Goal: Task Accomplishment & Management: Manage account settings

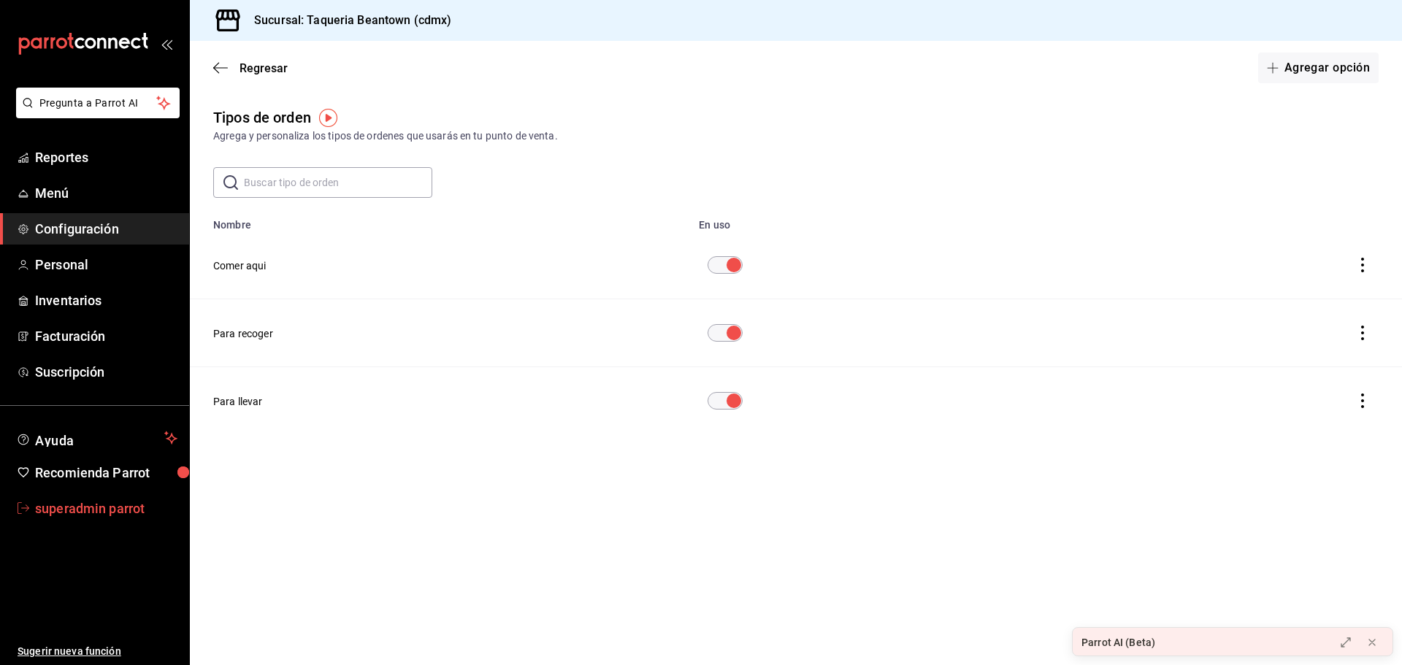
click at [123, 502] on span "superadmin parrot" at bounding box center [106, 509] width 142 height 20
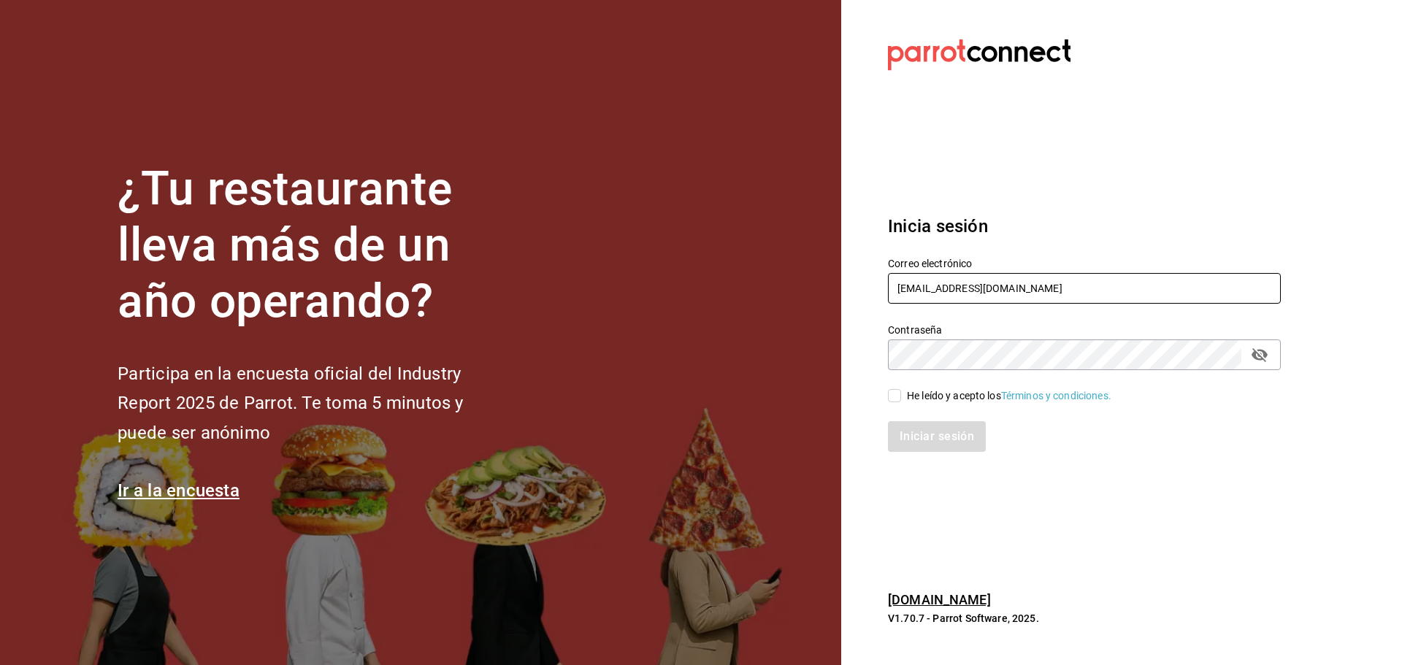
click at [929, 273] on input "[EMAIL_ADDRESS][DOMAIN_NAME]" at bounding box center [1084, 288] width 393 height 31
paste input "fresnitos@hidalgo"
type input "[EMAIL_ADDRESS][DOMAIN_NAME]"
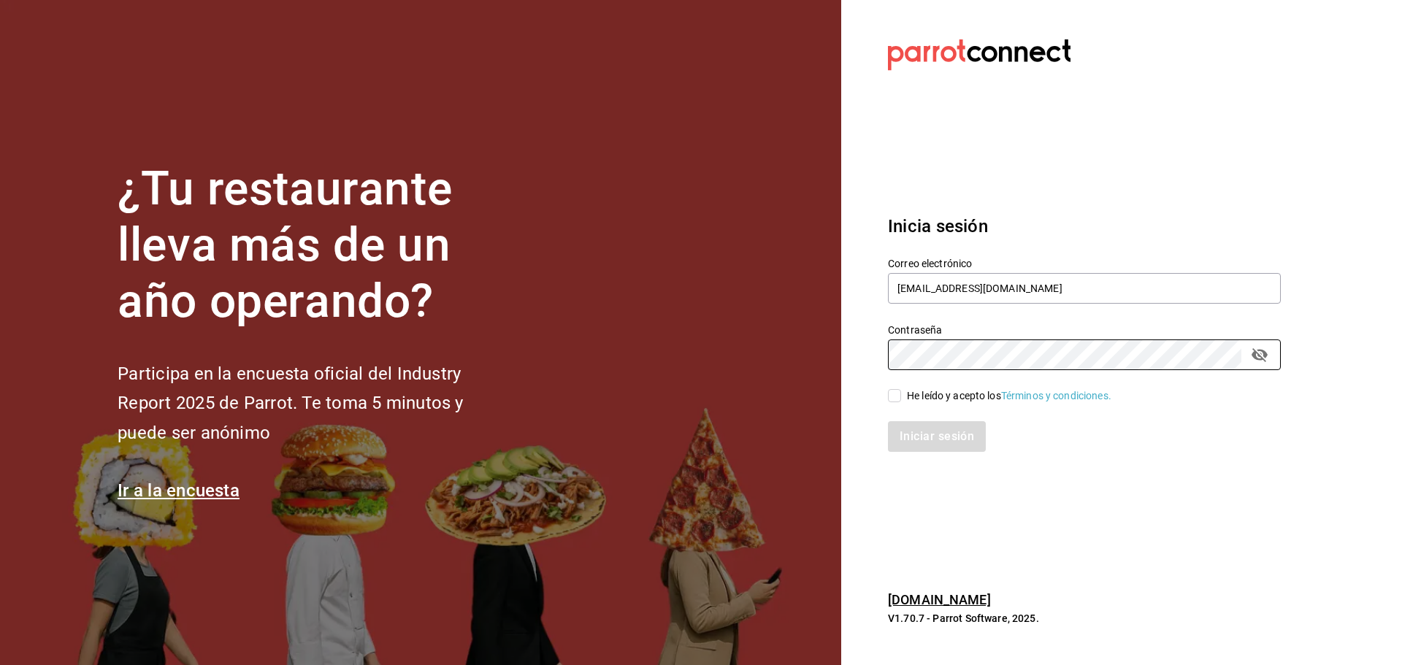
click at [905, 394] on span "He leído y acepto los Términos y condiciones." at bounding box center [1006, 396] width 210 height 15
click at [901, 394] on input "He leído y acepto los Términos y condiciones." at bounding box center [894, 395] width 13 height 13
checkbox input "true"
click at [921, 430] on button "Iniciar sesión" at bounding box center [937, 436] width 99 height 31
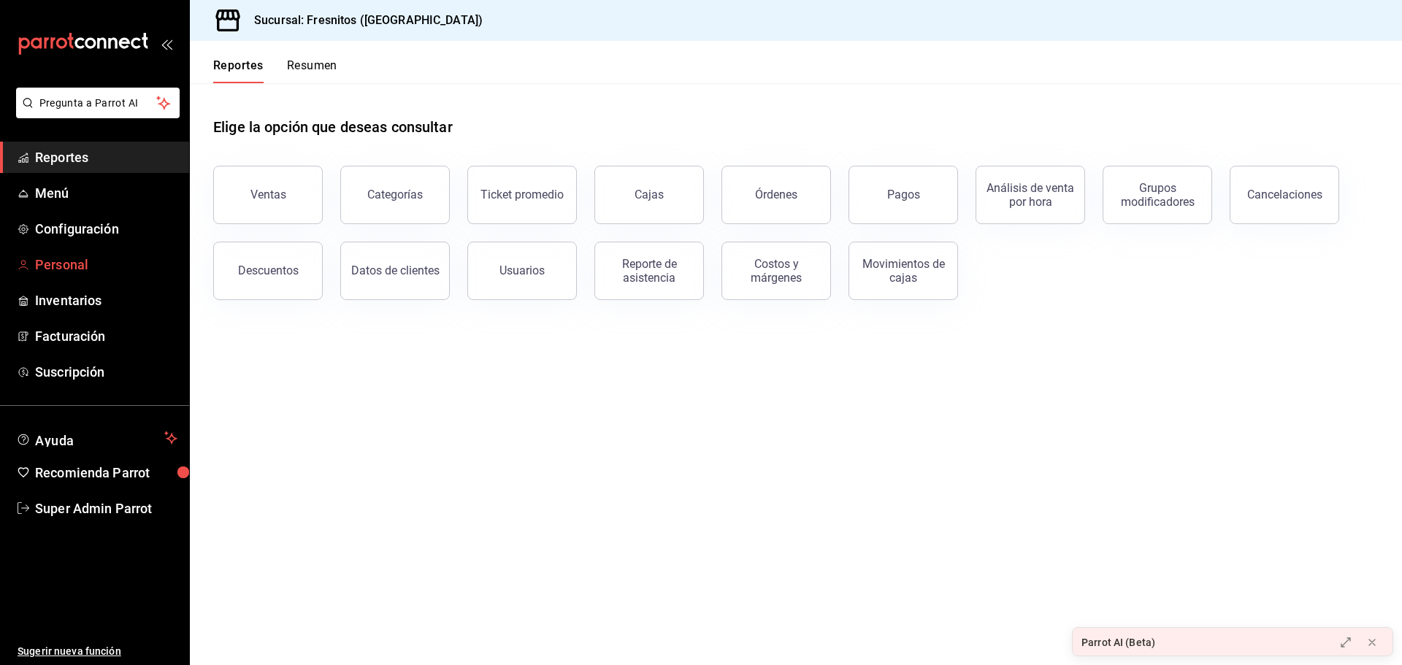
click at [83, 265] on span "Personal" at bounding box center [106, 265] width 142 height 20
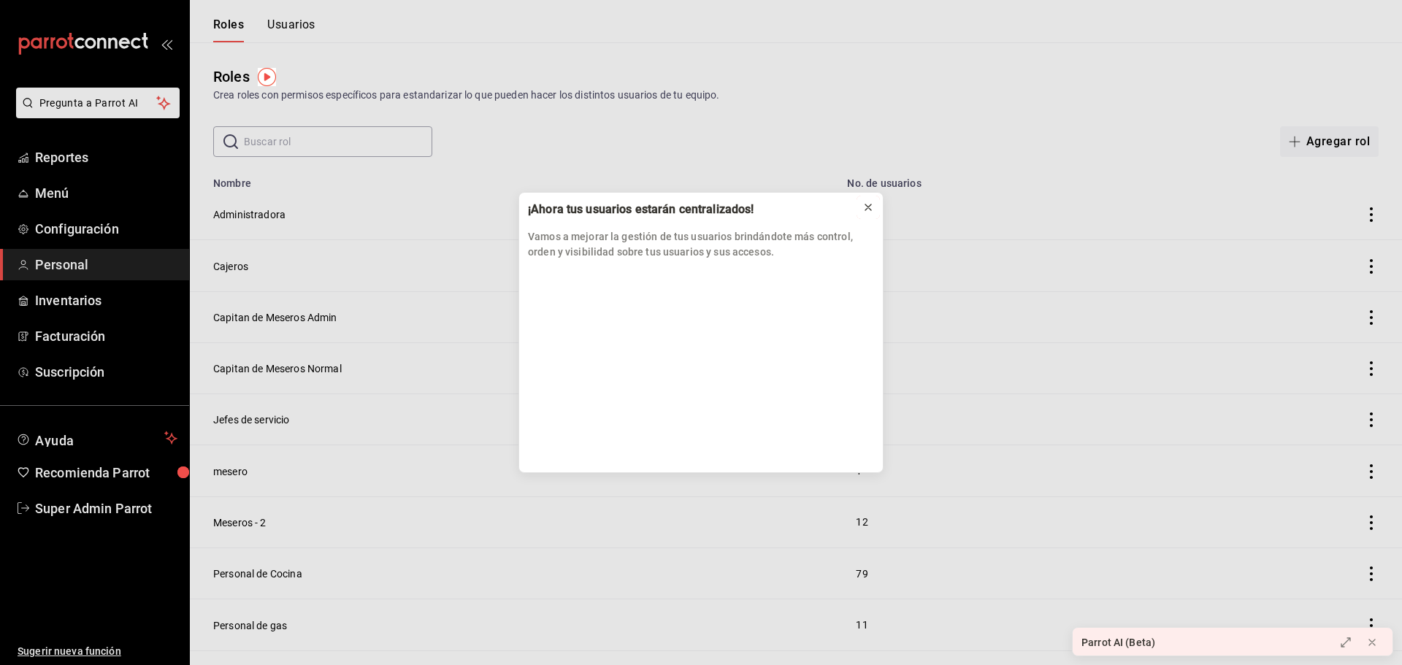
click at [871, 208] on icon at bounding box center [869, 208] width 12 height 12
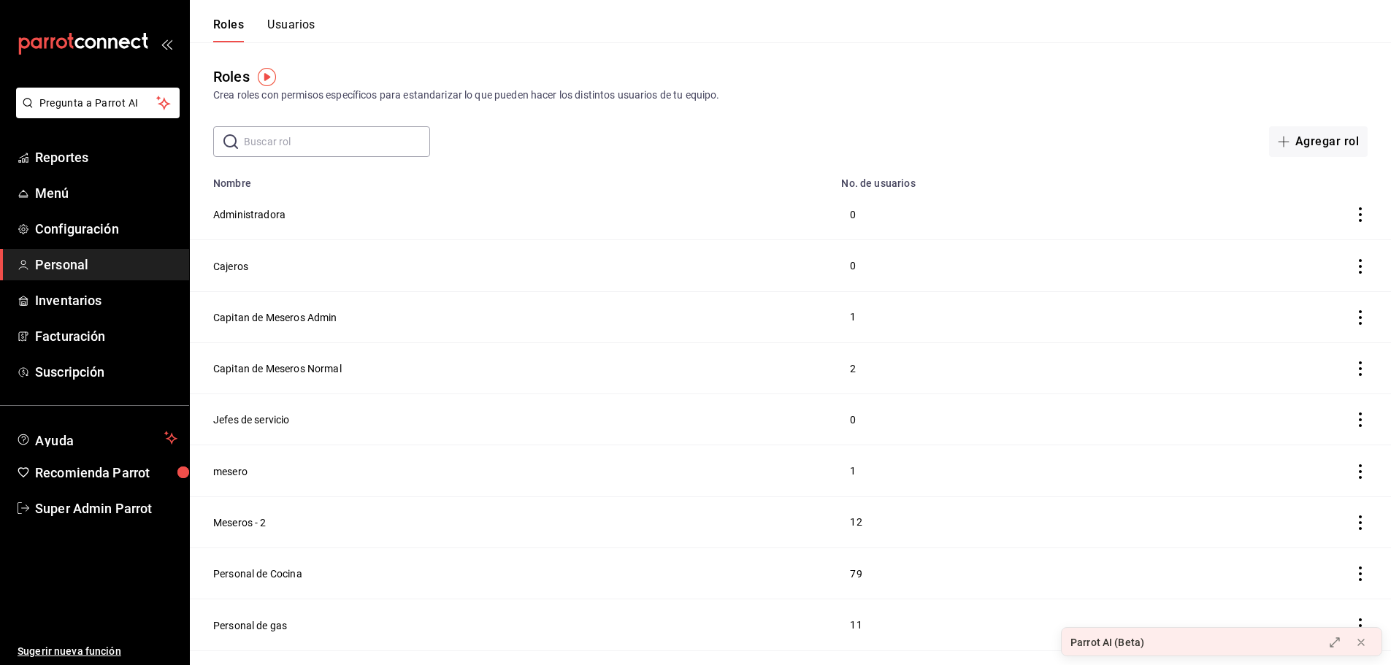
click at [299, 22] on button "Usuarios" at bounding box center [291, 30] width 48 height 25
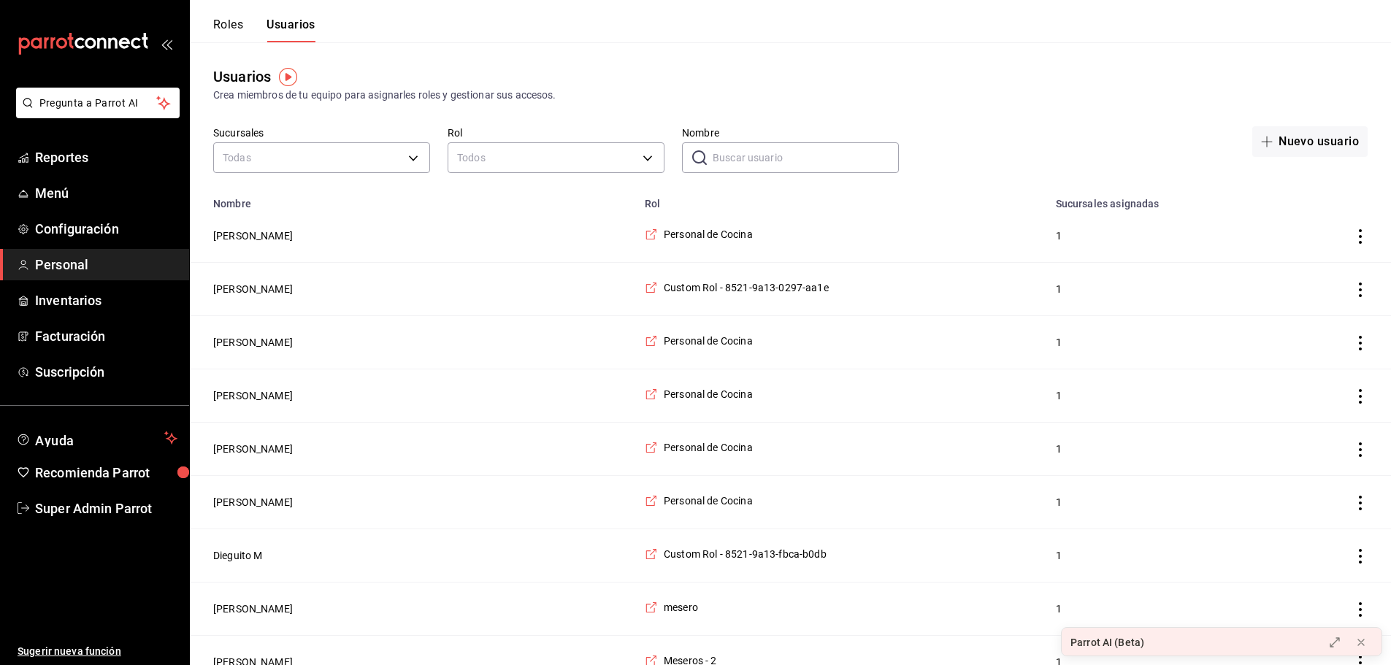
click at [240, 31] on button "Roles" at bounding box center [228, 30] width 30 height 25
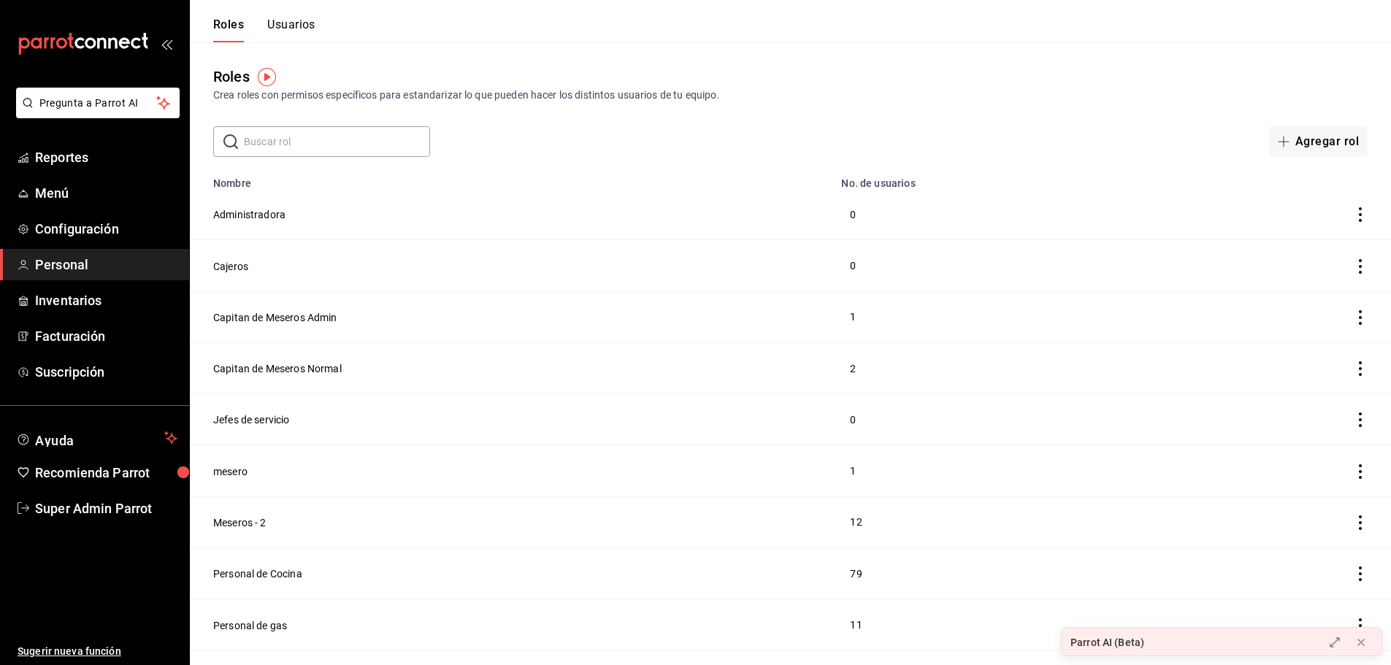
click at [292, 31] on button "Usuarios" at bounding box center [291, 30] width 48 height 25
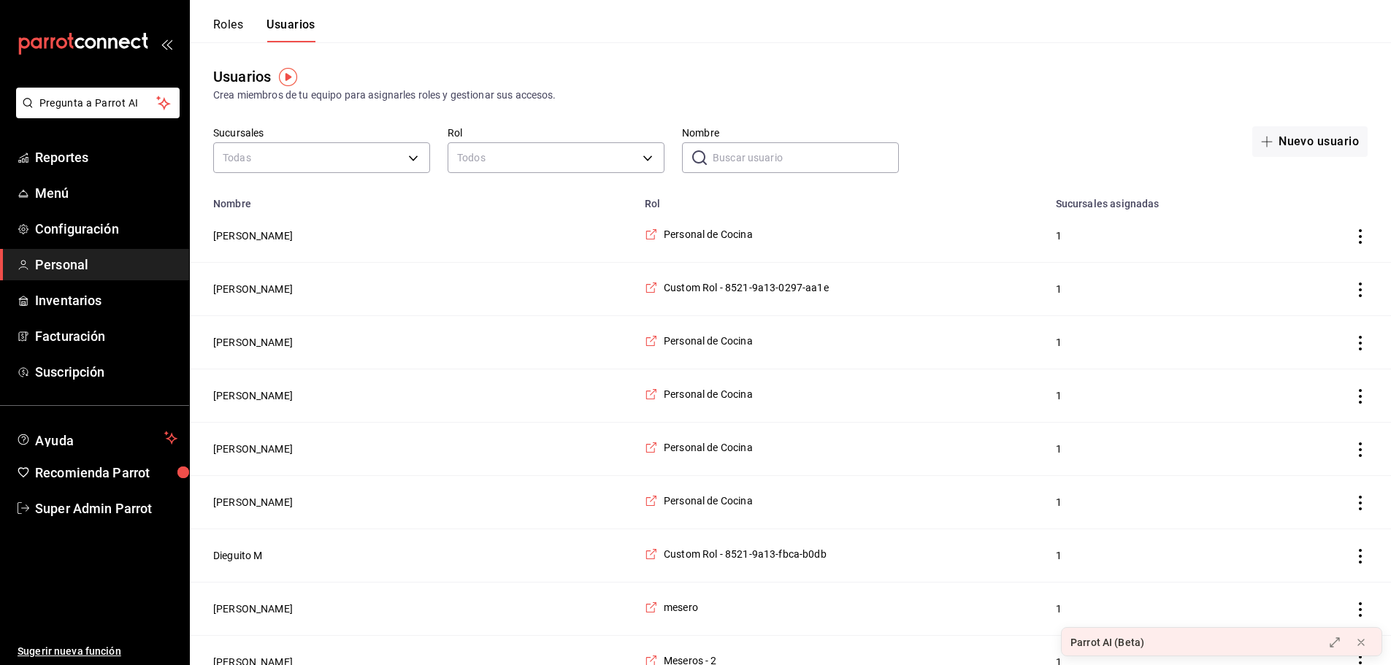
click at [246, 27] on div "Roles Usuarios" at bounding box center [264, 30] width 102 height 25
click at [234, 26] on button "Roles" at bounding box center [228, 30] width 30 height 25
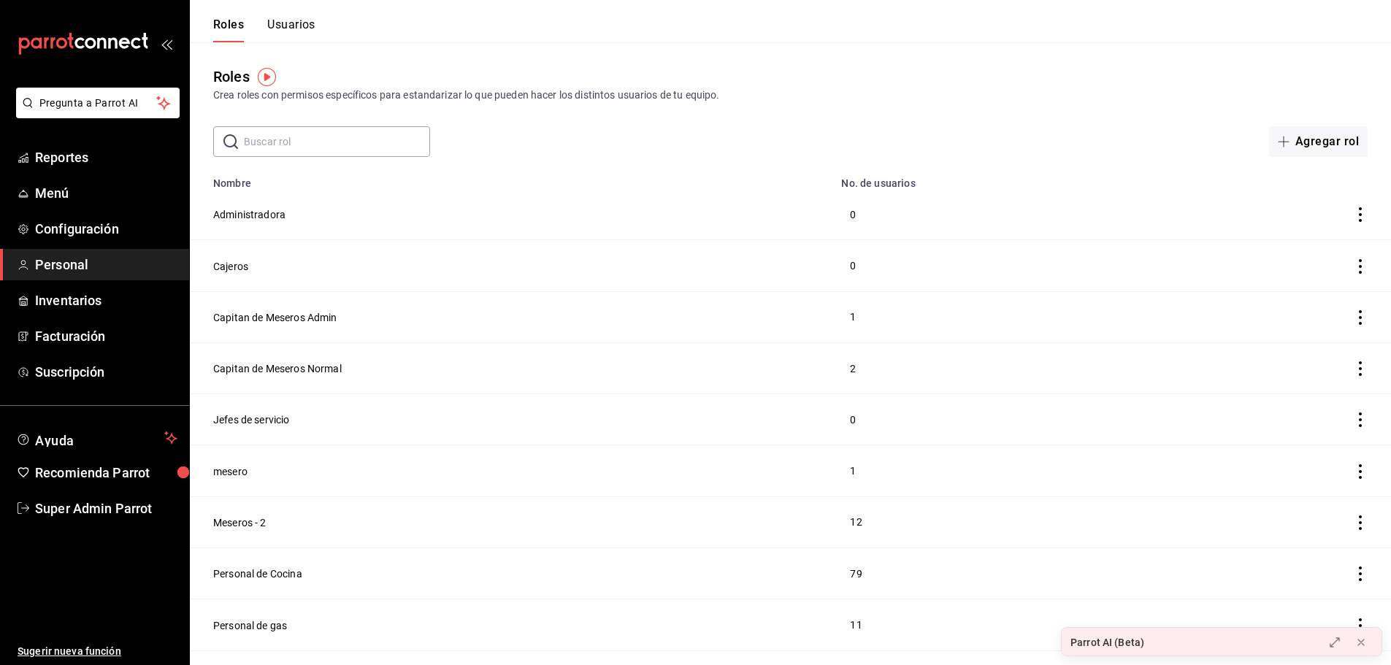
click at [290, 31] on button "Usuarios" at bounding box center [291, 30] width 48 height 25
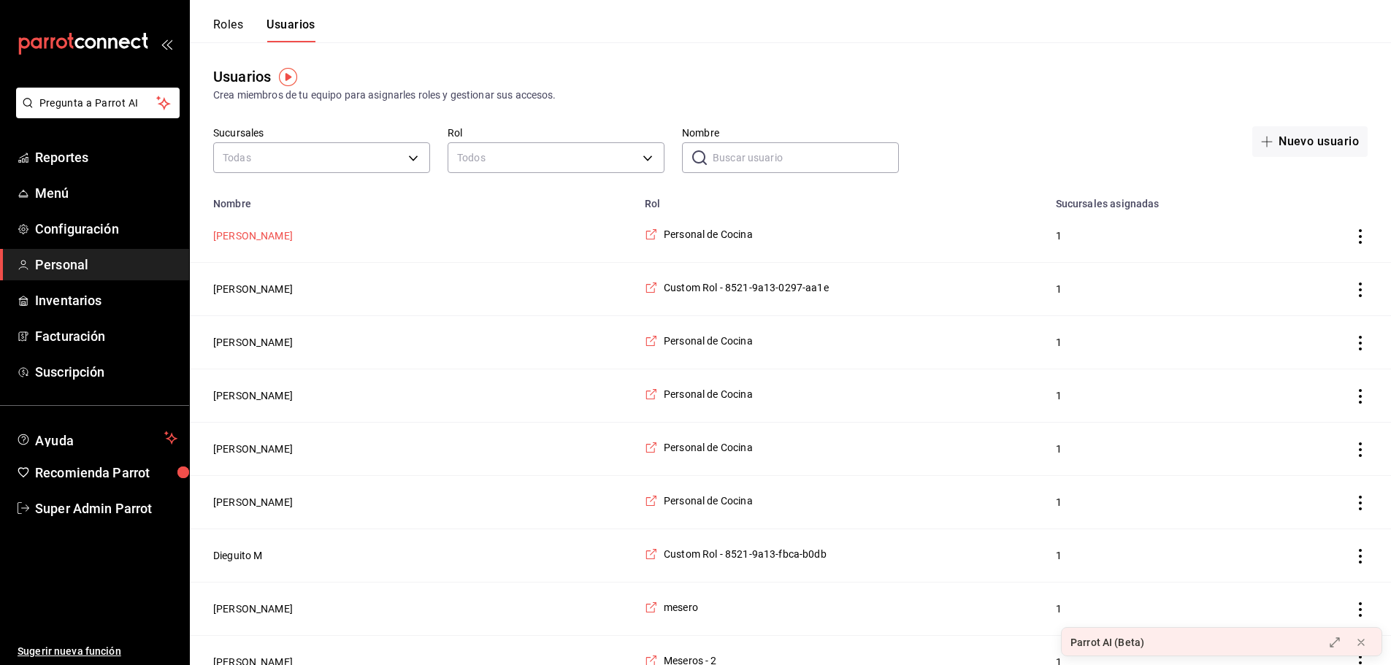
click at [246, 236] on button "[PERSON_NAME]" at bounding box center [253, 236] width 80 height 15
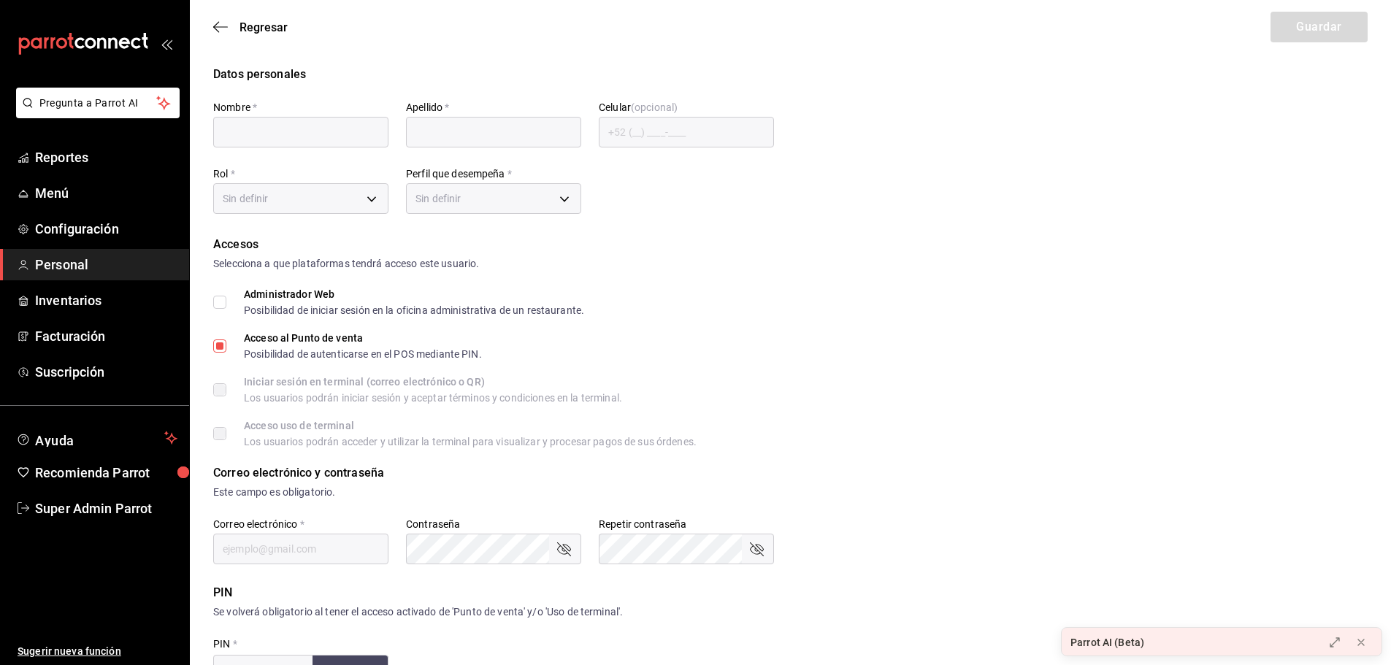
type input "Zaira"
type input "Leon"
checkbox input "true"
type input "Zaileon@gmail.com"
type input "8975"
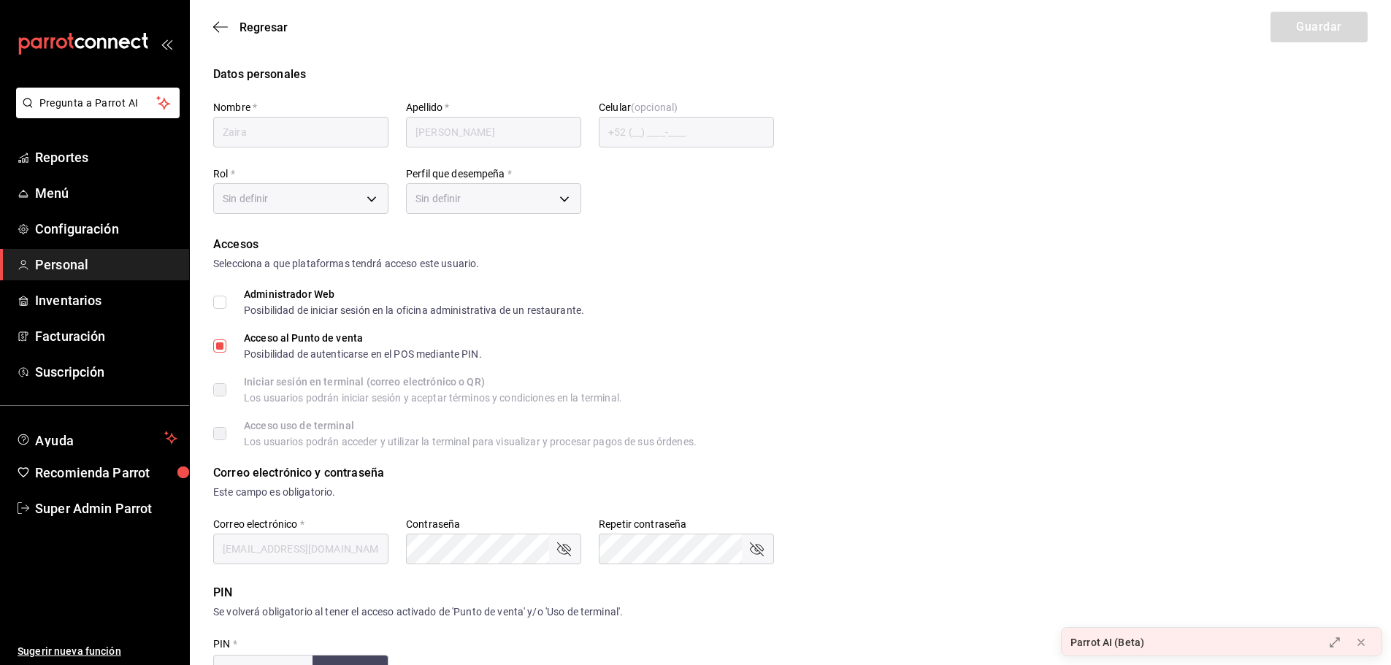
type input "97cc0063-941b-4673-849f-347ae2b3dd98"
type input "STAFF"
checkbox input "true"
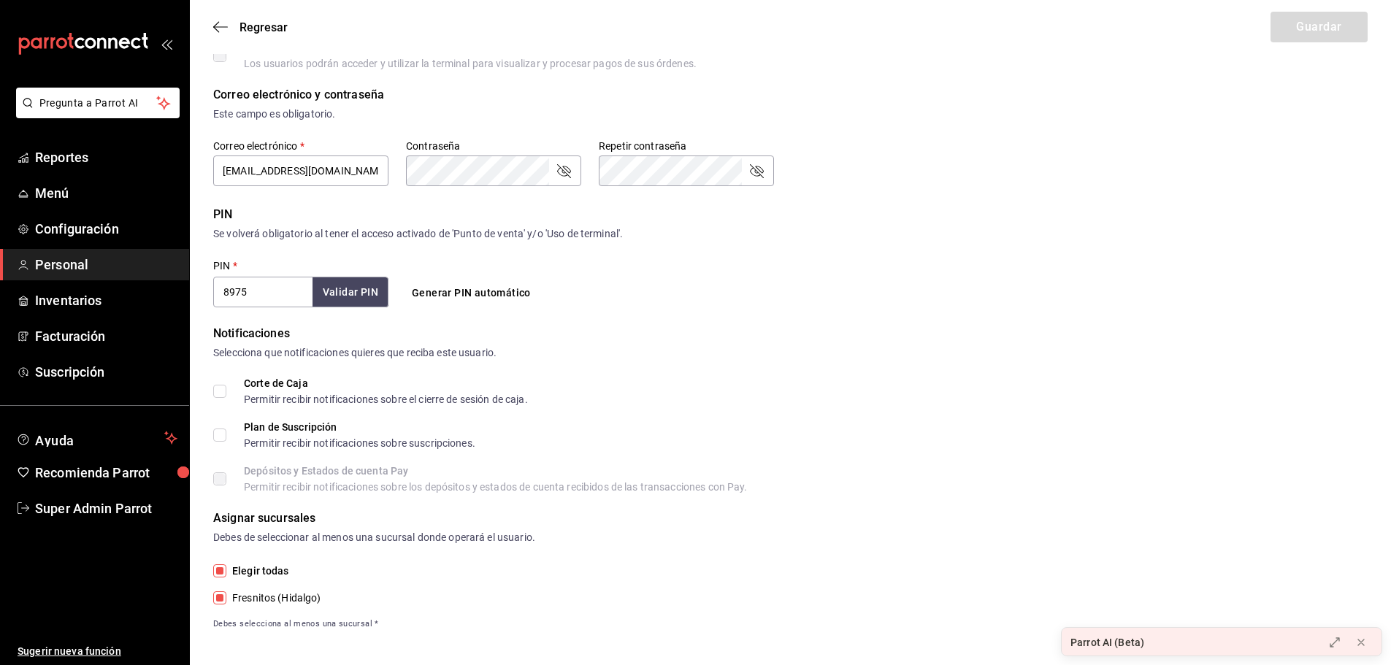
scroll to position [385, 0]
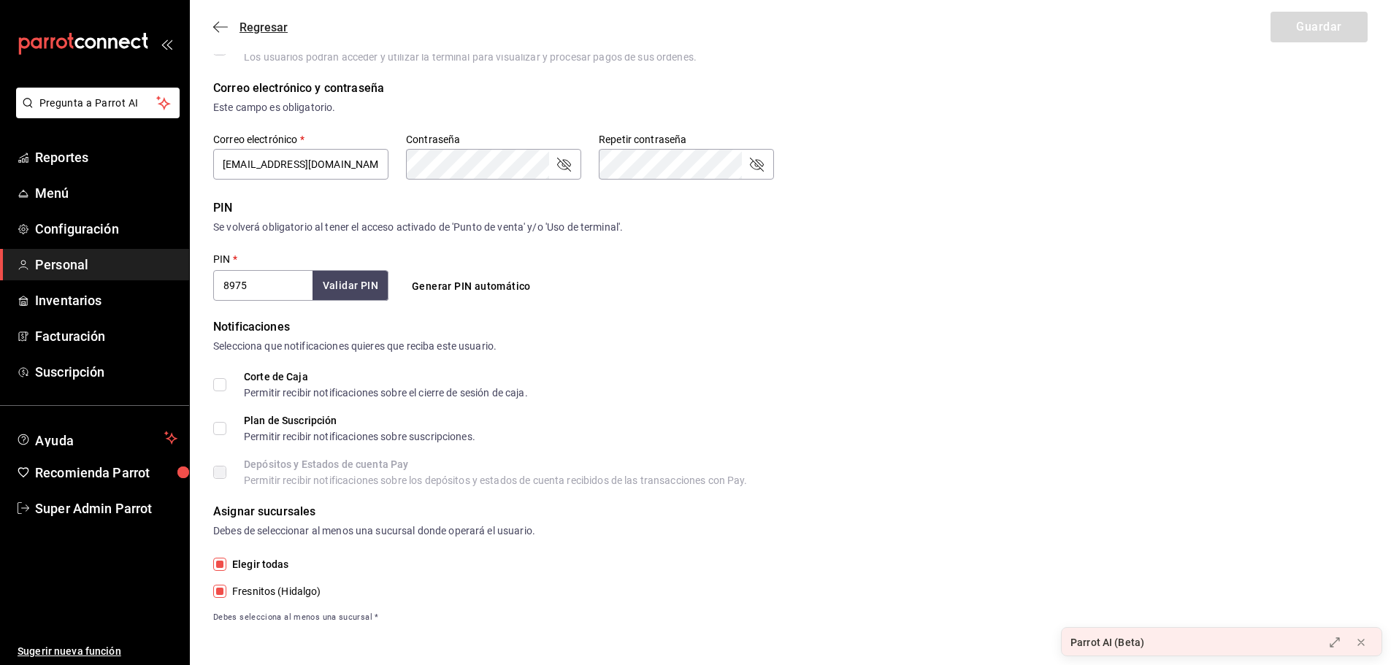
click at [213, 26] on icon "button" at bounding box center [220, 26] width 15 height 13
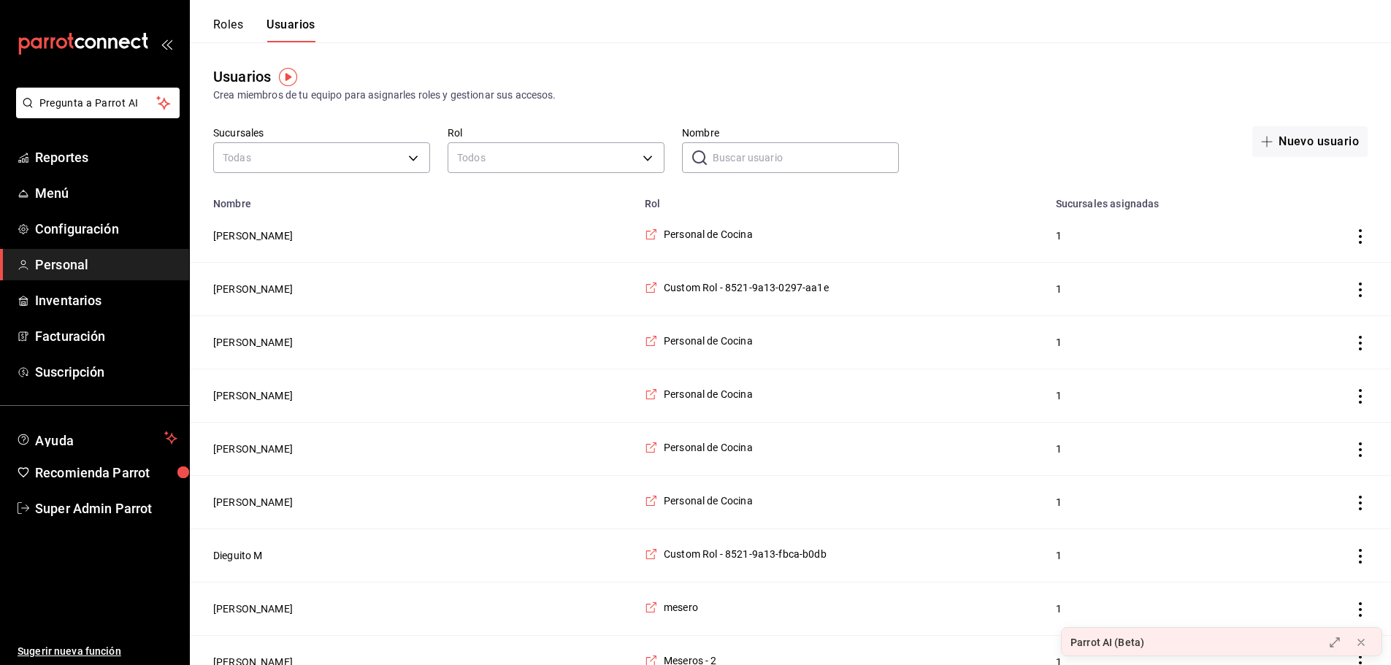
click at [757, 148] on input "Nombre" at bounding box center [806, 157] width 186 height 29
click at [236, 27] on button "Roles" at bounding box center [228, 30] width 30 height 25
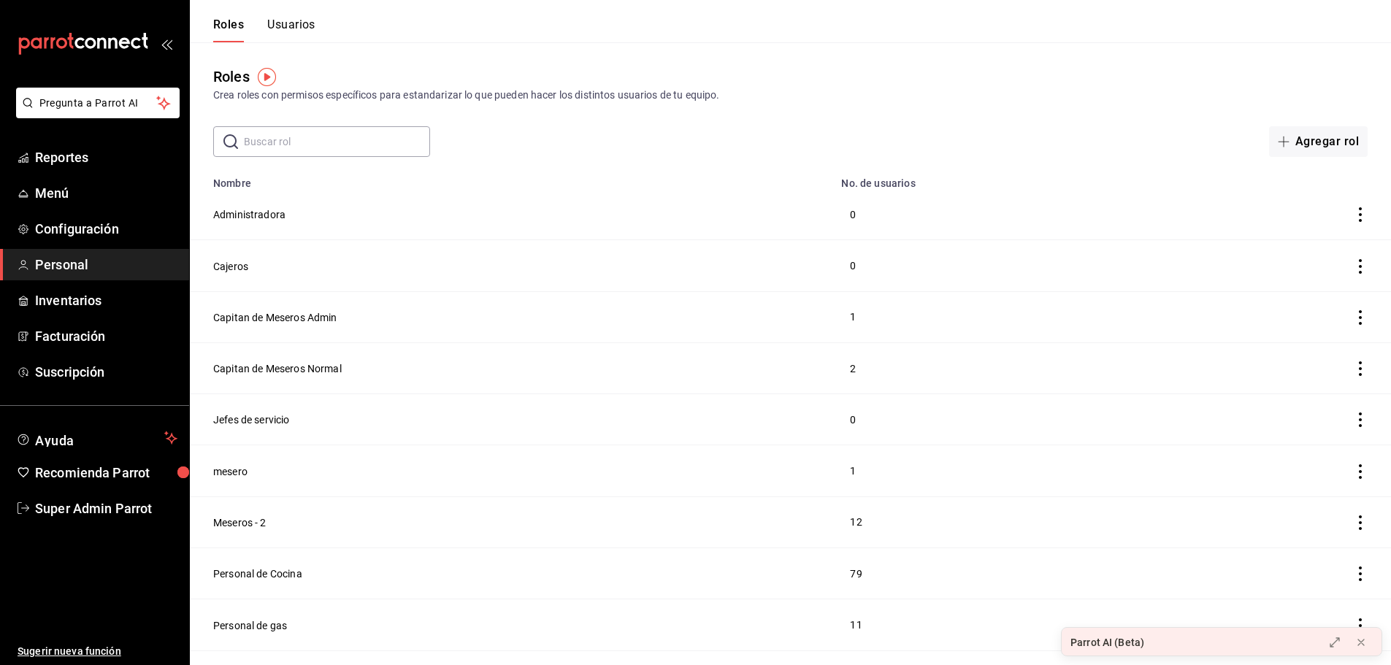
click at [112, 267] on span "Personal" at bounding box center [106, 265] width 142 height 20
click at [286, 30] on button "Usuarios" at bounding box center [291, 30] width 48 height 25
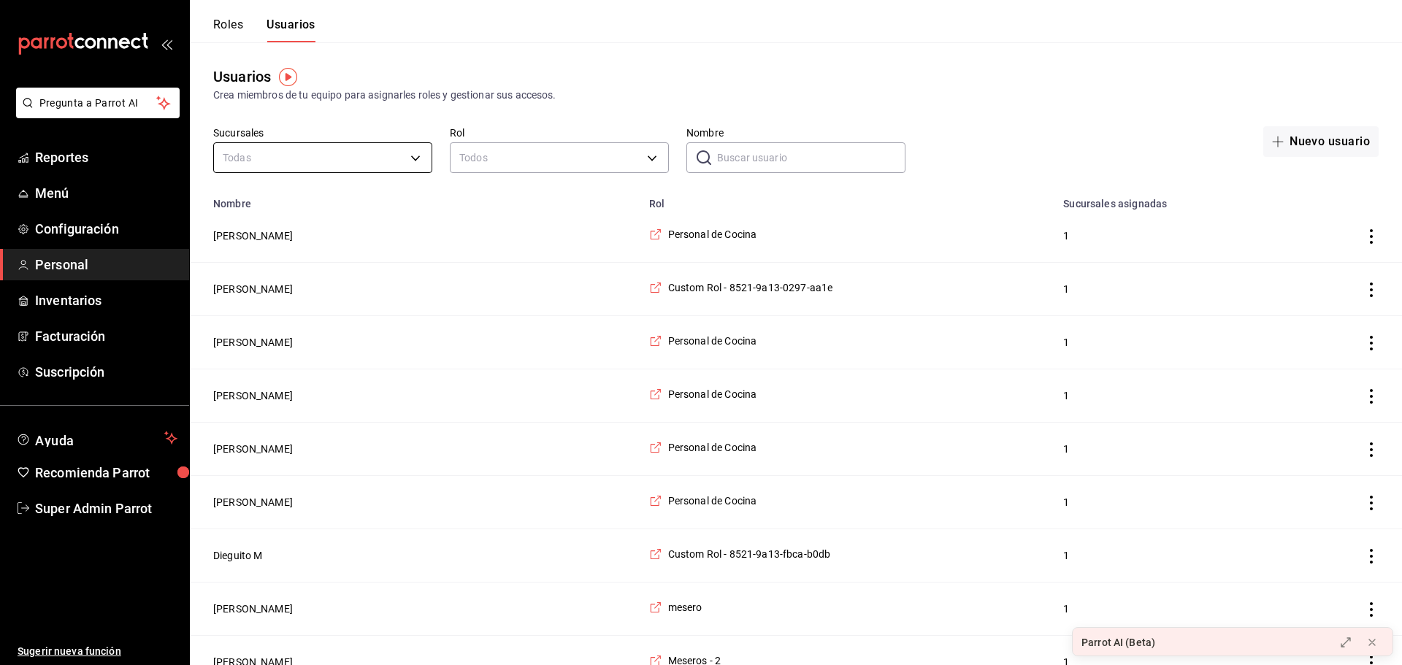
click at [402, 113] on div at bounding box center [701, 332] width 1402 height 665
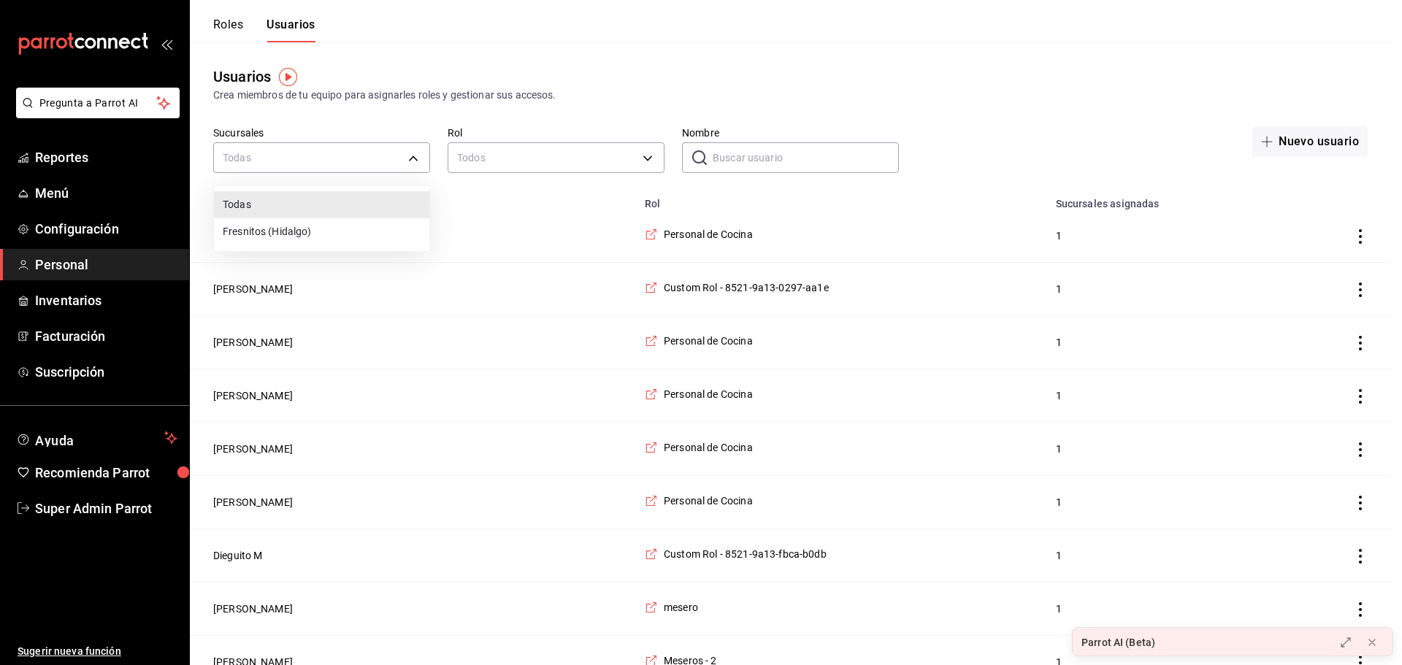
click at [378, 110] on div at bounding box center [701, 332] width 1402 height 665
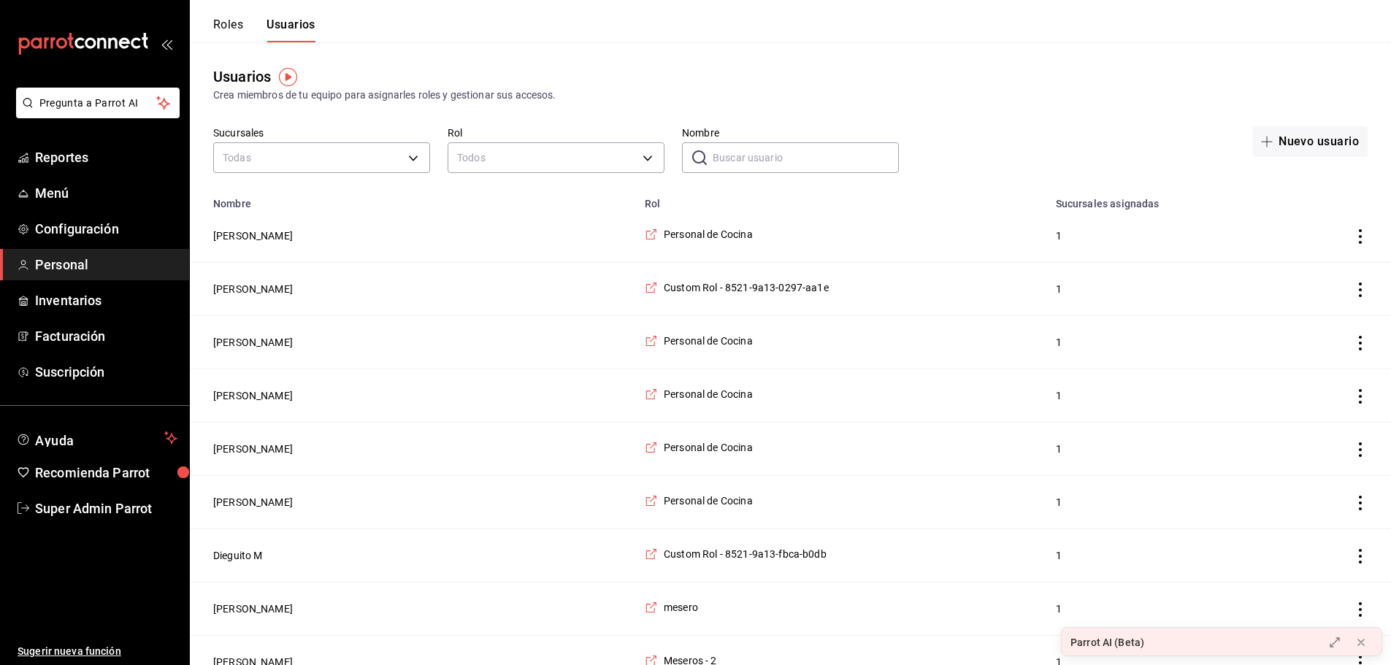
click at [740, 148] on input "Nombre" at bounding box center [806, 157] width 186 height 29
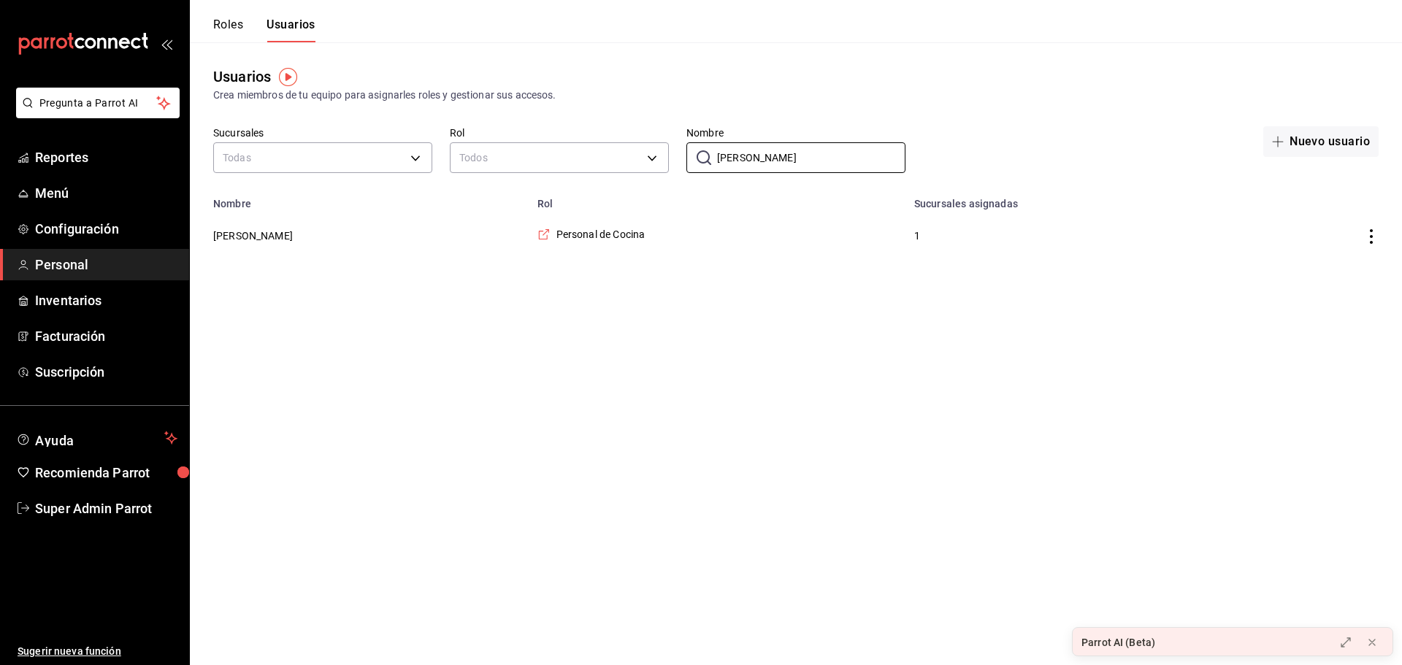
type input "brenda"
click at [711, 92] on div "Crea miembros de tu equipo para asignarles roles y gestionar sus accesos." at bounding box center [796, 95] width 1166 height 15
click at [280, 238] on td "[PERSON_NAME]" at bounding box center [359, 236] width 339 height 53
click at [264, 234] on button "[PERSON_NAME]" at bounding box center [253, 236] width 80 height 15
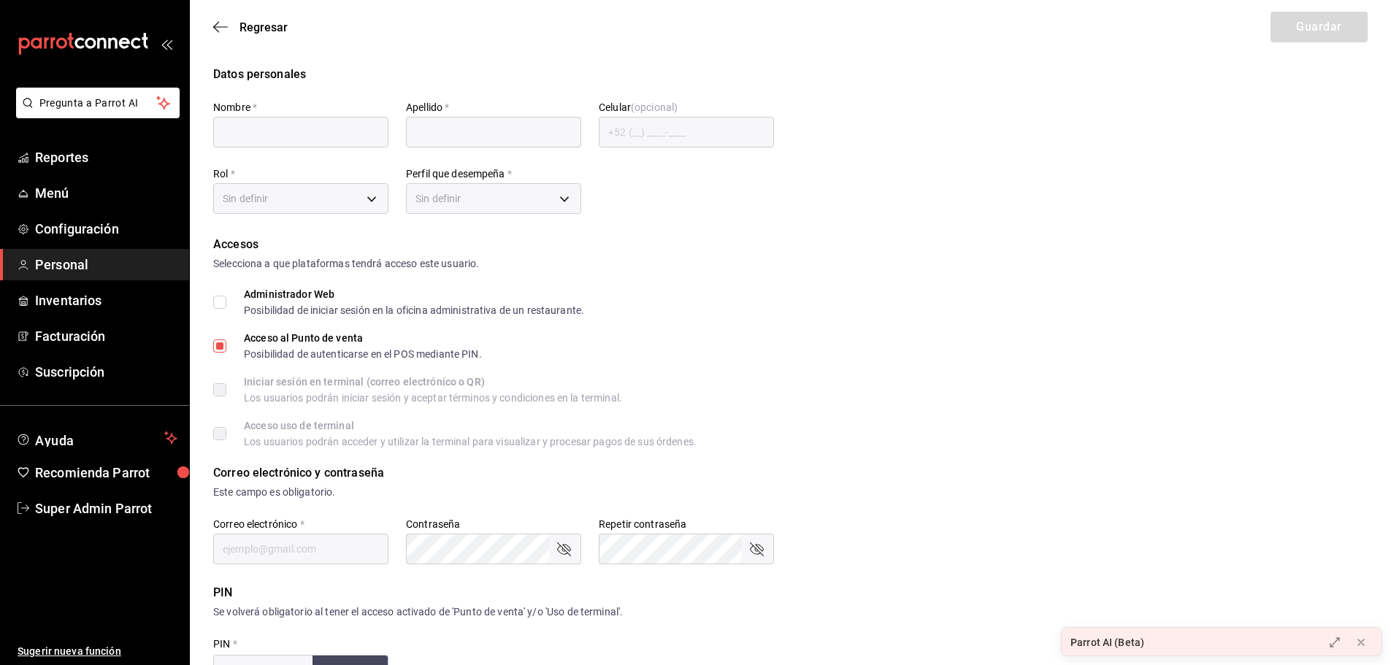
type input "Brenda"
type input "García"
checkbox input "true"
type input "d2b16529-5285-4400-a98c-a259d21ce6c0@fake.email"
type input "3971"
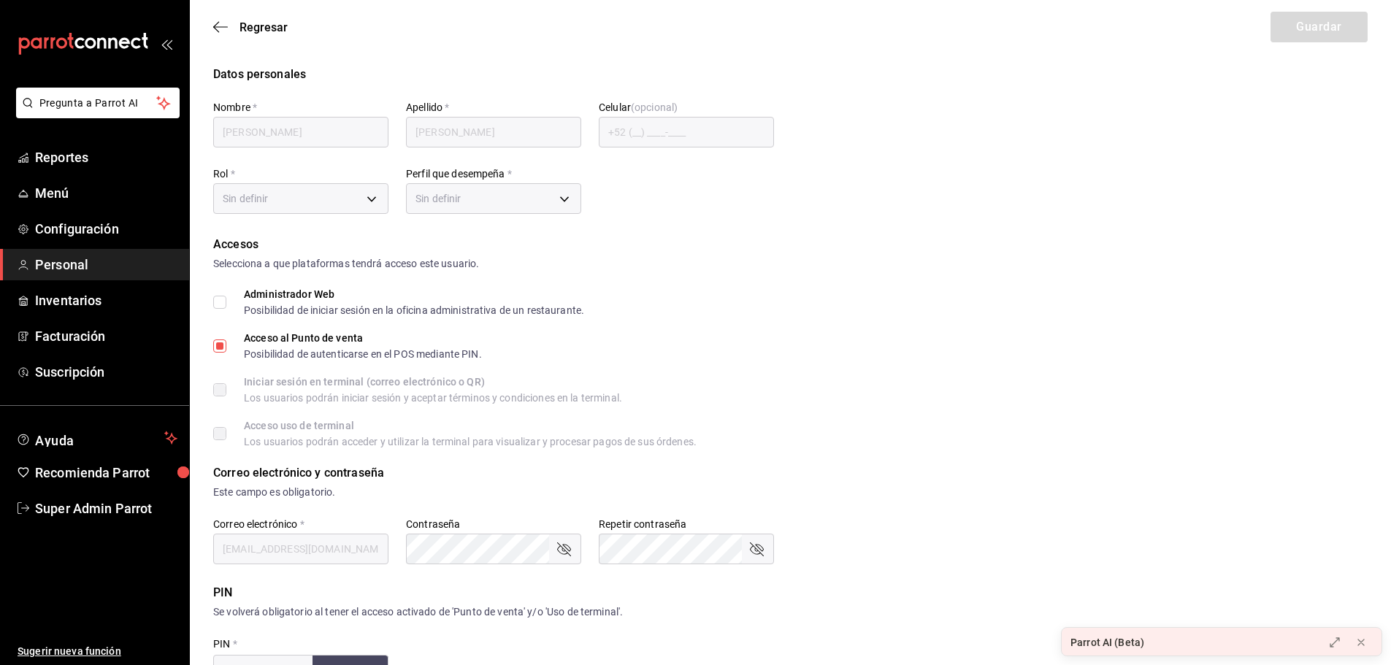
type input "97cc0063-941b-4673-849f-347ae2b3dd98"
type input "STAFF"
checkbox input "true"
click at [469, 201] on body "Pregunta a Parrot AI Reportes Menú Configuración Personal Inventarios Facturaci…" at bounding box center [695, 525] width 1391 height 1050
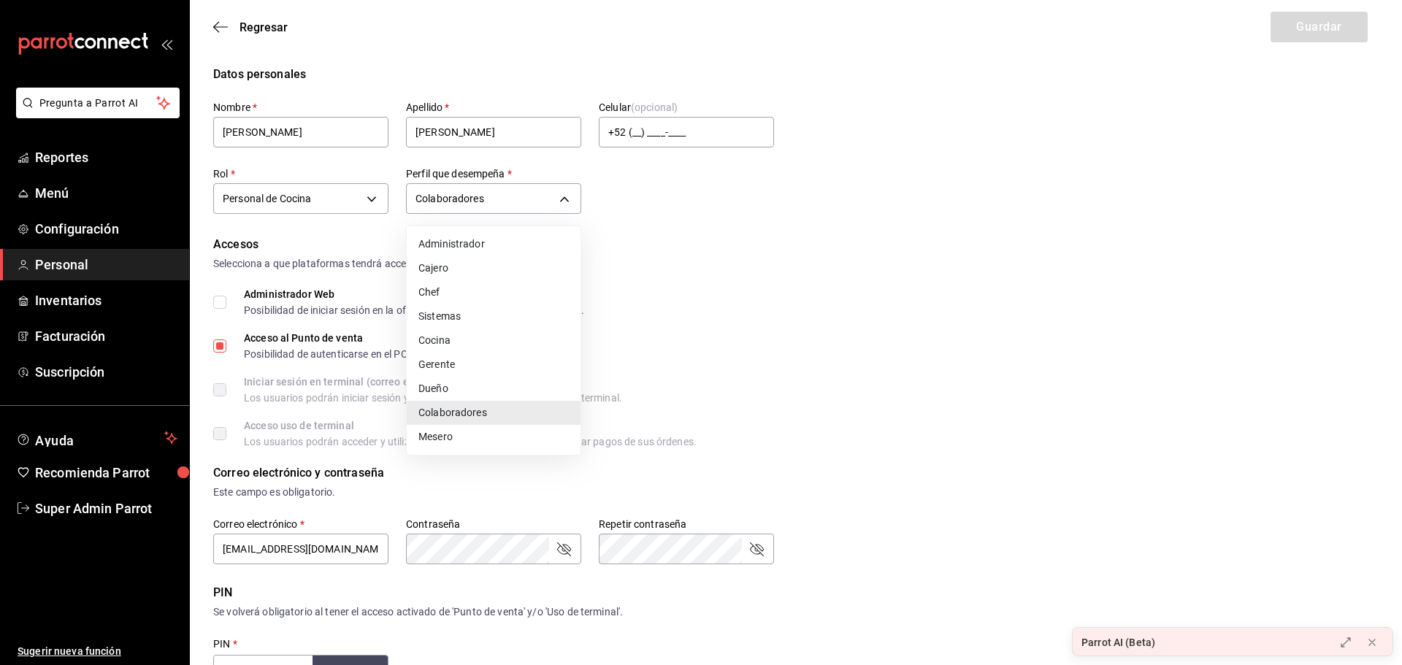
click at [821, 204] on div at bounding box center [701, 332] width 1402 height 665
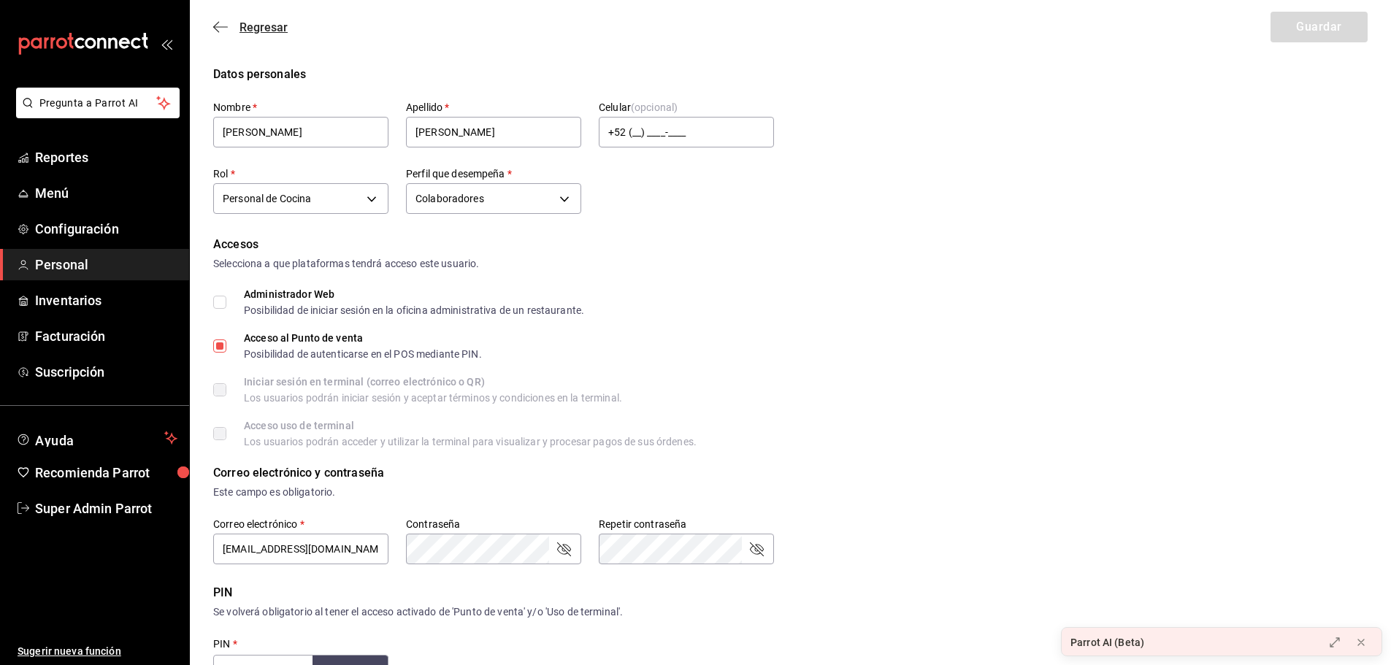
click at [218, 26] on icon "button" at bounding box center [220, 26] width 15 height 13
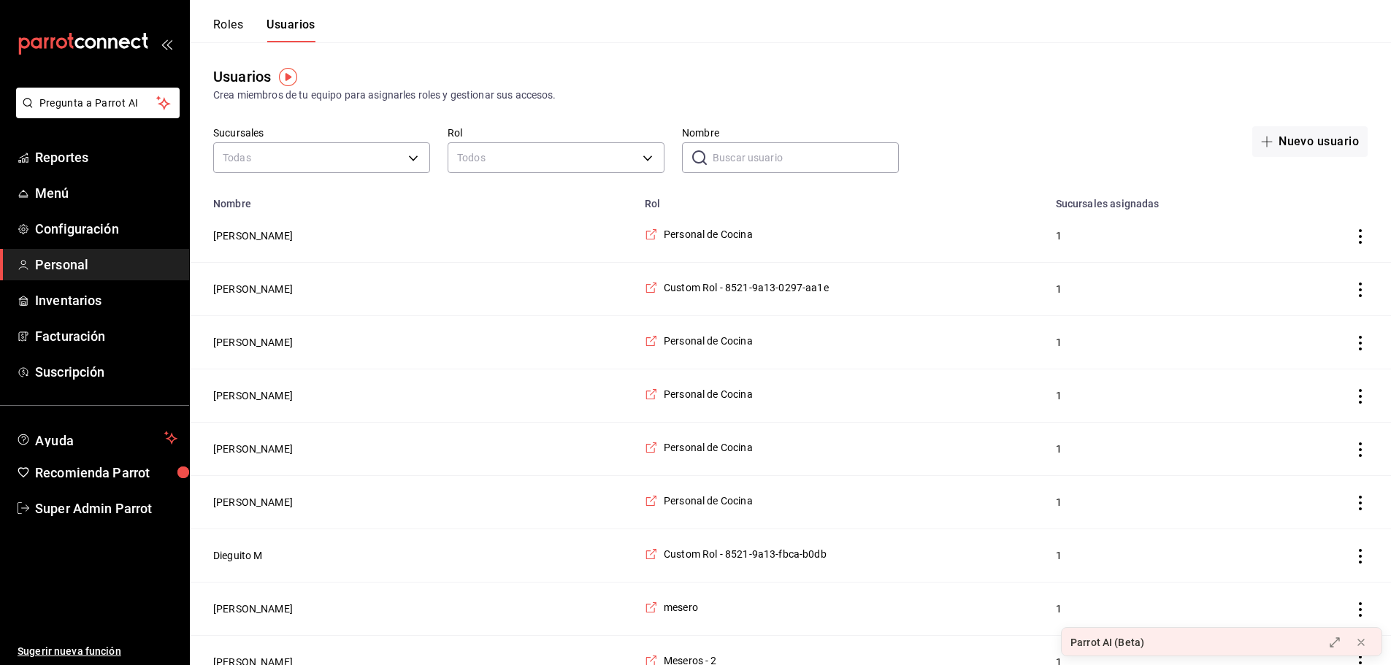
click at [726, 150] on input "Nombre" at bounding box center [806, 157] width 186 height 29
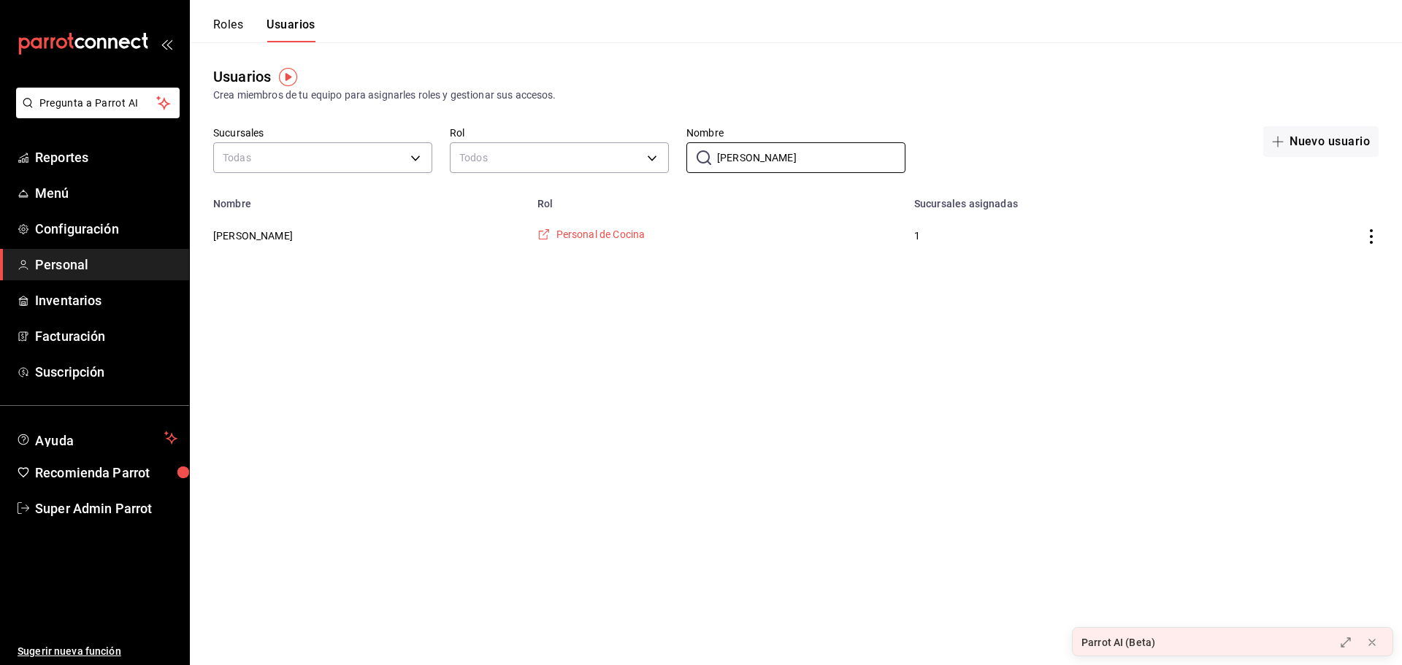
type input "brenda"
click at [570, 228] on span "Personal de Cocina" at bounding box center [601, 234] width 89 height 15
click at [231, 19] on button "Roles" at bounding box center [228, 30] width 30 height 25
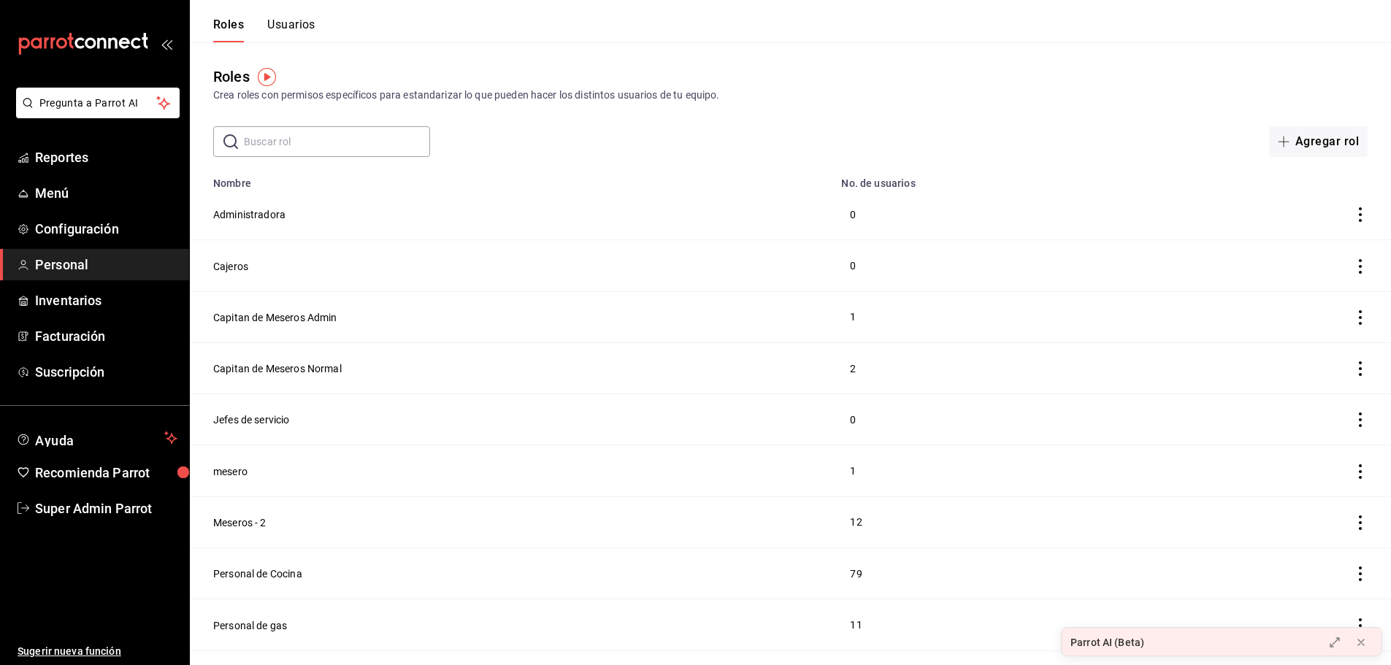
click at [300, 26] on button "Usuarios" at bounding box center [291, 30] width 48 height 25
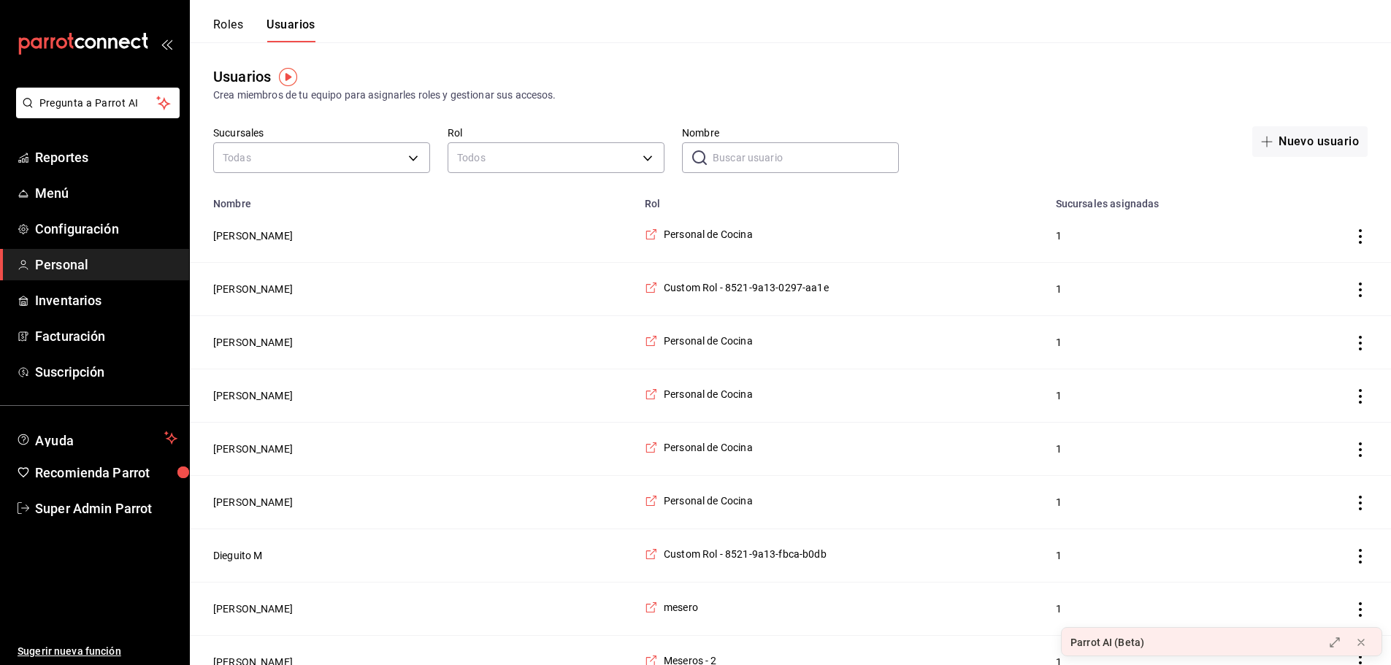
click at [223, 26] on button "Roles" at bounding box center [228, 30] width 30 height 25
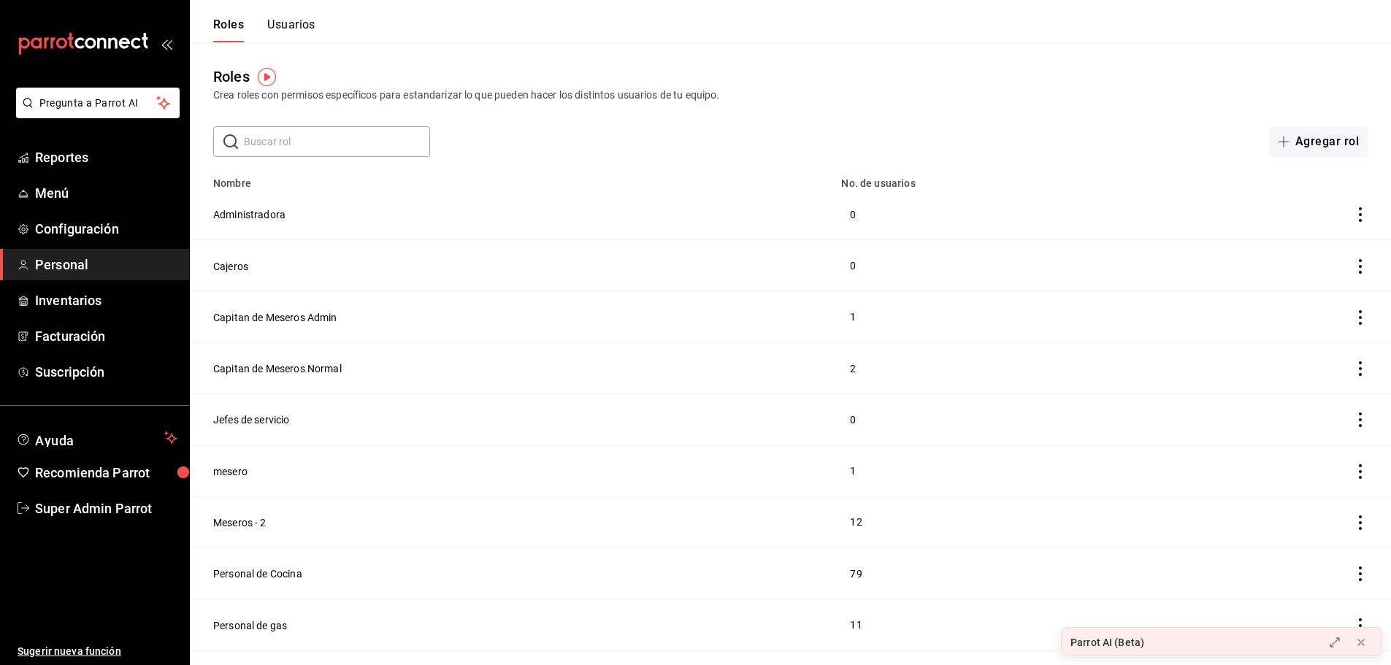
click at [289, 26] on button "Usuarios" at bounding box center [291, 30] width 48 height 25
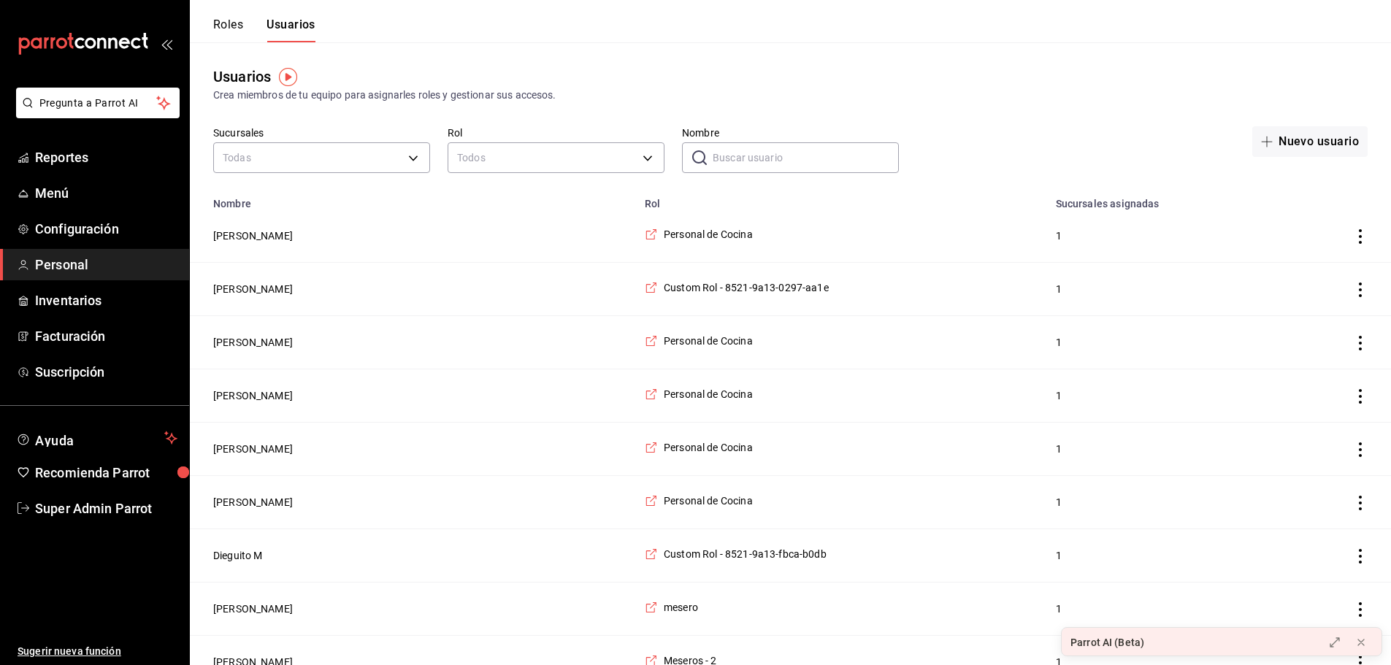
click at [232, 24] on button "Roles" at bounding box center [228, 30] width 30 height 25
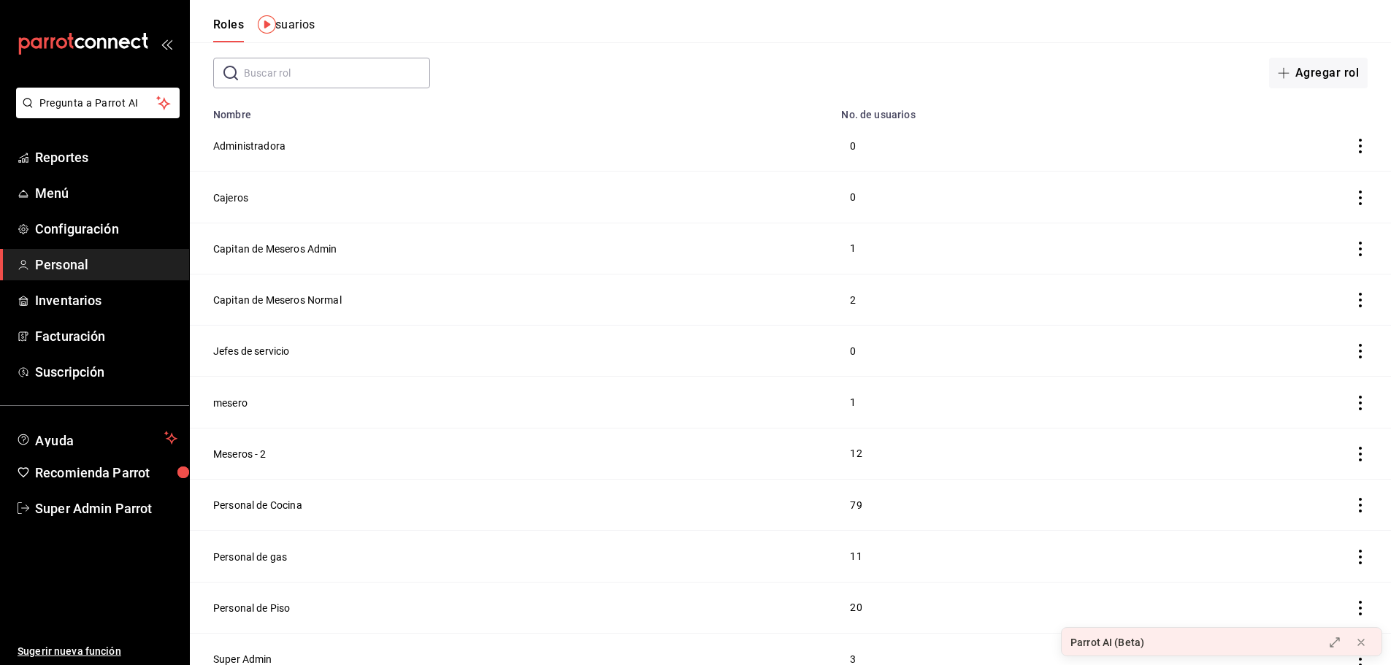
scroll to position [80, 0]
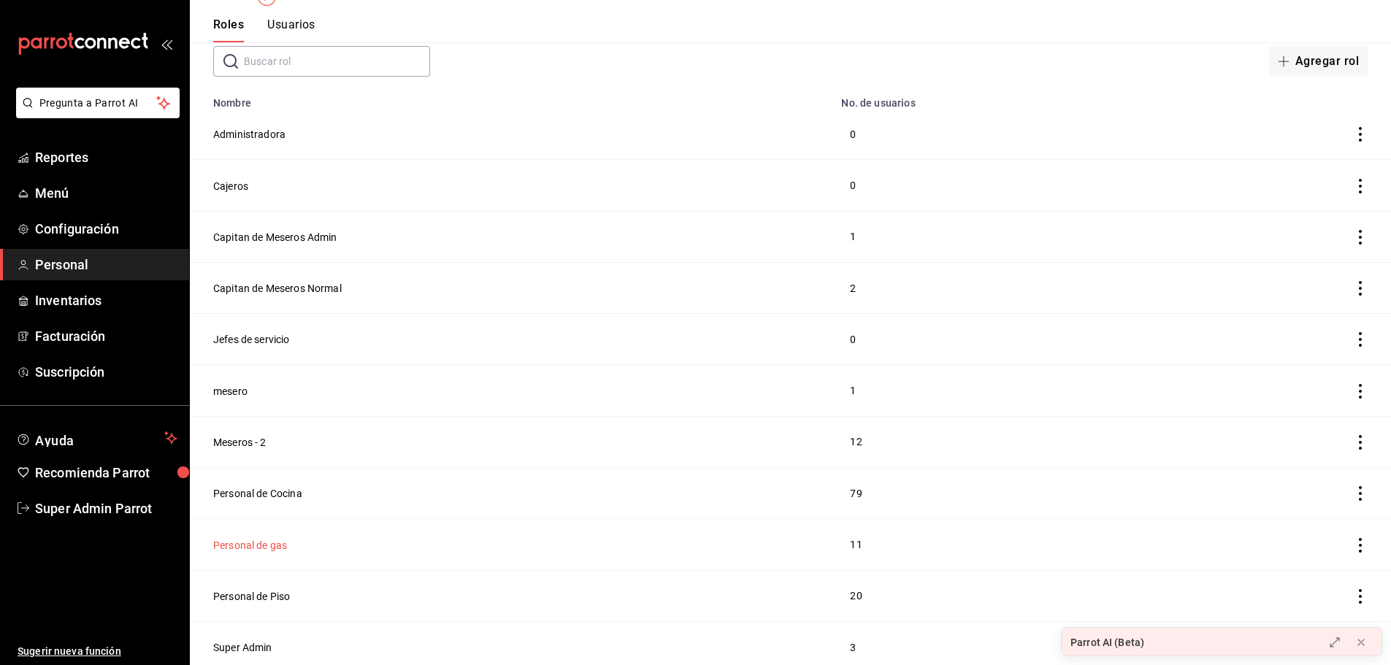
click at [254, 538] on button "Personal de gas" at bounding box center [250, 545] width 74 height 15
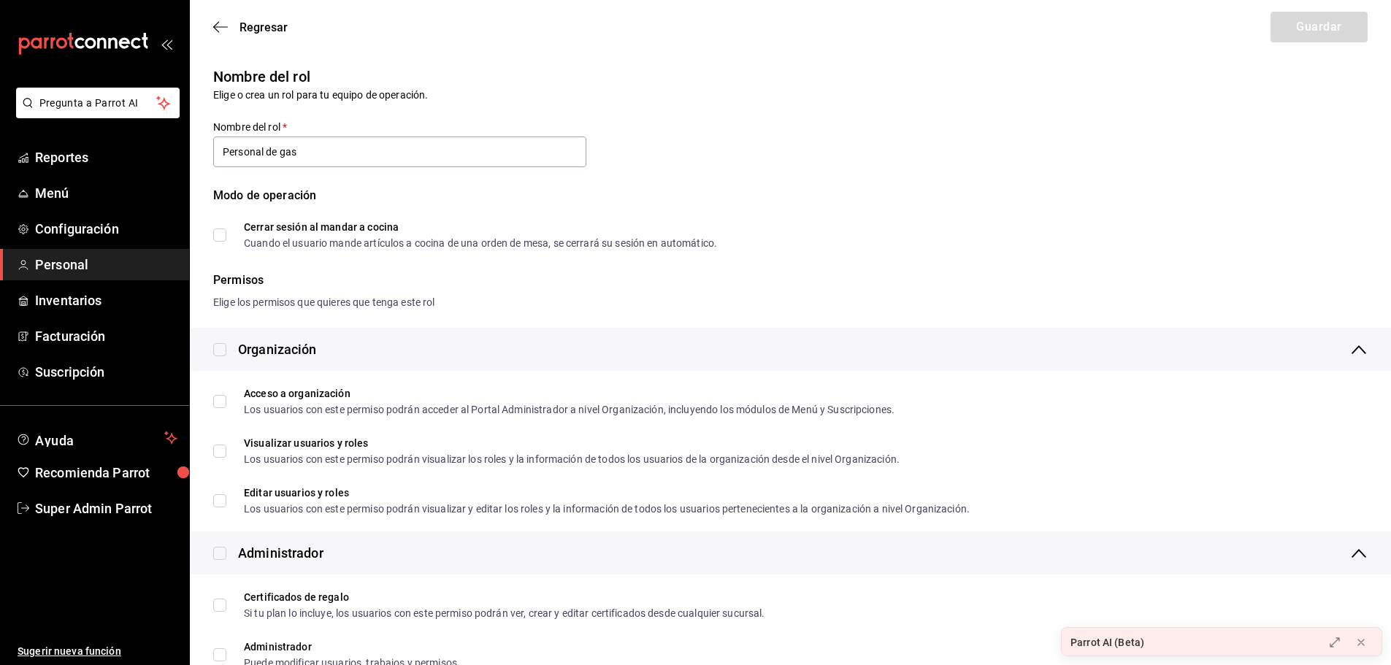
click at [221, 34] on div "Regresar Guardar" at bounding box center [790, 27] width 1201 height 54
click at [221, 23] on icon "button" at bounding box center [220, 26] width 15 height 13
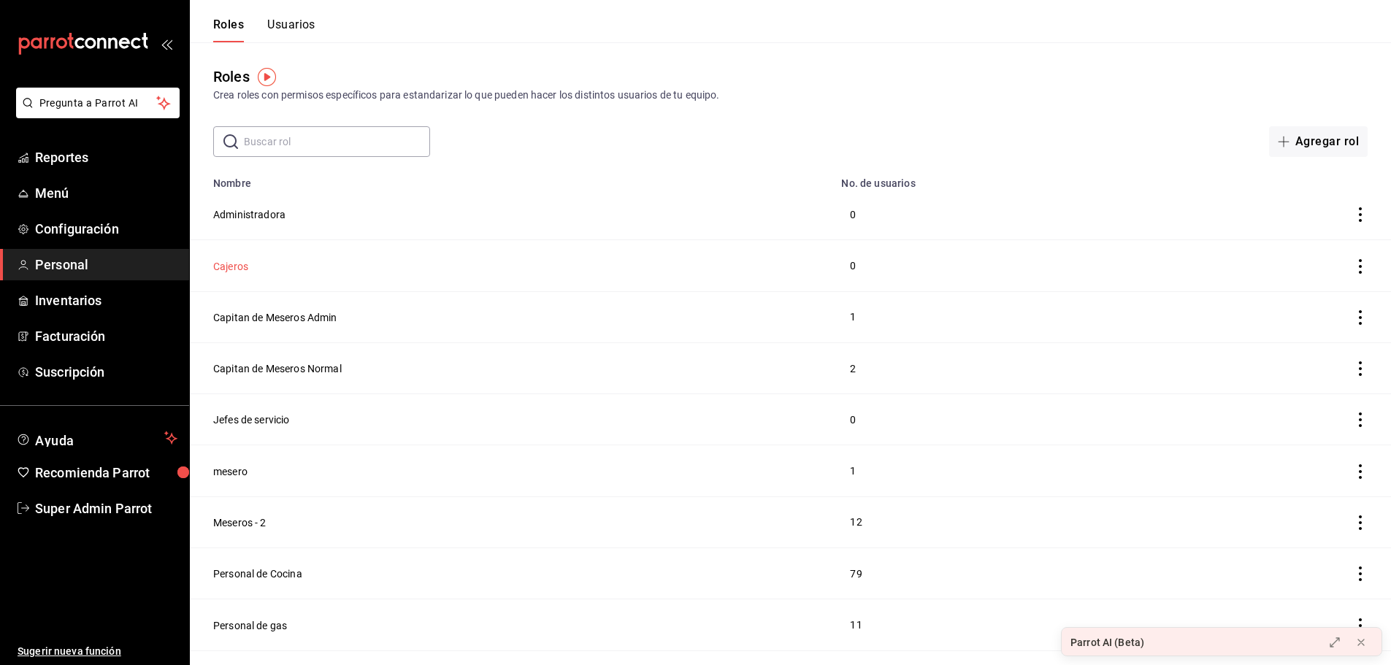
click at [242, 261] on button "Cajeros" at bounding box center [230, 266] width 35 height 15
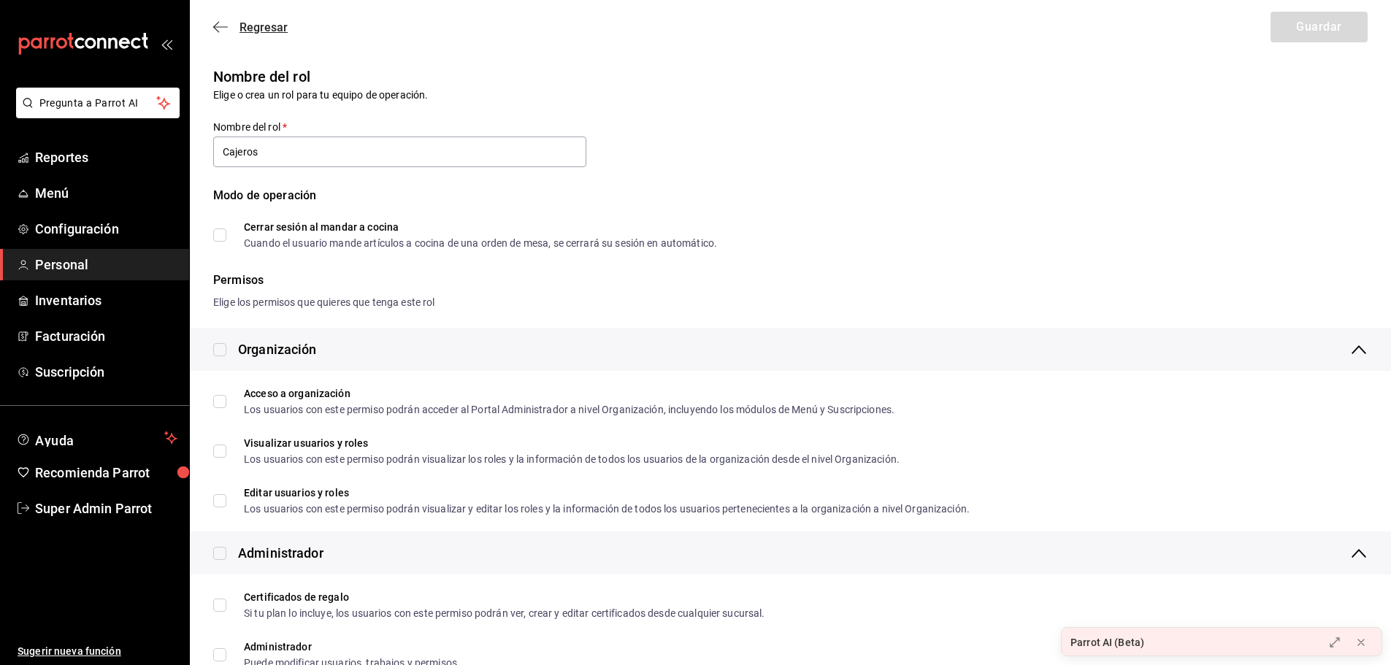
click at [215, 31] on icon "button" at bounding box center [220, 26] width 15 height 13
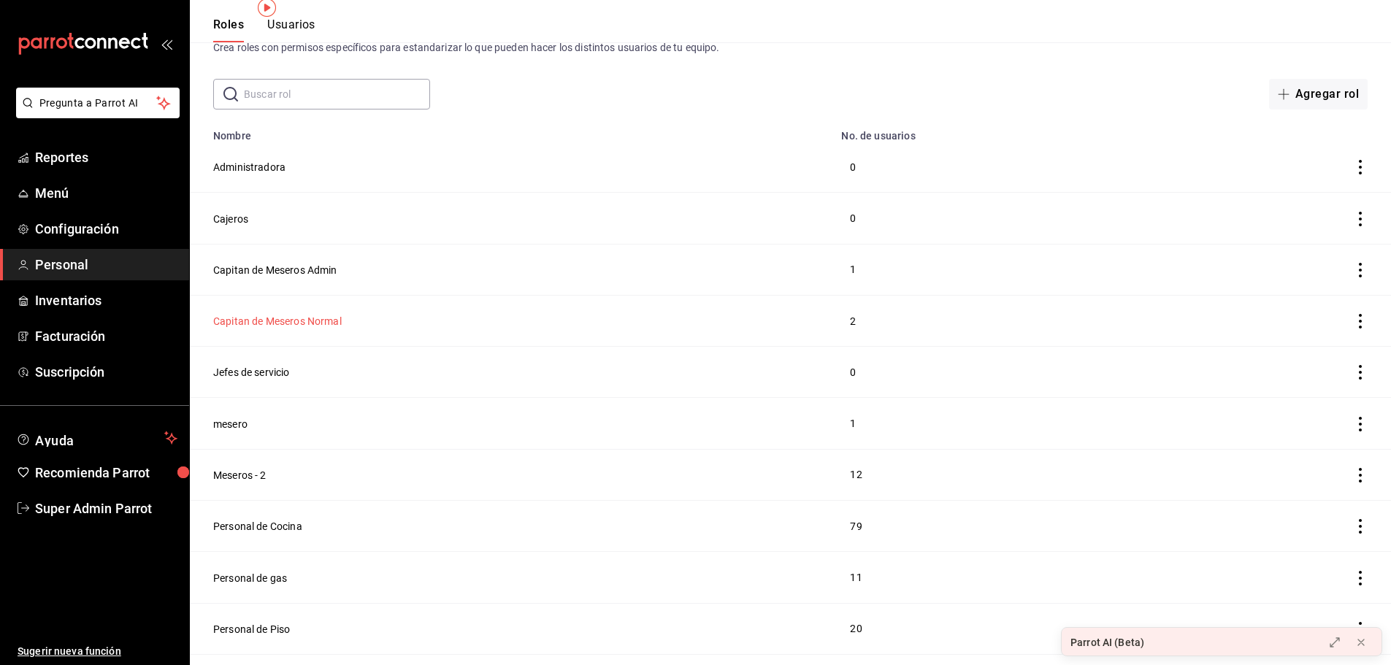
scroll to position [73, 0]
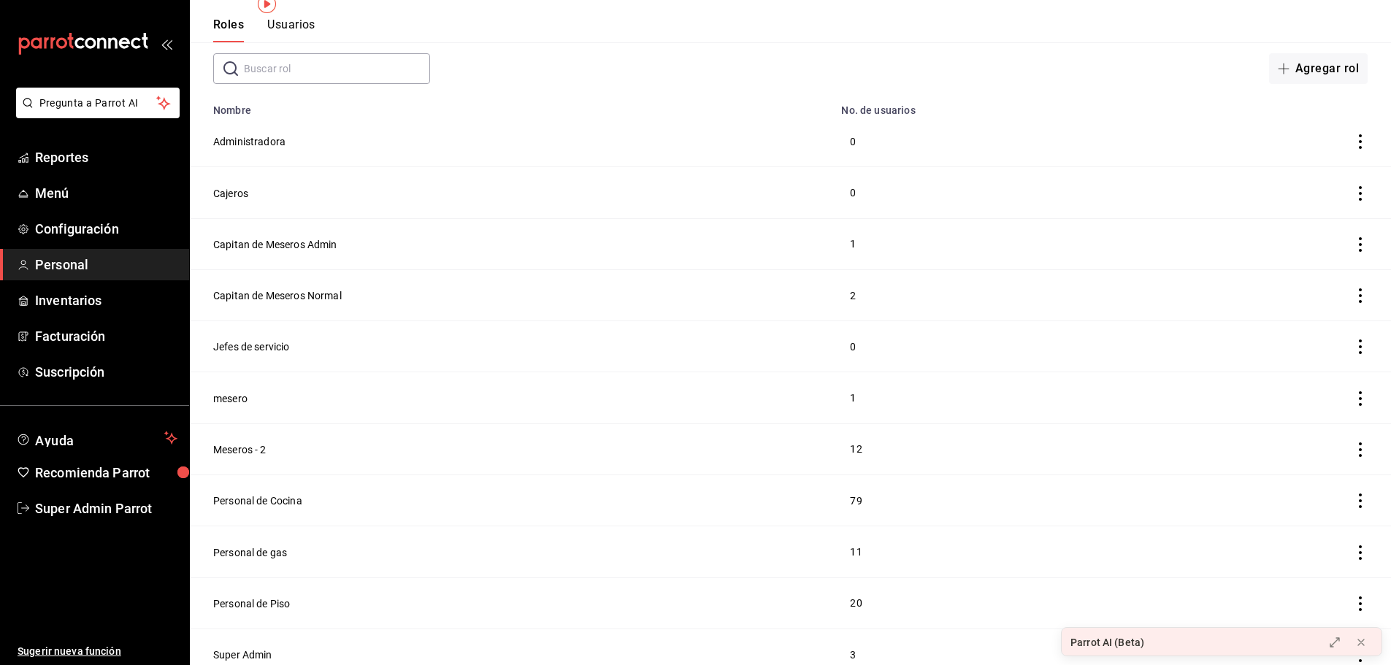
click at [307, 286] on td "Capitan de Meseros Normal" at bounding box center [511, 295] width 643 height 51
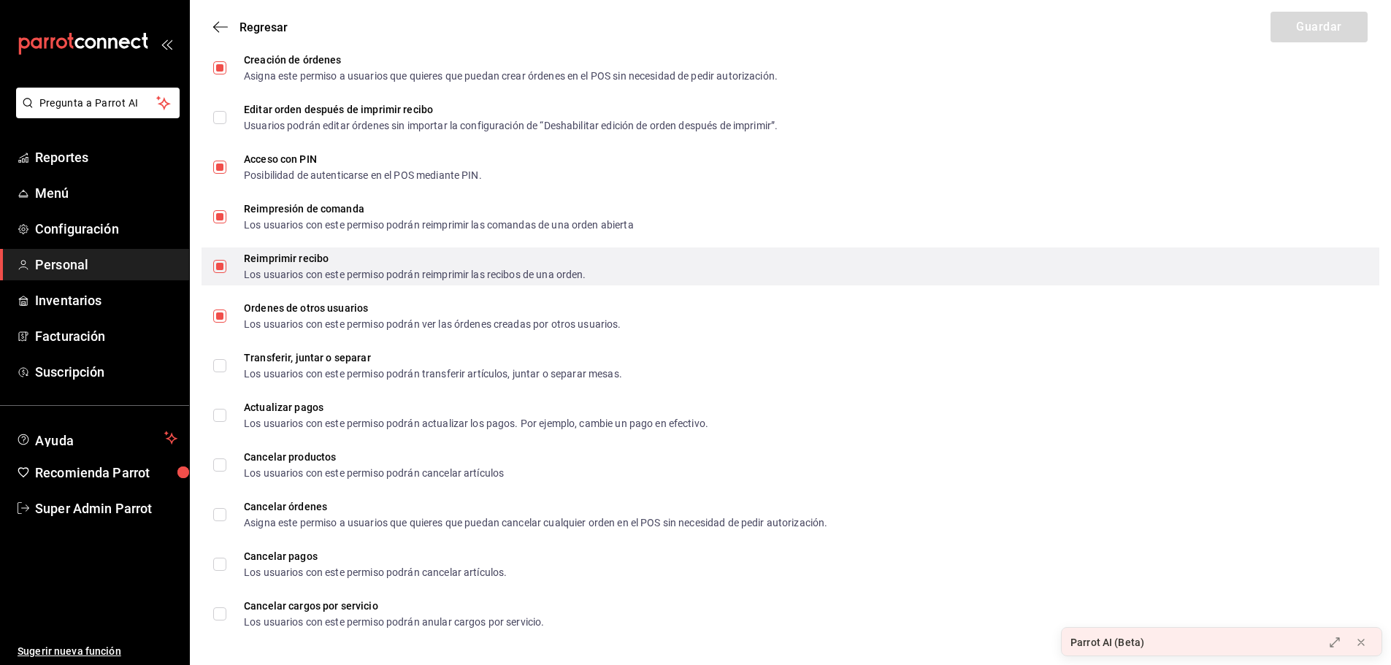
scroll to position [2294, 0]
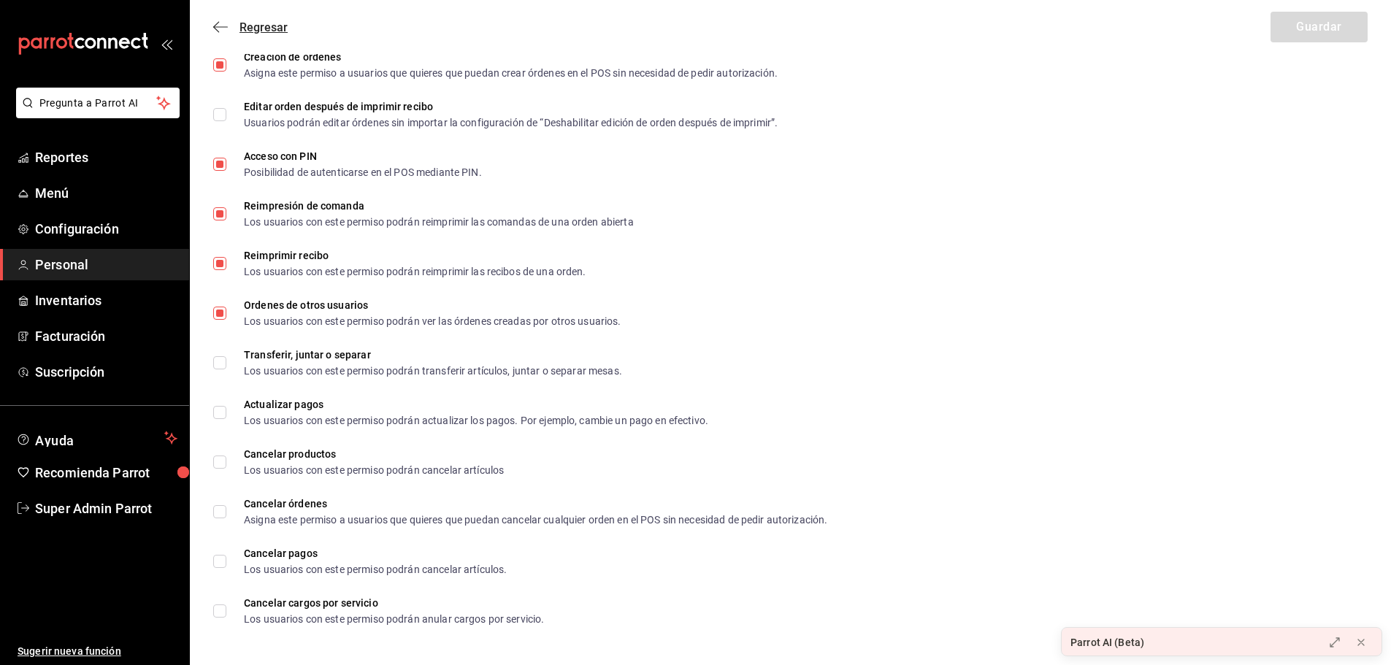
click at [218, 23] on icon "button" at bounding box center [216, 27] width 6 height 11
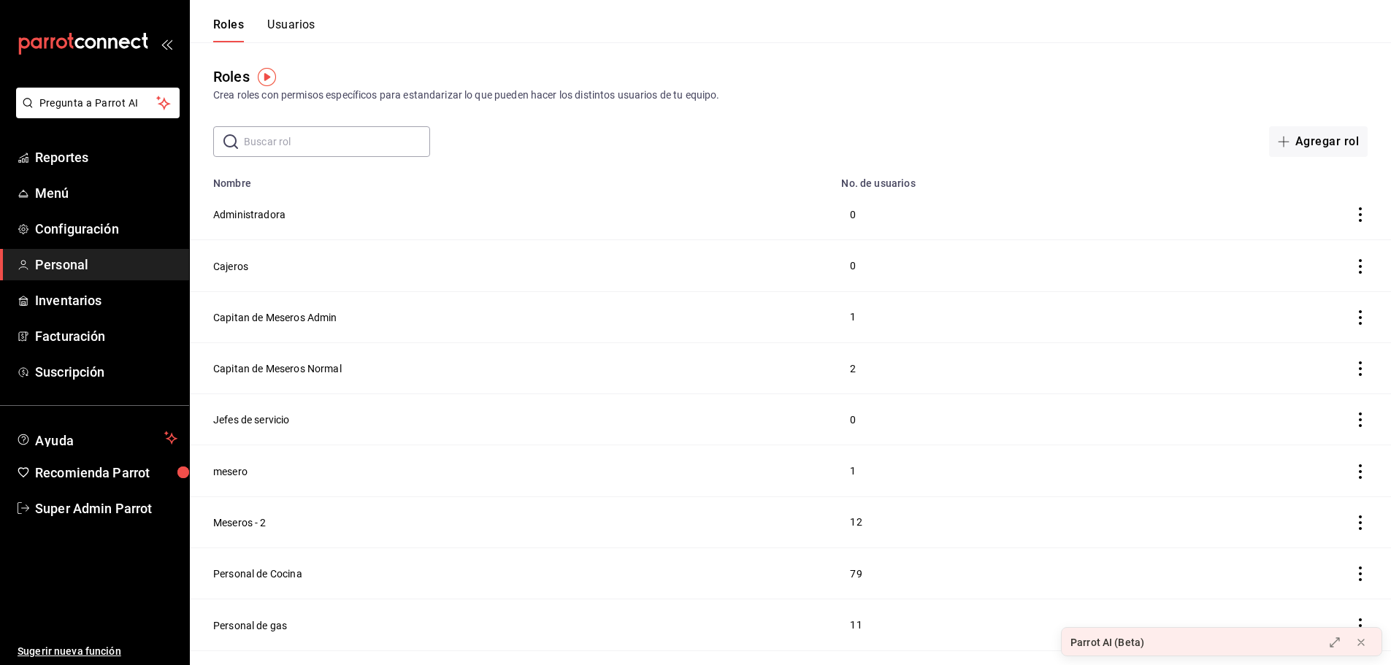
click at [289, 25] on button "Usuarios" at bounding box center [291, 30] width 48 height 25
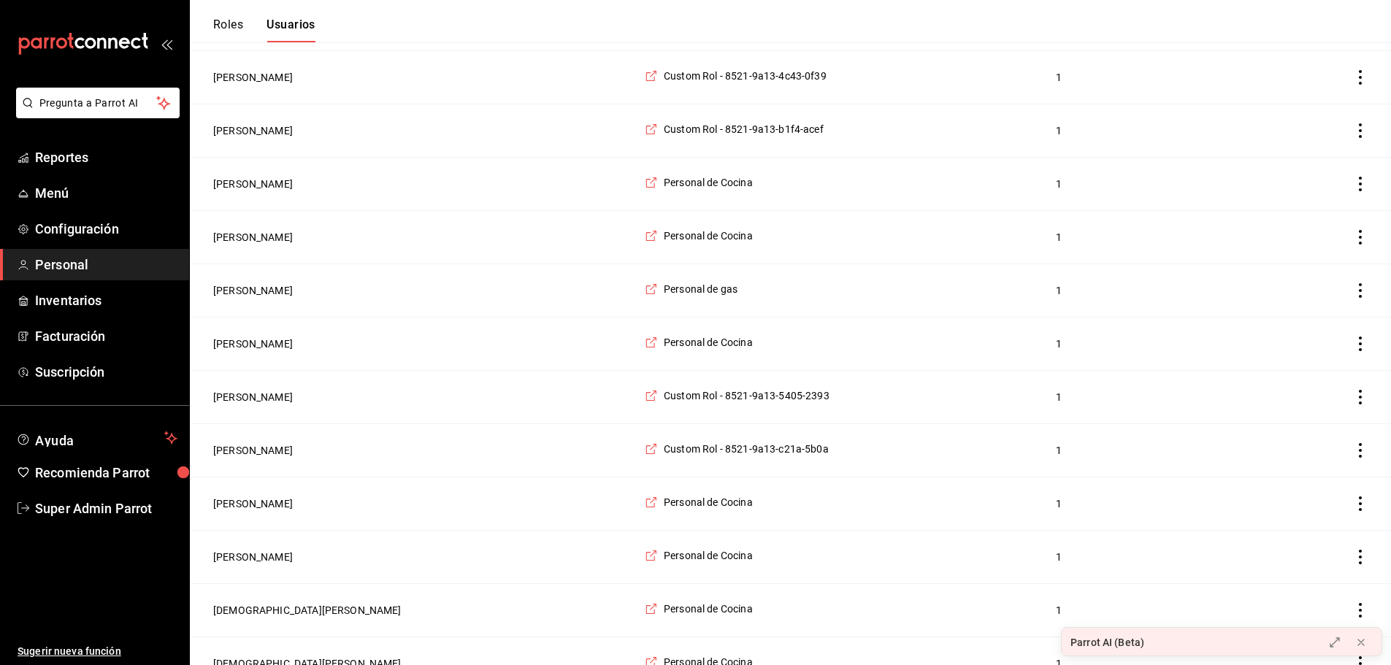
scroll to position [2247, 0]
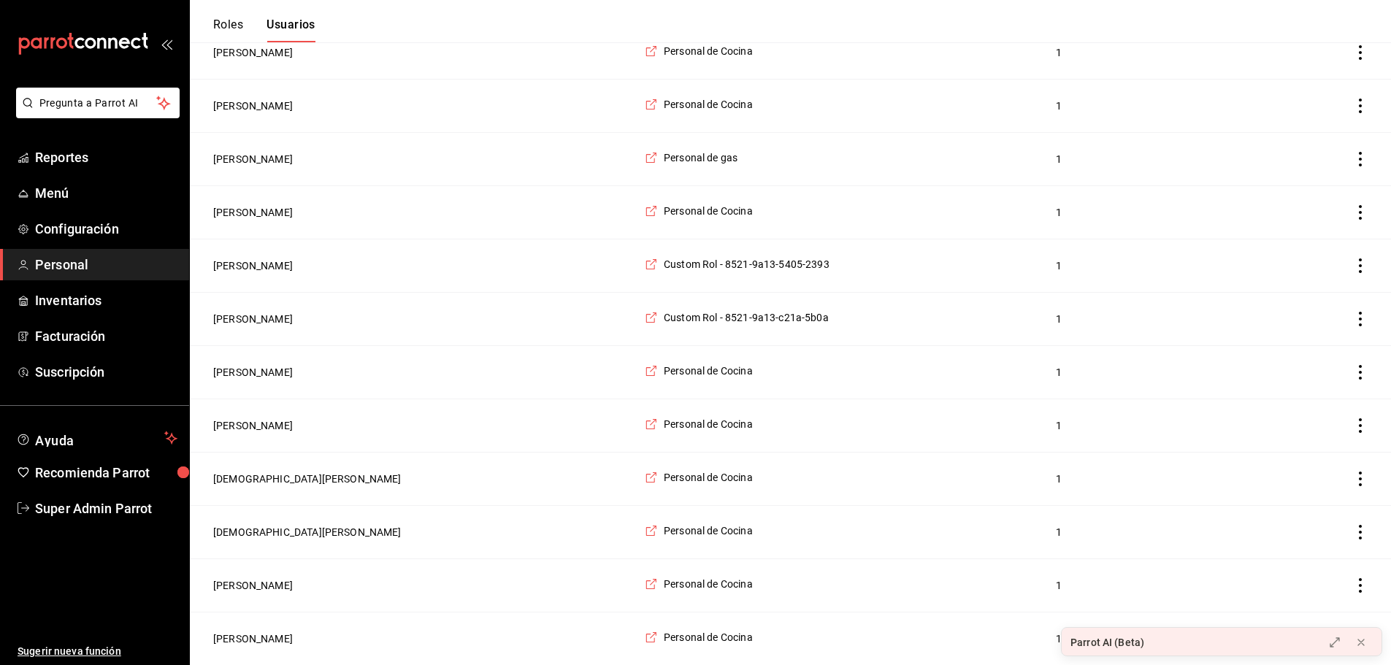
click at [228, 23] on button "Roles" at bounding box center [228, 30] width 30 height 25
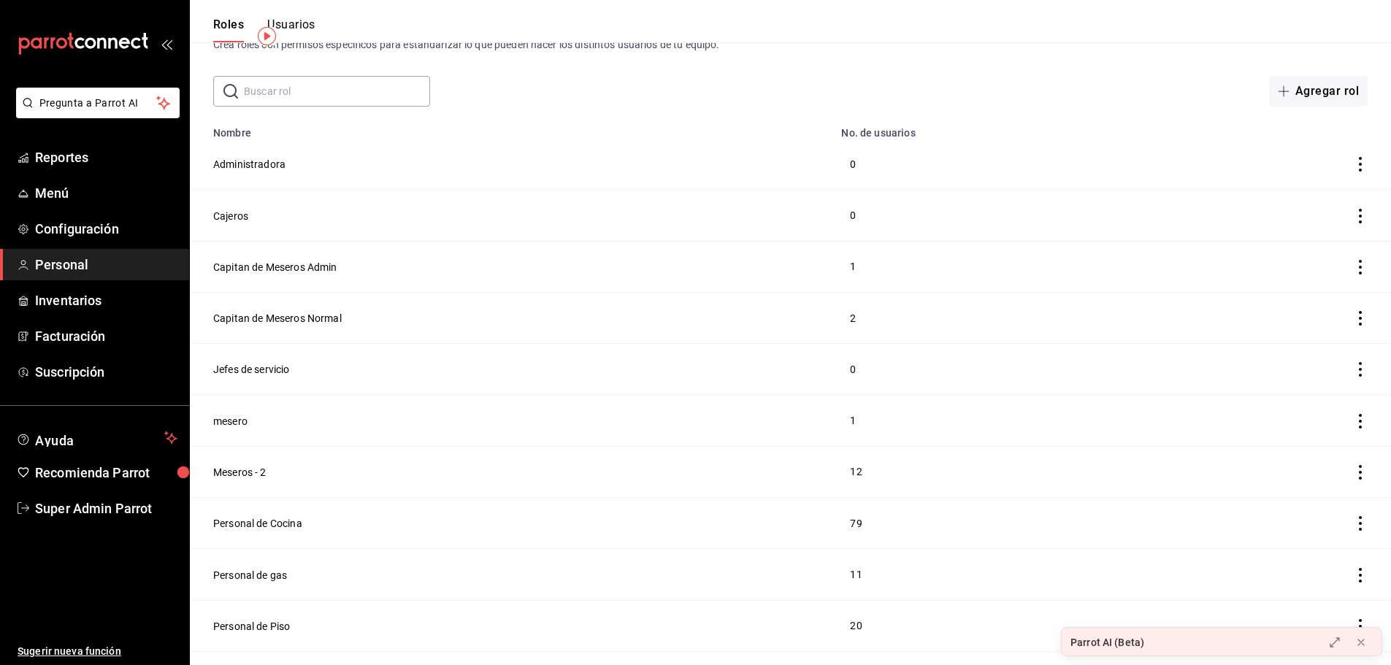
scroll to position [80, 0]
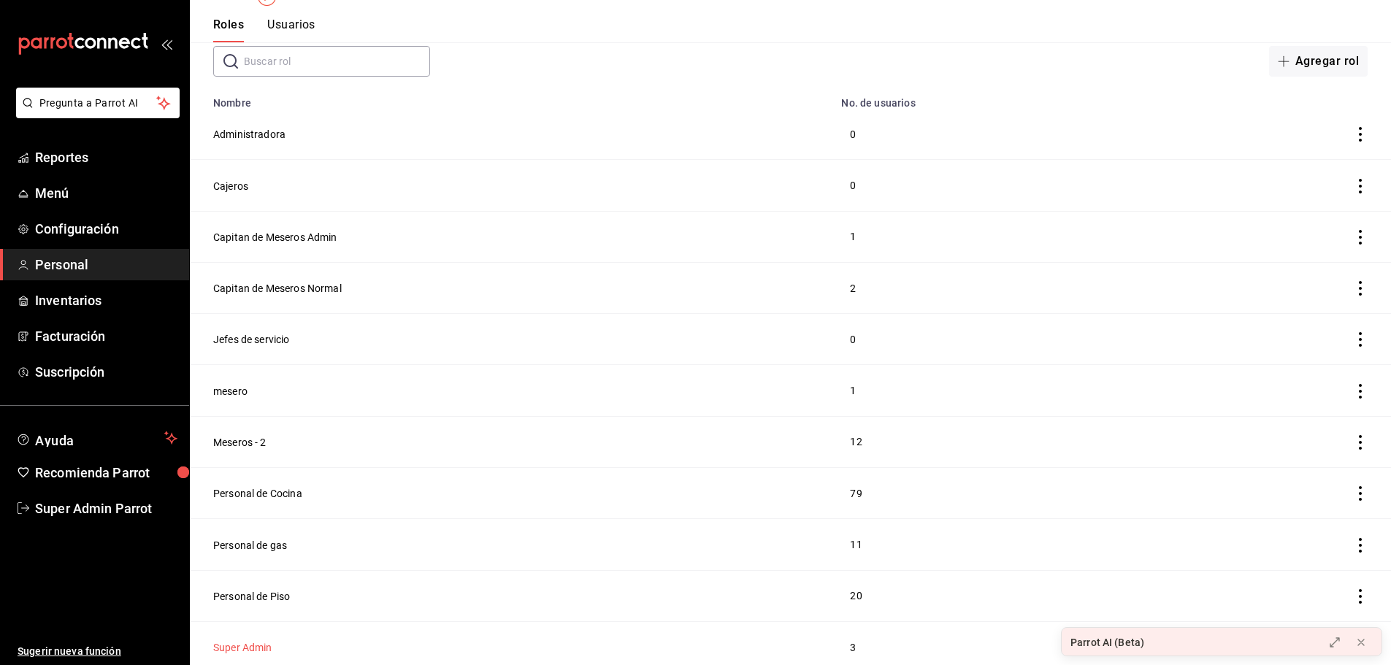
click at [248, 641] on button "Super Admin" at bounding box center [242, 648] width 59 height 15
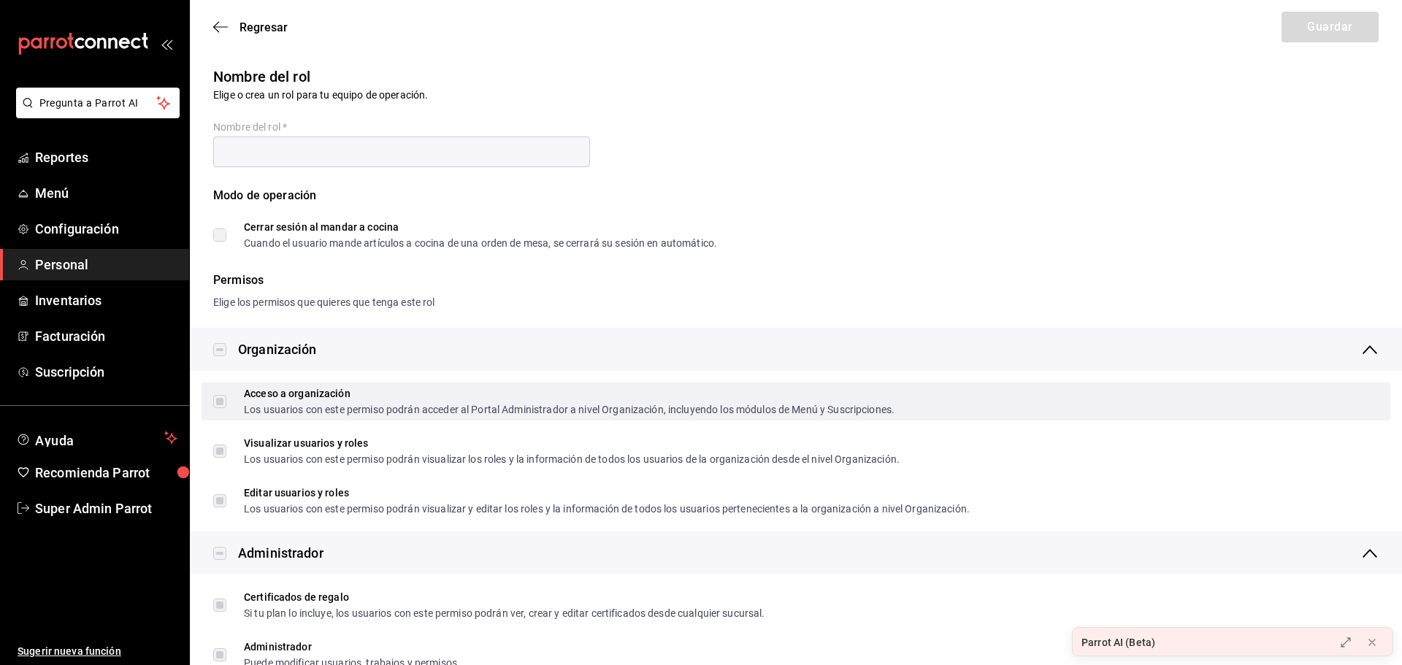
type input "Super Admin"
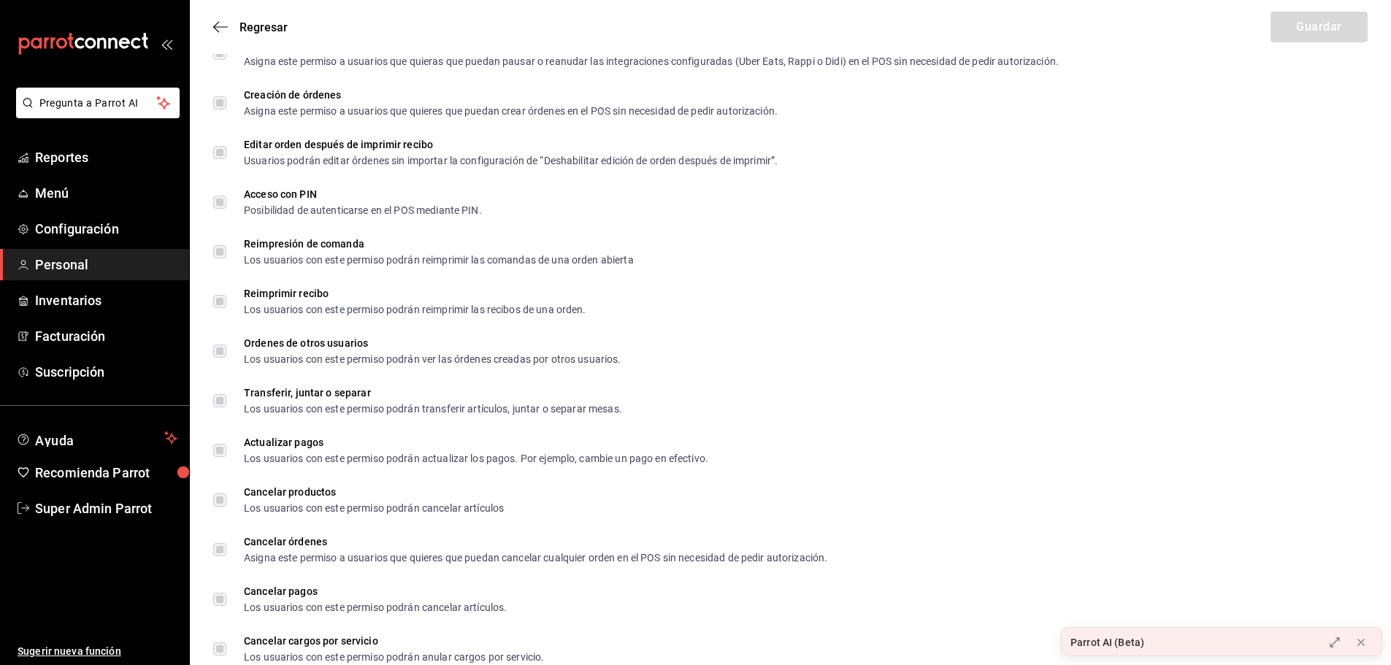
scroll to position [2294, 0]
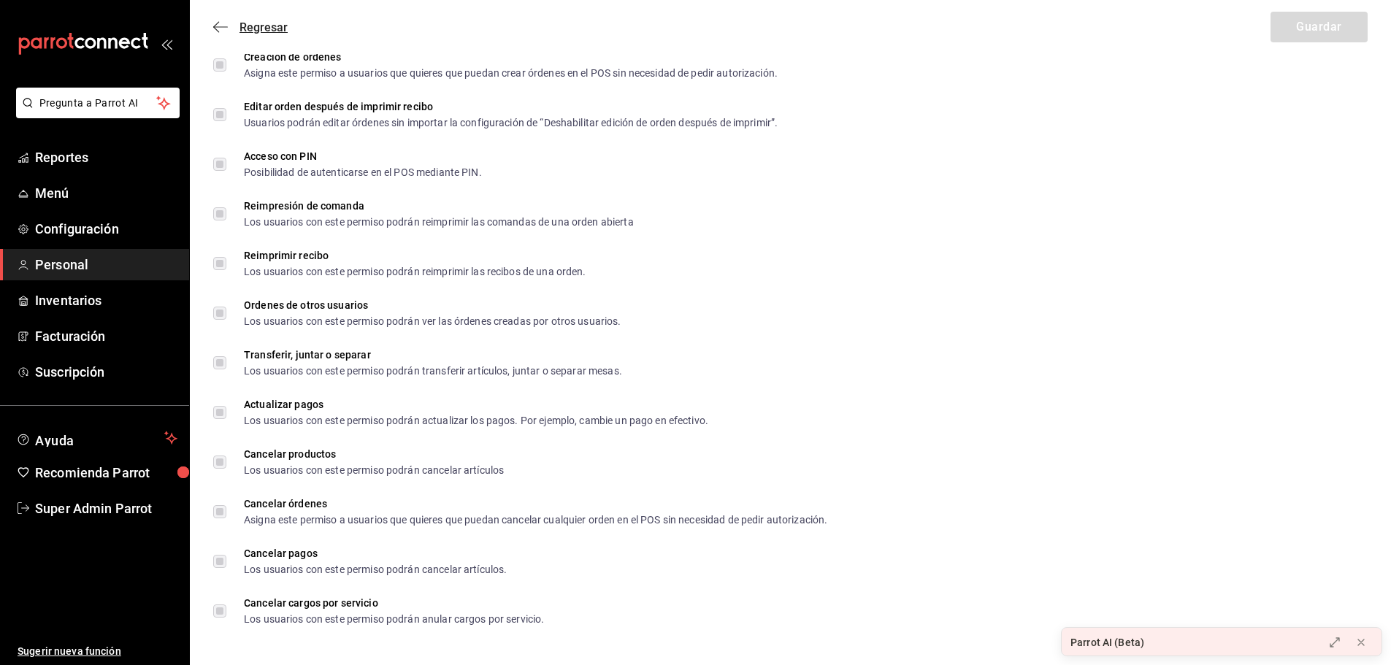
click at [221, 20] on span "Regresar" at bounding box center [250, 27] width 74 height 14
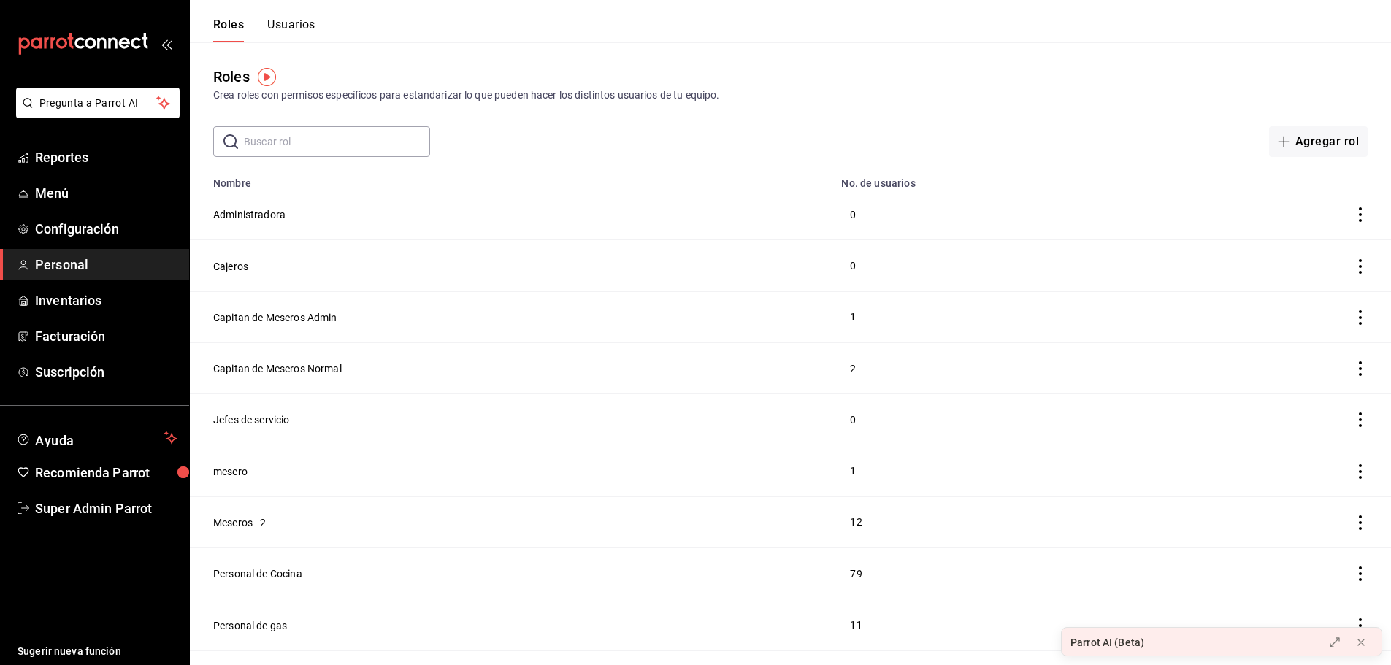
click at [295, 36] on button "Usuarios" at bounding box center [291, 30] width 48 height 25
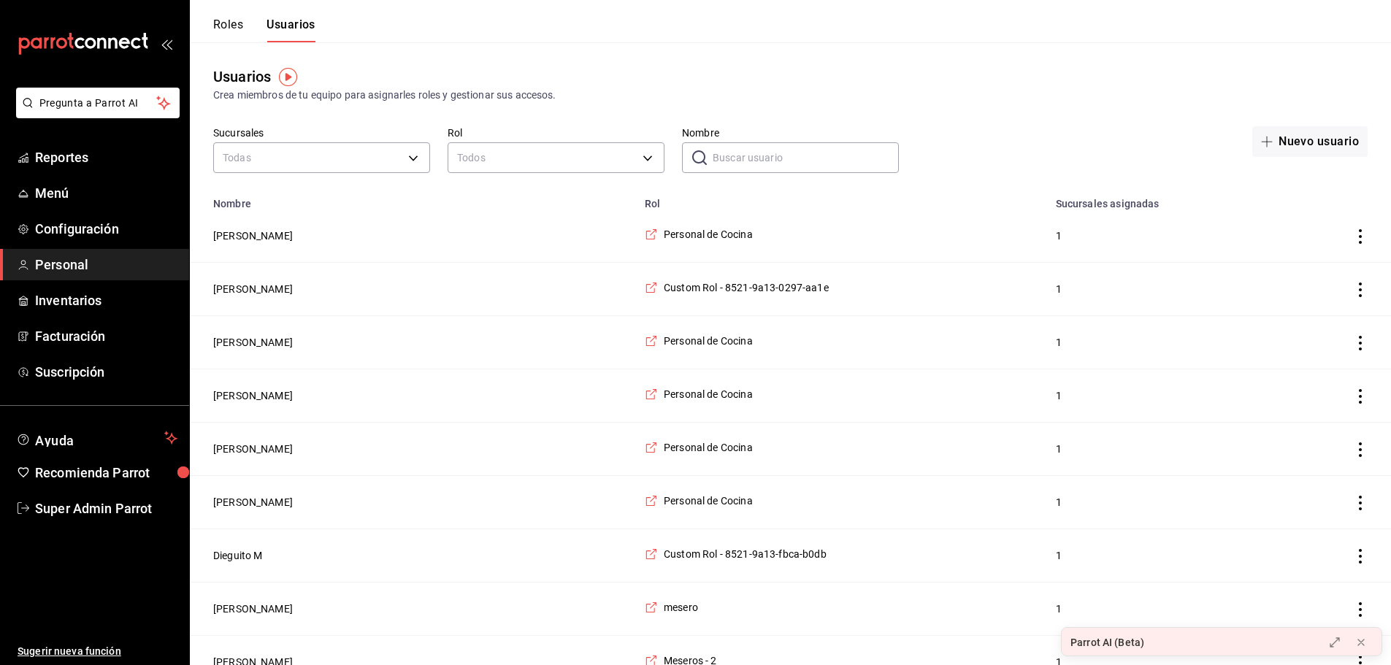
click at [250, 28] on div "Roles Usuarios" at bounding box center [264, 30] width 102 height 25
click at [239, 28] on button "Roles" at bounding box center [228, 30] width 30 height 25
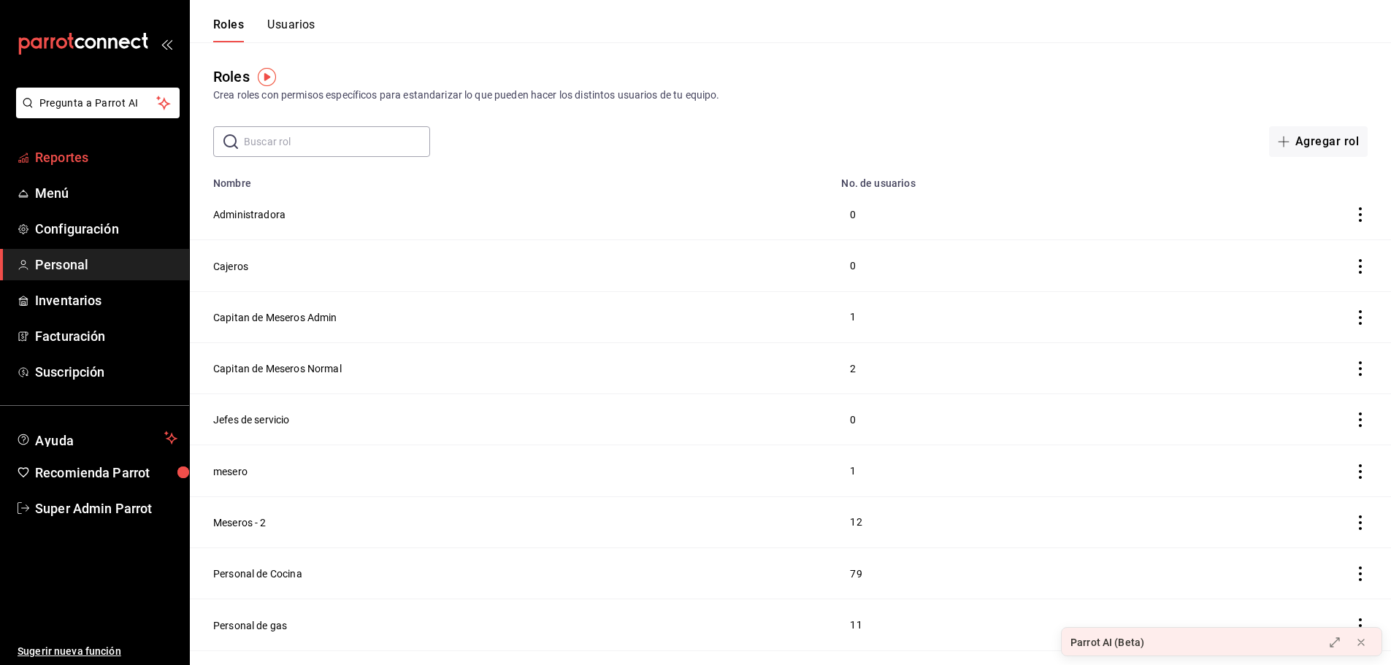
click at [85, 165] on span "Reportes" at bounding box center [106, 158] width 142 height 20
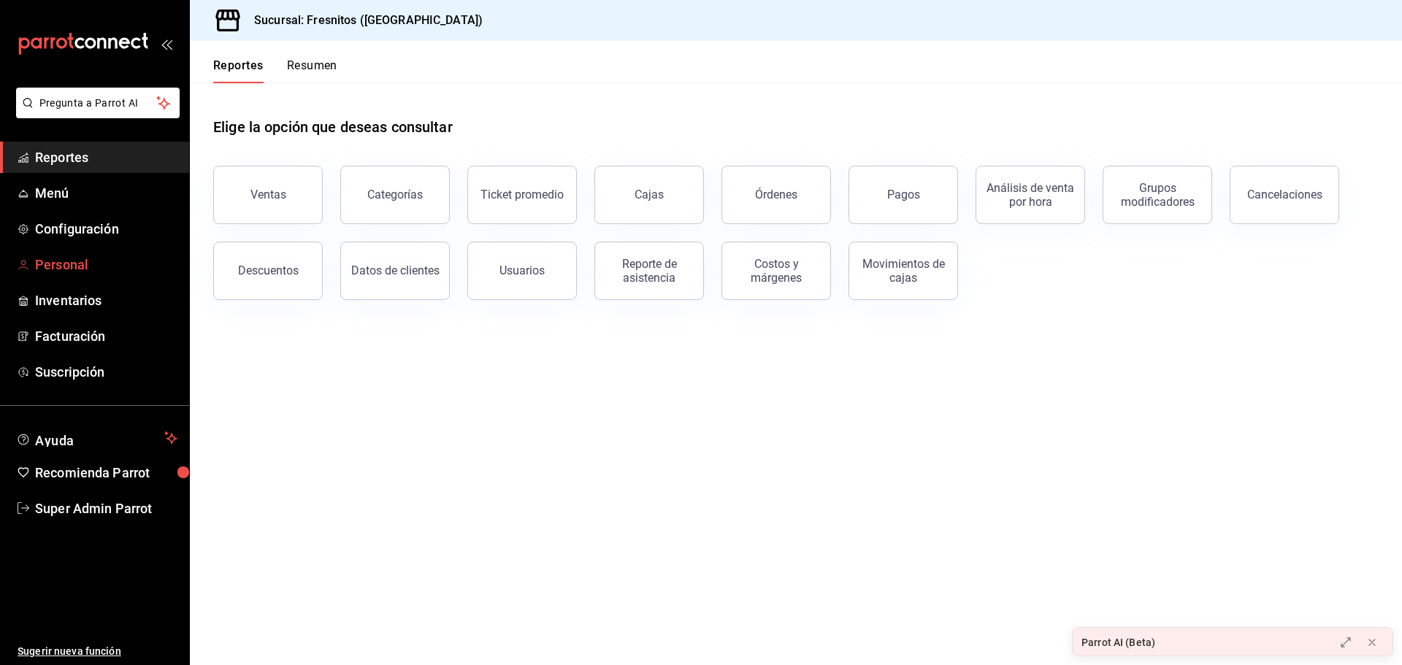
click at [88, 261] on span "Personal" at bounding box center [106, 265] width 142 height 20
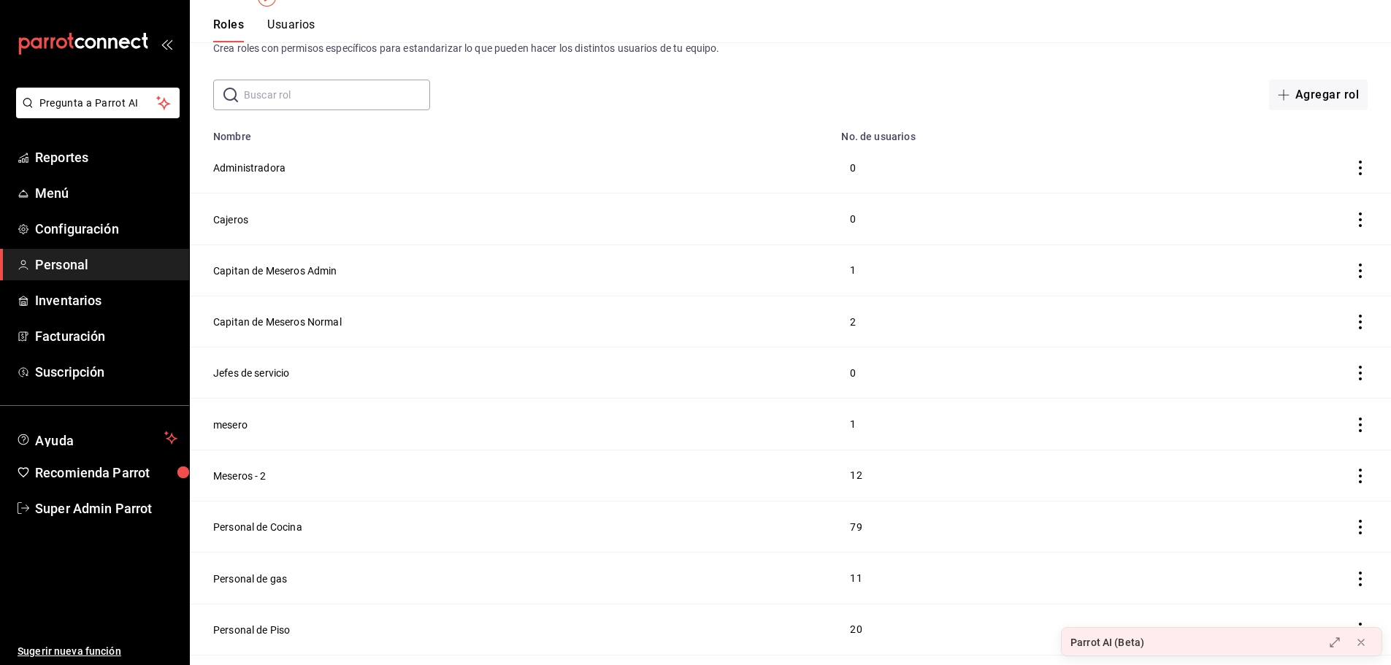
scroll to position [80, 0]
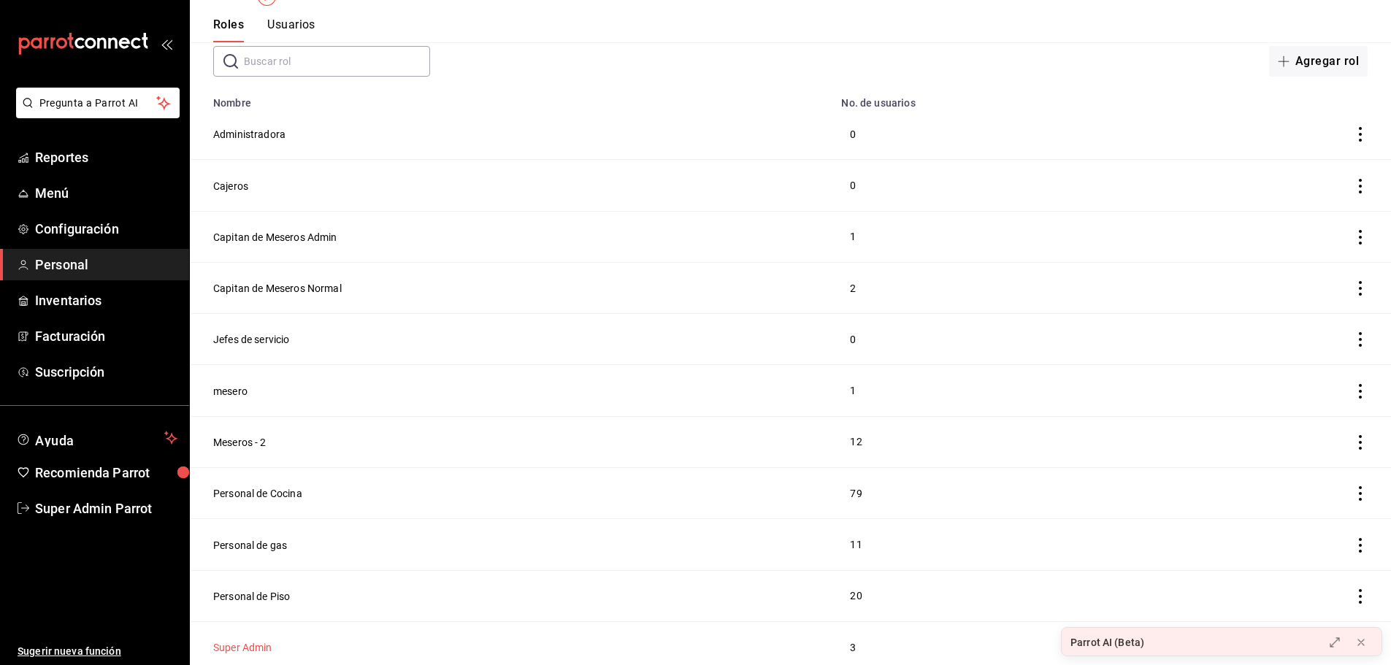
click at [257, 641] on button "Super Admin" at bounding box center [242, 648] width 59 height 15
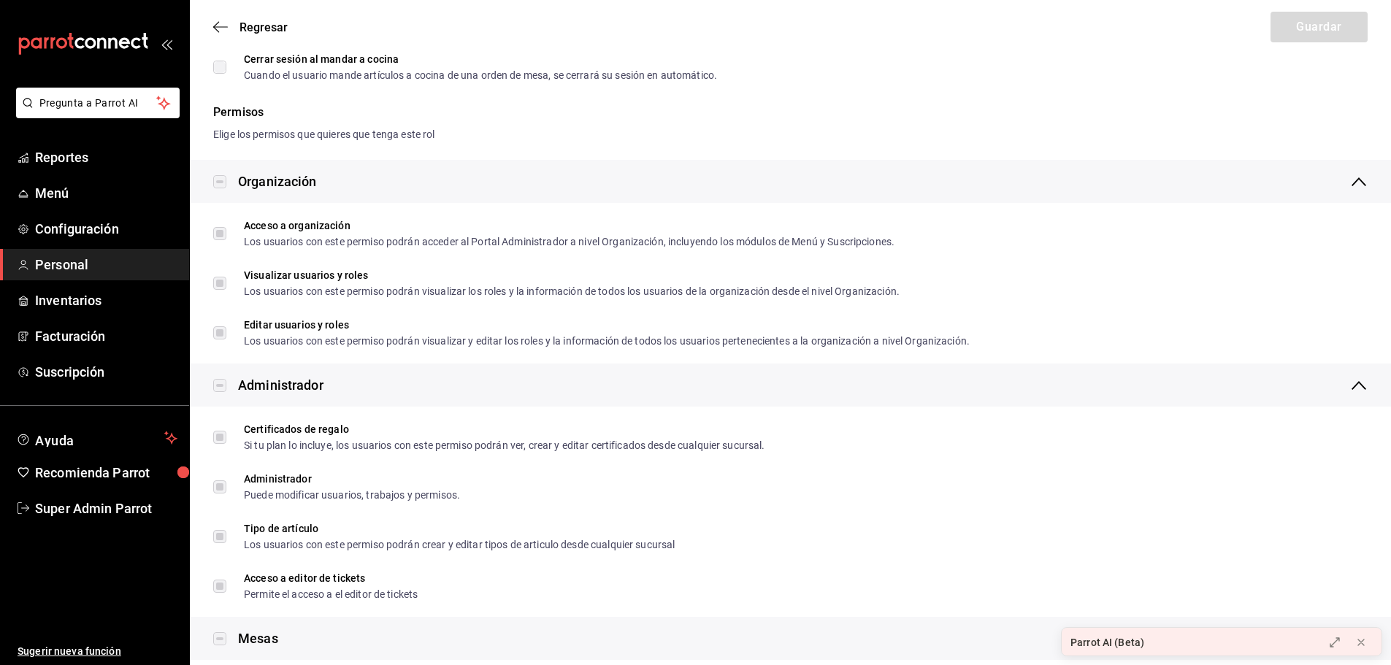
scroll to position [153, 0]
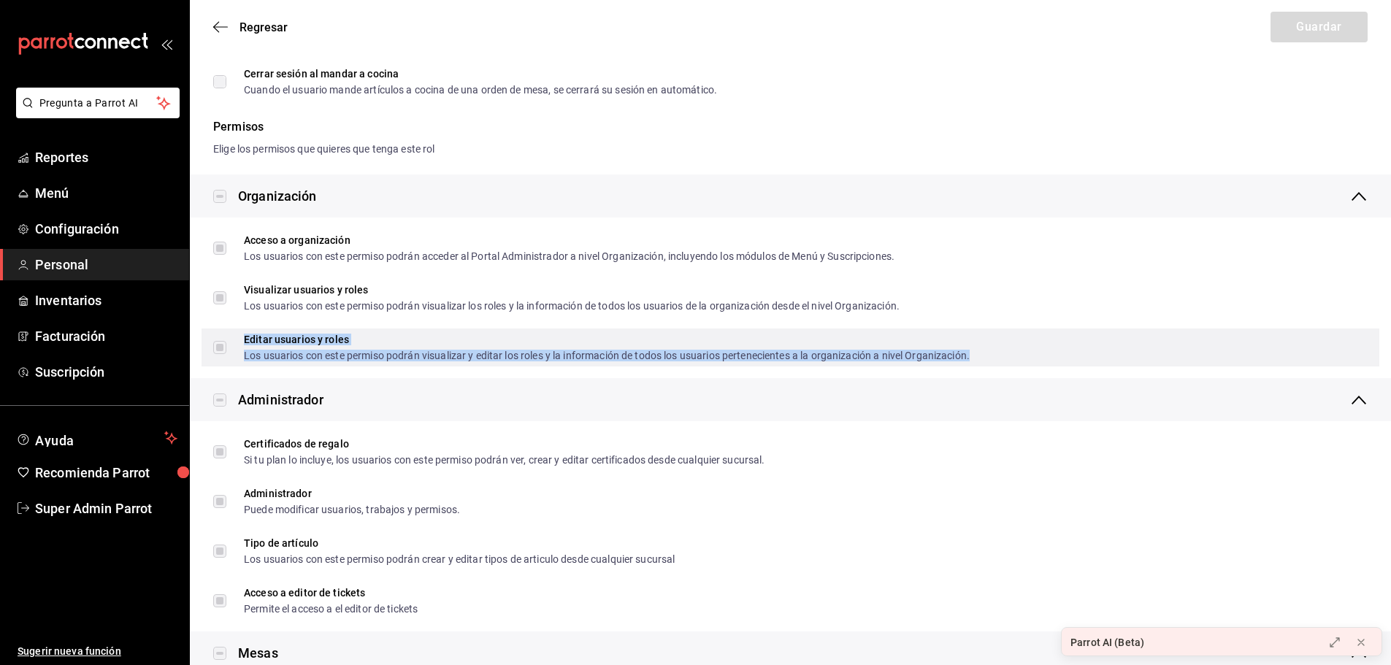
click at [500, 337] on div "Editar usuarios y roles" at bounding box center [607, 340] width 726 height 10
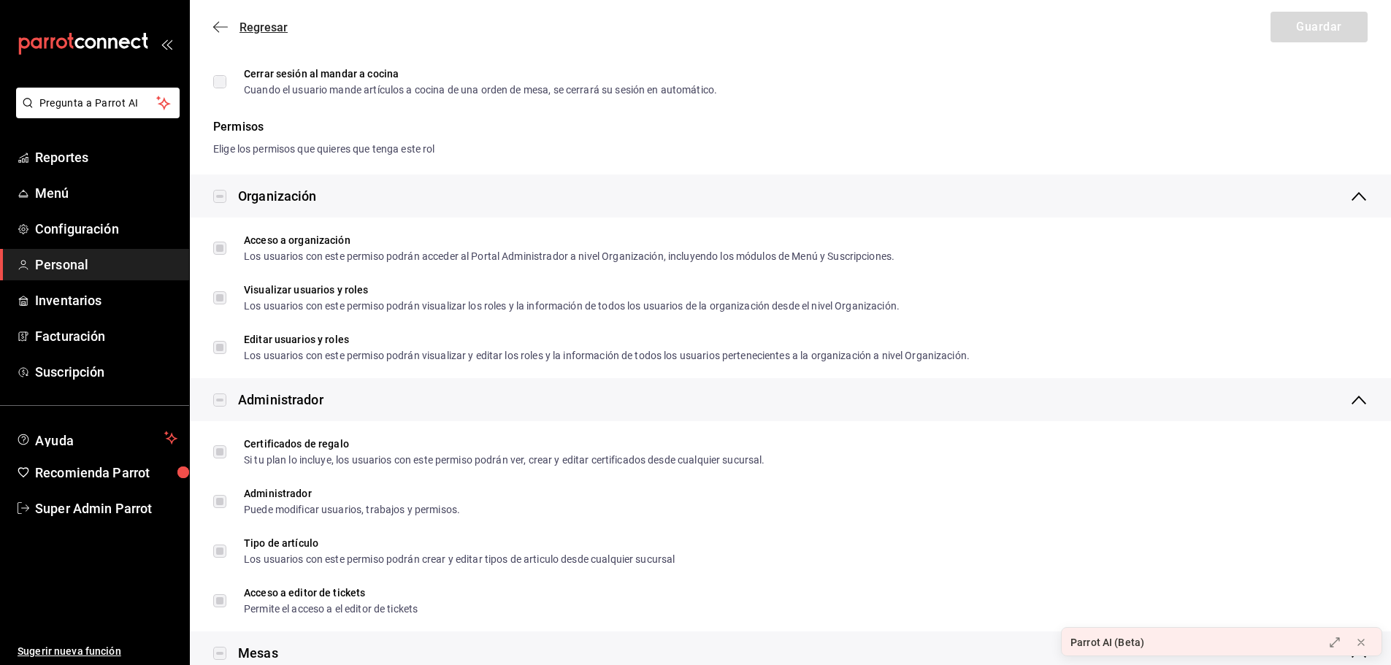
click at [224, 23] on icon "button" at bounding box center [220, 26] width 15 height 13
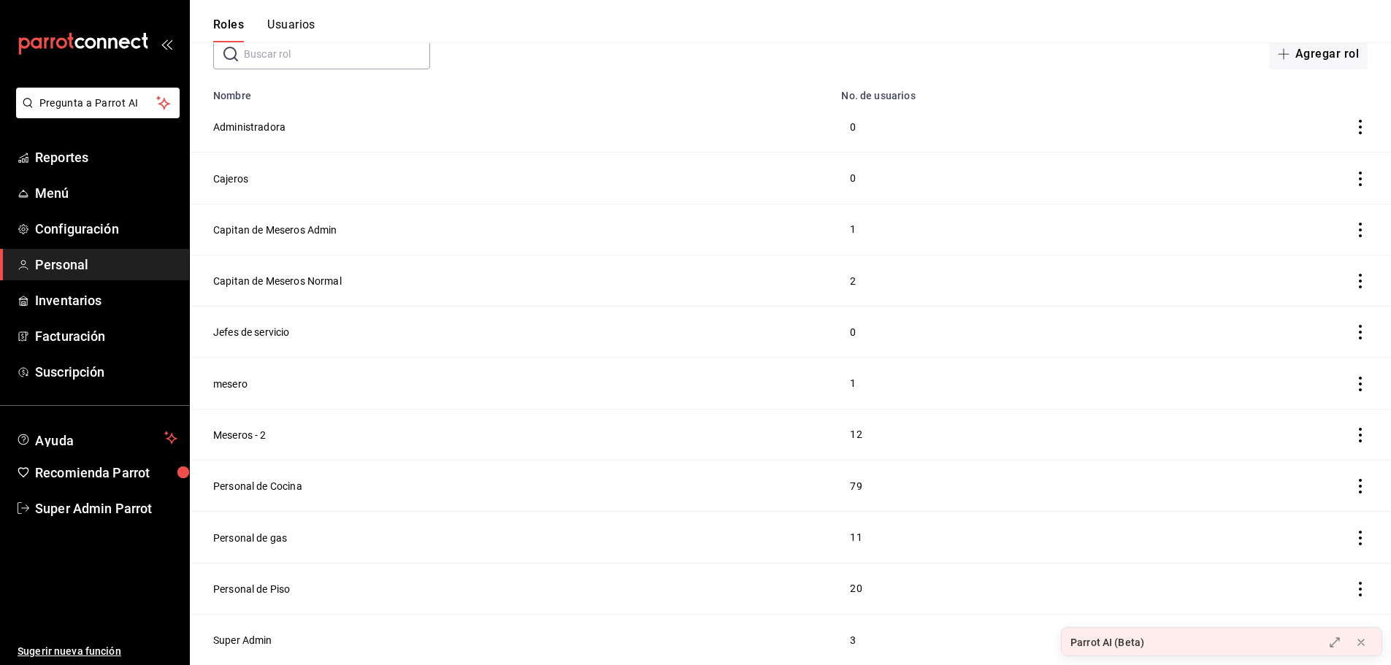
scroll to position [80, 0]
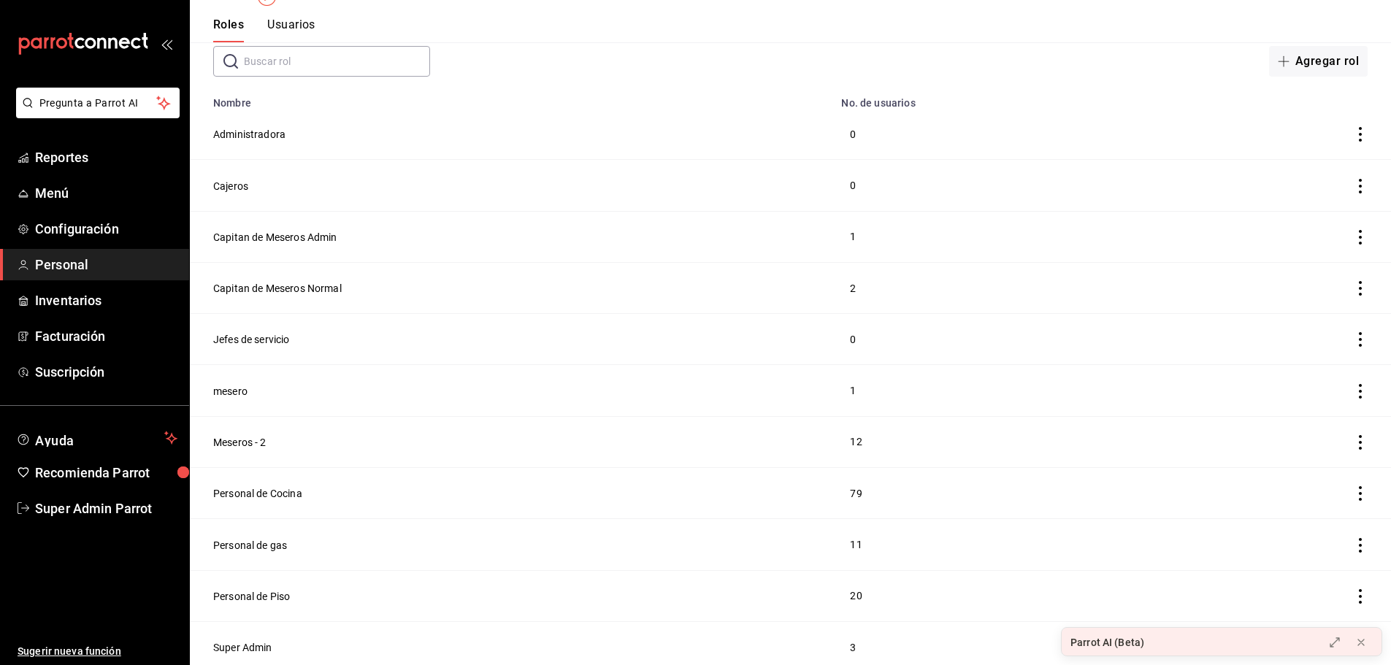
click at [1353, 22] on header "Roles Usuarios" at bounding box center [790, 21] width 1201 height 42
click at [84, 175] on ul "Reportes Menú Configuración Personal Inventarios Facturación Suscripción" at bounding box center [94, 265] width 189 height 246
click at [80, 186] on span "Menú" at bounding box center [106, 193] width 142 height 20
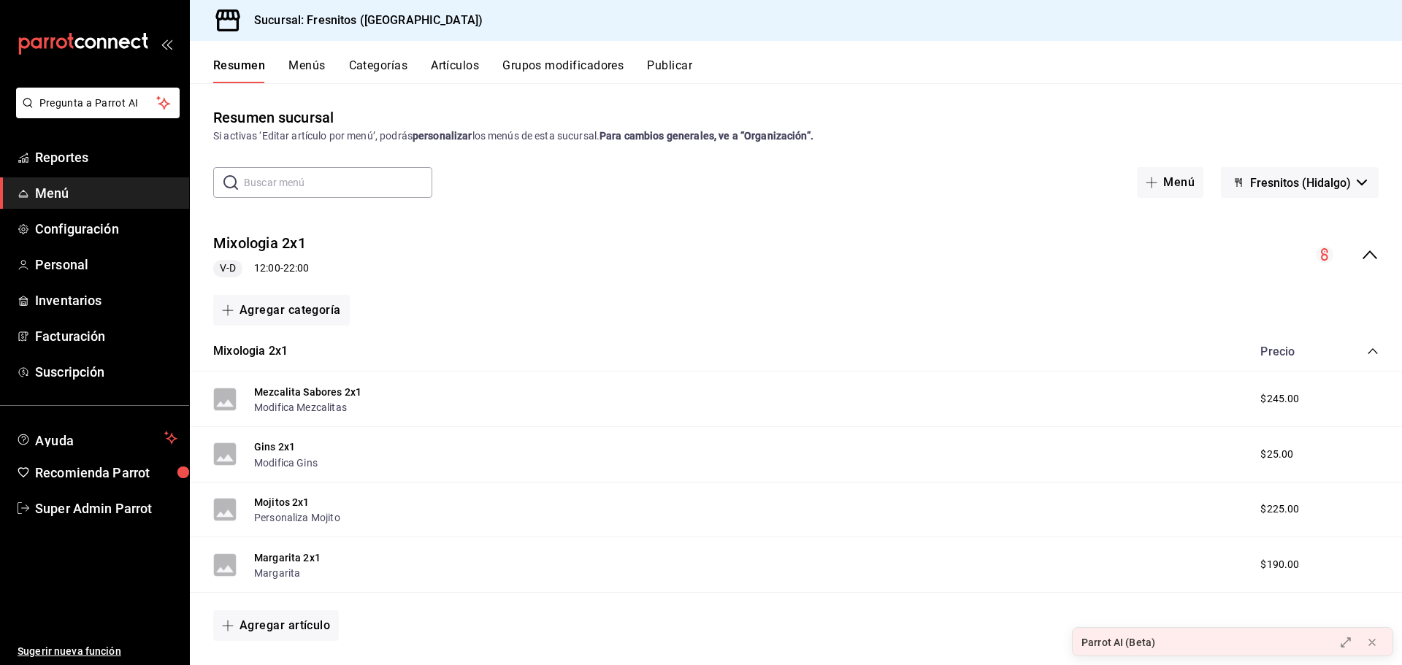
drag, startPoint x: 1234, startPoint y: 22, endPoint x: 917, endPoint y: 84, distance: 322.3
click at [1235, 22] on div "Sucursal: Fresnitos ([GEOGRAPHIC_DATA])" at bounding box center [796, 20] width 1212 height 41
click at [99, 272] on span "Personal" at bounding box center [106, 265] width 142 height 20
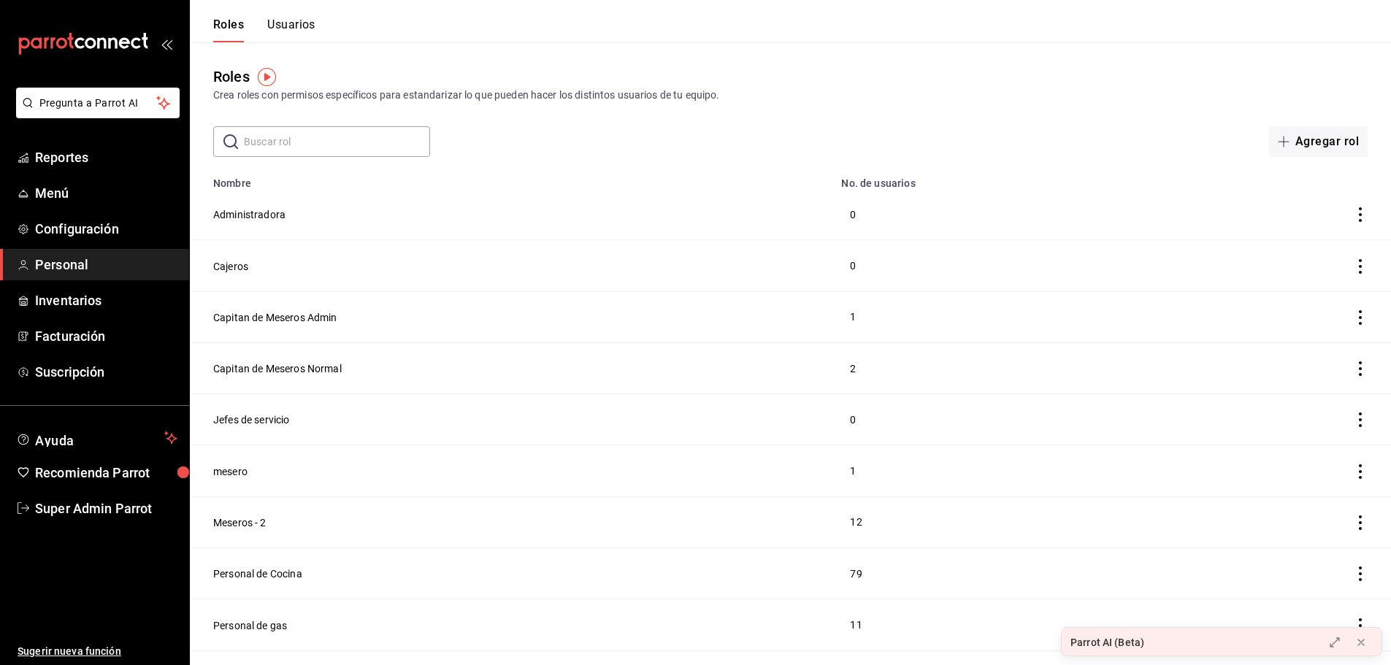
click at [279, 25] on button "Usuarios" at bounding box center [291, 30] width 48 height 25
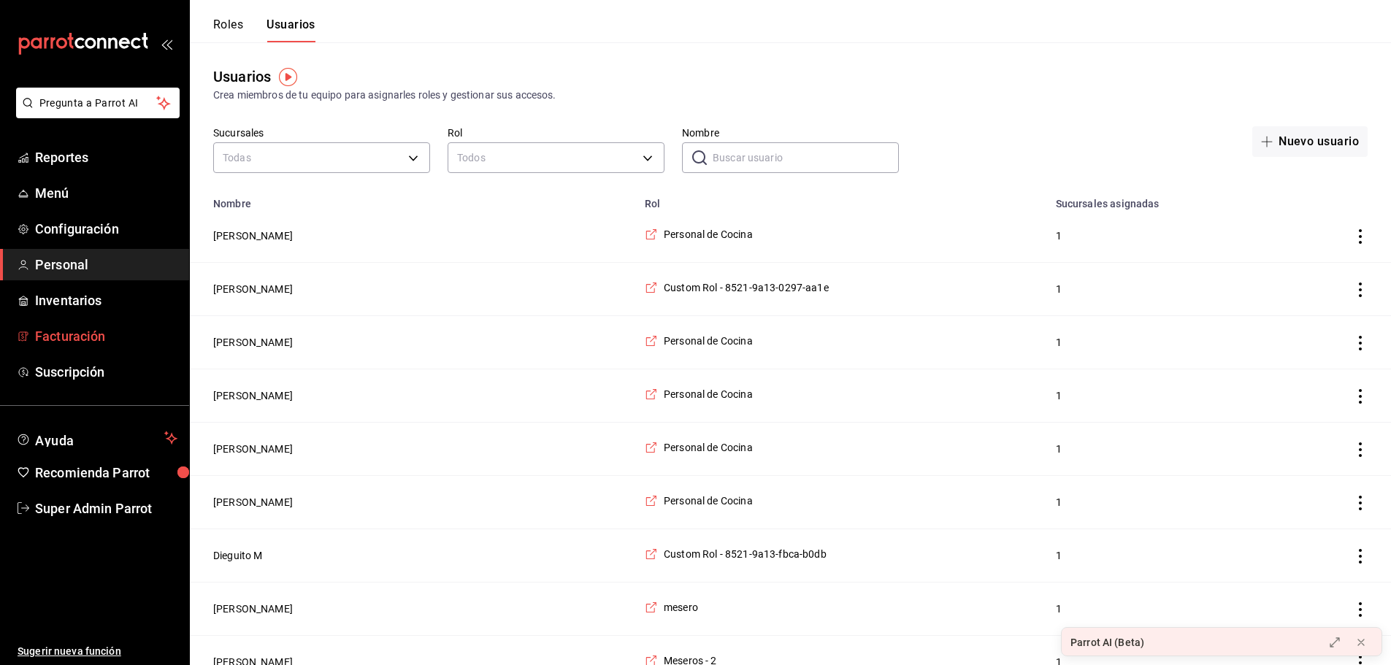
click at [76, 338] on span "Facturación" at bounding box center [106, 336] width 142 height 20
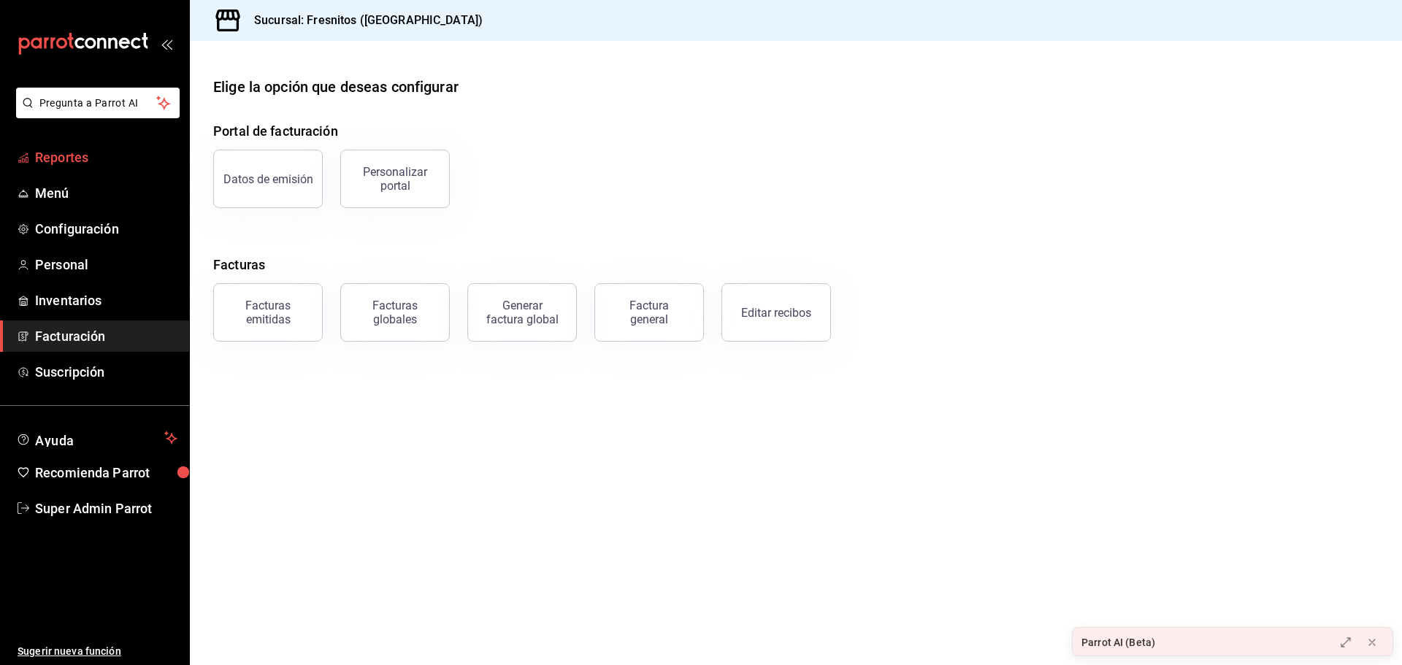
click at [86, 148] on span "Reportes" at bounding box center [106, 158] width 142 height 20
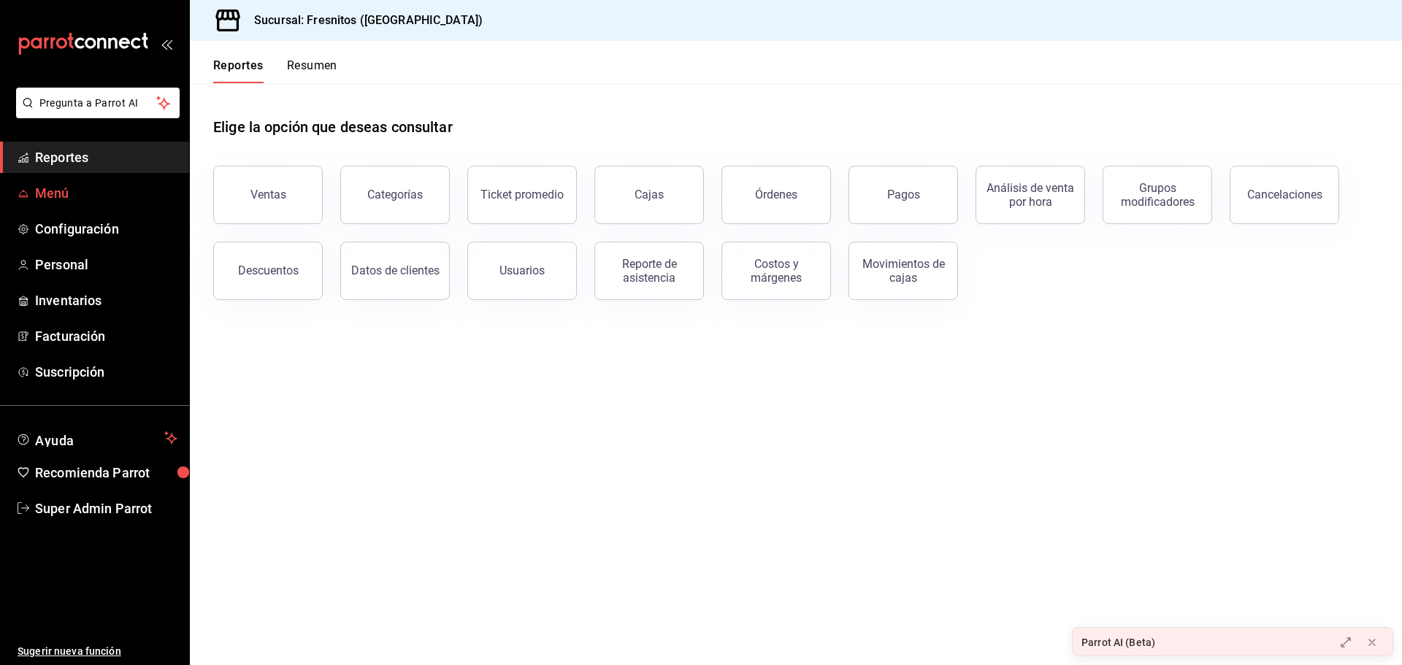
click at [75, 189] on span "Menú" at bounding box center [106, 193] width 142 height 20
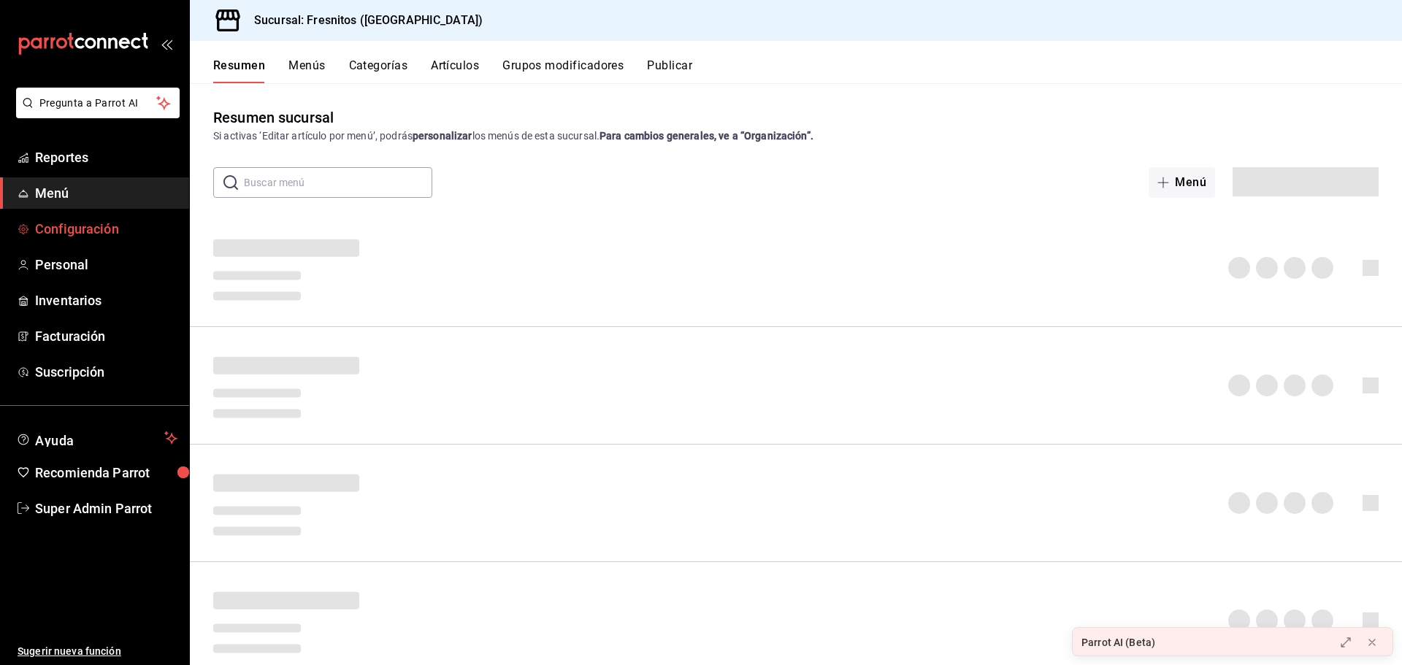
click at [112, 235] on span "Configuración" at bounding box center [106, 229] width 142 height 20
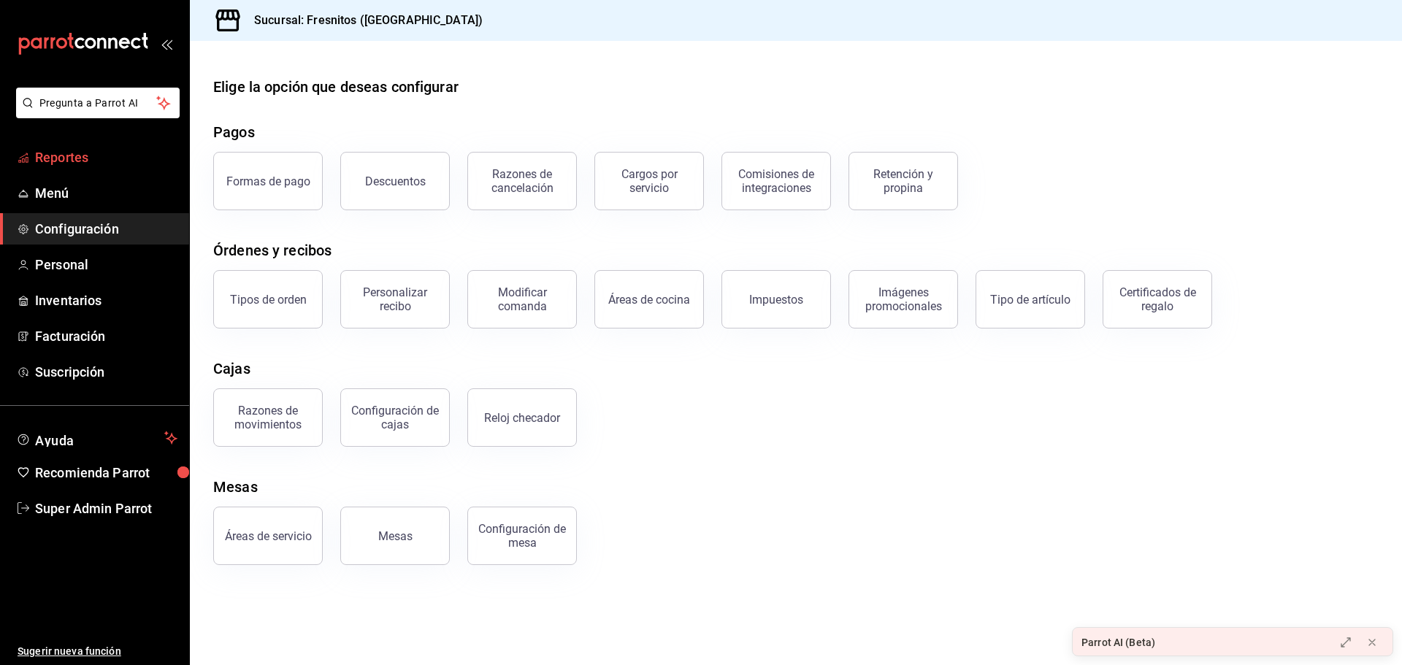
click at [92, 172] on link "Reportes" at bounding box center [94, 157] width 189 height 31
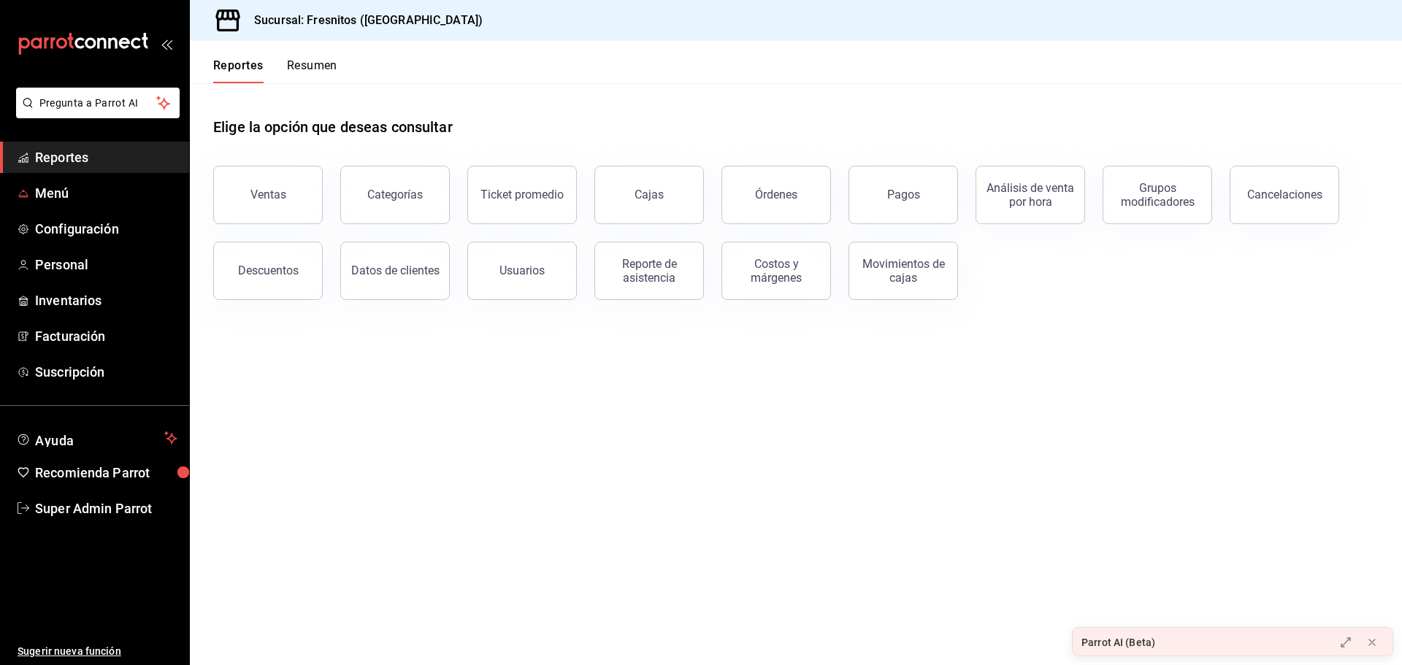
click at [66, 196] on span "Menú" at bounding box center [106, 193] width 142 height 20
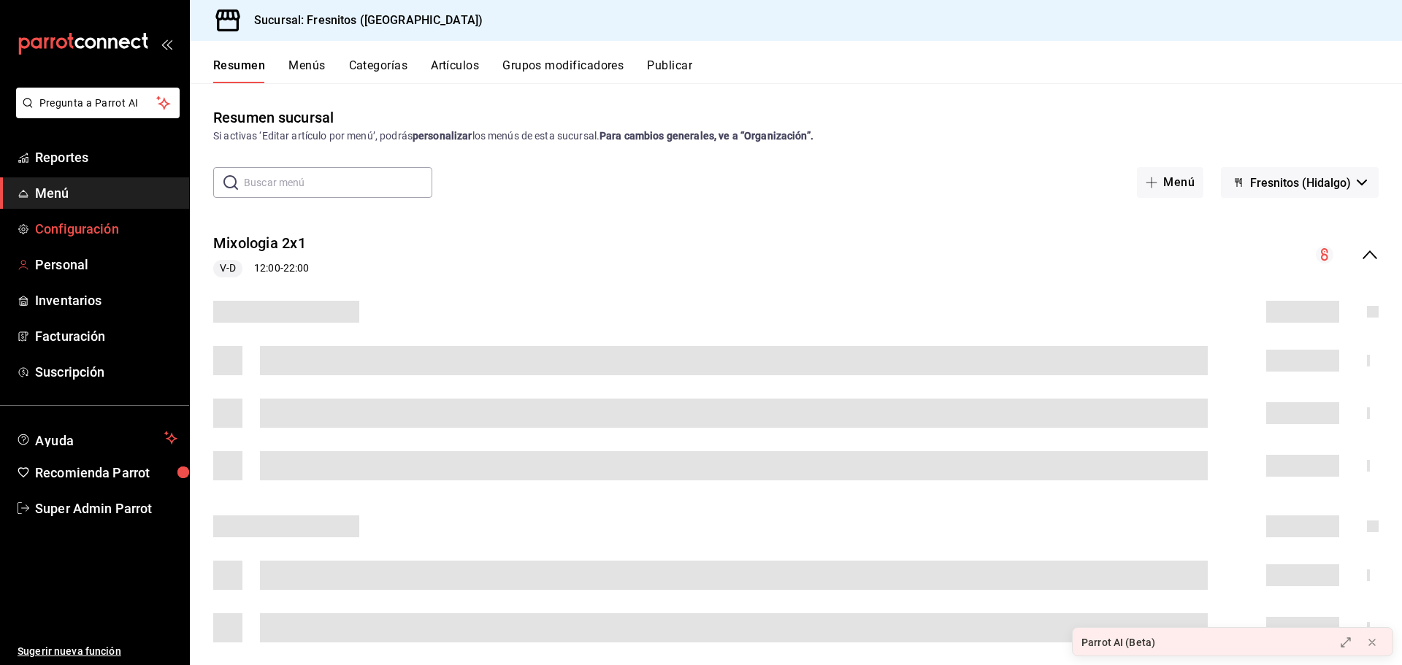
click at [99, 229] on span "Configuración" at bounding box center [106, 229] width 142 height 20
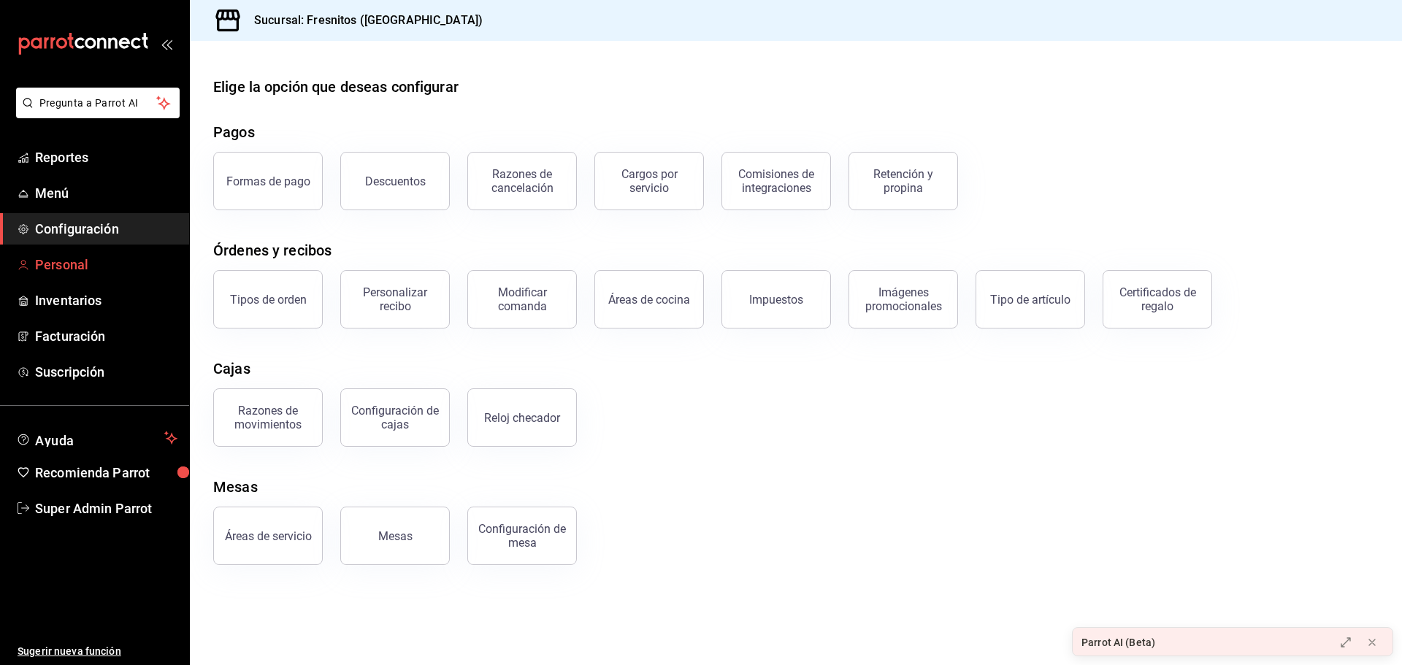
click at [93, 270] on span "Personal" at bounding box center [106, 265] width 142 height 20
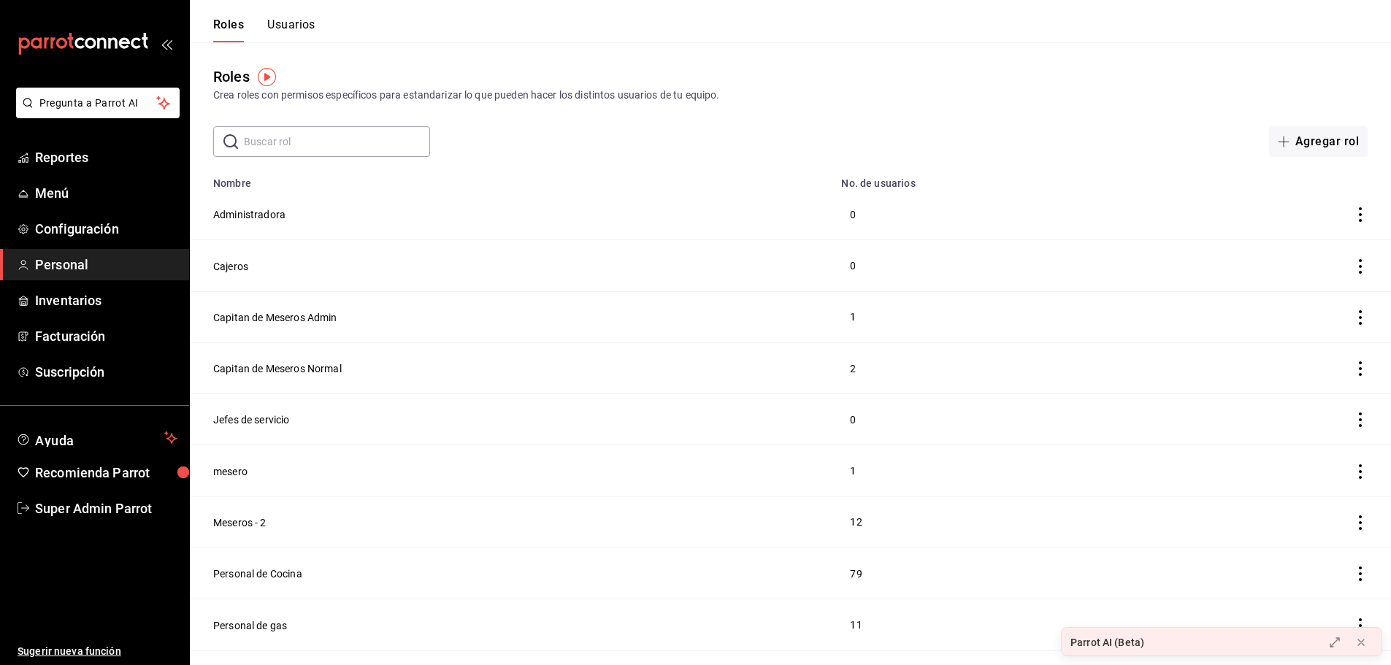
click at [303, 23] on button "Usuarios" at bounding box center [291, 30] width 48 height 25
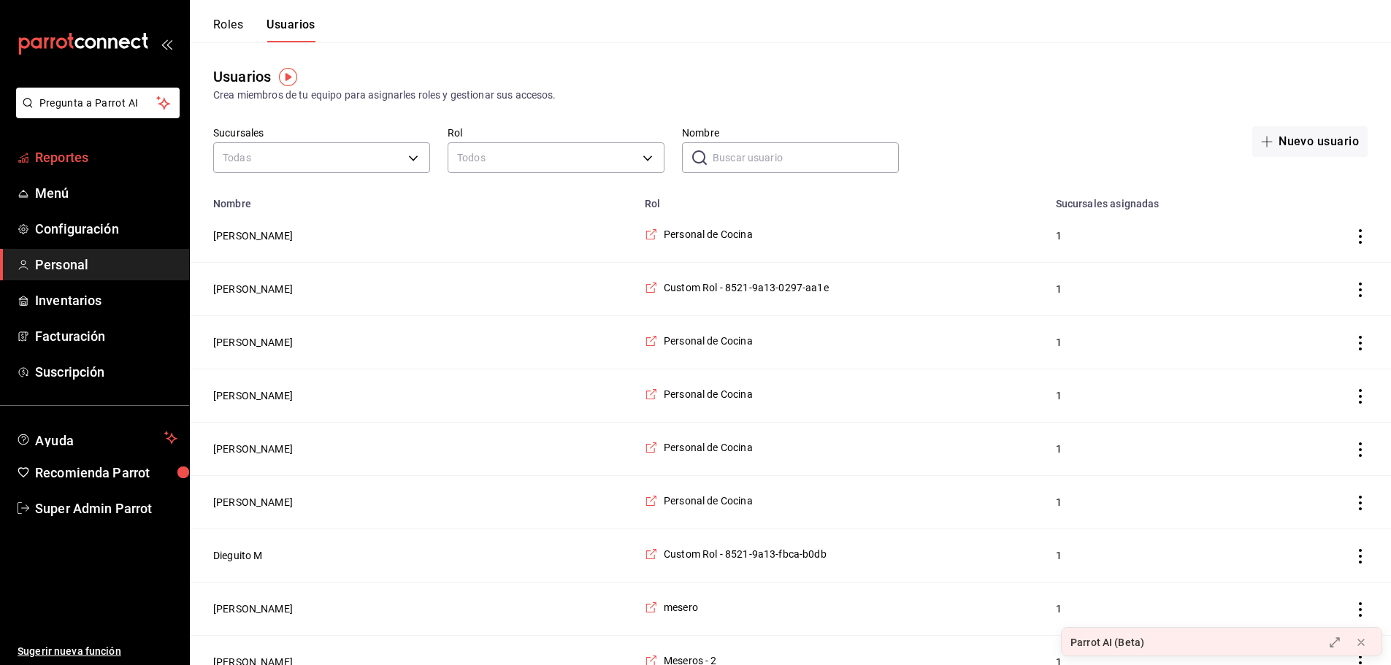
click at [131, 152] on span "Reportes" at bounding box center [106, 158] width 142 height 20
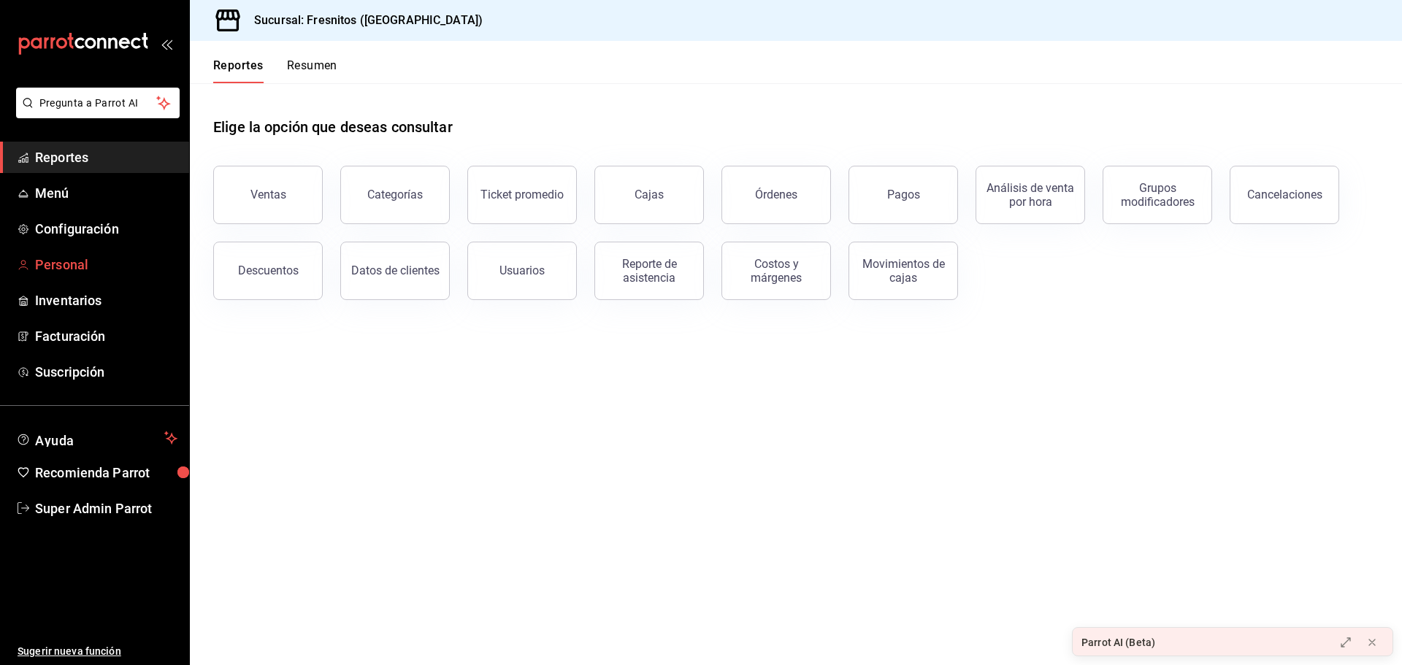
click at [105, 266] on span "Personal" at bounding box center [106, 265] width 142 height 20
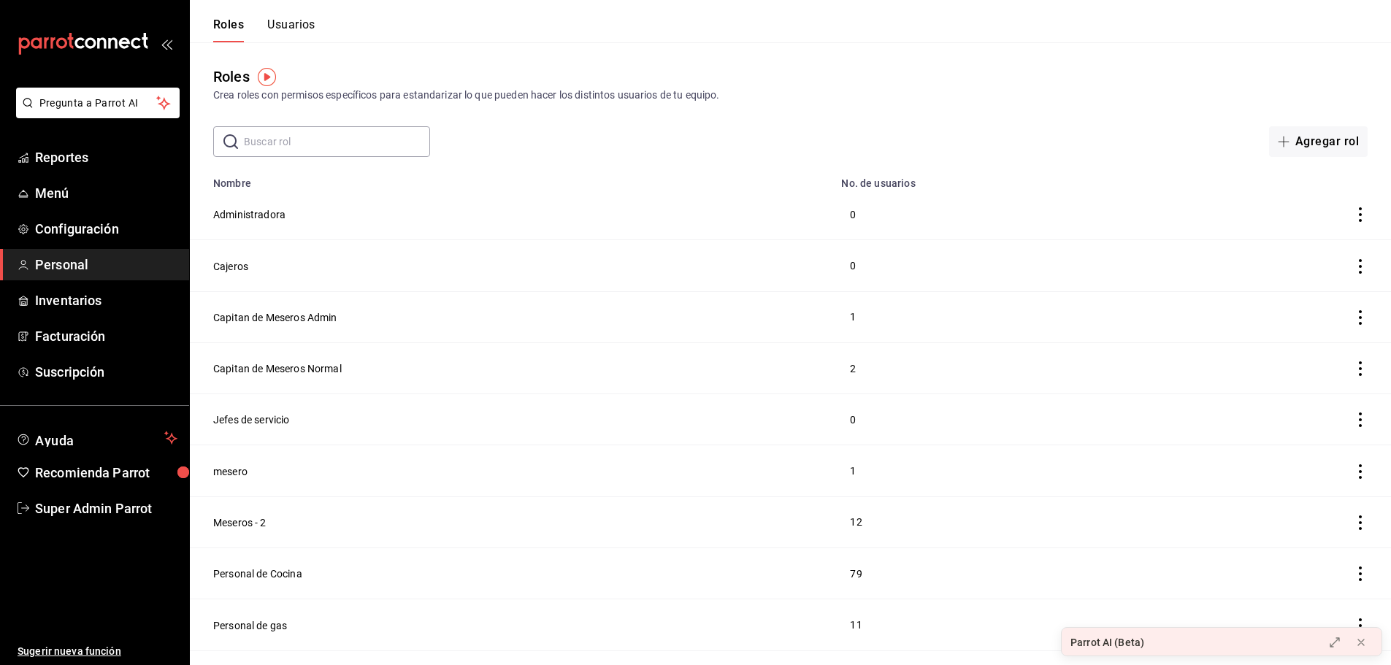
click at [292, 29] on button "Usuarios" at bounding box center [291, 30] width 48 height 25
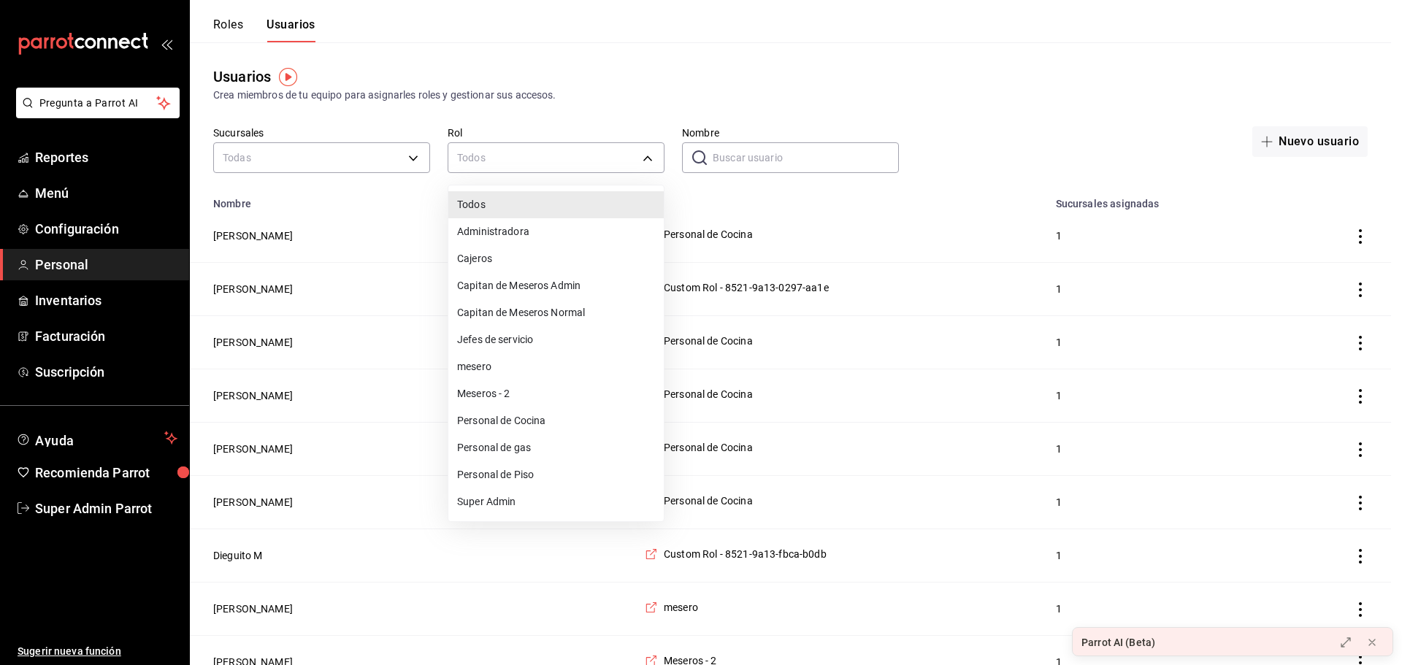
click at [504, 497] on li "Super Admin" at bounding box center [555, 502] width 215 height 27
type input "e2ddc01d-a43f-46aa-bcab-455b62cdccfd"
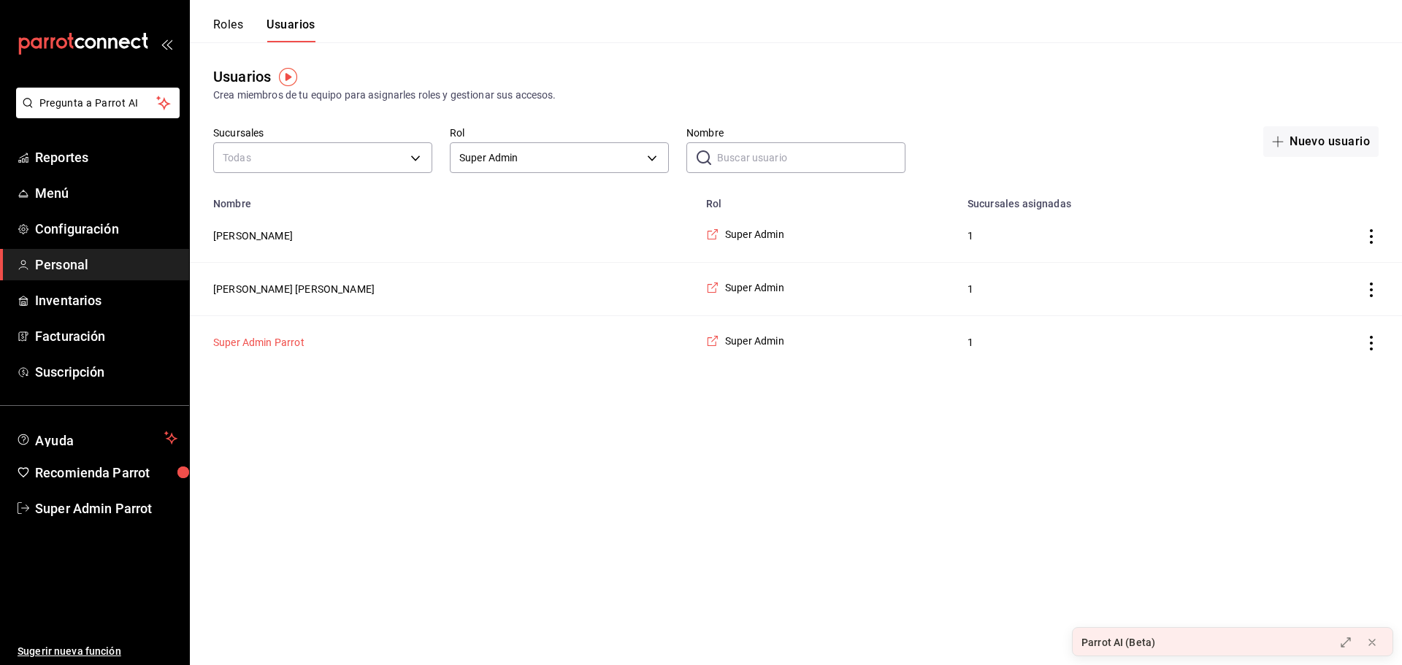
click at [273, 344] on button "Super Admin Parrot" at bounding box center [258, 342] width 91 height 15
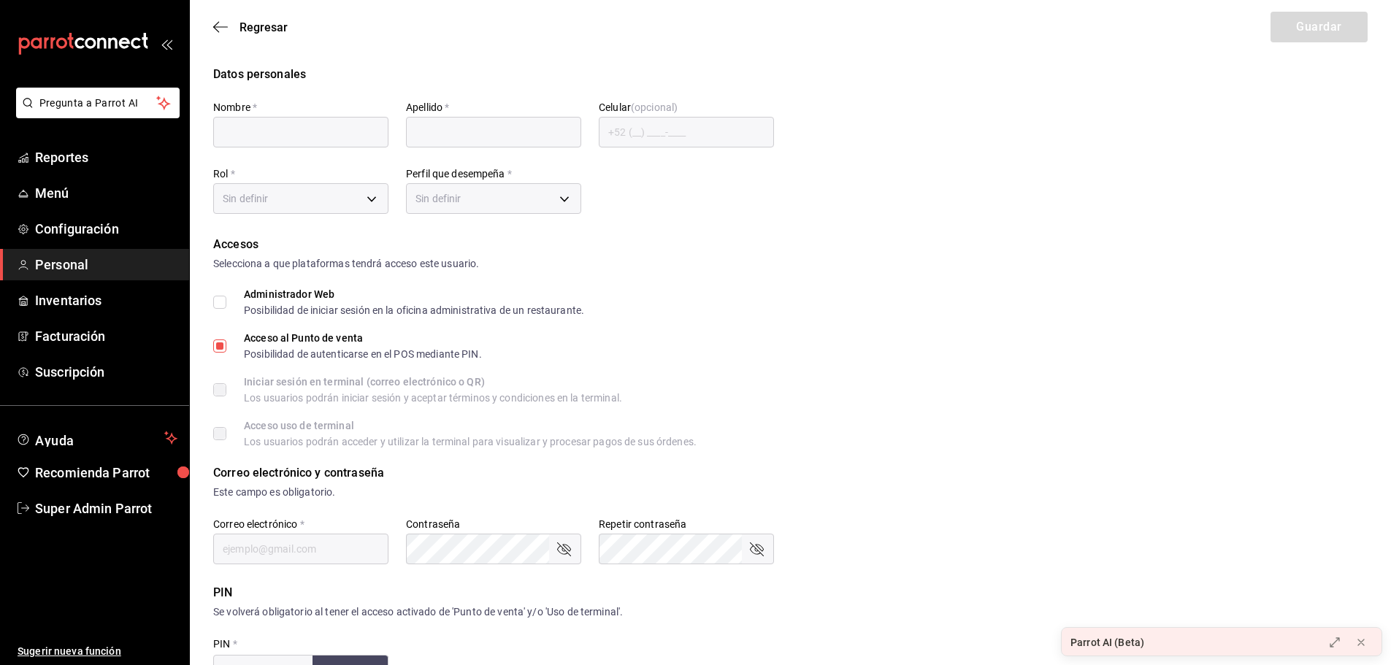
type input "Super Admin"
type input "Parrot"
checkbox input "true"
type input "fresnitos@hidalgo.com"
type input "945507"
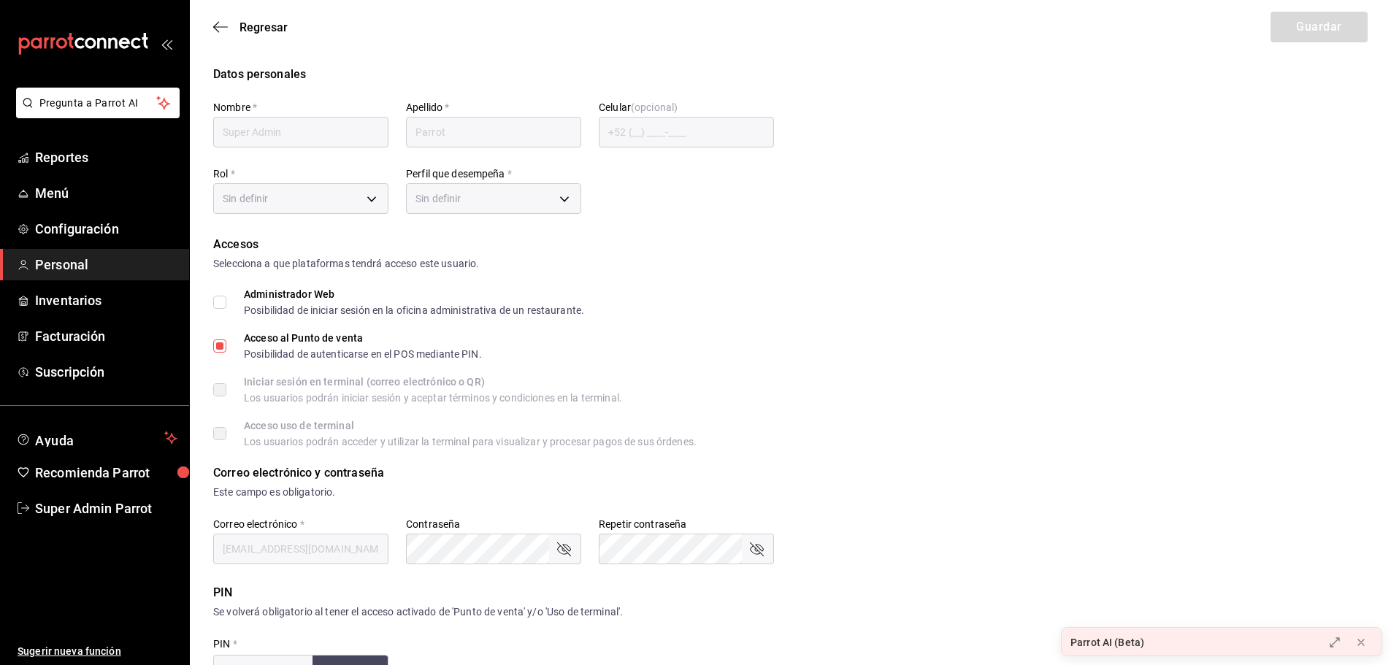
type input "e2ddc01d-a43f-46aa-bcab-455b62cdccfd"
type input "UNDEFINED"
checkbox input "true"
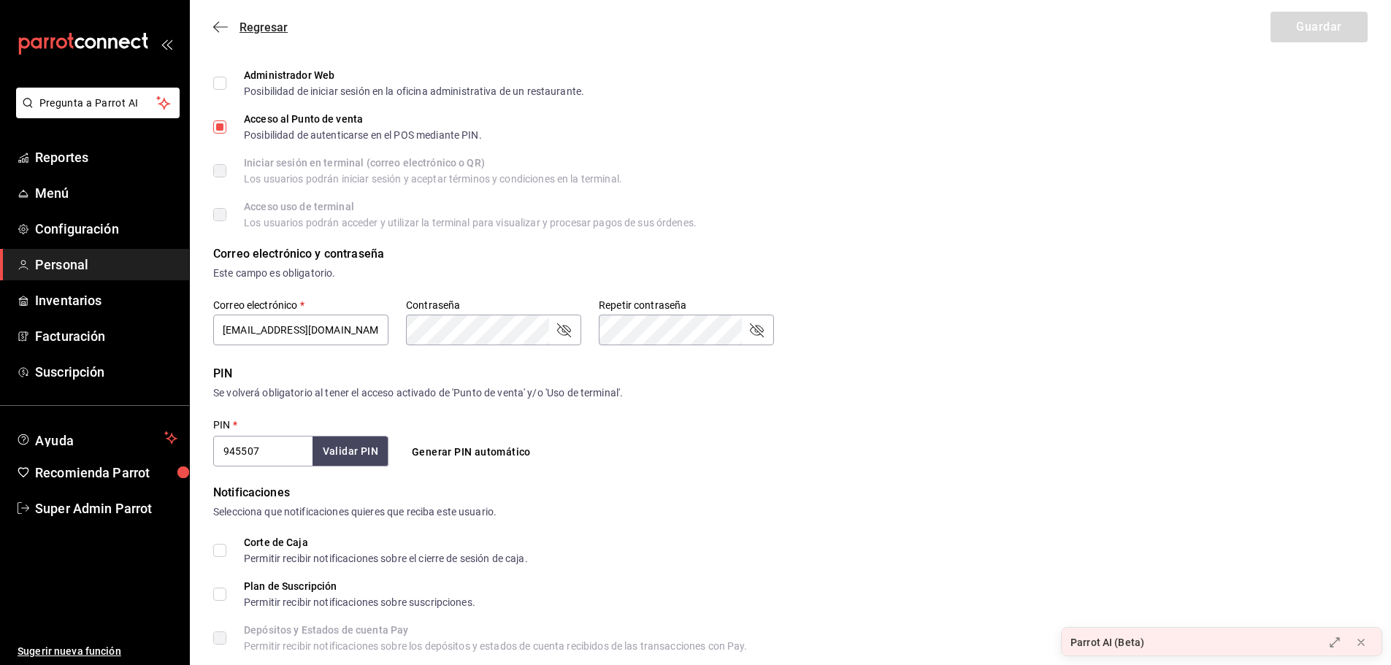
click at [223, 27] on icon "button" at bounding box center [220, 26] width 15 height 1
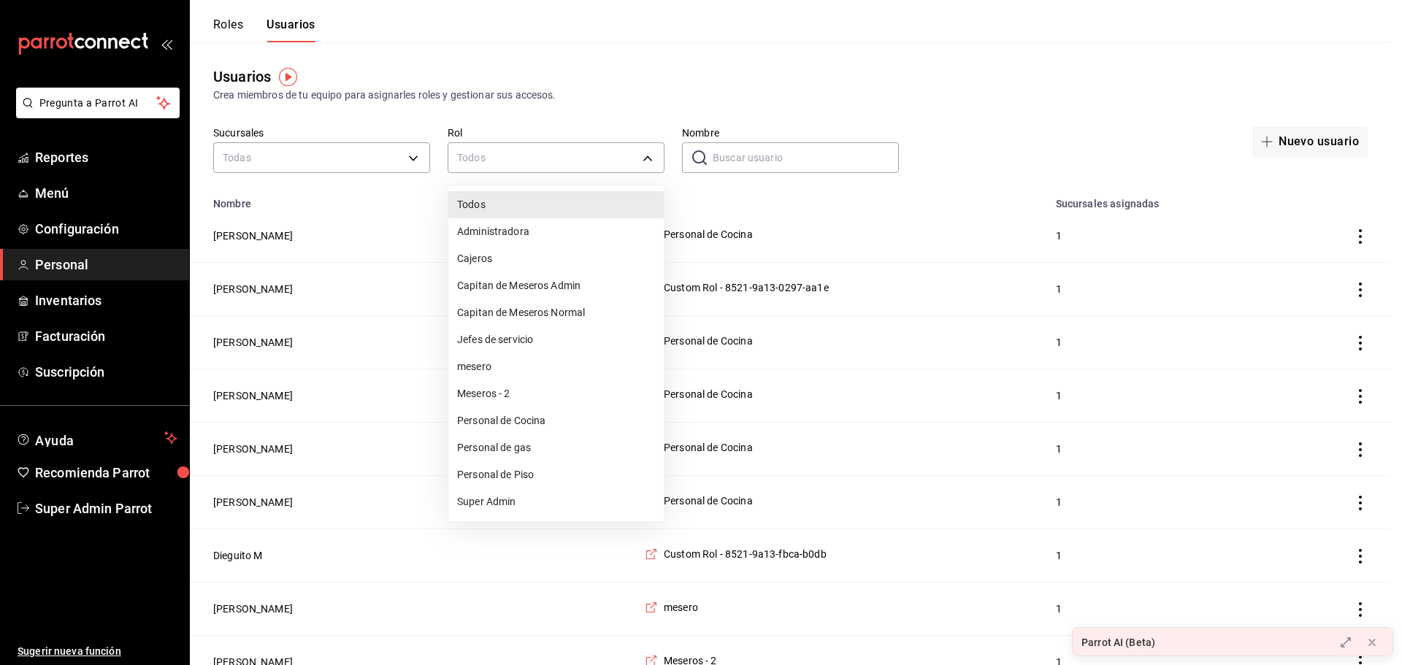
click at [517, 510] on li "Super Admin" at bounding box center [555, 502] width 215 height 27
type input "e2ddc01d-a43f-46aa-bcab-455b62cdccfd"
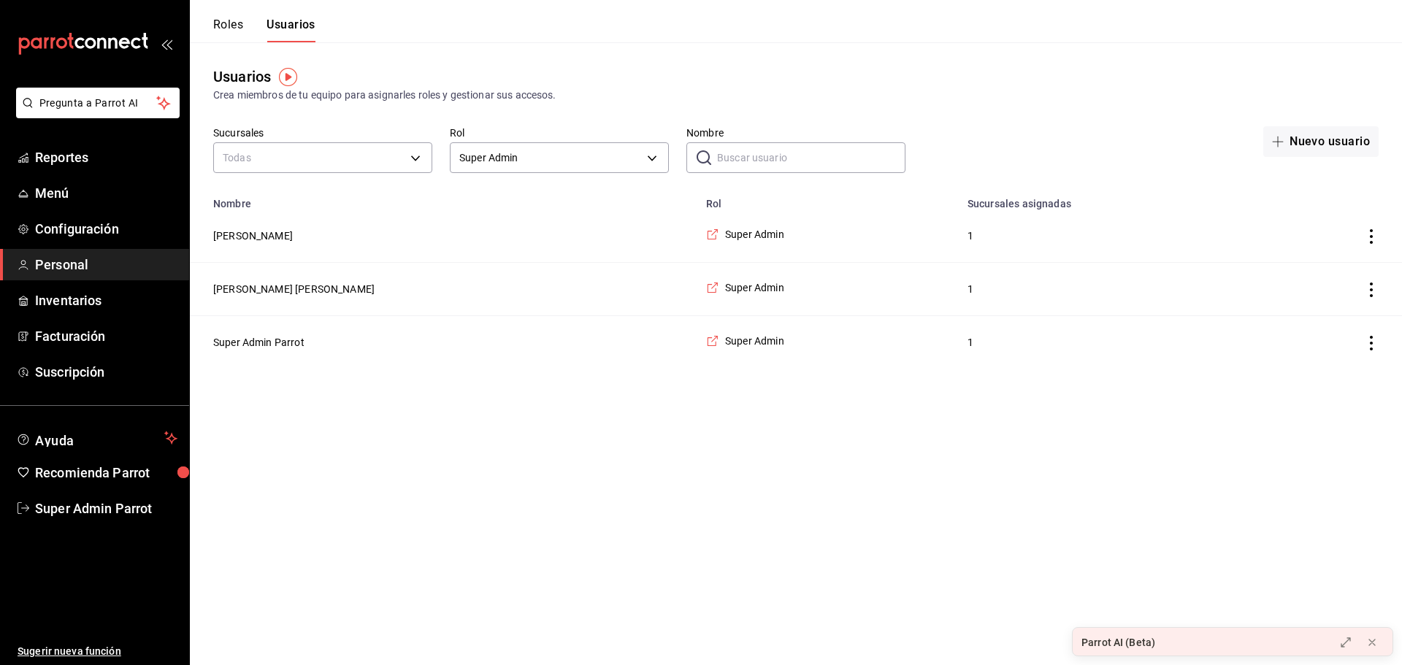
click at [422, 369] on html "Pregunta a Parrot AI Reportes Menú Configuración Personal Inventarios Facturaci…" at bounding box center [701, 184] width 1402 height 369
click at [247, 289] on button "Aryza Flores valdes" at bounding box center [293, 289] width 161 height 15
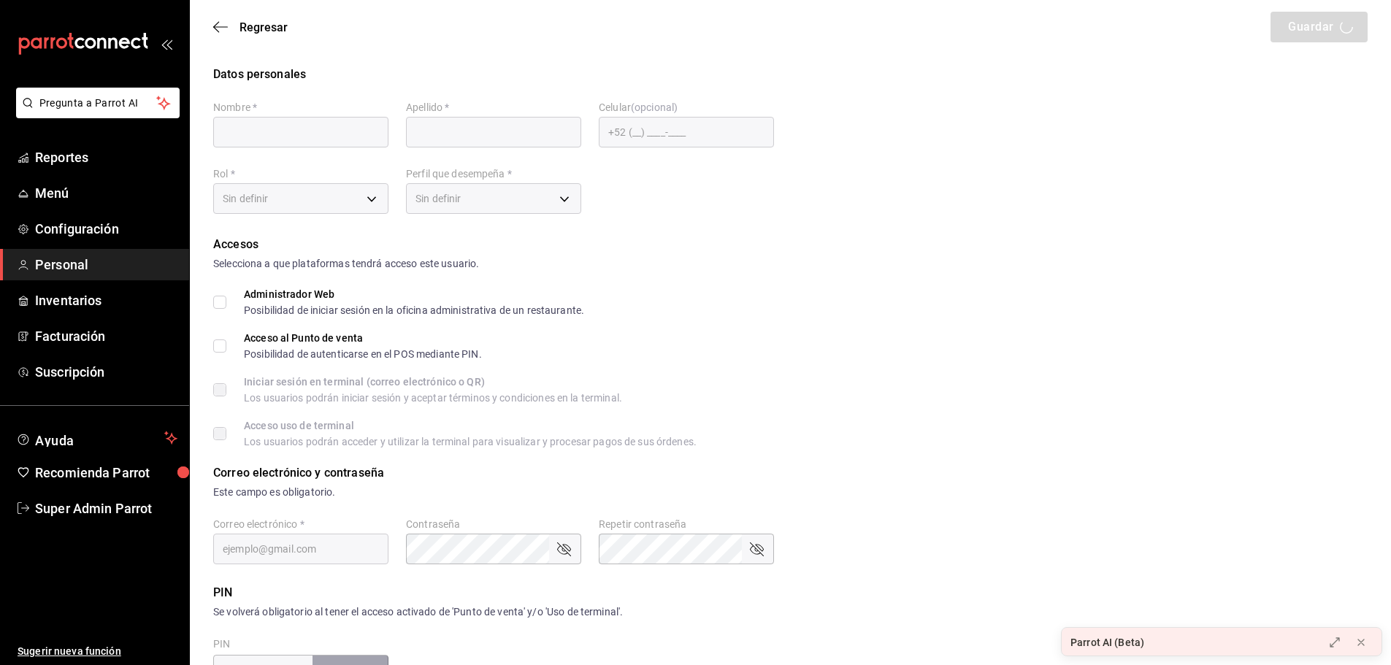
type input "Aryza"
type input "Flores valdes"
checkbox input "true"
type input "ariflovaldez576@gmail.com"
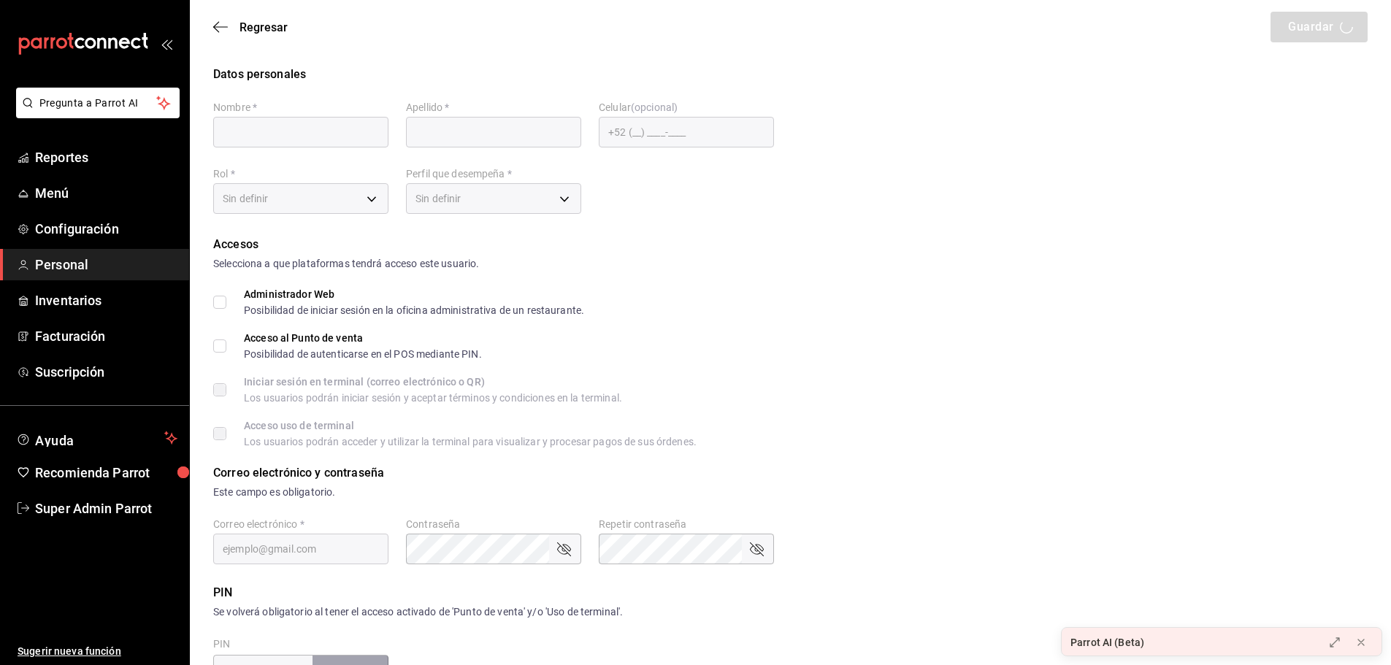
type input "1904"
type input "e2ddc01d-a43f-46aa-bcab-455b62cdccfd"
type input "CASHIER"
checkbox input "true"
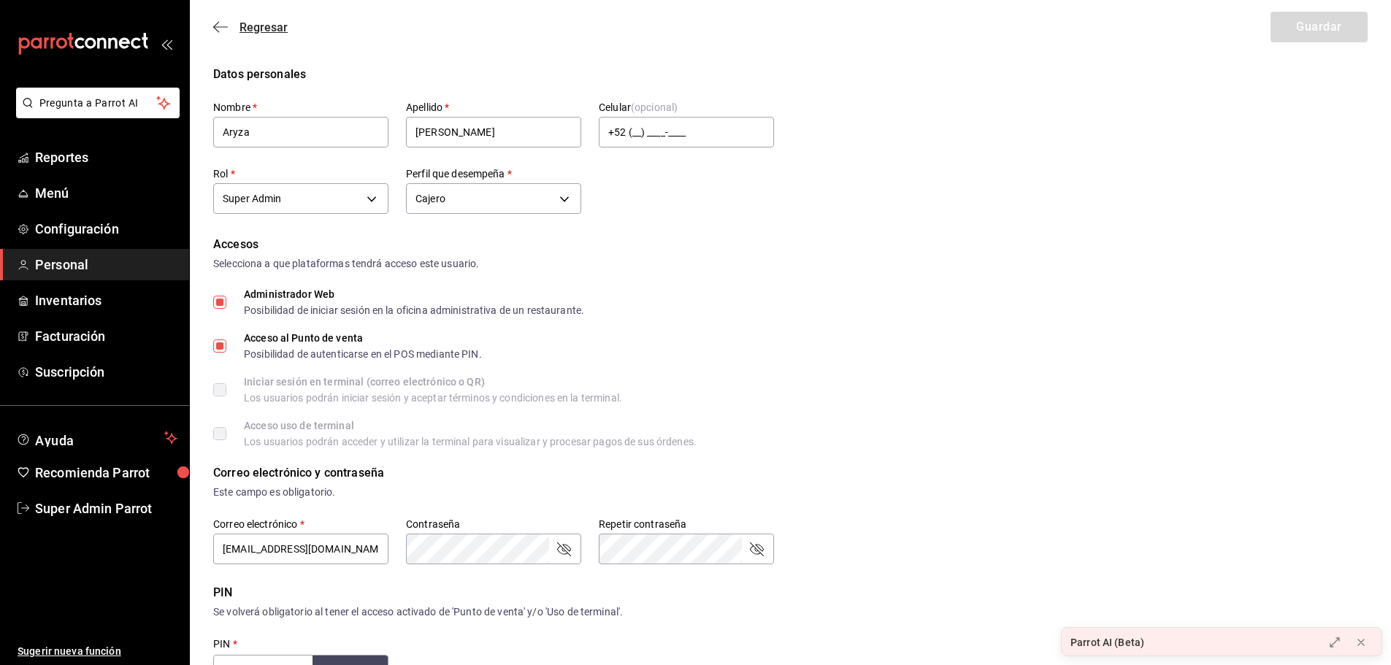
click at [226, 26] on icon "button" at bounding box center [220, 26] width 15 height 13
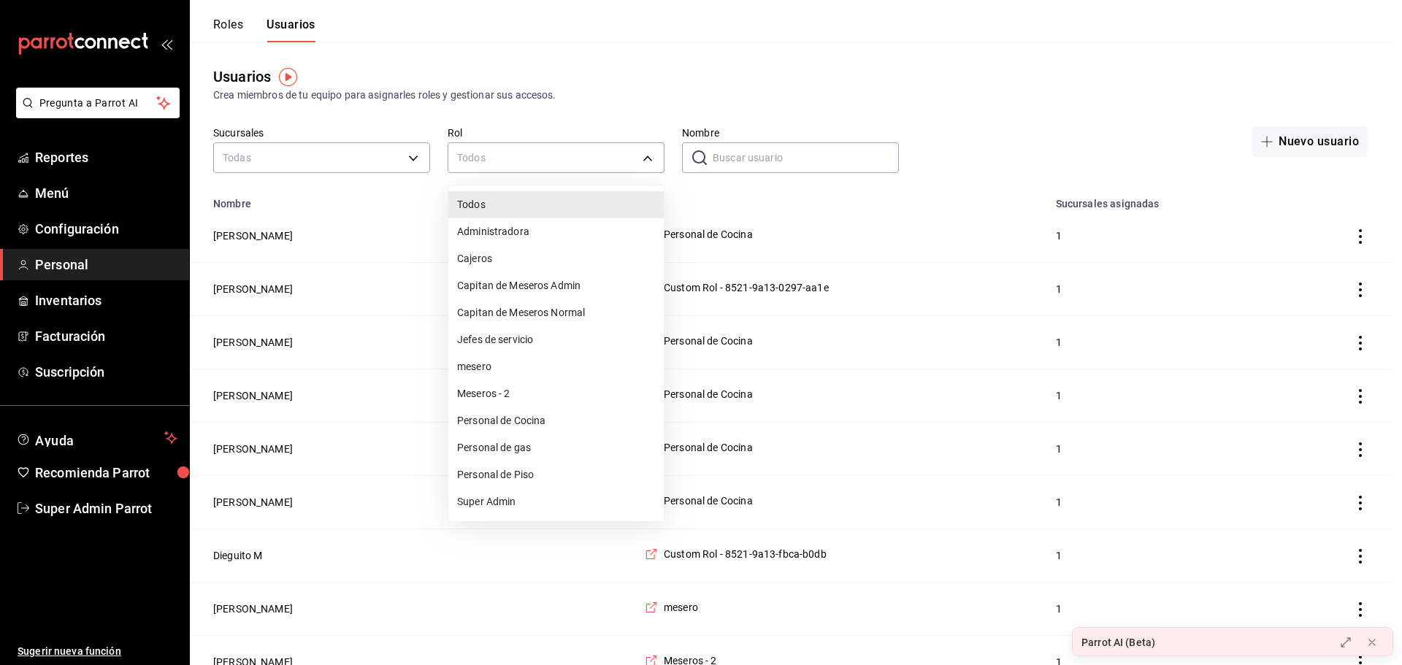
click at [527, 417] on li "Personal de Cocina" at bounding box center [555, 421] width 215 height 27
type input "97cc0063-941b-4673-849f-347ae2b3dd98"
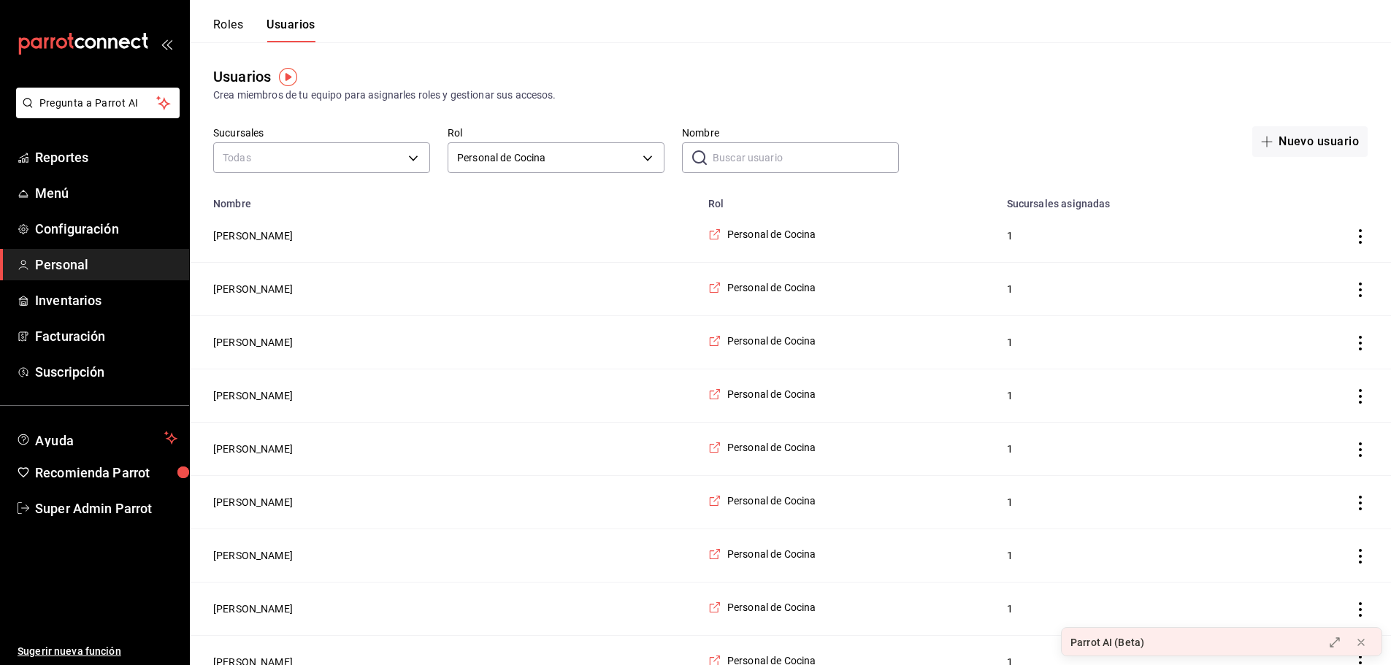
click at [252, 236] on button "Zaira Leon" at bounding box center [253, 236] width 80 height 15
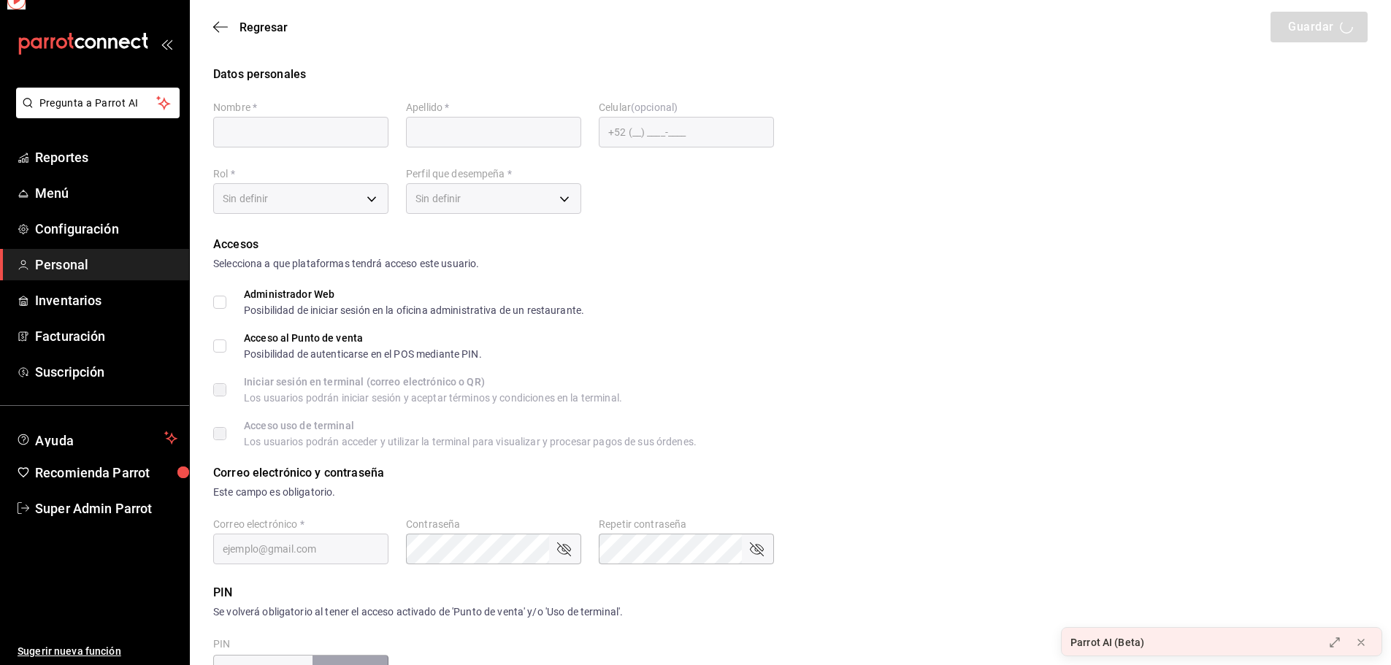
type input "Zaira"
type input "Leon"
checkbox input "true"
type input "Zaileon@gmail.com"
type input "2283"
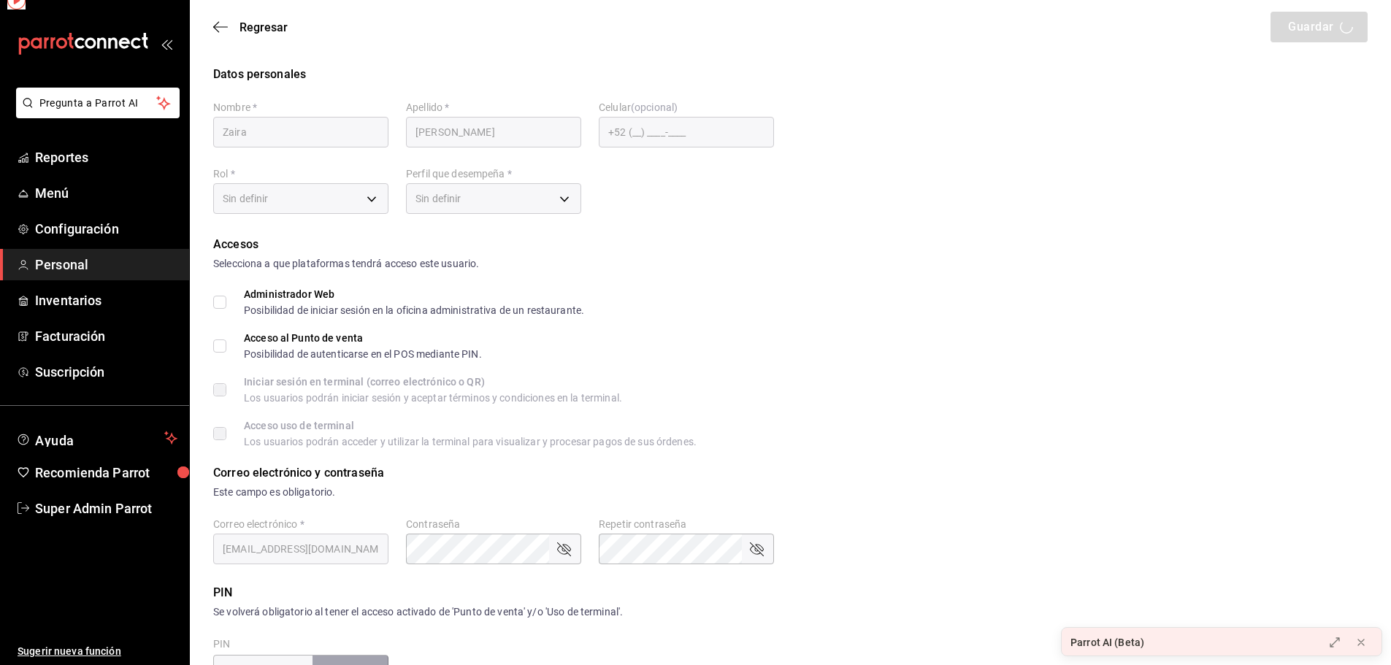
type input "97cc0063-941b-4673-849f-347ae2b3dd98"
type input "STAFF"
checkbox input "true"
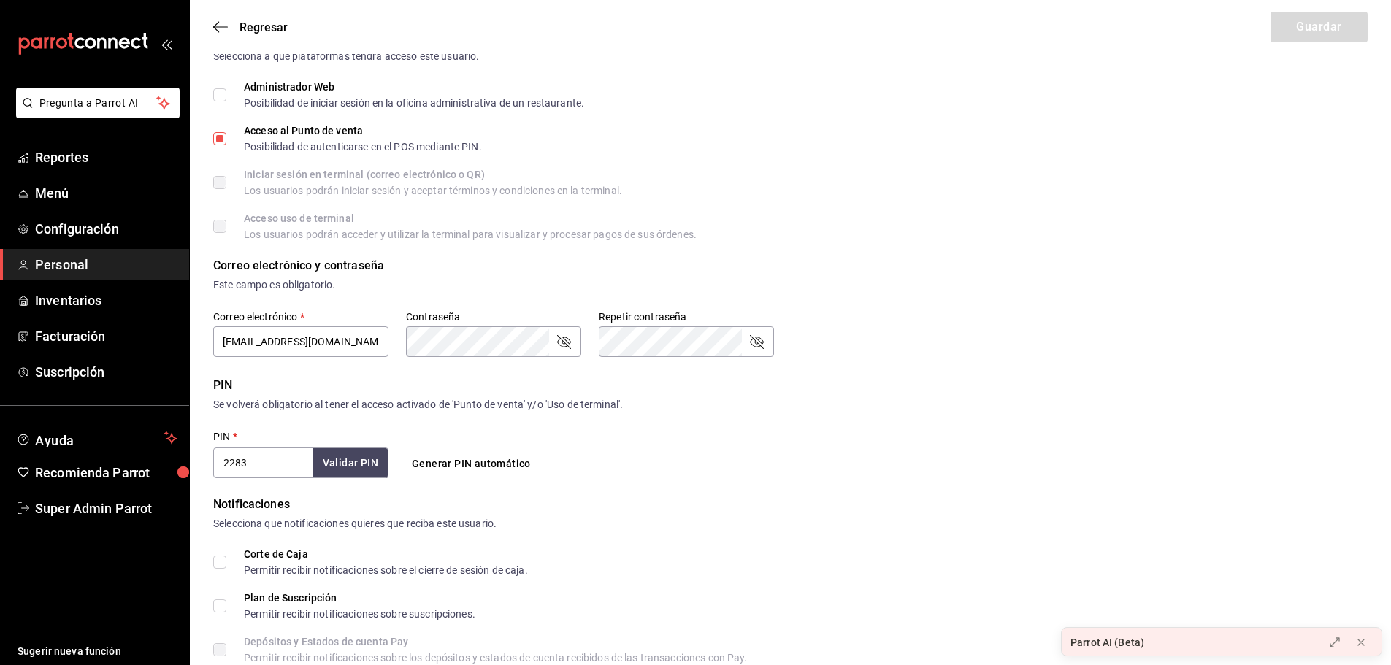
scroll to position [292, 0]
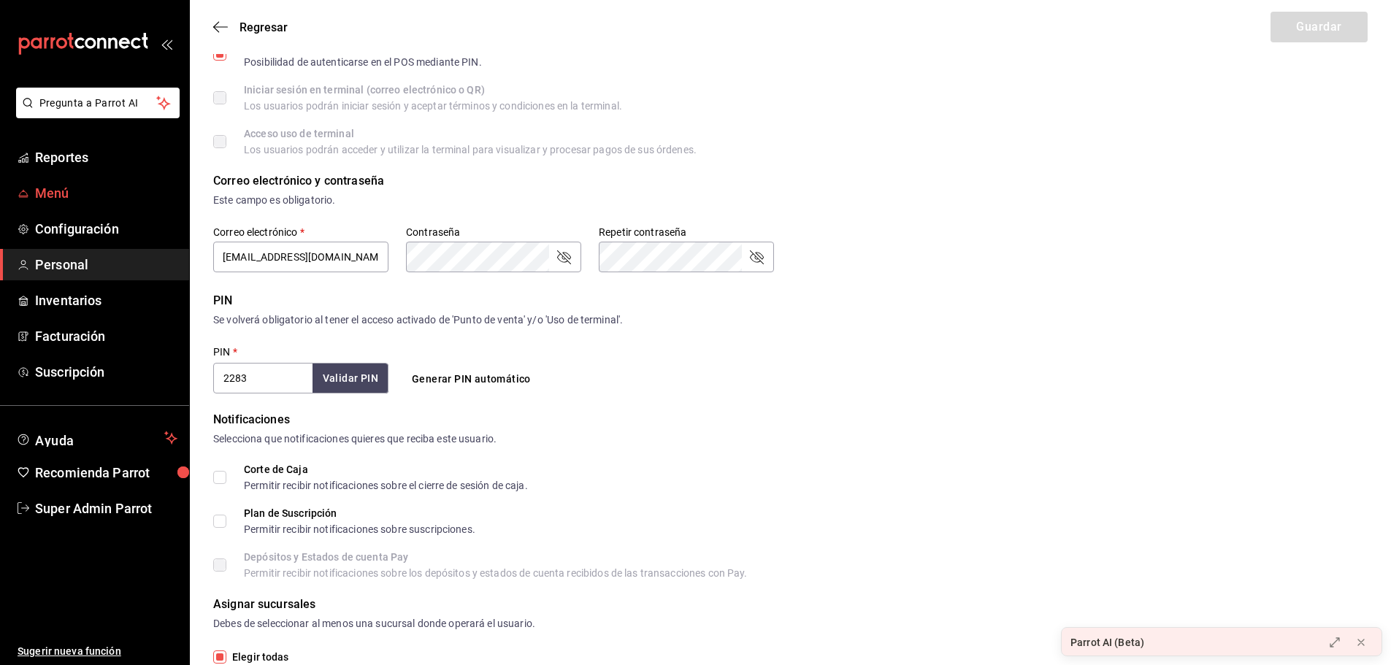
click at [94, 189] on span "Menú" at bounding box center [106, 193] width 142 height 20
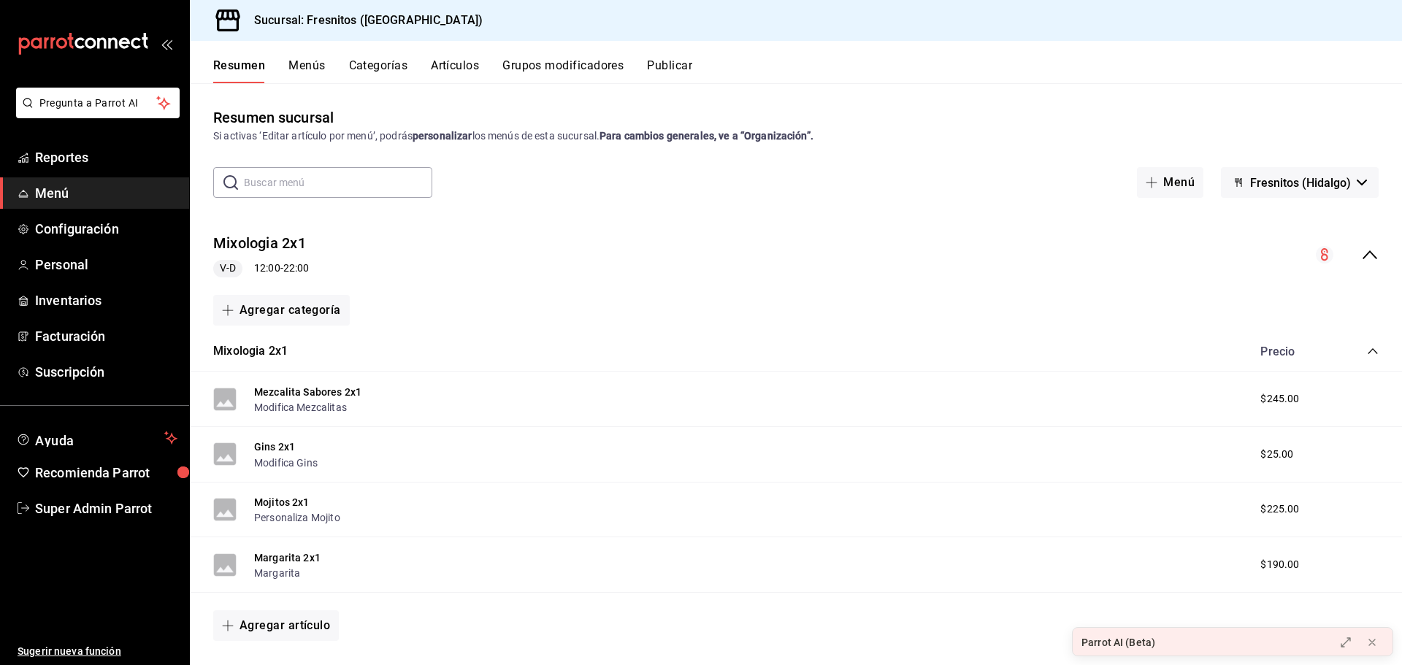
click at [1315, 23] on div "Sucursal: Fresnitos ([GEOGRAPHIC_DATA])" at bounding box center [796, 20] width 1212 height 41
click at [79, 369] on span "Suscripción" at bounding box center [106, 372] width 142 height 20
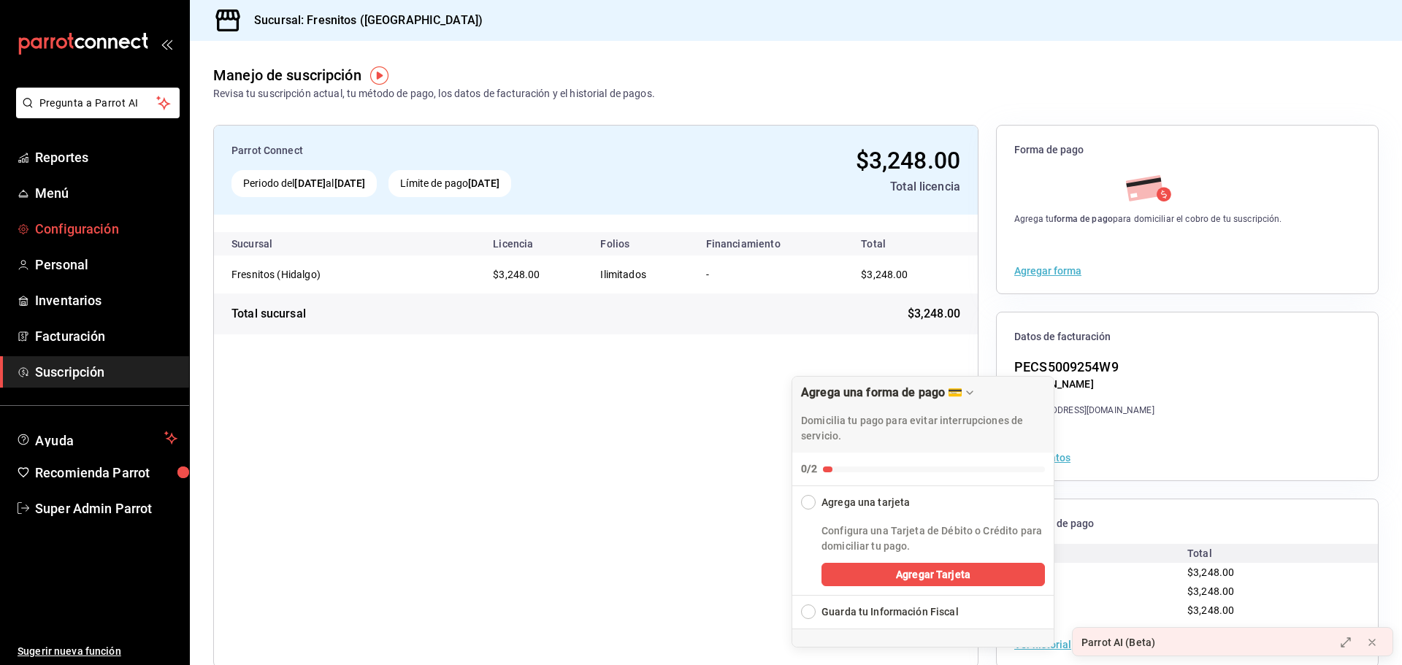
click at [68, 215] on link "Configuración" at bounding box center [94, 228] width 189 height 31
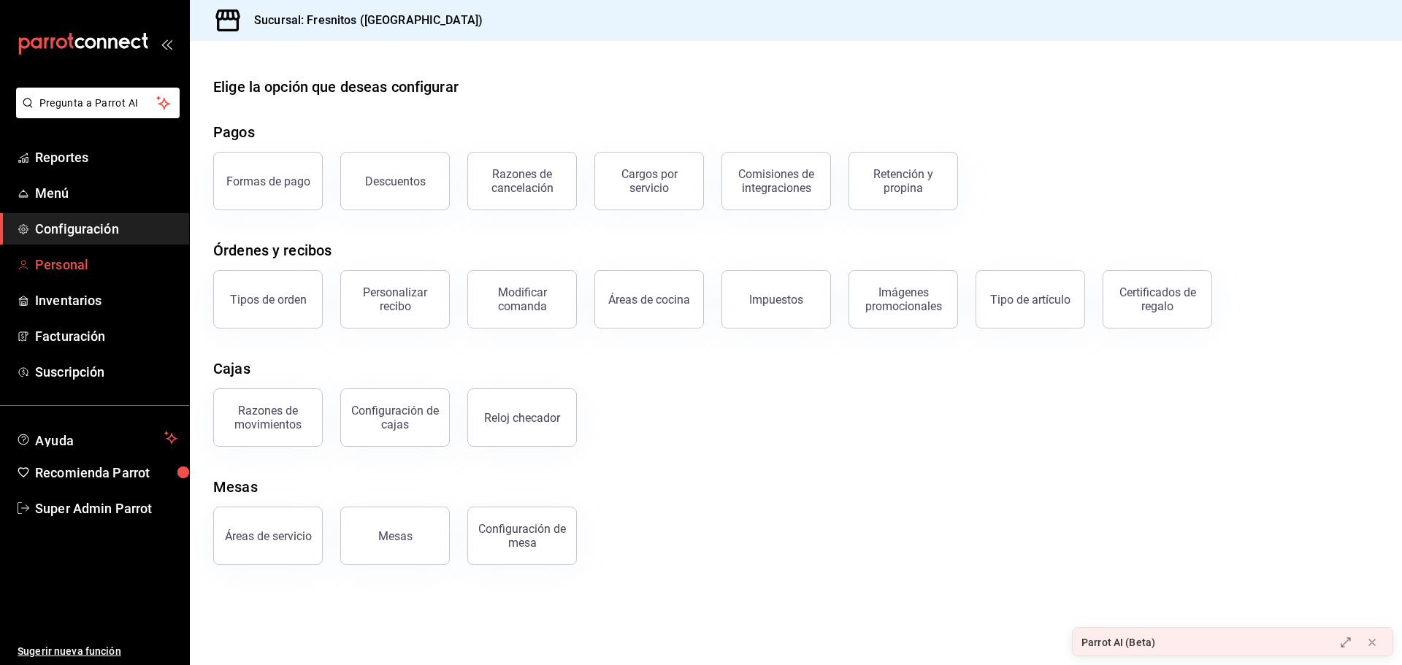
click at [73, 266] on span "Personal" at bounding box center [106, 265] width 142 height 20
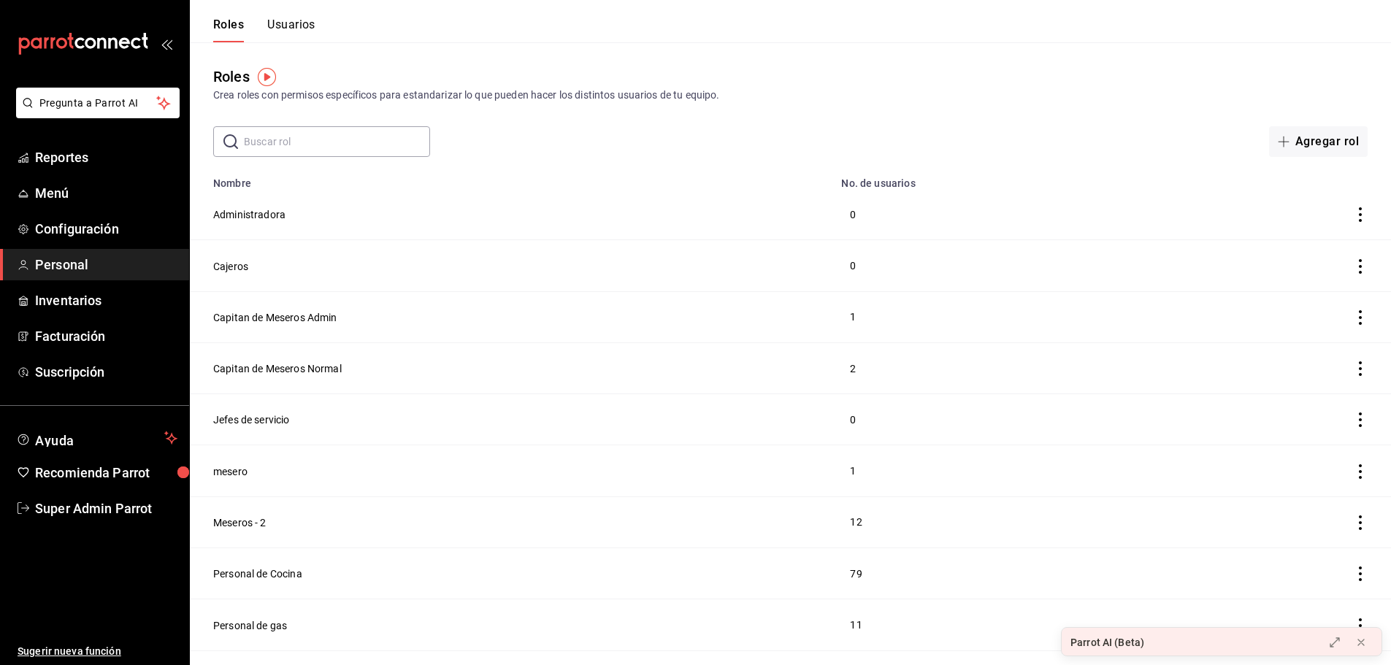
click at [294, 27] on button "Usuarios" at bounding box center [291, 30] width 48 height 25
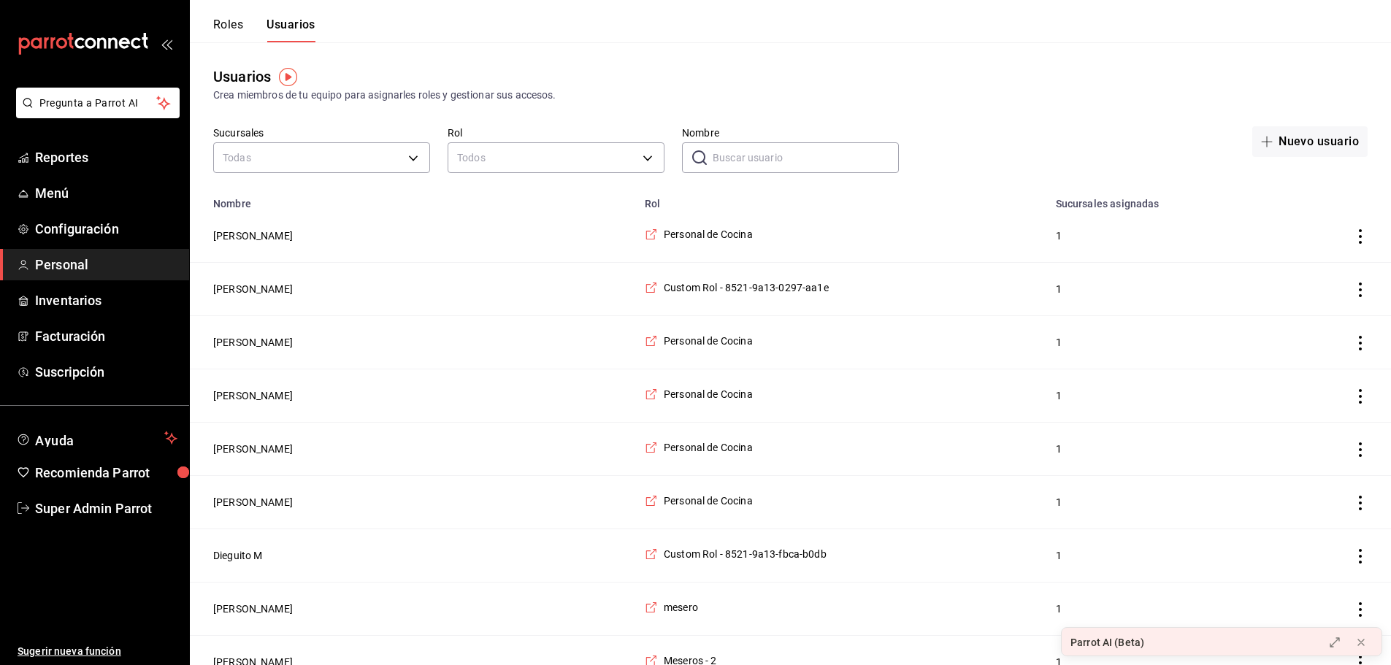
click at [73, 99] on span "Pregunta a Parrot AI" at bounding box center [98, 103] width 116 height 15
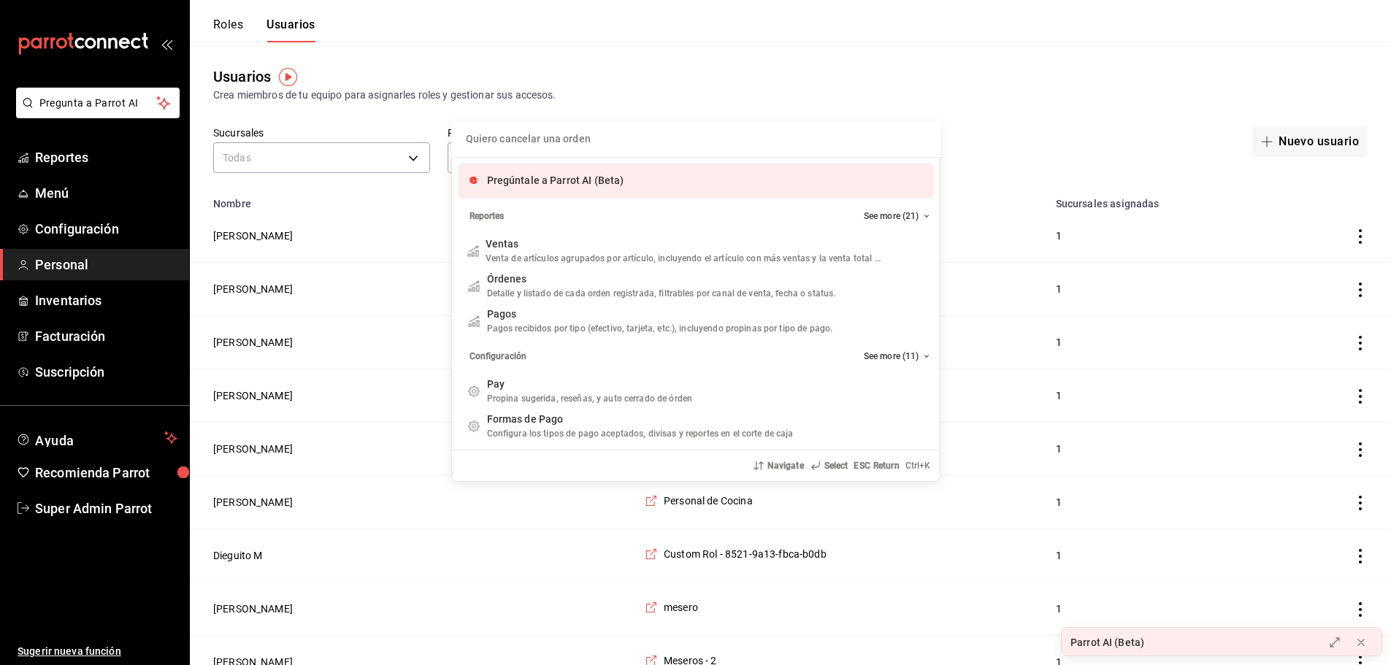
click at [663, 69] on div "Quiero cancelar una orden Pregúntale a Parrot AI (Beta) Reportes See more (21) …" at bounding box center [695, 332] width 1391 height 665
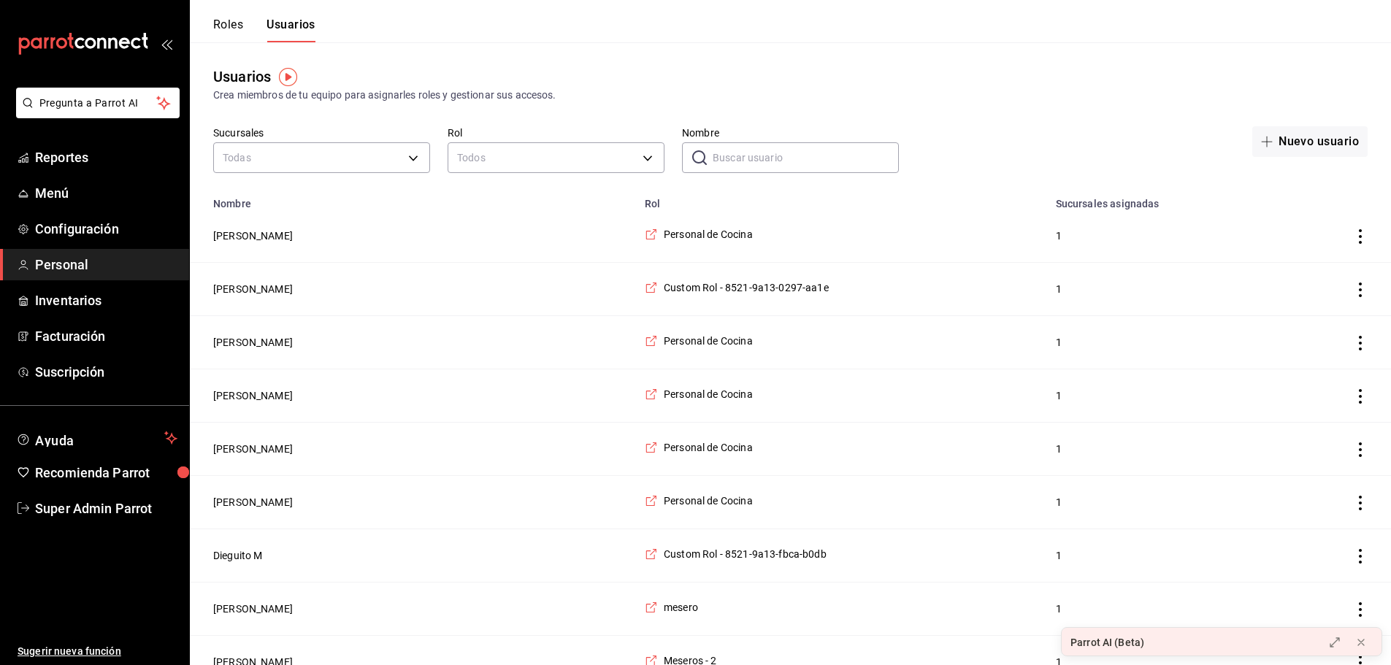
click at [230, 28] on button "Roles" at bounding box center [228, 30] width 30 height 25
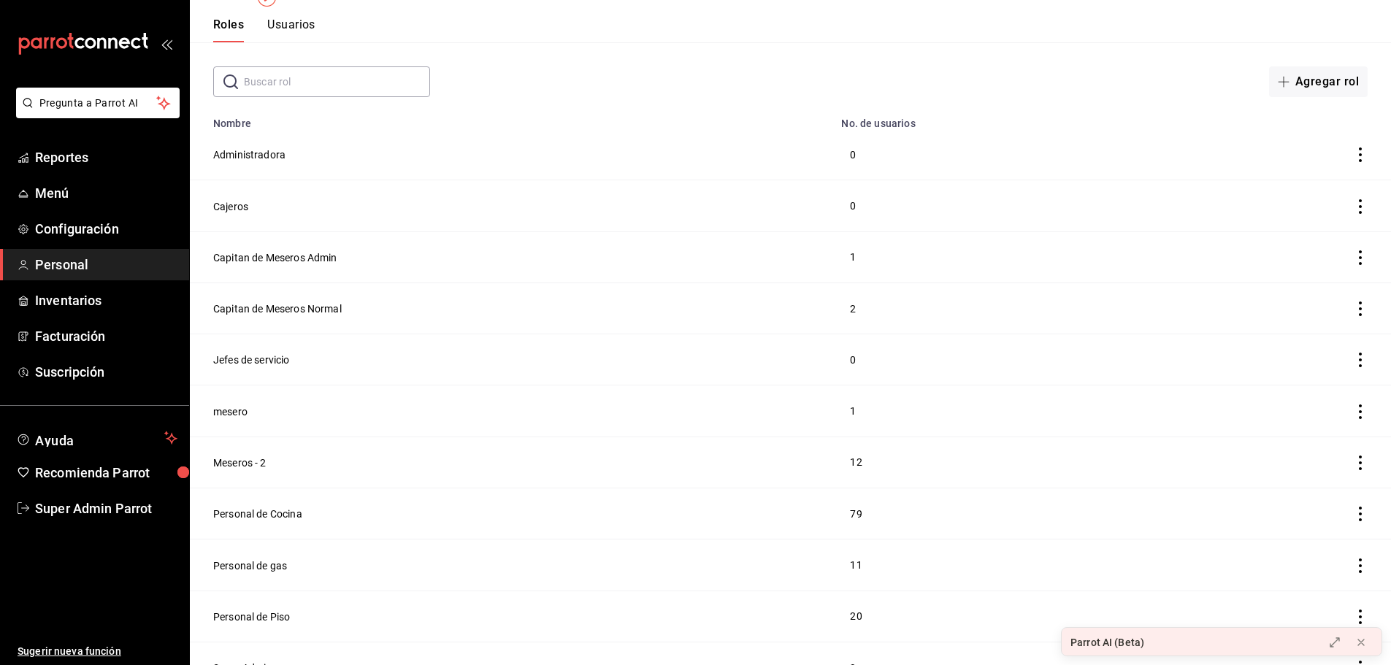
scroll to position [80, 0]
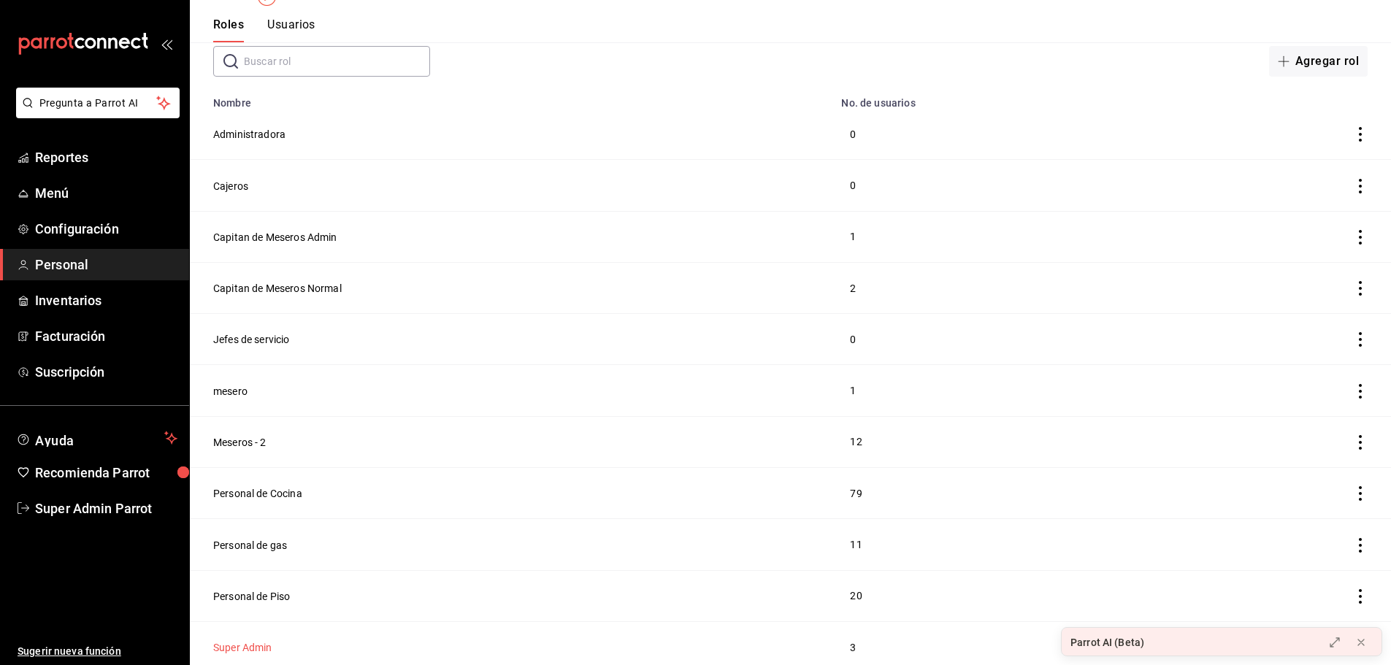
click at [245, 643] on button "Super Admin" at bounding box center [242, 648] width 59 height 15
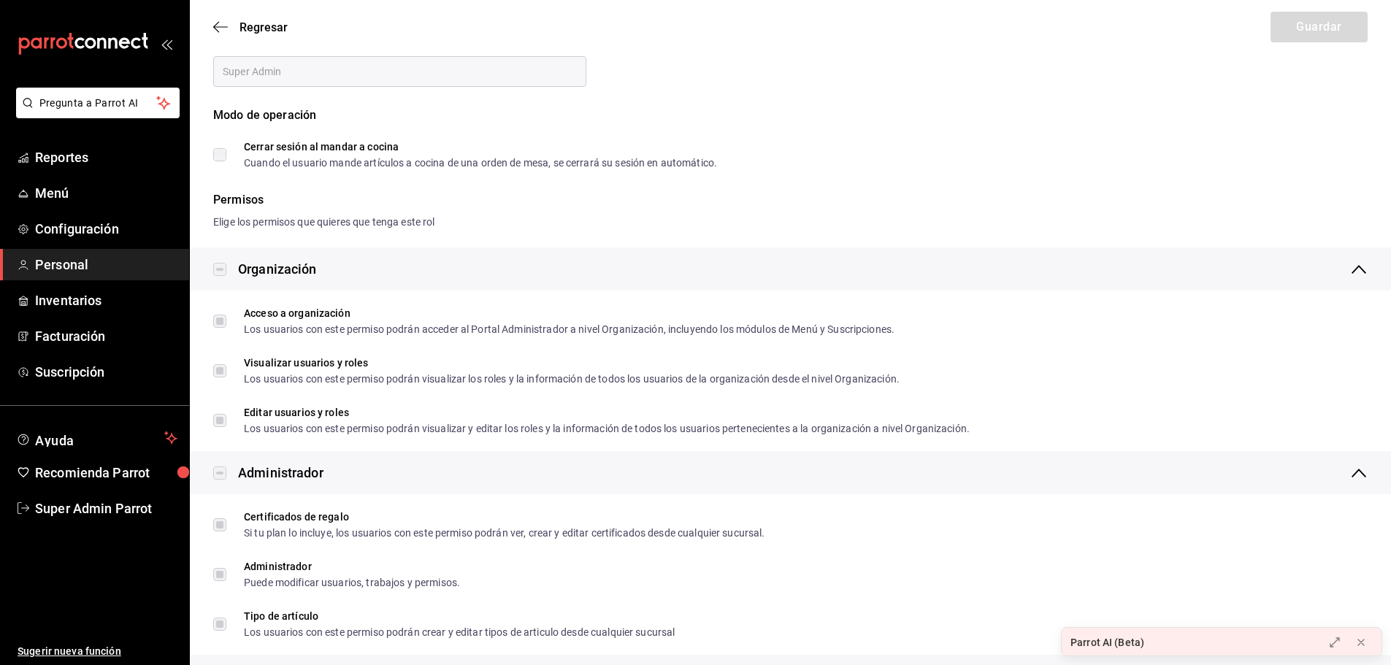
type input "Super Admin"
checkbox input "true"
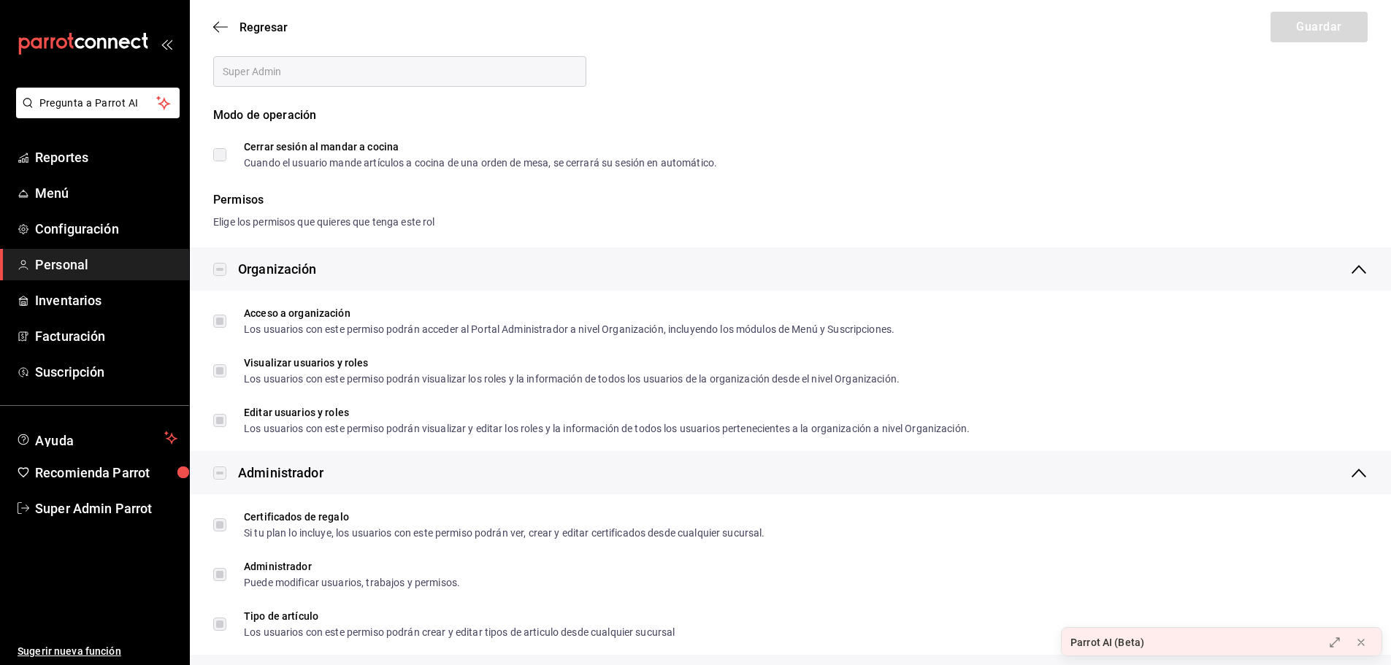
checkbox input "true"
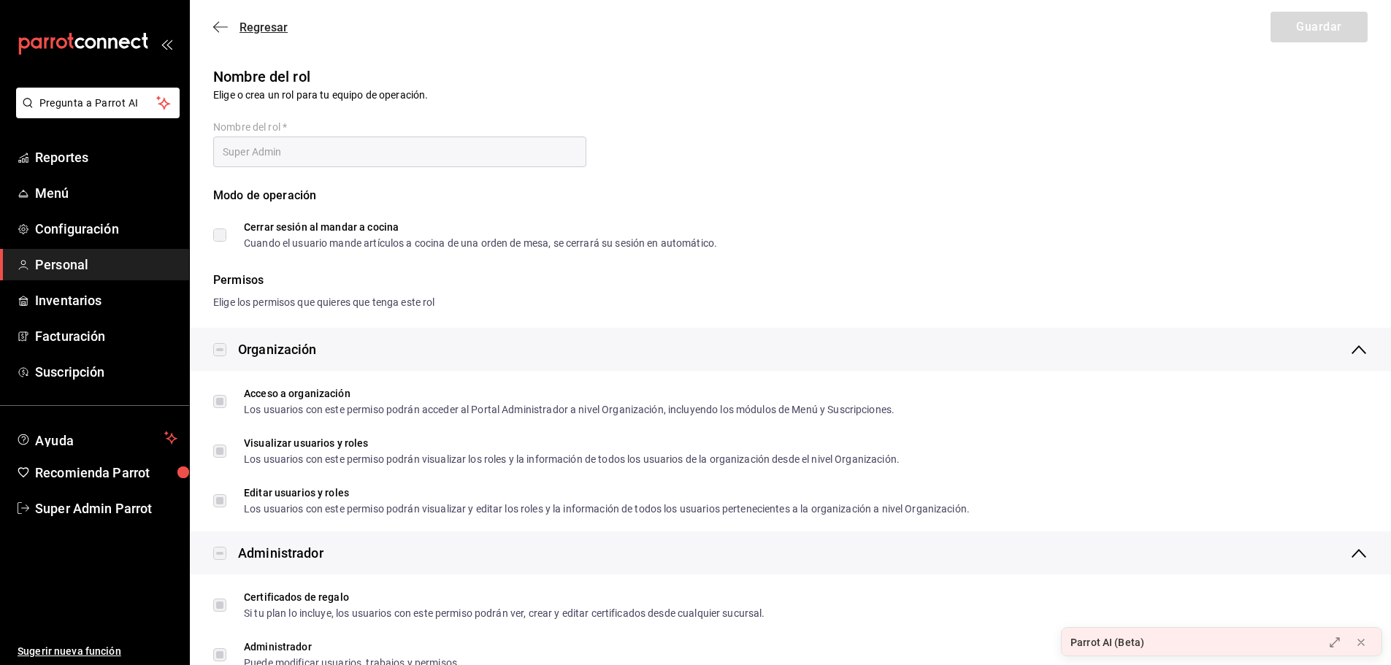
click at [216, 26] on icon "button" at bounding box center [220, 26] width 15 height 13
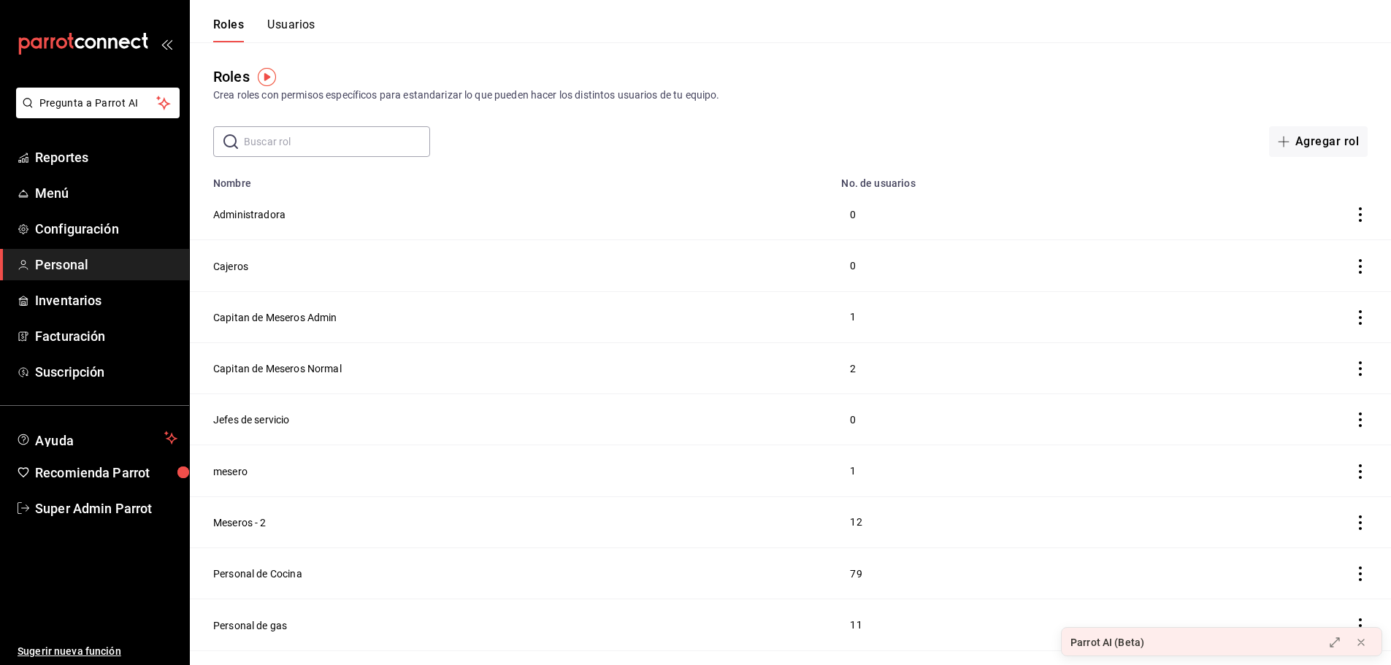
click at [310, 35] on button "Usuarios" at bounding box center [291, 30] width 48 height 25
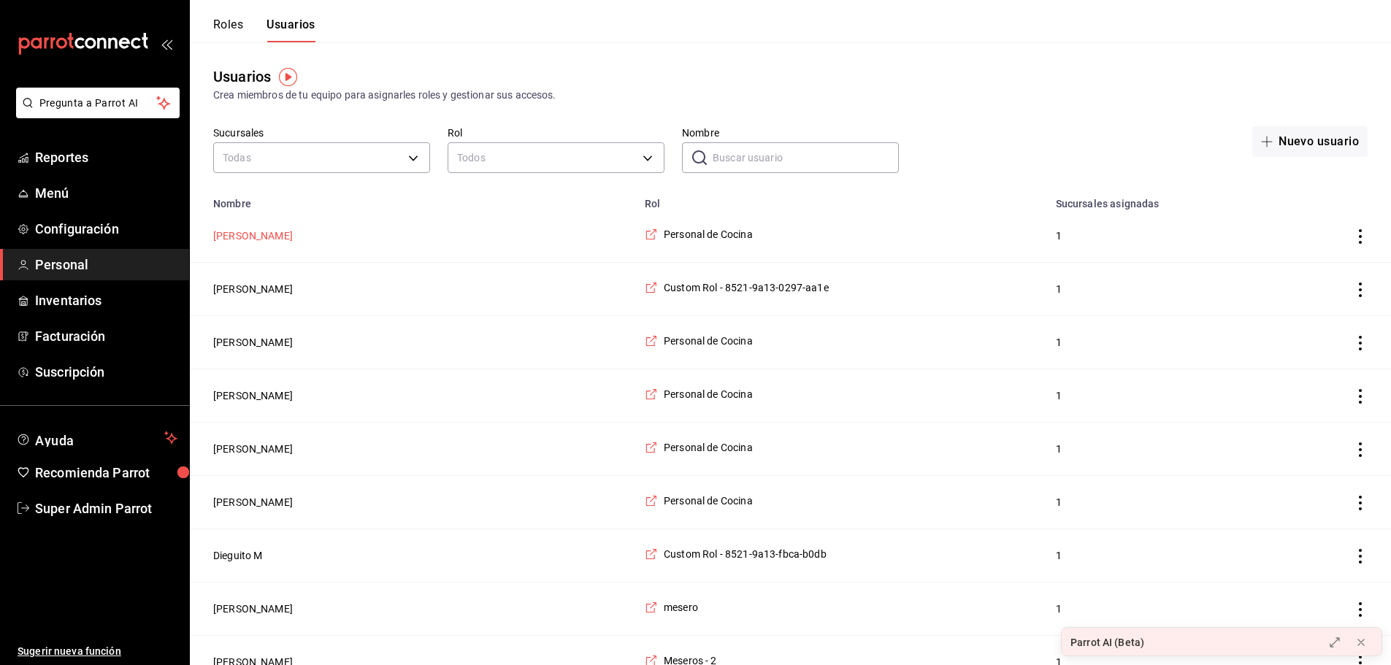
click at [253, 237] on button "Zaira Leon" at bounding box center [253, 236] width 80 height 15
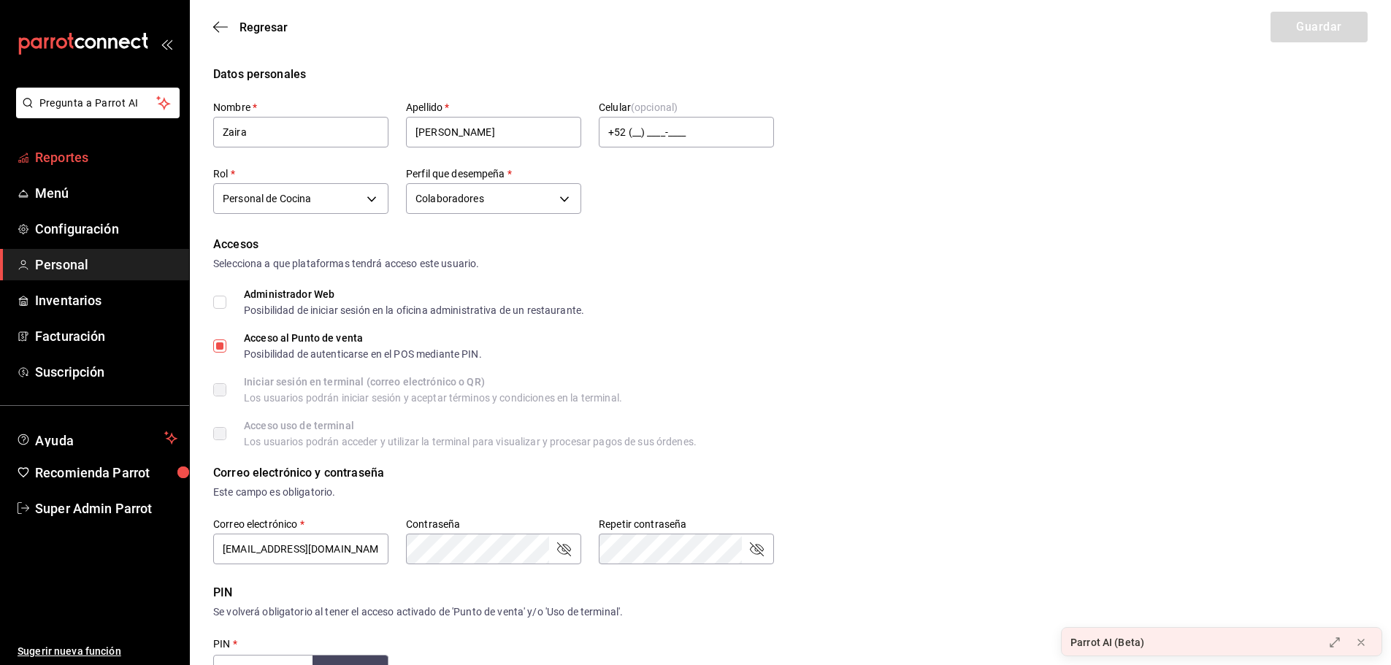
click at [77, 163] on span "Reportes" at bounding box center [106, 158] width 142 height 20
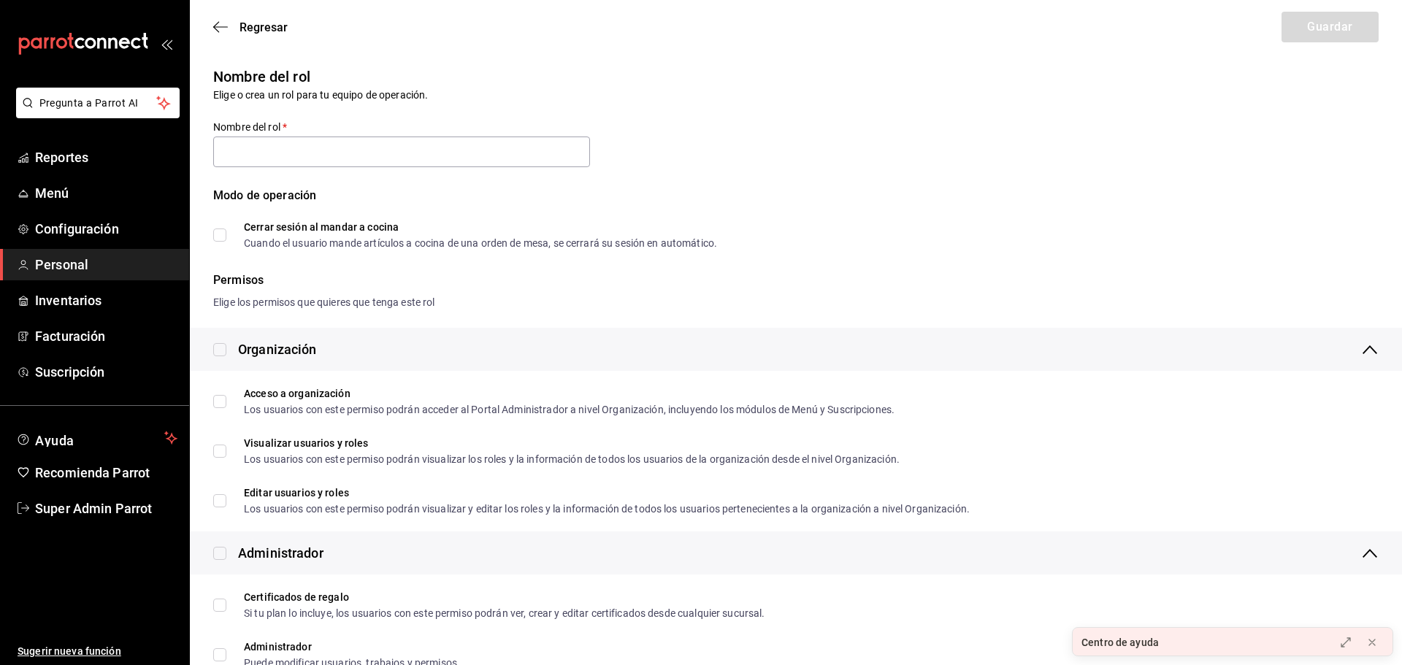
type input "Personal de Cocina"
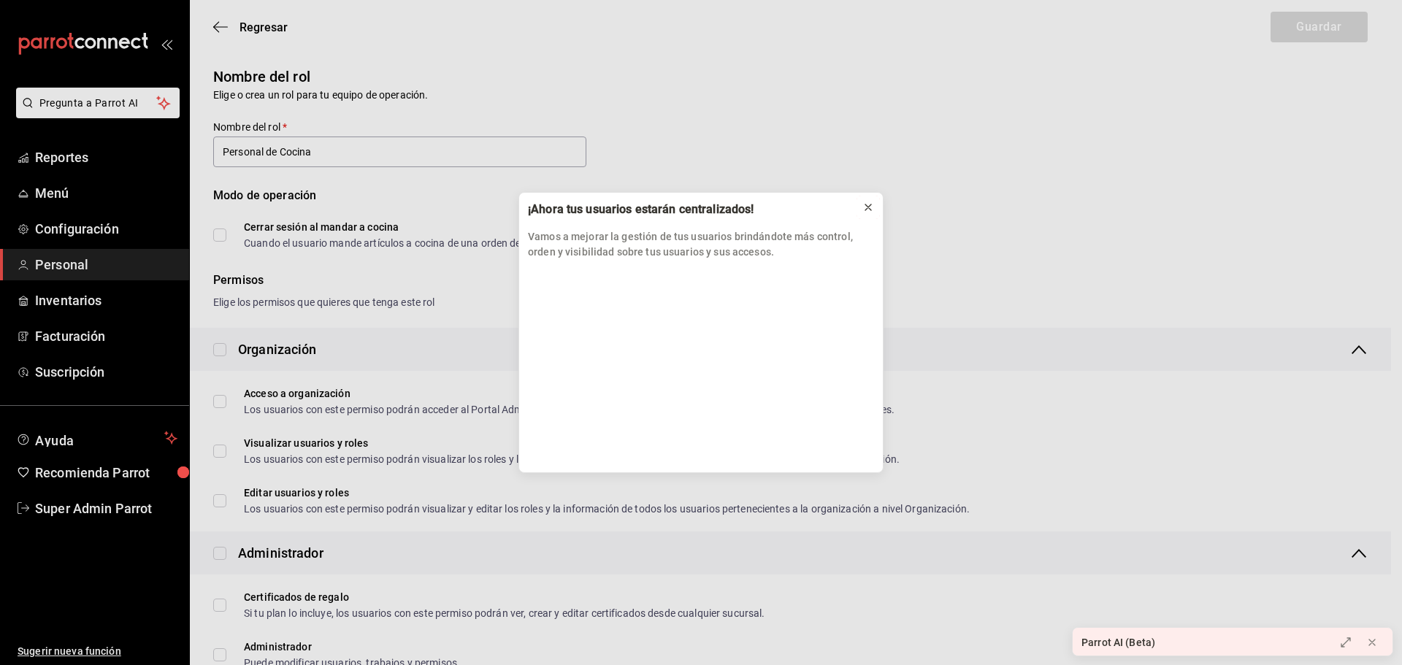
click at [871, 208] on icon at bounding box center [869, 208] width 12 height 12
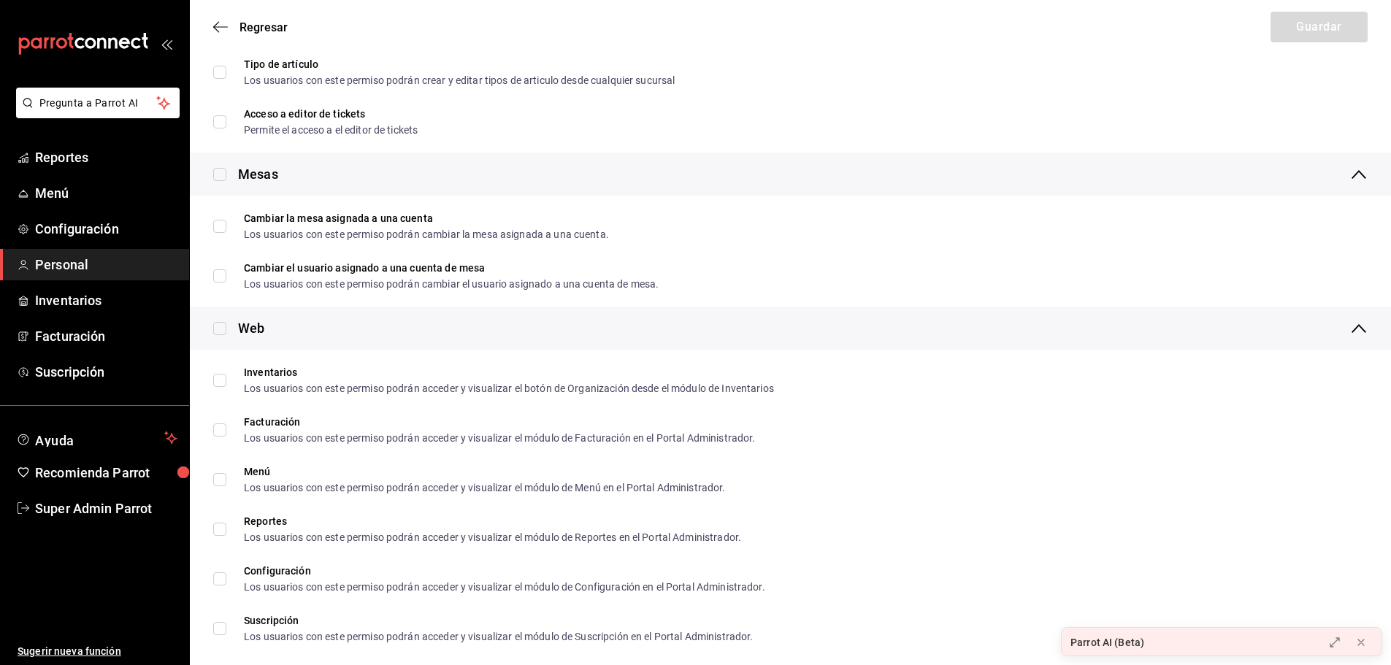
scroll to position [657, 0]
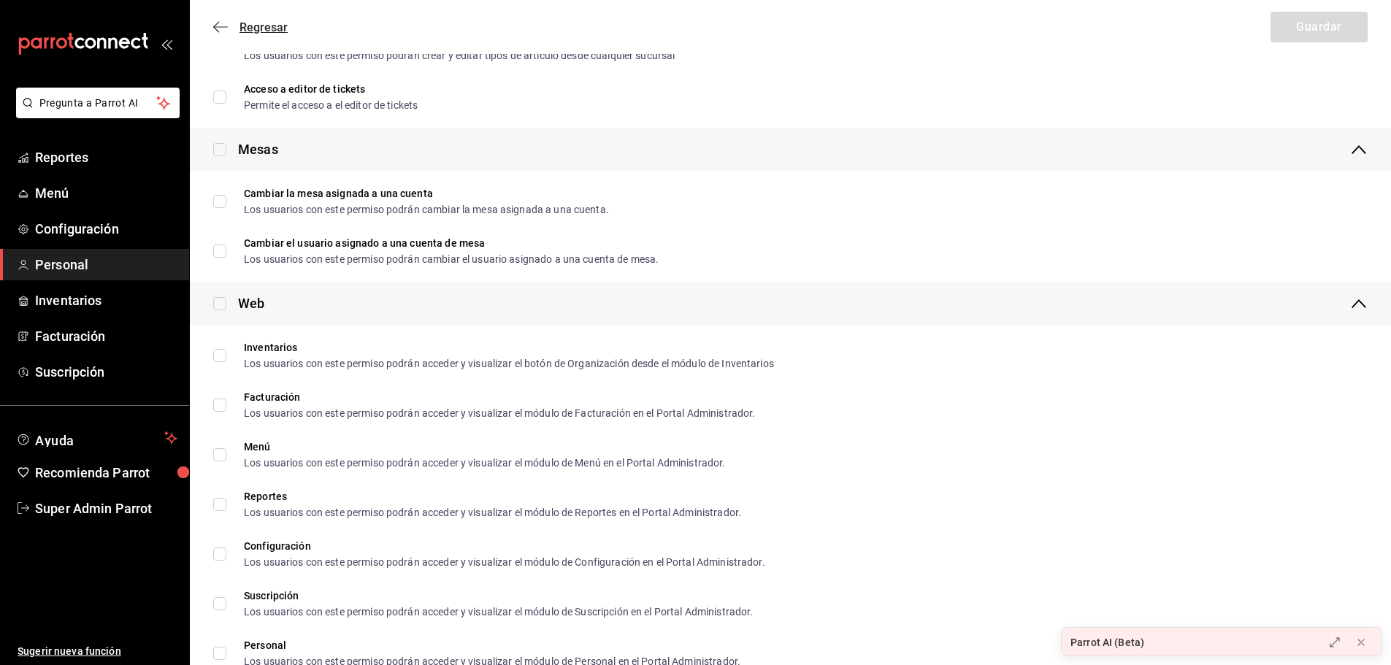
click at [225, 28] on icon "button" at bounding box center [220, 26] width 15 height 13
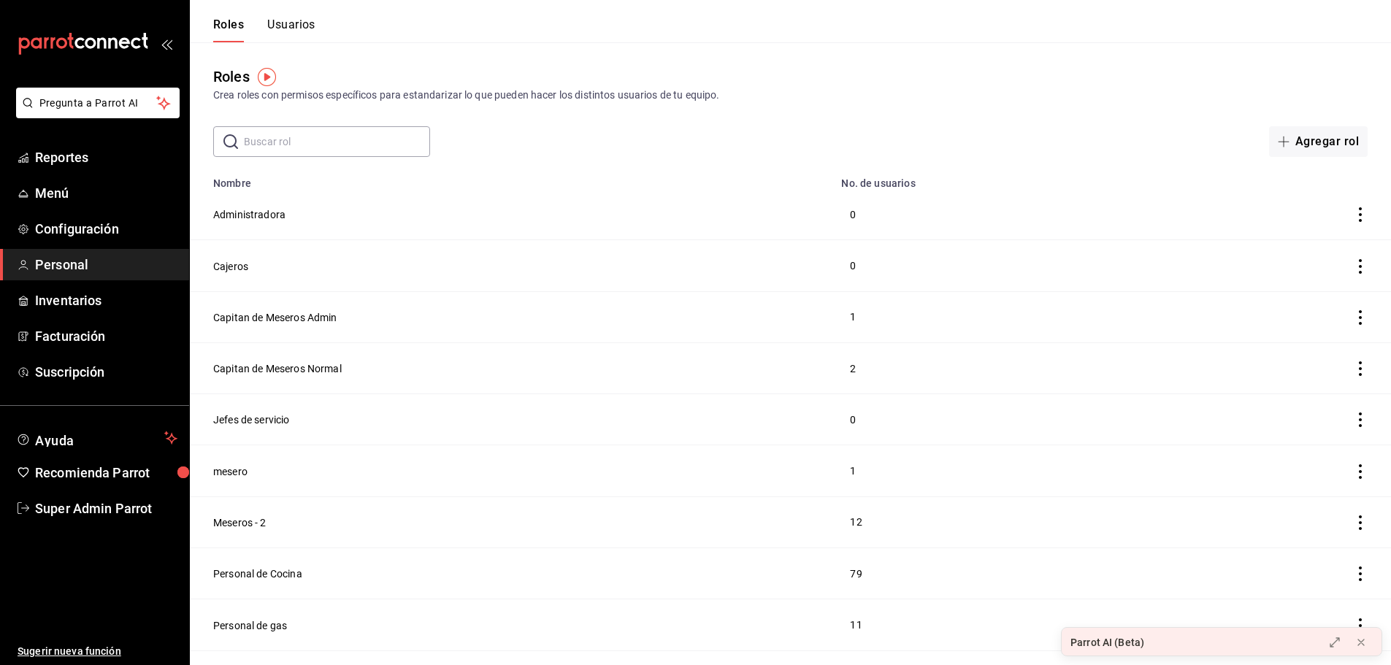
click at [284, 33] on button "Usuarios" at bounding box center [291, 30] width 48 height 25
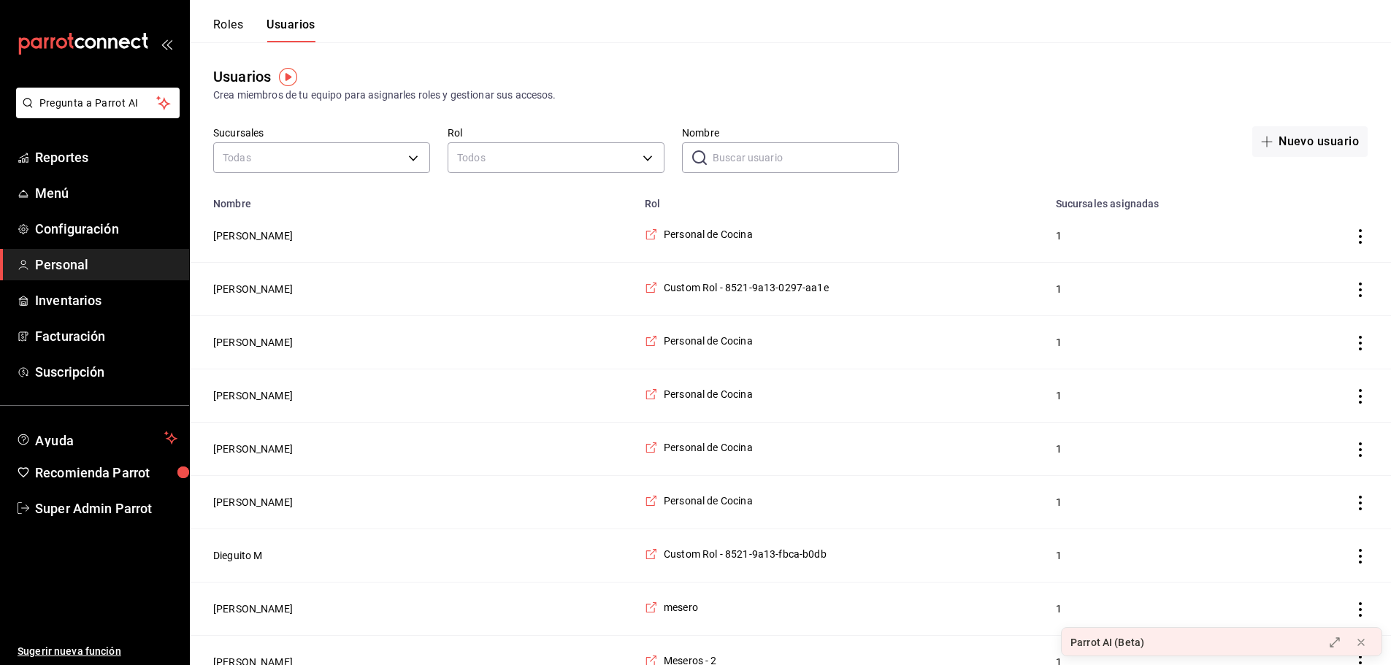
click at [231, 23] on button "Roles" at bounding box center [228, 30] width 30 height 25
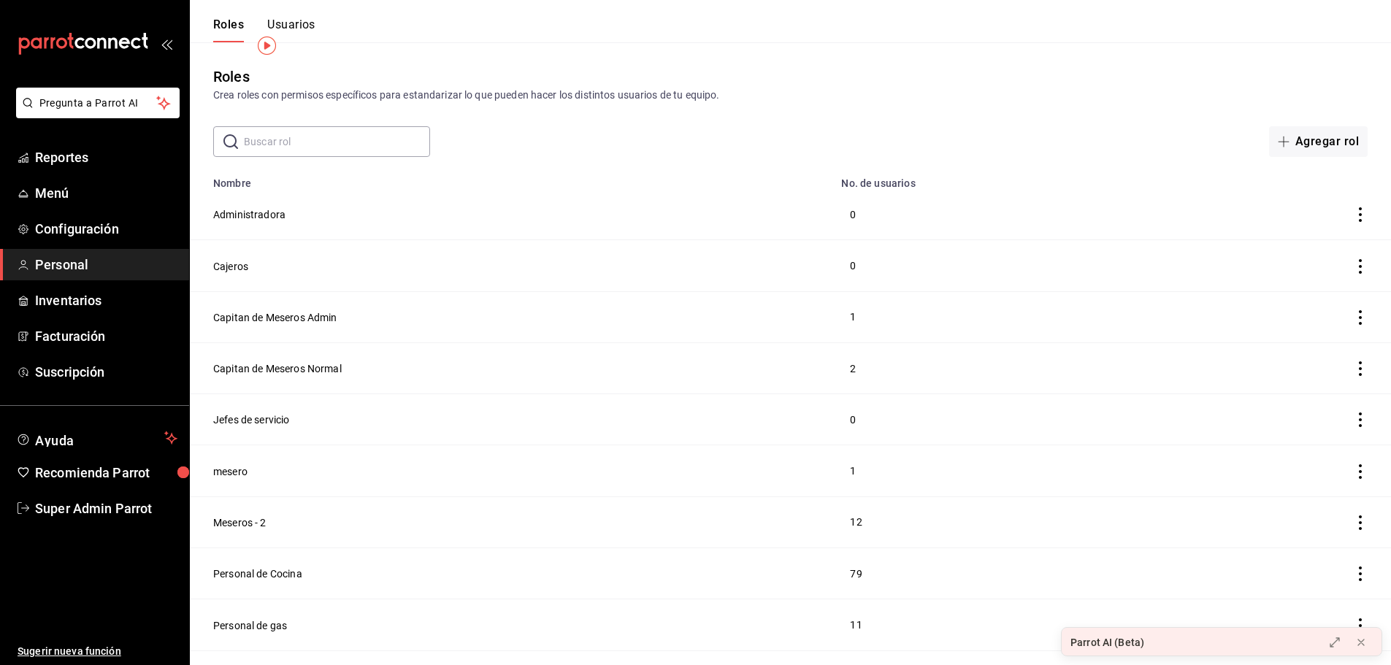
scroll to position [80, 0]
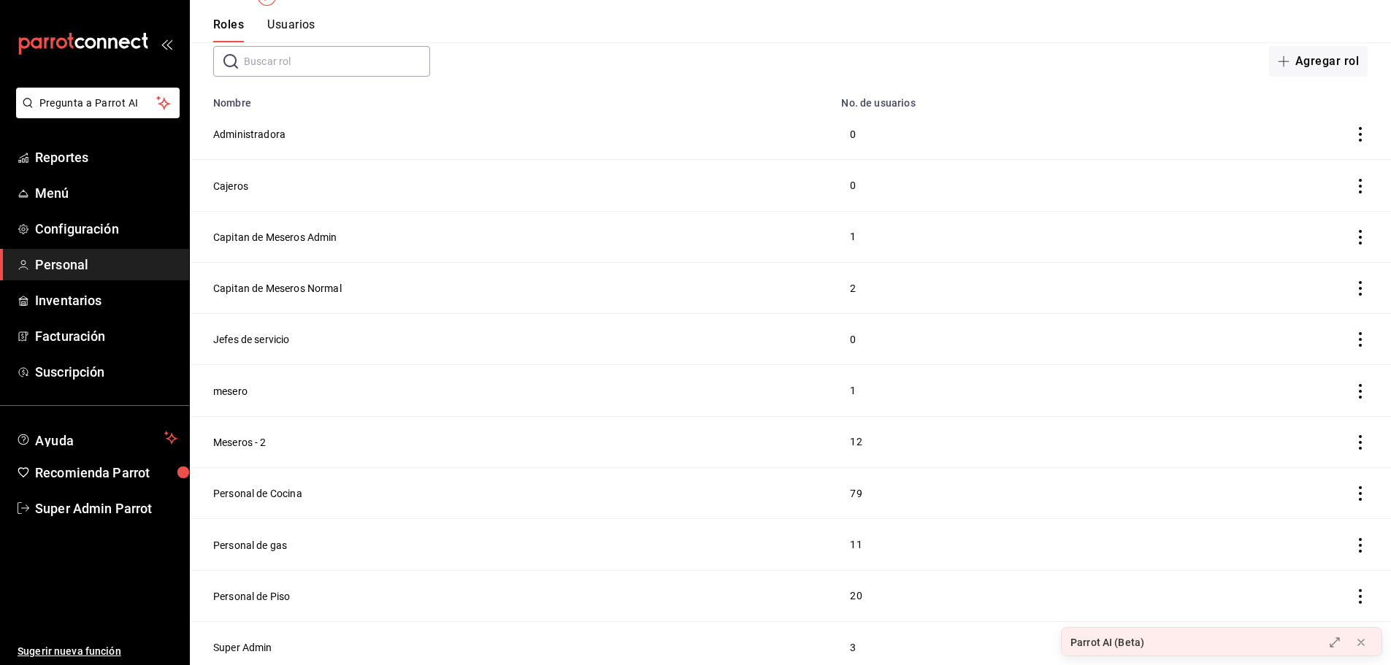
click at [245, 641] on button "Super Admin" at bounding box center [242, 648] width 59 height 15
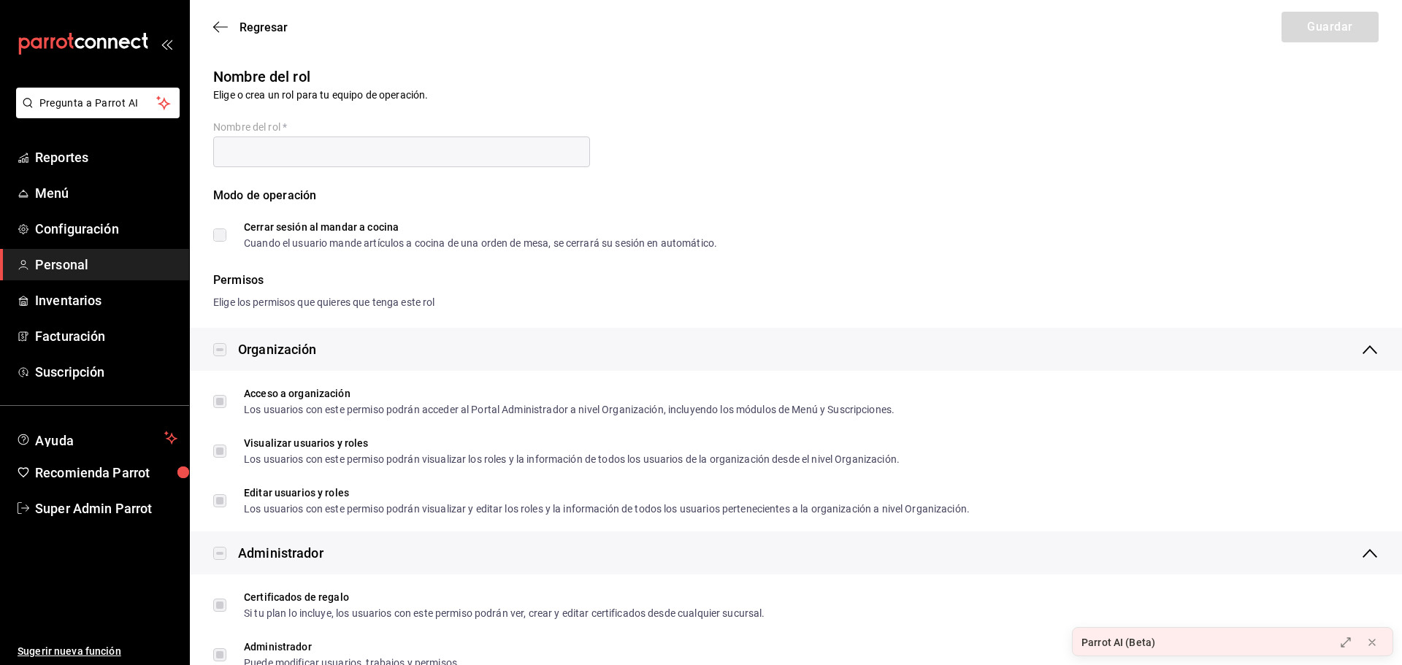
type input "Super Admin"
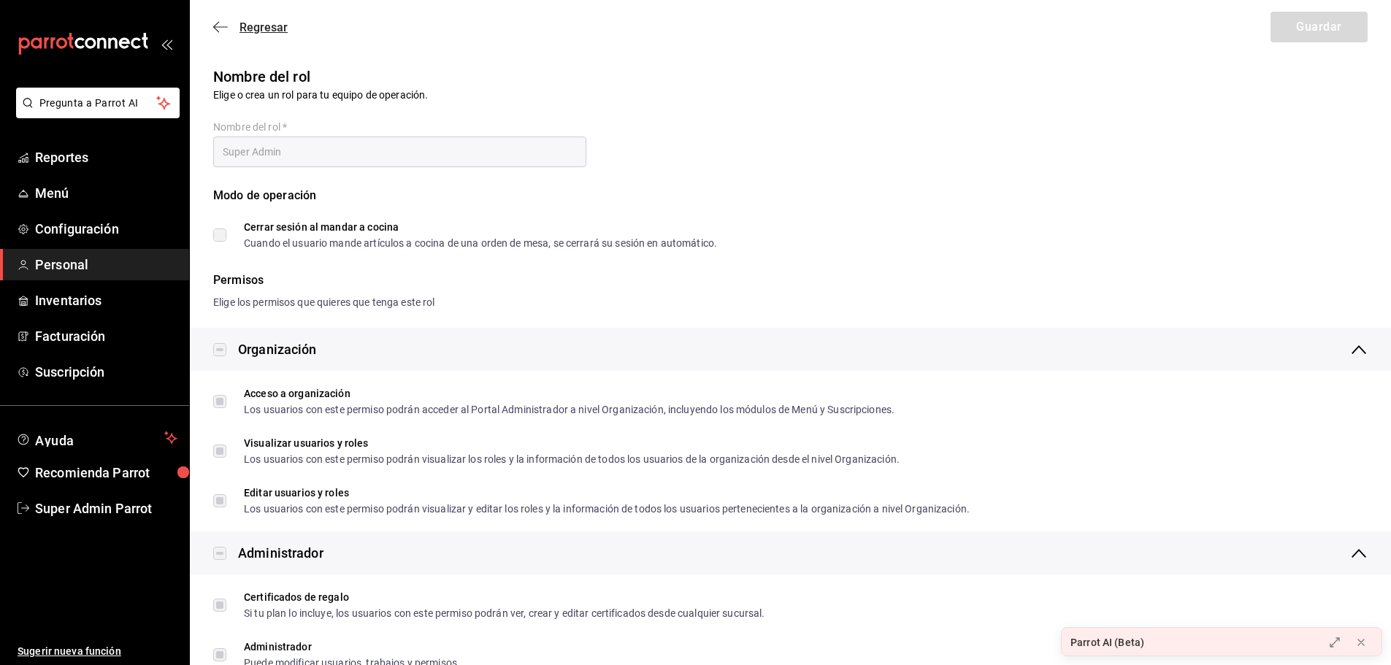
click at [218, 31] on icon "button" at bounding box center [216, 27] width 6 height 11
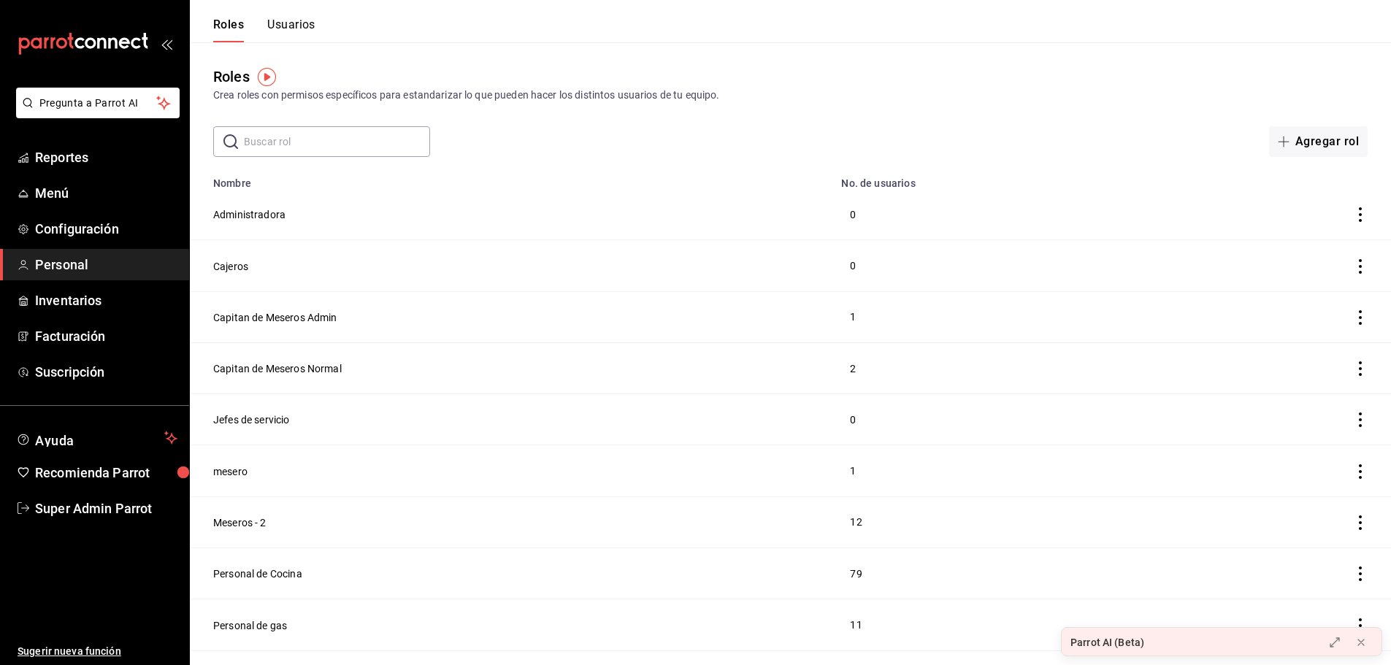
click at [303, 35] on button "Usuarios" at bounding box center [291, 30] width 48 height 25
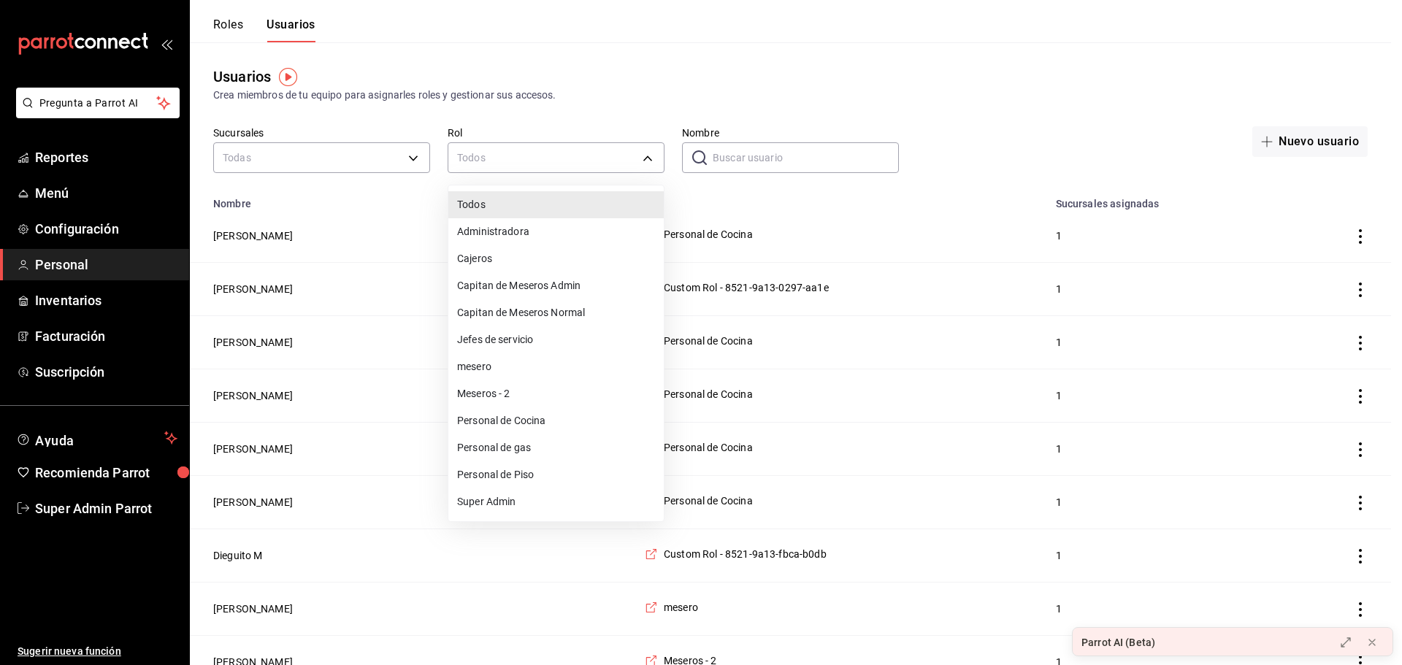
click at [502, 504] on li "Super Admin" at bounding box center [555, 502] width 215 height 27
type input "e2ddc01d-a43f-46aa-bcab-455b62cdccfd"
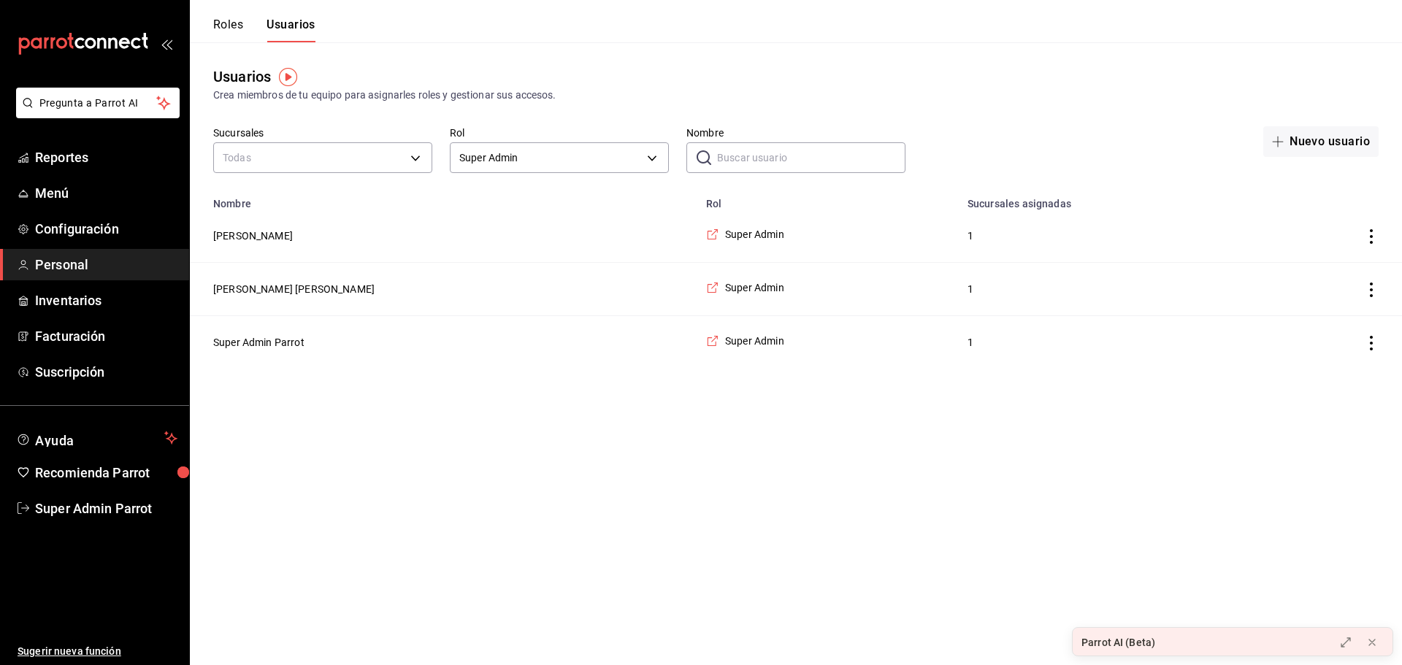
click at [481, 369] on html "Pregunta a Parrot AI Reportes Menú Configuración Personal Inventarios Facturaci…" at bounding box center [701, 184] width 1402 height 369
click at [725, 289] on span "Super Admin" at bounding box center [754, 287] width 59 height 15
click at [240, 30] on button "Roles" at bounding box center [228, 30] width 30 height 25
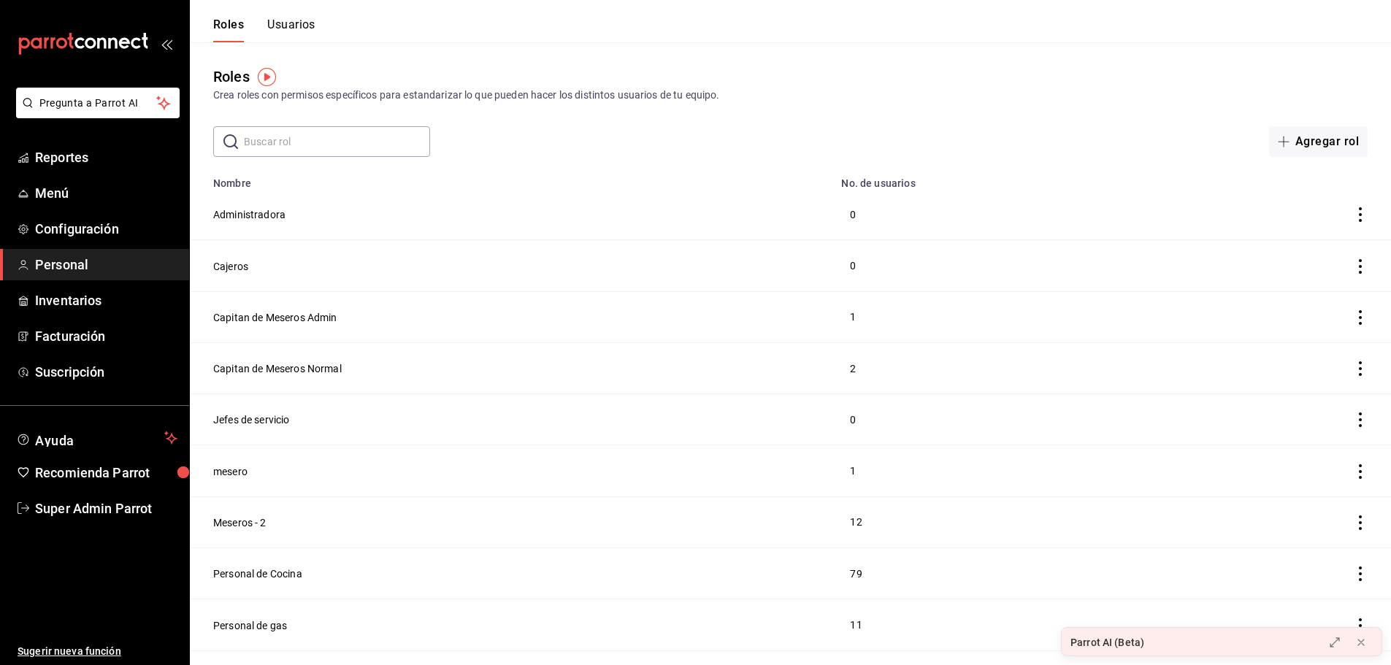
click at [280, 29] on button "Usuarios" at bounding box center [291, 30] width 48 height 25
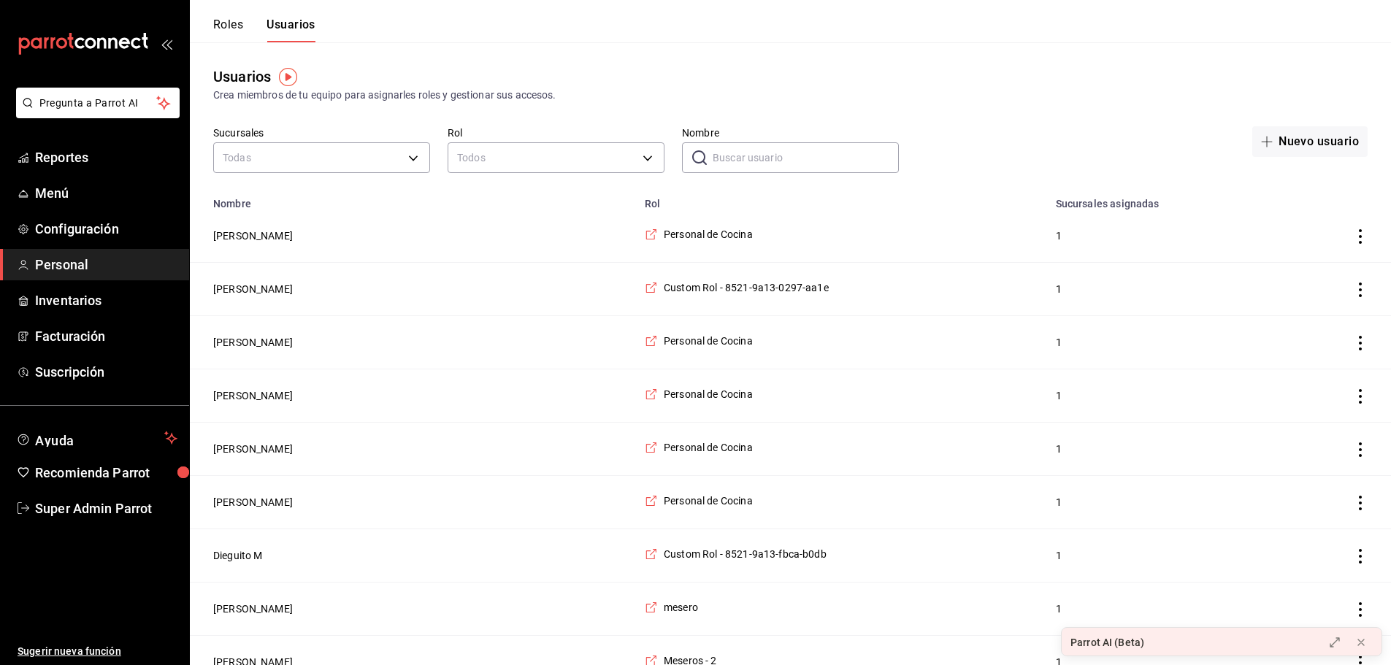
click at [714, 156] on input "Nombre" at bounding box center [806, 157] width 186 height 29
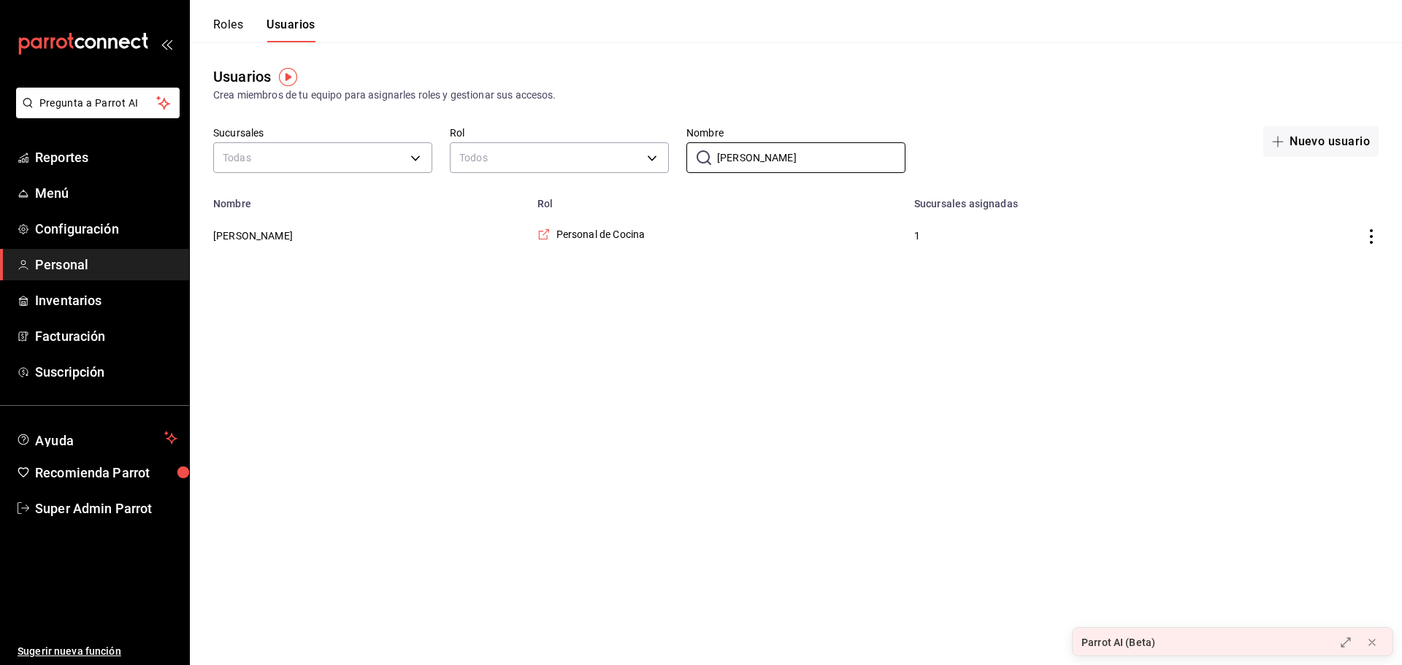
type input "brenda"
click at [683, 113] on div "Usuarios Crea miembros de tu equipo para asignarles roles y gestionar sus acces…" at bounding box center [796, 152] width 1212 height 220
click at [1366, 229] on icon "actions" at bounding box center [1371, 236] width 15 height 15
click at [1191, 113] on div at bounding box center [701, 332] width 1402 height 665
click at [557, 237] on span "Personal de Cocina" at bounding box center [601, 234] width 89 height 15
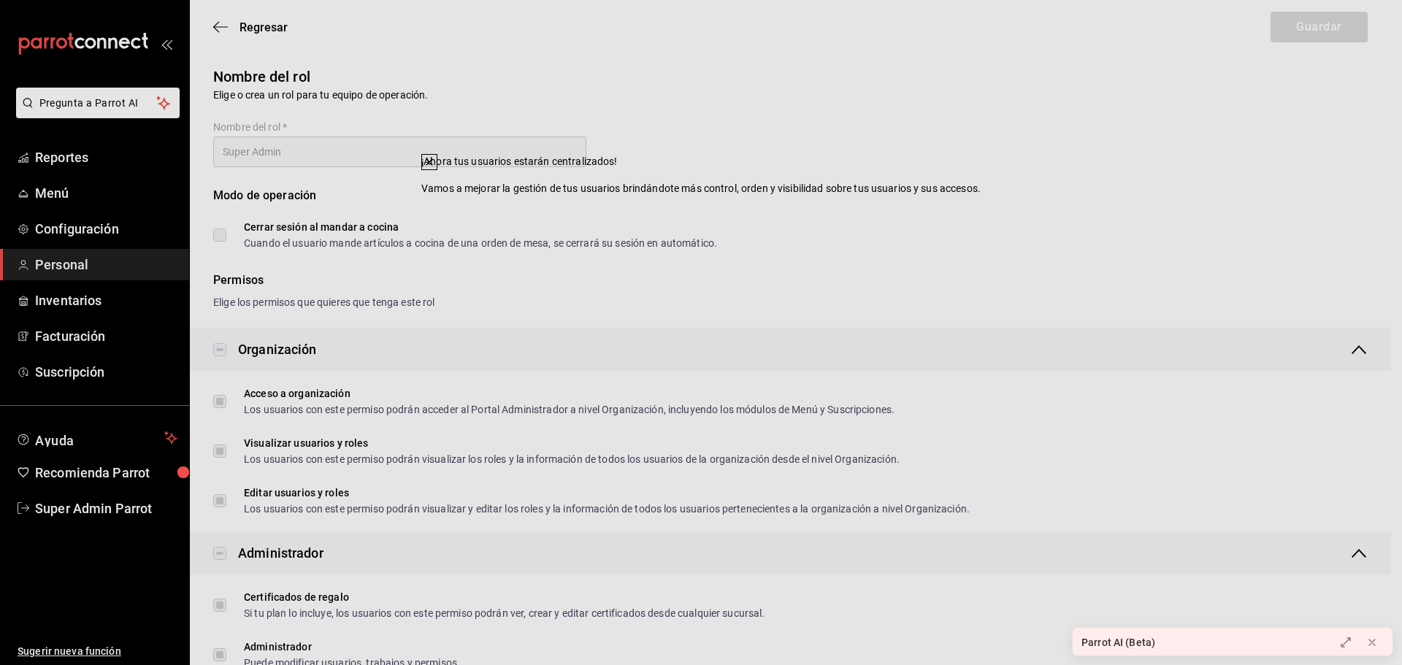
click at [863, 210] on div "Modo de operación" at bounding box center [790, 204] width 1155 height 35
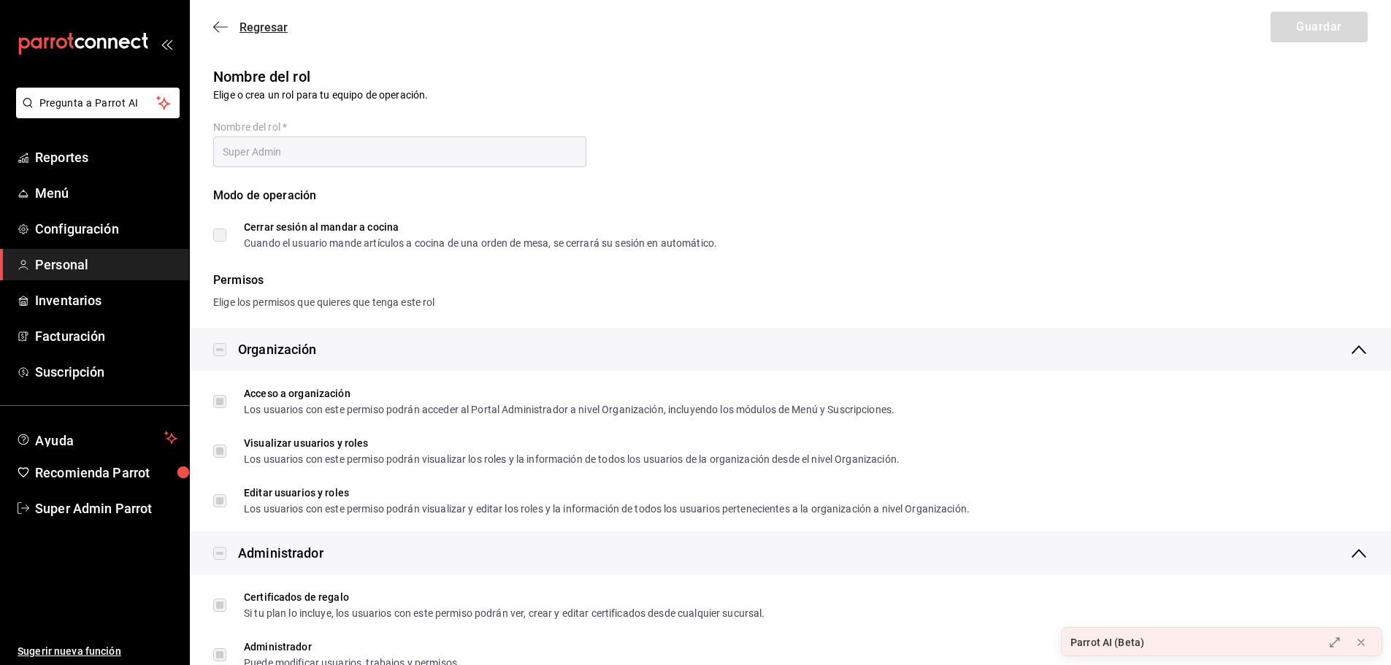
click at [230, 21] on span "Regresar" at bounding box center [250, 27] width 74 height 14
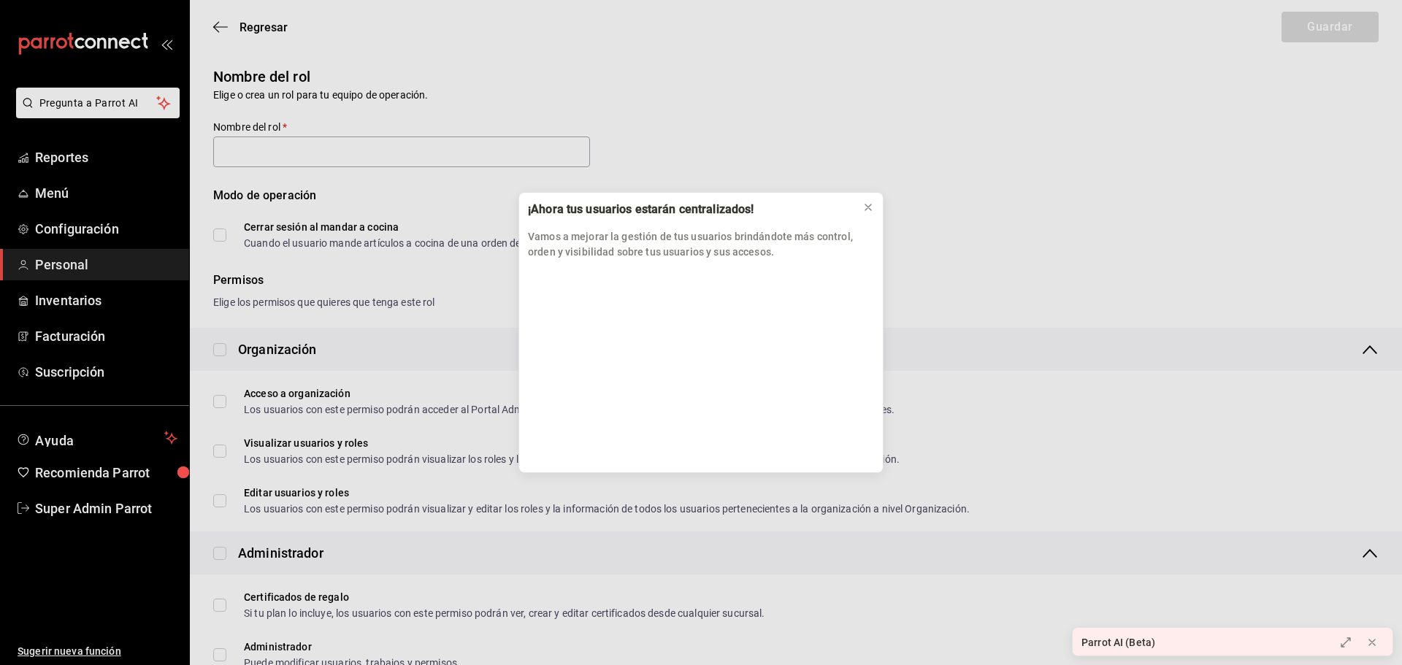
type input "Personal de Cocina"
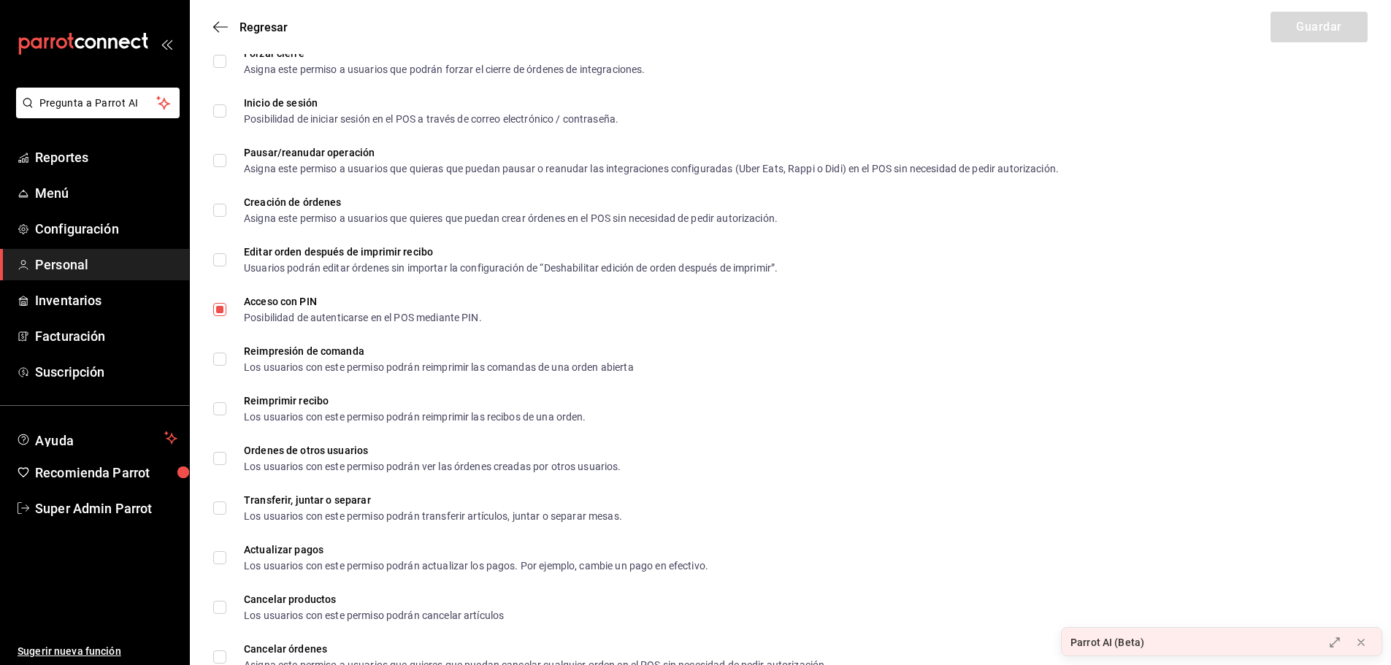
scroll to position [2148, 0]
click at [221, 20] on span "Regresar" at bounding box center [250, 27] width 74 height 14
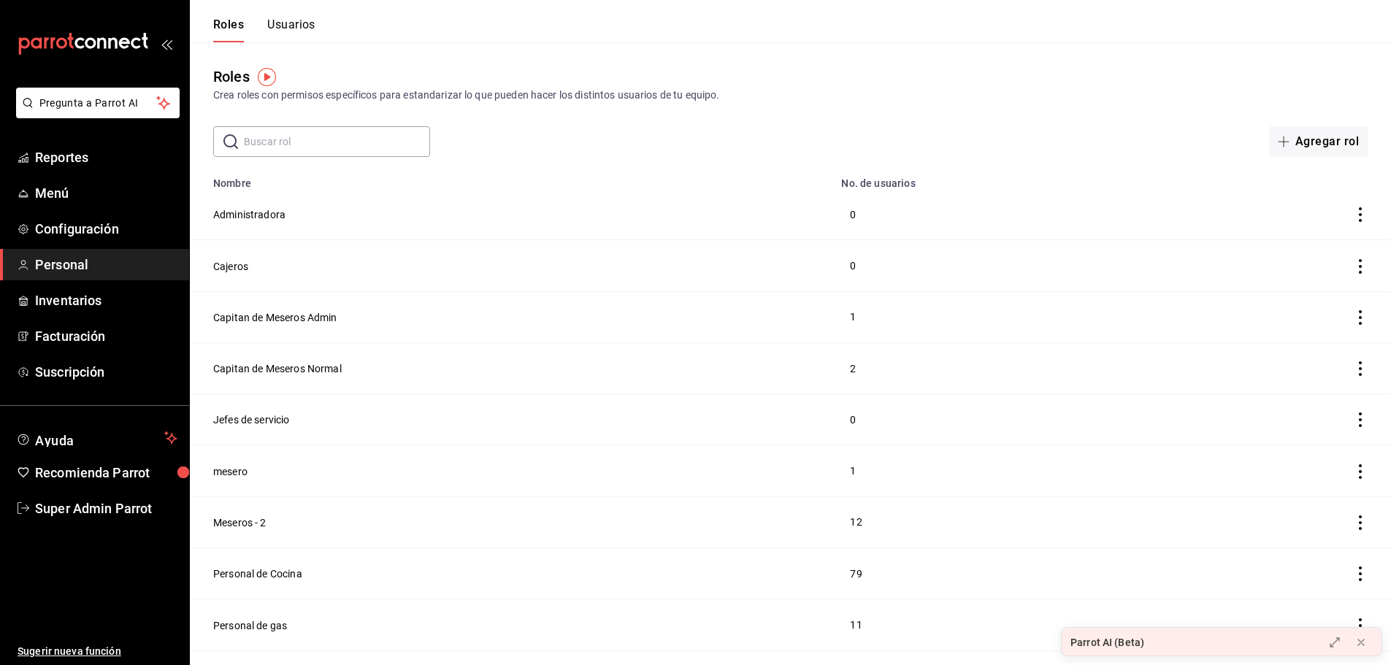
click at [312, 18] on button "Usuarios" at bounding box center [291, 30] width 48 height 25
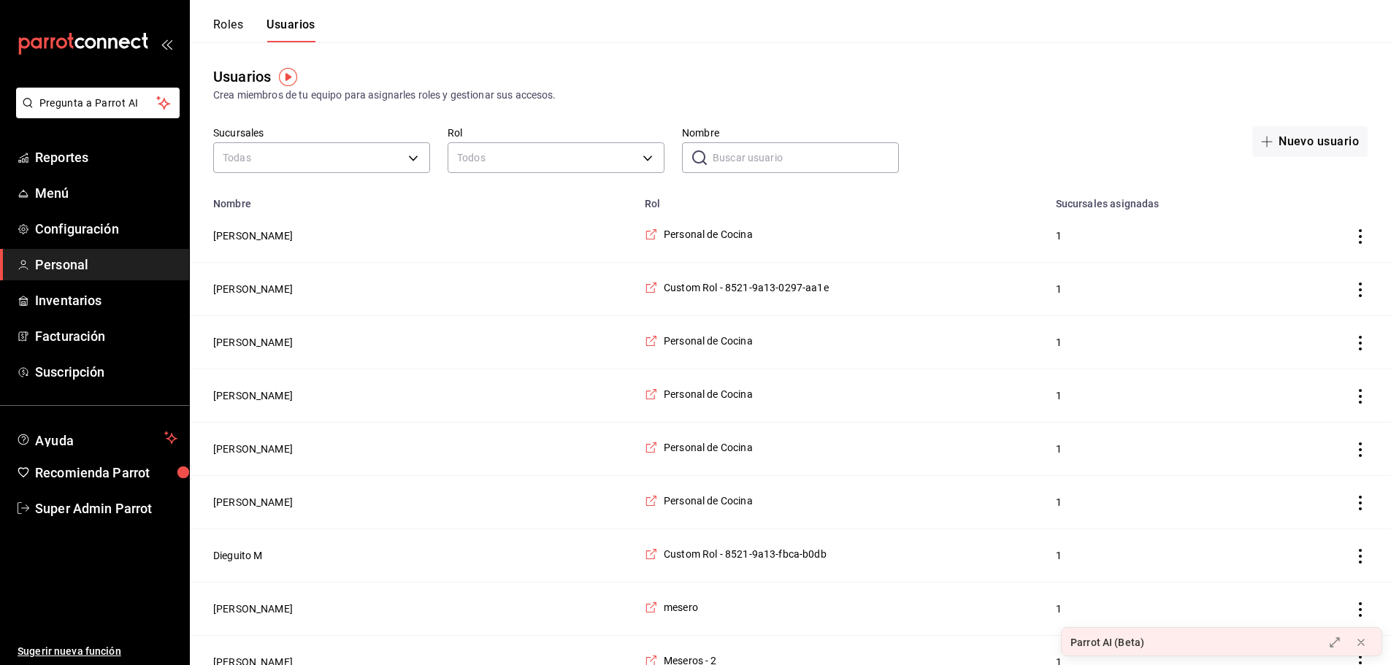
click at [237, 26] on button "Roles" at bounding box center [228, 30] width 30 height 25
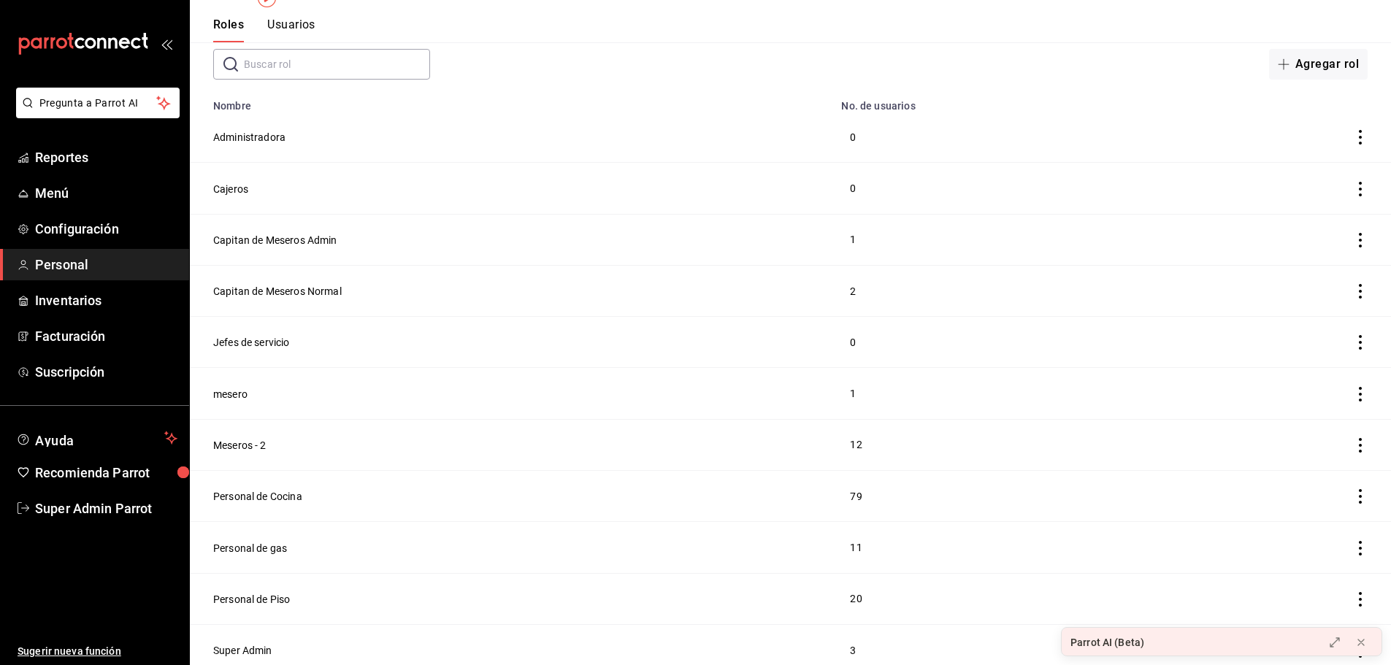
scroll to position [80, 0]
click at [260, 494] on button "Personal de Cocina" at bounding box center [257, 493] width 89 height 15
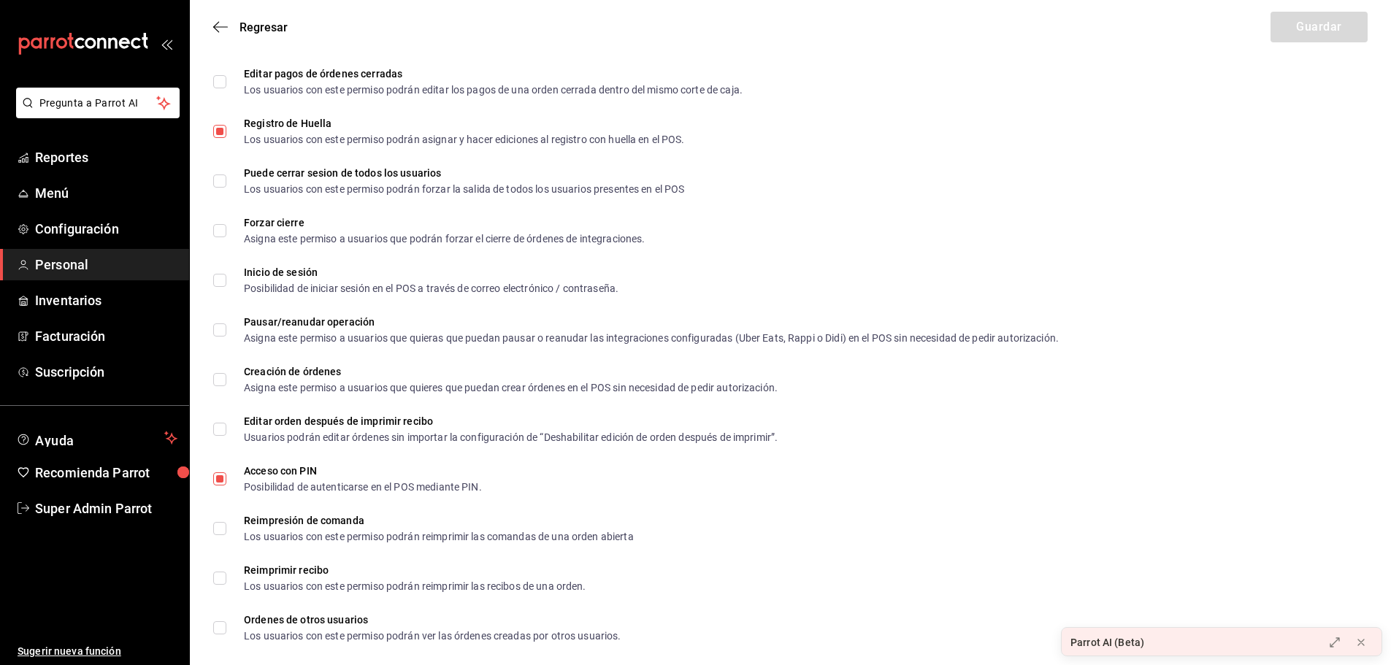
scroll to position [2294, 0]
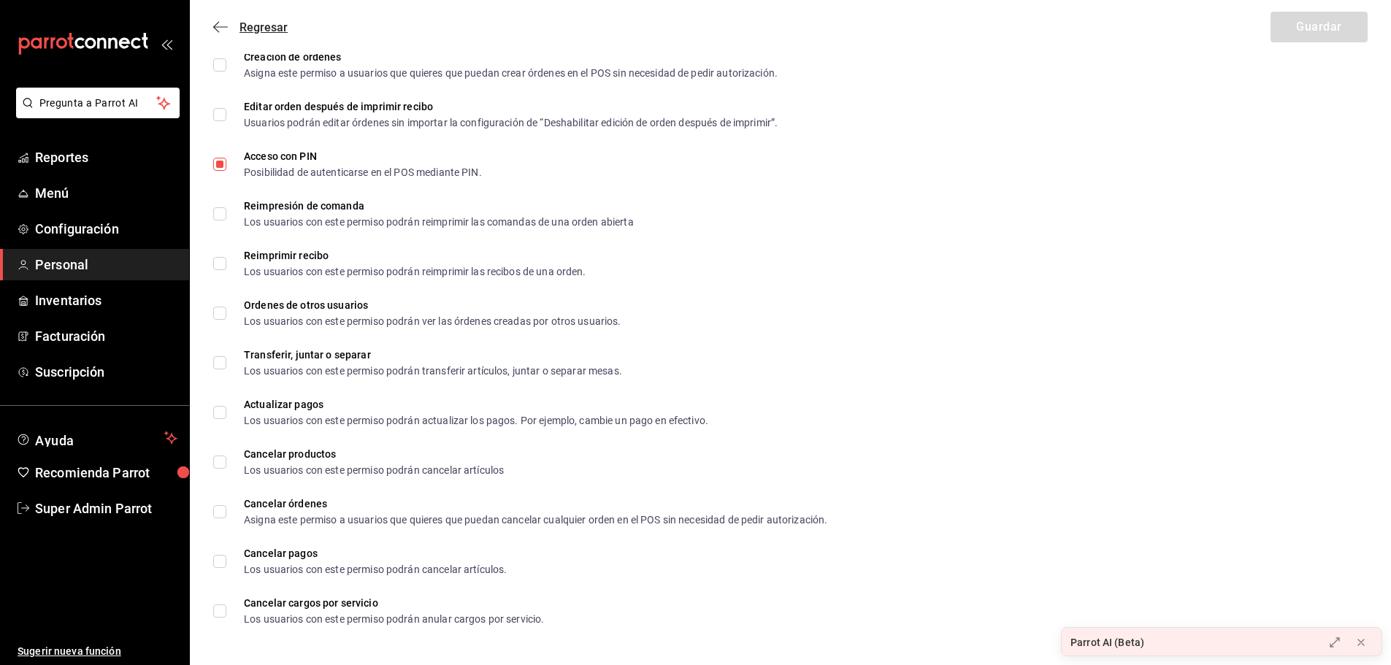
click at [220, 29] on icon "button" at bounding box center [220, 26] width 15 height 13
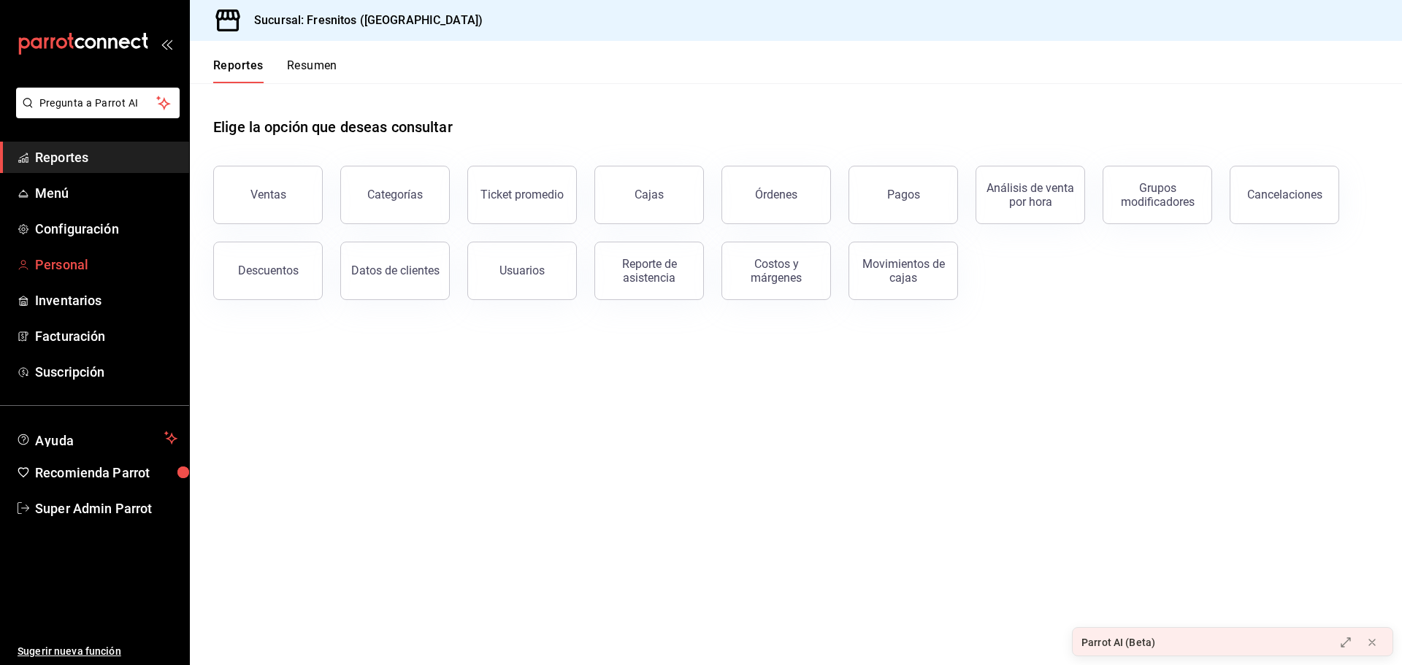
click at [70, 252] on link "Personal" at bounding box center [94, 264] width 189 height 31
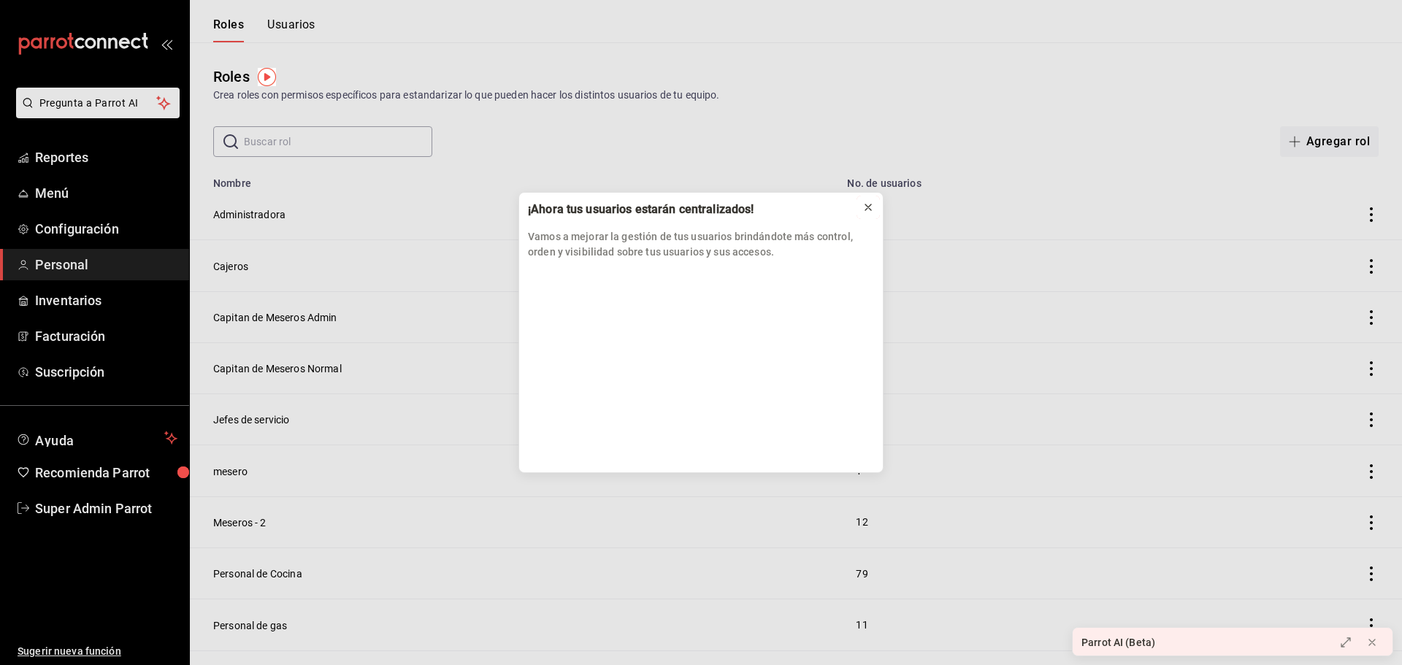
click at [874, 204] on icon at bounding box center [869, 208] width 12 height 12
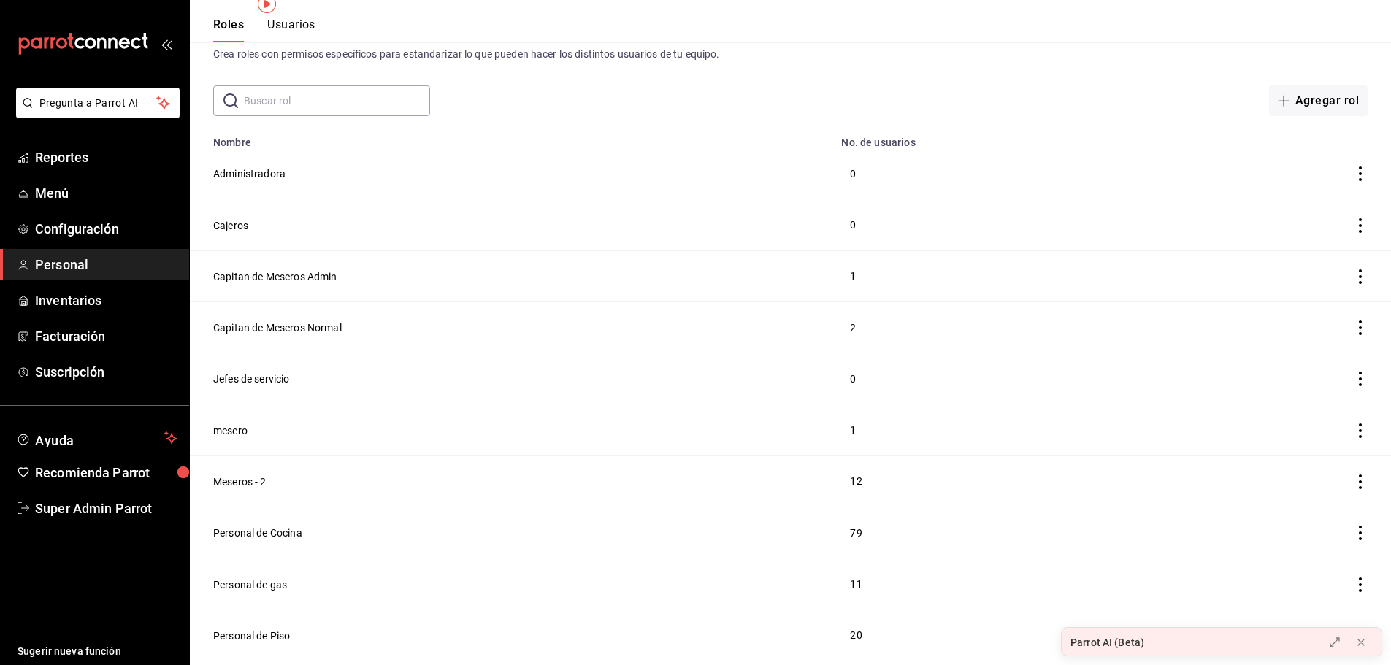
scroll to position [80, 0]
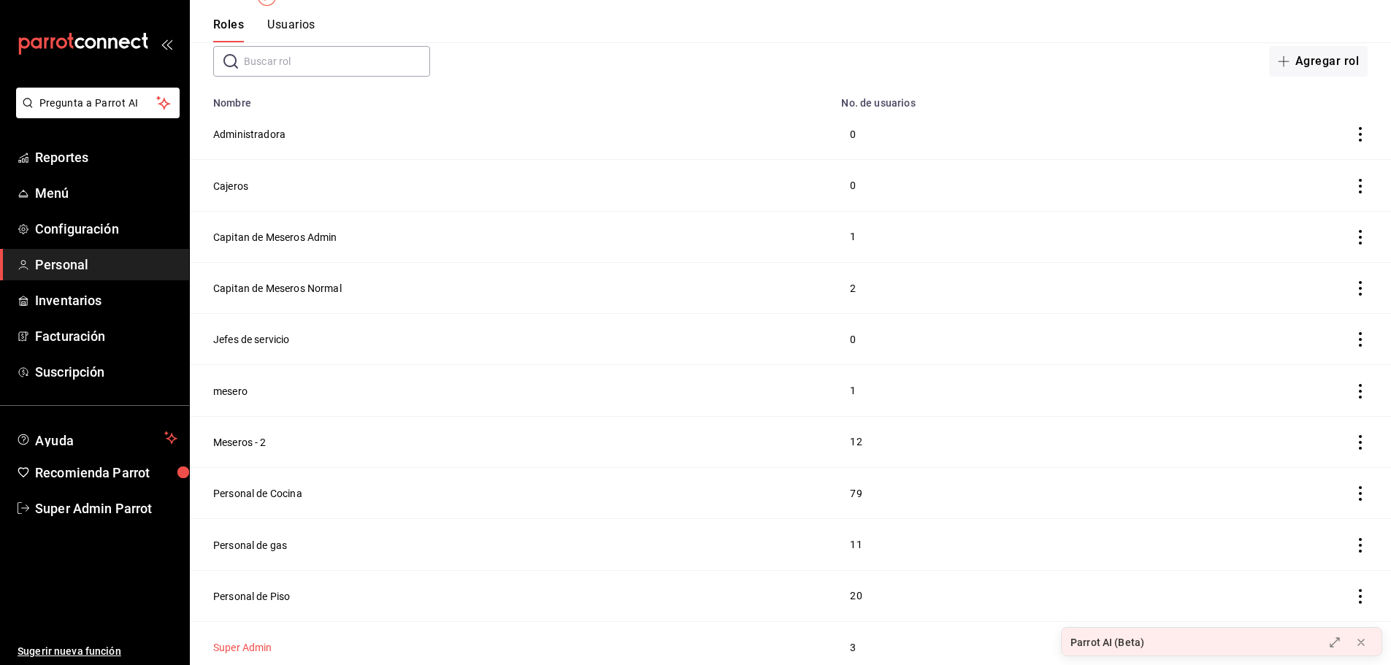
click at [248, 647] on button "Super Admin" at bounding box center [242, 648] width 59 height 15
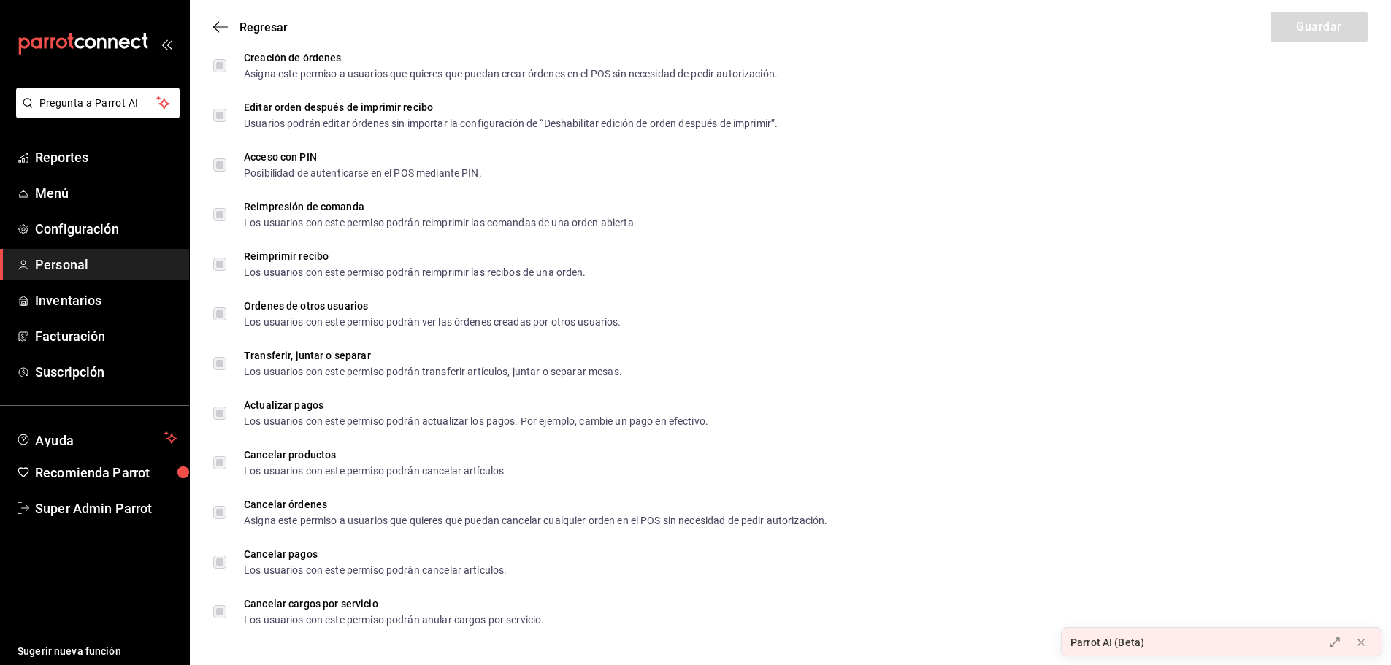
scroll to position [2294, 0]
click at [220, 19] on div "Regresar Guardar" at bounding box center [790, 27] width 1201 height 54
click at [226, 29] on icon "button" at bounding box center [220, 26] width 15 height 13
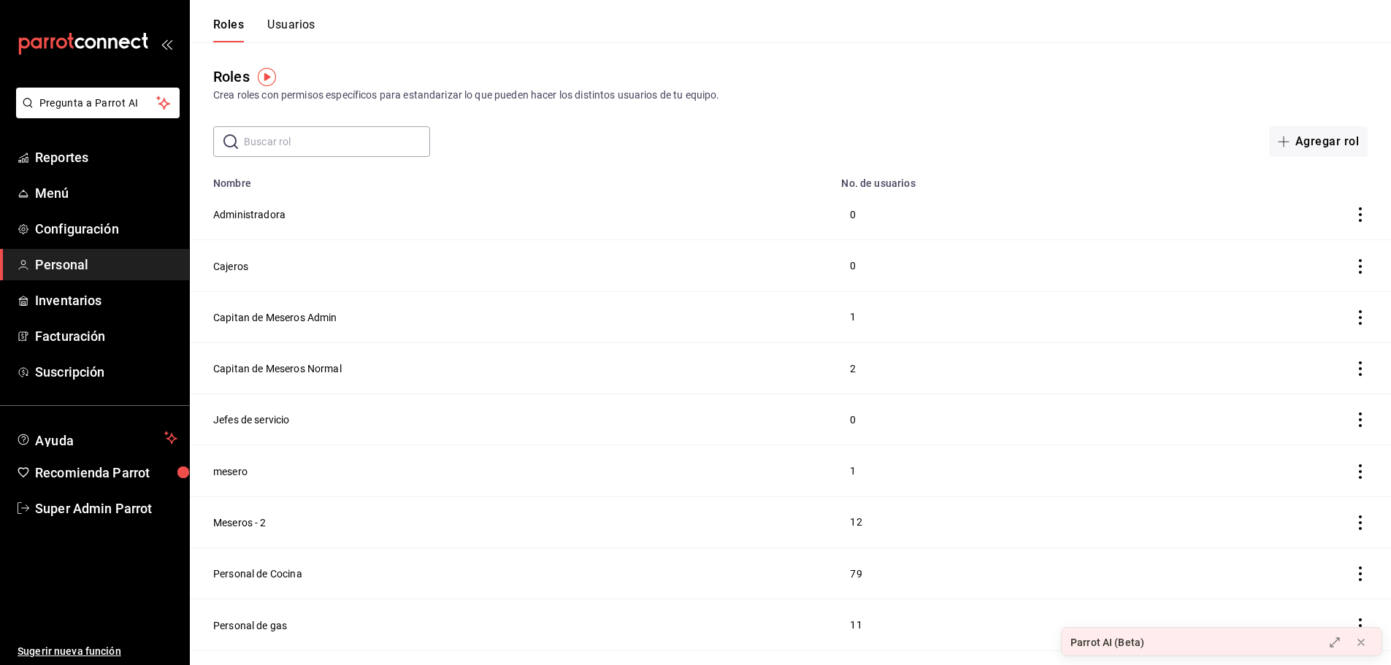
click at [317, 28] on header "Roles Usuarios" at bounding box center [790, 21] width 1201 height 42
click at [299, 27] on button "Usuarios" at bounding box center [291, 30] width 48 height 25
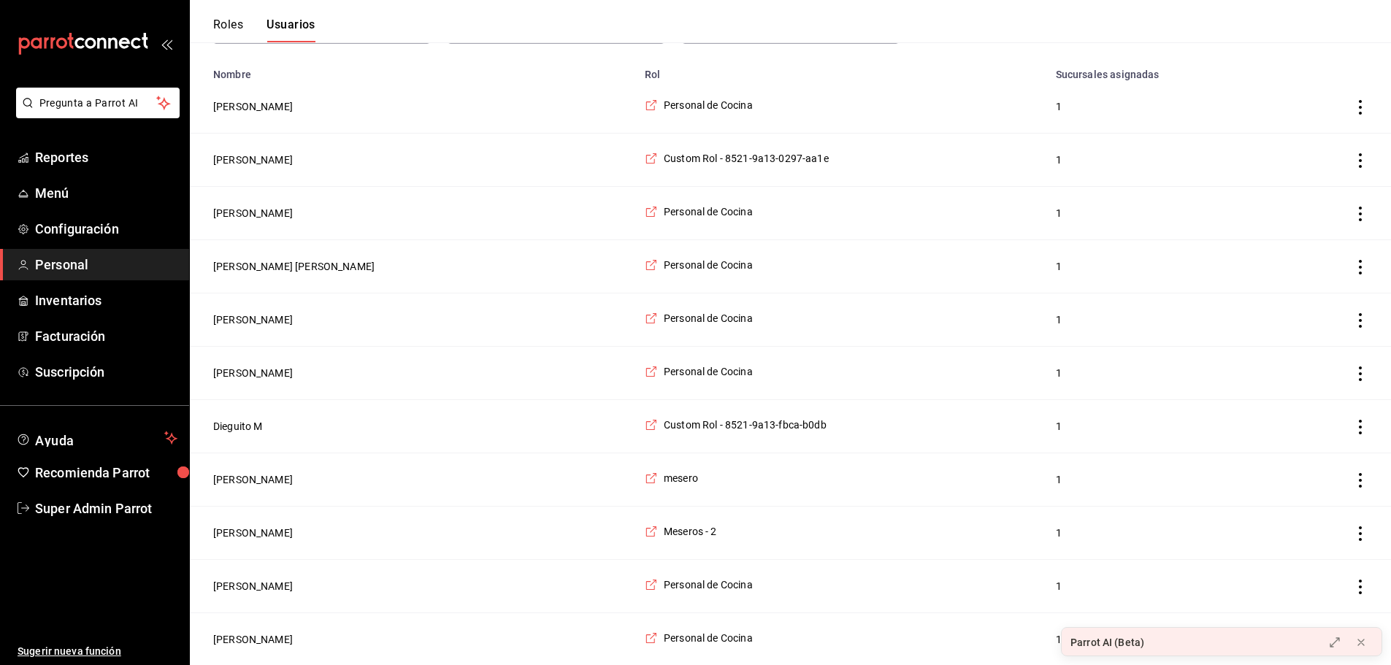
scroll to position [146, 0]
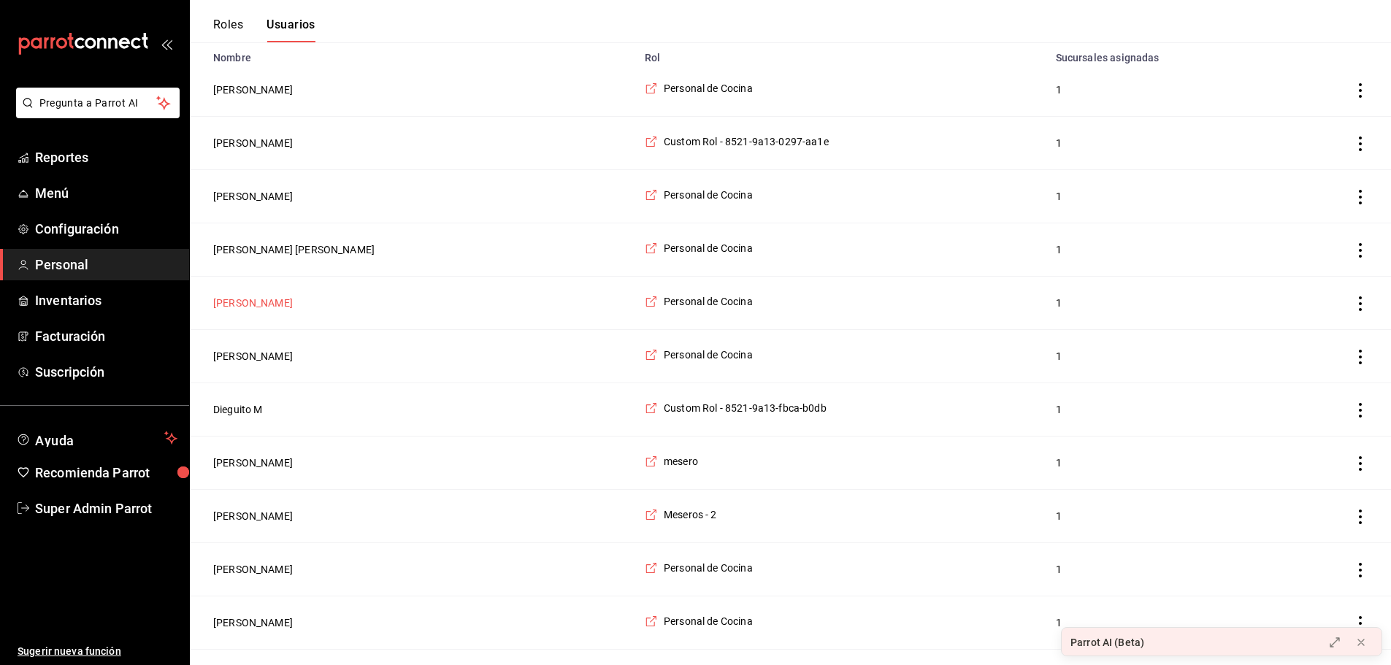
click at [246, 309] on button "[PERSON_NAME]" at bounding box center [253, 303] width 80 height 15
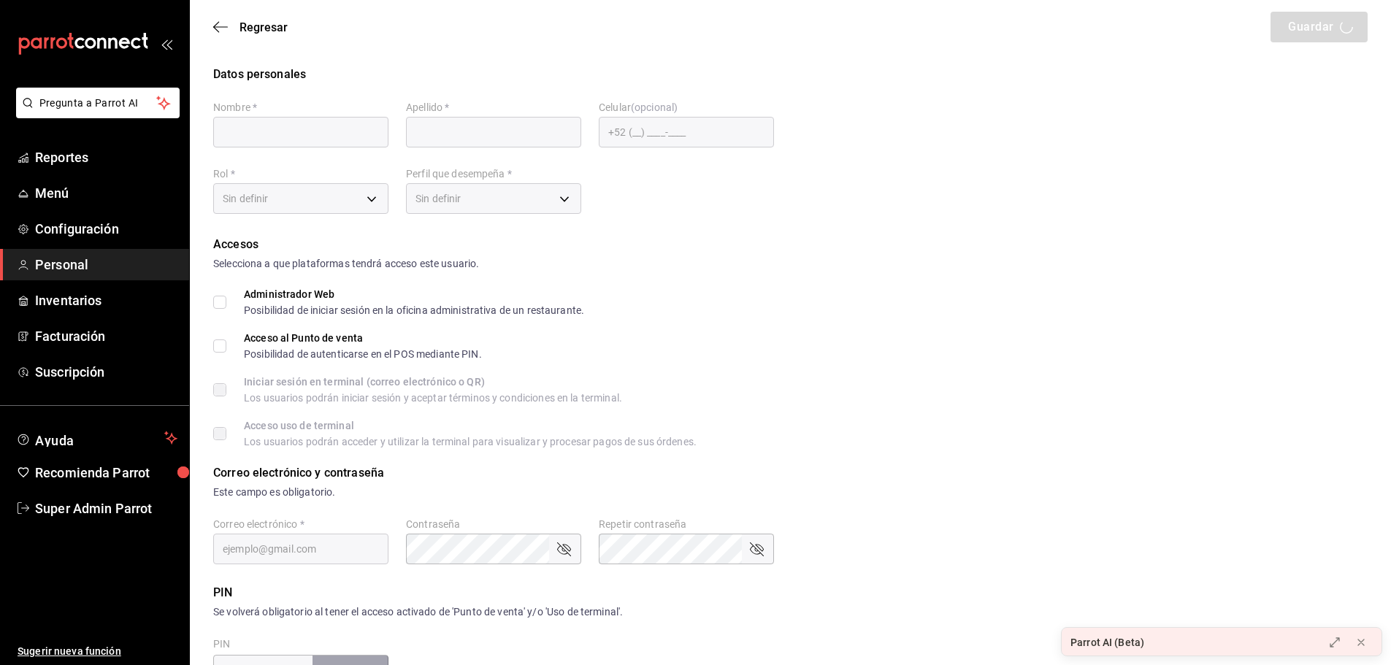
type input "[PERSON_NAME]"
type input "[EMAIL_ADDRESS][DOMAIN_NAME]"
type input "97cc0063-941b-4673-849f-347ae2b3dd98"
type input "STAFF"
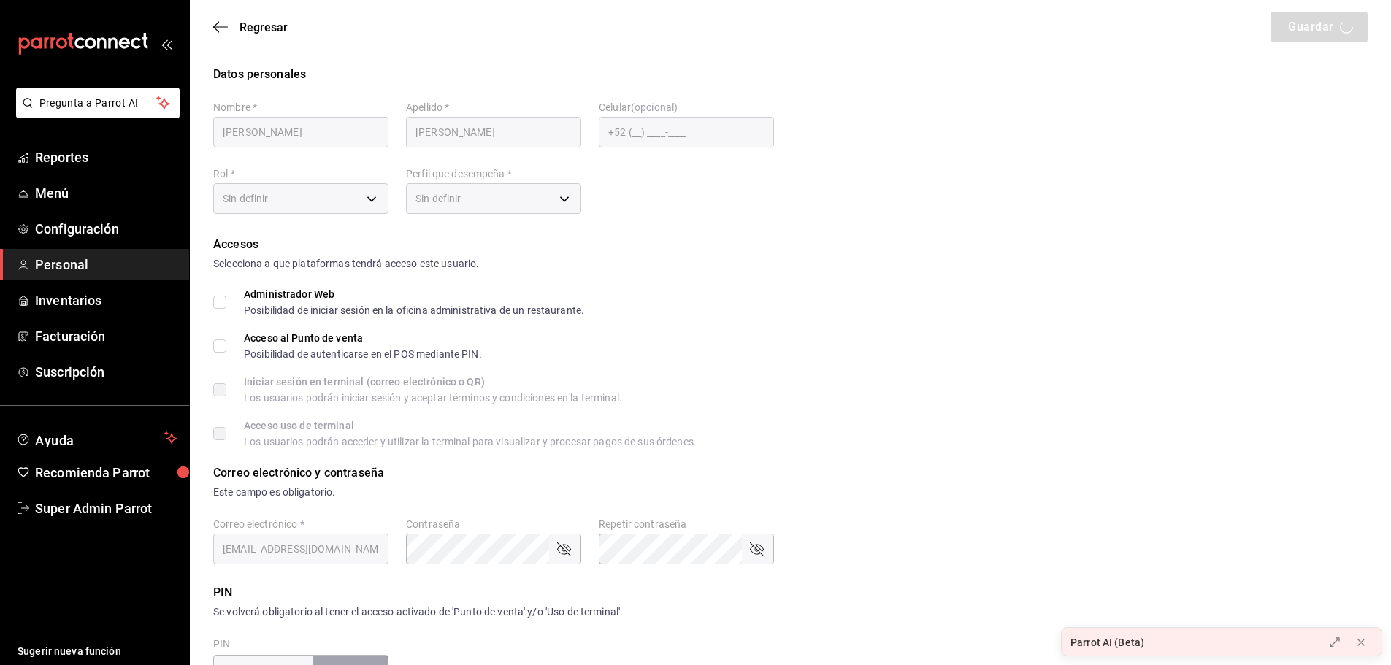
checkbox input "true"
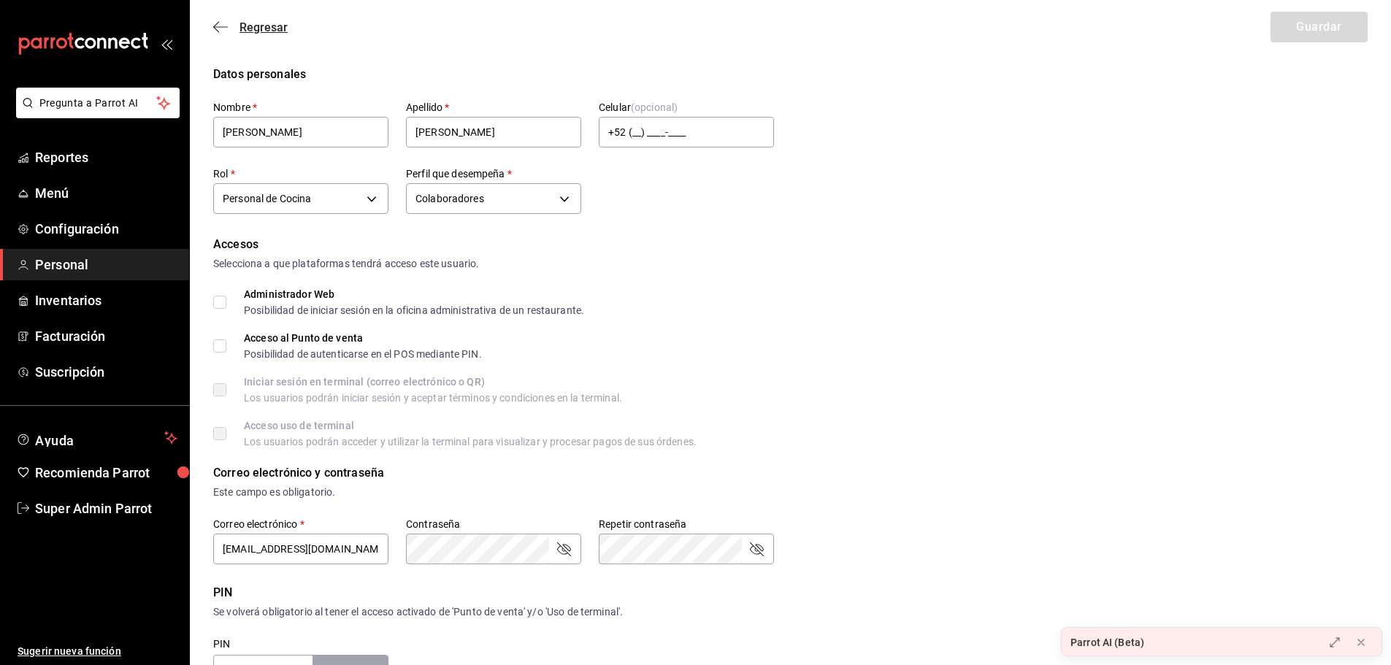
click at [215, 28] on icon "button" at bounding box center [216, 27] width 6 height 11
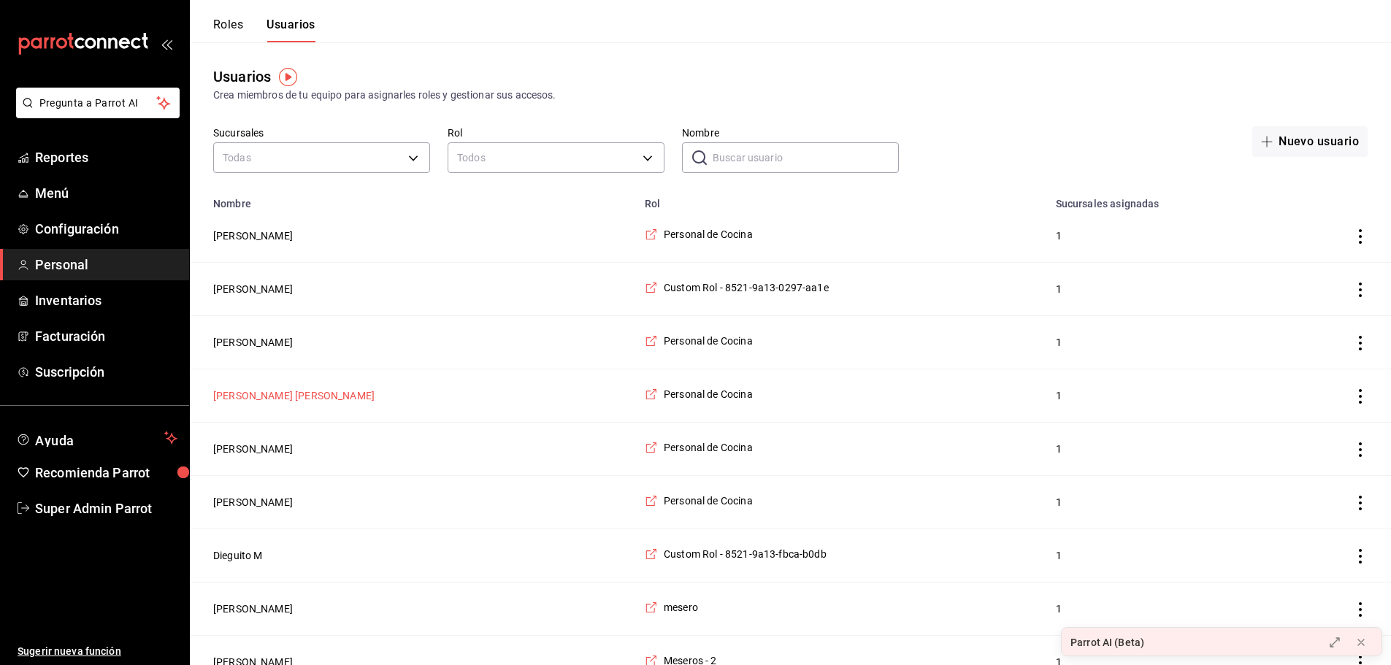
click at [251, 394] on button "[PERSON_NAME] [PERSON_NAME]" at bounding box center [293, 396] width 161 height 15
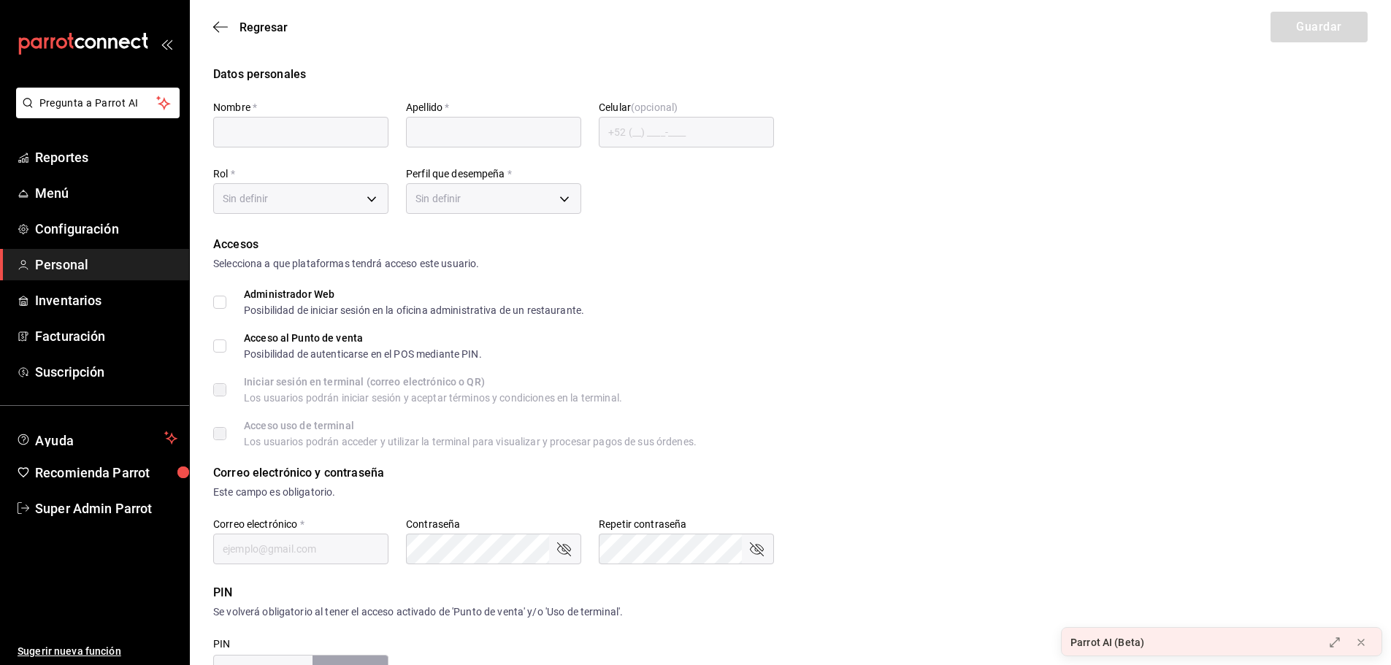
type input "[PERSON_NAME]"
type input "[EMAIL_ADDRESS][DOMAIN_NAME]"
type input "97cc0063-941b-4673-849f-347ae2b3dd98"
type input "STAFF"
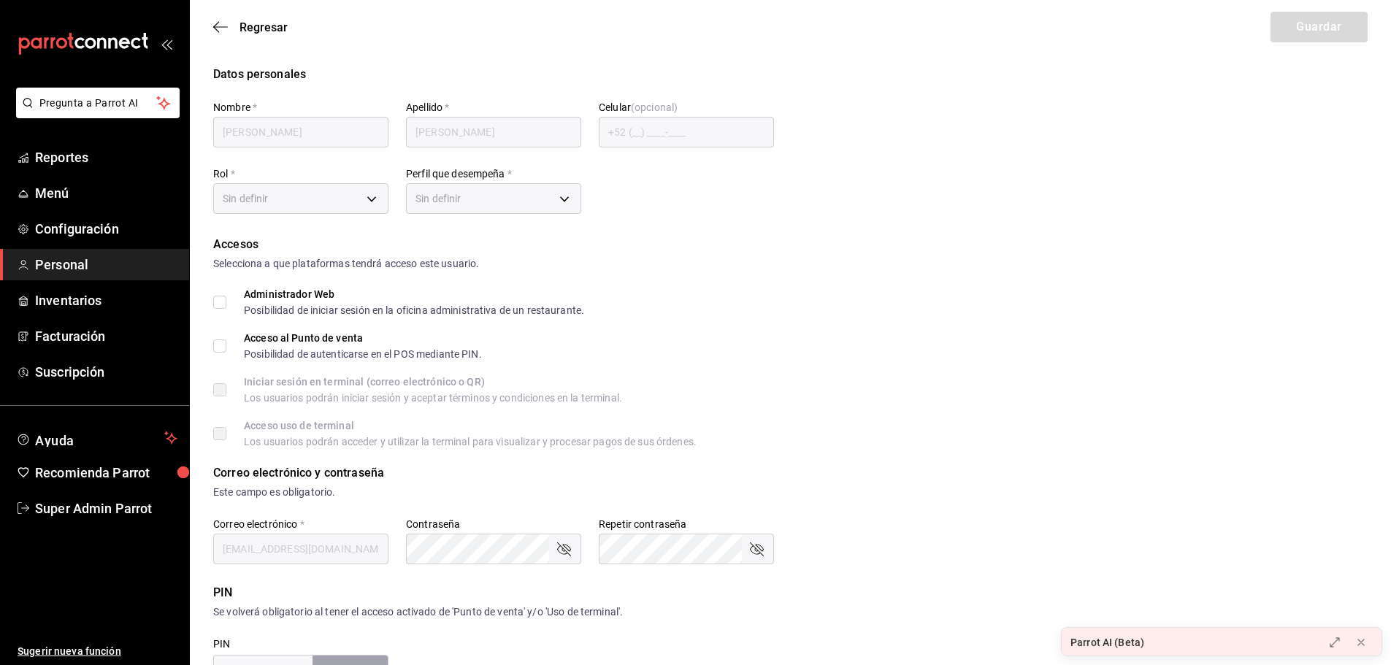
checkbox input "true"
click at [218, 23] on icon "button" at bounding box center [216, 27] width 6 height 11
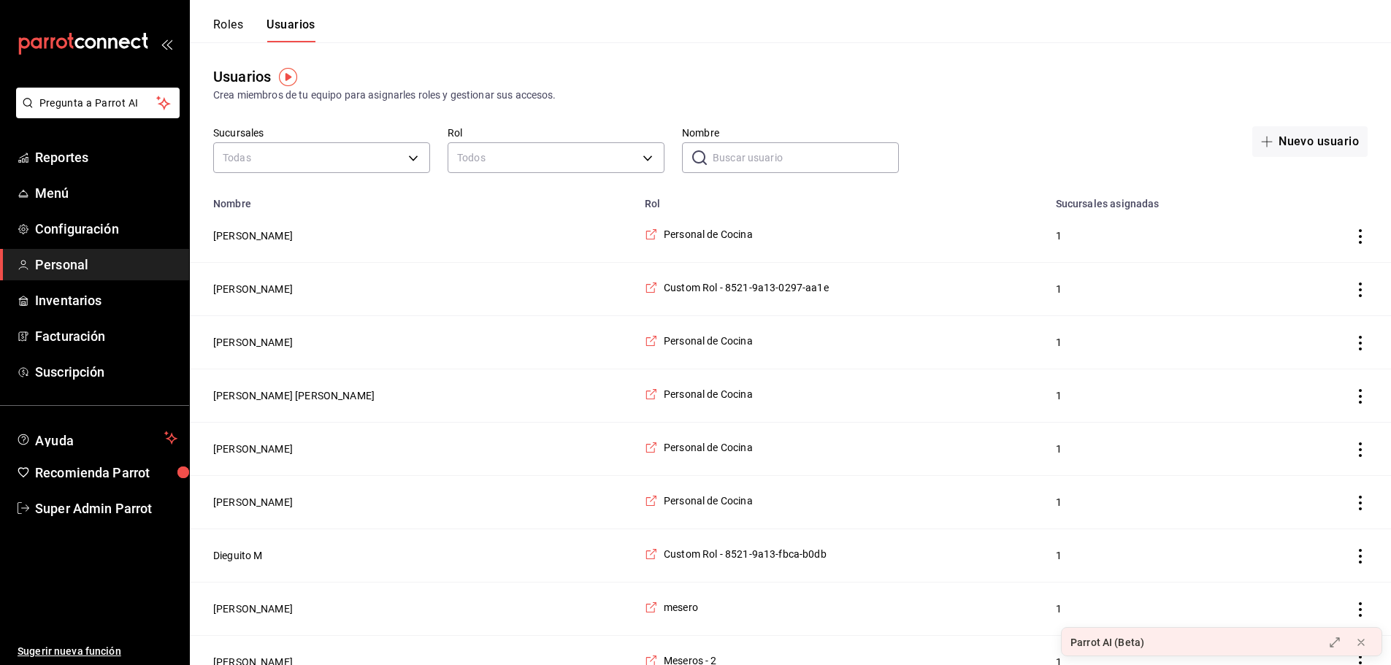
click at [232, 24] on button "Roles" at bounding box center [228, 30] width 30 height 25
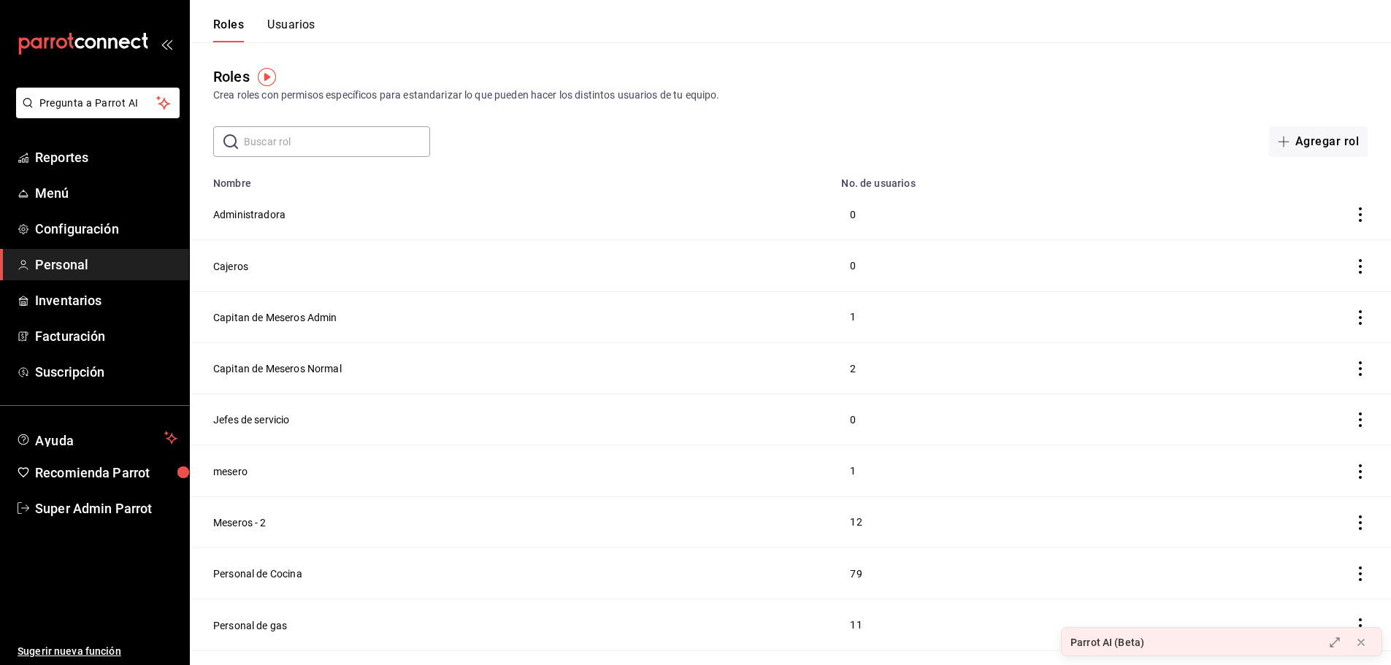
click at [292, 24] on button "Usuarios" at bounding box center [291, 30] width 48 height 25
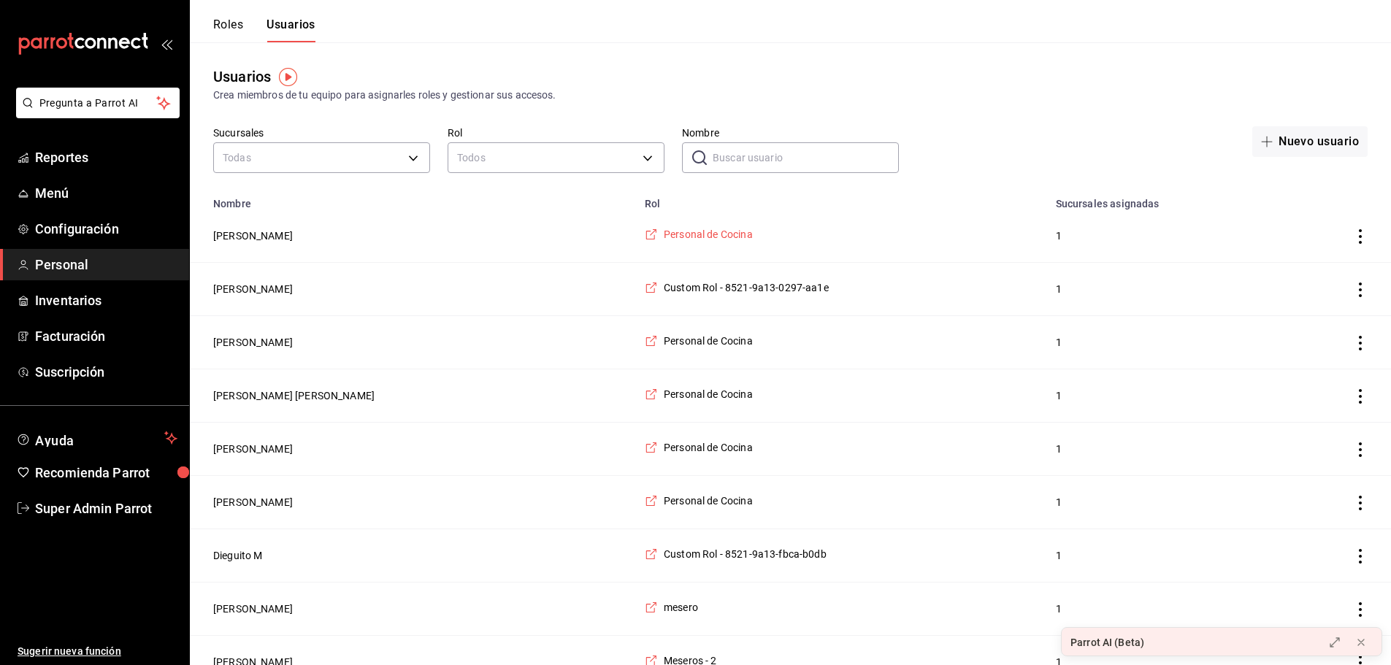
drag, startPoint x: 652, startPoint y: 225, endPoint x: 652, endPoint y: 236, distance: 11.0
click at [652, 226] on td "Personal de Cocina" at bounding box center [841, 236] width 411 height 53
click at [664, 236] on span "Personal de Cocina" at bounding box center [708, 234] width 89 height 15
drag, startPoint x: 1182, startPoint y: 28, endPoint x: 1277, endPoint y: 45, distance: 96.4
click at [1310, 37] on header "Roles Usuarios" at bounding box center [790, 21] width 1201 height 42
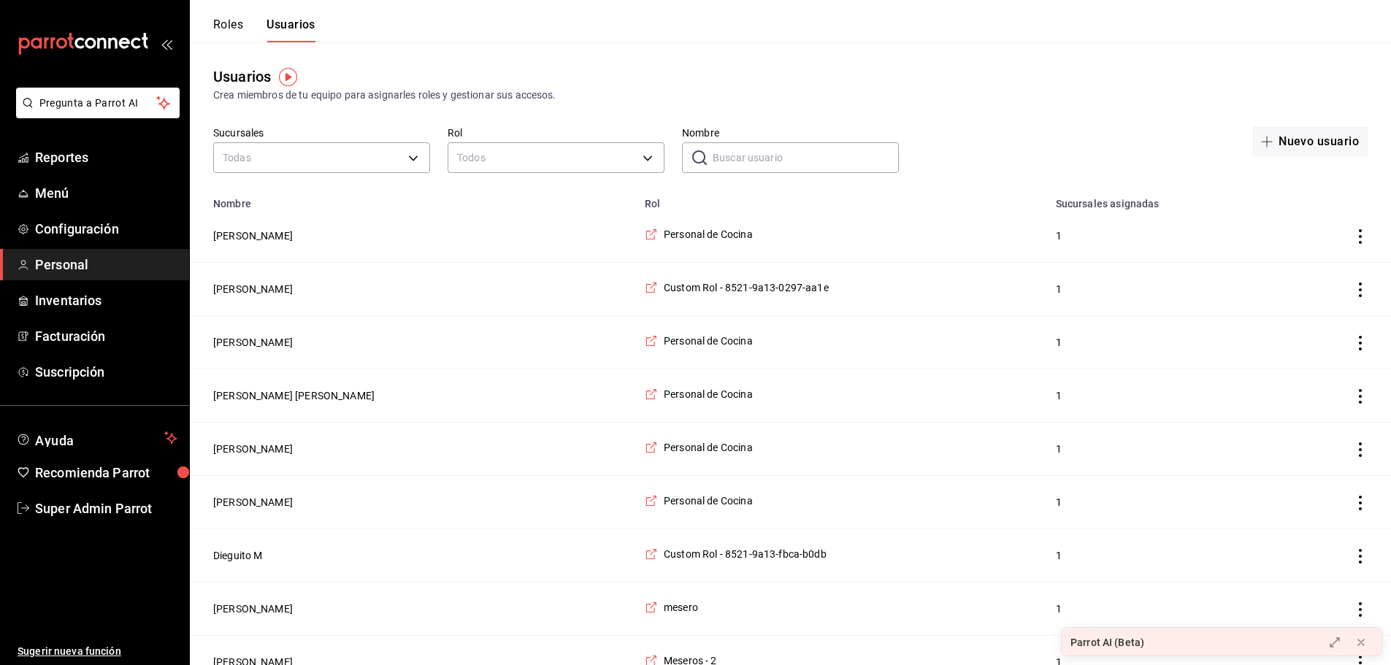
click at [809, 85] on div "Usuarios Crea miembros de tu equipo para asignarles roles y gestionar sus acces…" at bounding box center [790, 84] width 1201 height 37
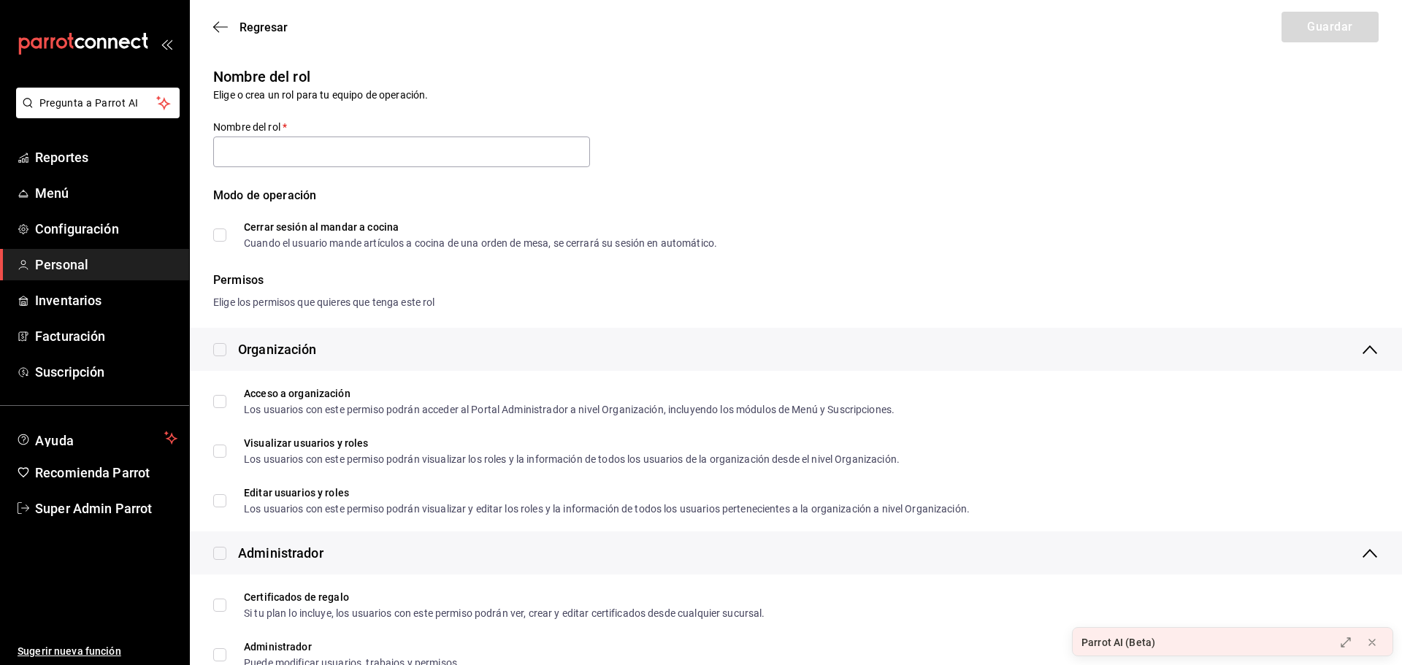
type input "Personal de Cocina"
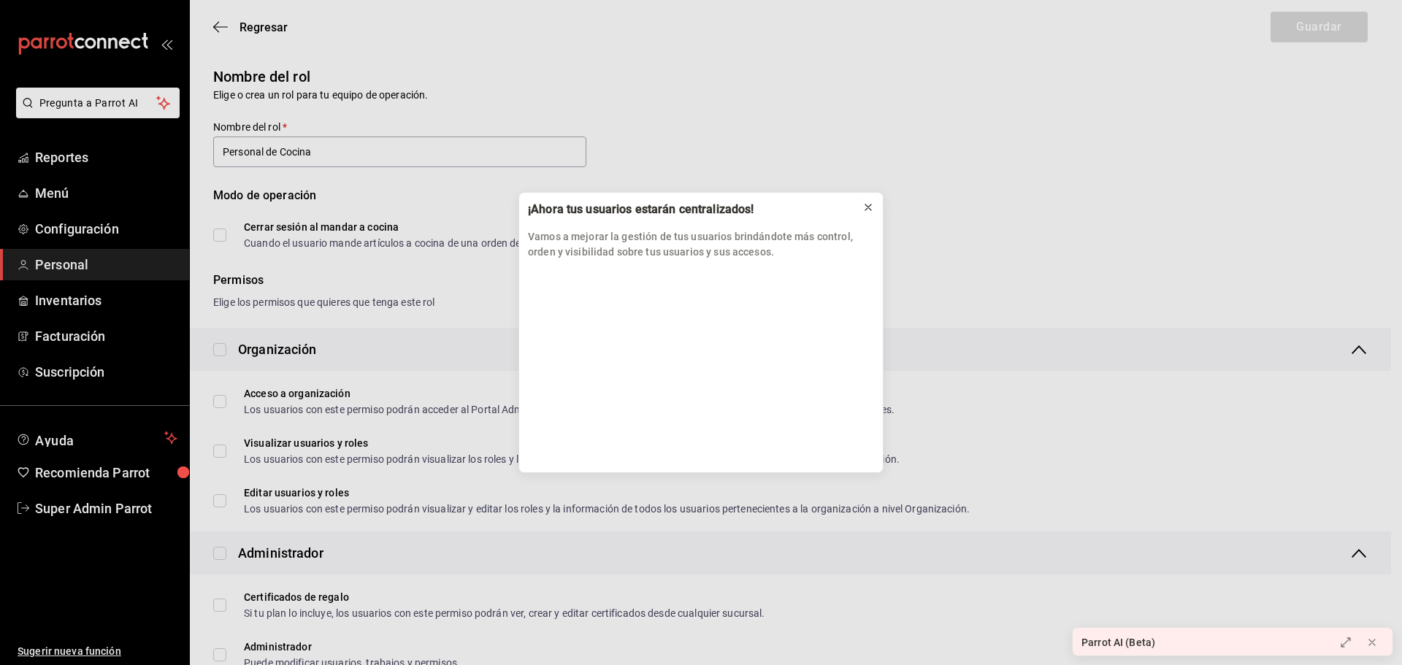
click at [868, 206] on icon at bounding box center [869, 208] width 12 height 12
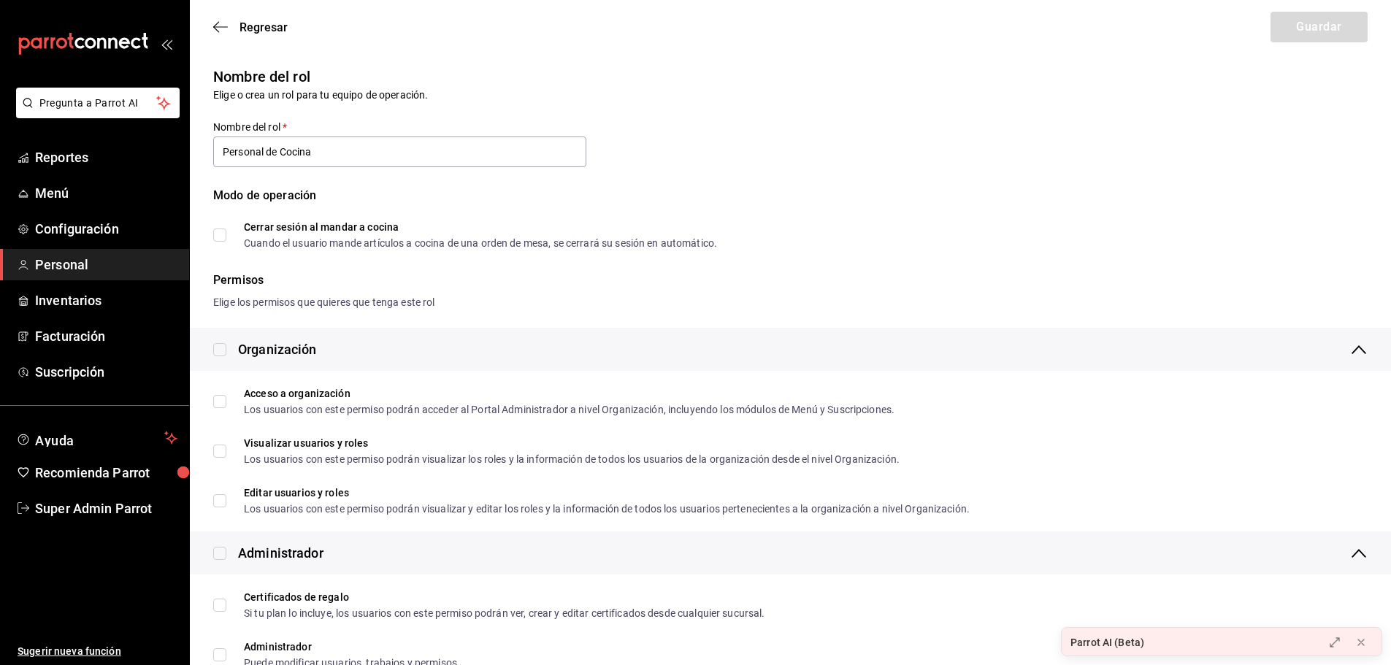
click at [660, 142] on div "Nombre del rol Elige o crea un rol para tu equipo de operación. Nombre del rol …" at bounding box center [782, 148] width 1172 height 200
click at [231, 26] on span "Regresar" at bounding box center [250, 27] width 74 height 14
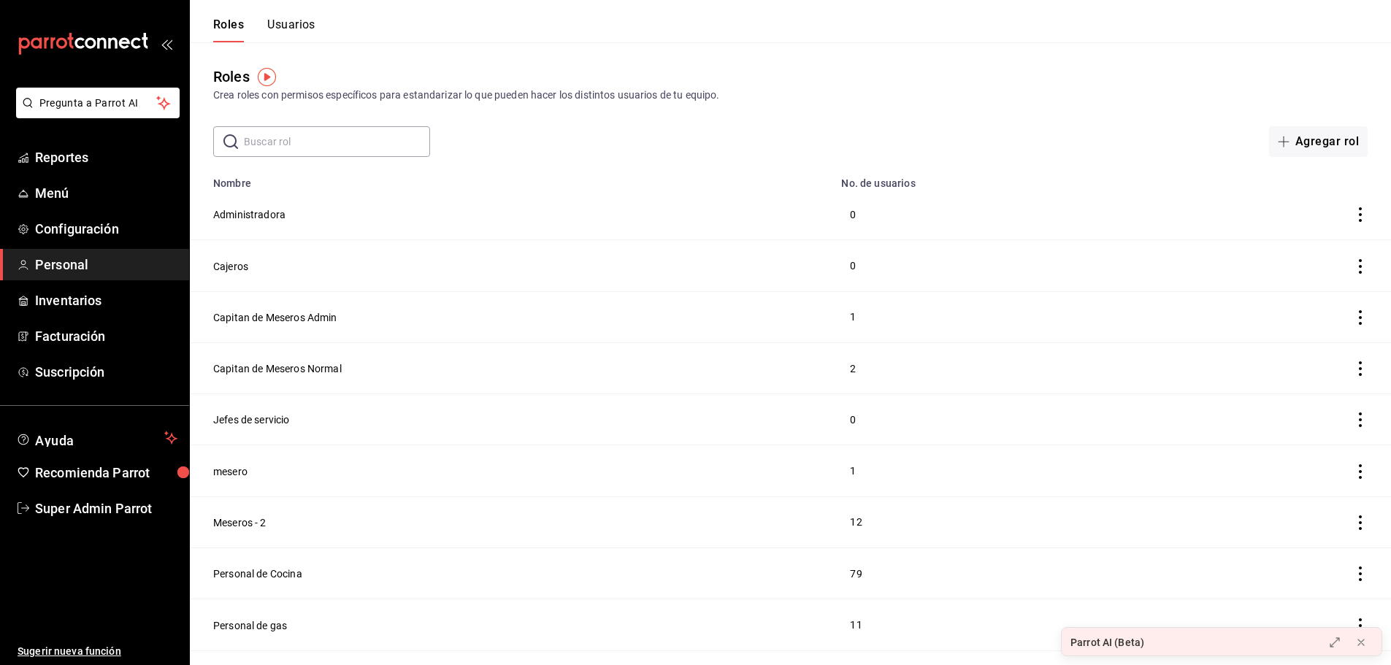
drag, startPoint x: 1241, startPoint y: 28, endPoint x: 1327, endPoint y: 30, distance: 86.2
click at [1288, 25] on header "Roles Usuarios" at bounding box center [790, 21] width 1201 height 42
click at [1292, 23] on header "Roles Usuarios" at bounding box center [790, 21] width 1201 height 42
click at [1287, 28] on header "Roles Usuarios" at bounding box center [790, 21] width 1201 height 42
click at [1291, 31] on header "Roles Usuarios" at bounding box center [790, 21] width 1201 height 42
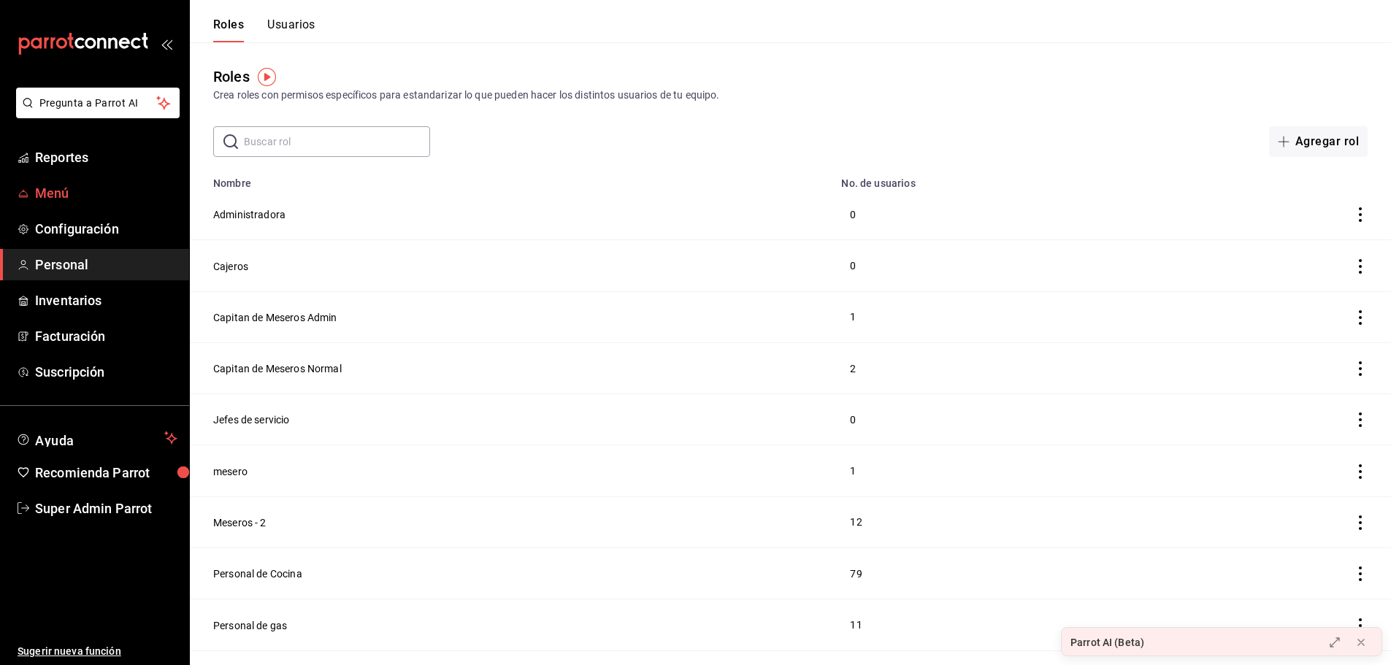
click at [58, 181] on link "Menú" at bounding box center [94, 192] width 189 height 31
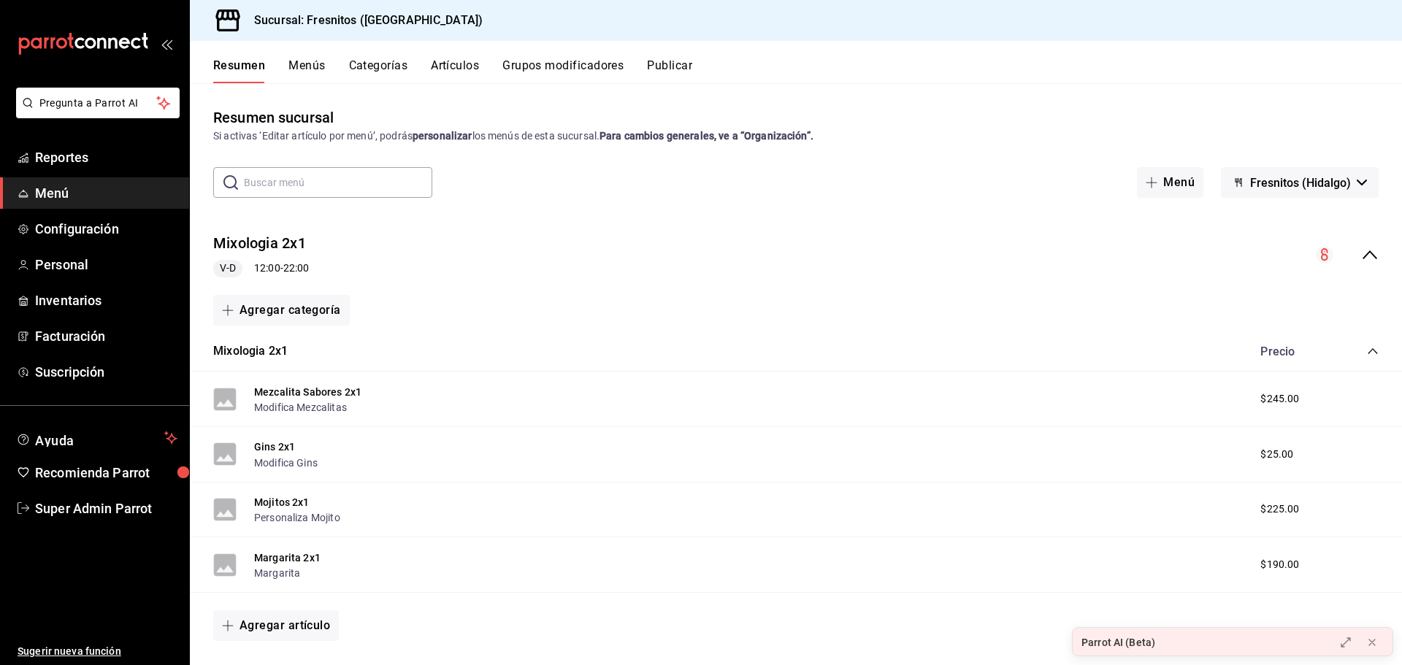
click at [1299, 23] on div "Sucursal: Fresnitos ([GEOGRAPHIC_DATA])" at bounding box center [796, 20] width 1212 height 41
click at [102, 302] on span "Inventarios" at bounding box center [106, 301] width 142 height 20
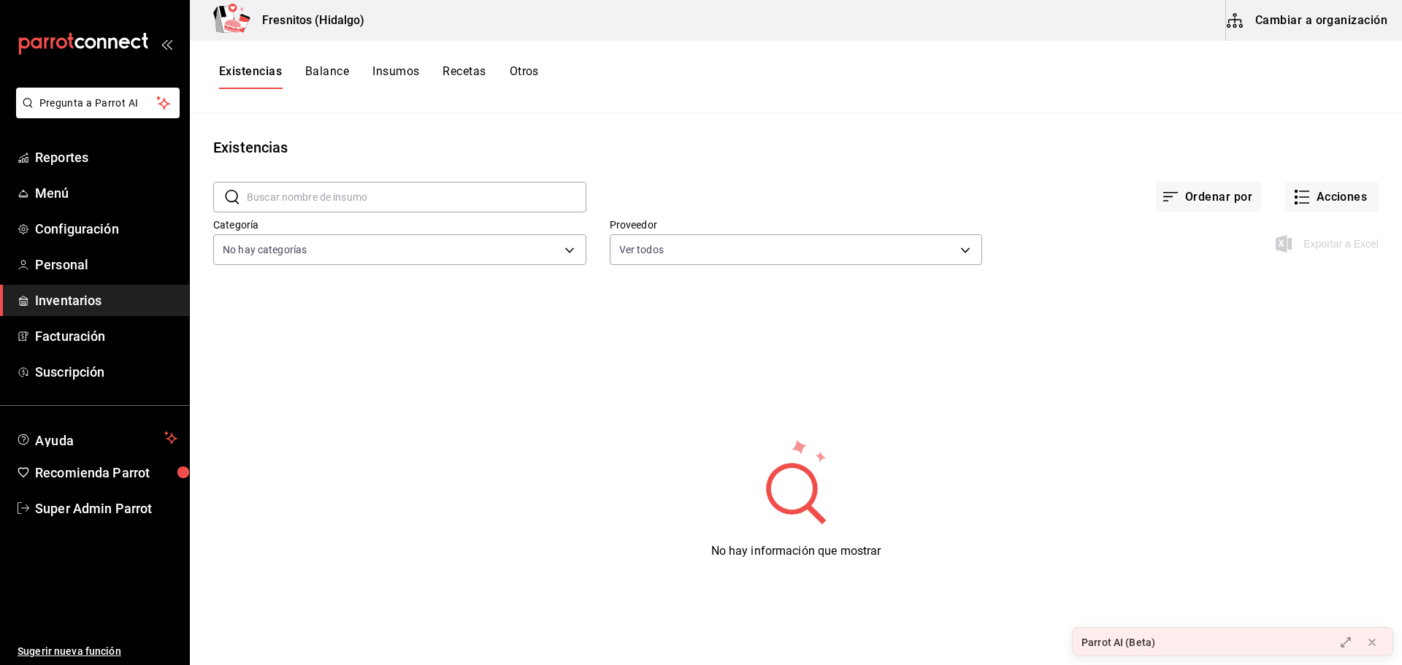
click at [1280, 25] on button "Cambiar a organización" at bounding box center [1308, 20] width 164 height 41
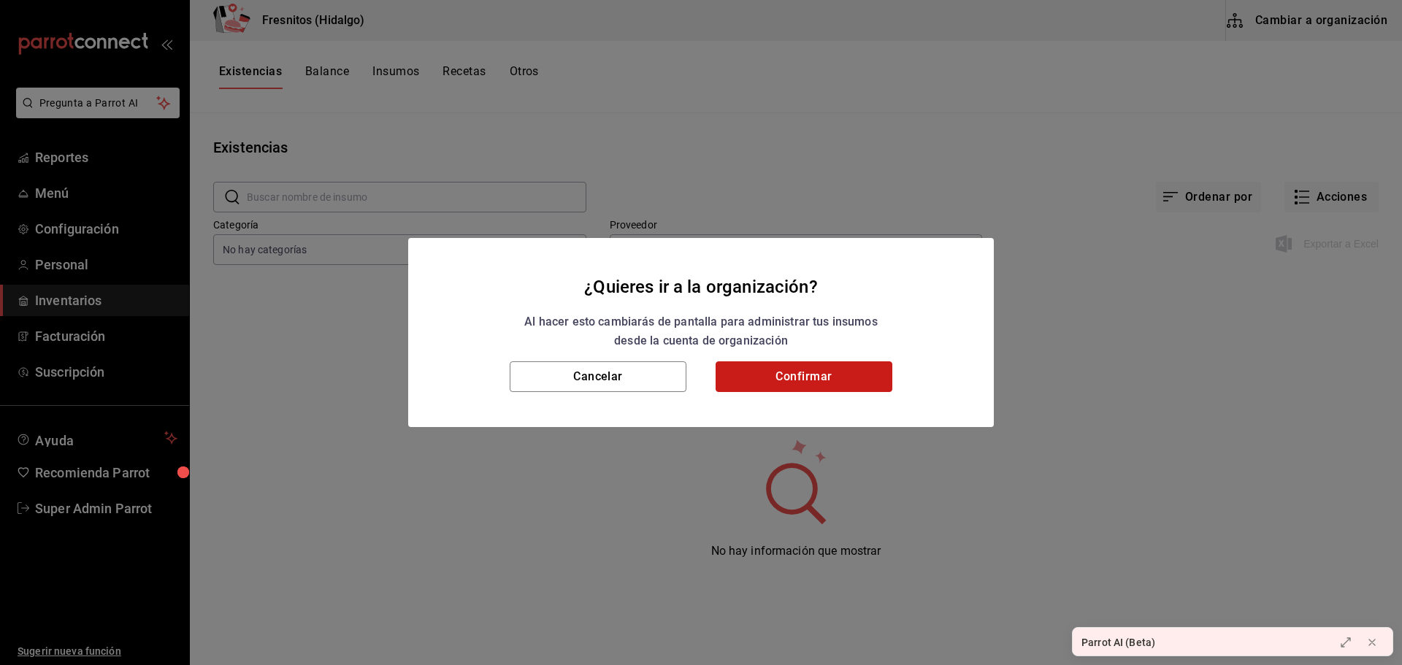
click at [828, 378] on button "Confirmar" at bounding box center [804, 377] width 177 height 31
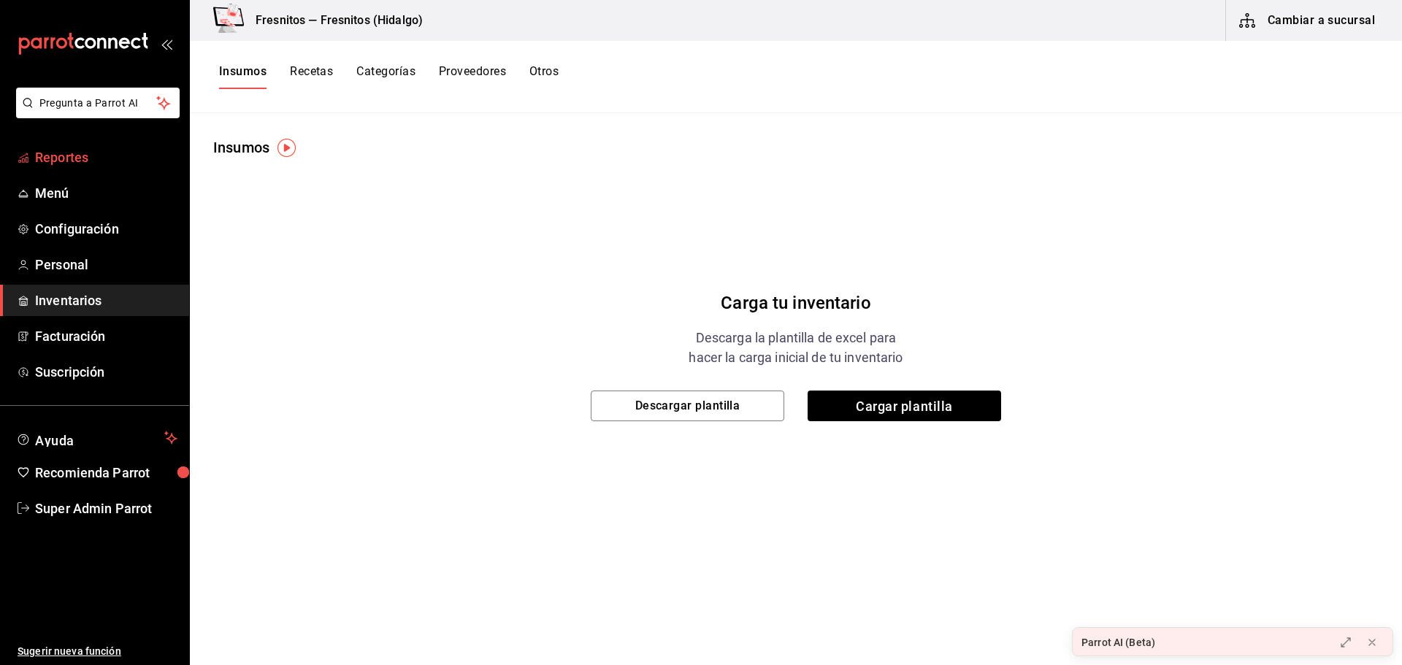
click at [91, 157] on span "Reportes" at bounding box center [106, 158] width 142 height 20
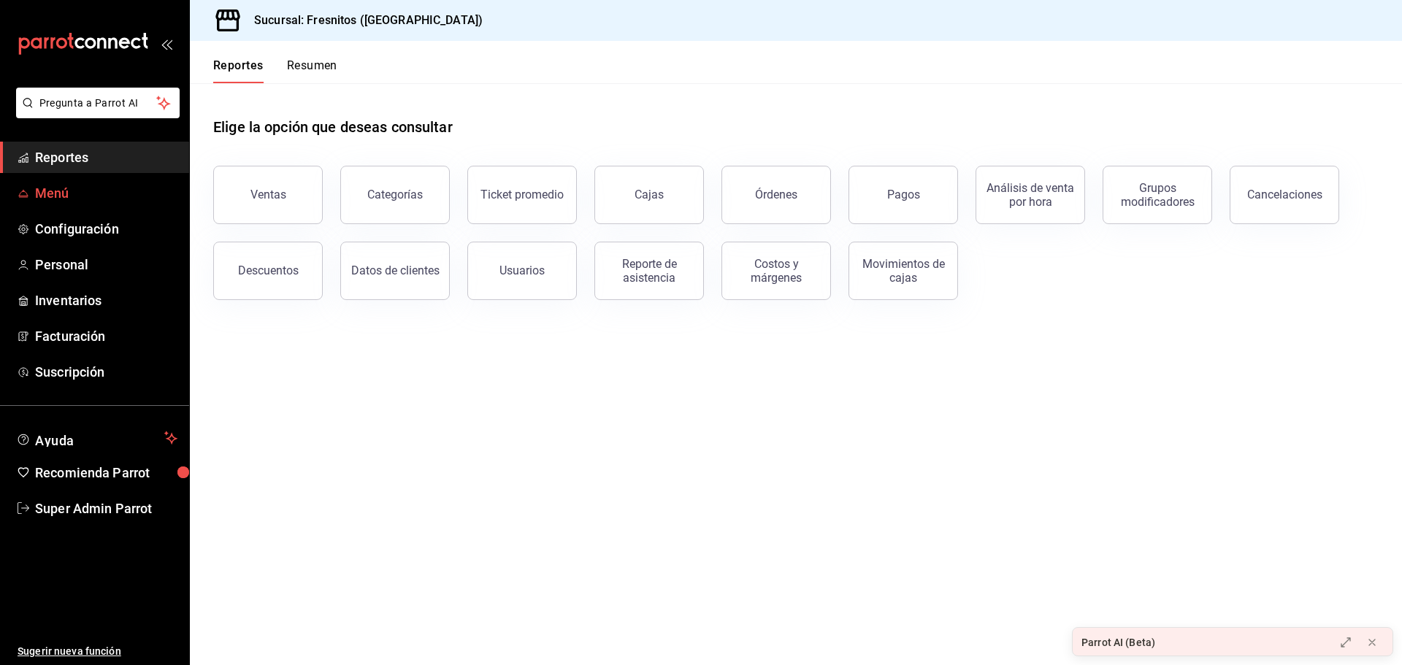
click at [65, 193] on span "Menú" at bounding box center [106, 193] width 142 height 20
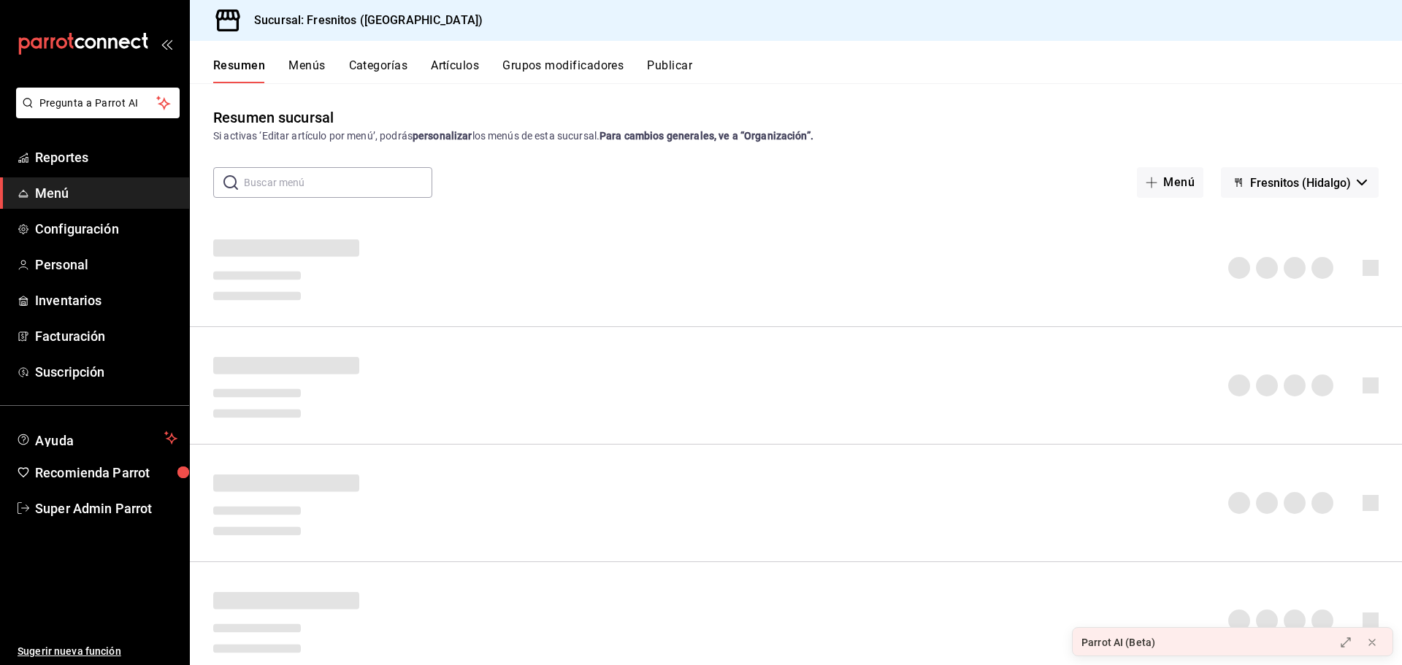
click at [1356, 1] on div "Sucursal: Fresnitos ([GEOGRAPHIC_DATA])" at bounding box center [796, 20] width 1212 height 41
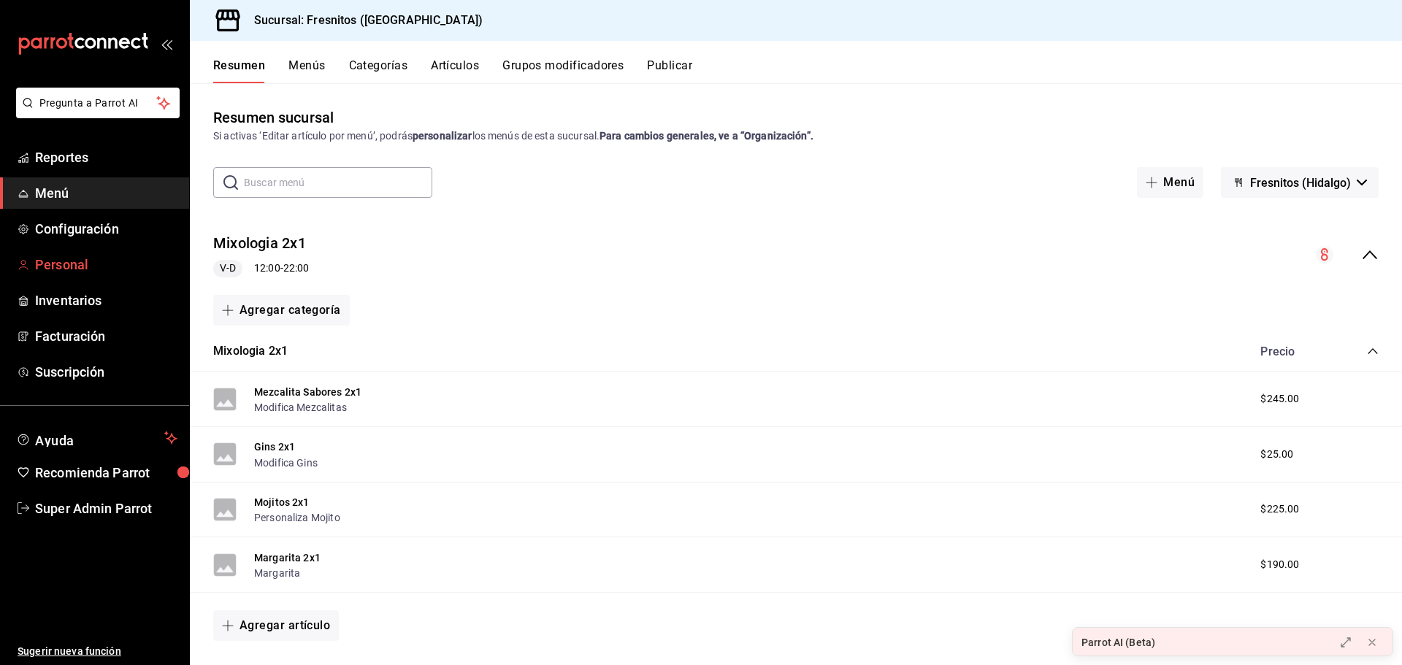
click at [97, 261] on span "Personal" at bounding box center [106, 265] width 142 height 20
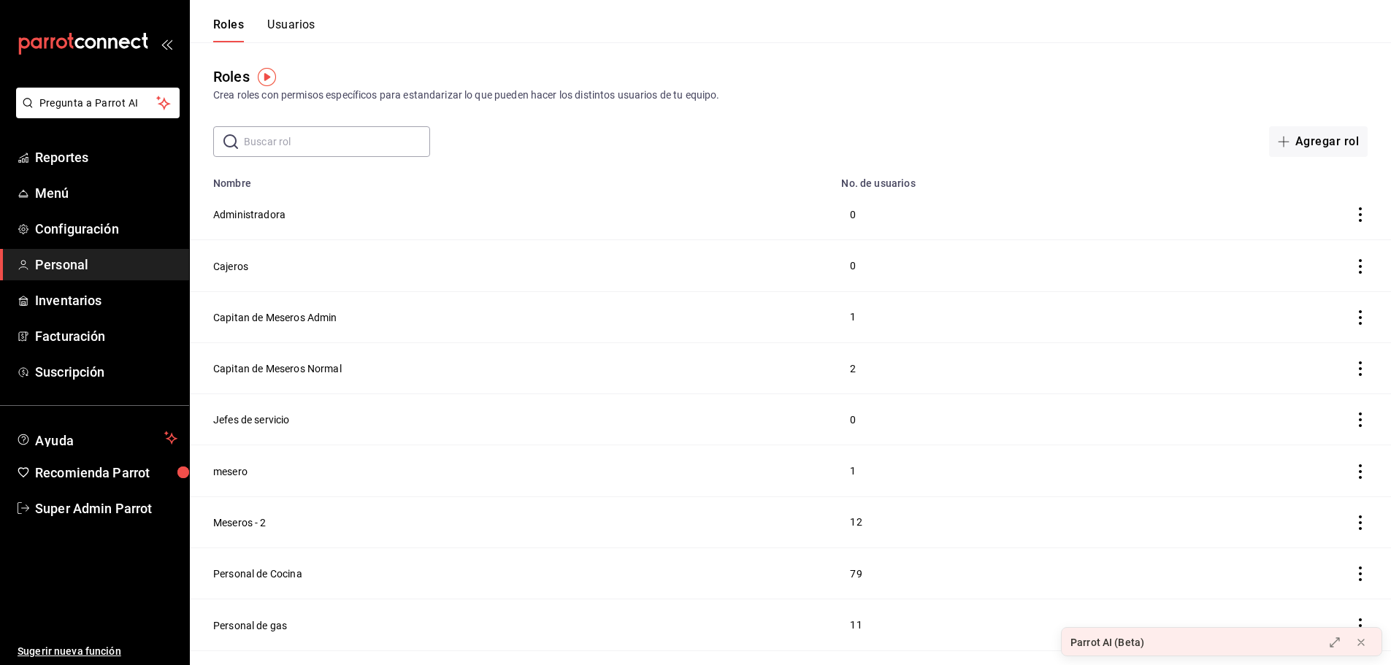
click at [283, 28] on button "Usuarios" at bounding box center [291, 30] width 48 height 25
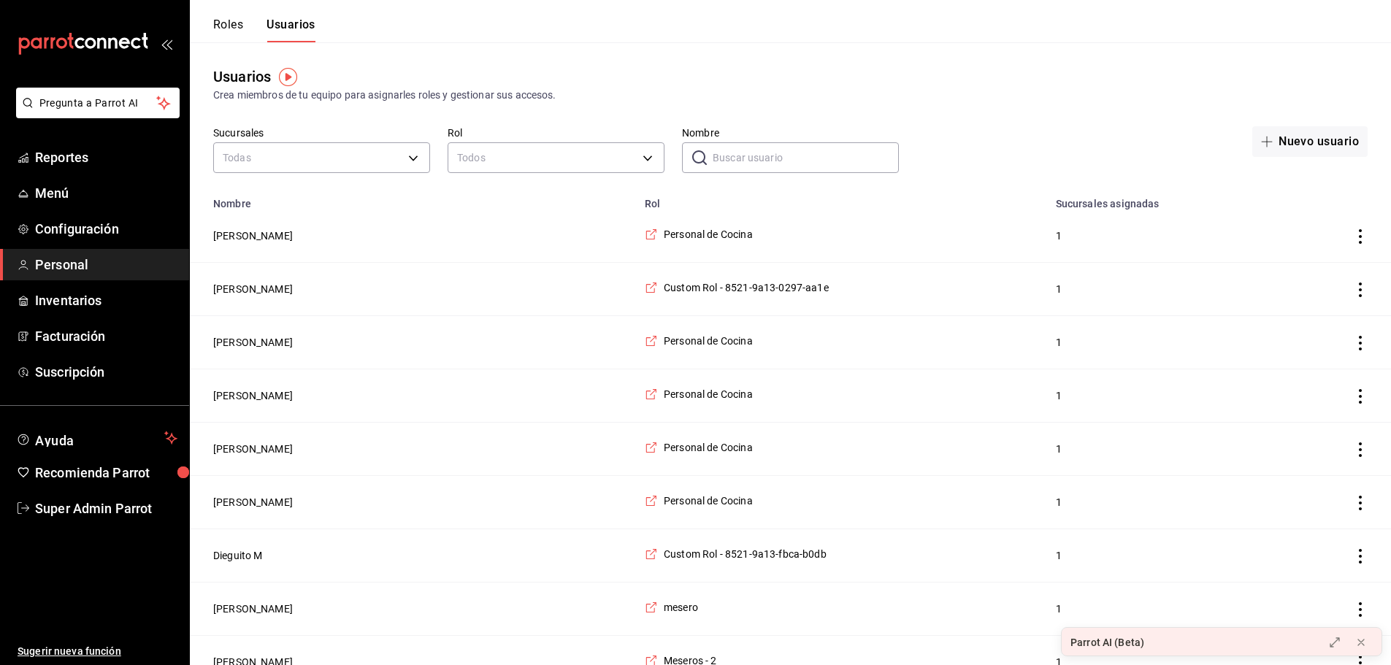
click at [760, 159] on input "Nombre" at bounding box center [806, 157] width 186 height 29
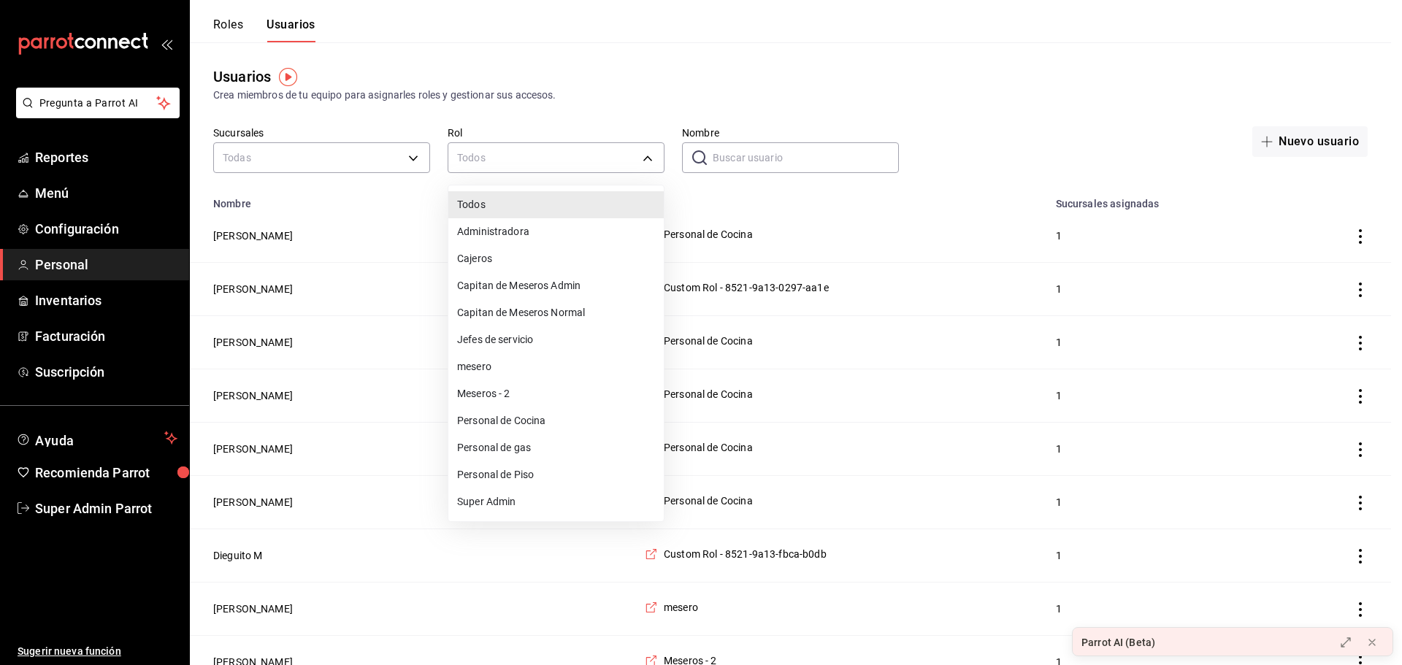
click at [525, 503] on li "Super Admin" at bounding box center [555, 502] width 215 height 27
type input "e2ddc01d-a43f-46aa-bcab-455b62cdccfd"
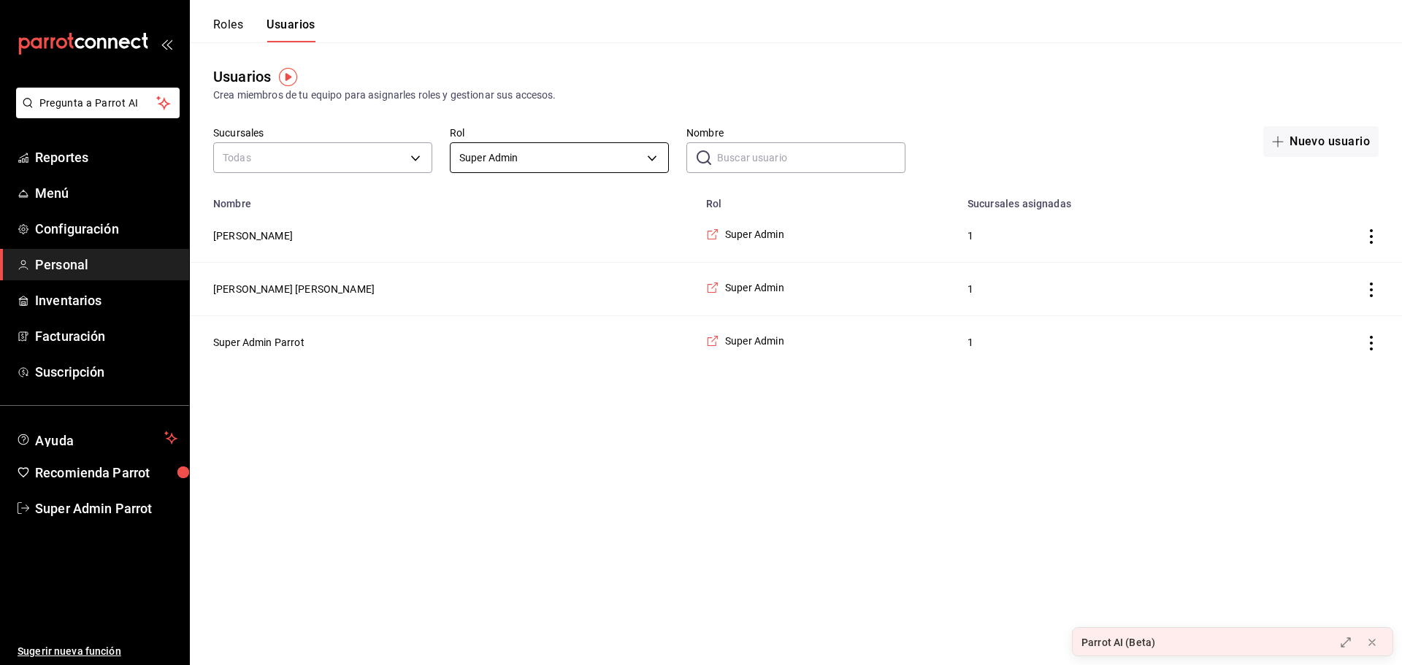
click at [549, 156] on body "Pregunta a Parrot AI Reportes Menú Configuración Personal Inventarios Facturaci…" at bounding box center [701, 184] width 1402 height 369
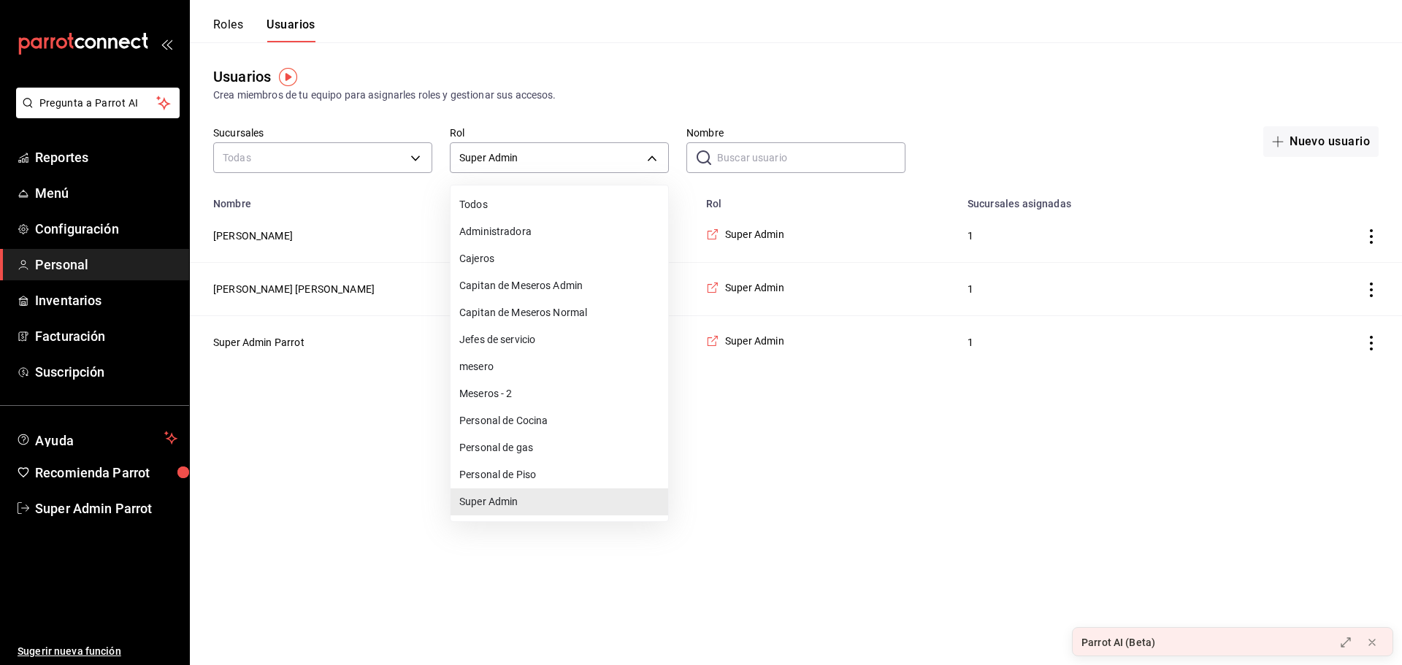
click at [549, 196] on li "Todos" at bounding box center [560, 204] width 218 height 27
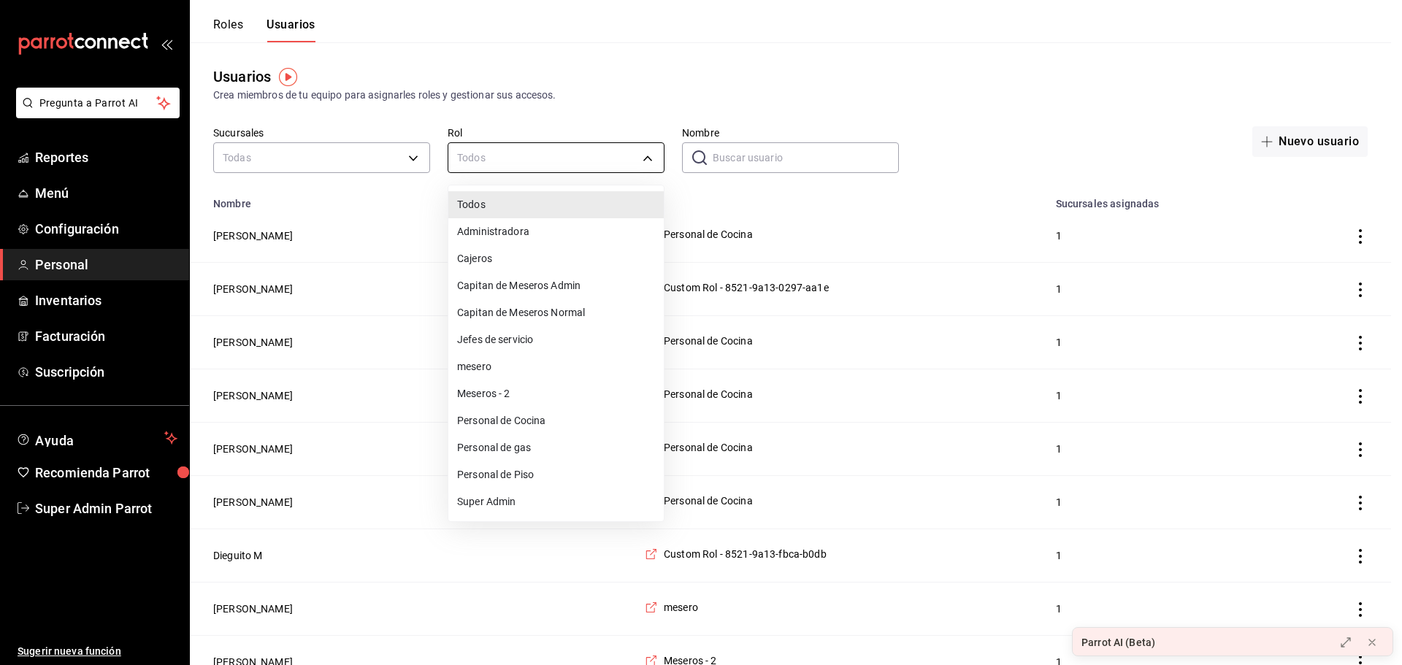
click at [527, 500] on li "Super Admin" at bounding box center [555, 502] width 215 height 27
type input "e2ddc01d-a43f-46aa-bcab-455b62cdccfd"
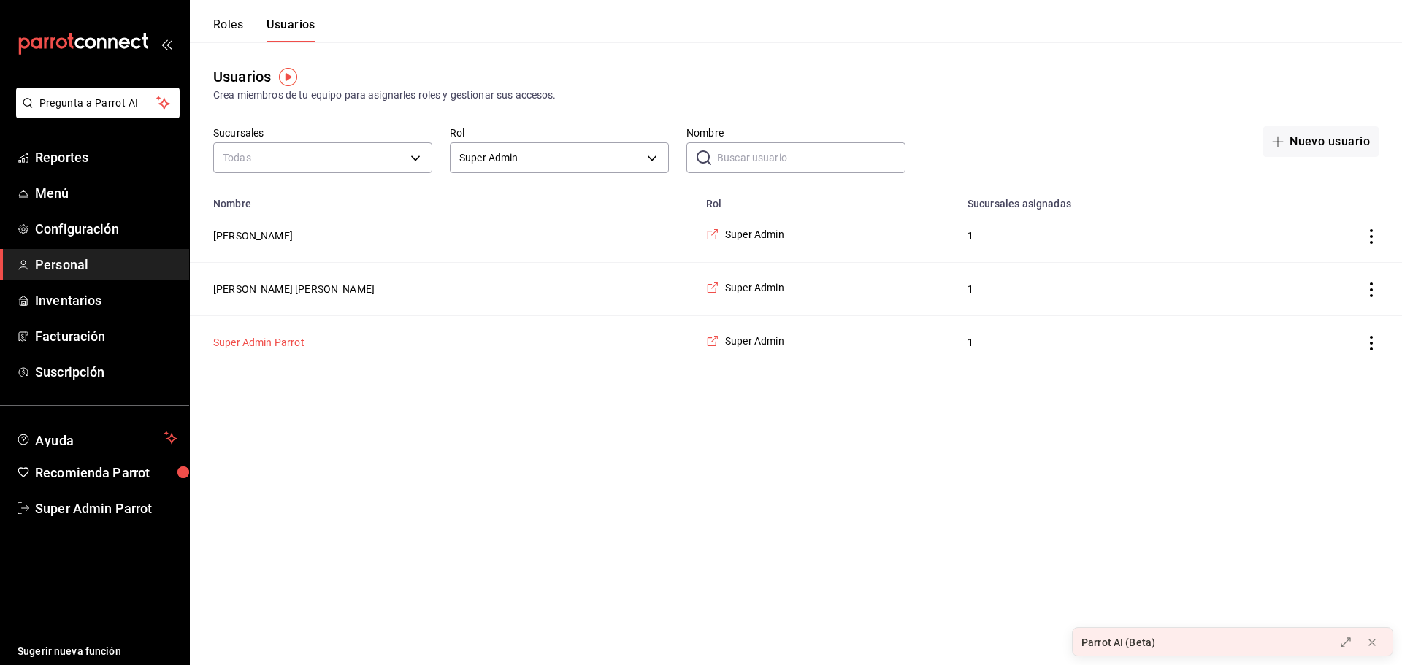
click at [260, 345] on button "Super Admin Parrot" at bounding box center [258, 342] width 91 height 15
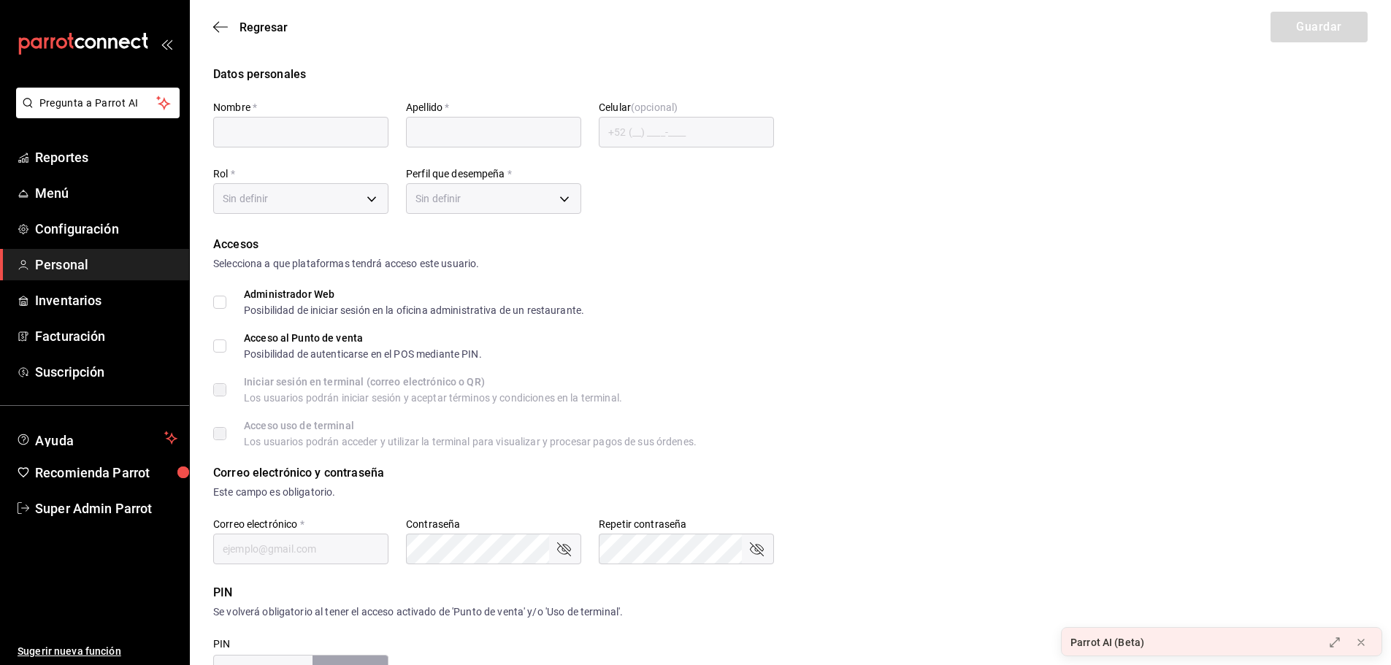
type input "Super Admin"
type input "Parrot"
checkbox input "true"
type input "[EMAIL_ADDRESS][DOMAIN_NAME]"
type input "945507"
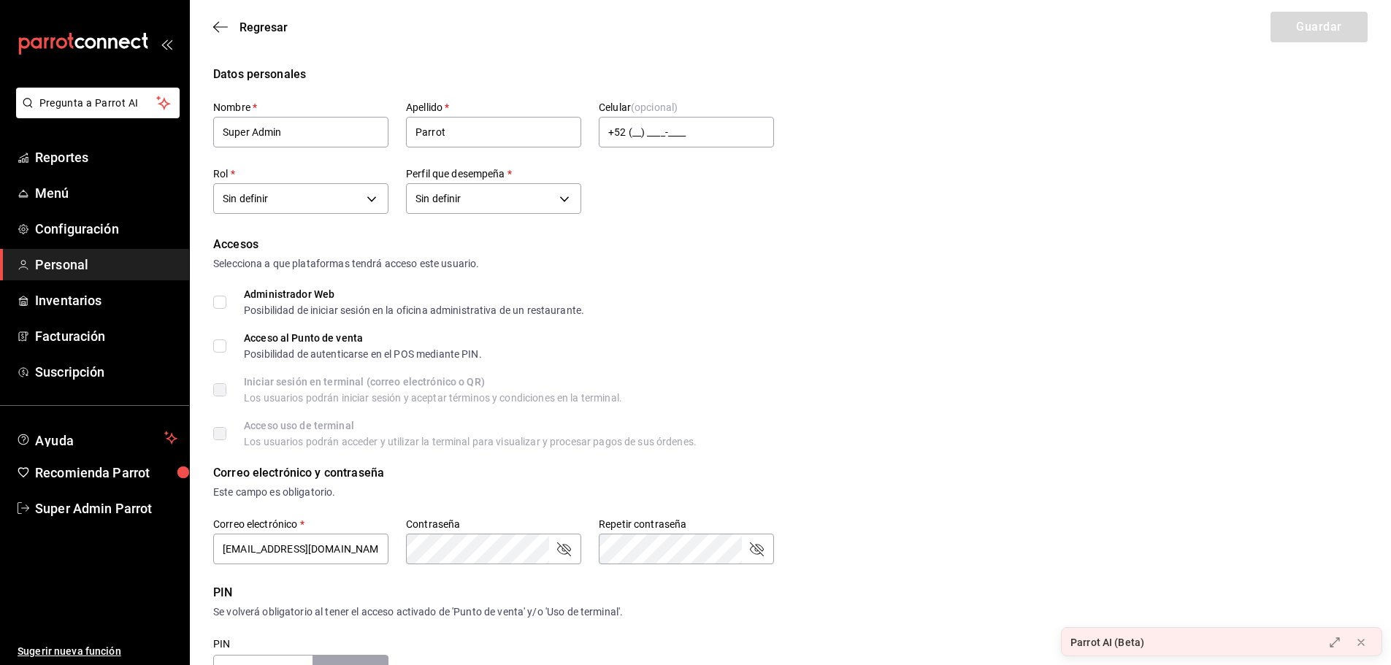
type input "e2ddc01d-a43f-46aa-bcab-455b62cdccfd"
type input "UNDEFINED"
checkbox input "true"
click at [222, 29] on icon "button" at bounding box center [220, 26] width 15 height 13
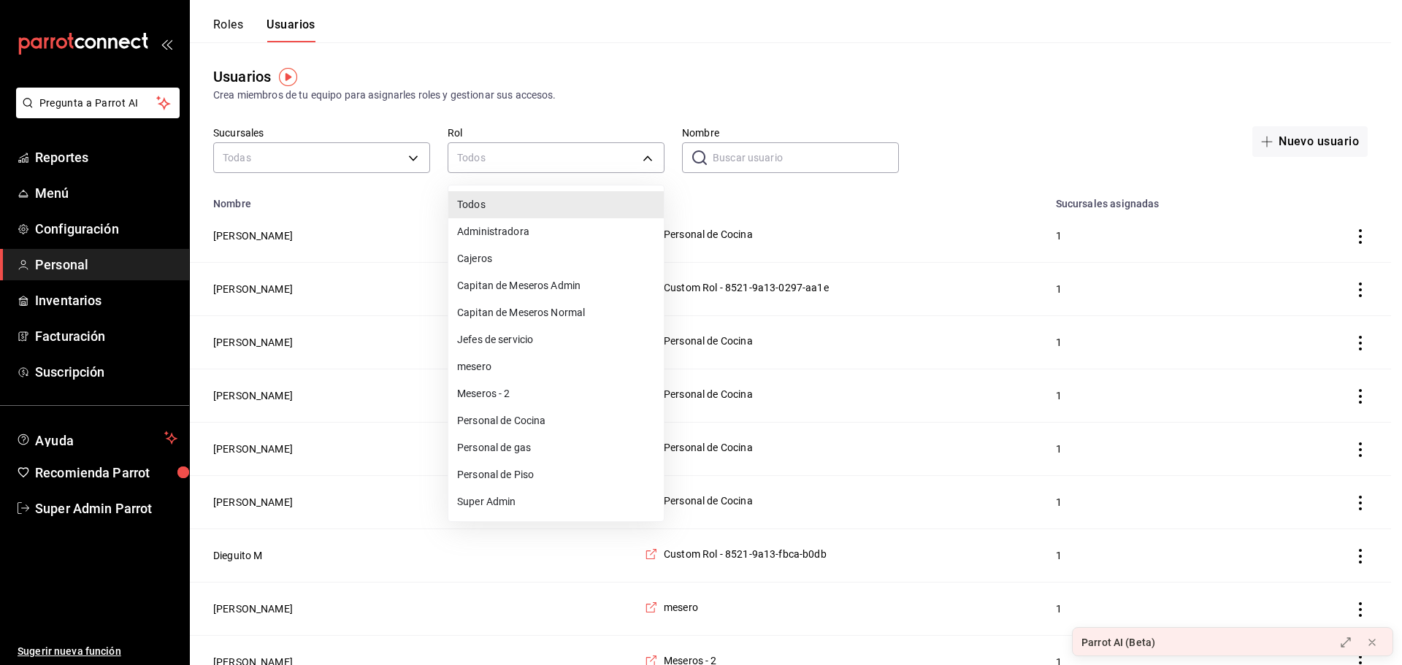
click at [570, 143] on div at bounding box center [701, 332] width 1402 height 665
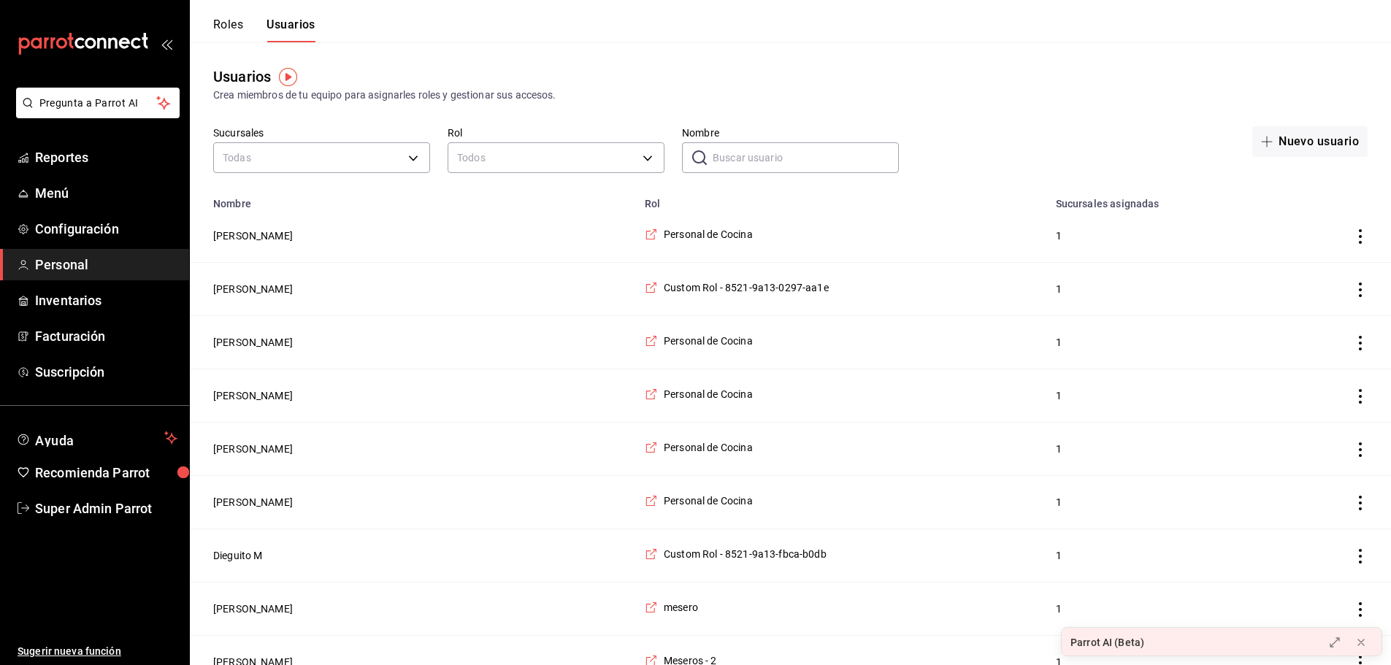
click at [752, 162] on input "Nombre" at bounding box center [806, 157] width 186 height 29
type input "S"
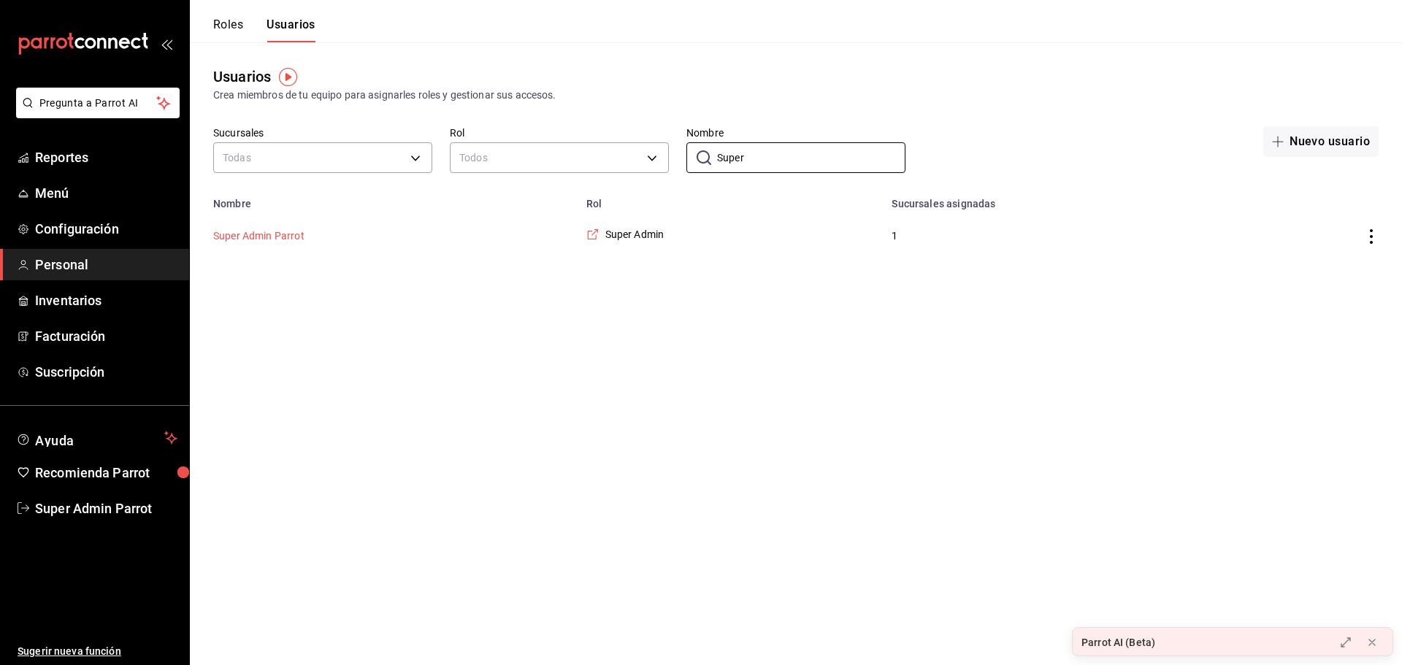
type input "Super"
click at [248, 235] on button "Super Admin Parrot" at bounding box center [258, 236] width 91 height 15
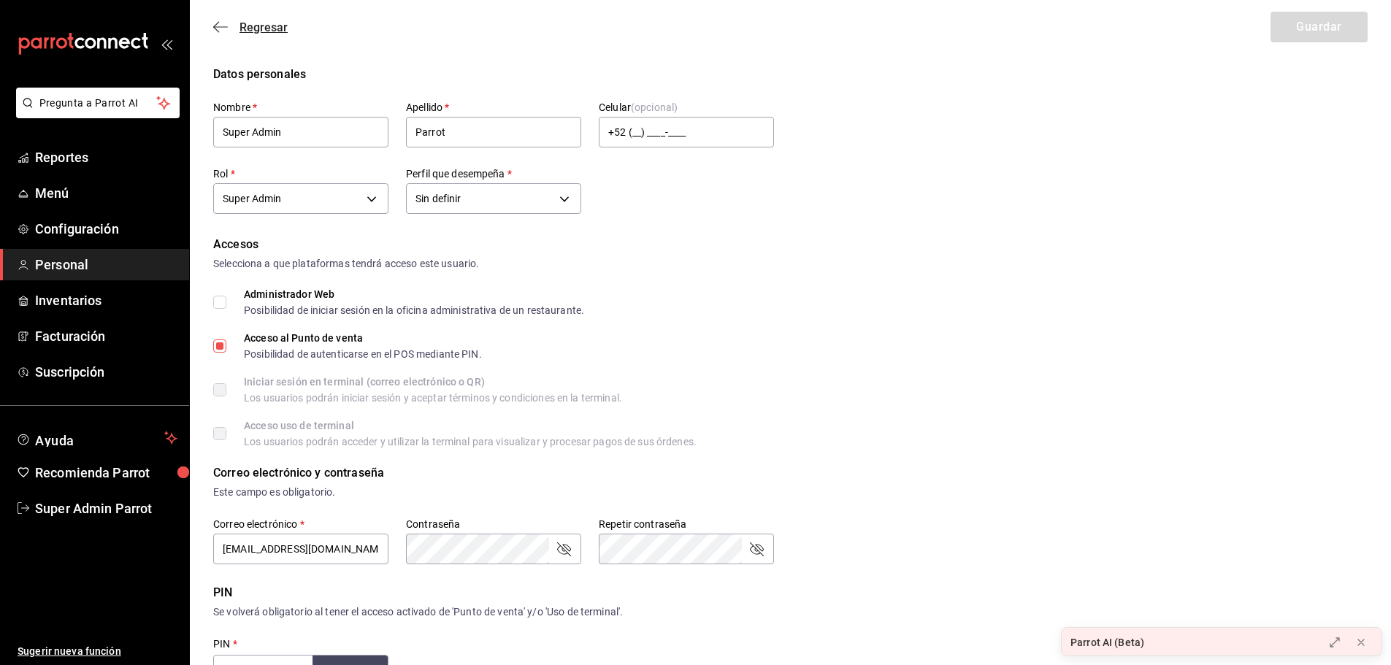
click at [221, 25] on icon "button" at bounding box center [220, 26] width 15 height 13
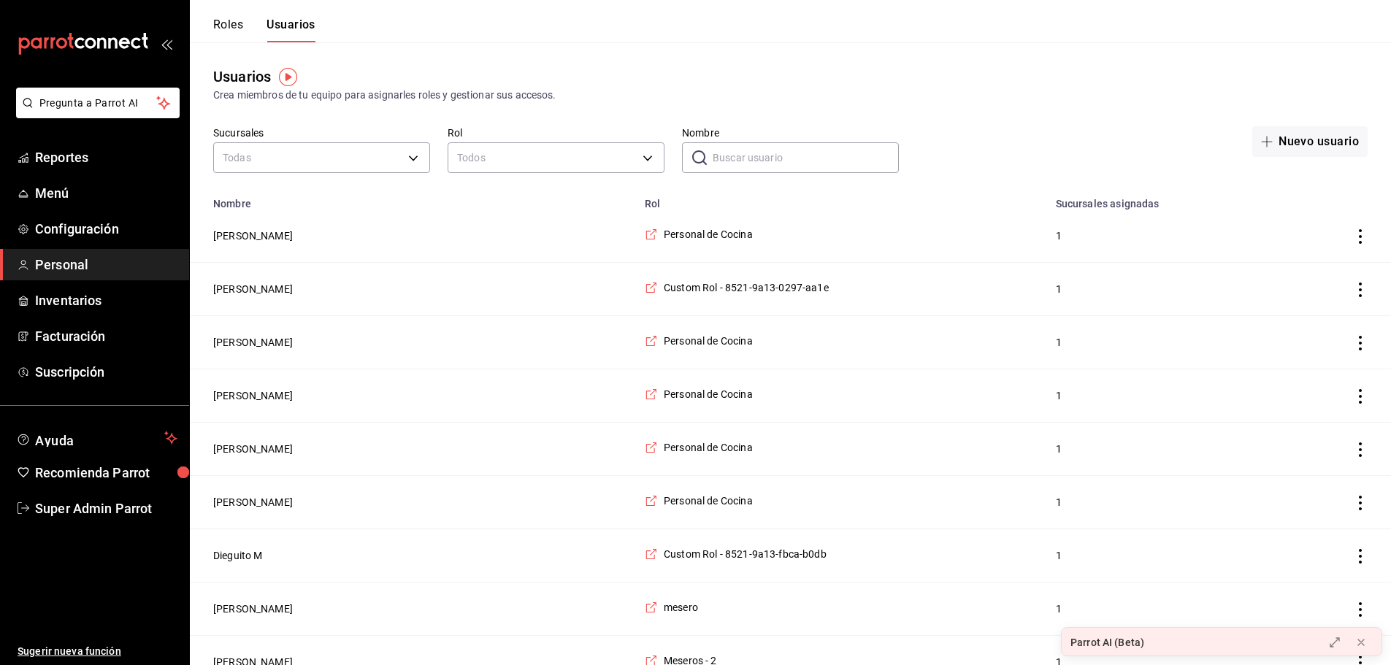
click at [250, 341] on button "[PERSON_NAME]" at bounding box center [253, 342] width 80 height 15
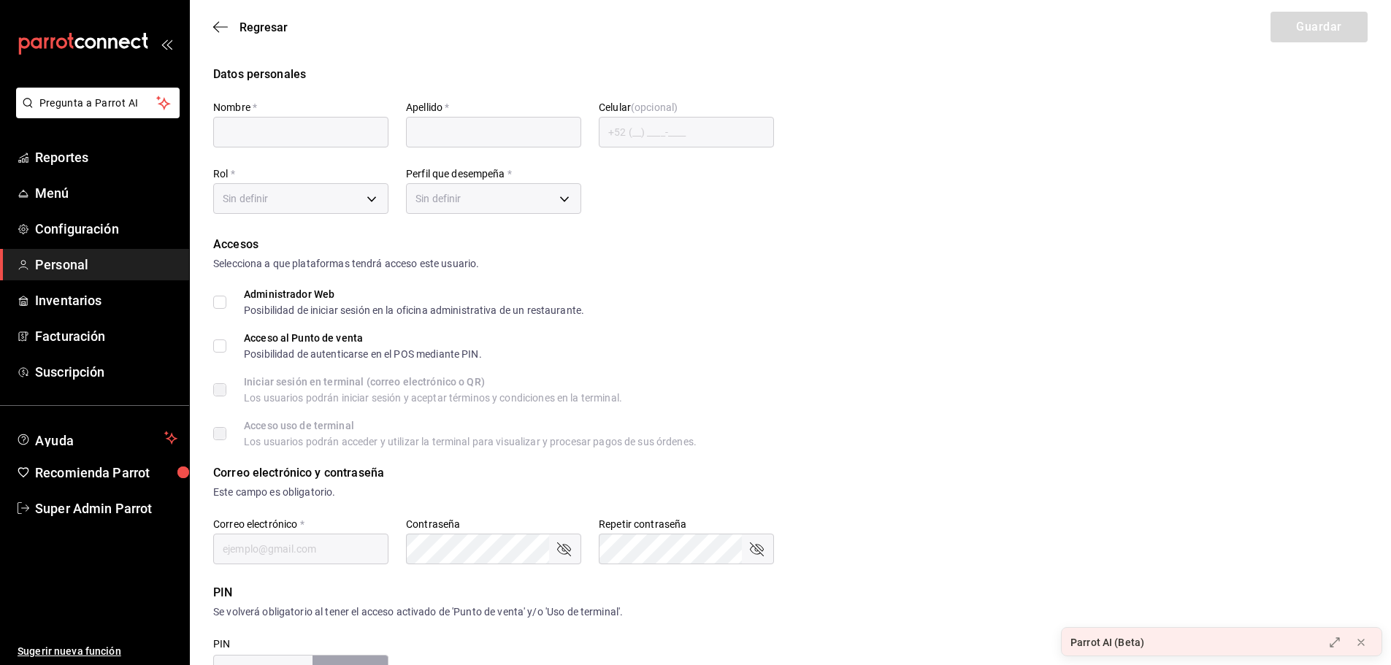
type input "Julia"
type input "Benitez"
type input "4180b2ff-3b13-4630-a6a7-f32584a035ca@fake.email"
type input "97cc0063-941b-4673-849f-347ae2b3dd98"
type input "STAFF"
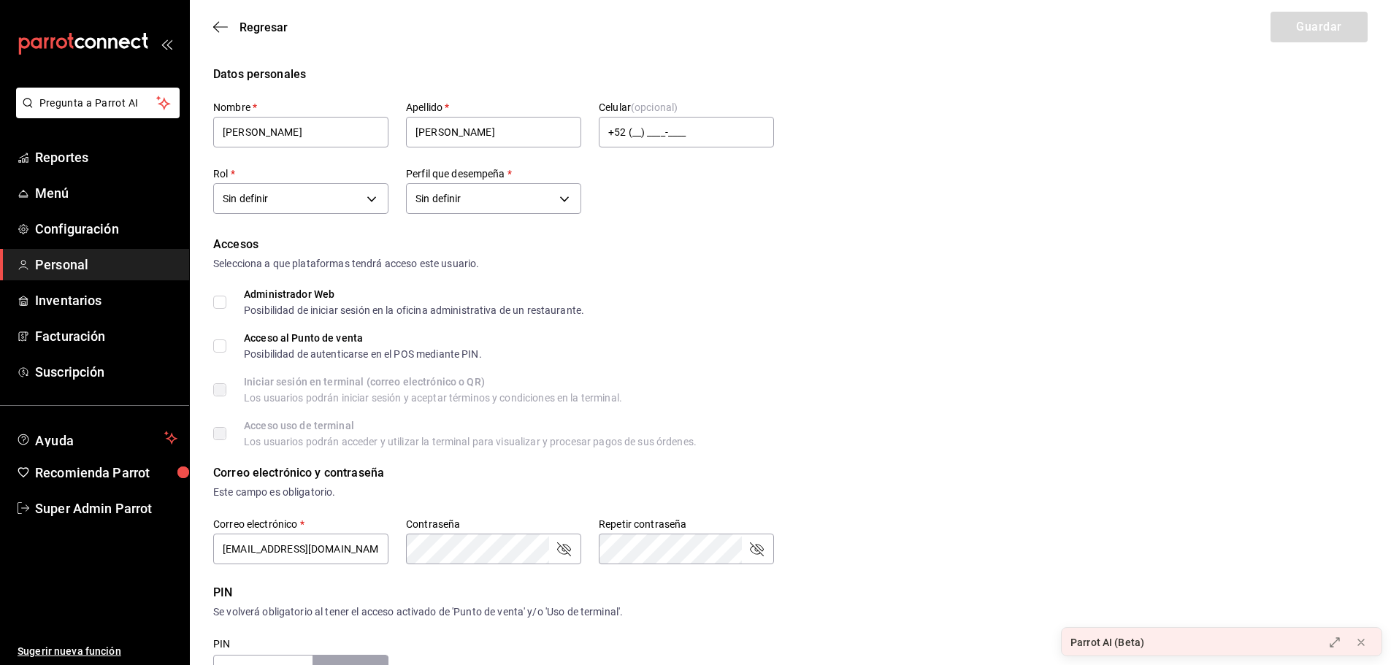
checkbox input "true"
click at [216, 22] on icon "button" at bounding box center [220, 26] width 15 height 13
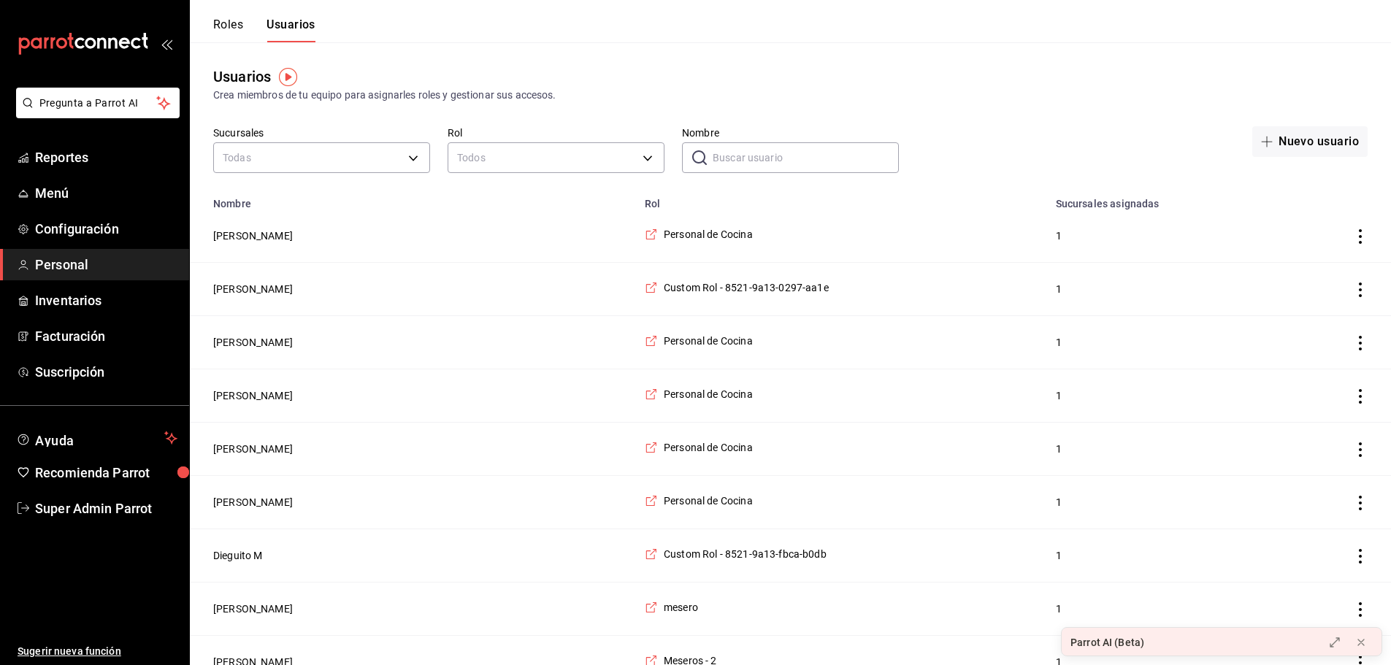
click at [236, 28] on button "Roles" at bounding box center [228, 30] width 30 height 25
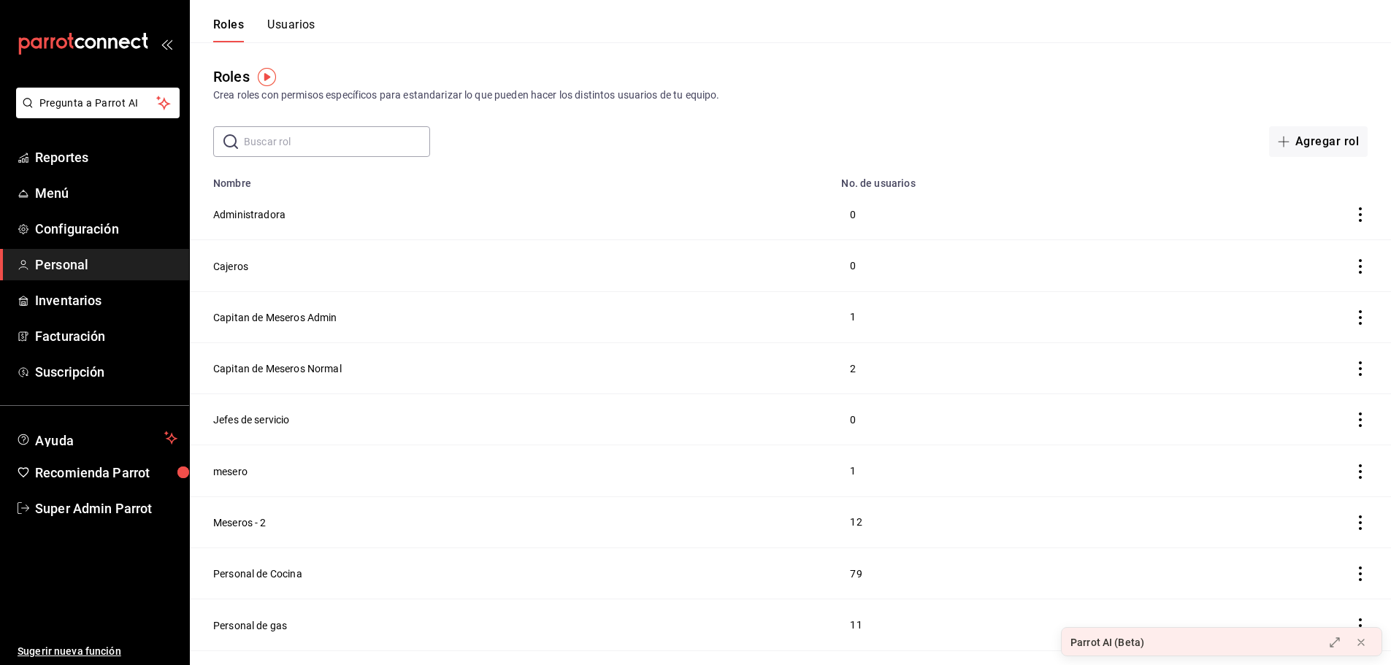
click at [282, 26] on button "Usuarios" at bounding box center [291, 30] width 48 height 25
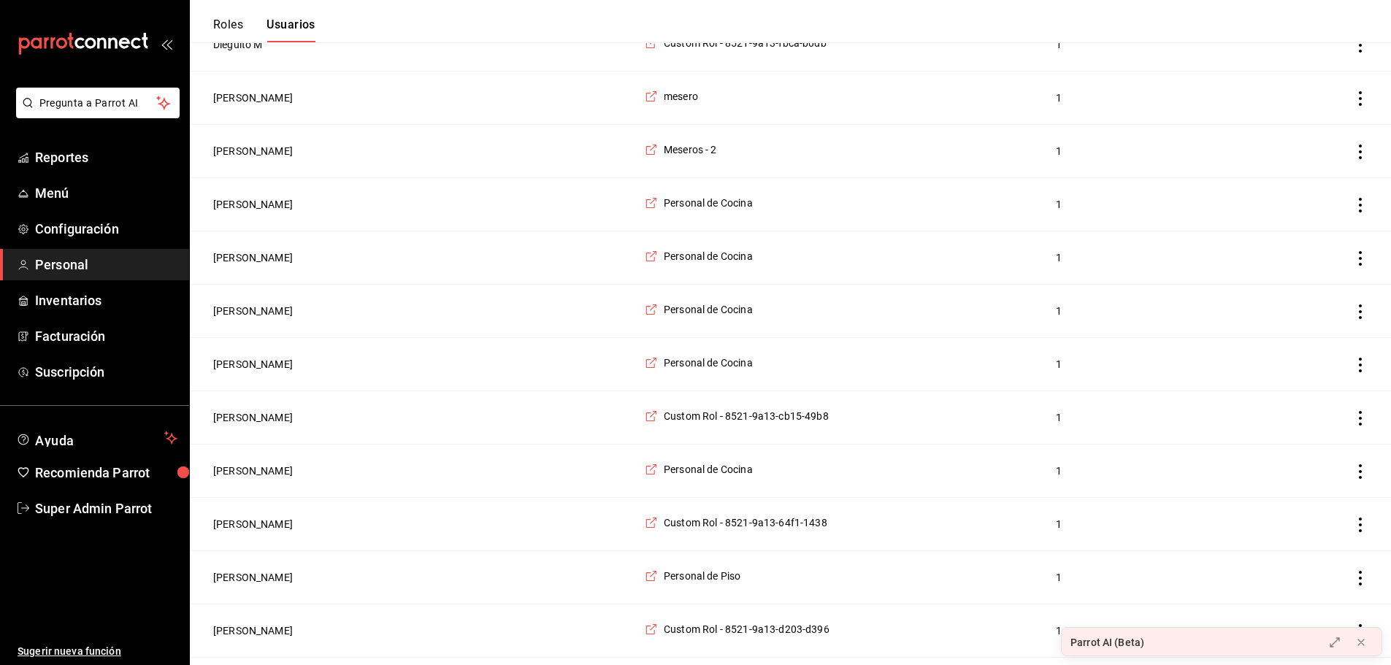
scroll to position [657, 0]
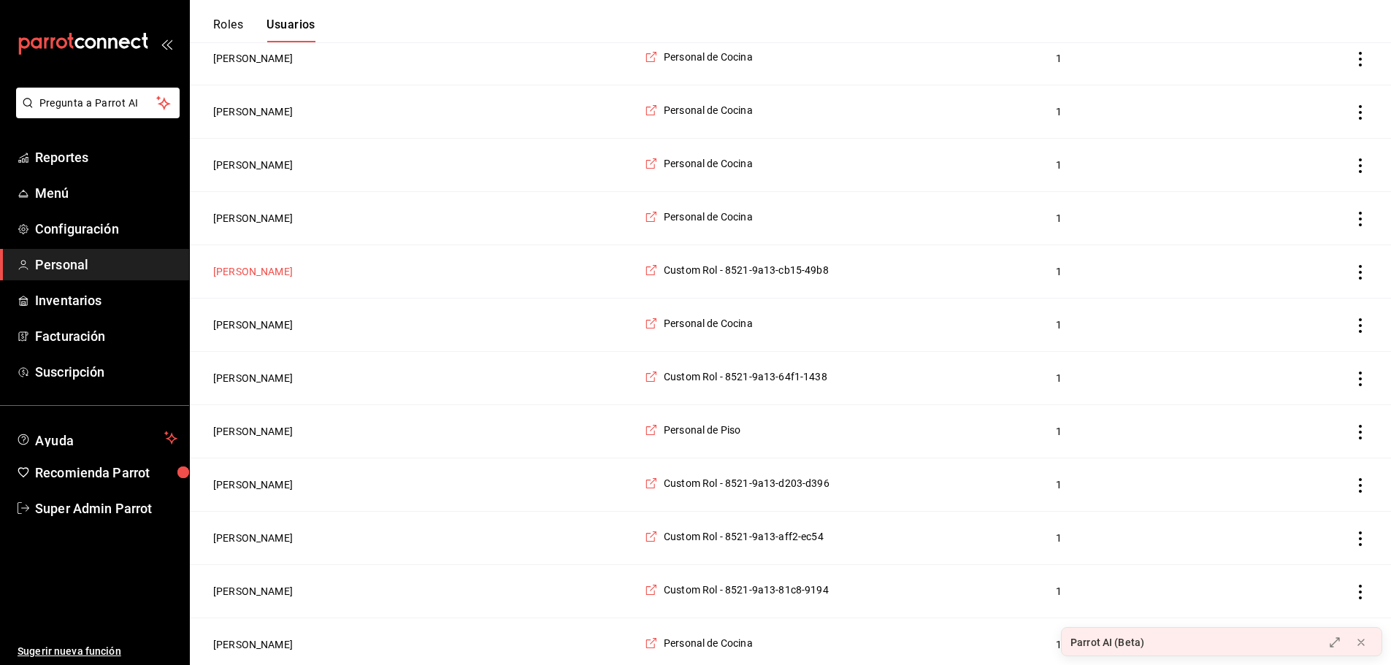
click at [242, 277] on button "[PERSON_NAME]" at bounding box center [253, 271] width 80 height 15
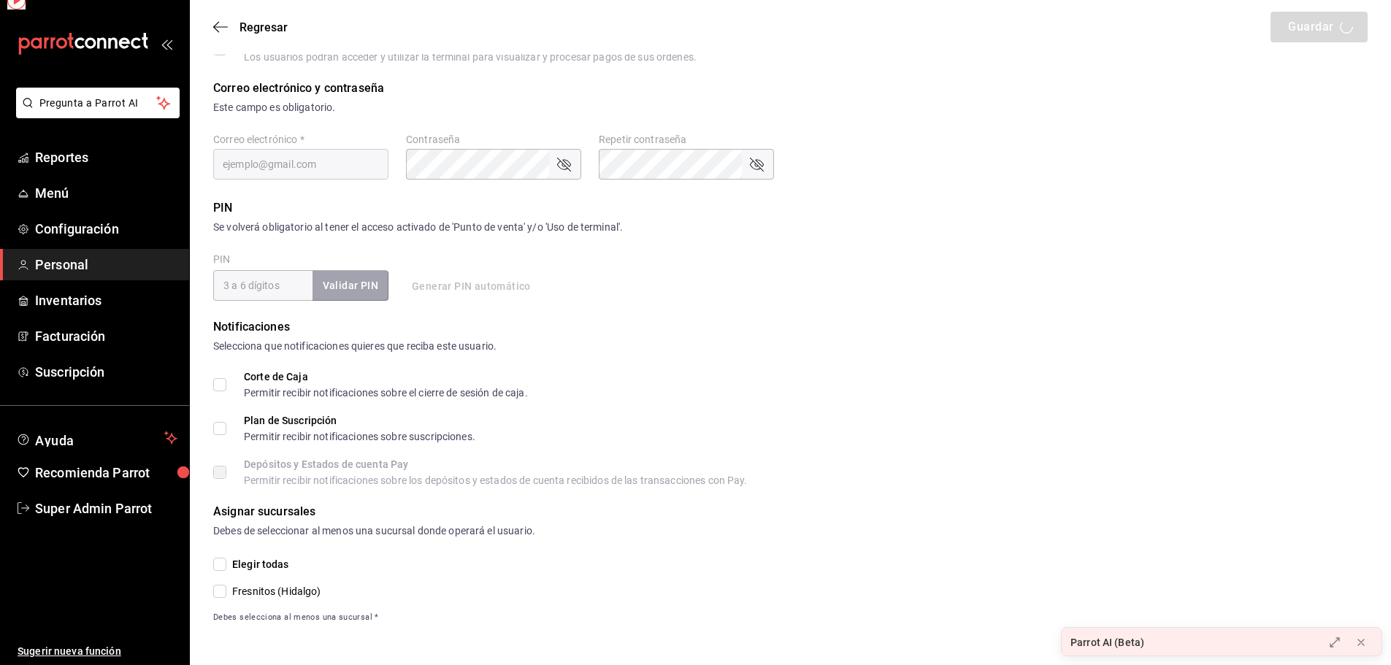
scroll to position [385, 0]
type input "Mayra"
type input "Daniela"
checkbox input "true"
type input "cb15bfdb-f2e5-4e8b-a4a9-2894114449b8@fake.email"
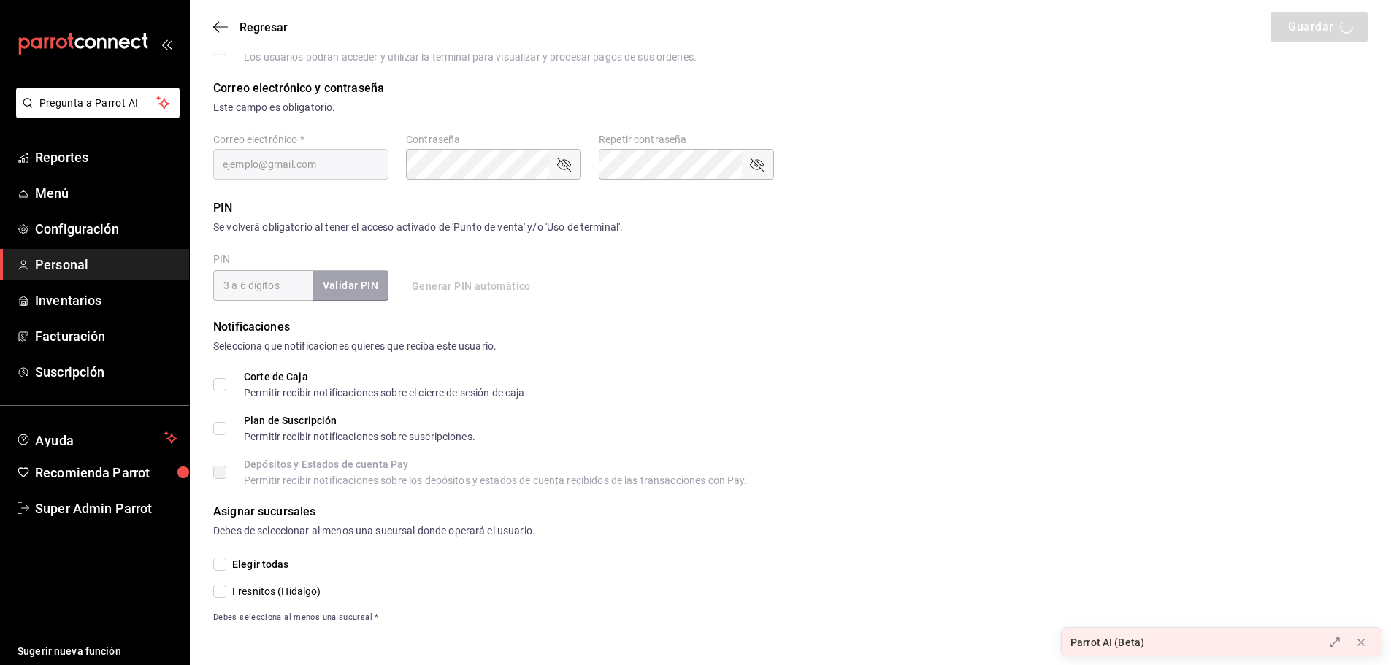
type input "132654"
type input "0644533a-d68e-4185-a785-1173559c5d4b"
type input "WAITER"
checkbox input "true"
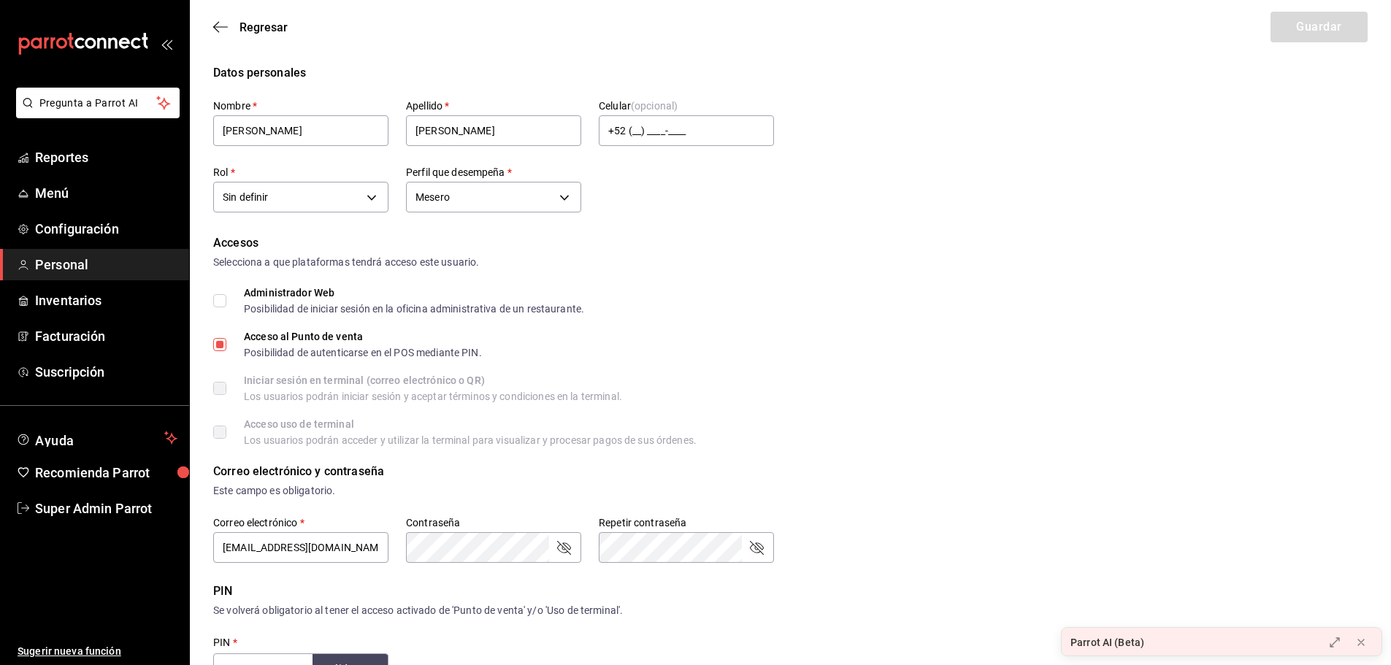
scroll to position [0, 0]
click at [222, 28] on icon "button" at bounding box center [220, 26] width 15 height 13
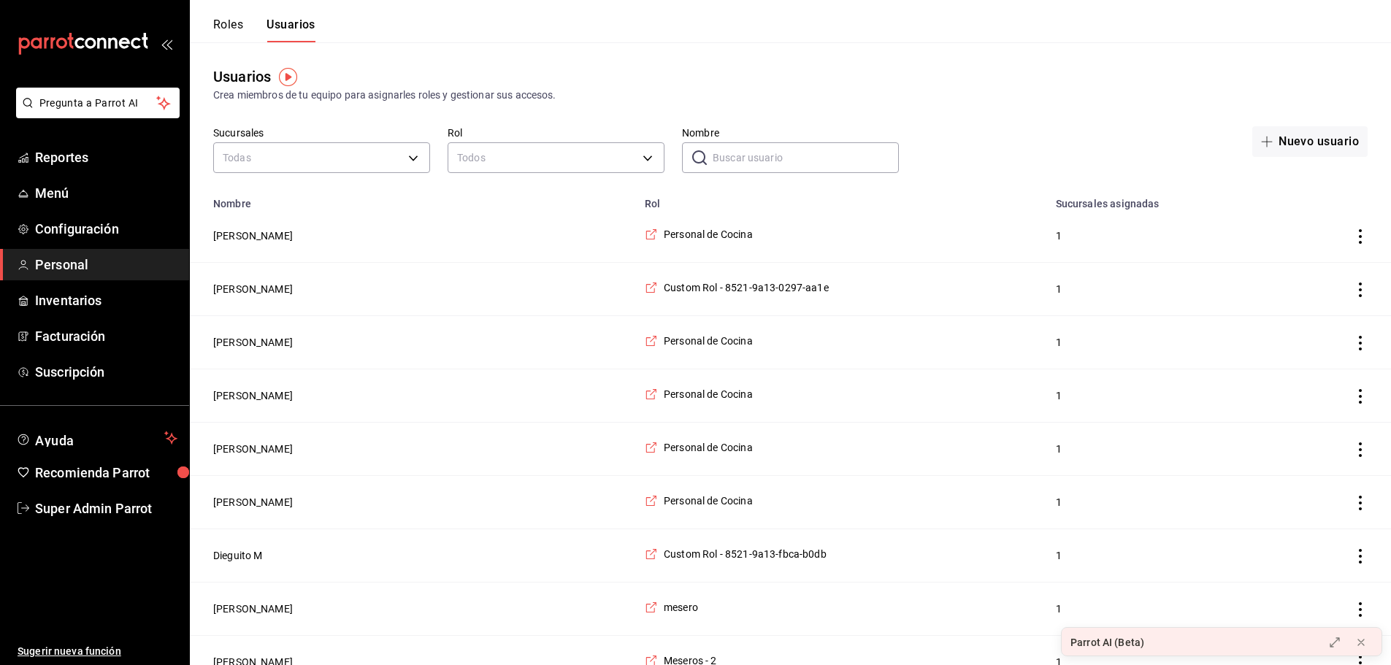
click at [256, 30] on div "Roles Usuarios" at bounding box center [264, 30] width 102 height 25
click at [240, 31] on button "Roles" at bounding box center [228, 30] width 30 height 25
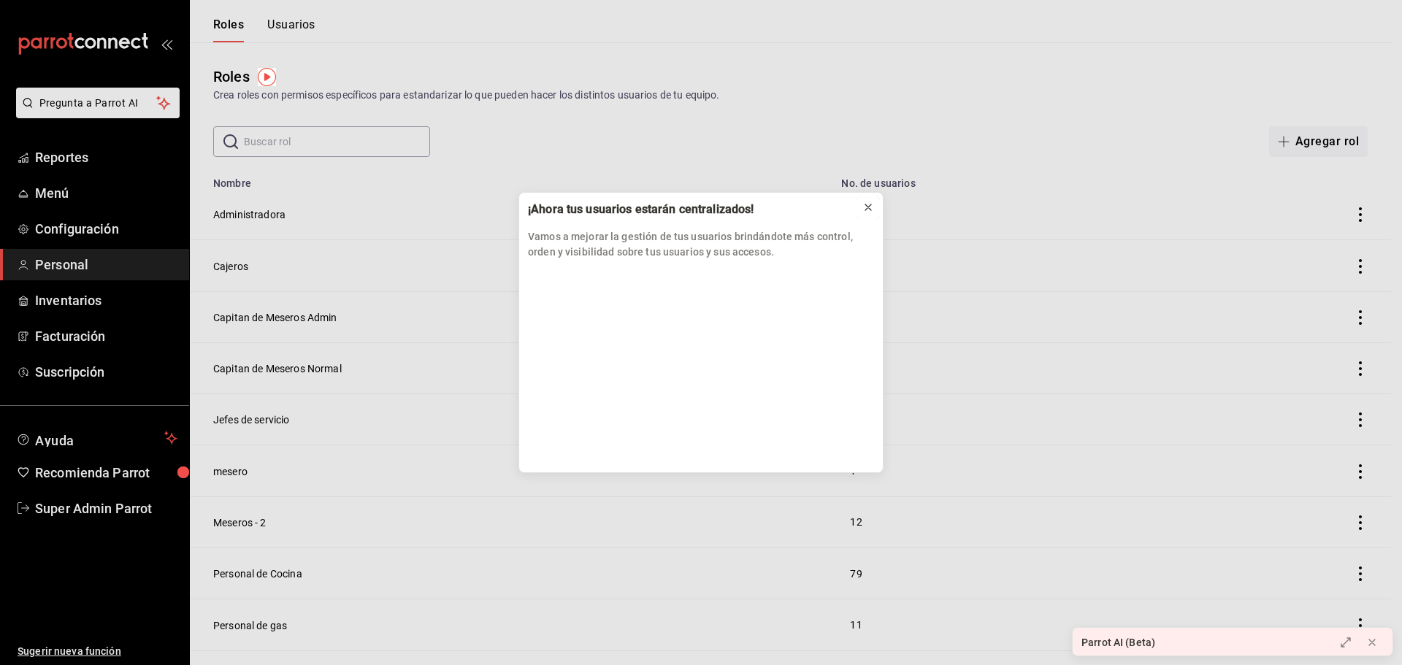
click at [868, 210] on icon at bounding box center [869, 208] width 12 height 12
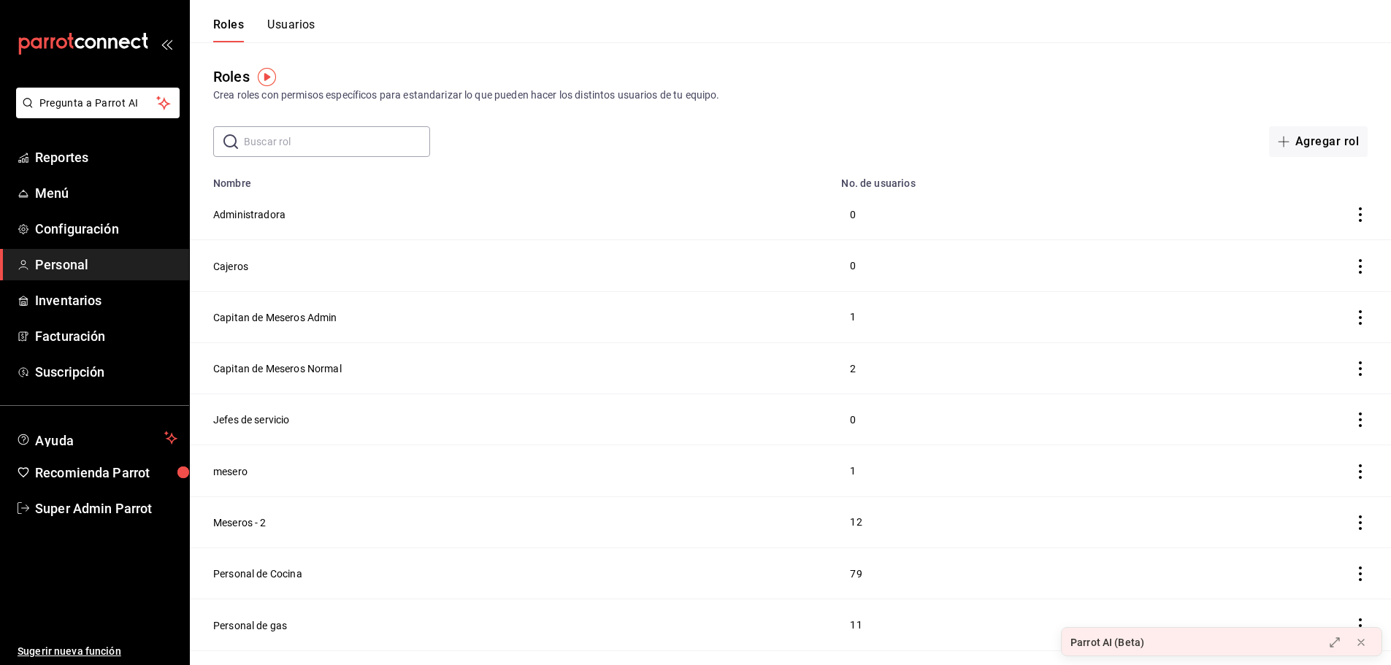
click at [298, 35] on button "Usuarios" at bounding box center [291, 30] width 48 height 25
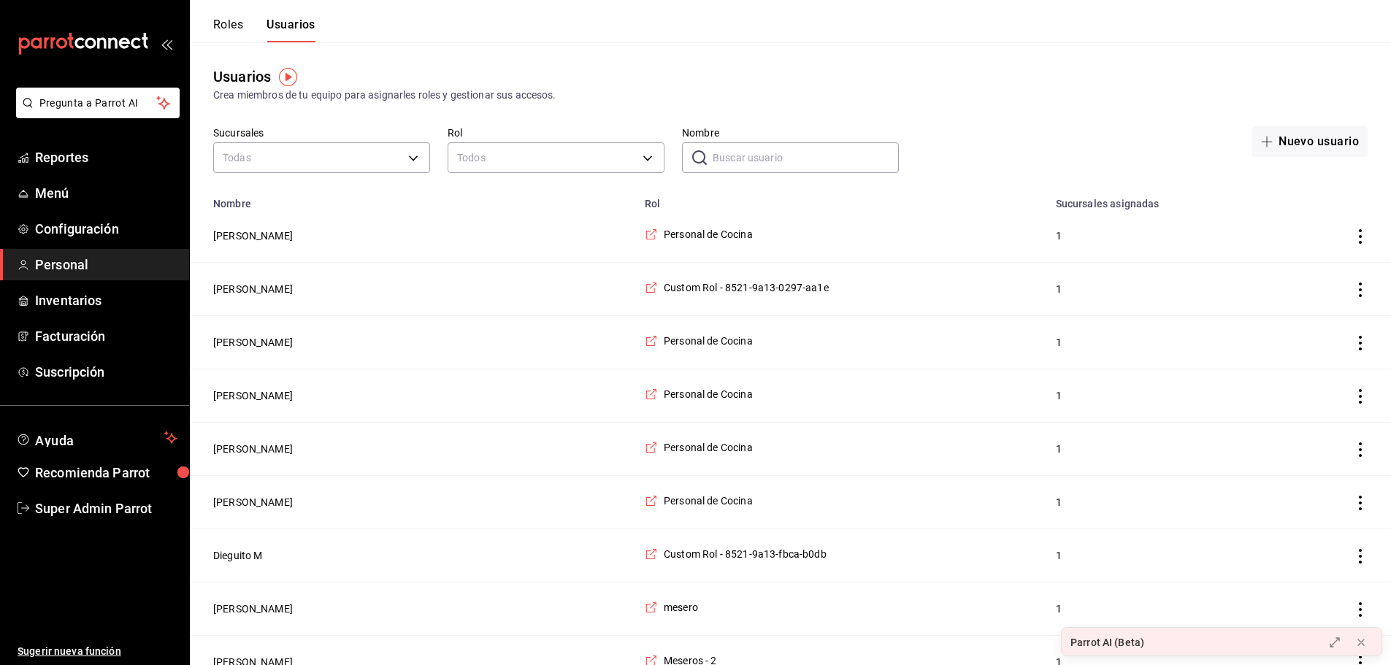
click at [239, 20] on button "Roles" at bounding box center [228, 30] width 30 height 25
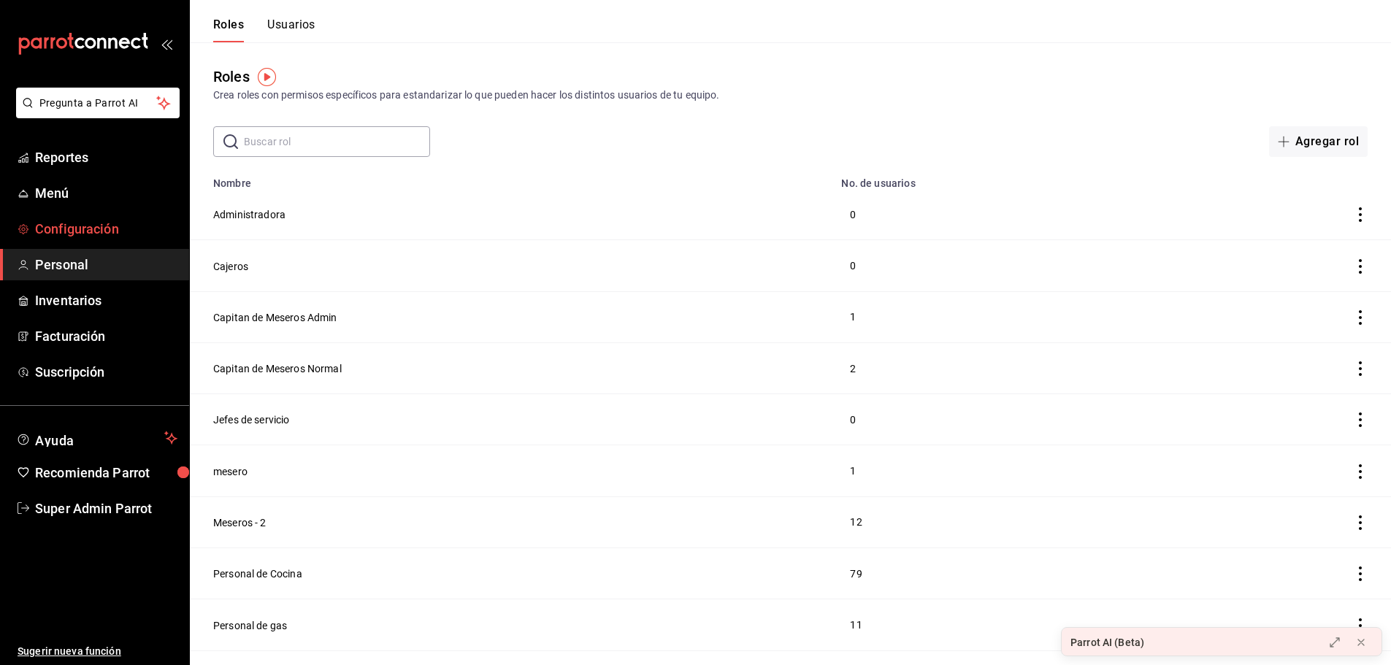
click at [89, 234] on span "Configuración" at bounding box center [106, 229] width 142 height 20
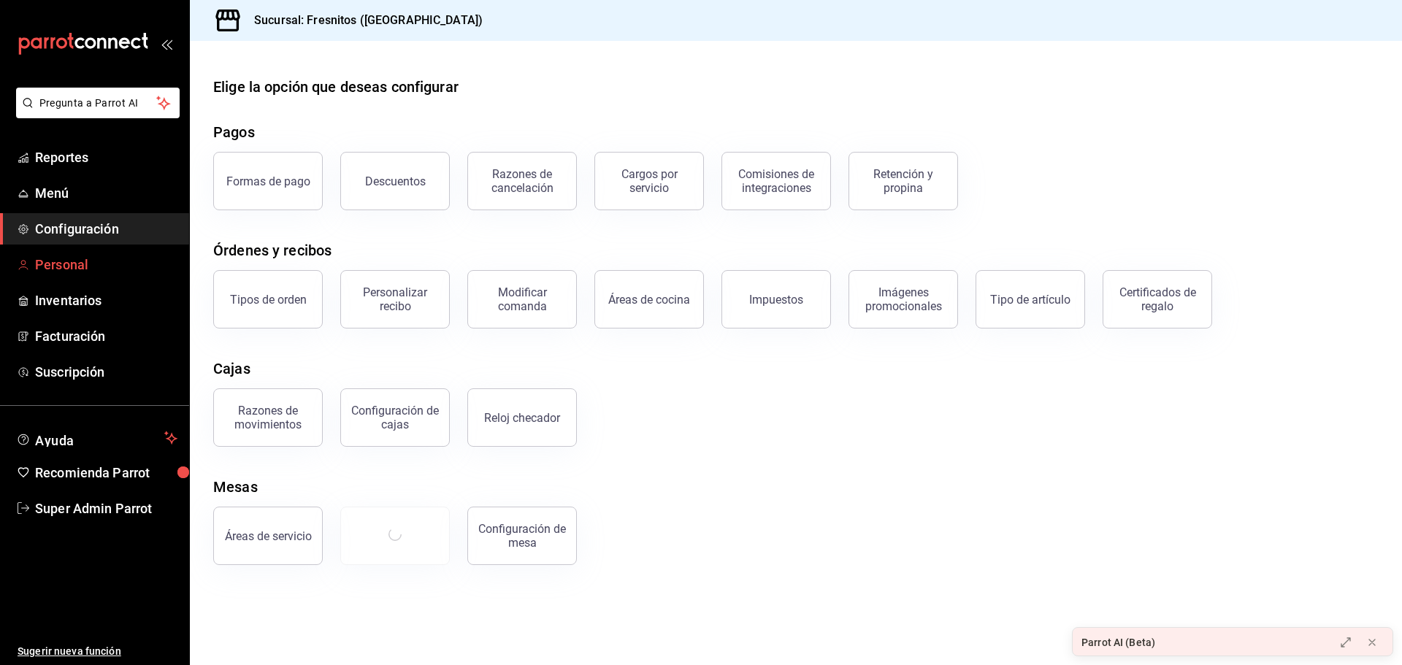
click at [103, 262] on span "Personal" at bounding box center [106, 265] width 142 height 20
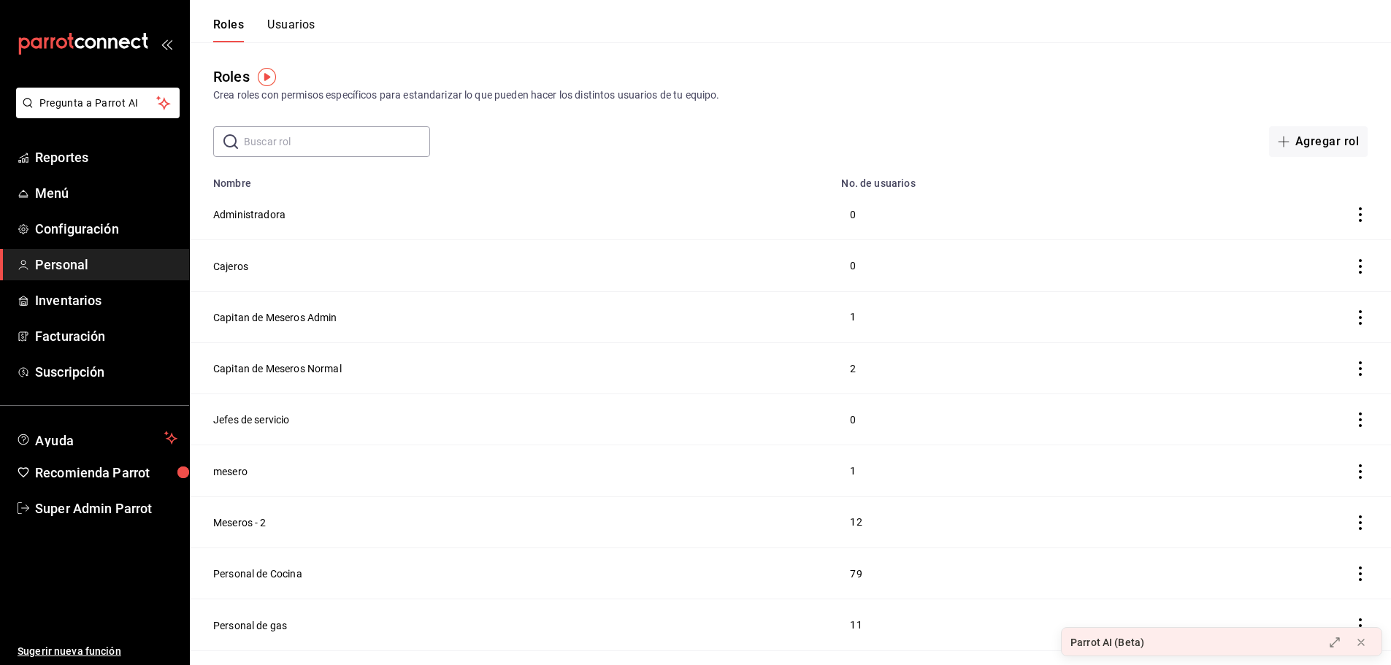
drag, startPoint x: 1269, startPoint y: 27, endPoint x: 1120, endPoint y: 53, distance: 151.3
click at [1267, 29] on header "Roles Usuarios" at bounding box center [790, 21] width 1201 height 42
click at [66, 192] on span "Menú" at bounding box center [106, 193] width 142 height 20
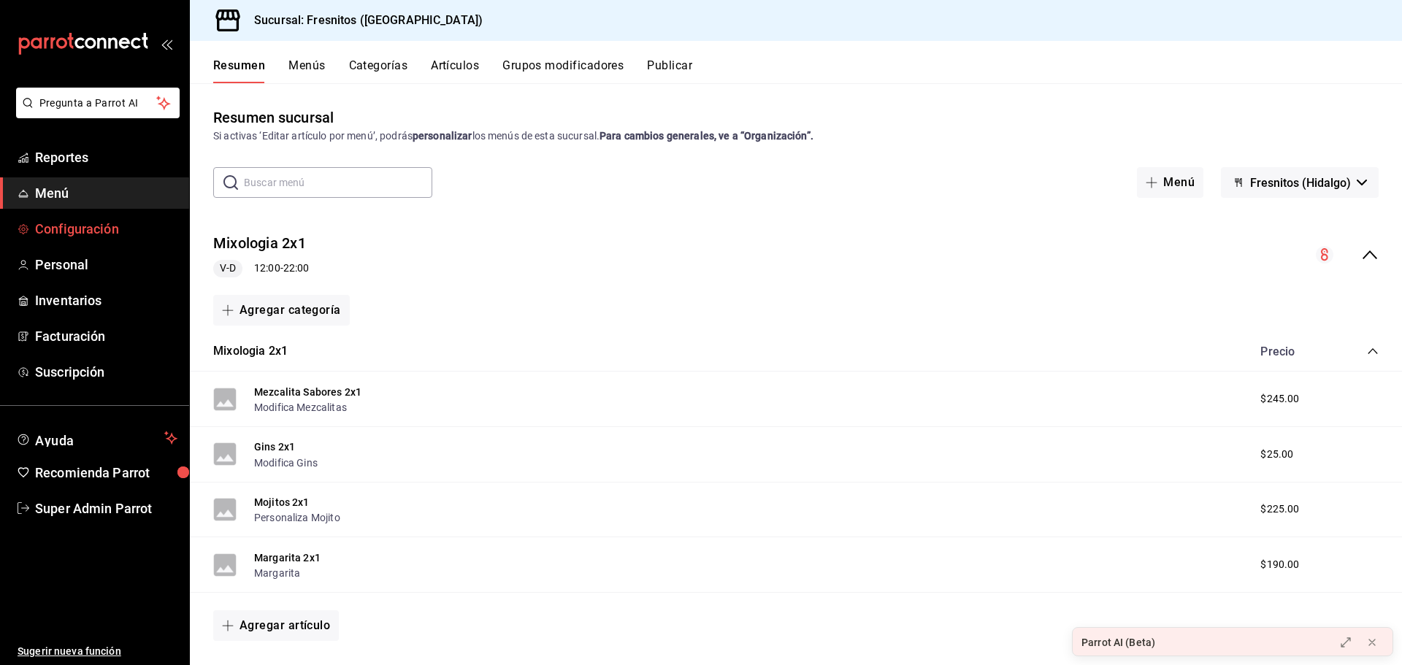
click at [102, 226] on span "Configuración" at bounding box center [106, 229] width 142 height 20
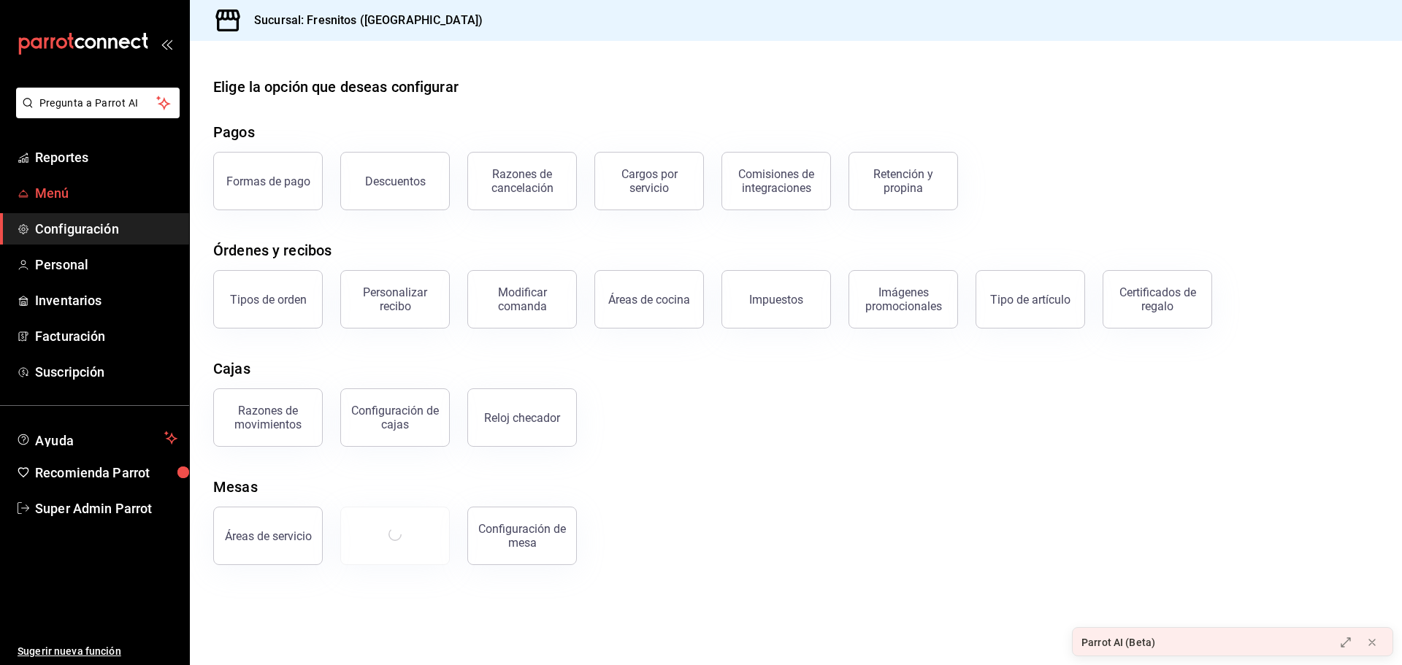
click at [60, 197] on span "Menú" at bounding box center [106, 193] width 142 height 20
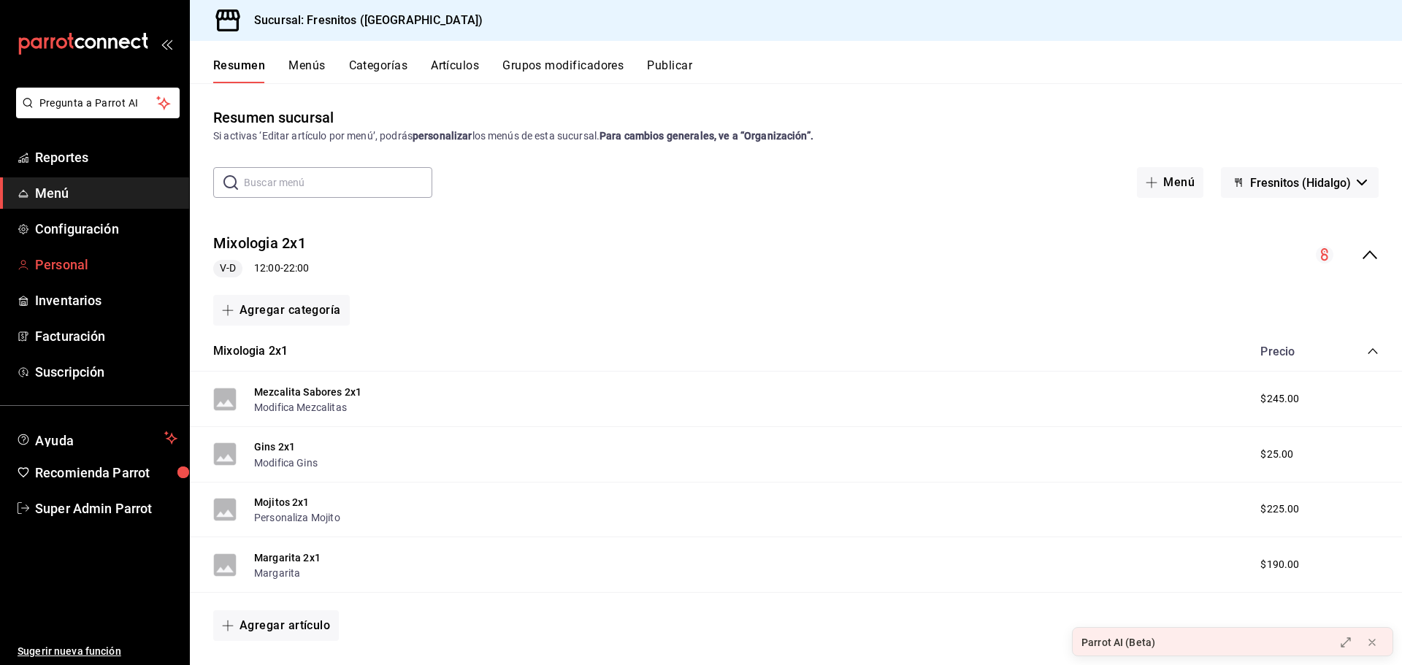
click at [71, 264] on span "Personal" at bounding box center [106, 265] width 142 height 20
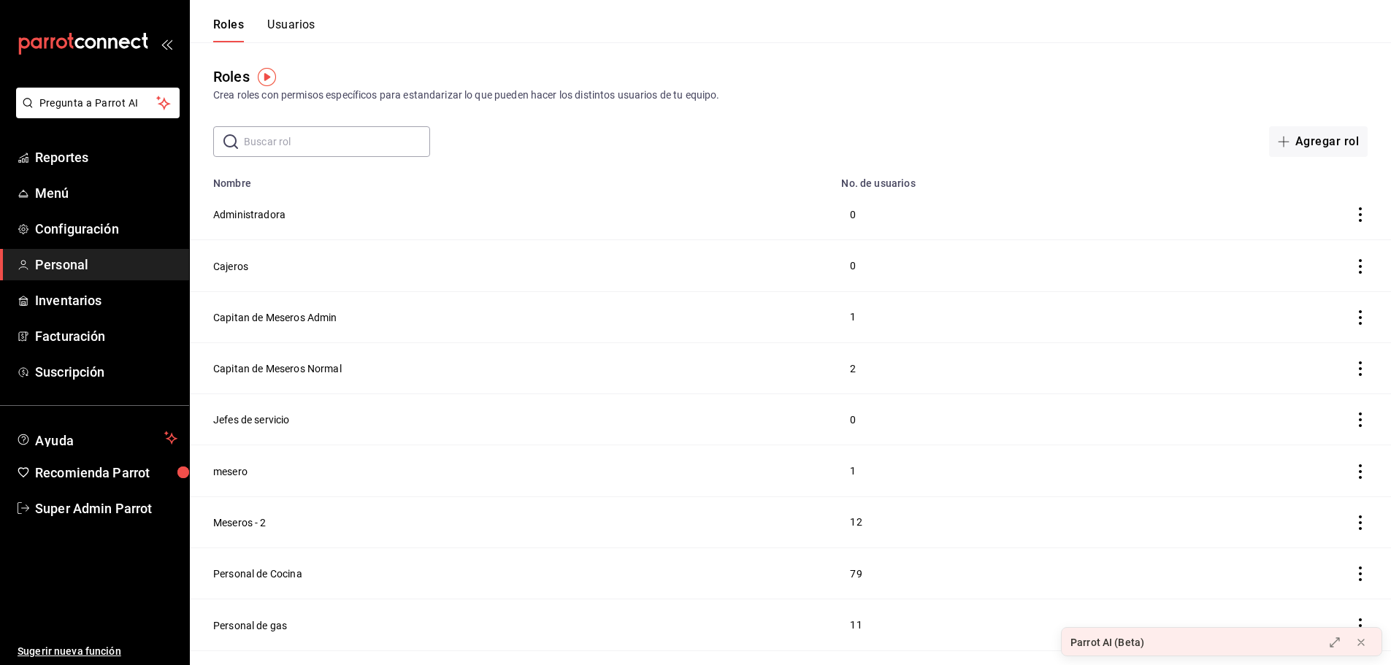
click at [283, 34] on button "Usuarios" at bounding box center [291, 30] width 48 height 25
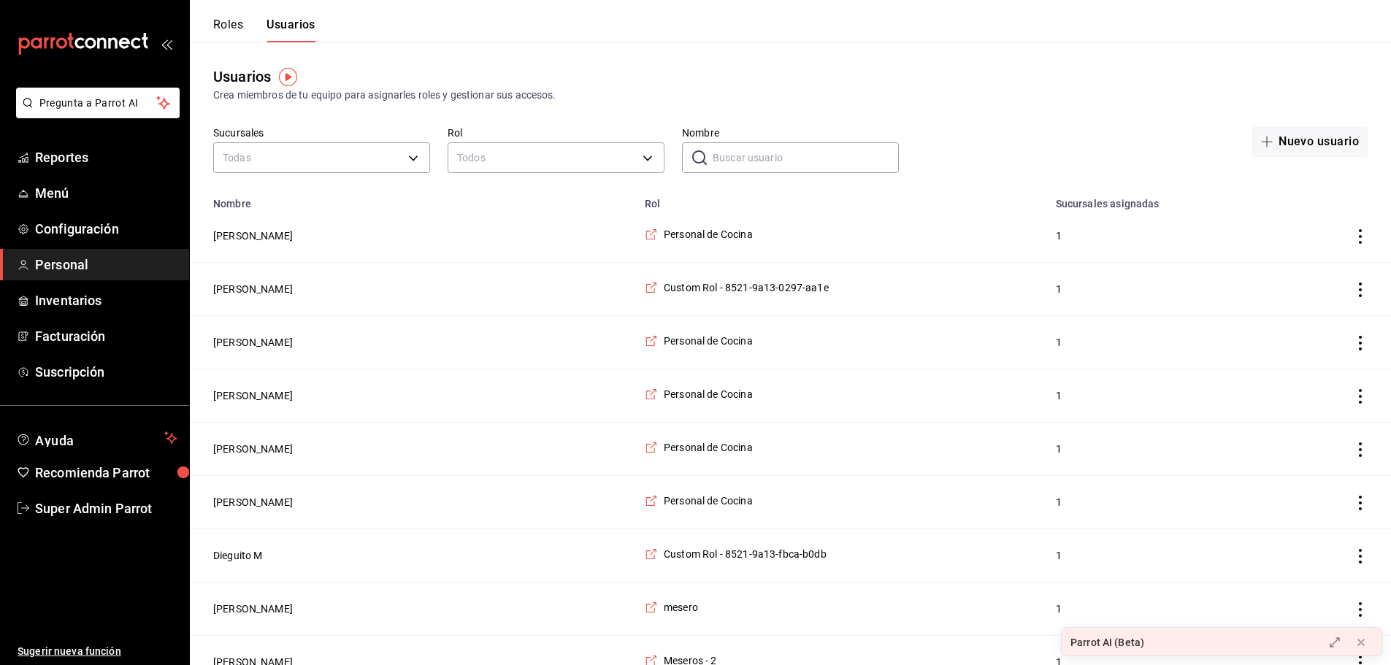
click at [792, 158] on input "Nombre" at bounding box center [806, 157] width 186 height 29
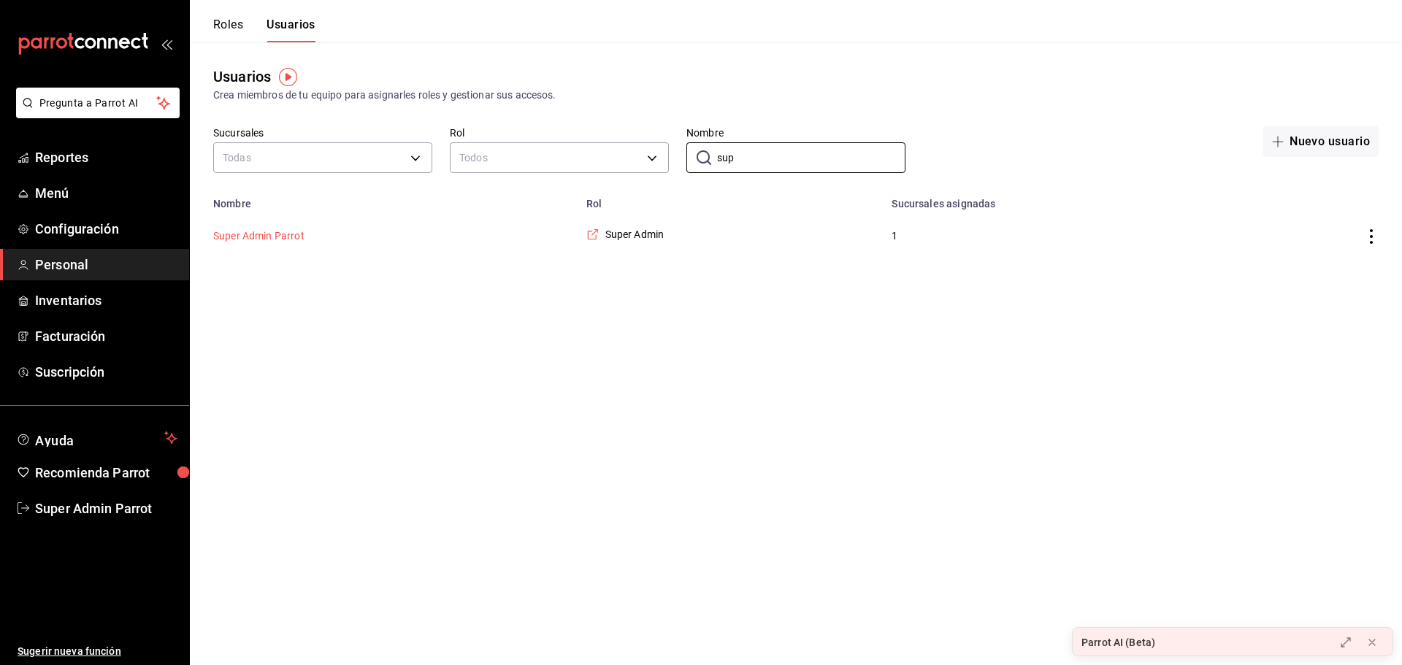
type input "sup"
click at [295, 240] on button "Super Admin Parrot" at bounding box center [258, 236] width 91 height 15
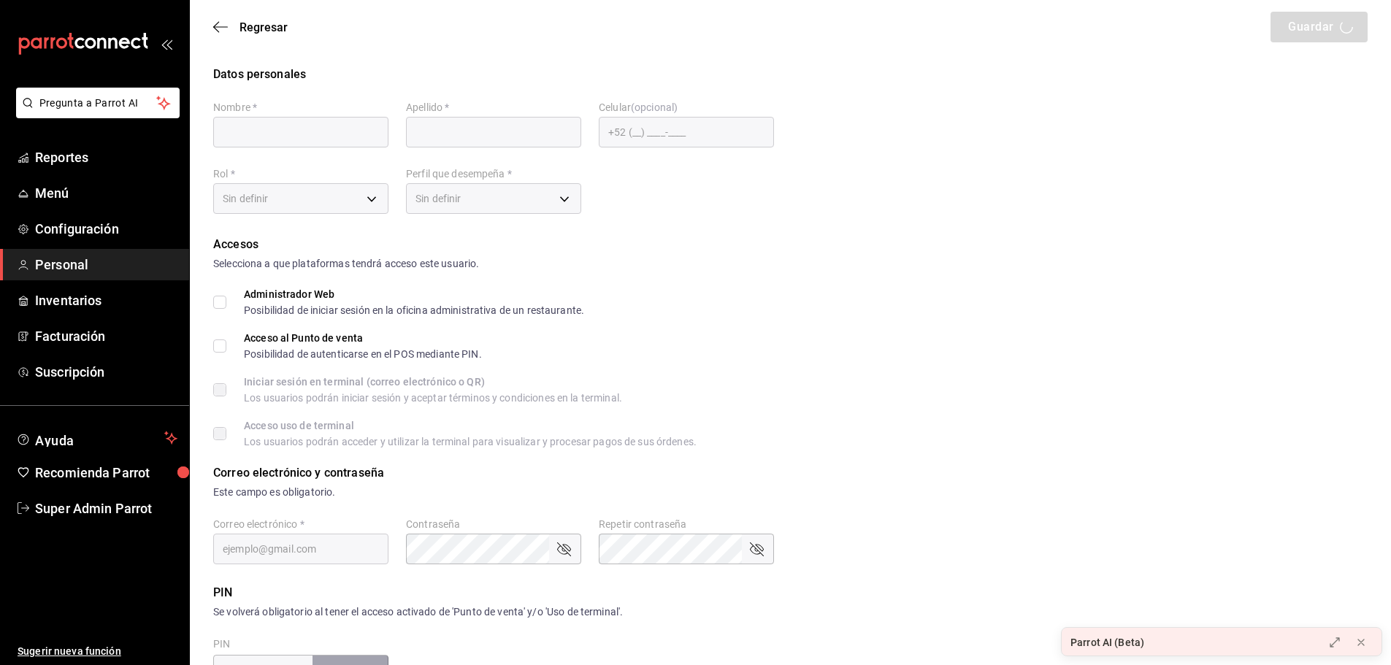
type input "Super Admin"
type input "Parrot"
checkbox input "true"
type input "fresnitos@hidalgo.com"
type input "945507"
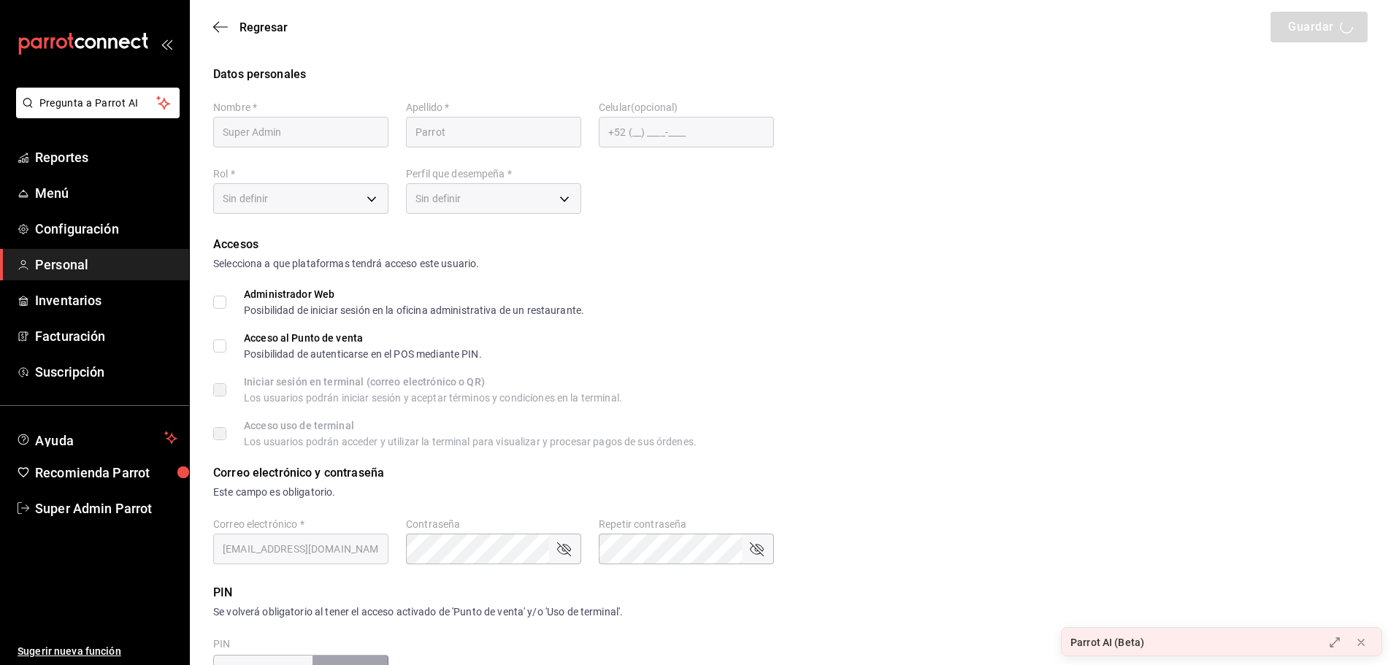
type input "e2ddc01d-a43f-46aa-bcab-455b62cdccfd"
type input "UNDEFINED"
checkbox input "true"
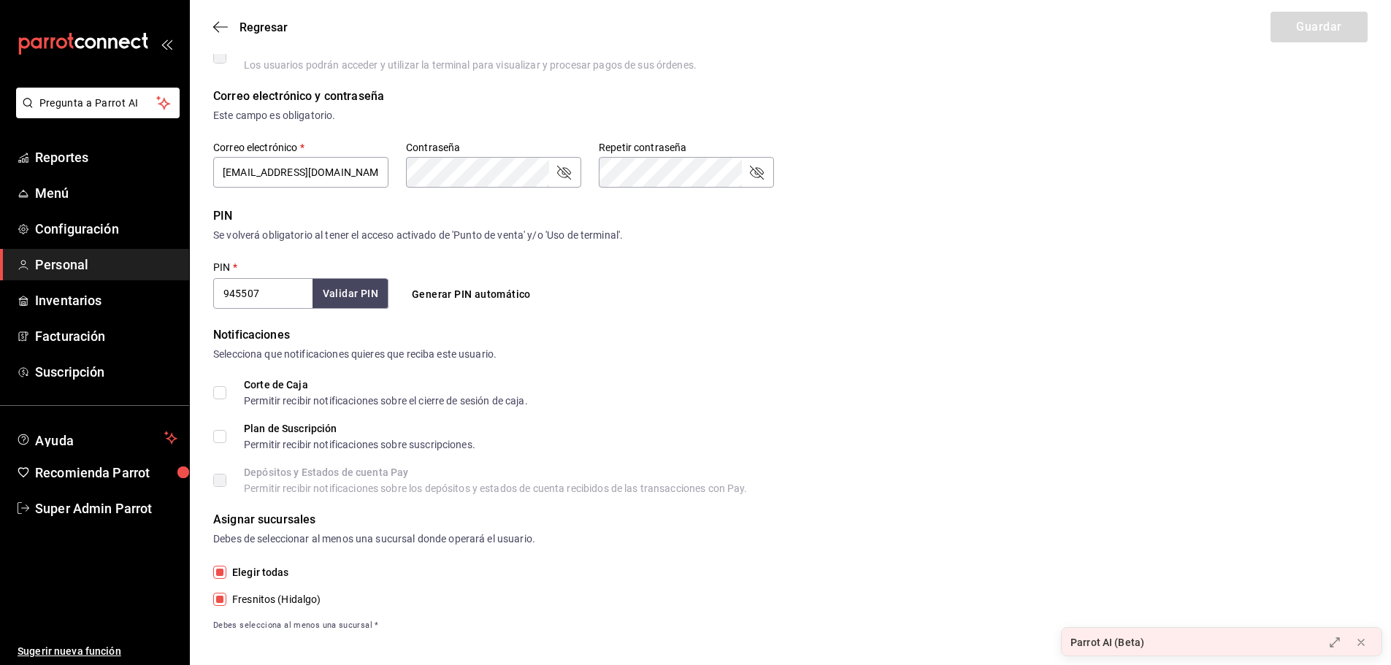
scroll to position [385, 0]
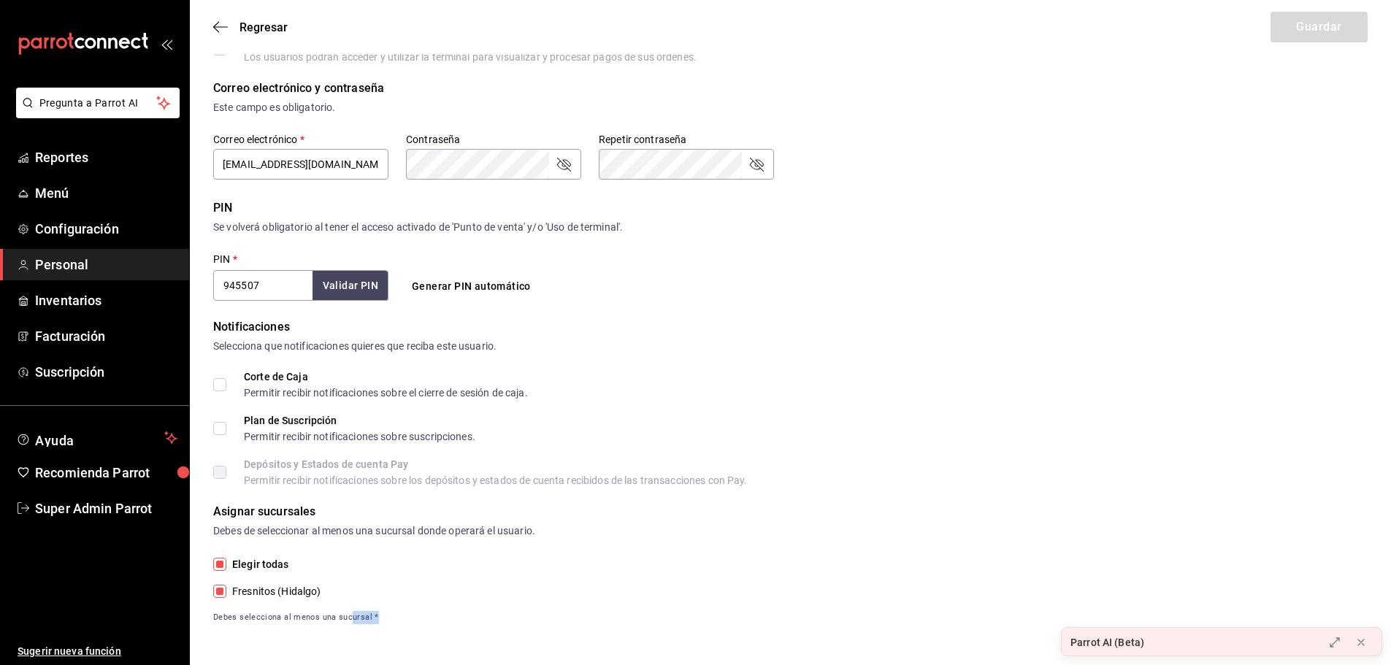
drag, startPoint x: 348, startPoint y: 614, endPoint x: 290, endPoint y: 635, distance: 61.2
click at [390, 620] on span "Debes selecciona al menos una sucursal *" at bounding box center [790, 617] width 1155 height 13
click at [270, 635] on main "Regresar Guardar Datos personales Nombre   * Super Admin Apellido   * Parrot Ce…" at bounding box center [790, 140] width 1201 height 1050
drag, startPoint x: 242, startPoint y: 587, endPoint x: 359, endPoint y: 596, distance: 116.5
click at [359, 596] on label "Fresnitos (Hidalgo)" at bounding box center [298, 591] width 170 height 15
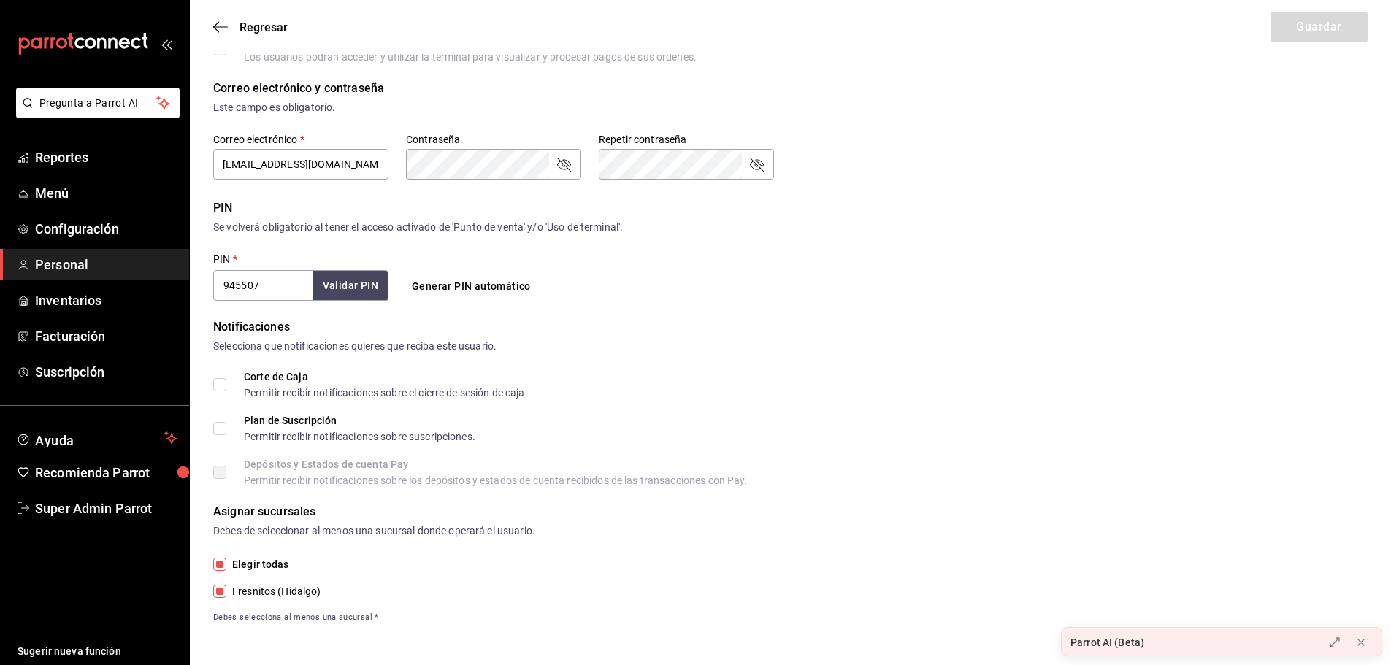
click at [342, 631] on main "Regresar Guardar Datos personales Nombre   * Super Admin Apellido   * Parrot Ce…" at bounding box center [790, 140] width 1201 height 1050
drag, startPoint x: 347, startPoint y: 519, endPoint x: 492, endPoint y: 521, distance: 145.4
click at [492, 521] on div "Asignar sucursales" at bounding box center [790, 512] width 1155 height 18
click at [370, 543] on div "Asignar sucursales Debes de seleccionar al menos una sucursal donde operará el …" at bounding box center [790, 563] width 1155 height 121
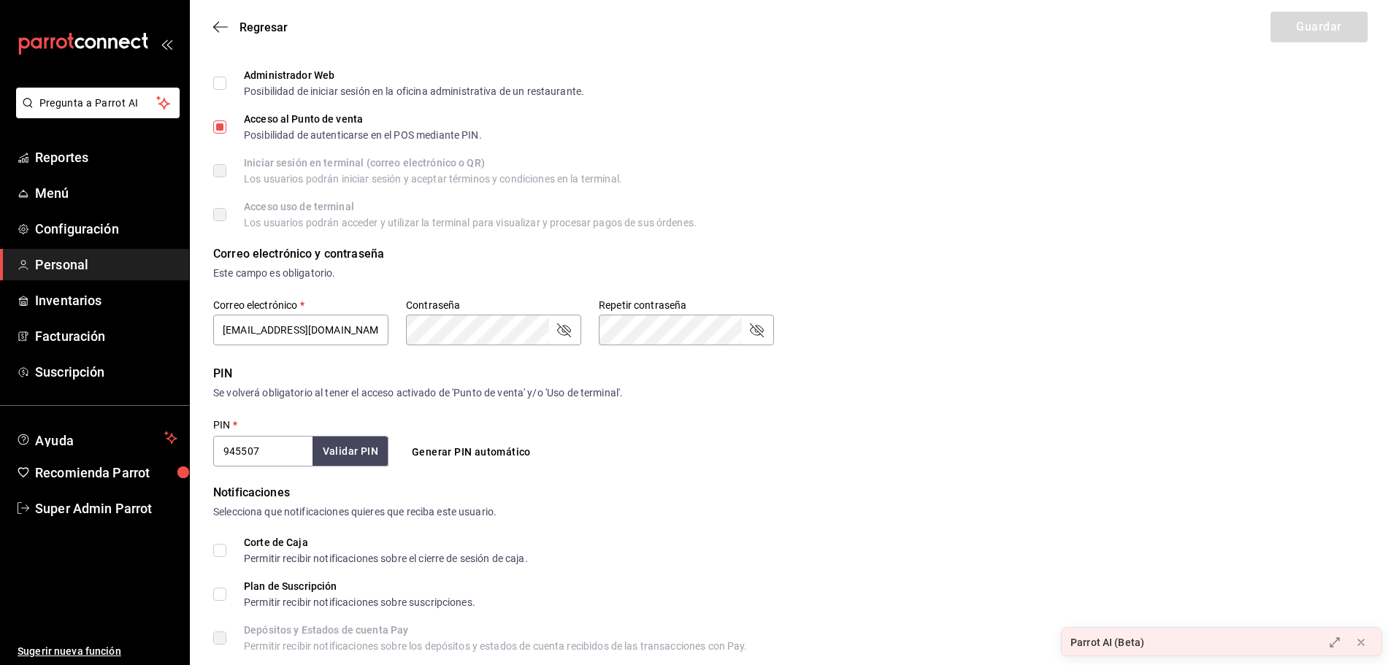
scroll to position [0, 0]
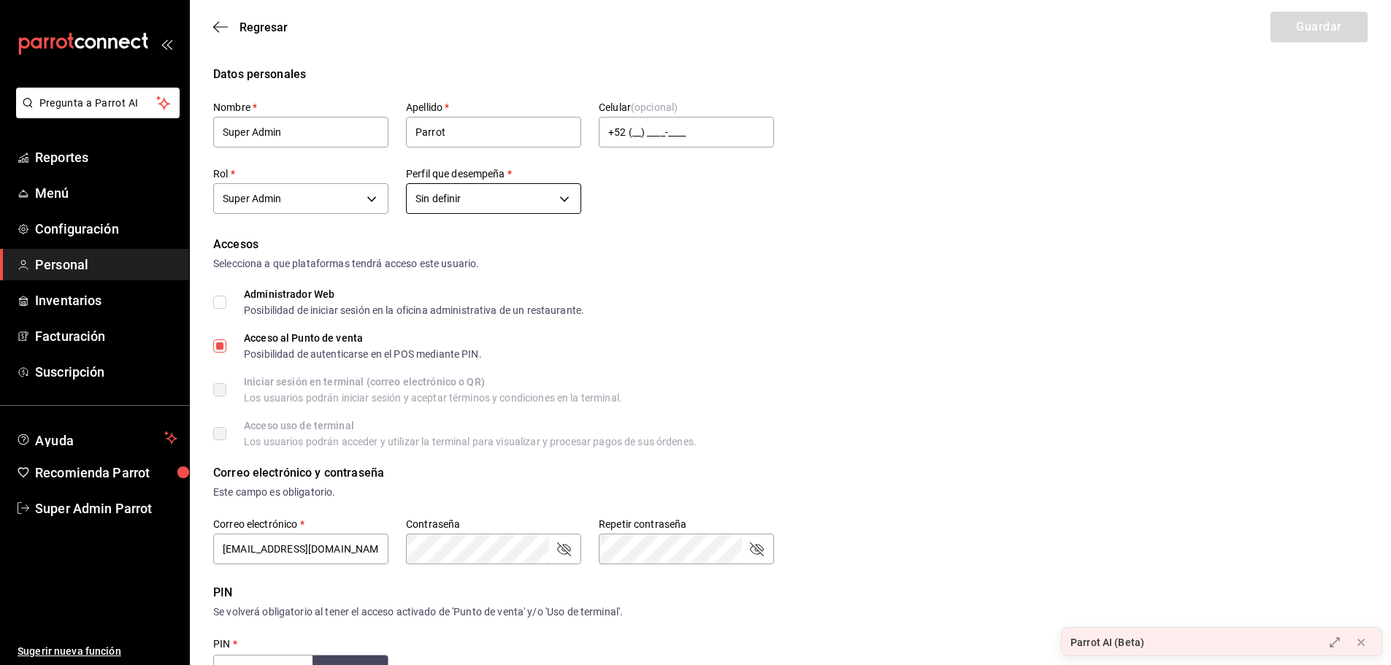
click at [478, 197] on body "Pregunta a Parrot AI Reportes Menú Configuración Personal Inventarios Facturaci…" at bounding box center [695, 525] width 1391 height 1050
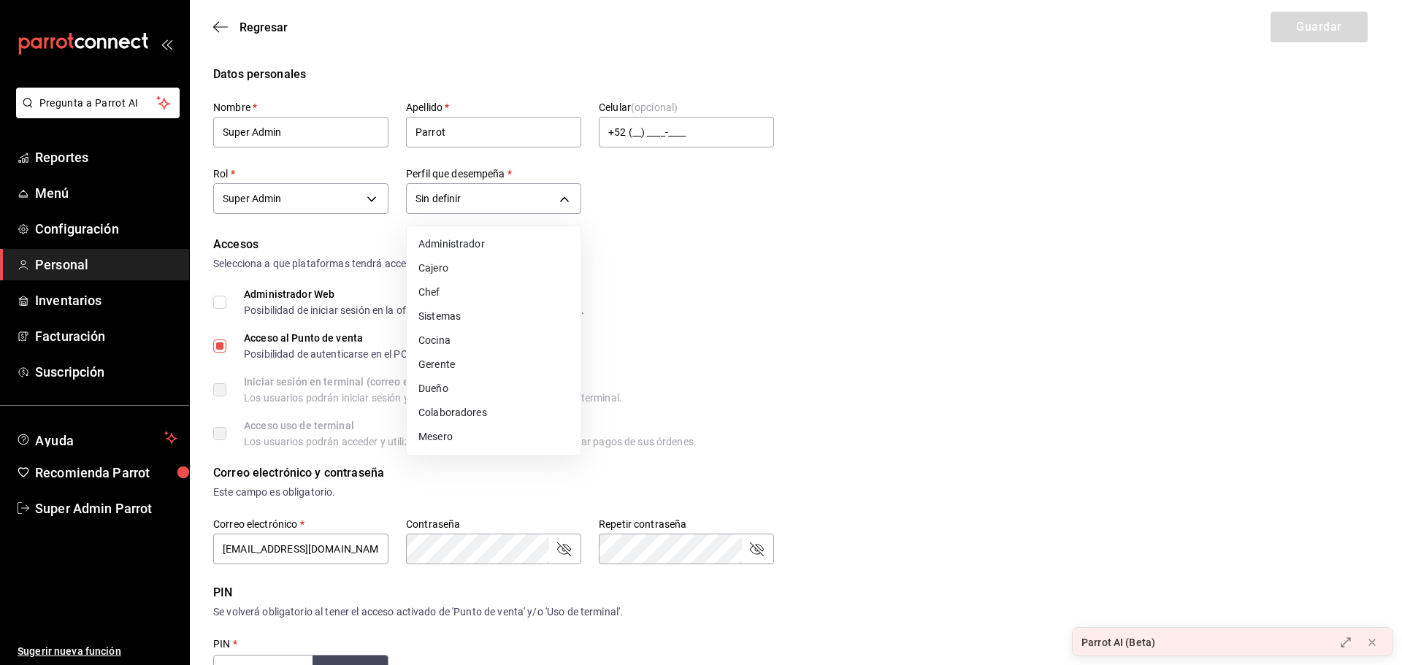
click at [698, 200] on div at bounding box center [701, 332] width 1402 height 665
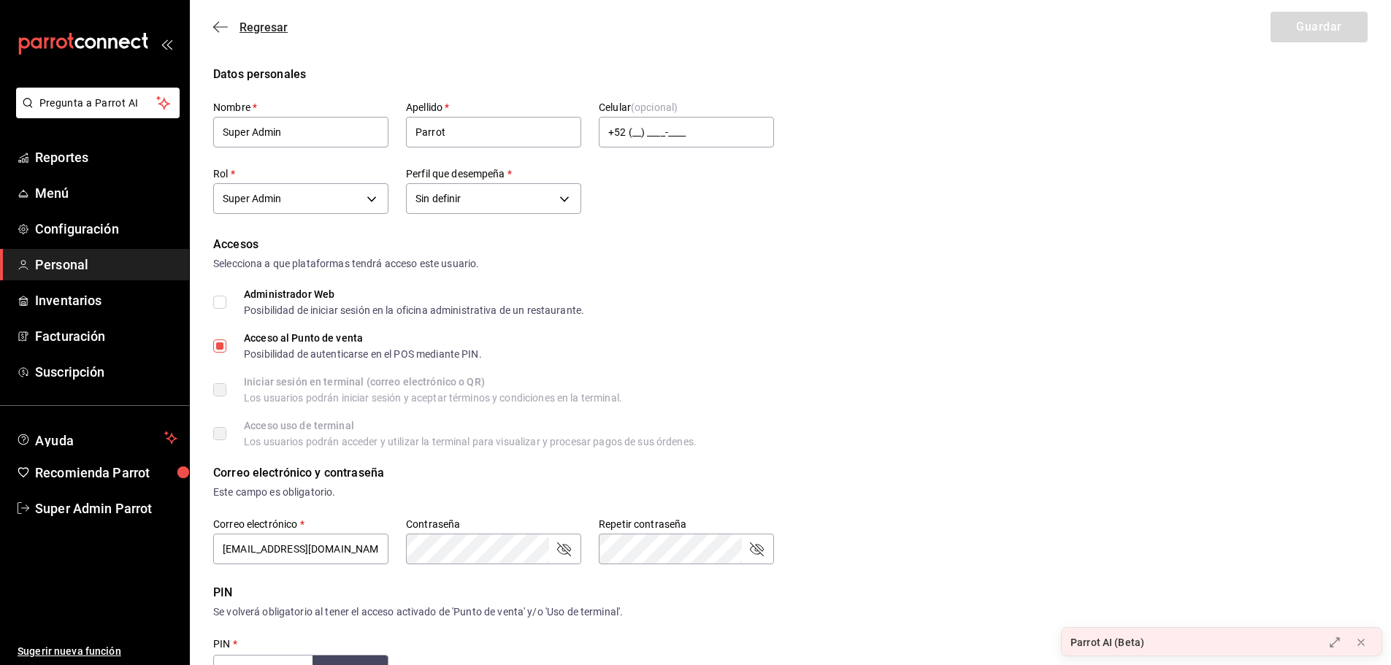
click at [219, 25] on icon "button" at bounding box center [220, 26] width 15 height 13
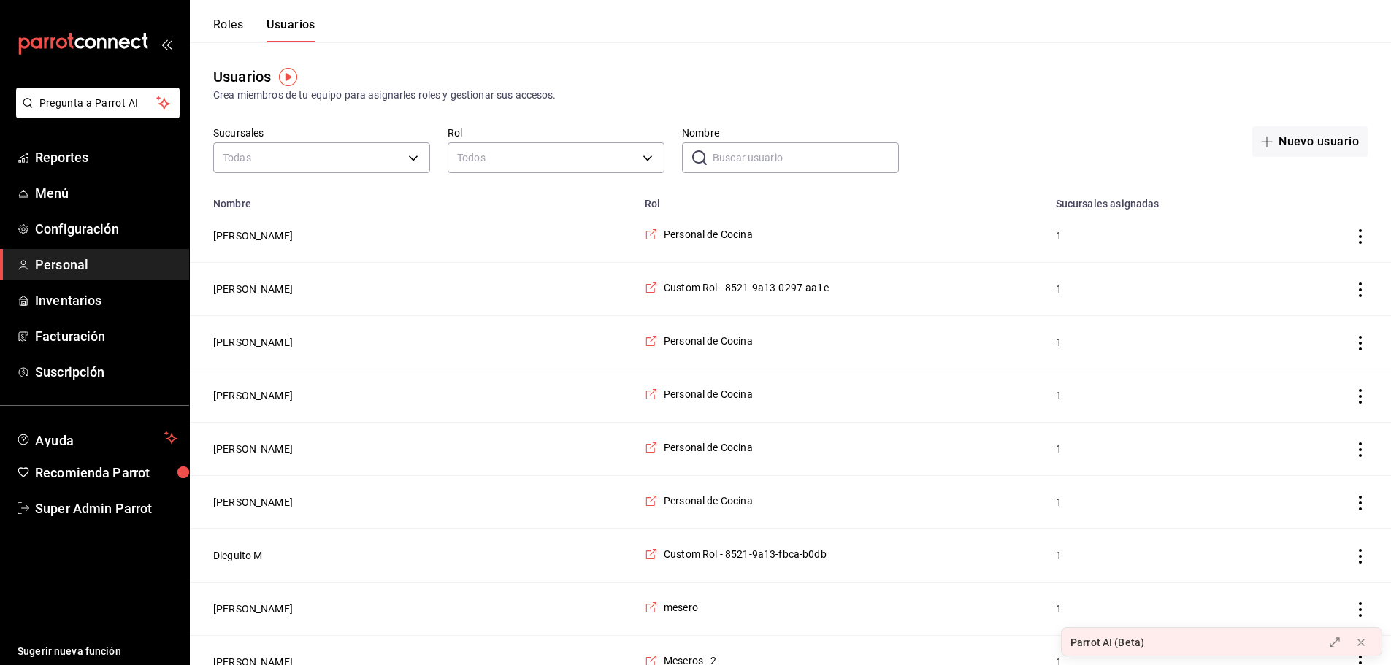
click at [740, 156] on input "Nombre" at bounding box center [806, 157] width 186 height 29
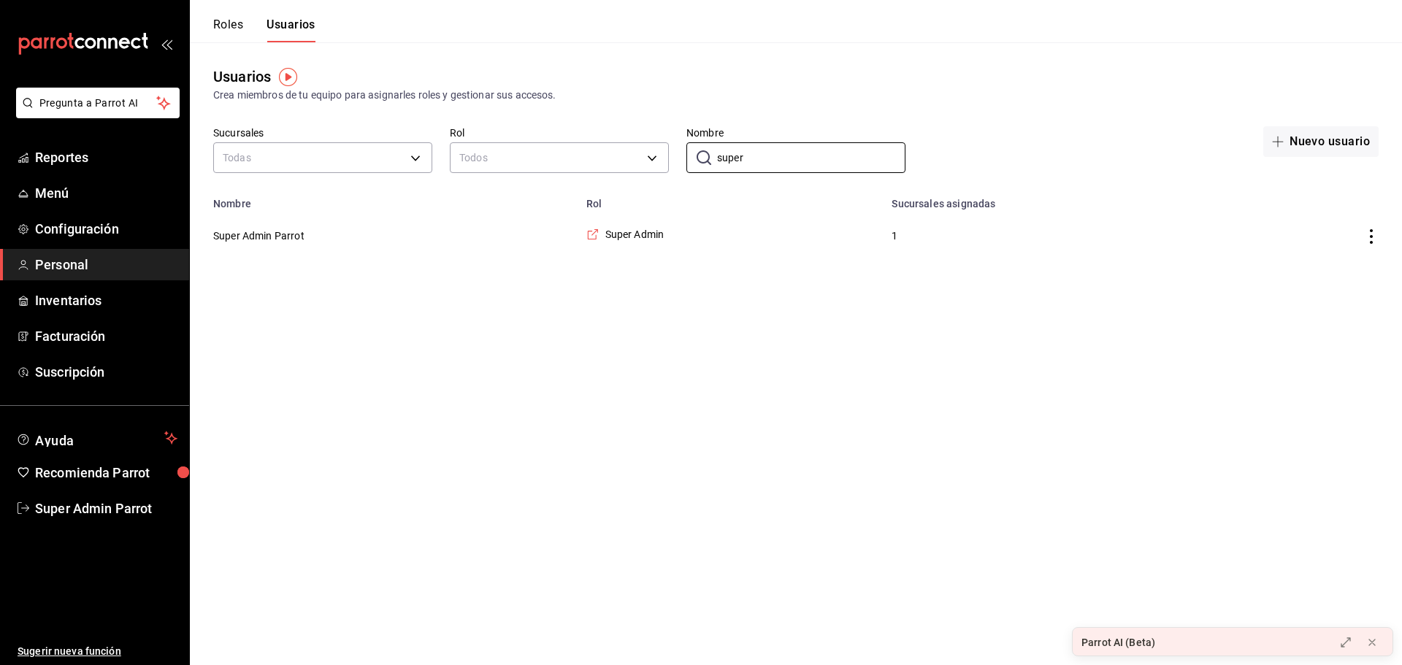
type input "super"
drag, startPoint x: 690, startPoint y: 324, endPoint x: 685, endPoint y: 310, distance: 14.8
click at [690, 262] on html "Pregunta a Parrot AI Reportes Menú Configuración Personal Inventarios Facturaci…" at bounding box center [701, 131] width 1402 height 262
click at [621, 234] on span "Super Admin" at bounding box center [634, 234] width 59 height 15
click at [624, 262] on html "Pregunta a Parrot AI Reportes Menú Configuración Personal Inventarios Facturaci…" at bounding box center [701, 131] width 1402 height 262
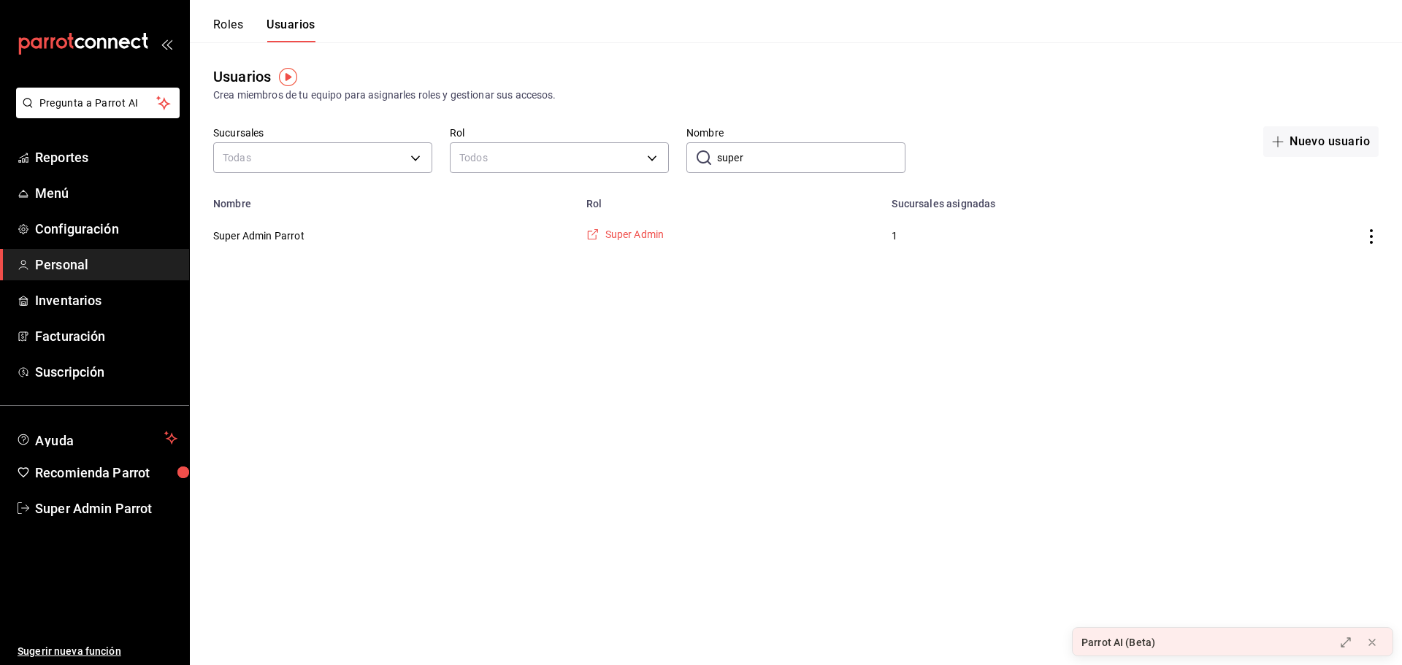
click at [633, 240] on span "Super Admin" at bounding box center [634, 234] width 59 height 15
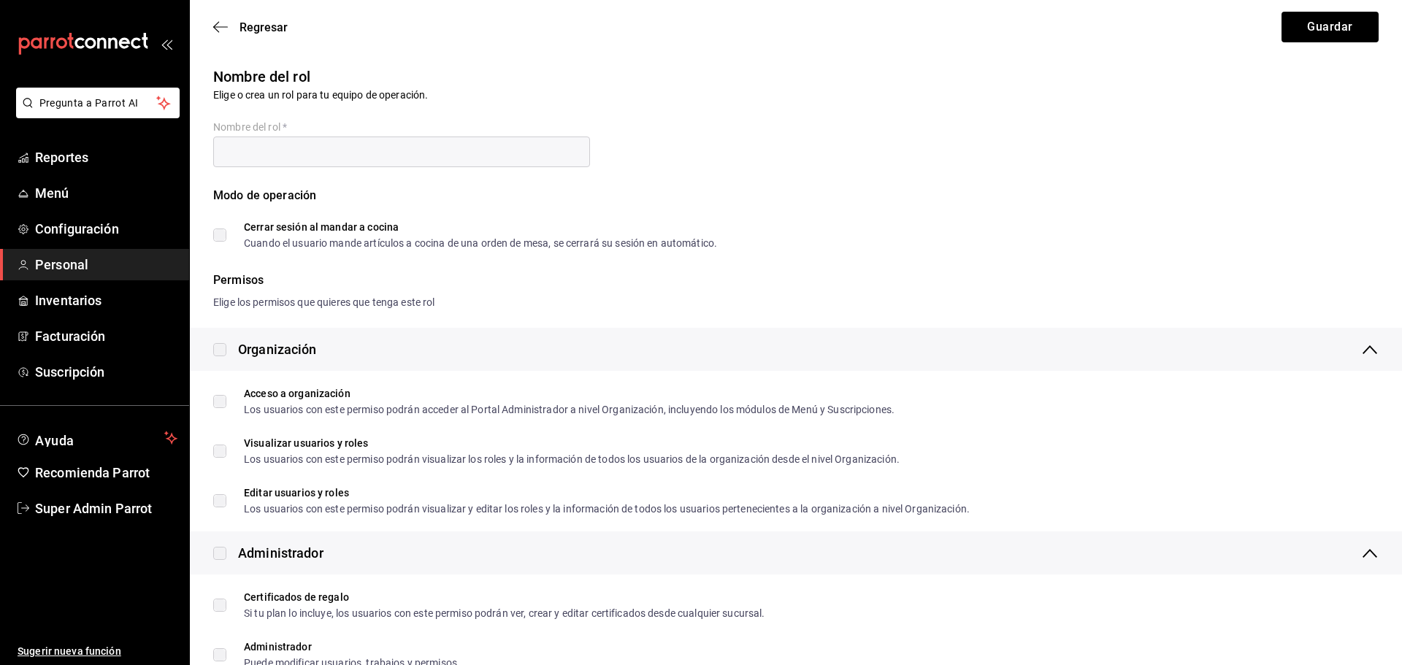
checkbox input "true"
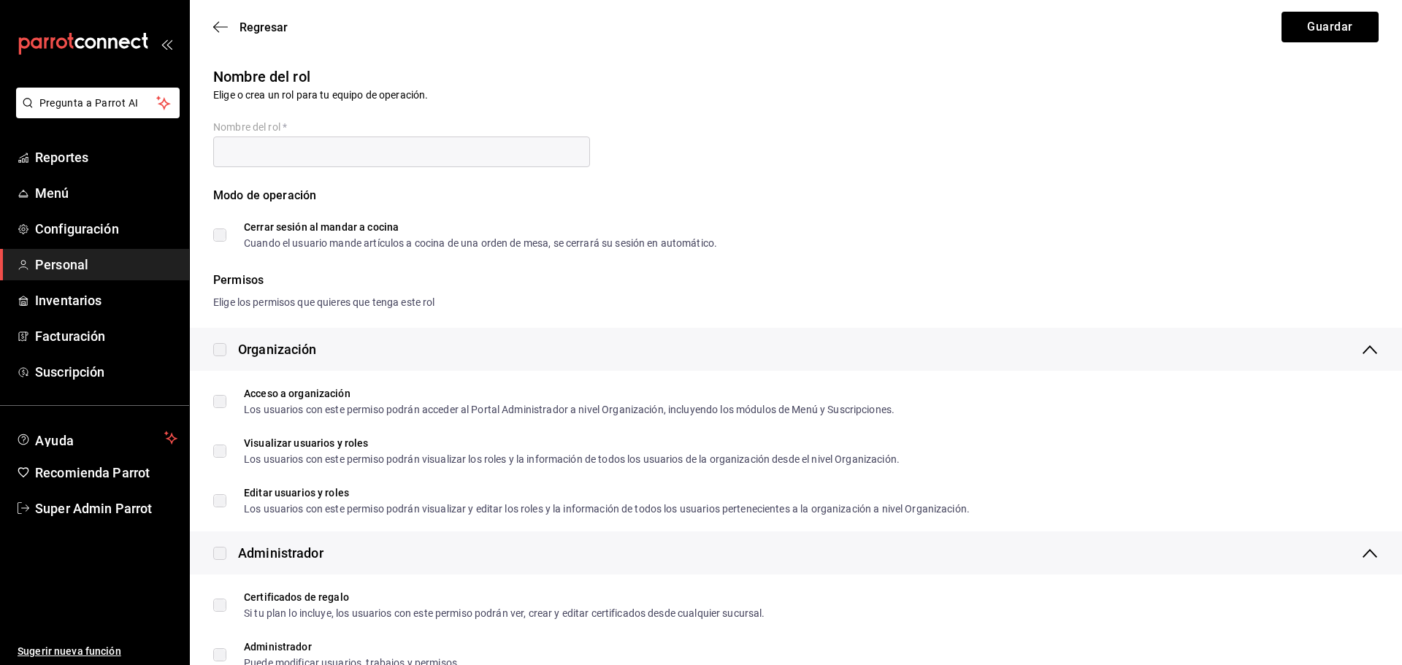
checkbox input "true"
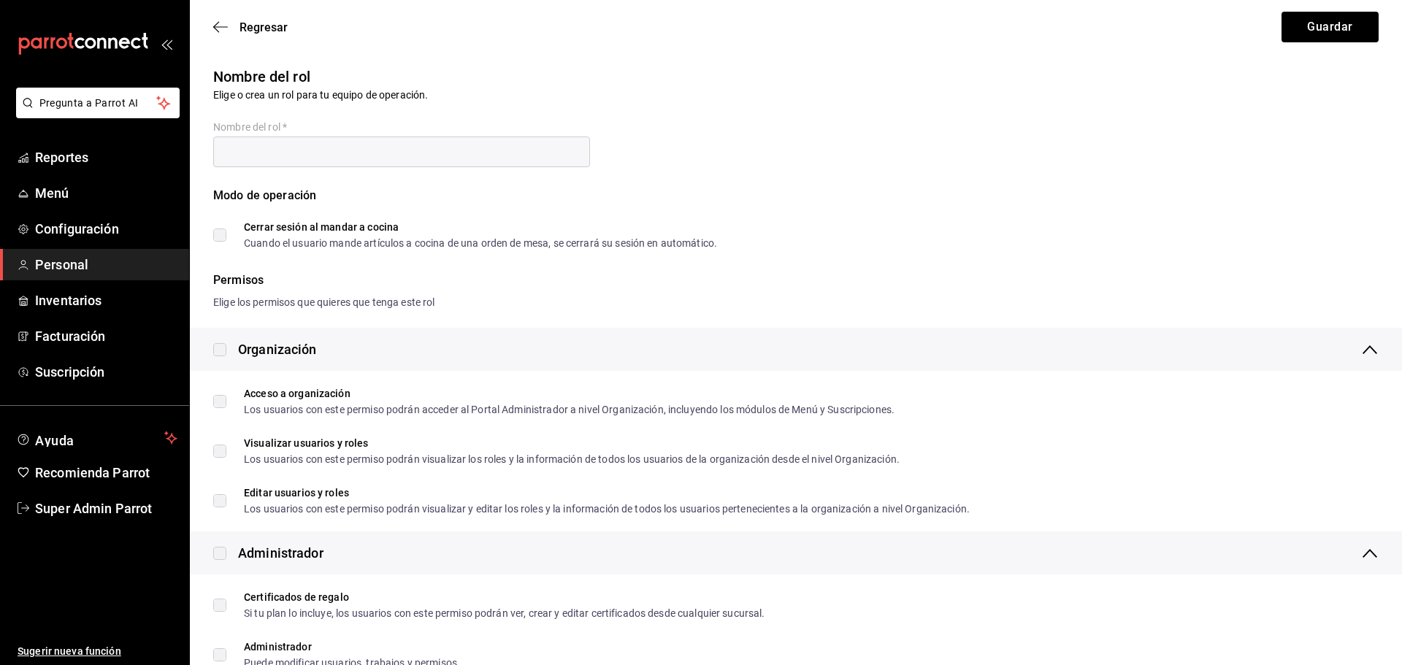
checkbox input "true"
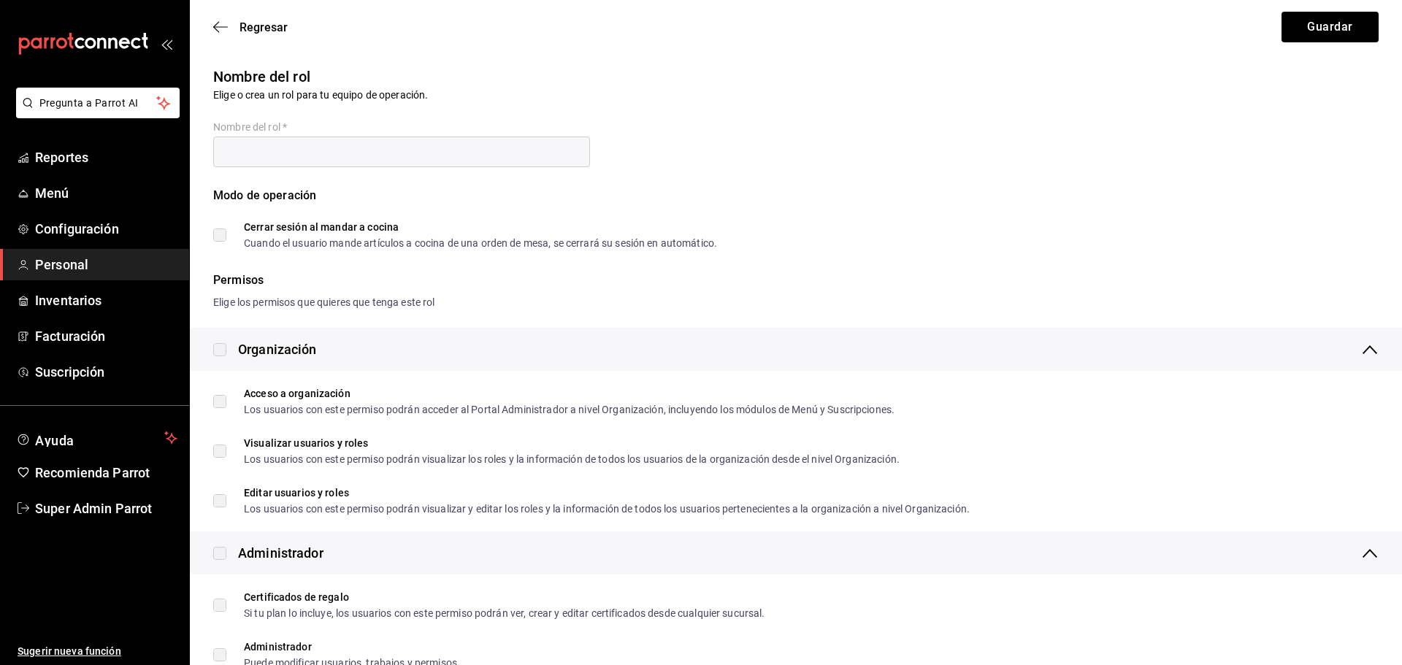
checkbox input "true"
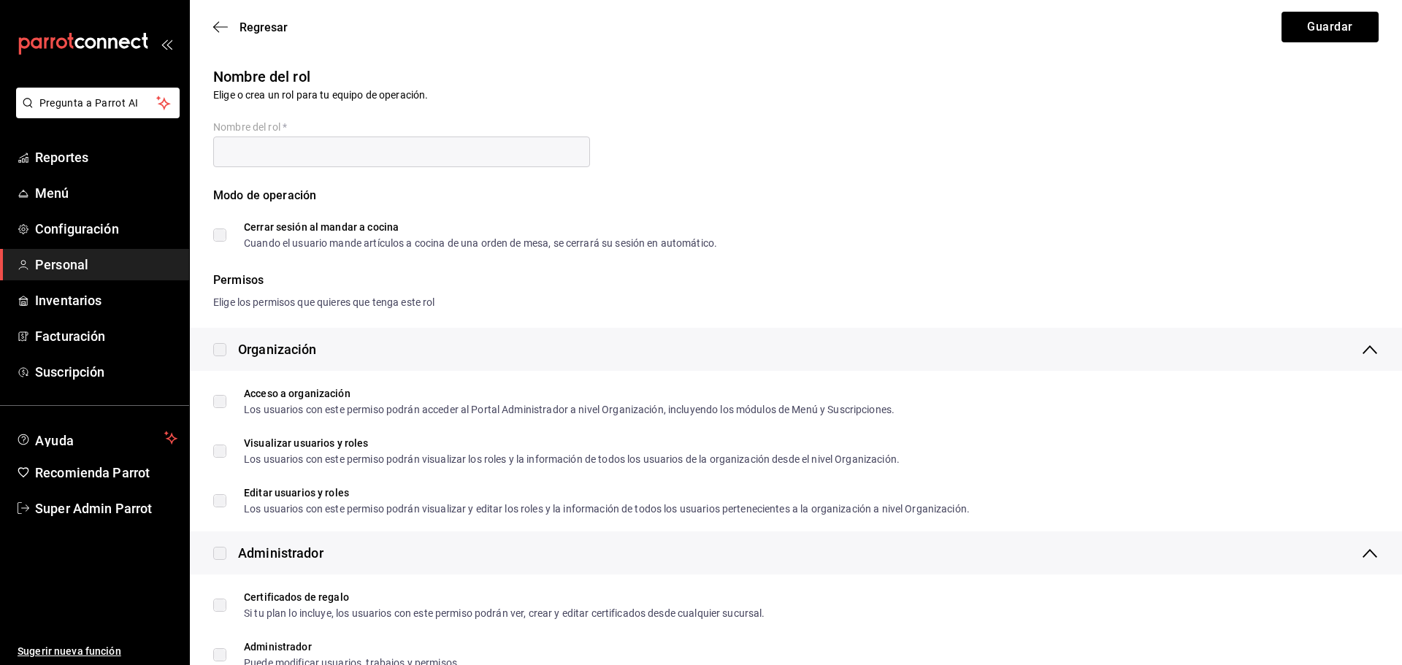
checkbox input "true"
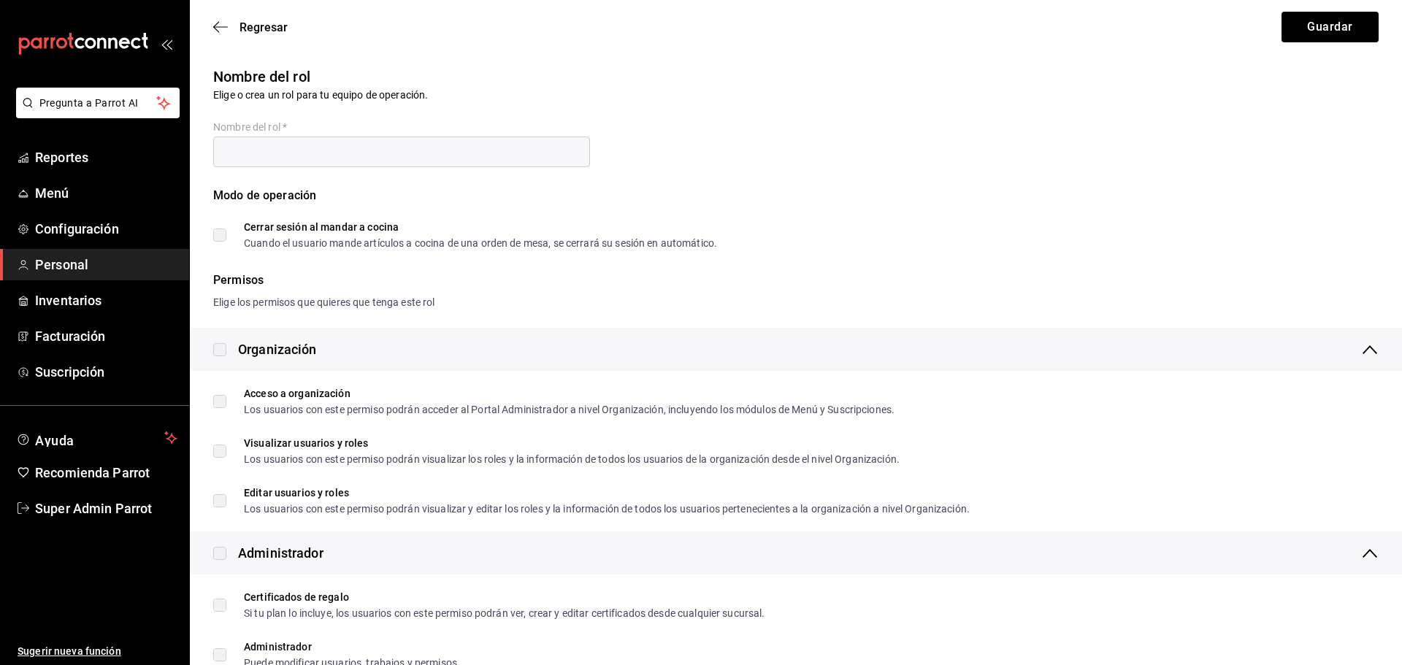
checkbox input "true"
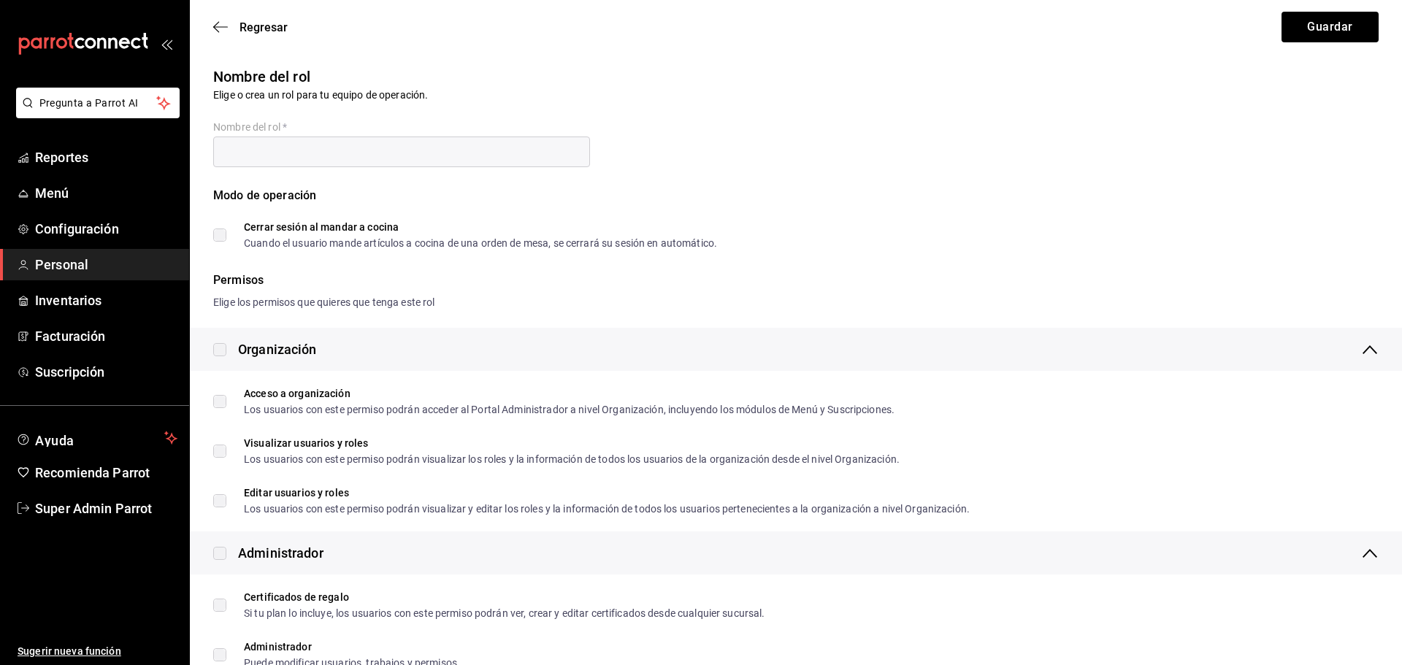
checkbox input "true"
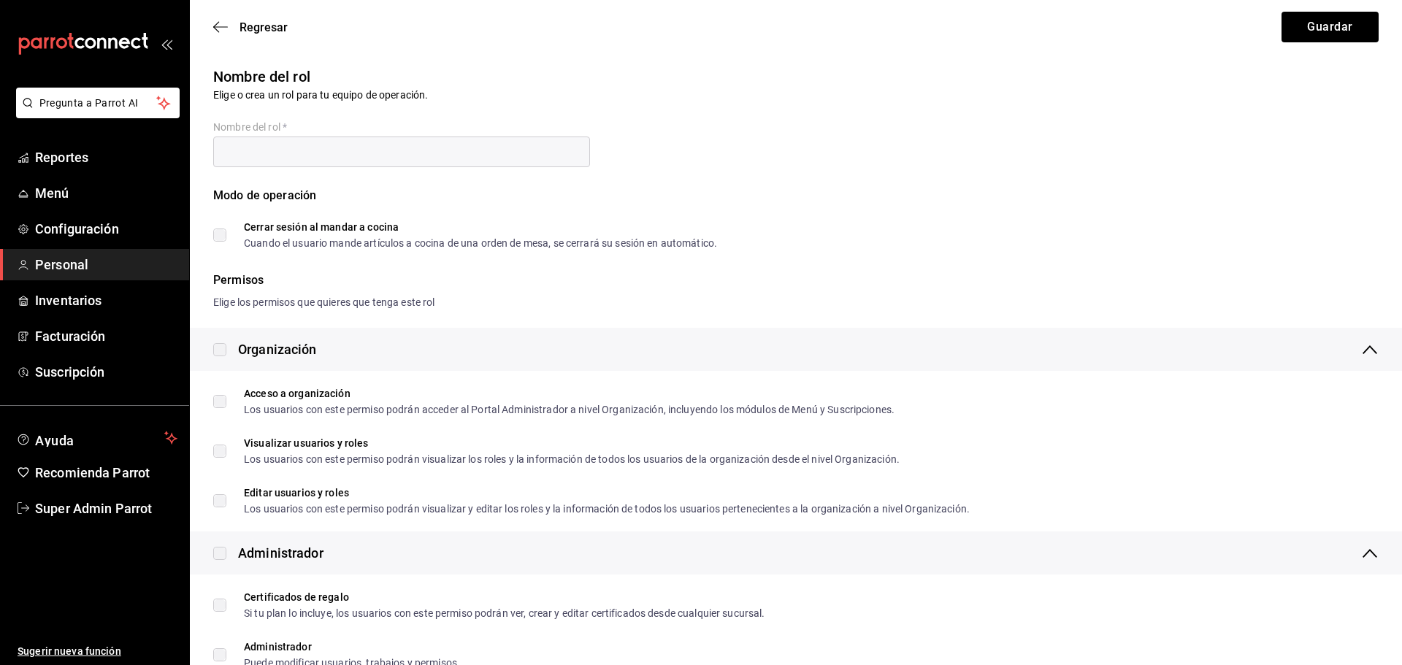
checkbox input "true"
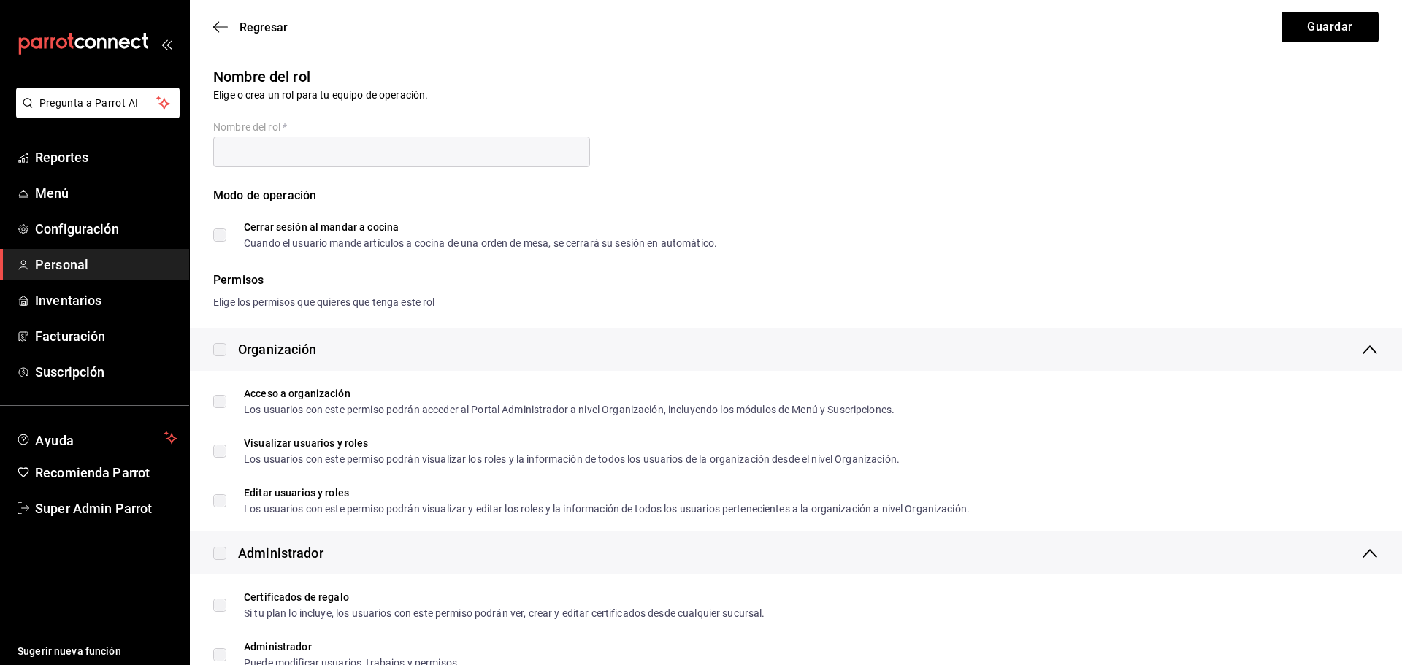
checkbox input "true"
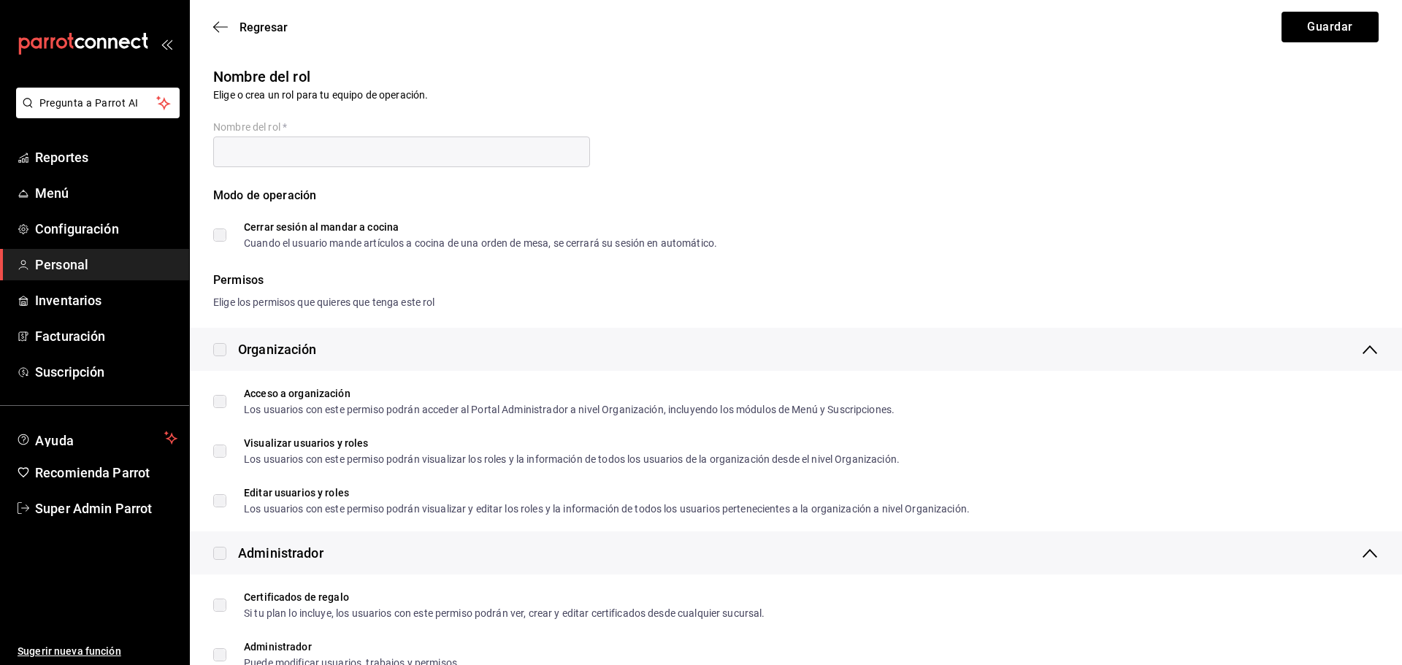
checkbox input "true"
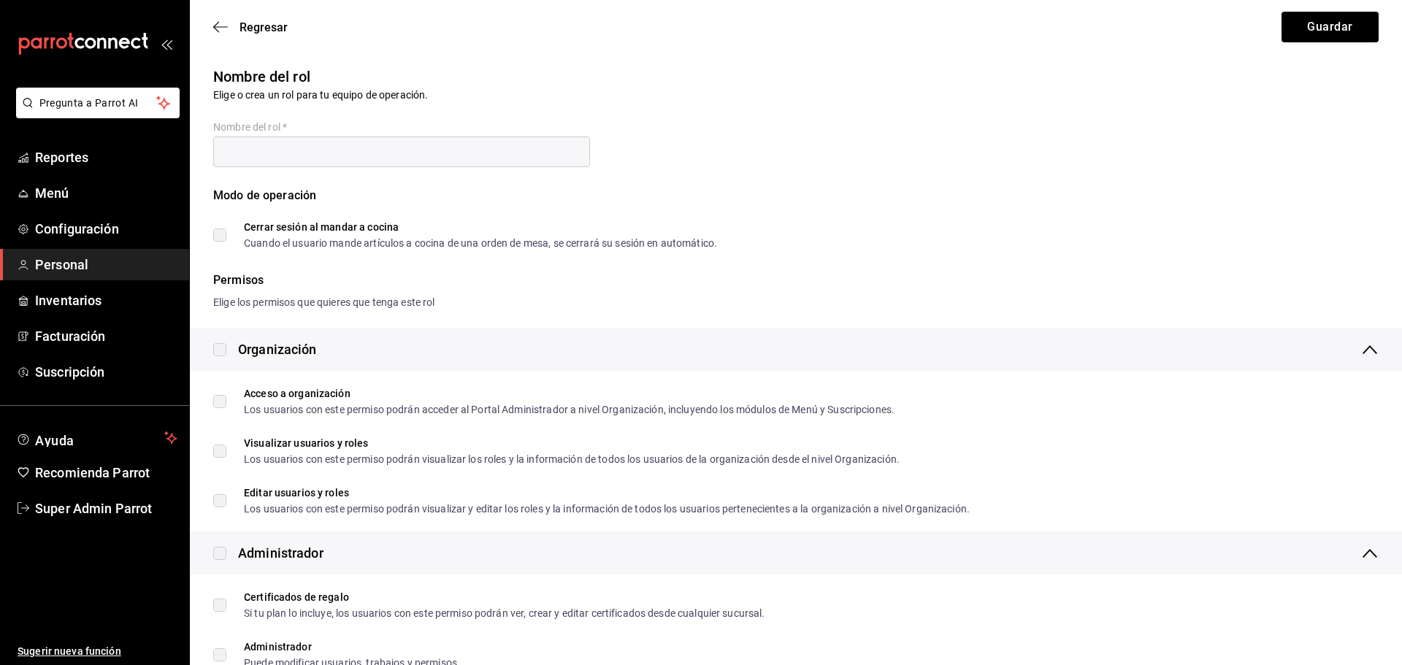
checkbox input "true"
type input "Super Admin"
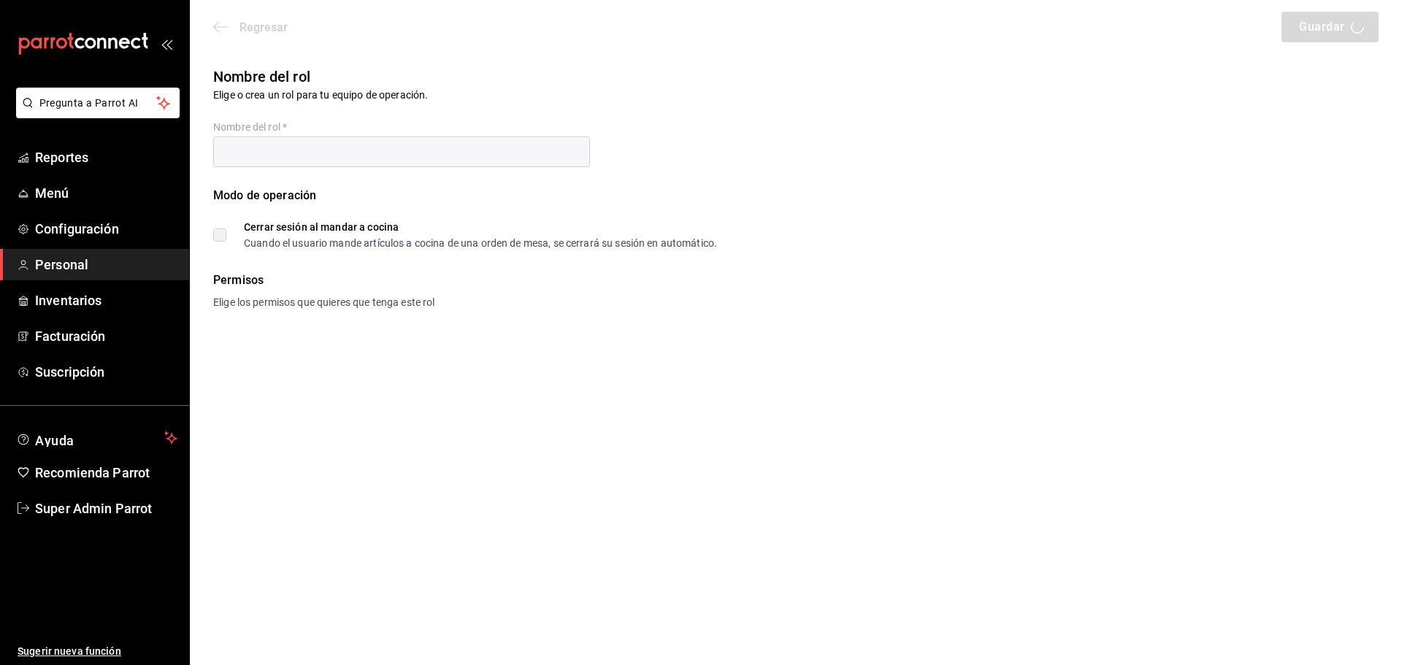
type input "Super Admin"
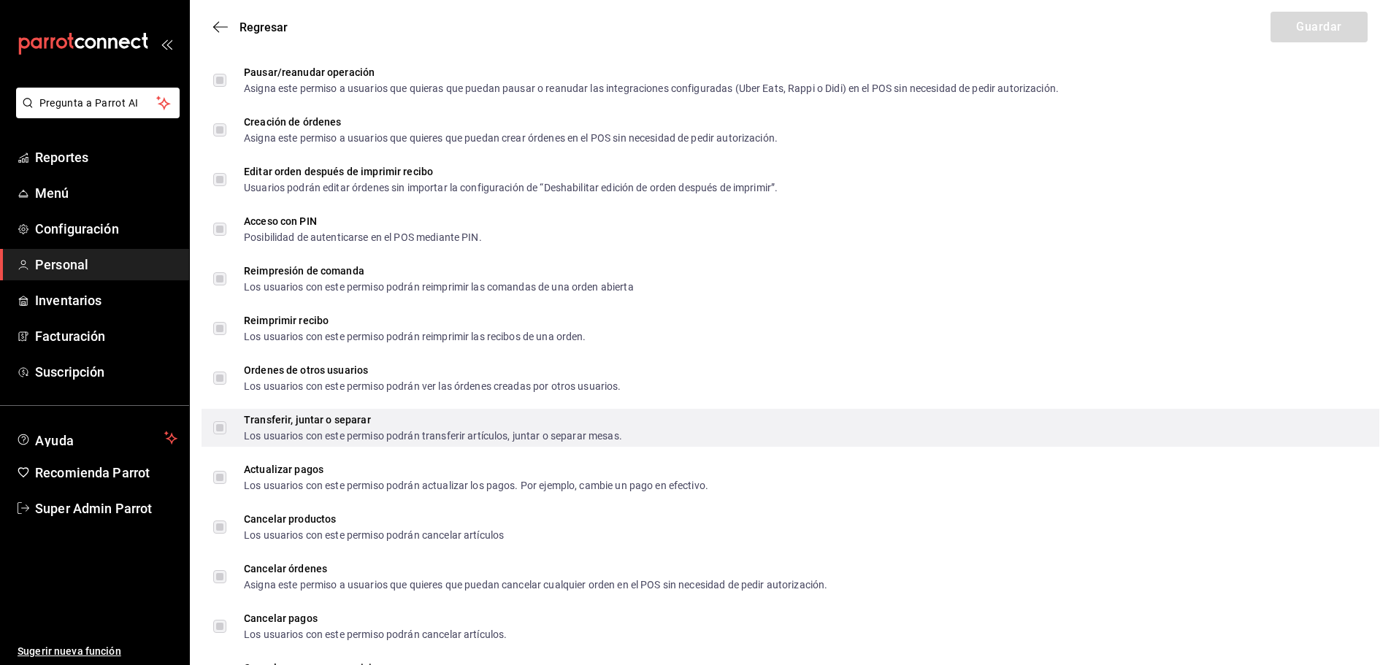
scroll to position [2294, 0]
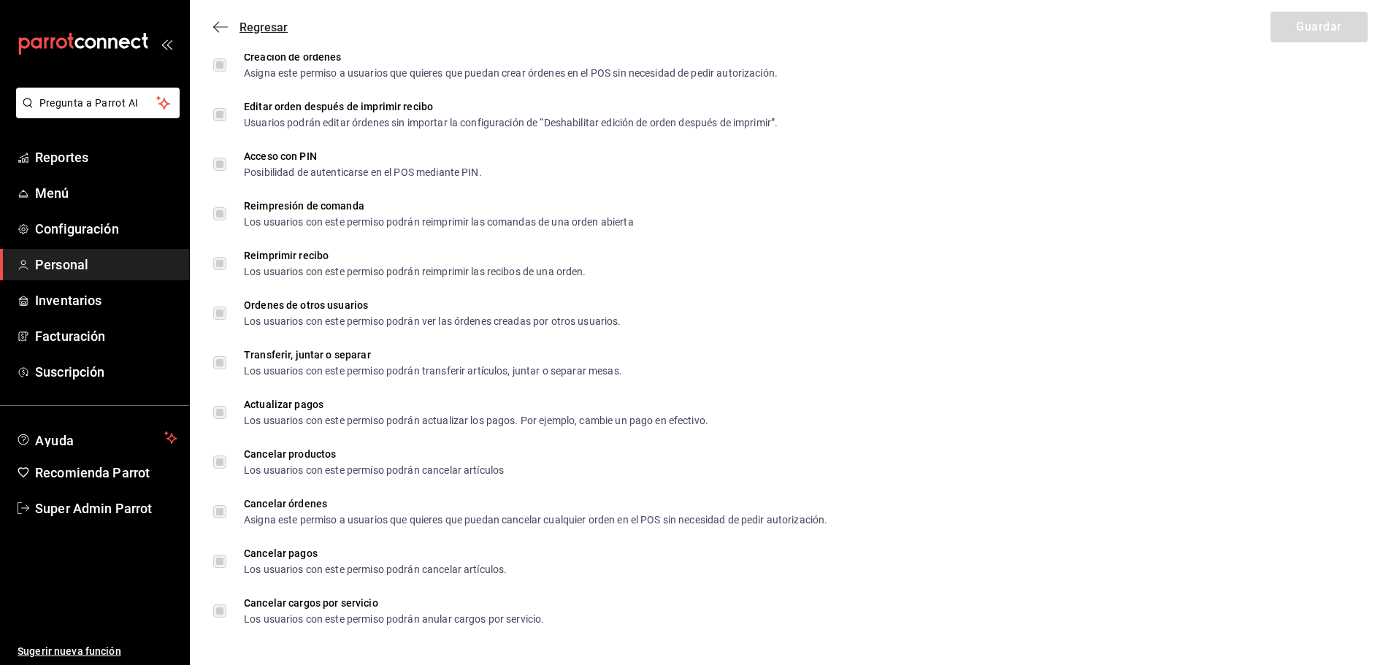
click at [216, 26] on icon "button" at bounding box center [220, 26] width 15 height 13
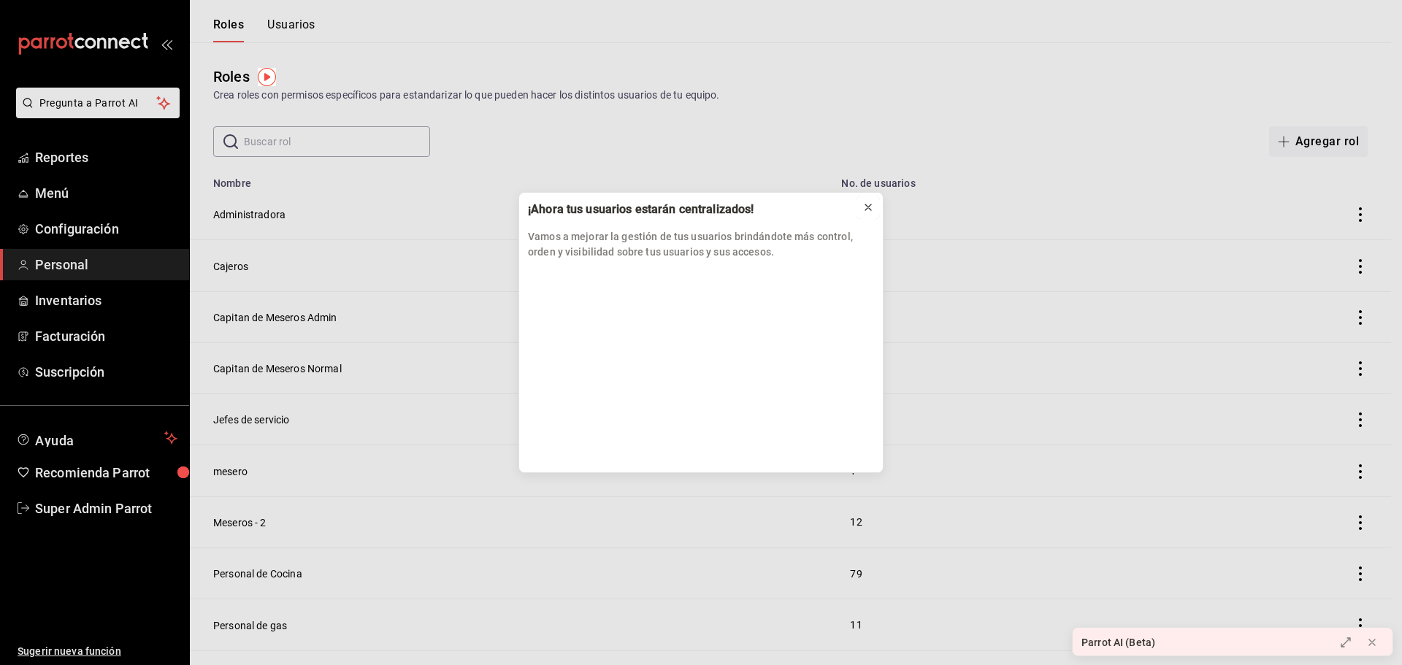
click at [863, 209] on icon at bounding box center [869, 208] width 12 height 12
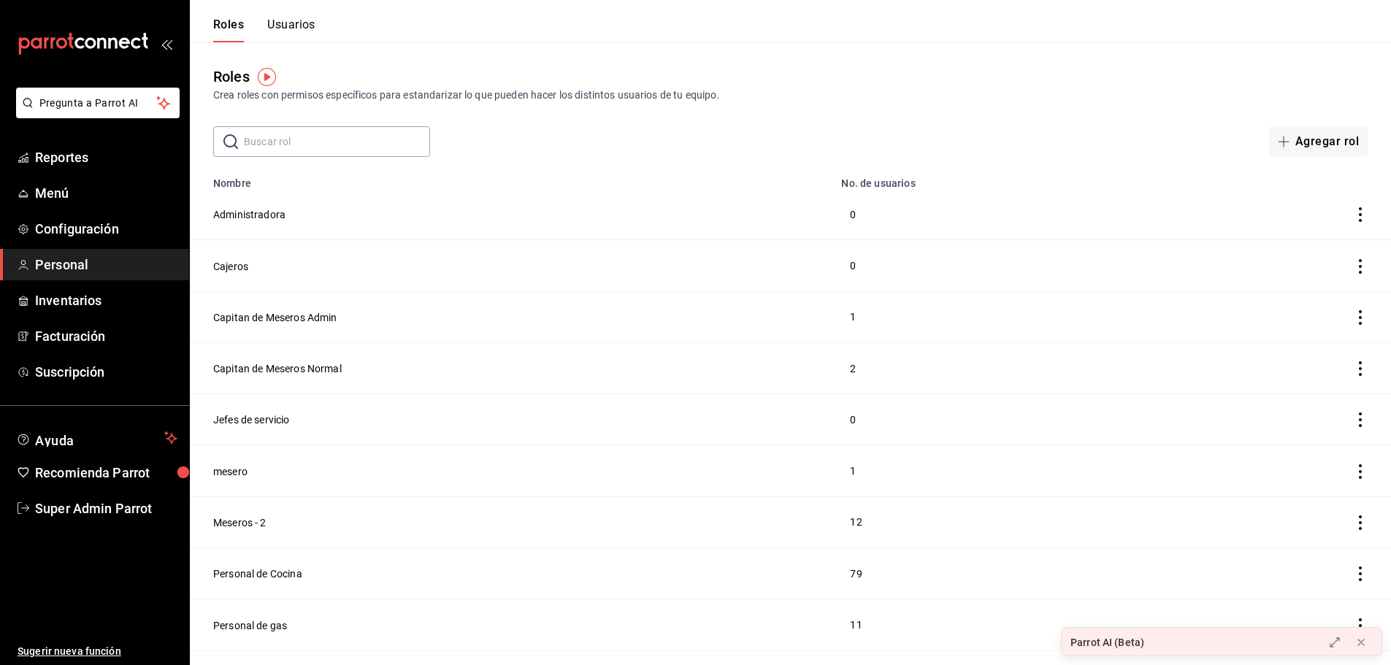
click at [302, 30] on button "Usuarios" at bounding box center [291, 30] width 48 height 25
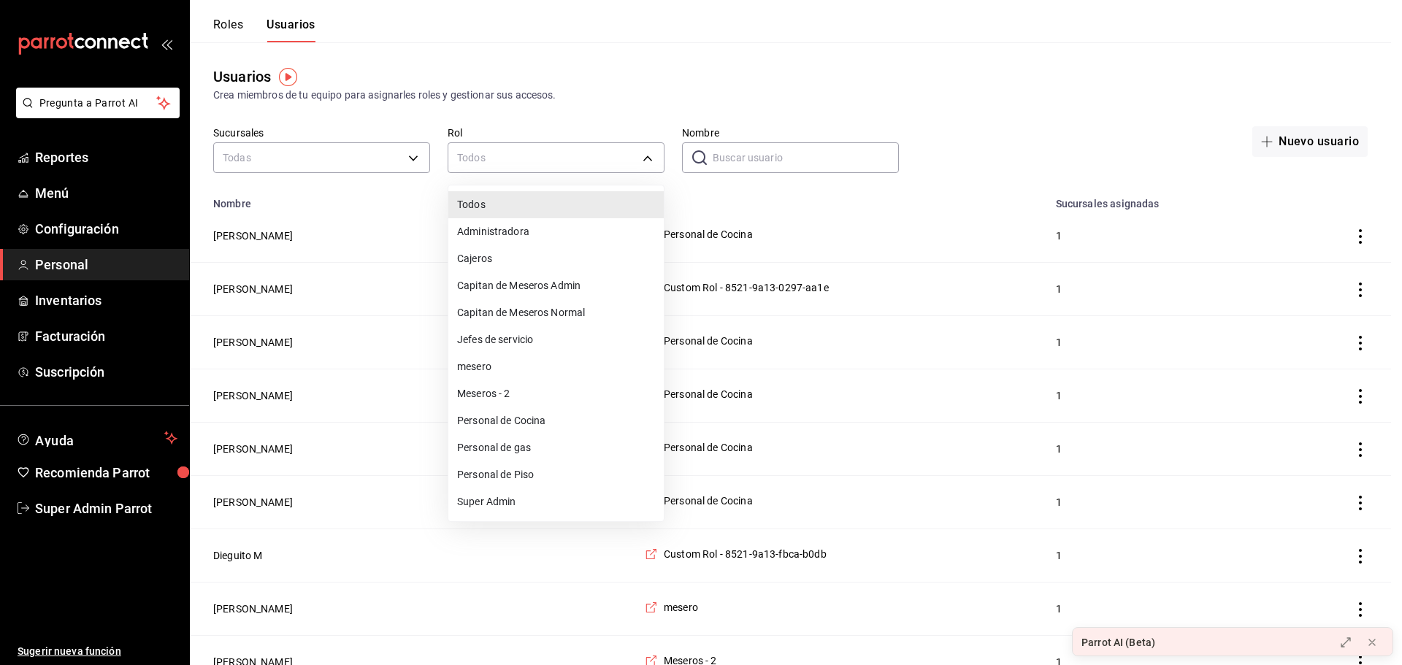
click at [524, 494] on li "Super Admin" at bounding box center [555, 502] width 215 height 27
type input "e2ddc01d-a43f-46aa-bcab-455b62cdccfd"
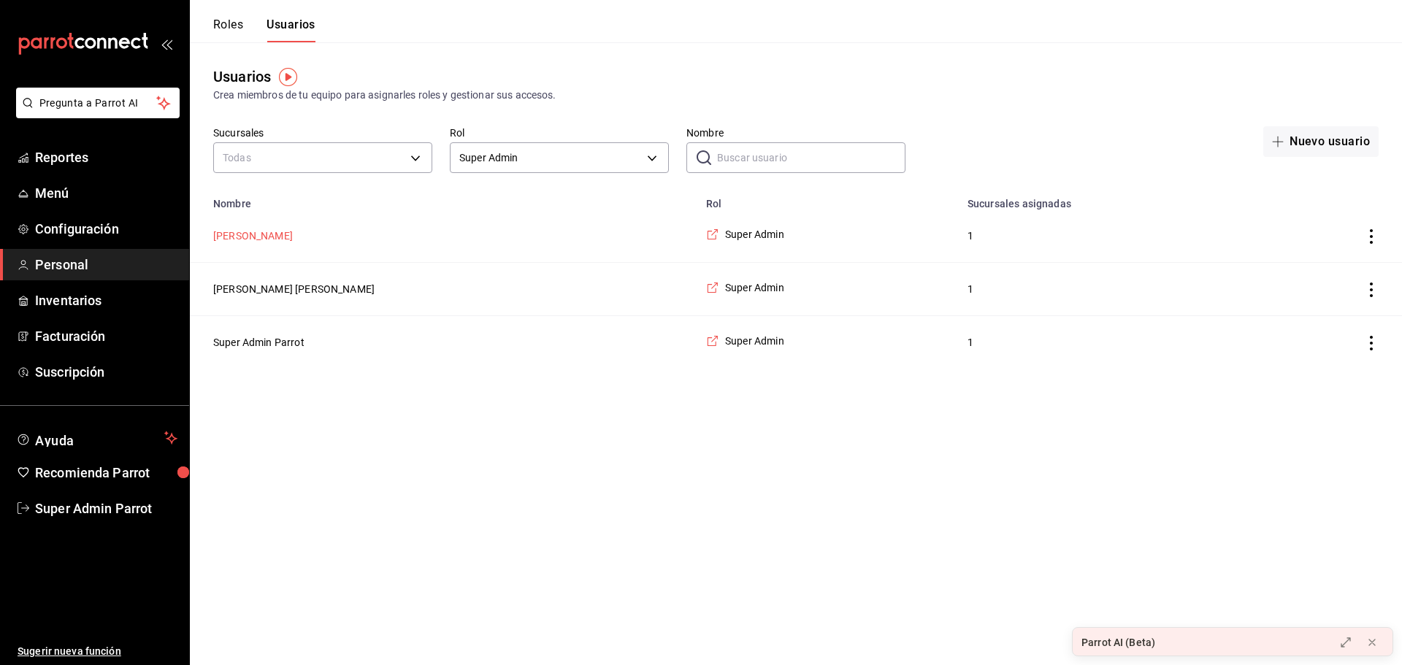
click at [293, 241] on button "Francisco A Cortes Castro" at bounding box center [253, 236] width 80 height 15
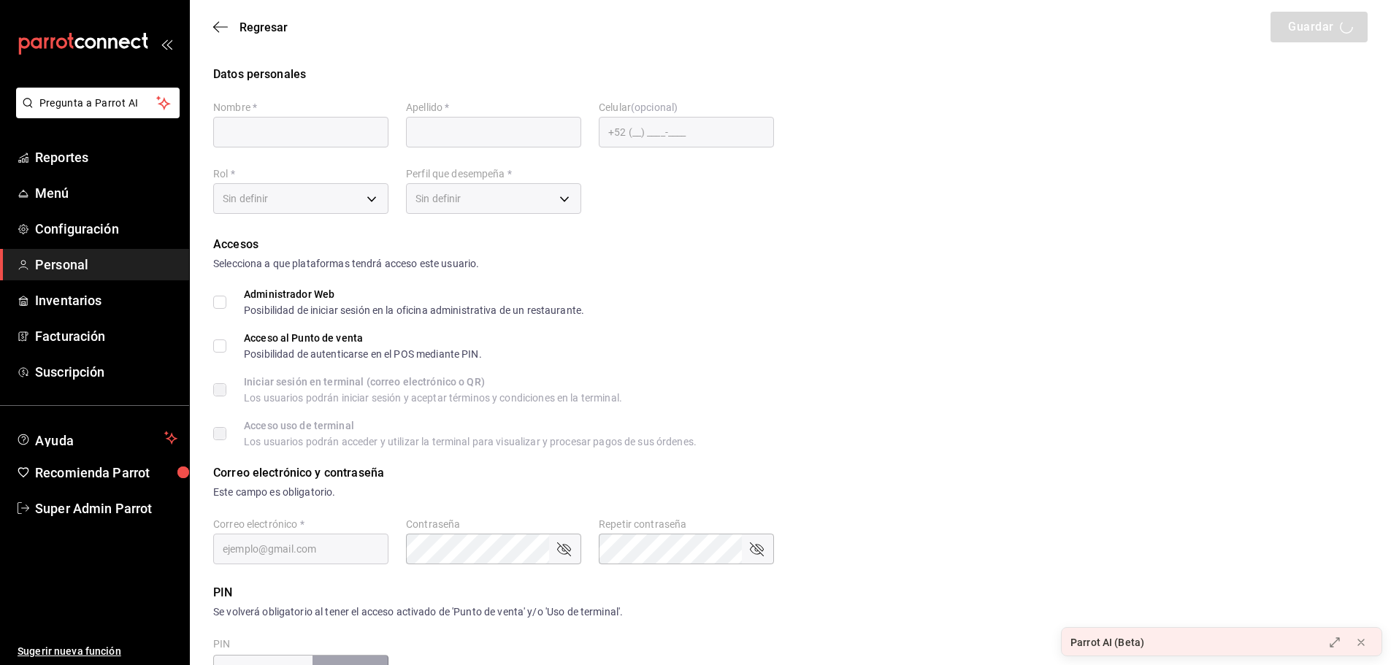
type input "Francisco A"
type input "Cortes Castro"
checkbox input "true"
type input "corcas7916@gmail.com"
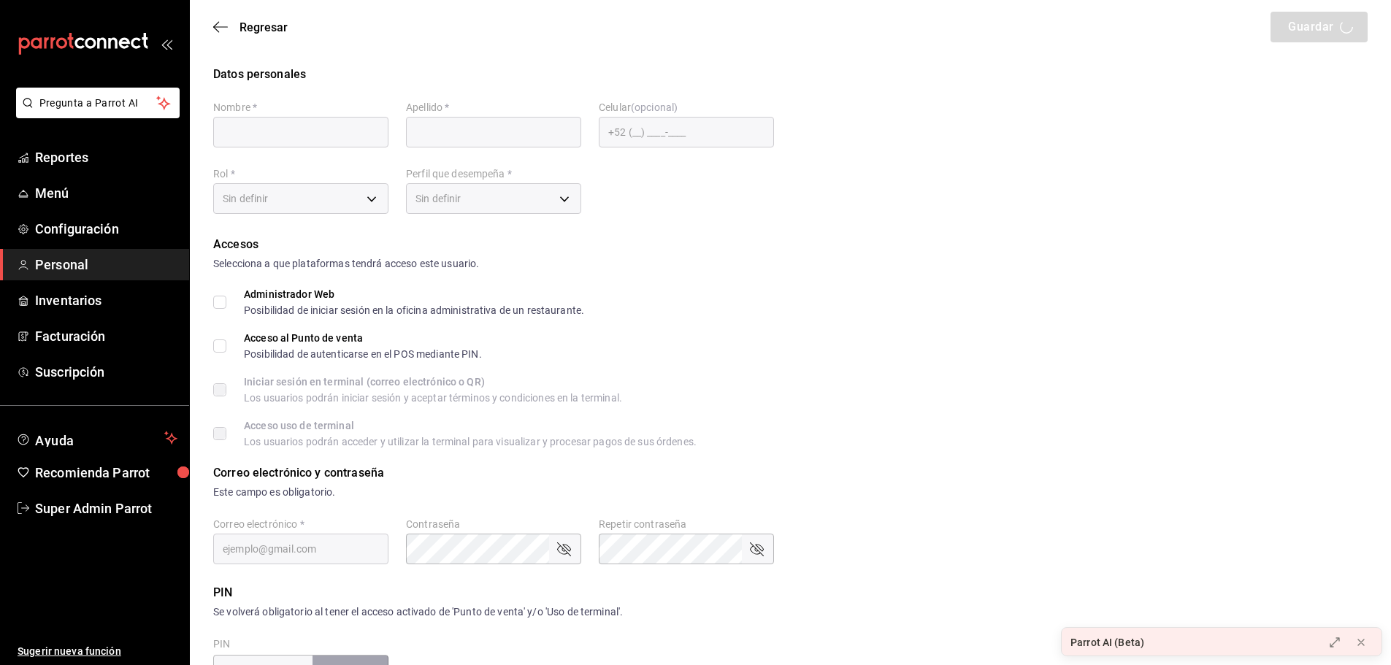
type input "2016"
type input "e2ddc01d-a43f-46aa-bcab-455b62cdccfd"
type input "STAFF"
checkbox input "true"
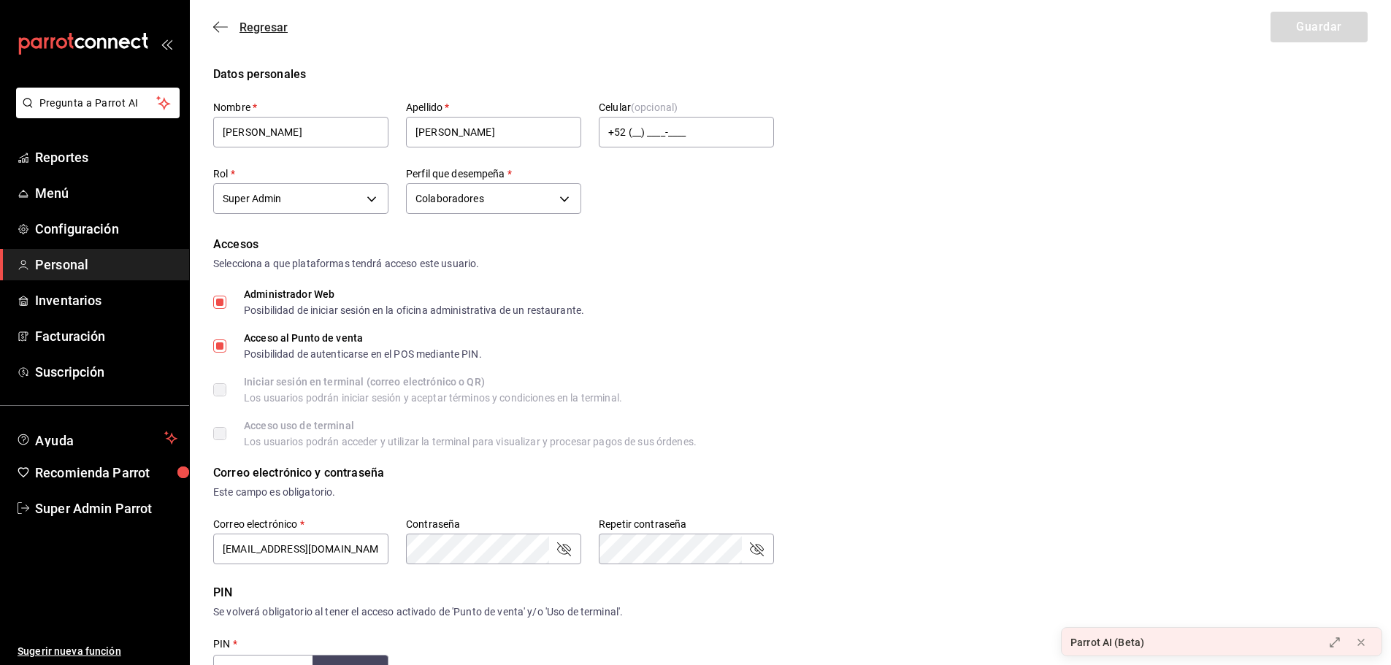
click at [225, 29] on icon "button" at bounding box center [220, 26] width 15 height 13
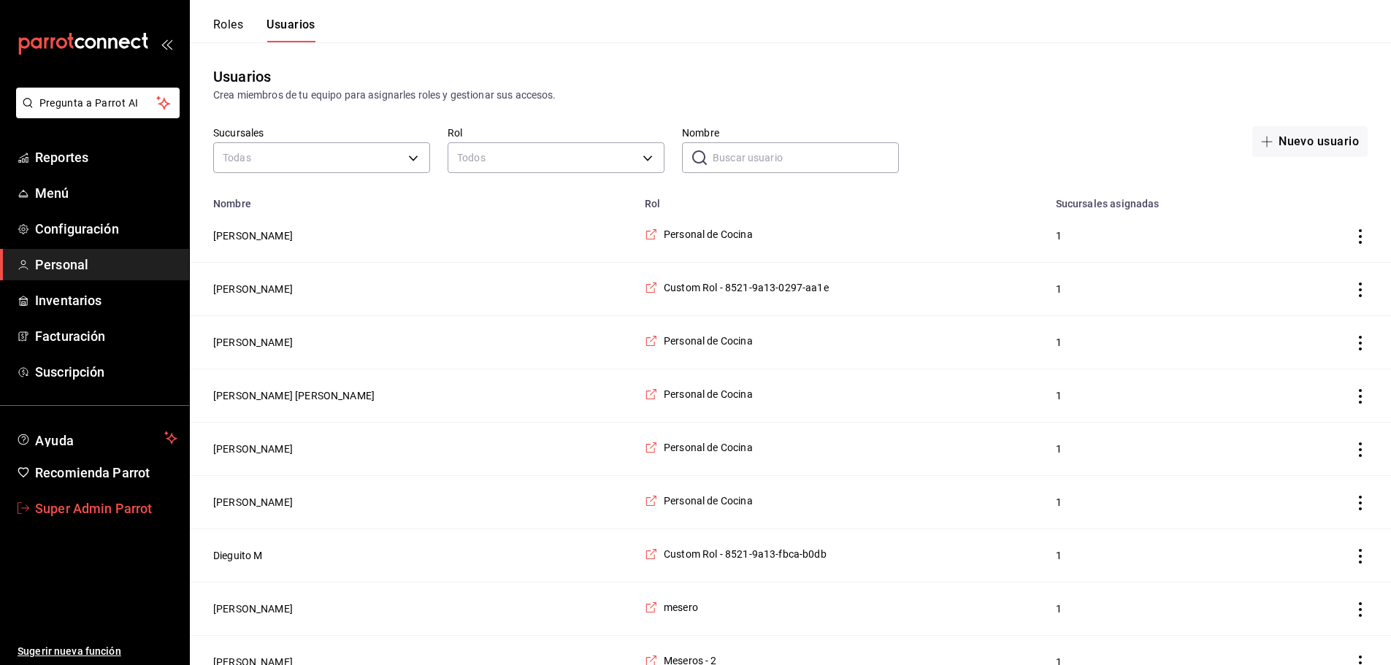
click at [122, 508] on span "Super Admin Parrot" at bounding box center [106, 509] width 142 height 20
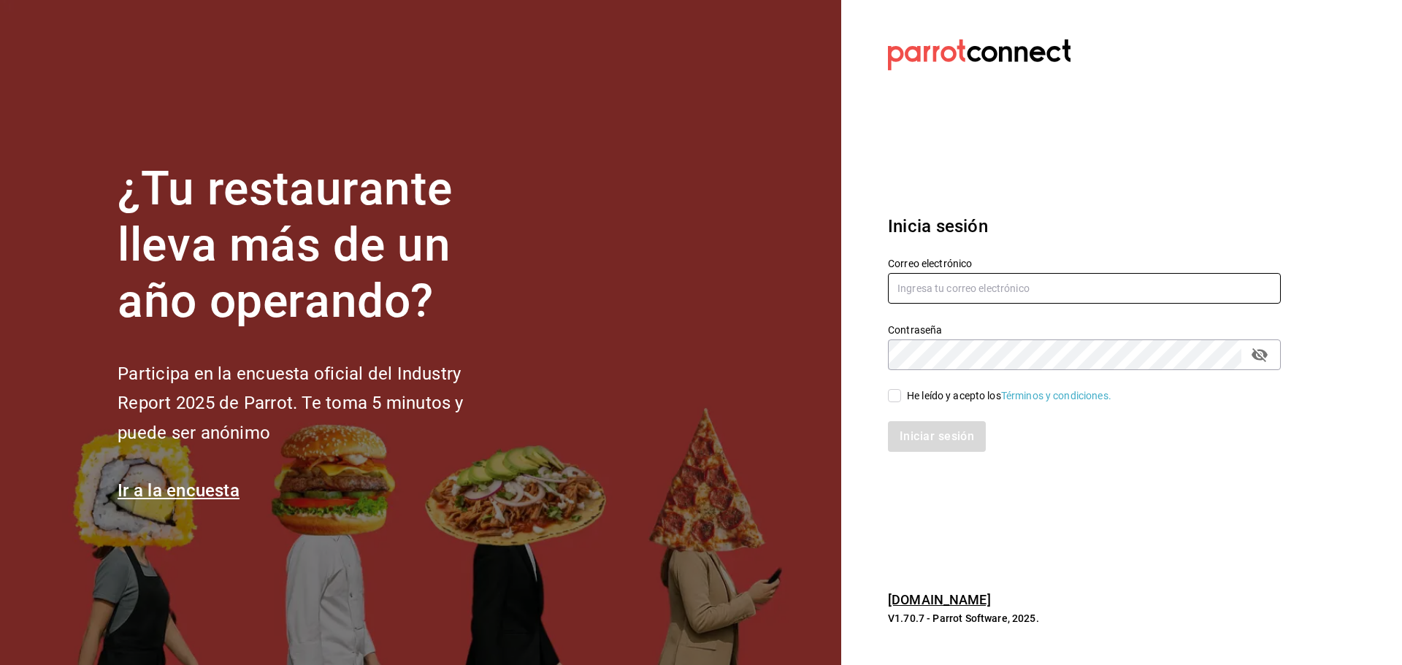
type input "[EMAIL_ADDRESS][PERSON_NAME][DOMAIN_NAME]"
click at [920, 393] on div "He leído y acepto los Términos y condiciones." at bounding box center [1009, 396] width 205 height 15
click at [901, 393] on input "He leído y acepto los Términos y condiciones." at bounding box center [894, 395] width 13 height 13
checkbox input "true"
click at [927, 426] on button "Iniciar sesión" at bounding box center [937, 436] width 99 height 31
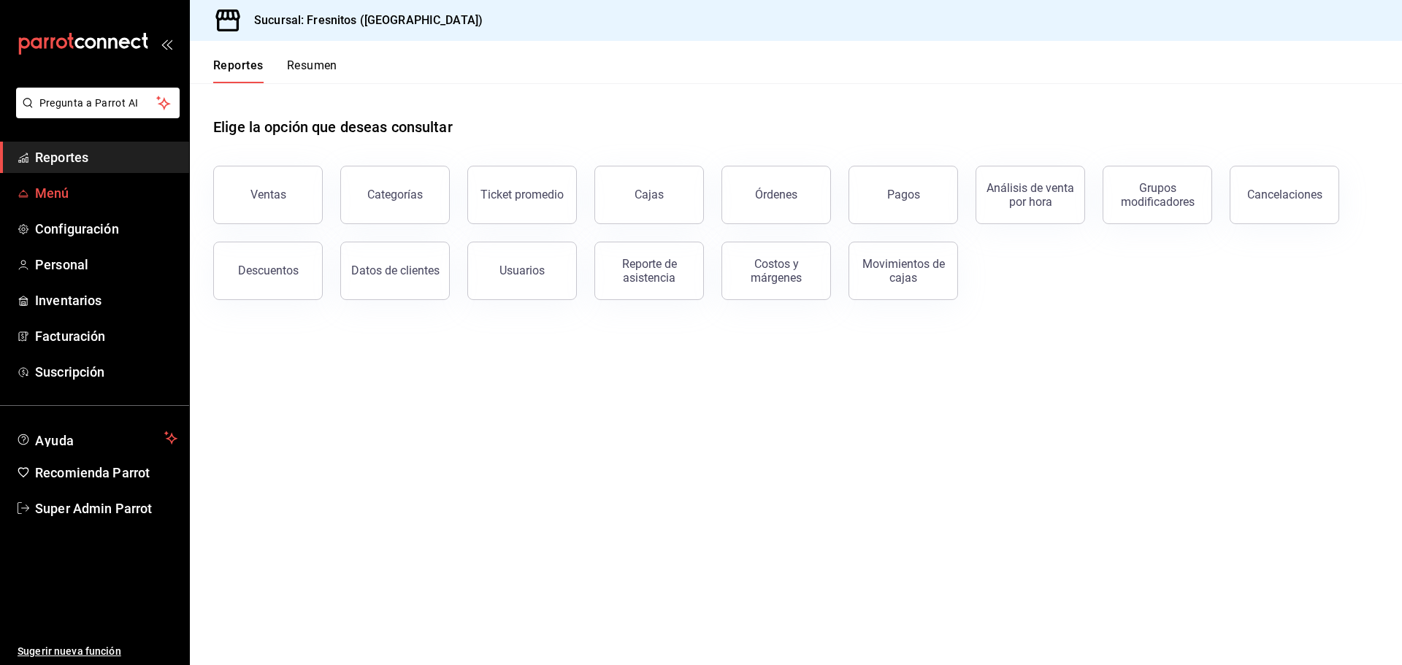
click at [80, 205] on link "Menú" at bounding box center [94, 192] width 189 height 31
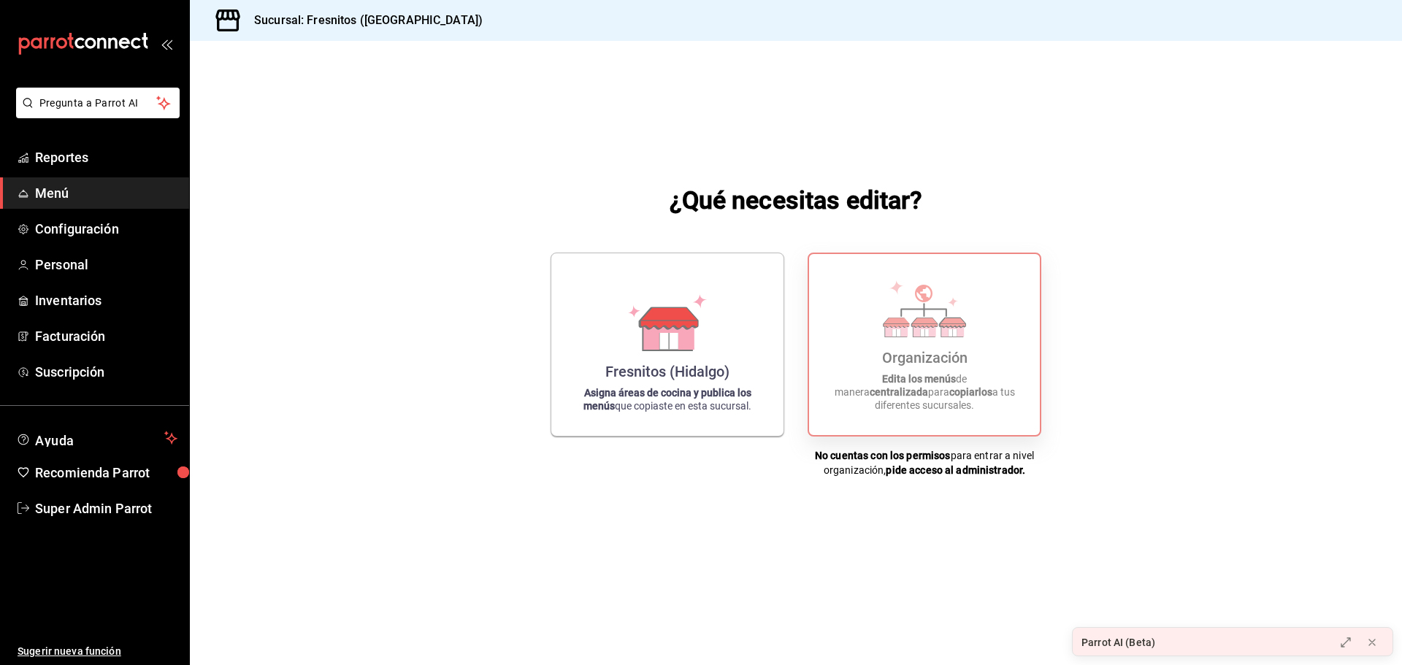
click at [936, 367] on div "Organización" at bounding box center [924, 358] width 85 height 18
click at [940, 409] on p "Edita los menús de manera centralizada para copiarlos a tus diferentes sucursal…" at bounding box center [925, 391] width 196 height 39
click at [623, 502] on div "¿Qué necesitas editar? Fresnitos ([PERSON_NAME]) Asigna áreas de cocina y publi…" at bounding box center [796, 330] width 1212 height 578
click at [92, 224] on span "Configuración" at bounding box center [106, 229] width 142 height 20
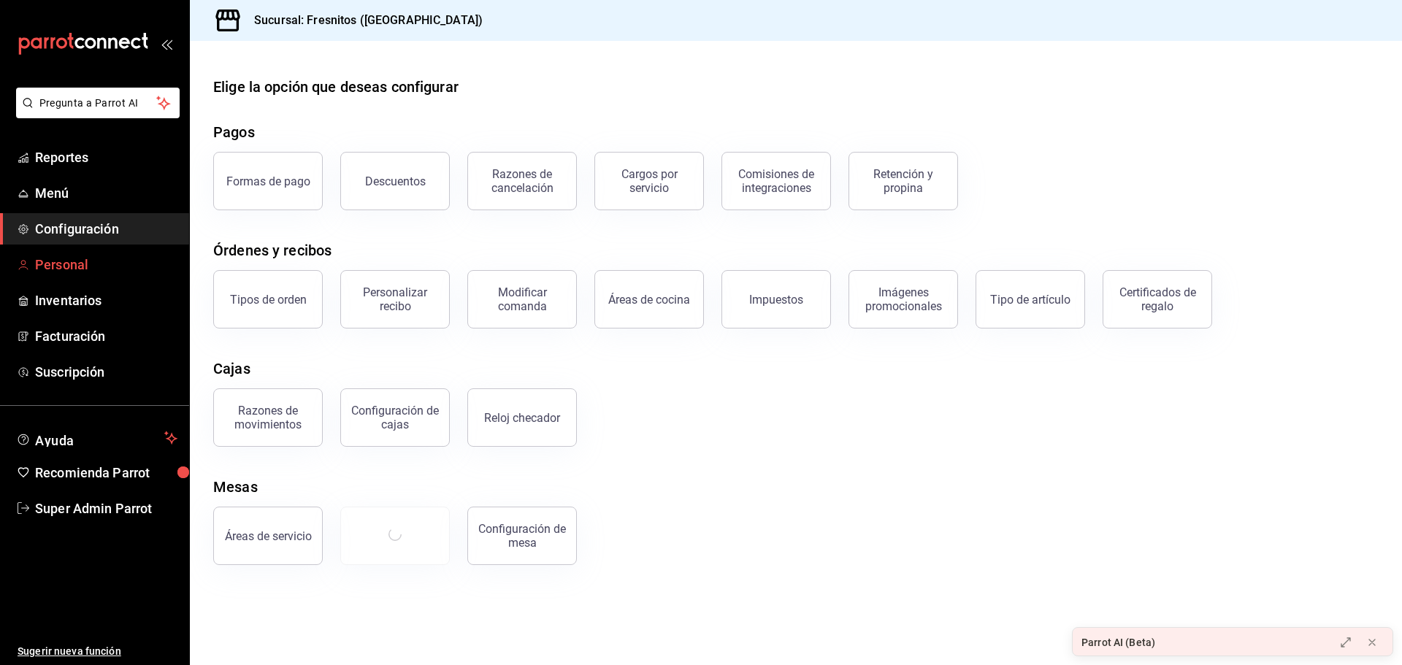
click at [88, 267] on span "Personal" at bounding box center [106, 265] width 142 height 20
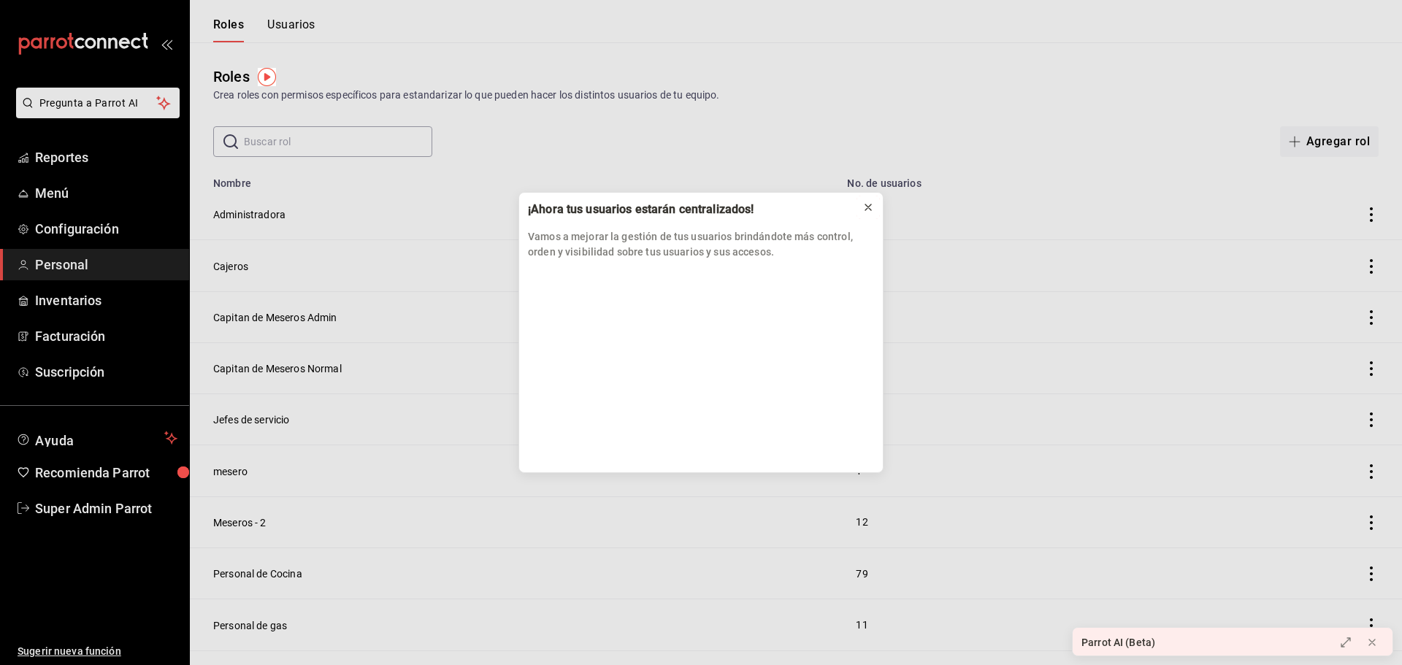
click at [868, 208] on icon at bounding box center [869, 208] width 6 height 6
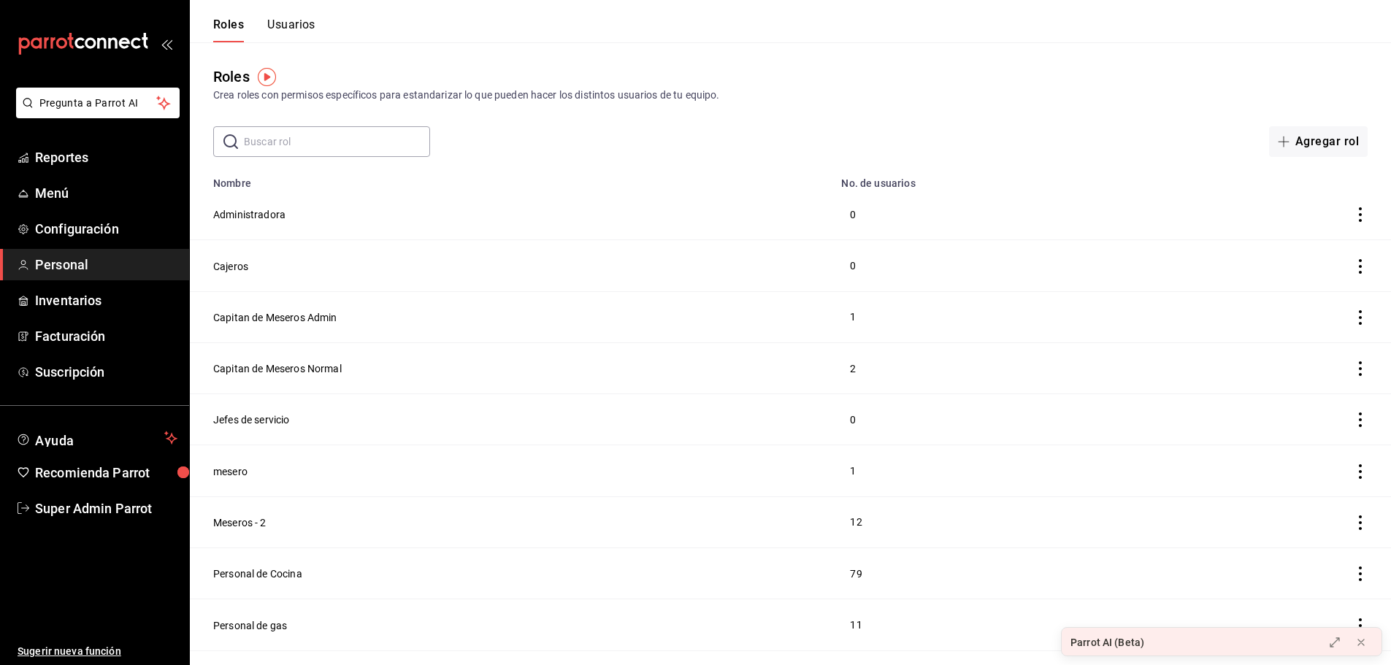
click at [310, 24] on button "Usuarios" at bounding box center [291, 30] width 48 height 25
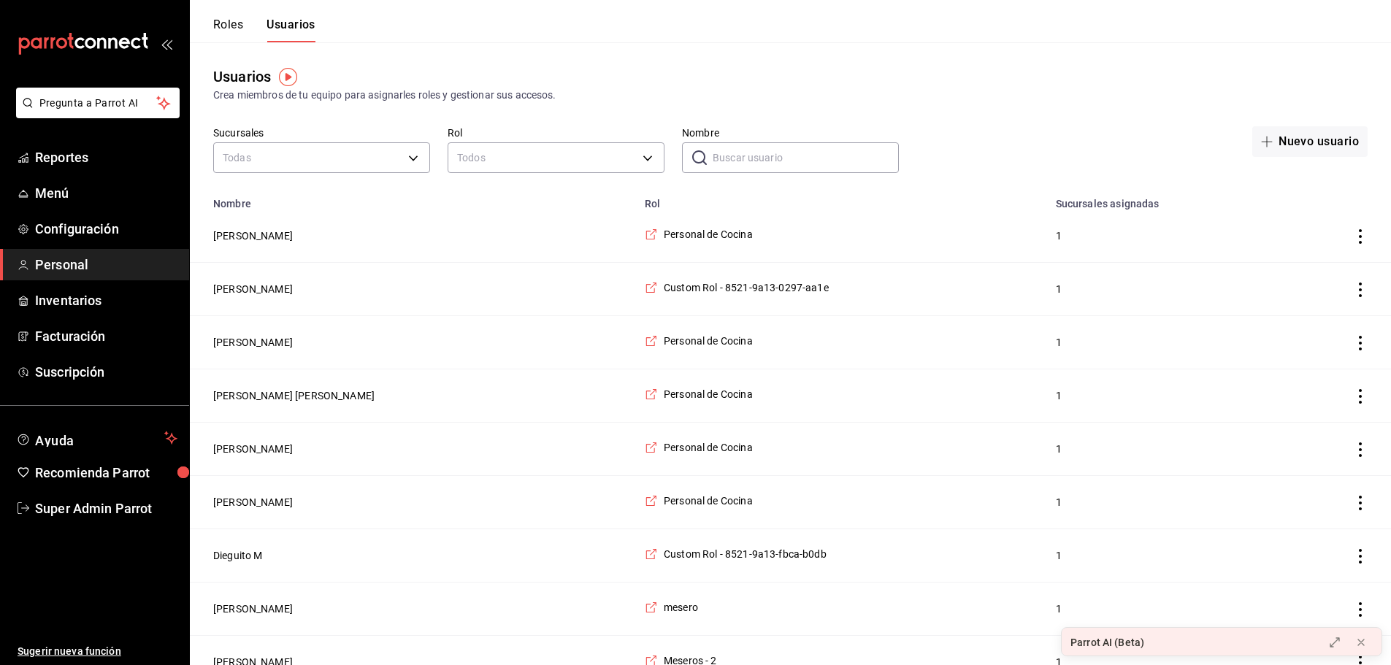
click at [535, 141] on div "Todos" at bounding box center [556, 156] width 217 height 39
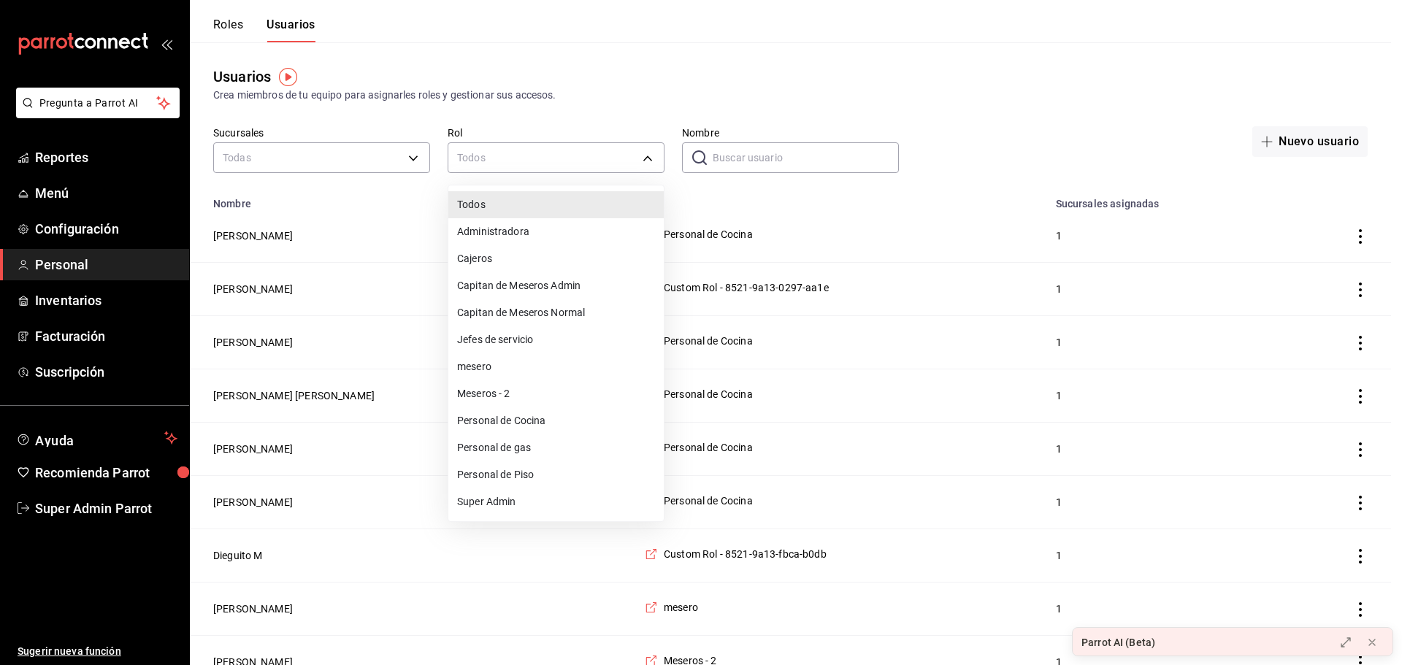
click at [540, 508] on li "Super Admin" at bounding box center [555, 502] width 215 height 27
type input "e2ddc01d-a43f-46aa-bcab-455b62cdccfd"
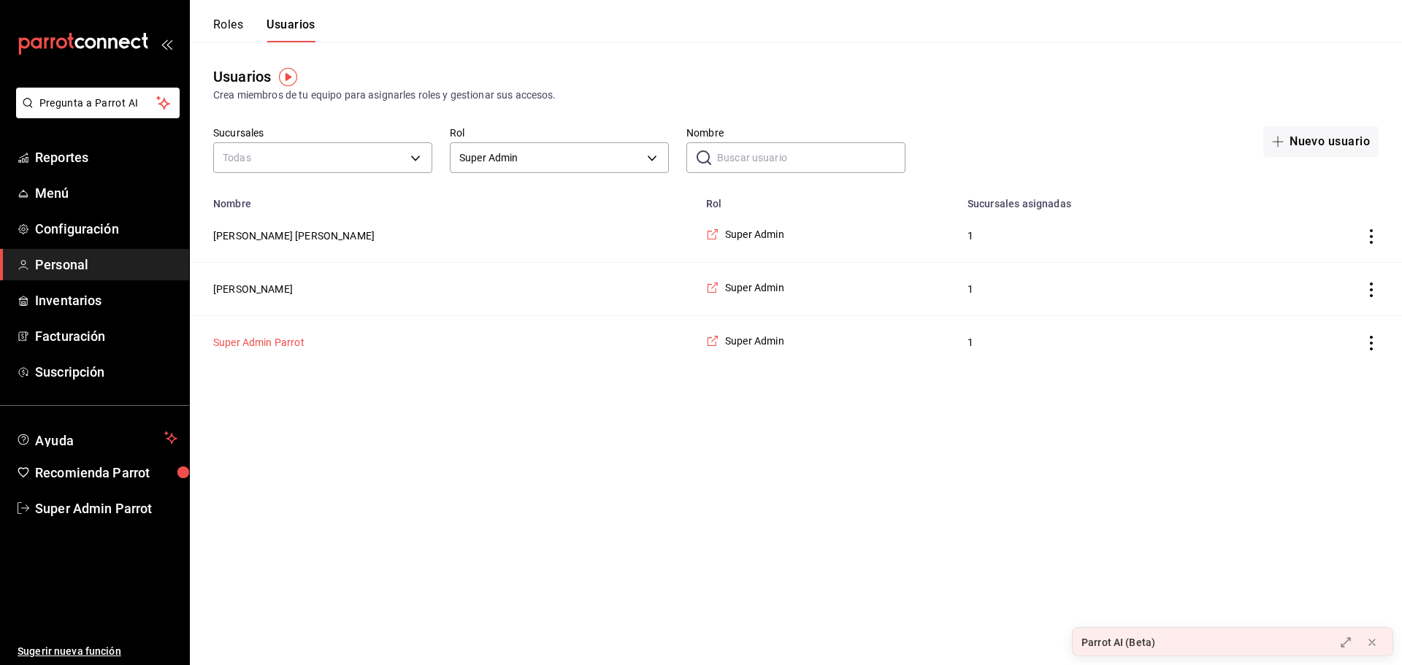
click at [275, 350] on button "Super Admin Parrot" at bounding box center [258, 342] width 91 height 15
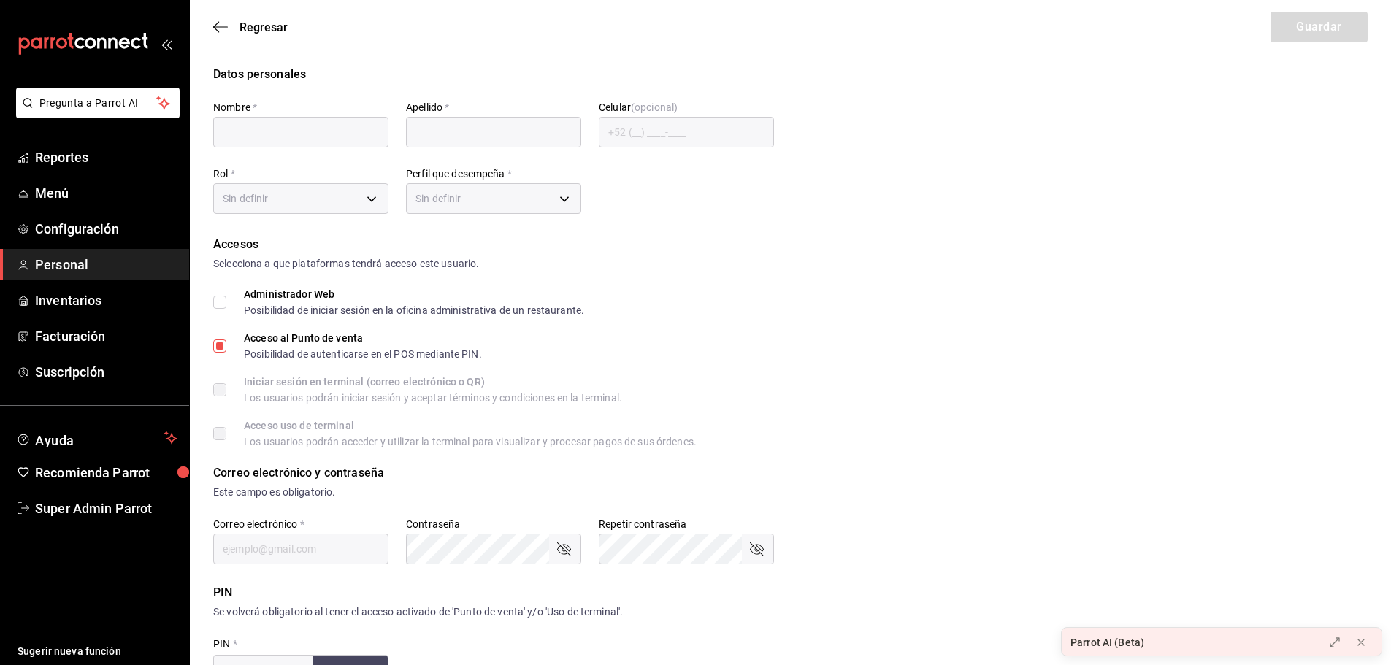
type input "Super Admin"
type input "Parrot"
checkbox input "true"
type input "[EMAIL_ADDRESS][PERSON_NAME][DOMAIN_NAME]"
type input "945507"
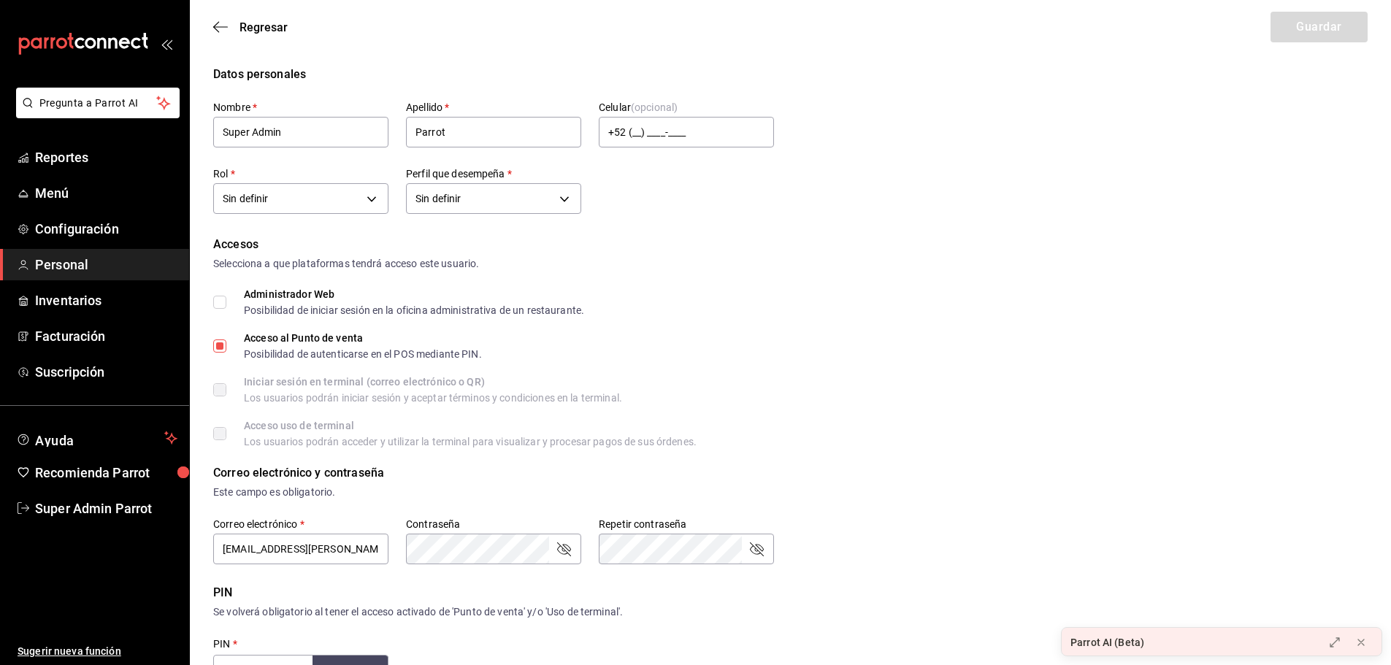
type input "e2ddc01d-a43f-46aa-bcab-455b62cdccfd"
type input "UNDEFINED"
checkbox input "true"
click at [218, 27] on icon "button" at bounding box center [220, 26] width 15 height 1
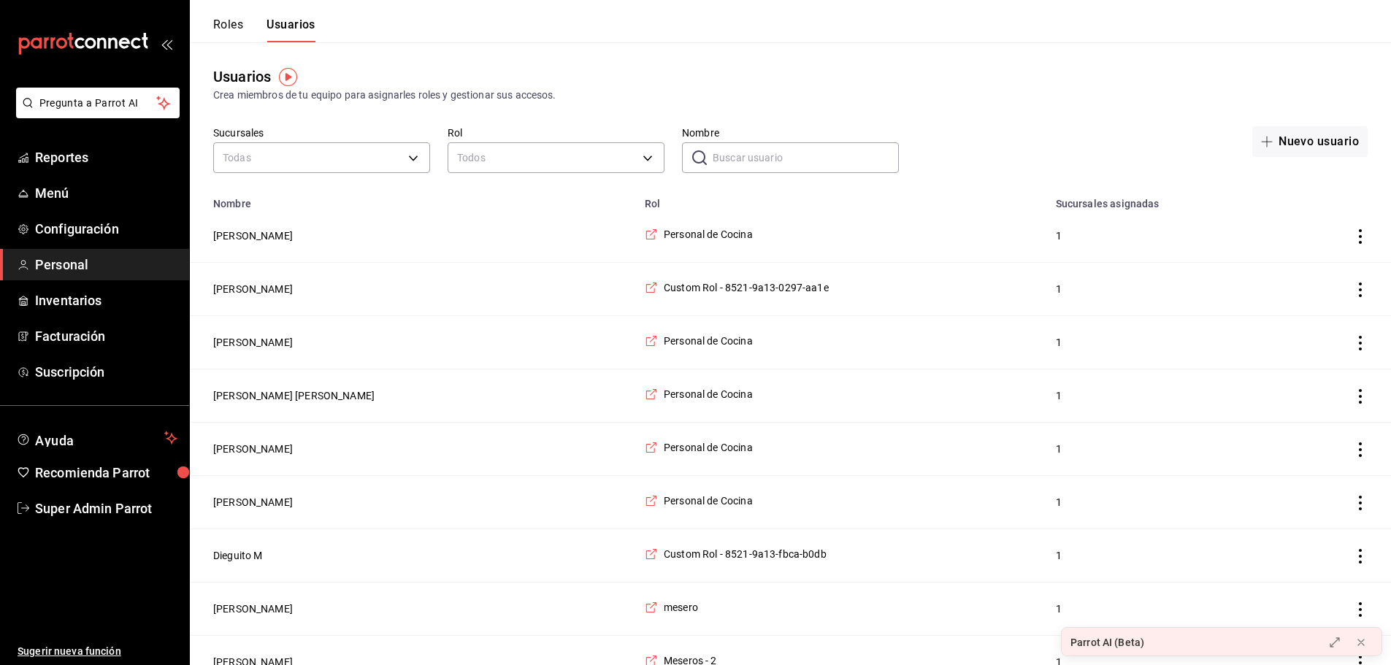
click at [748, 156] on input "Nombre" at bounding box center [806, 157] width 186 height 29
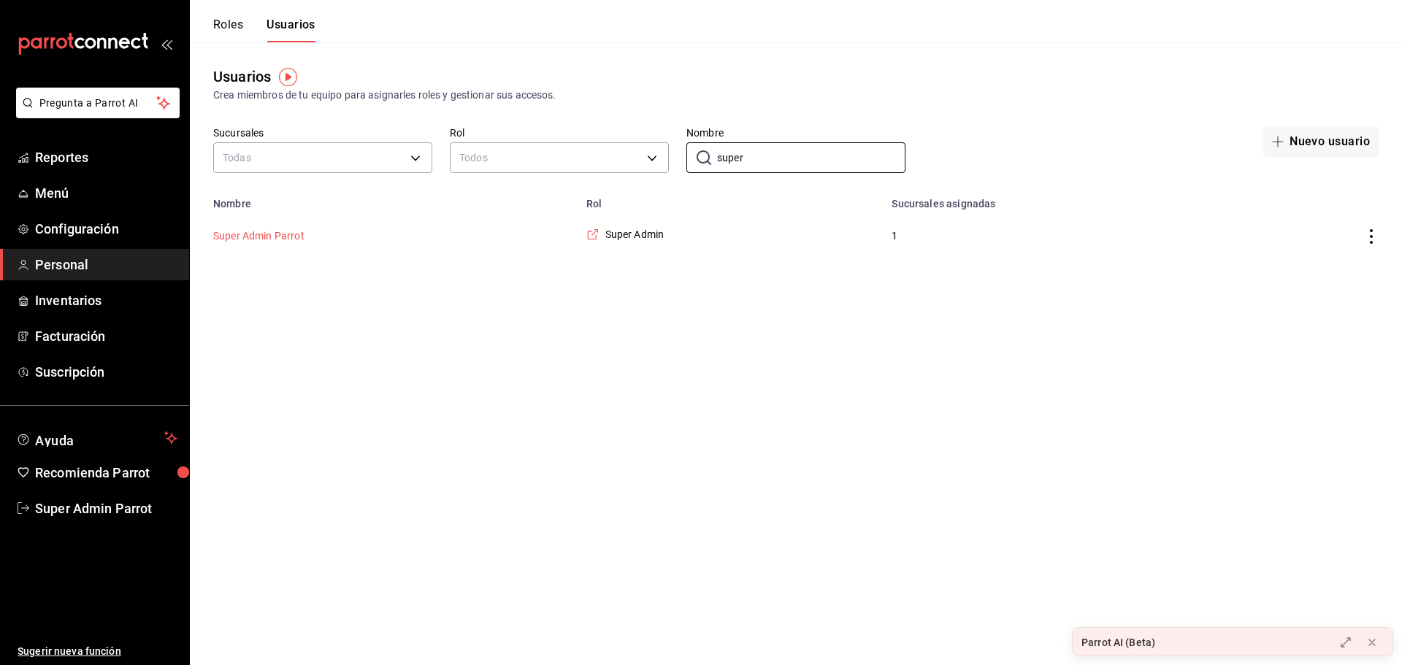
type input "super"
click at [256, 229] on button "Super Admin Parrot" at bounding box center [258, 236] width 91 height 15
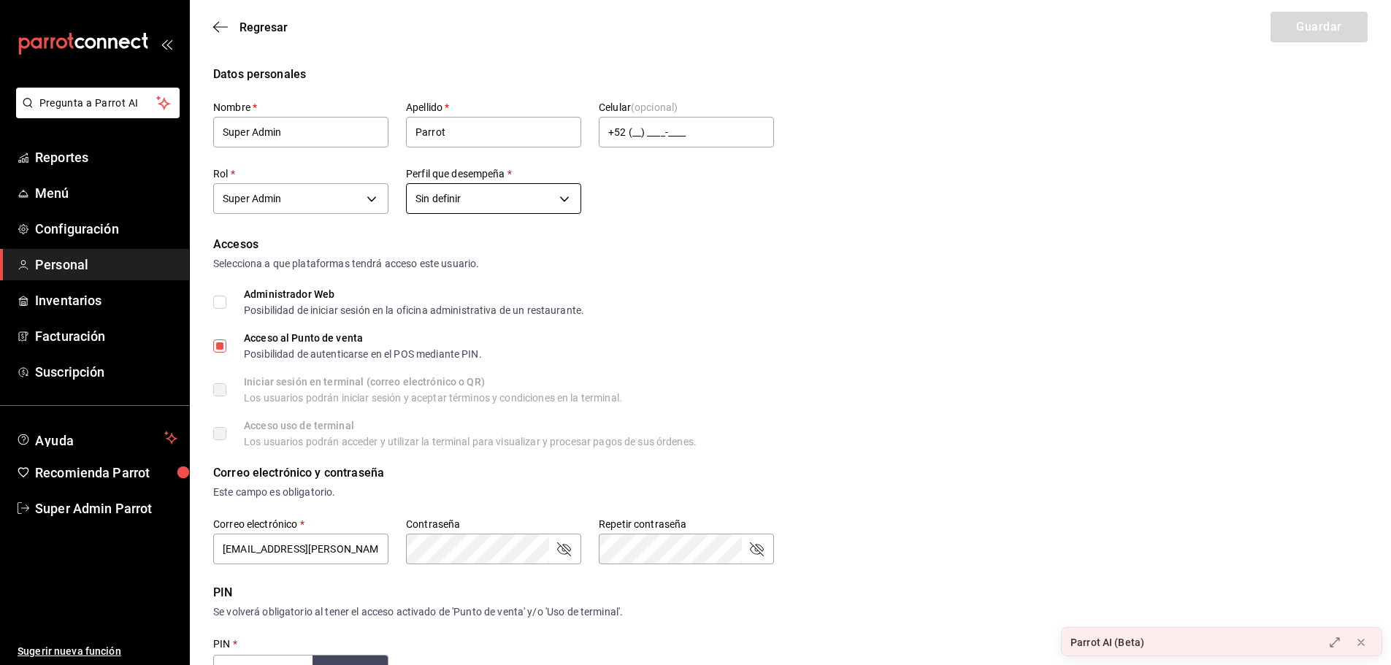
click at [457, 201] on body "Pregunta a Parrot AI Reportes Menú Configuración Personal Inventarios Facturaci…" at bounding box center [695, 525] width 1391 height 1050
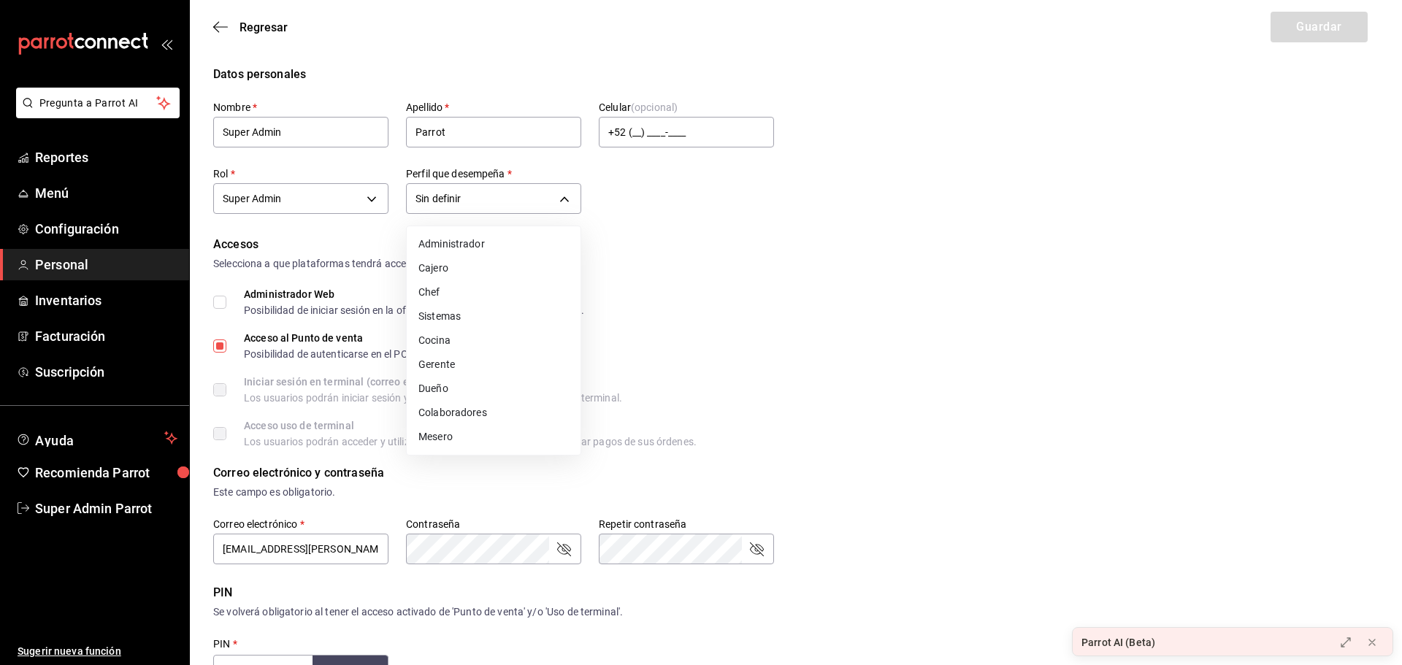
click at [464, 237] on li "Administrador" at bounding box center [494, 244] width 174 height 24
type input "ADMIN"
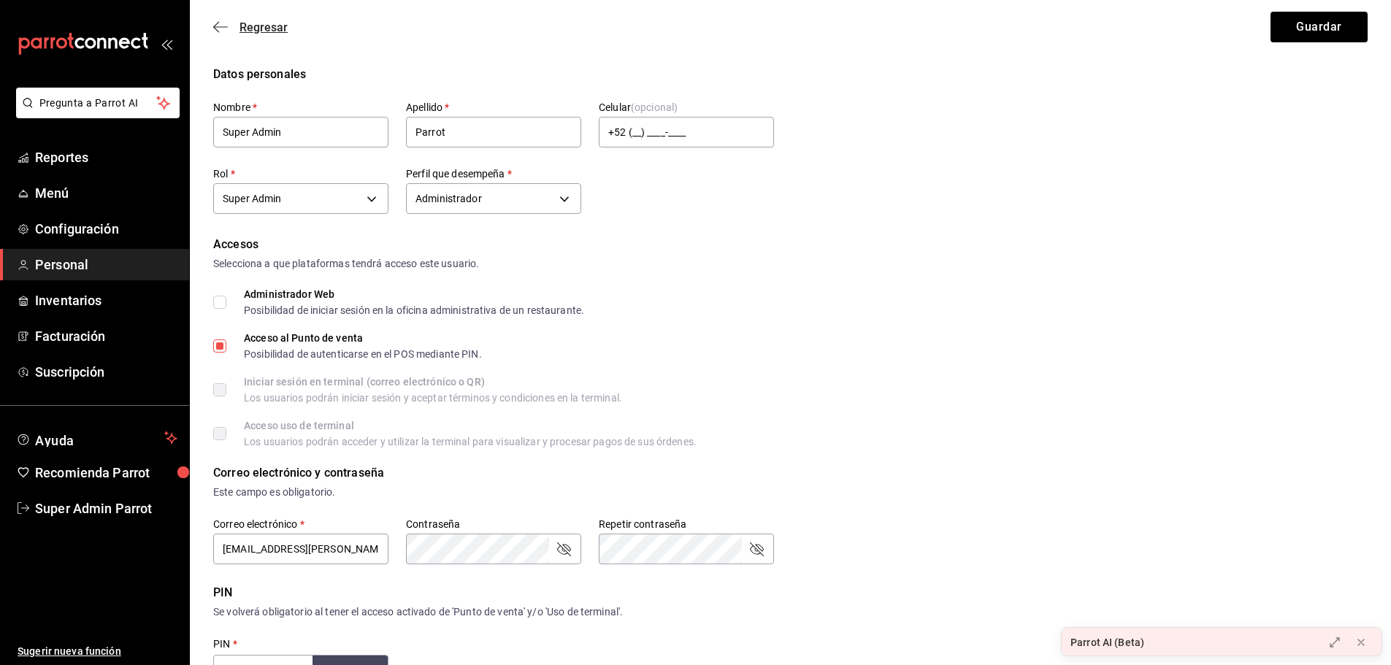
click at [213, 28] on icon "button" at bounding box center [220, 26] width 15 height 13
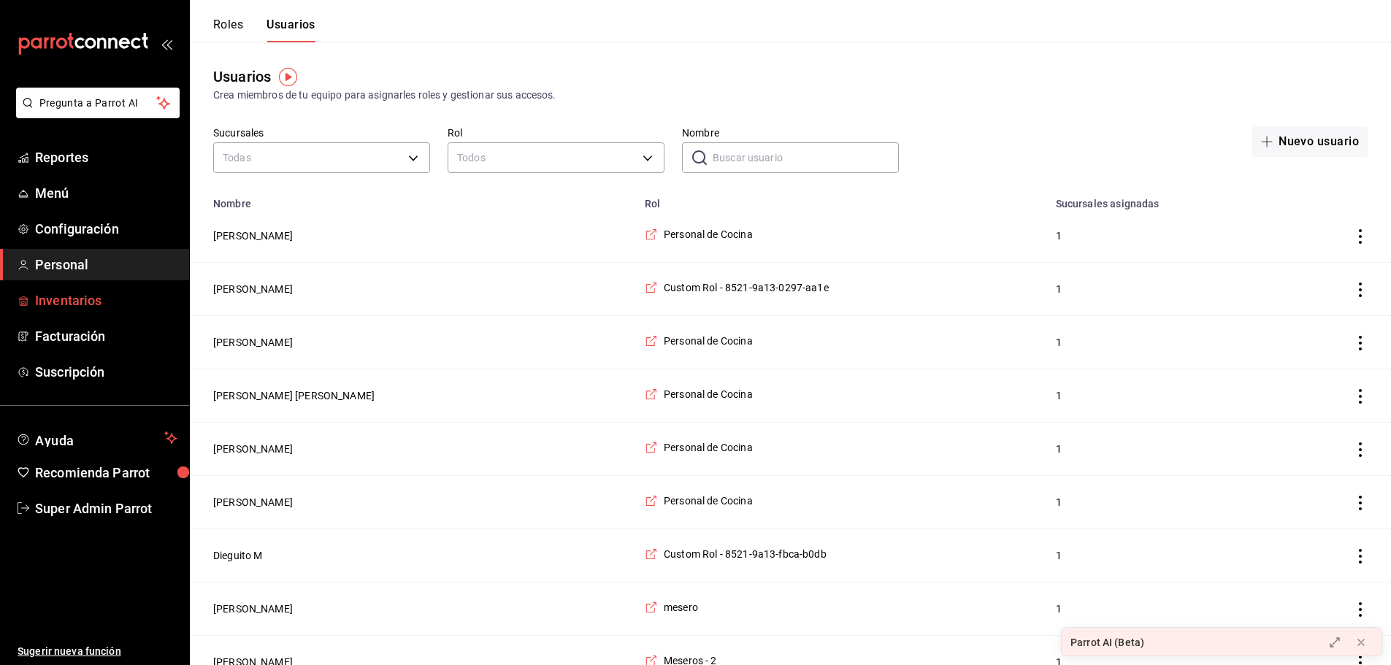
click at [85, 292] on span "Inventarios" at bounding box center [106, 301] width 142 height 20
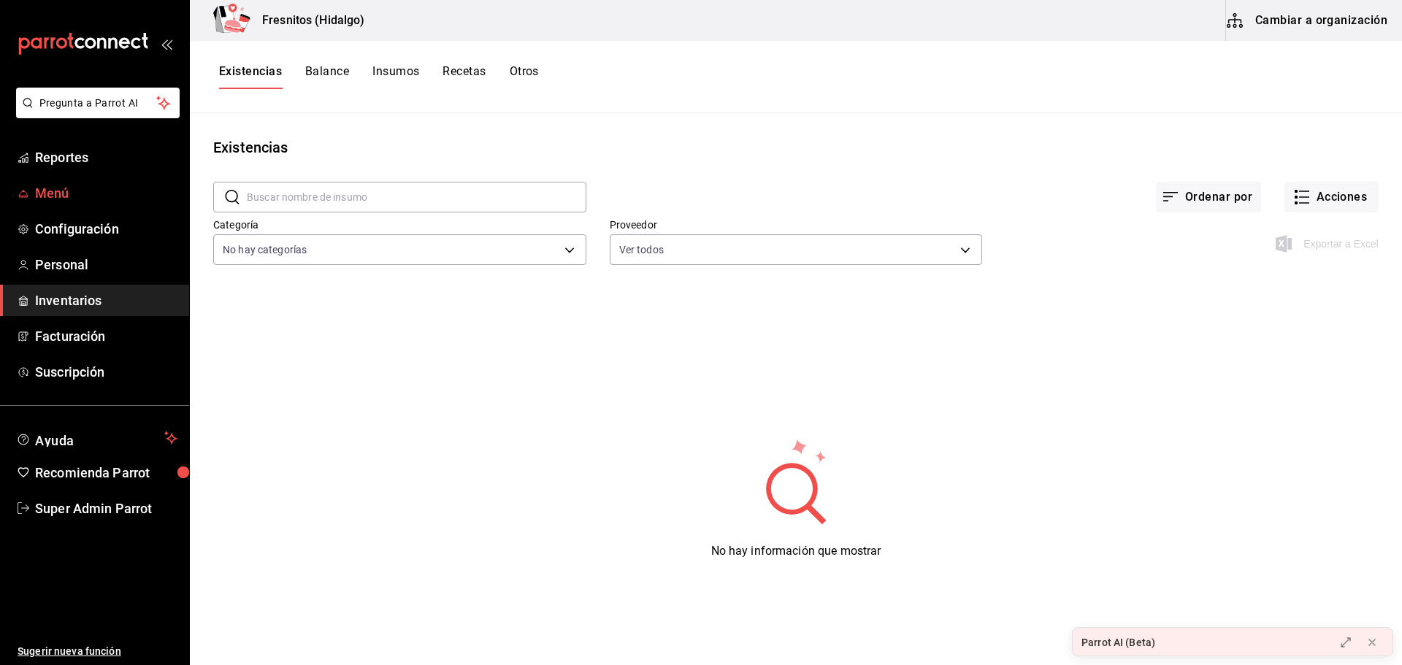
click at [64, 188] on span "Menú" at bounding box center [106, 193] width 142 height 20
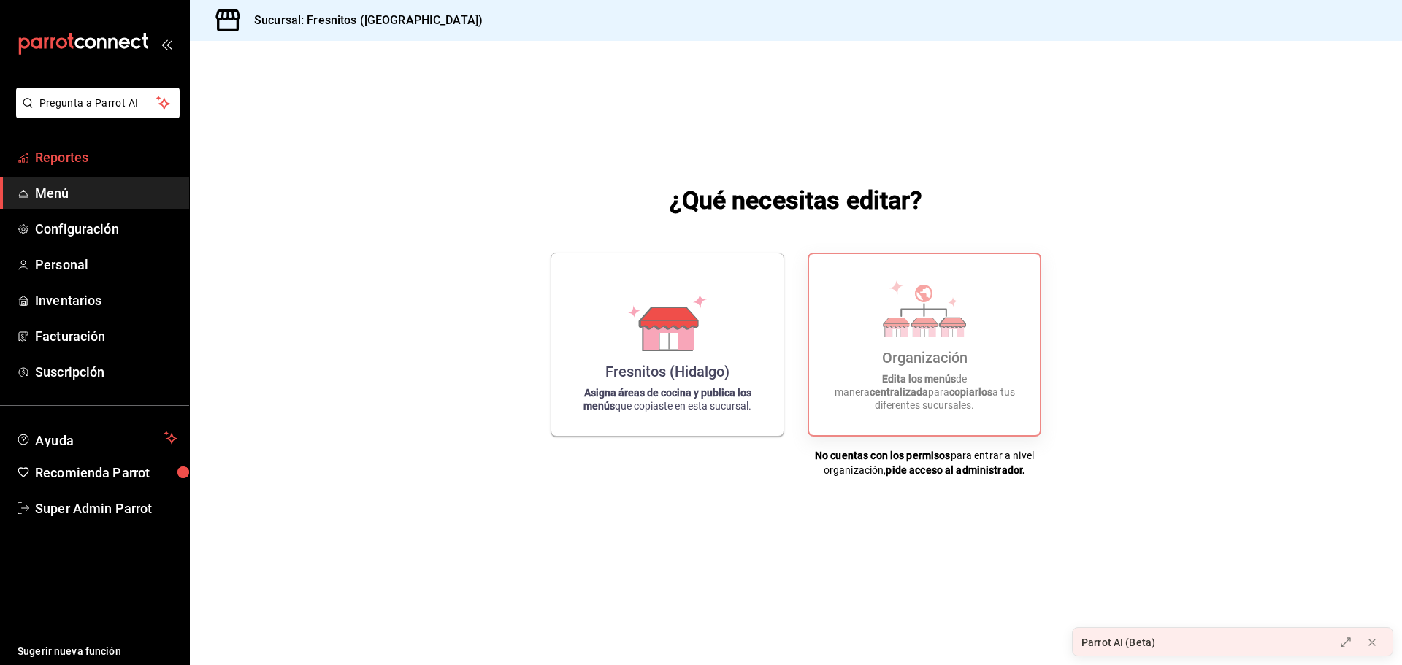
click at [85, 160] on span "Reportes" at bounding box center [106, 158] width 142 height 20
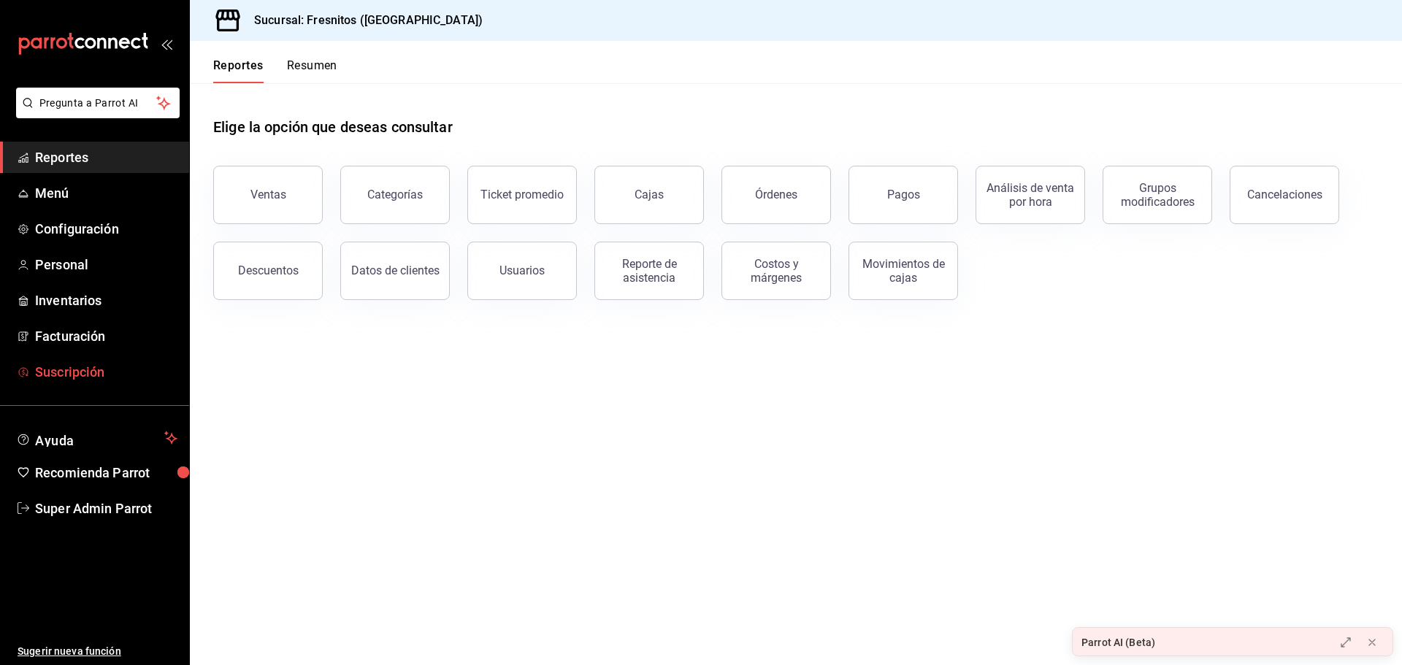
click at [94, 364] on span "Suscripción" at bounding box center [106, 372] width 142 height 20
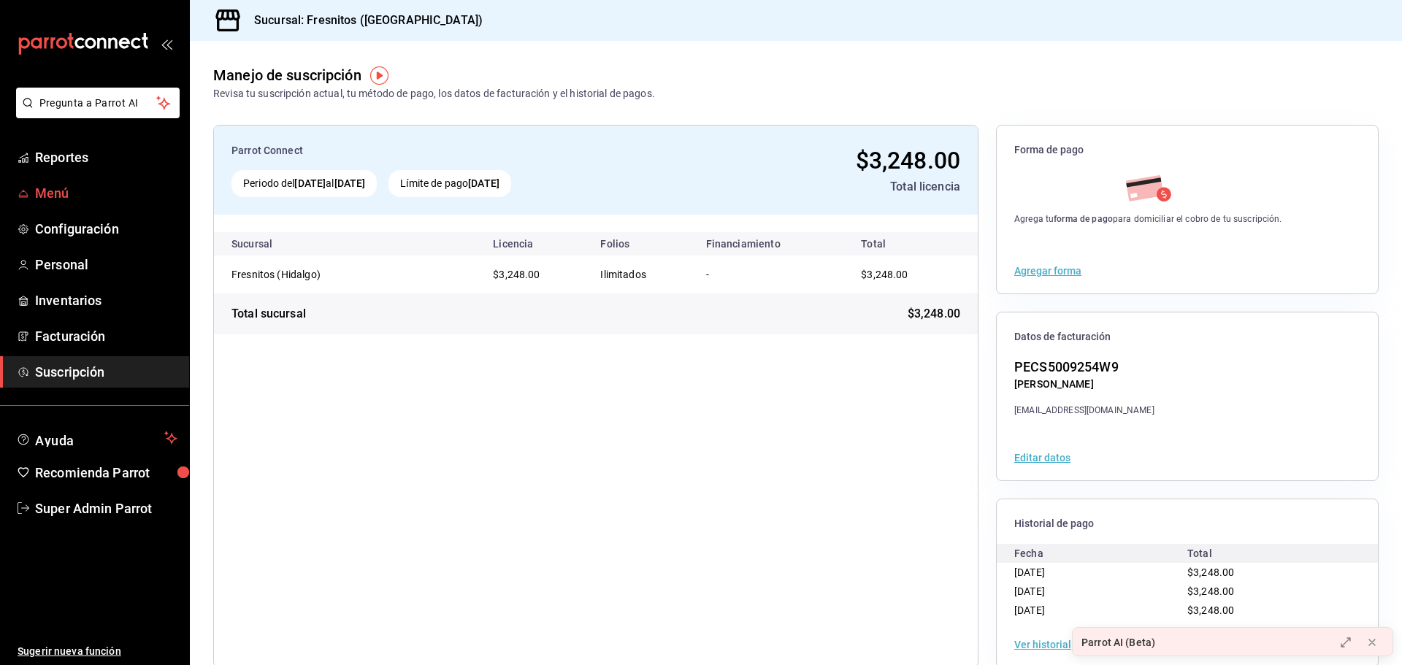
click at [58, 193] on span "Menú" at bounding box center [106, 193] width 142 height 20
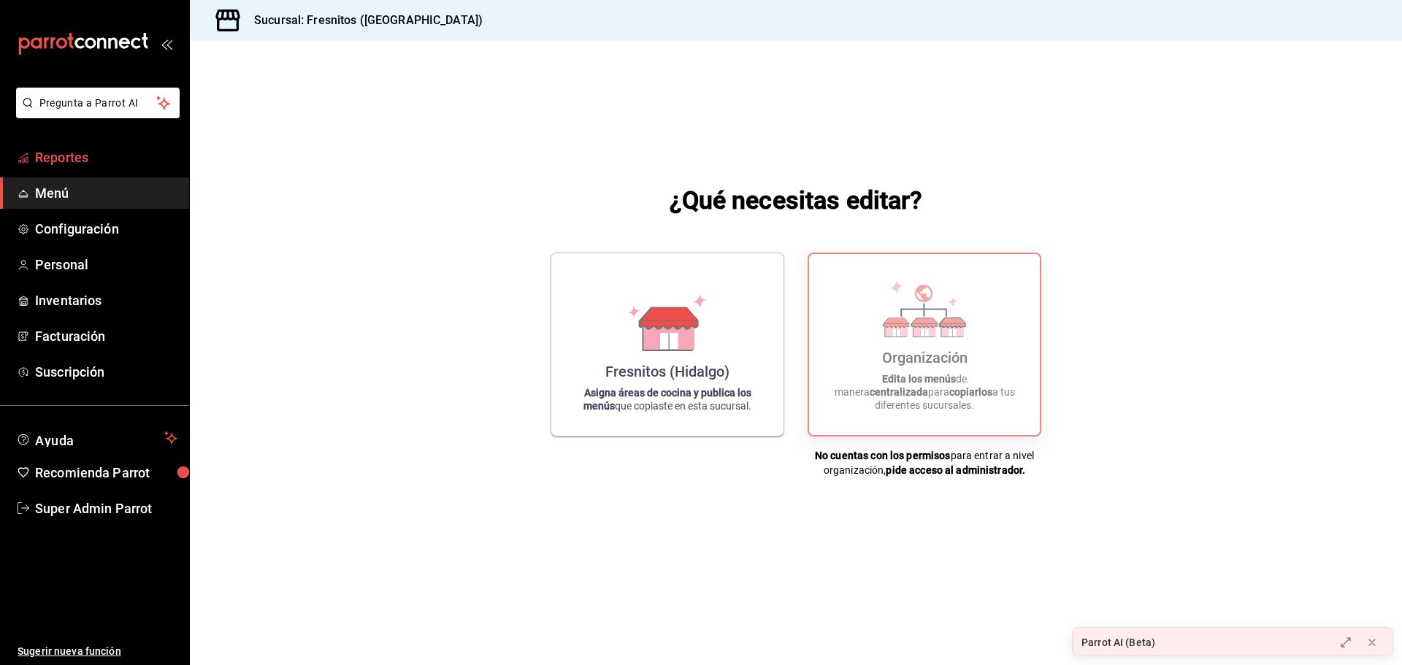
click at [75, 153] on span "Reportes" at bounding box center [106, 158] width 142 height 20
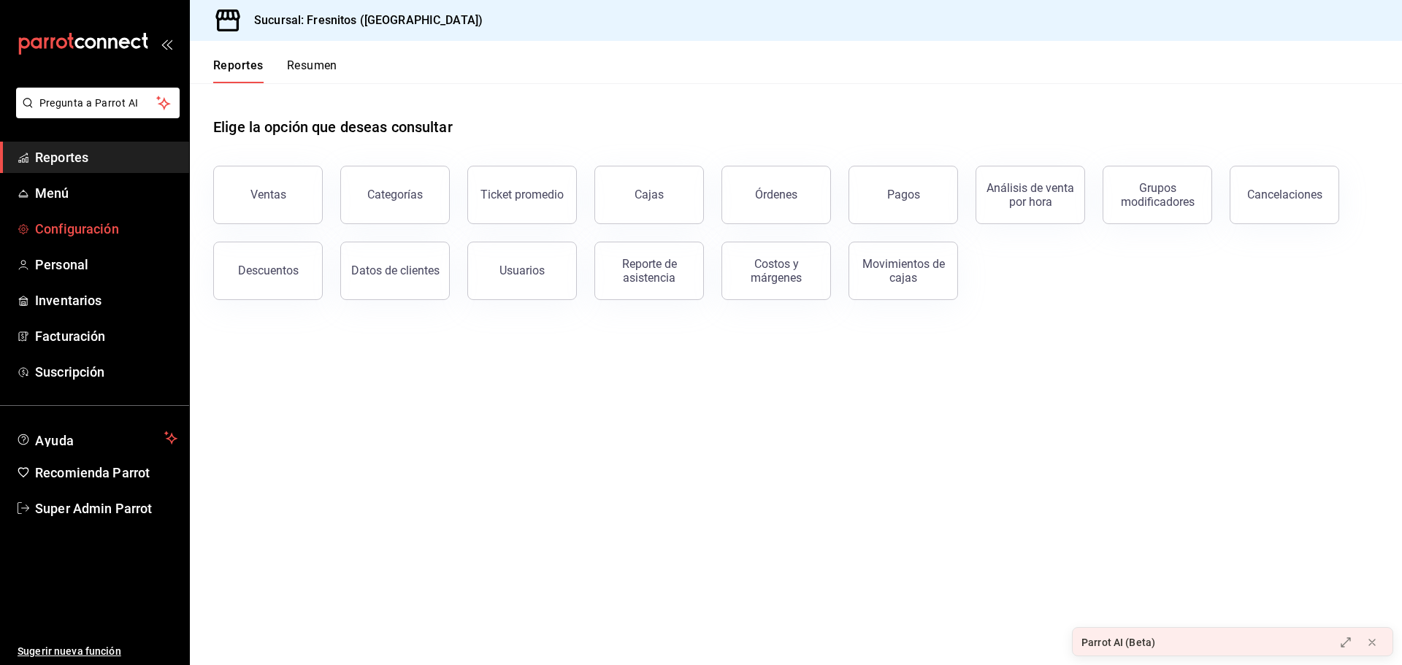
click at [102, 220] on span "Configuración" at bounding box center [106, 229] width 142 height 20
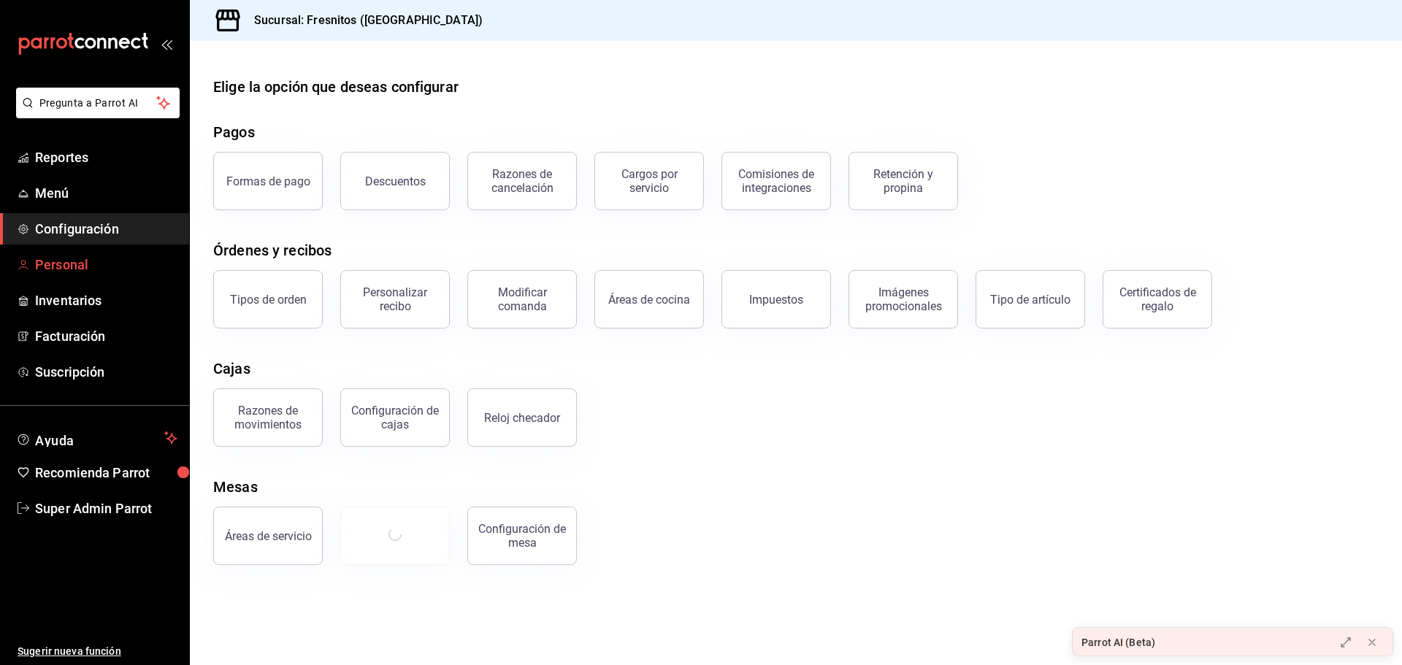
click at [93, 259] on span "Personal" at bounding box center [106, 265] width 142 height 20
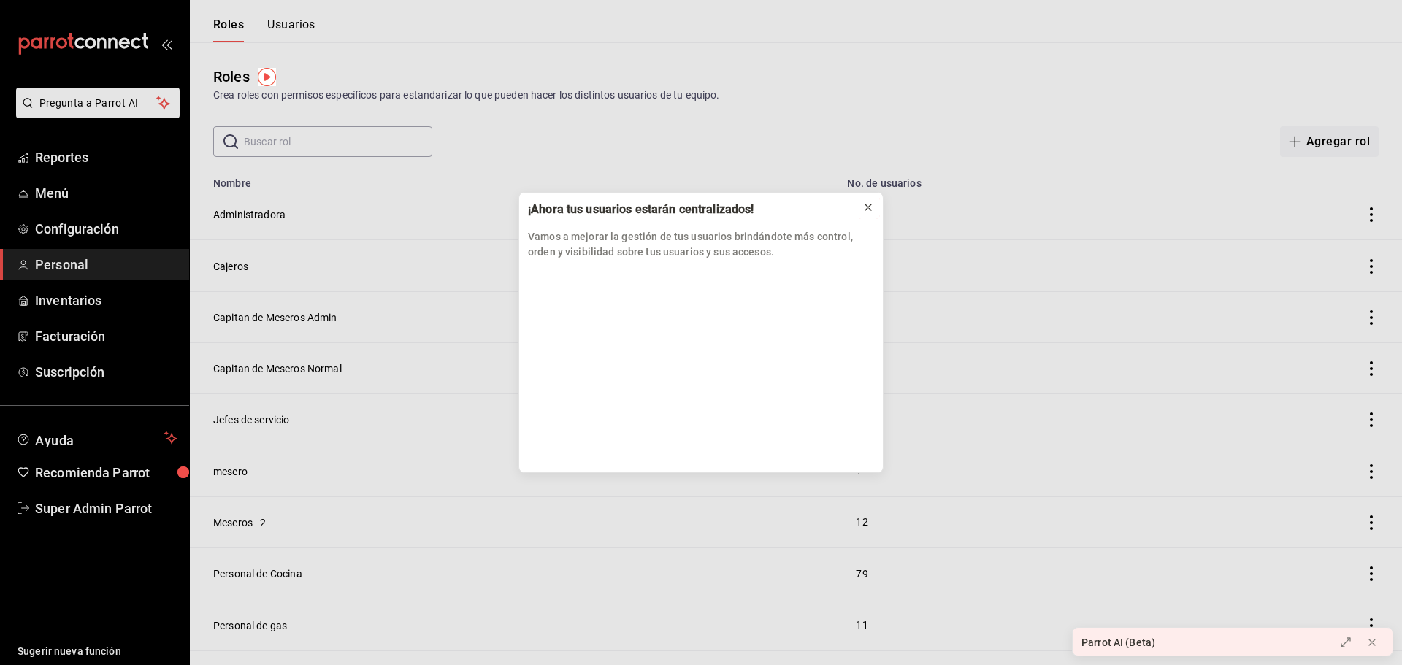
click at [867, 203] on icon at bounding box center [869, 208] width 12 height 12
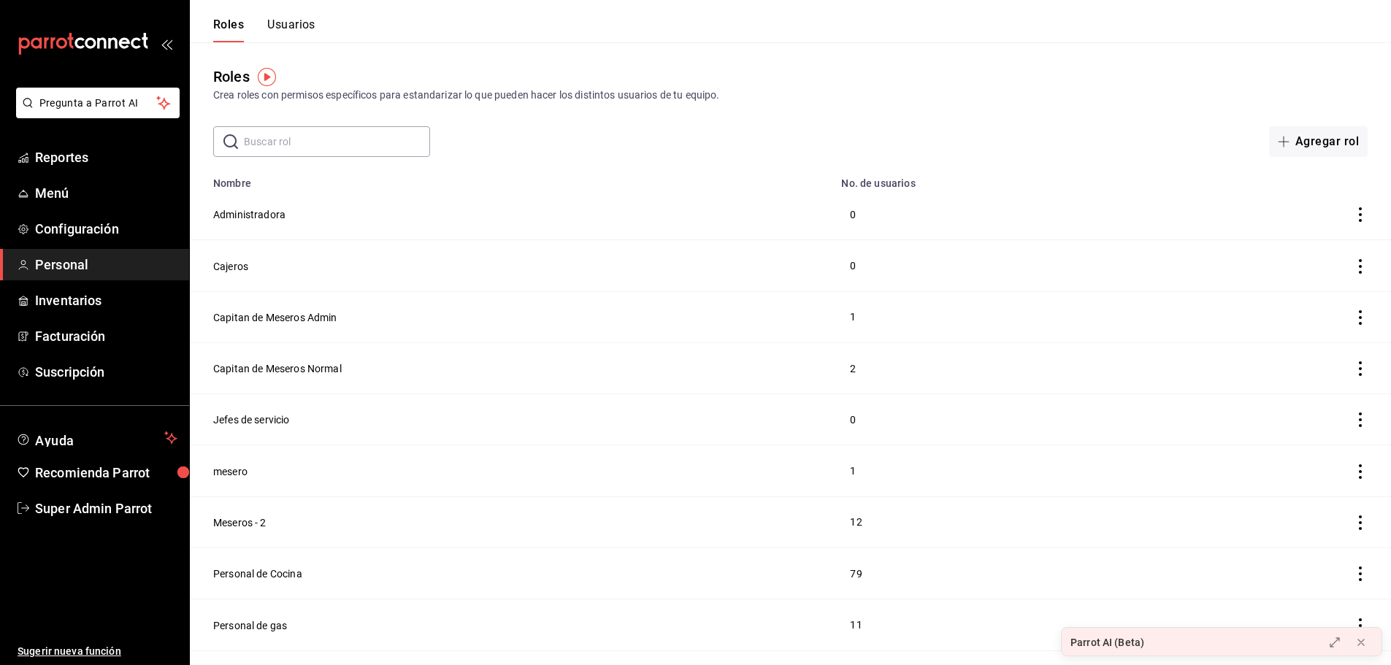
click at [298, 33] on button "Usuarios" at bounding box center [291, 30] width 48 height 25
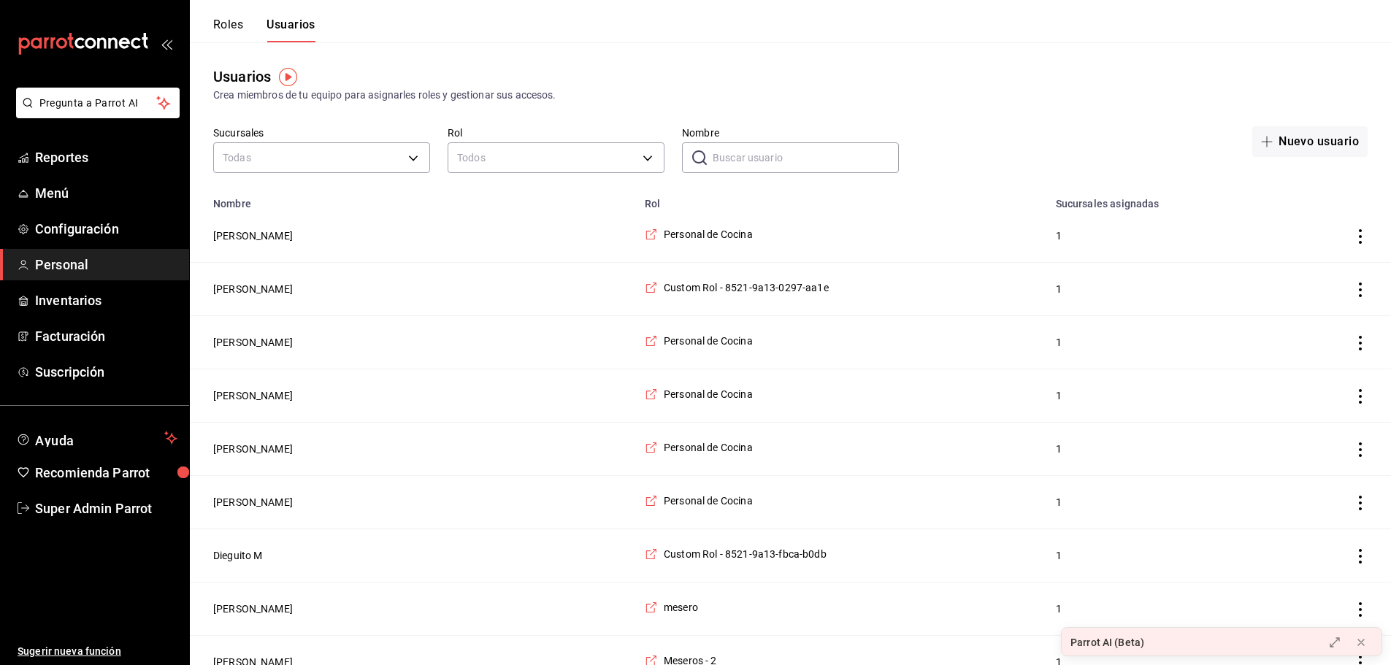
click at [748, 167] on input "Nombre" at bounding box center [806, 157] width 186 height 29
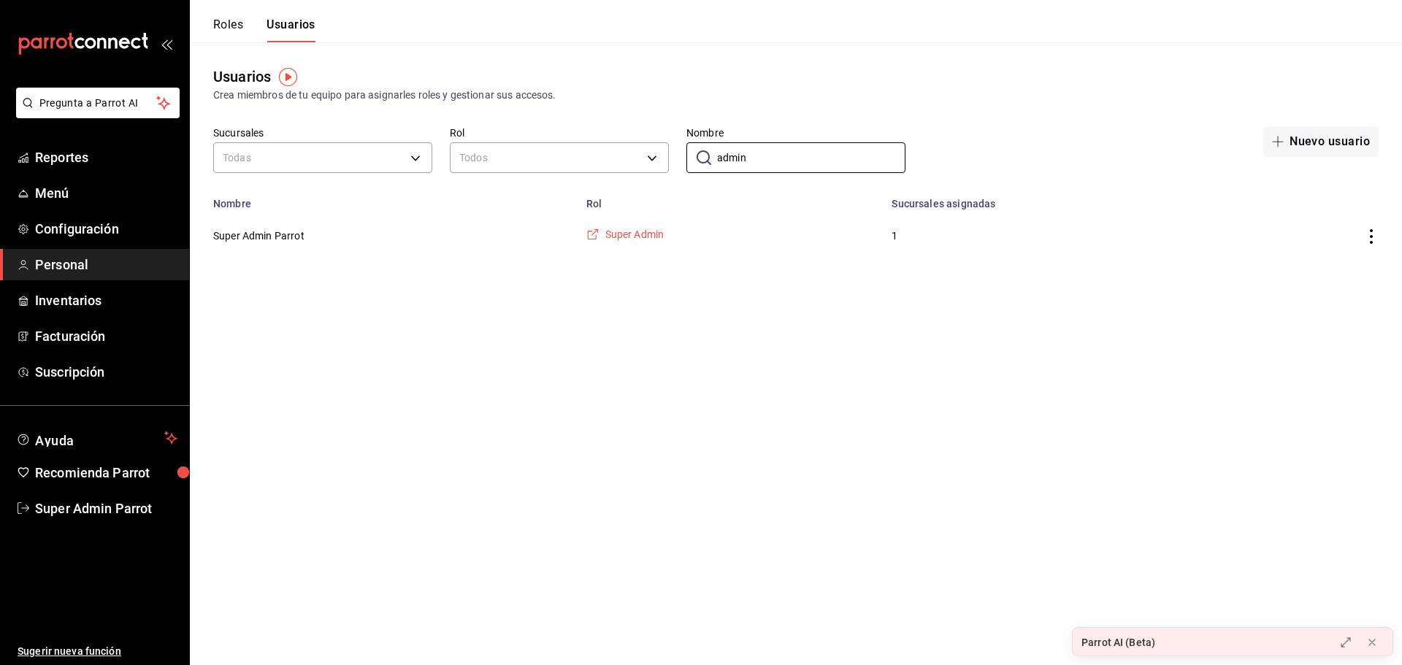
type input "admin"
click at [624, 230] on span "Super Admin" at bounding box center [634, 234] width 59 height 15
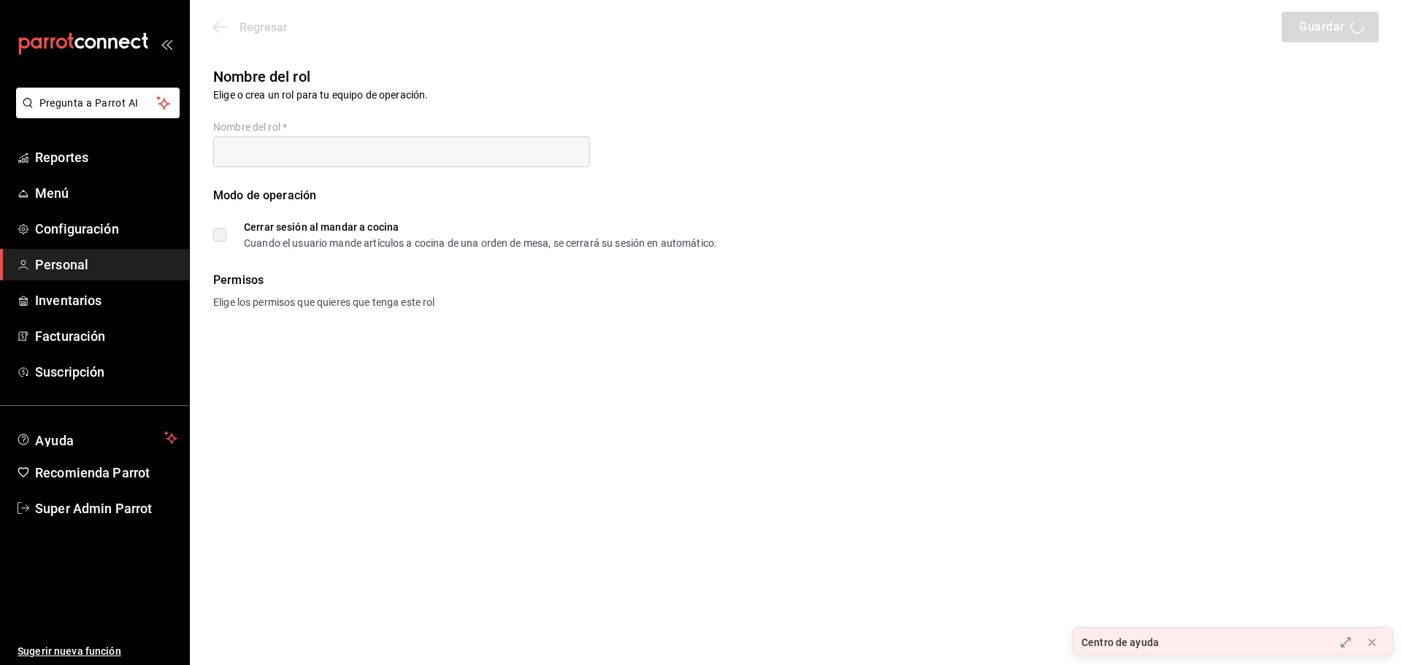
type input "Super Admin"
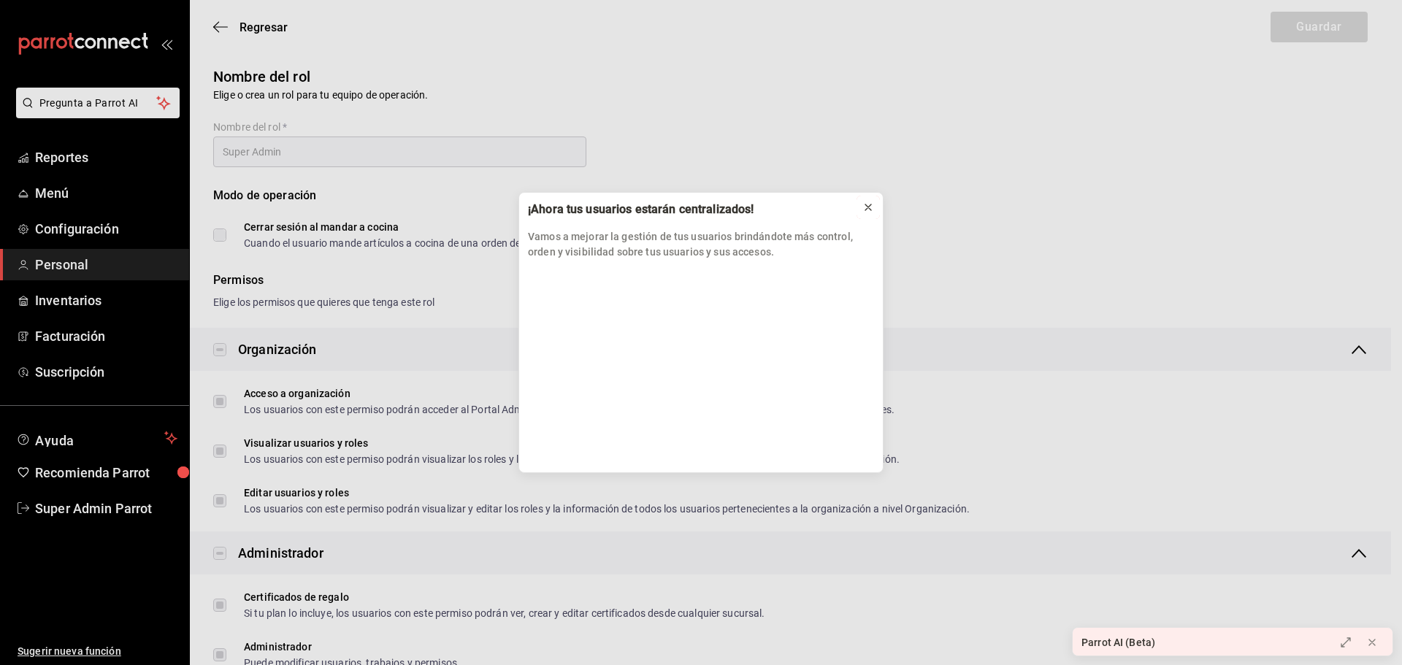
click at [870, 203] on icon at bounding box center [869, 208] width 12 height 12
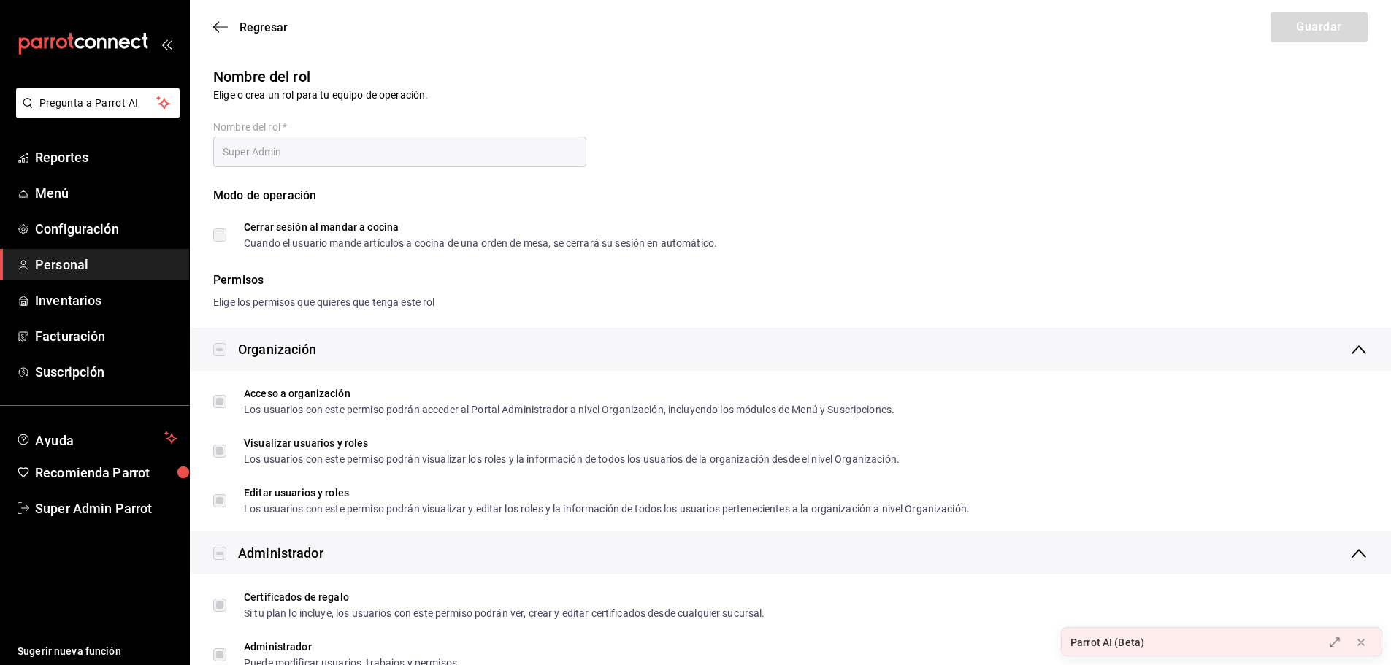
click at [223, 231] on label "Cerrar sesión al mandar a cocina Cuando el usuario mande artículos a cocina de …" at bounding box center [465, 235] width 504 height 26
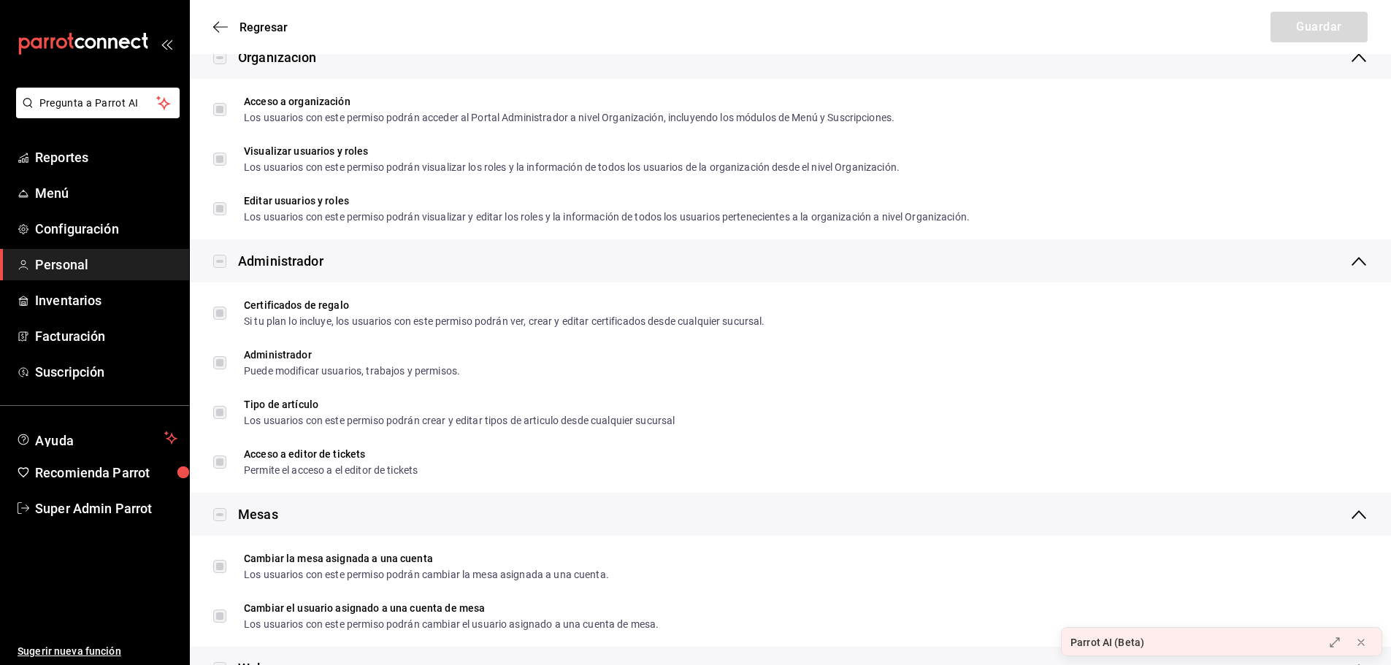
scroll to position [219, 0]
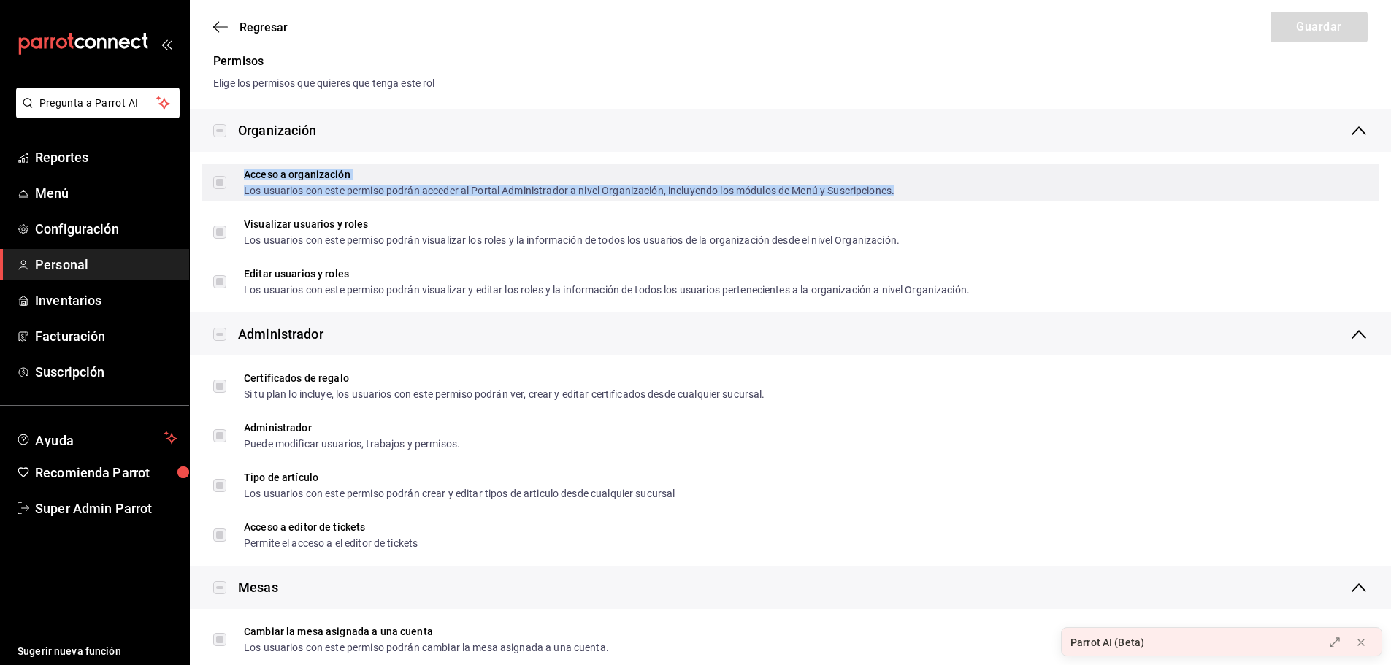
click at [717, 193] on div "Los usuarios con este permiso podrán acceder al Portal Administrador a nivel Or…" at bounding box center [569, 191] width 651 height 10
click at [616, 199] on div "Acceso a organización Los usuarios con este permiso podrán acceder al Portal Ad…" at bounding box center [791, 183] width 1178 height 38
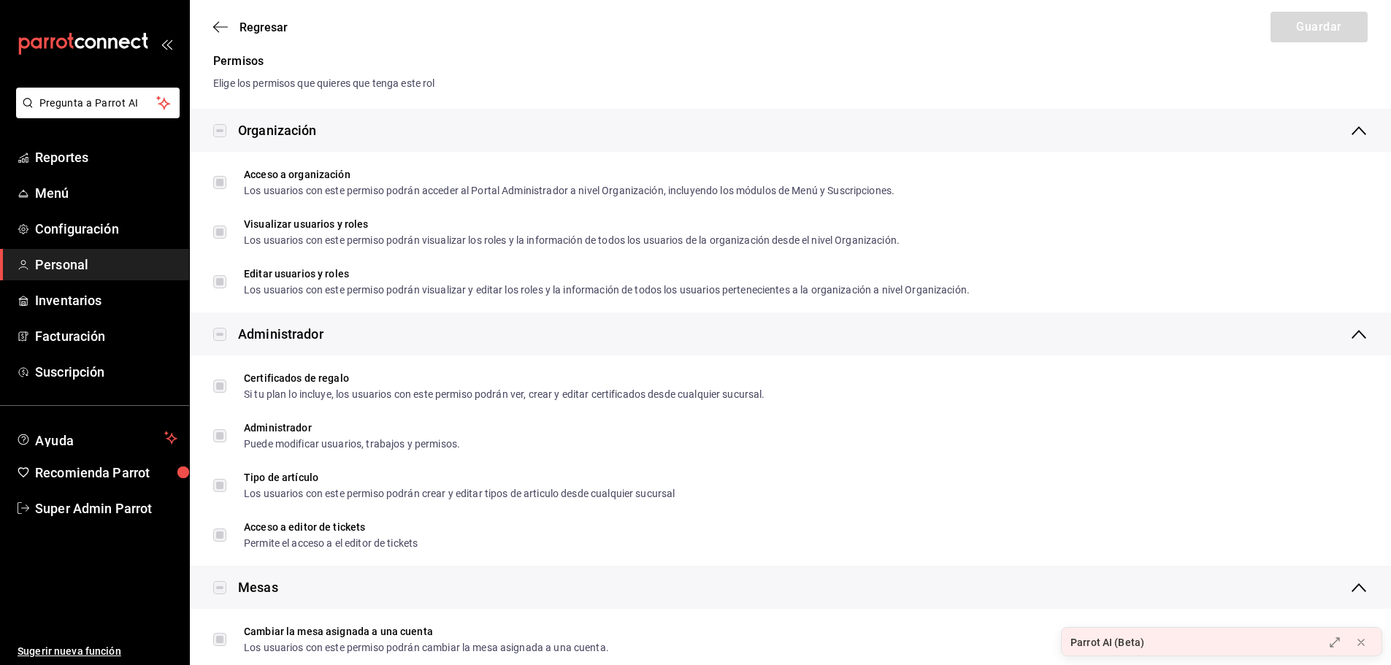
click at [216, 29] on icon "button" at bounding box center [220, 26] width 15 height 13
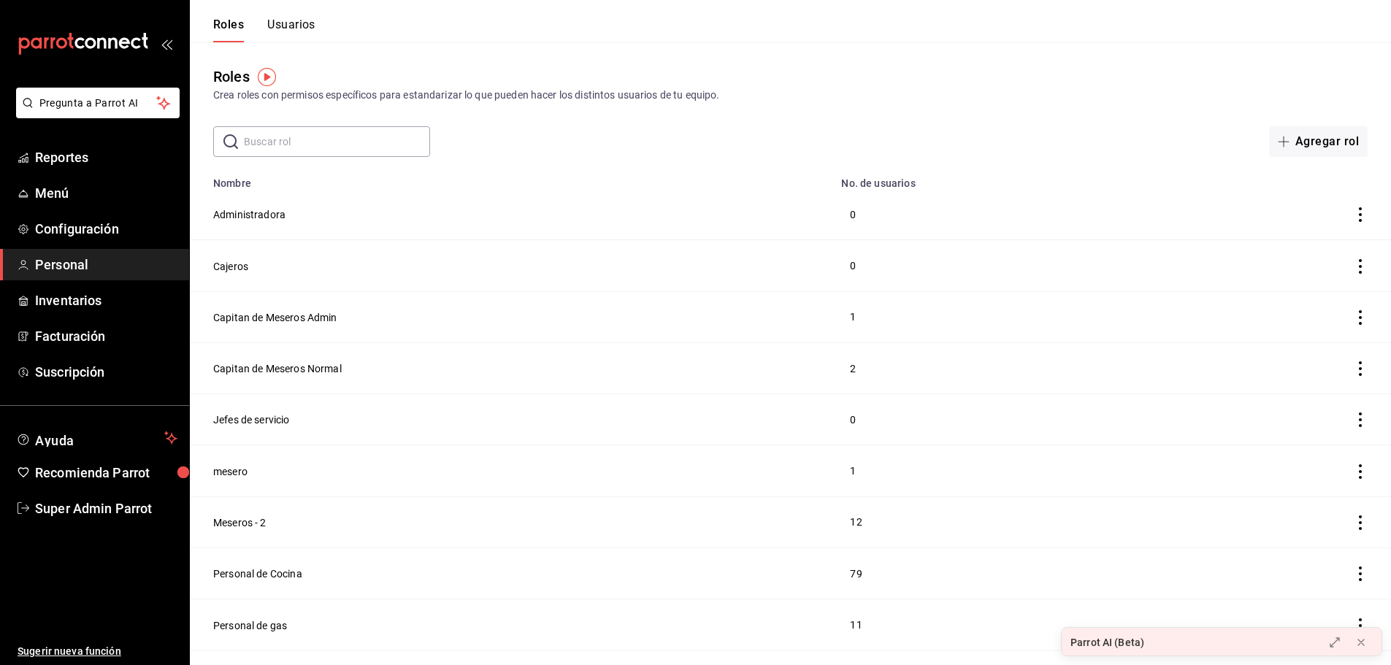
click at [308, 30] on button "Usuarios" at bounding box center [291, 30] width 48 height 25
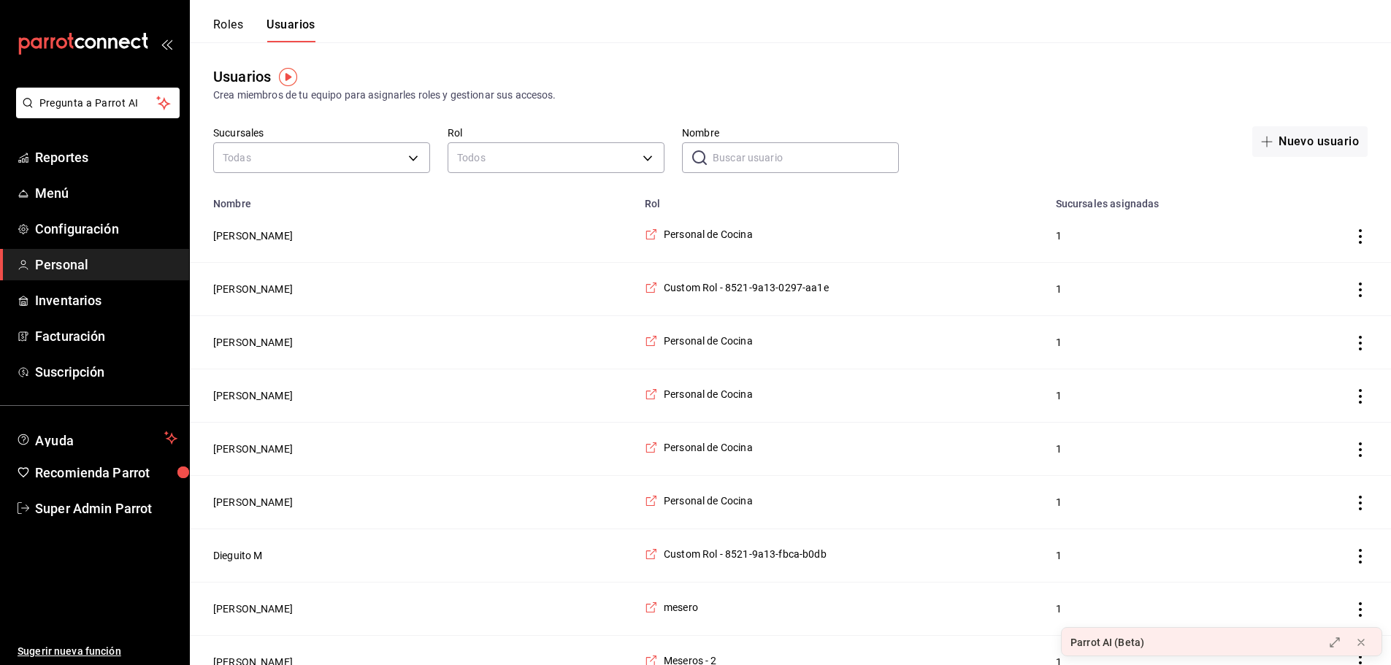
click at [734, 159] on input "Nombre" at bounding box center [806, 157] width 186 height 29
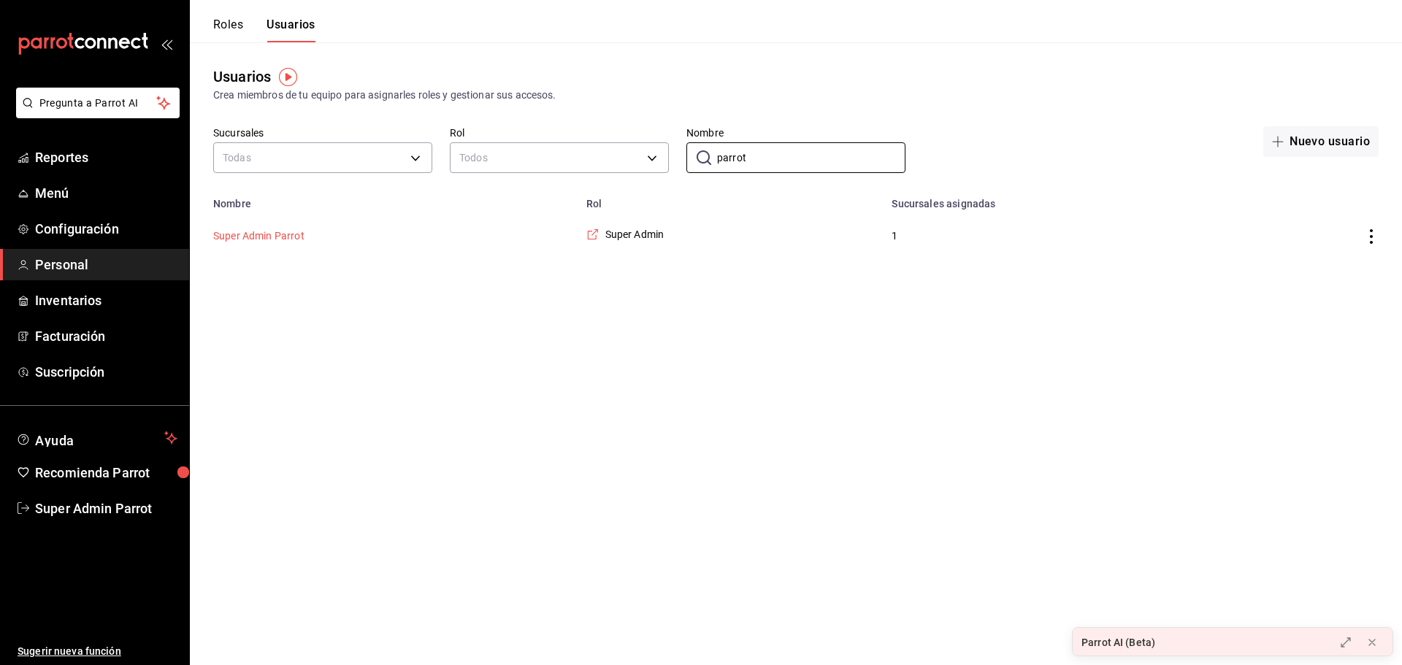
type input "parrot"
click at [280, 231] on button "Super Admin Parrot" at bounding box center [258, 236] width 91 height 15
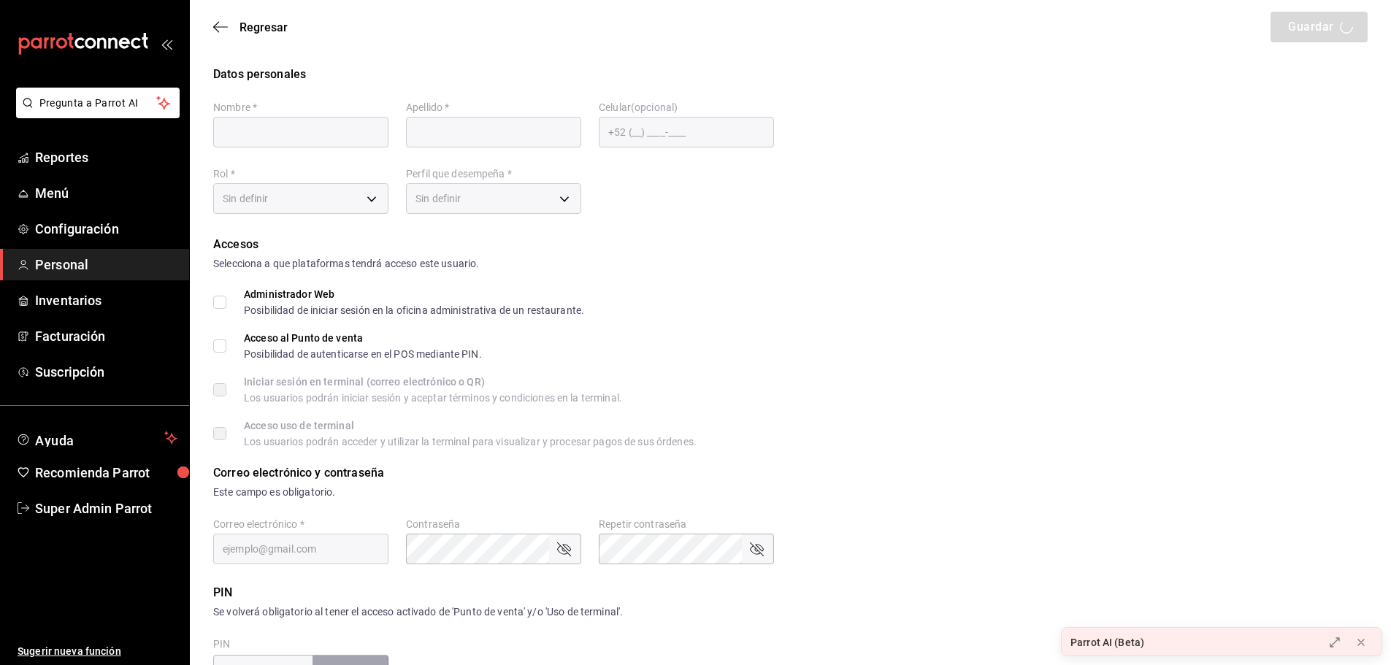
type input "Super Admin"
type input "Parrot"
checkbox input "true"
type input "[EMAIL_ADDRESS][DOMAIN_NAME]"
type input "945507"
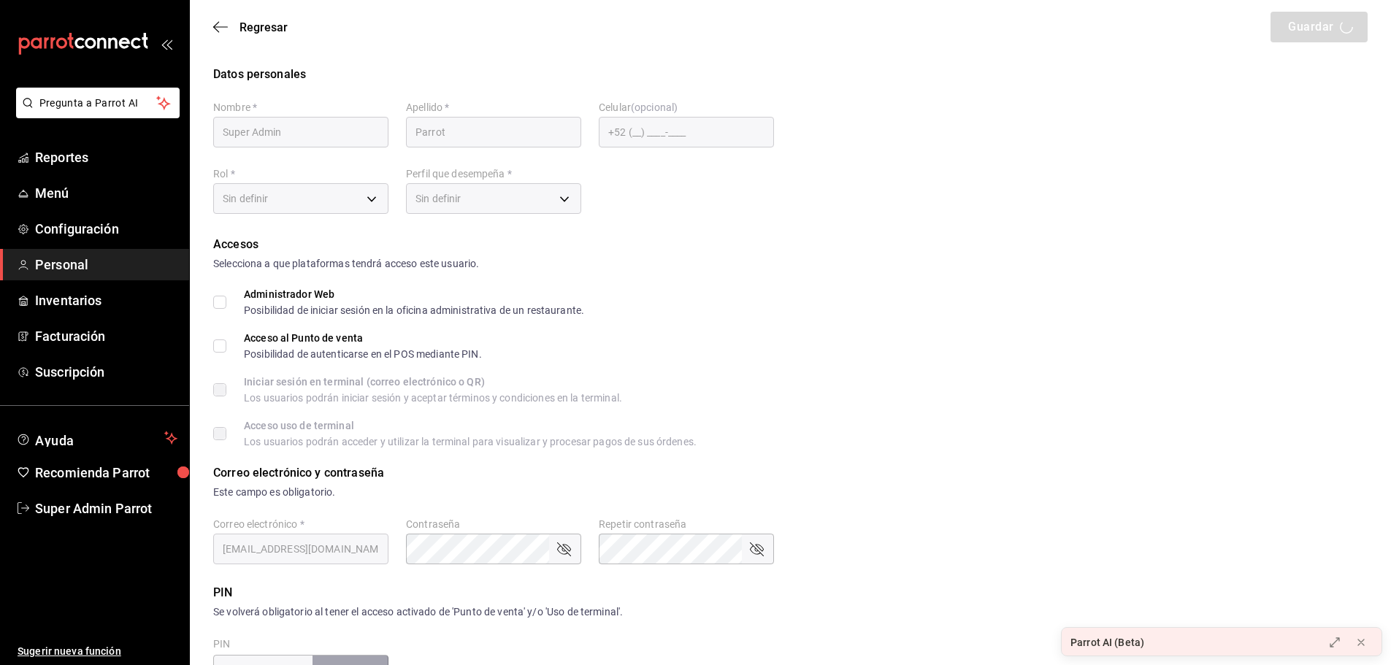
type input "e2ddc01d-a43f-46aa-bcab-455b62cdccfd"
type input "UNDEFINED"
checkbox input "true"
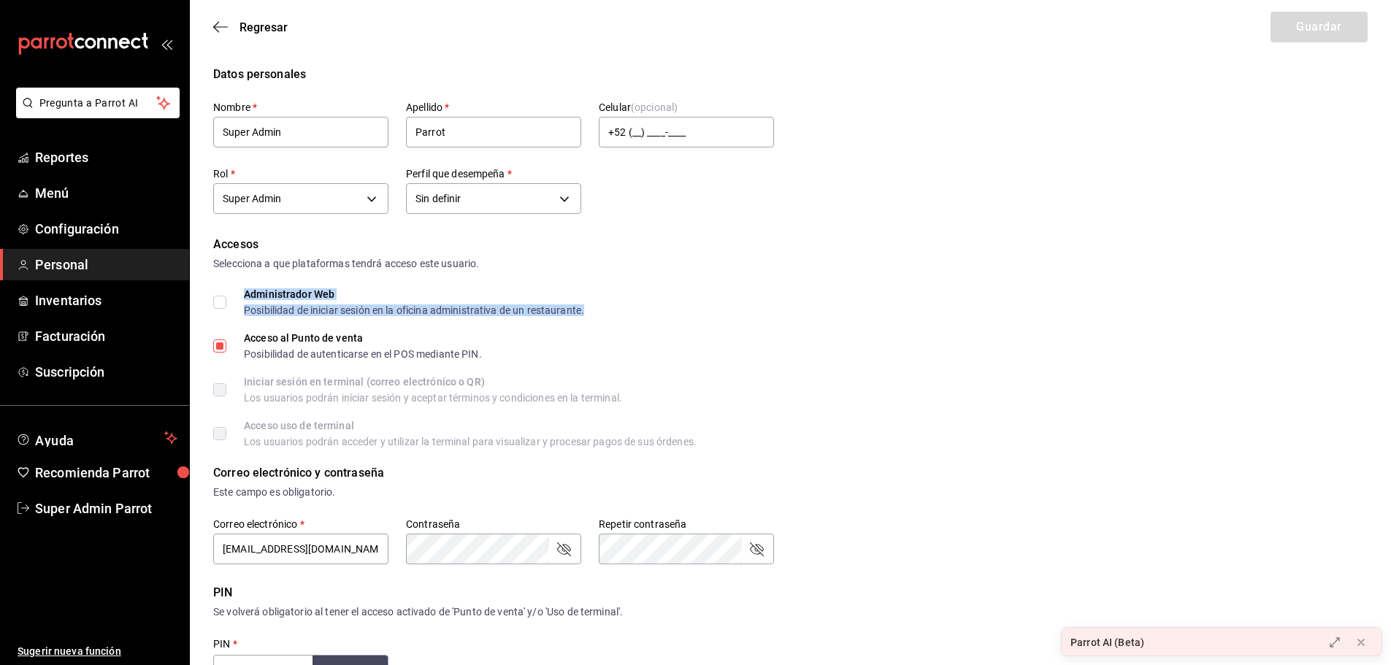
click at [313, 299] on div "Administrador Web" at bounding box center [414, 294] width 340 height 10
click at [226, 297] on span "Administrador Web Posibilidad de iniciar sesión en la oficina administrativa de…" at bounding box center [405, 302] width 358 height 26
click at [226, 297] on input "Administrador Web Posibilidad de iniciar sesión en la oficina administrativa de…" at bounding box center [219, 302] width 13 height 13
checkbox input "true"
click at [1312, 23] on button "Guardar" at bounding box center [1319, 27] width 97 height 31
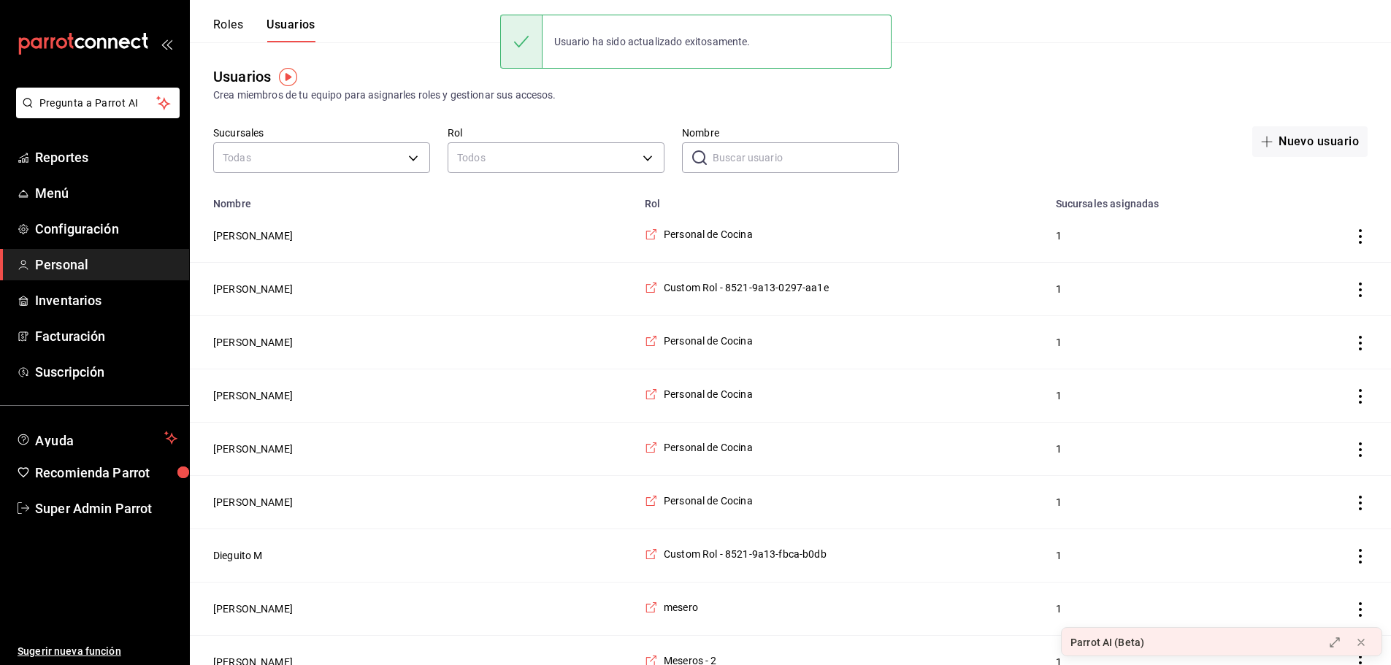
click at [772, 156] on input "Nombre" at bounding box center [806, 157] width 186 height 29
type input "parrot"
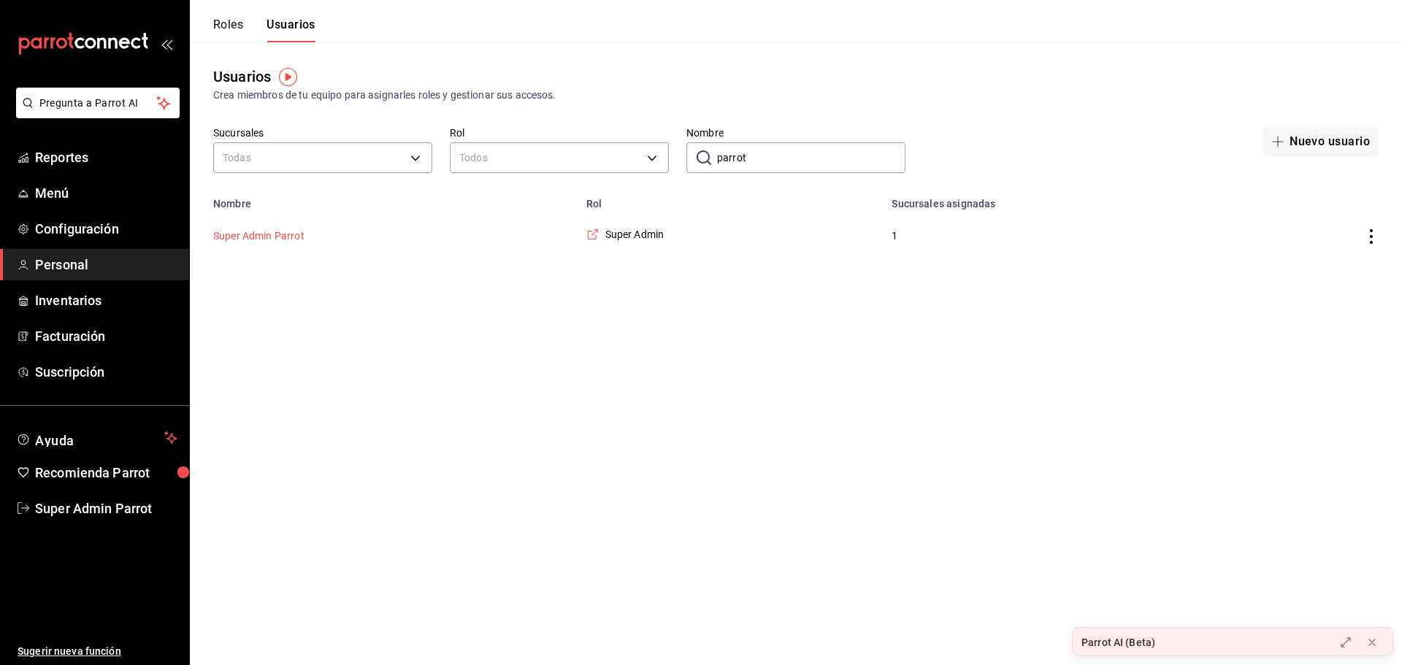
click at [289, 233] on button "Super Admin Parrot" at bounding box center [258, 236] width 91 height 15
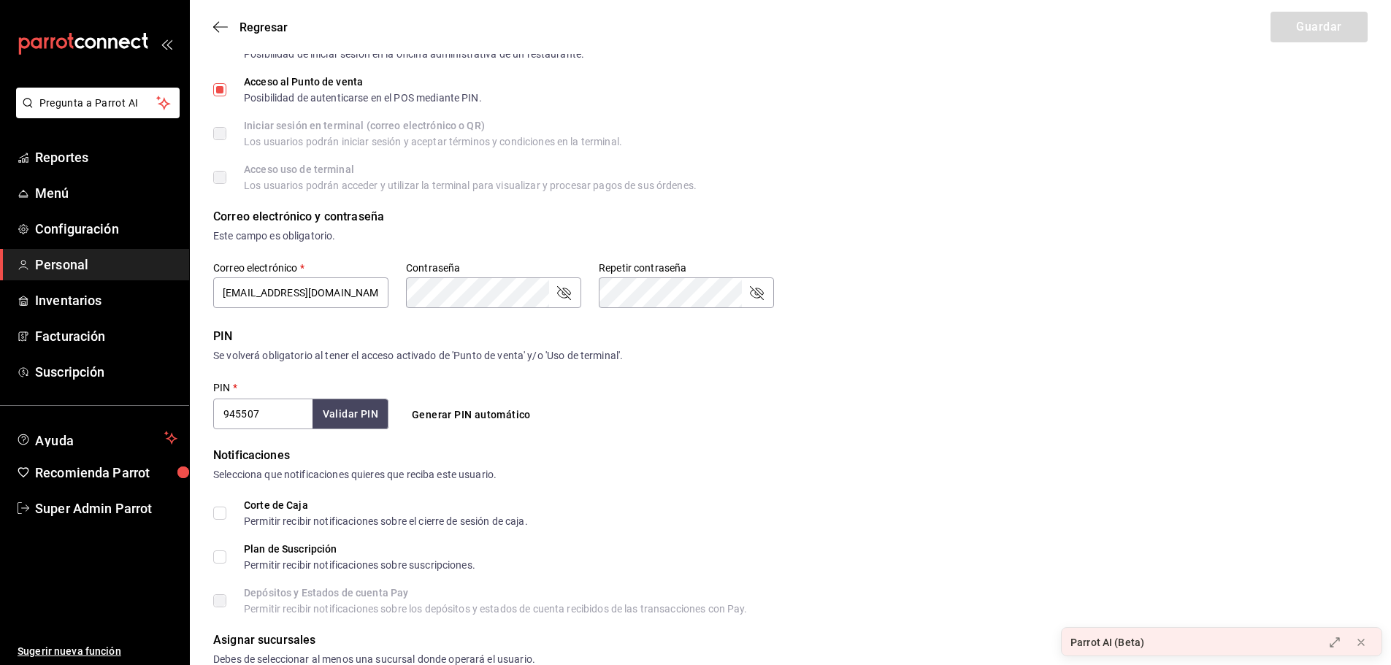
scroll to position [166, 0]
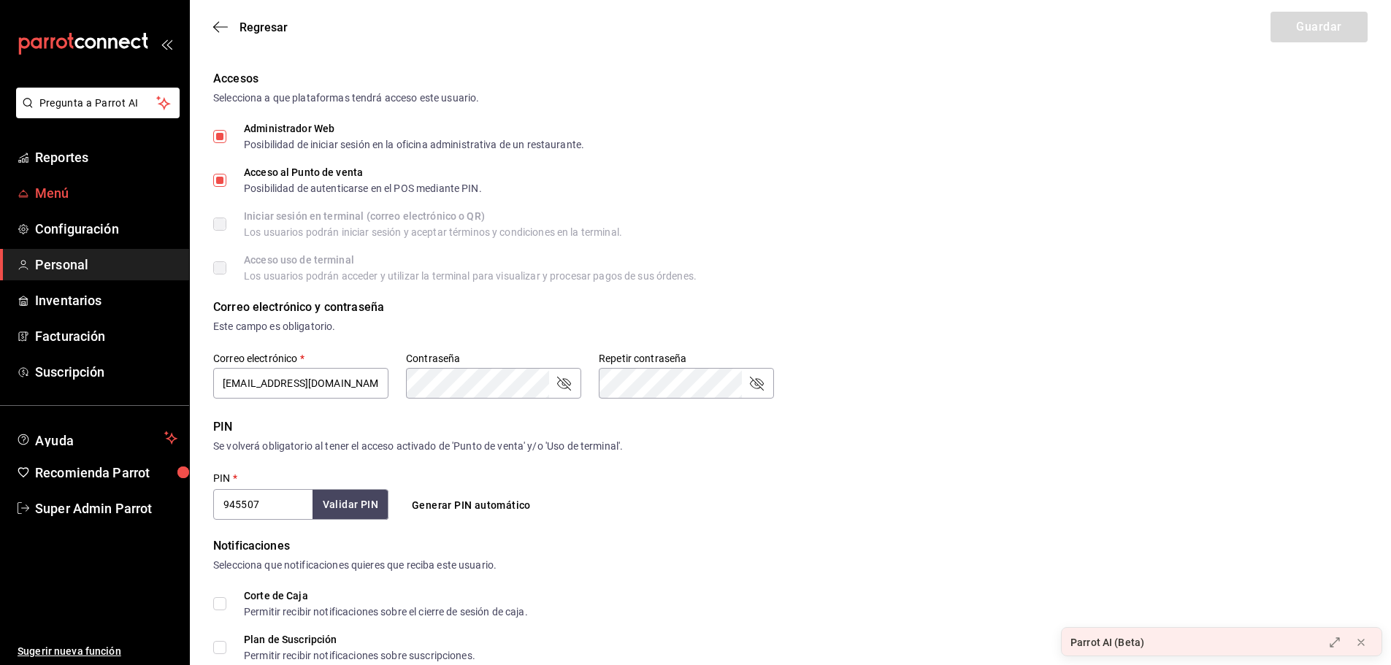
click at [79, 195] on span "Menú" at bounding box center [106, 193] width 142 height 20
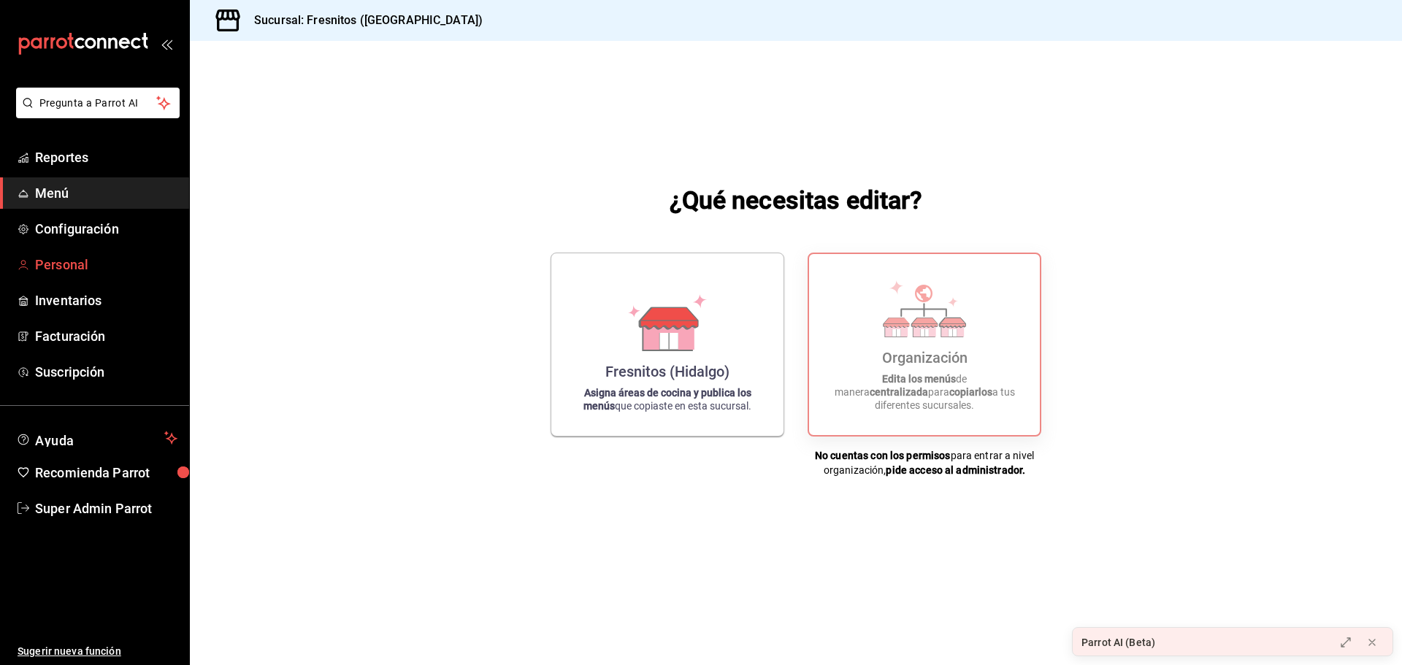
click at [100, 253] on link "Personal" at bounding box center [94, 264] width 189 height 31
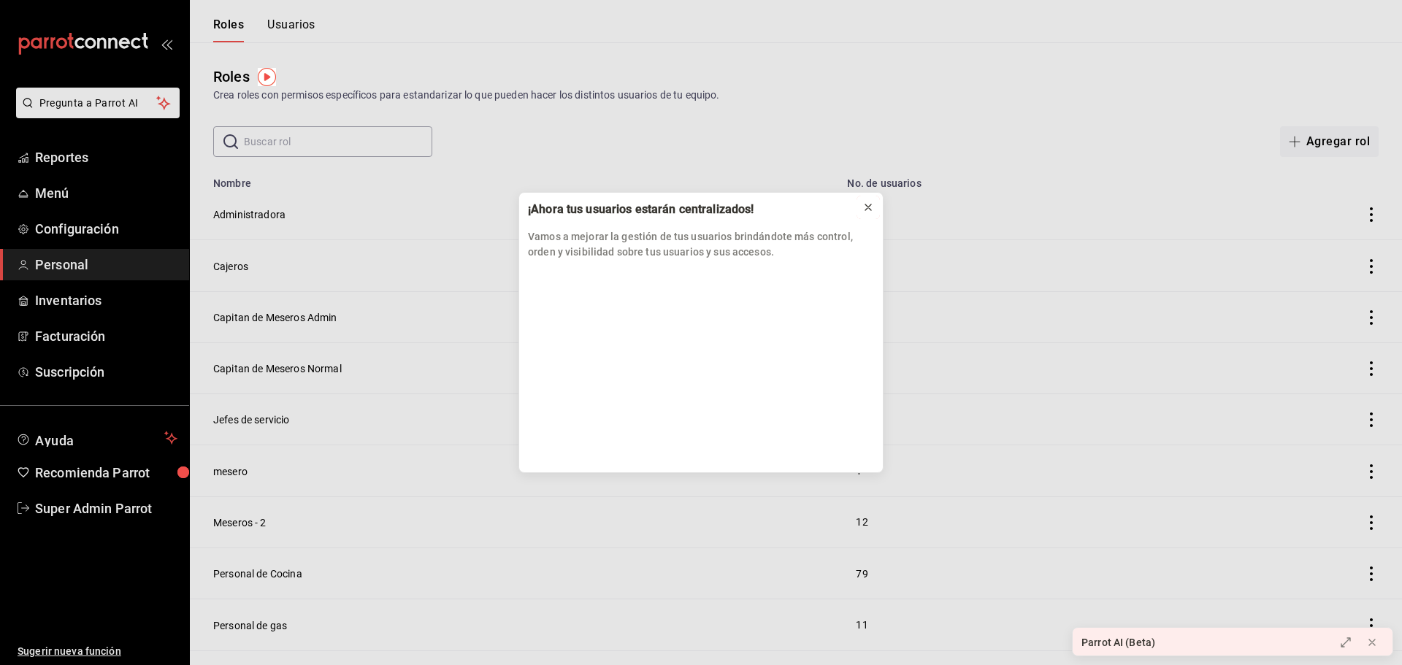
click at [865, 207] on icon at bounding box center [869, 208] width 12 height 12
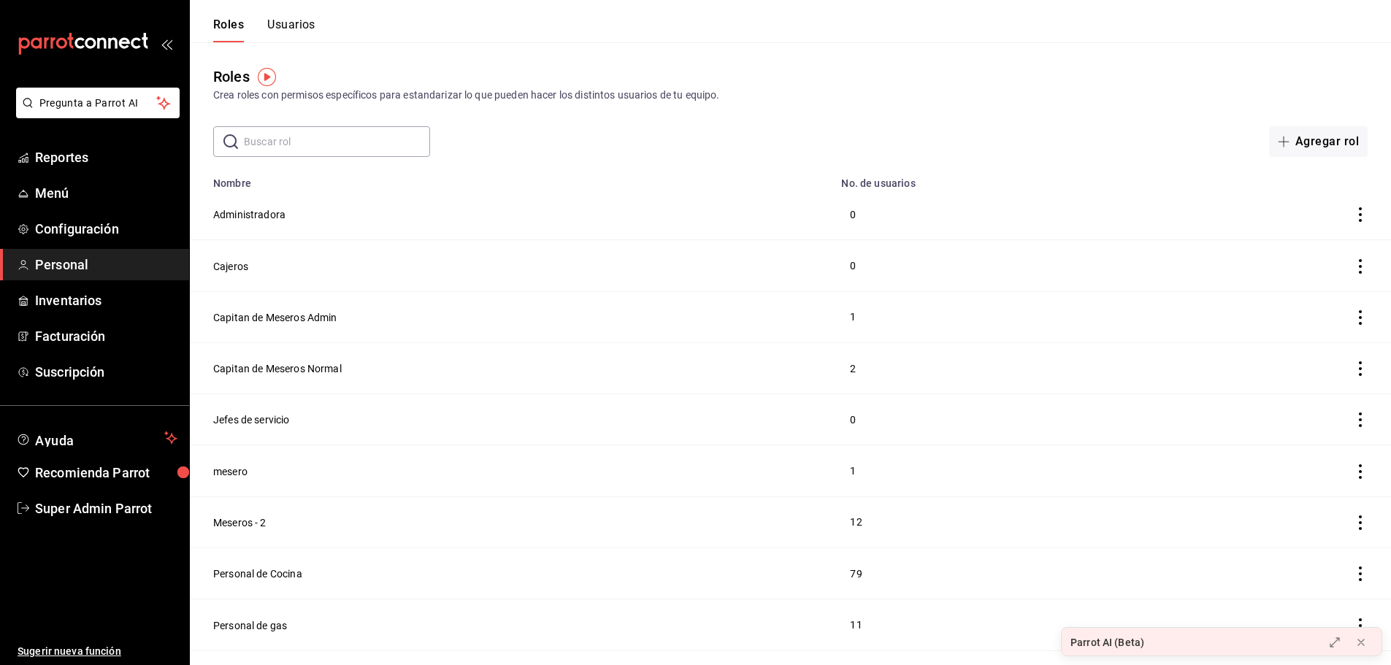
click at [286, 36] on button "Usuarios" at bounding box center [291, 30] width 48 height 25
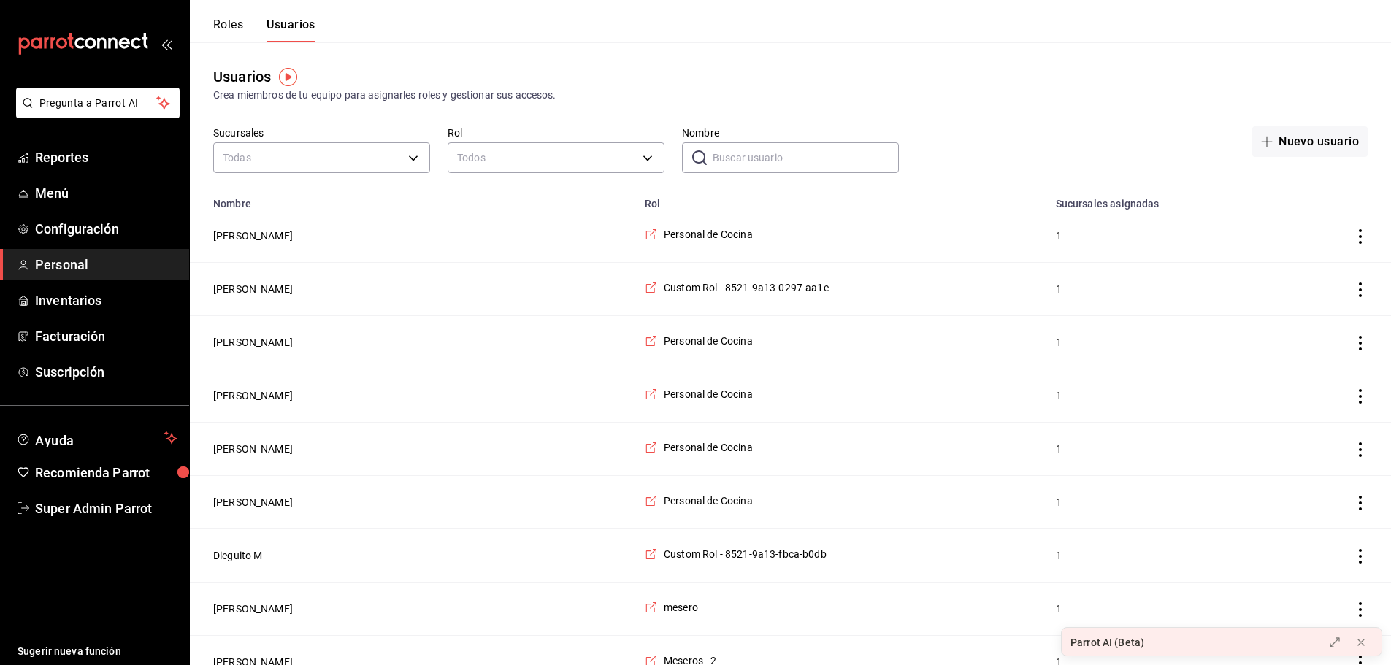
click at [807, 161] on input "Nombre" at bounding box center [806, 157] width 186 height 29
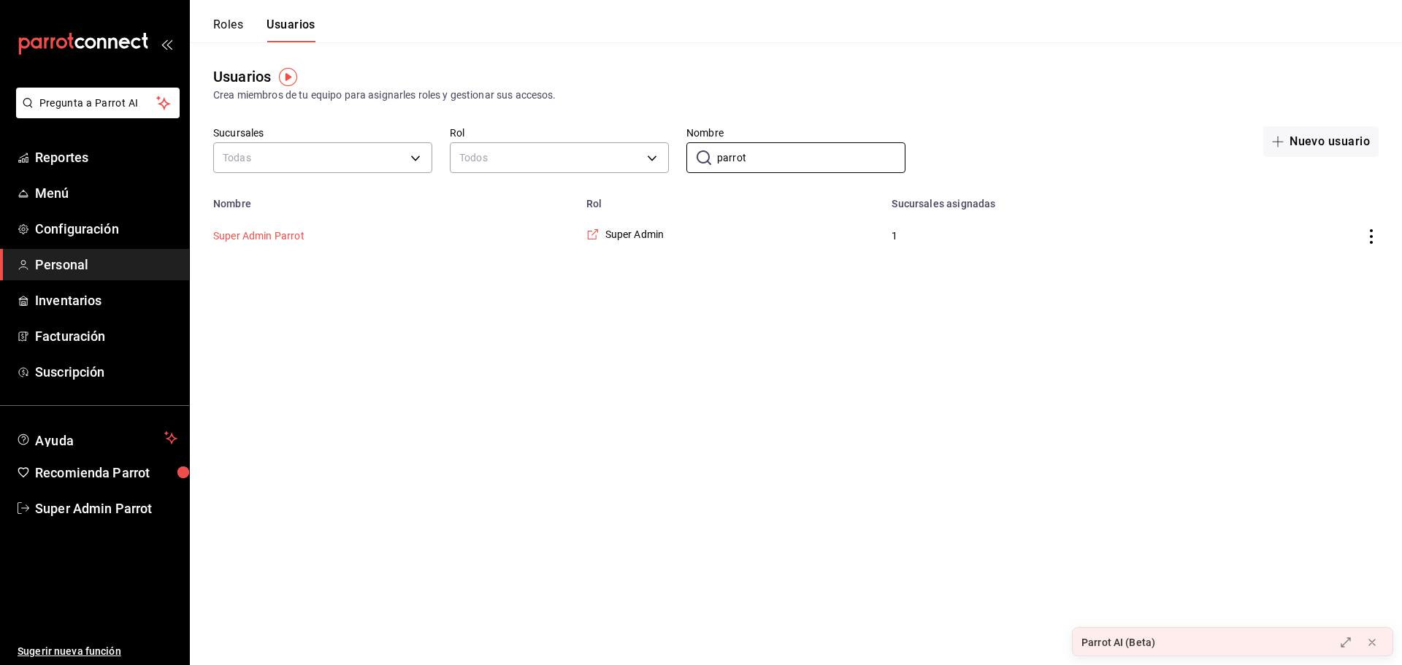
type input "parrot"
click at [293, 242] on button "Super Admin Parrot" at bounding box center [258, 236] width 91 height 15
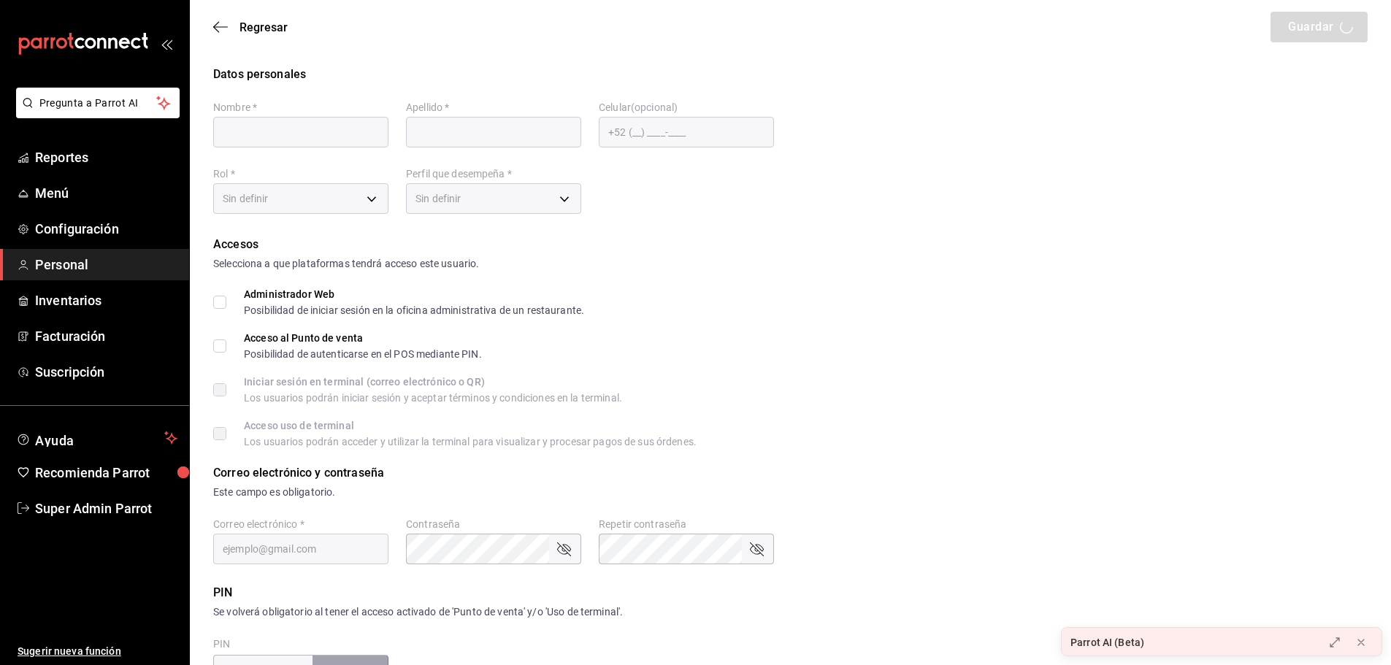
type input "Super Admin"
type input "Parrot"
checkbox input "true"
type input "[EMAIL_ADDRESS][DOMAIN_NAME]"
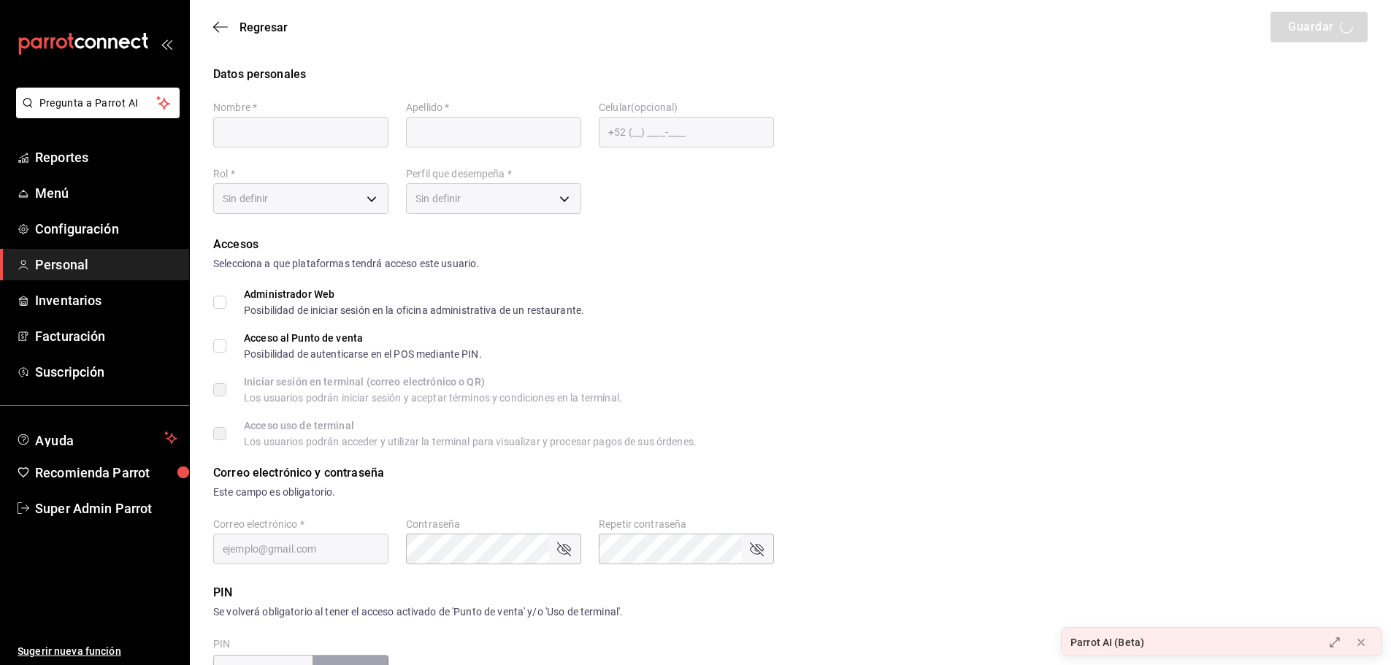
type input "945507"
type input "e2ddc01d-a43f-46aa-bcab-455b62cdccfd"
type input "UNDEFINED"
checkbox input "true"
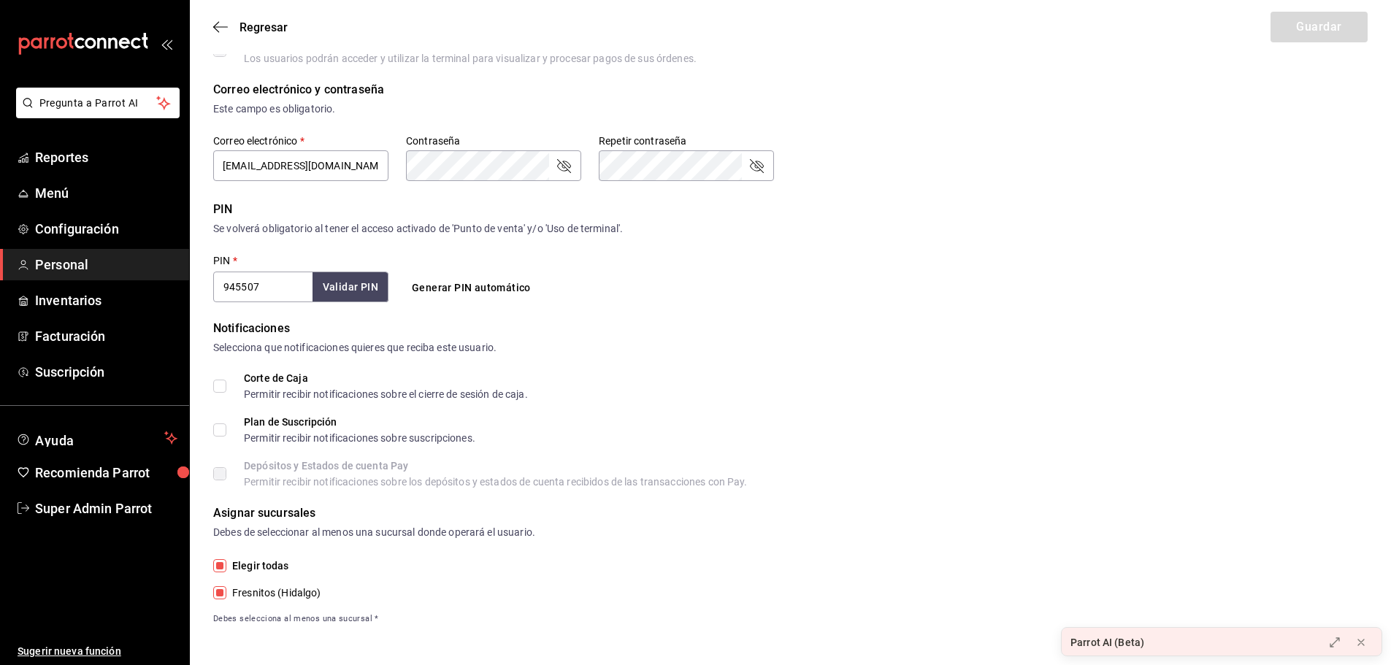
scroll to position [385, 0]
click at [133, 503] on span "Super Admin Parrot" at bounding box center [106, 509] width 142 height 20
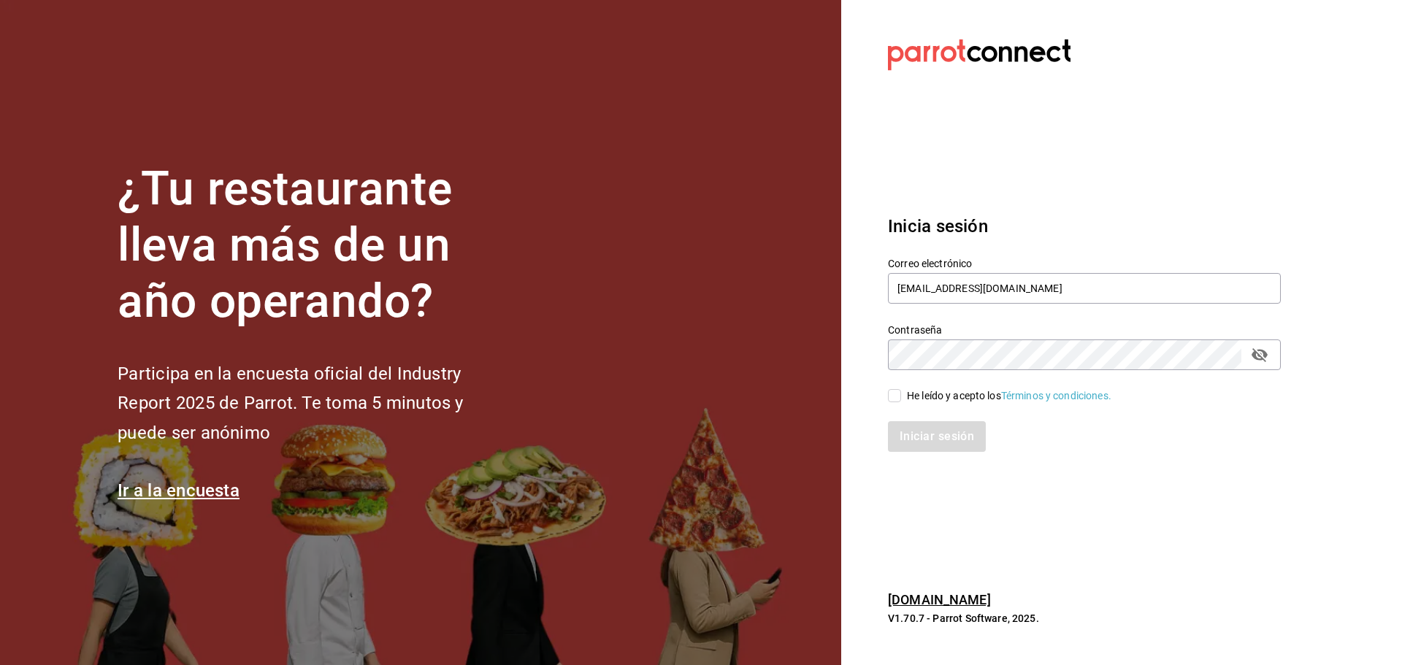
click at [923, 396] on div "He leído y acepto los Términos y condiciones." at bounding box center [1009, 396] width 205 height 15
click at [901, 396] on input "He leído y acepto los Términos y condiciones." at bounding box center [894, 395] width 13 height 13
checkbox input "true"
click at [926, 436] on button "Iniciar sesión" at bounding box center [937, 436] width 99 height 31
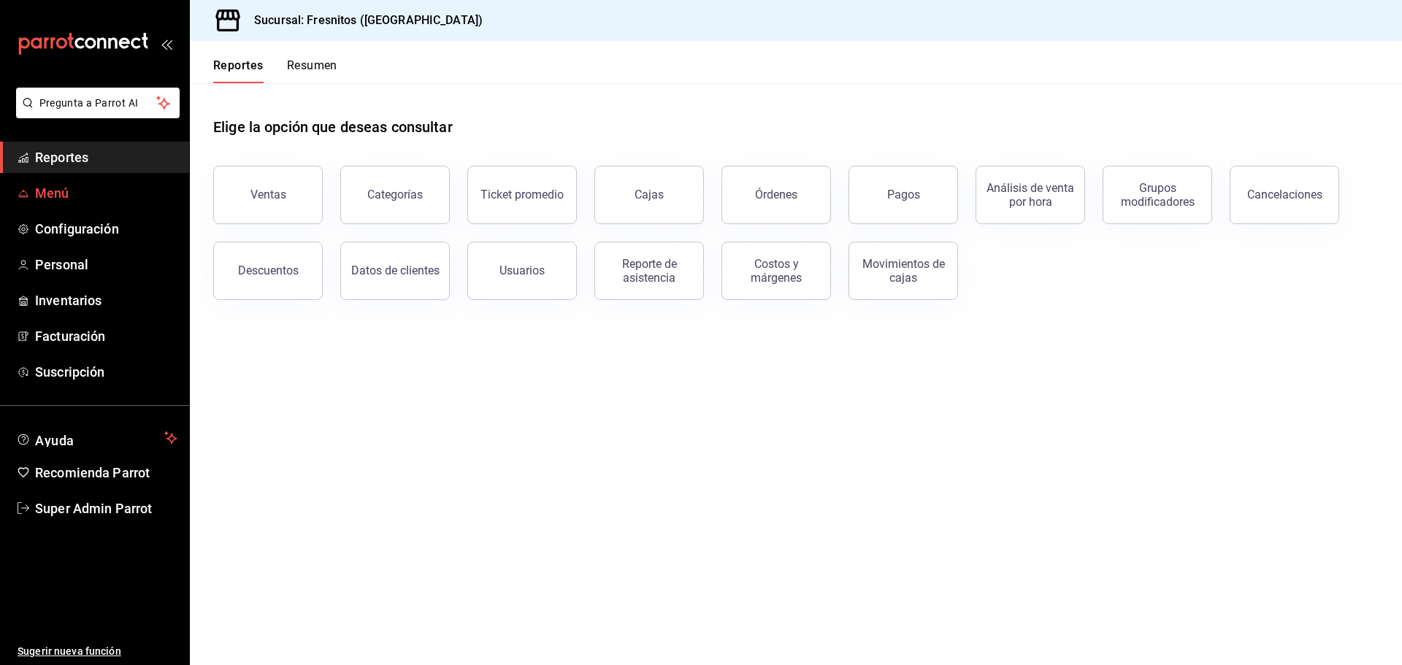
click at [62, 197] on span "Menú" at bounding box center [106, 193] width 142 height 20
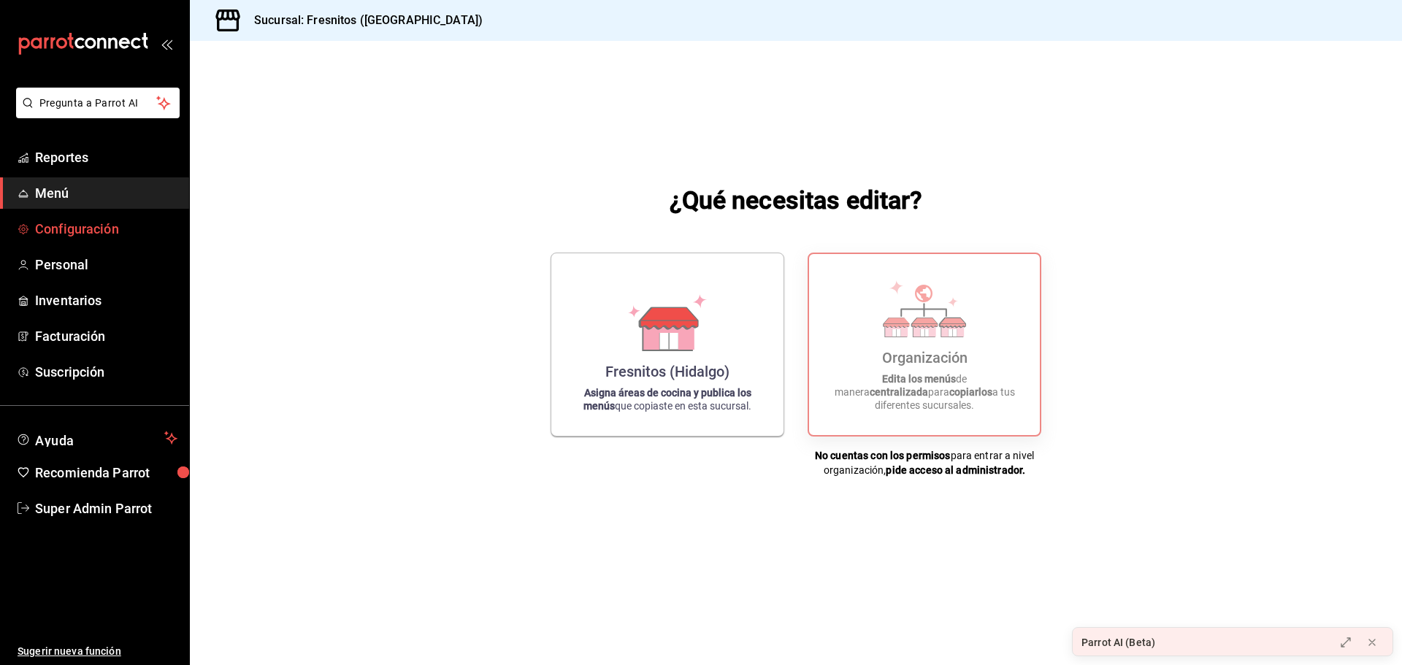
click at [94, 224] on span "Configuración" at bounding box center [106, 229] width 142 height 20
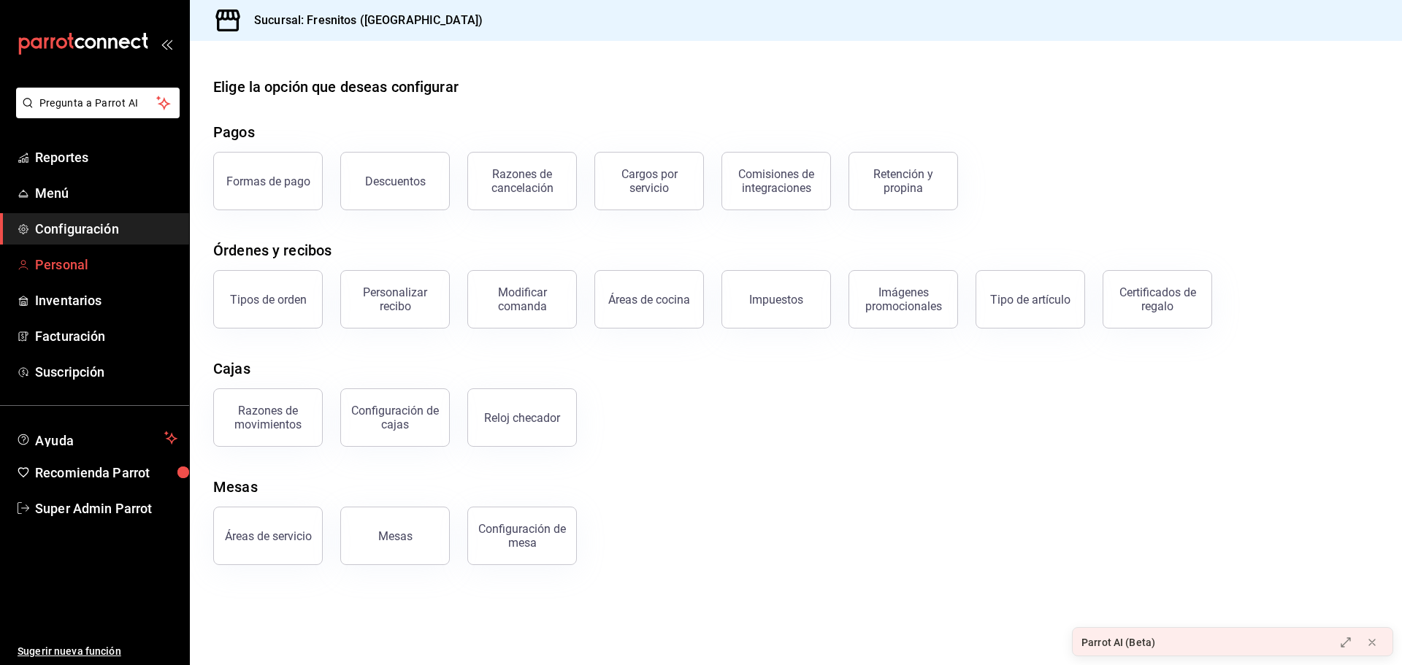
click at [105, 256] on span "Personal" at bounding box center [106, 265] width 142 height 20
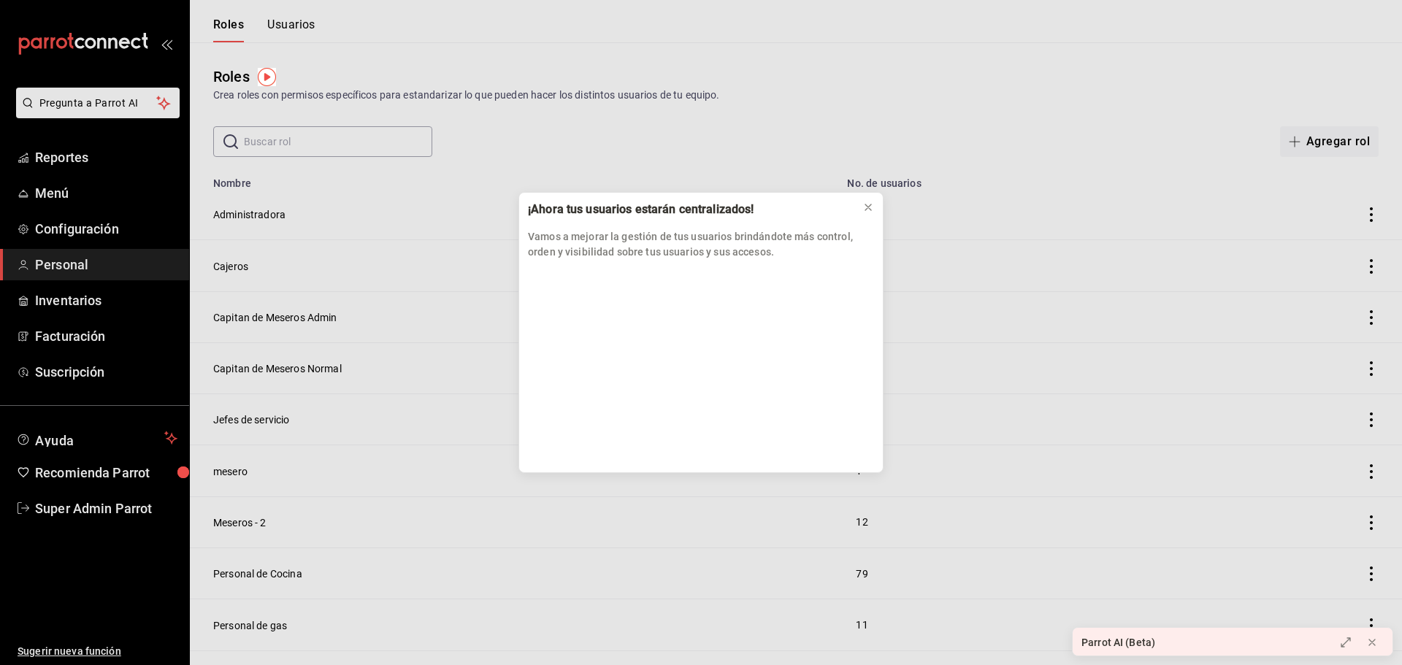
click at [283, 37] on div "¡Ahora tus usuarios estarán centralizados! Vamos a mejorar la gestión de tus us…" at bounding box center [701, 332] width 1402 height 665
click at [297, 23] on div "¡Ahora tus usuarios estarán centralizados! Vamos a mejorar la gestión de tus us…" at bounding box center [701, 332] width 1402 height 665
click at [871, 199] on button at bounding box center [868, 207] width 23 height 23
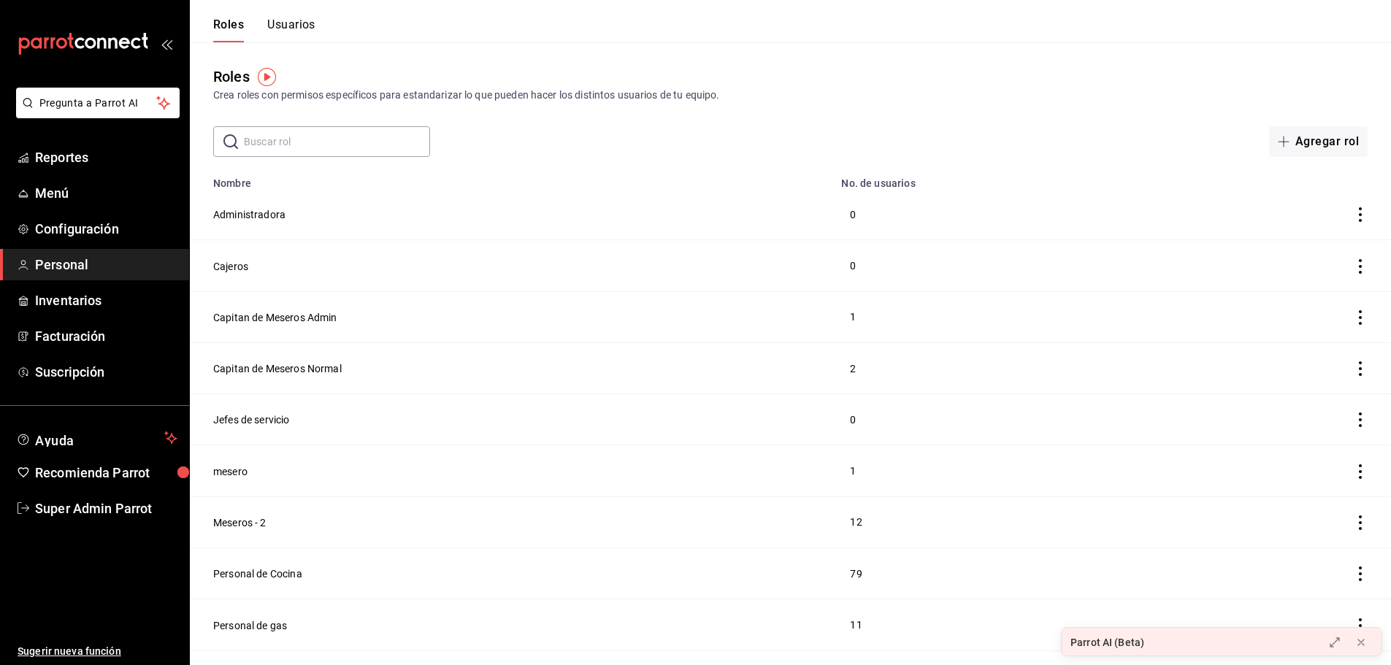
click at [289, 19] on button "Usuarios" at bounding box center [291, 30] width 48 height 25
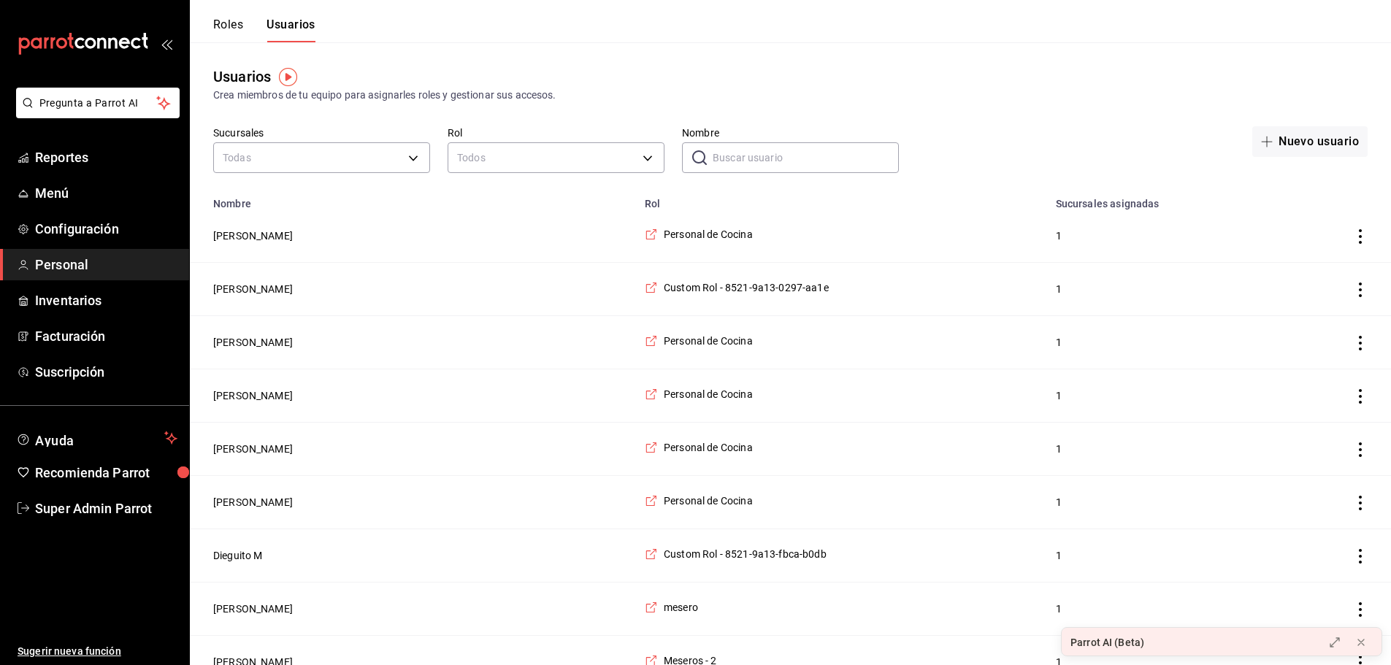
click at [829, 161] on input "Nombre" at bounding box center [806, 157] width 186 height 29
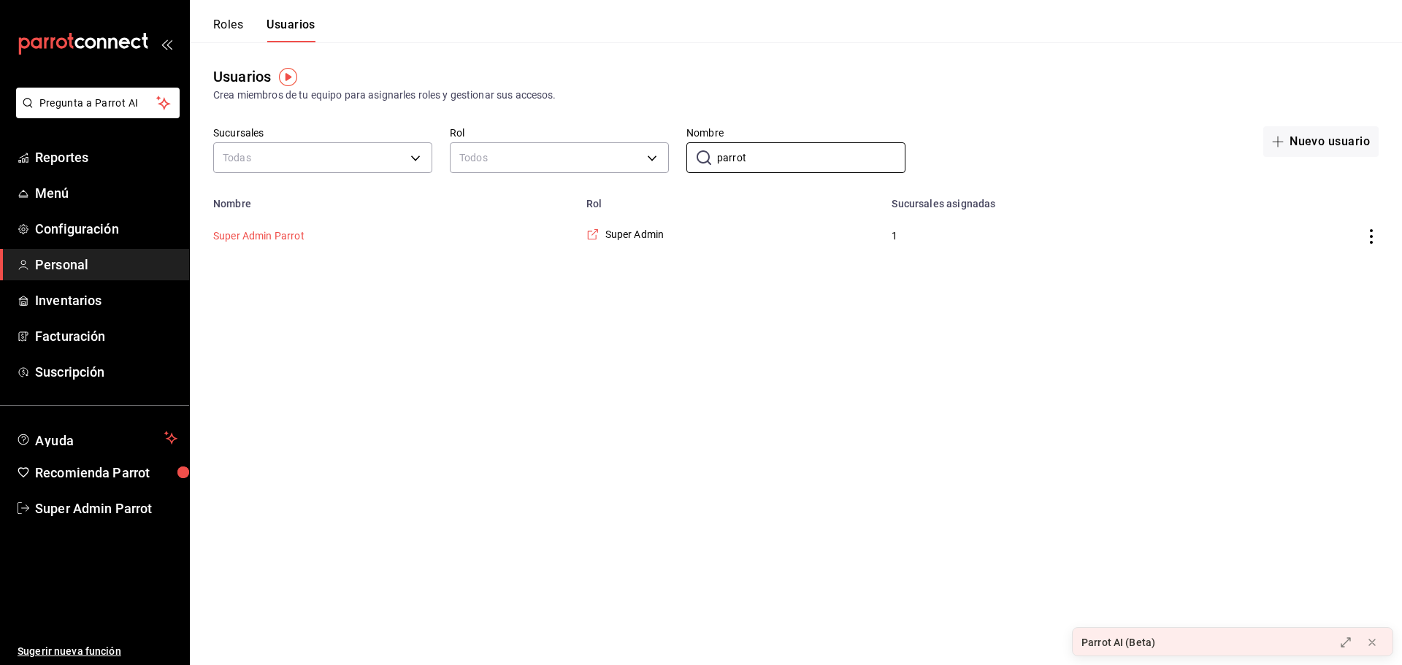
type input "parrot"
click at [294, 240] on button "Super Admin Parrot" at bounding box center [258, 236] width 91 height 15
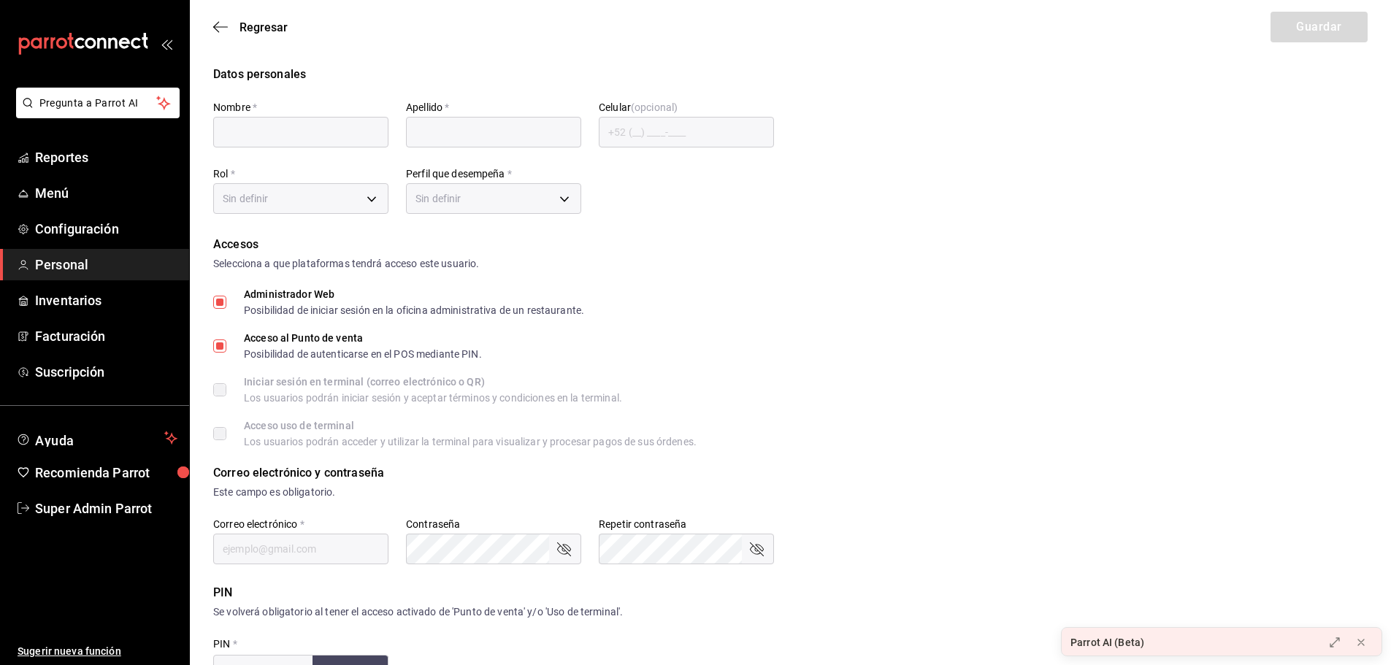
type input "Super Admin"
type input "Parrot"
checkbox input "true"
type input "fresnitos@hidalgo.com"
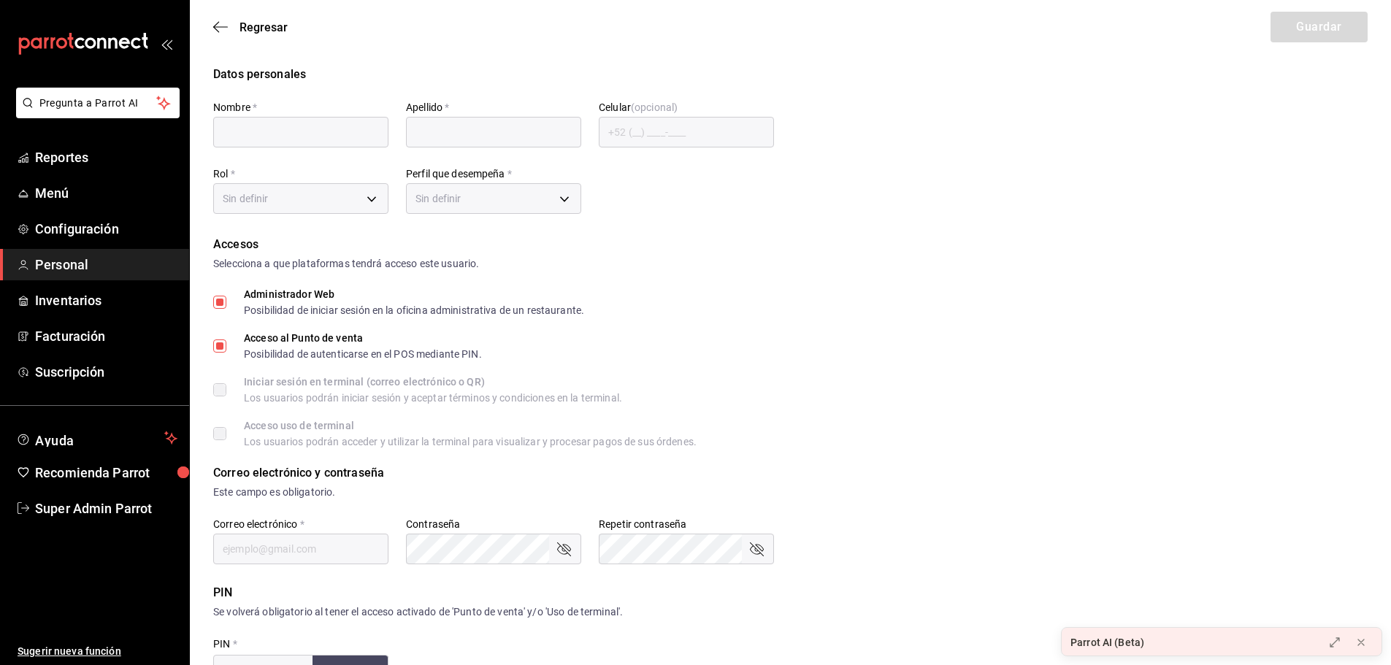
type input "945507"
type input "e2ddc01d-a43f-46aa-bcab-455b62cdccfd"
type input "UNDEFINED"
checkbox input "true"
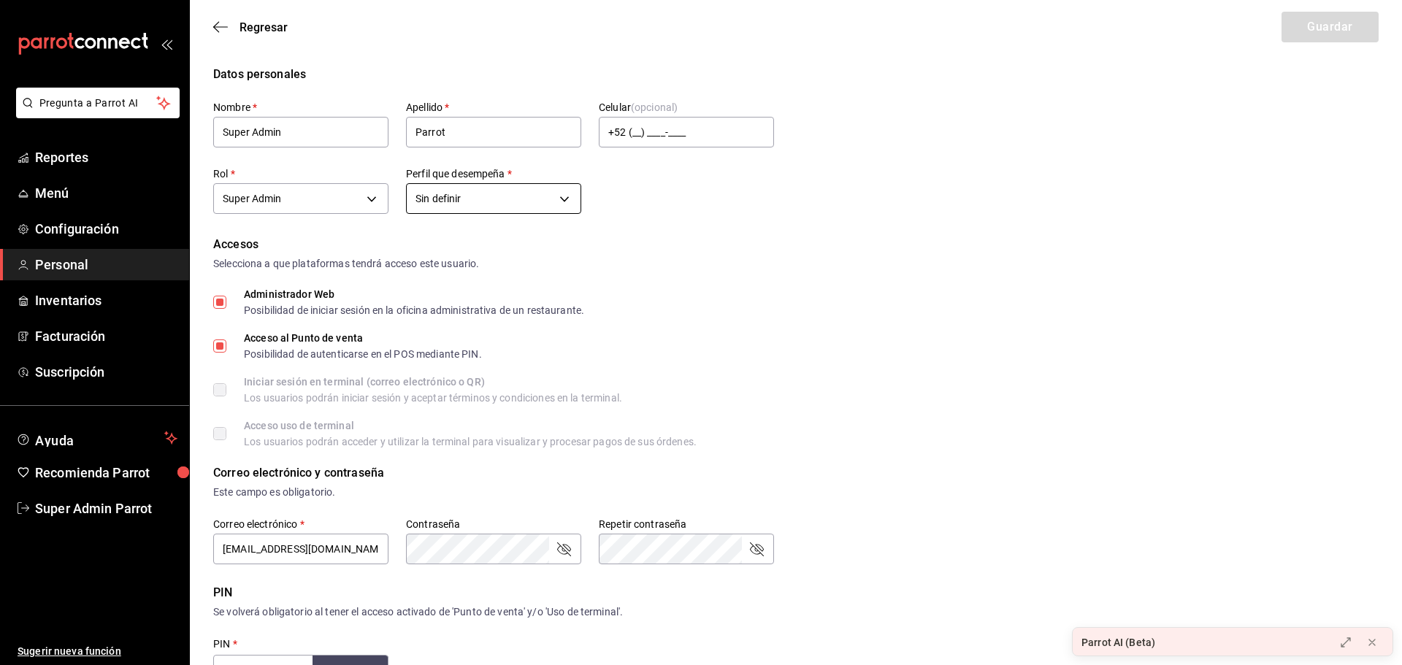
click at [500, 202] on body "Pregunta a Parrot AI Reportes Menú Configuración Personal Inventarios Facturaci…" at bounding box center [701, 525] width 1402 height 1050
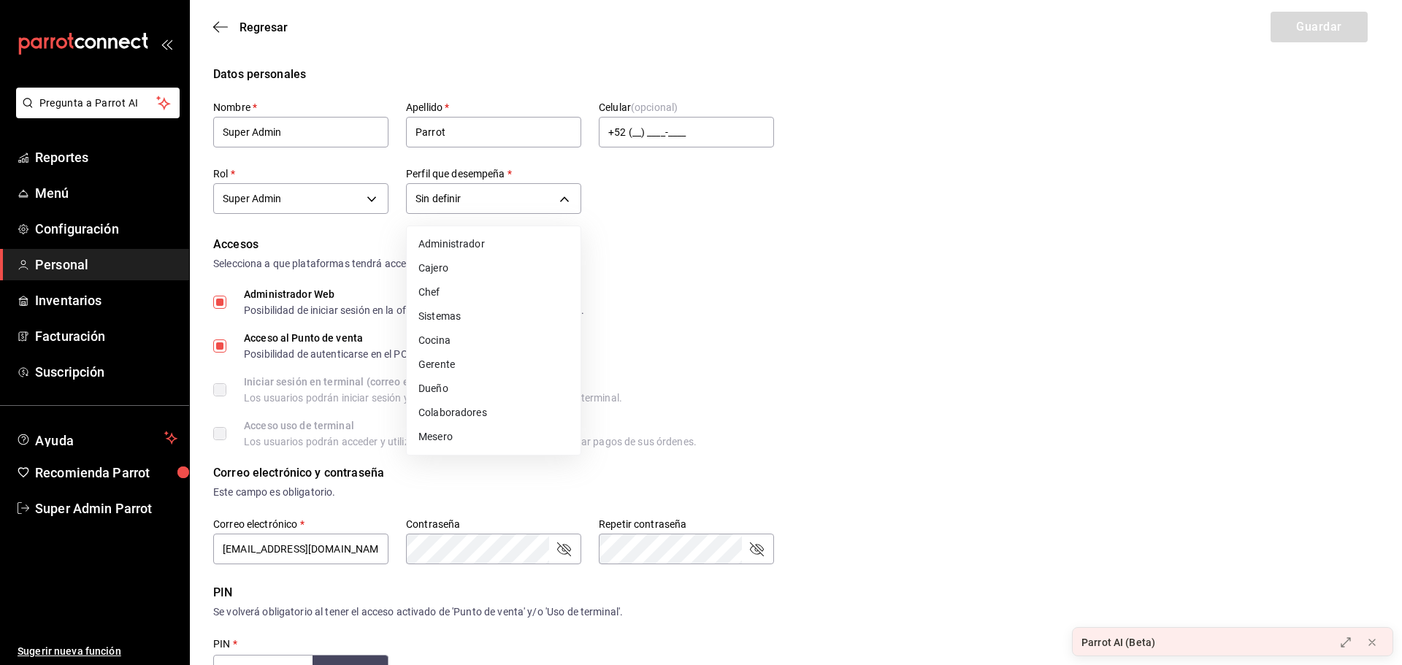
click at [506, 239] on li "Administrador" at bounding box center [494, 244] width 174 height 24
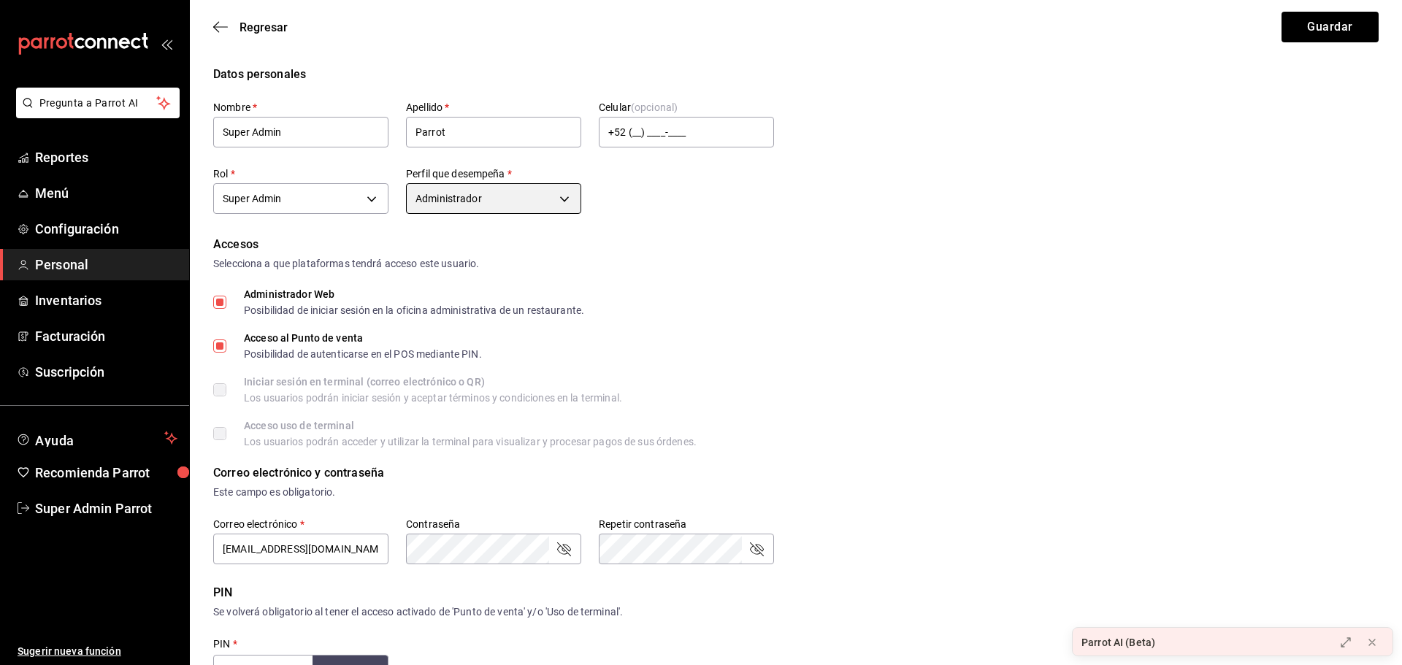
type input "ADMIN"
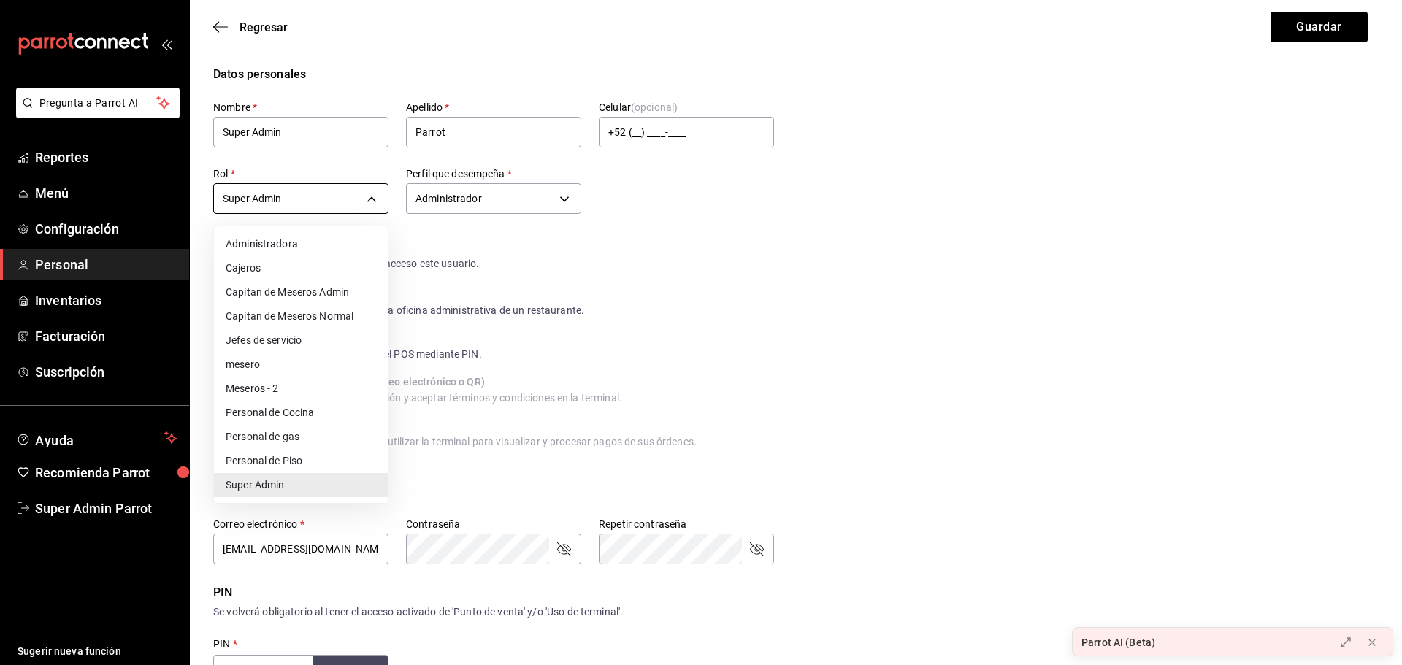
click at [319, 199] on body "Pregunta a Parrot AI Reportes Menú Configuración Personal Inventarios Facturaci…" at bounding box center [701, 525] width 1402 height 1050
drag, startPoint x: 277, startPoint y: 71, endPoint x: 238, endPoint y: 36, distance: 52.2
click at [276, 70] on div at bounding box center [701, 332] width 1402 height 665
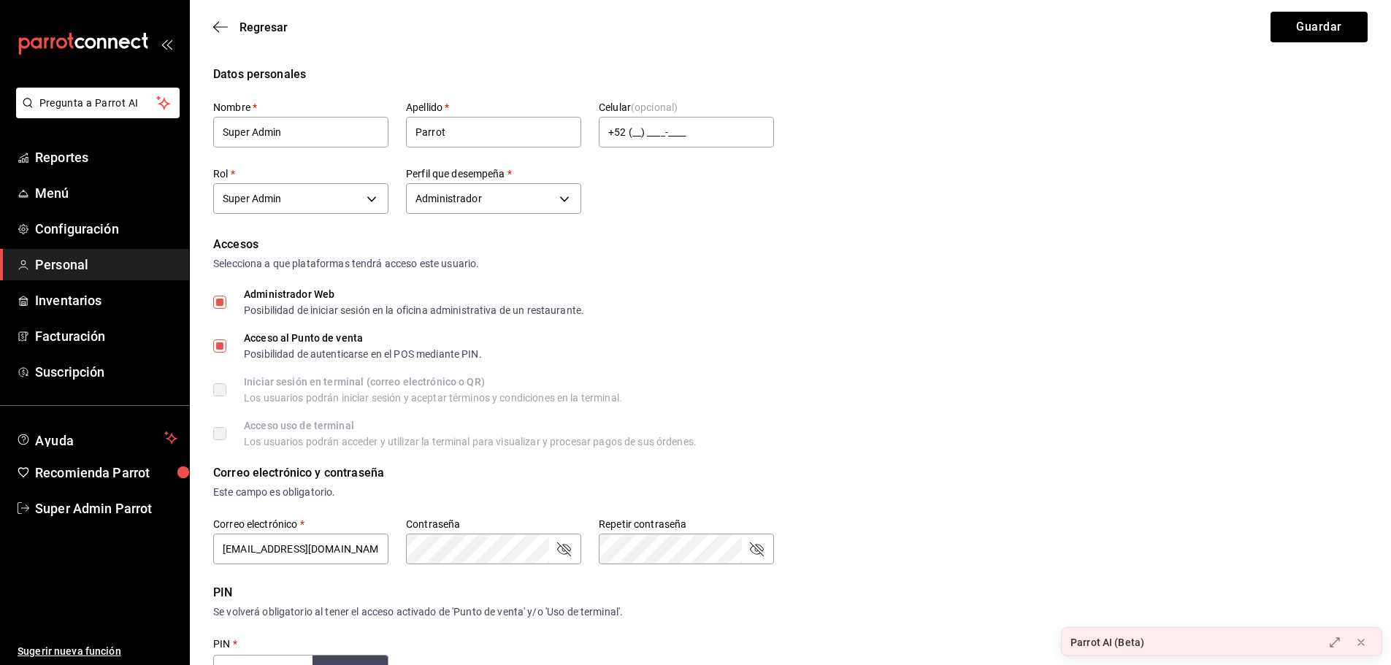
click at [229, 26] on span "Regresar" at bounding box center [250, 27] width 74 height 14
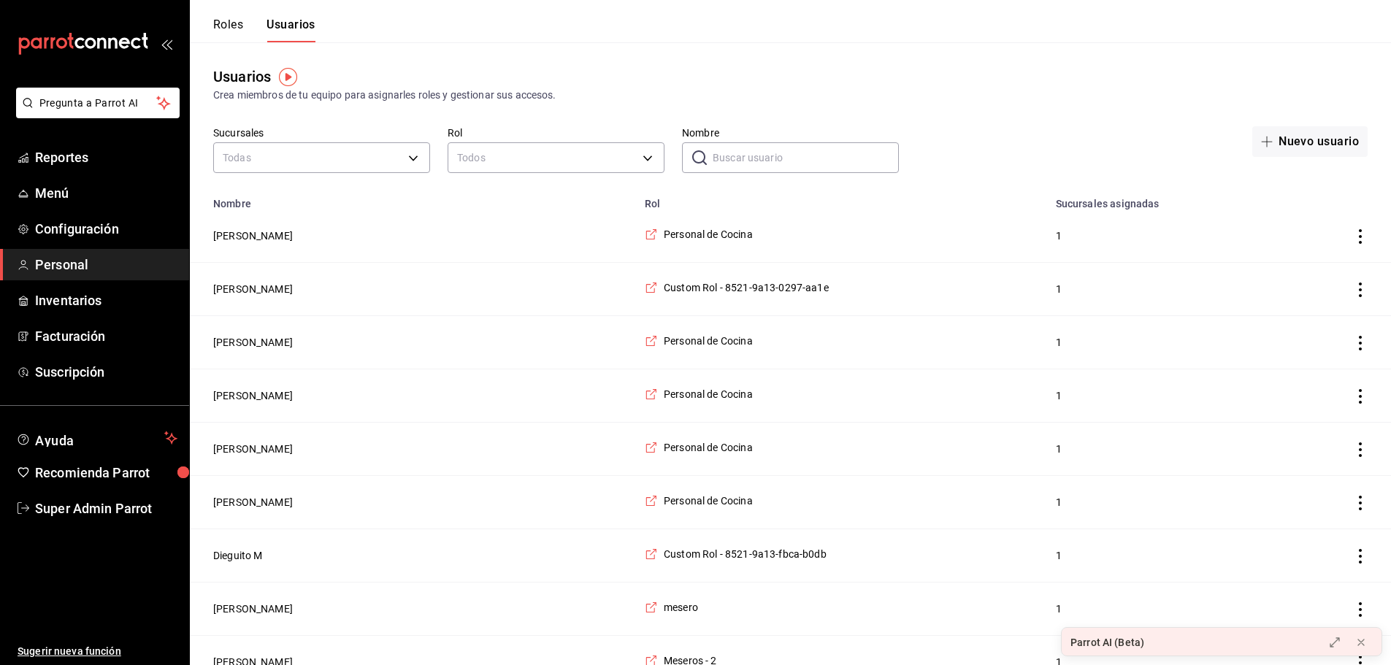
click at [240, 28] on button "Roles" at bounding box center [228, 30] width 30 height 25
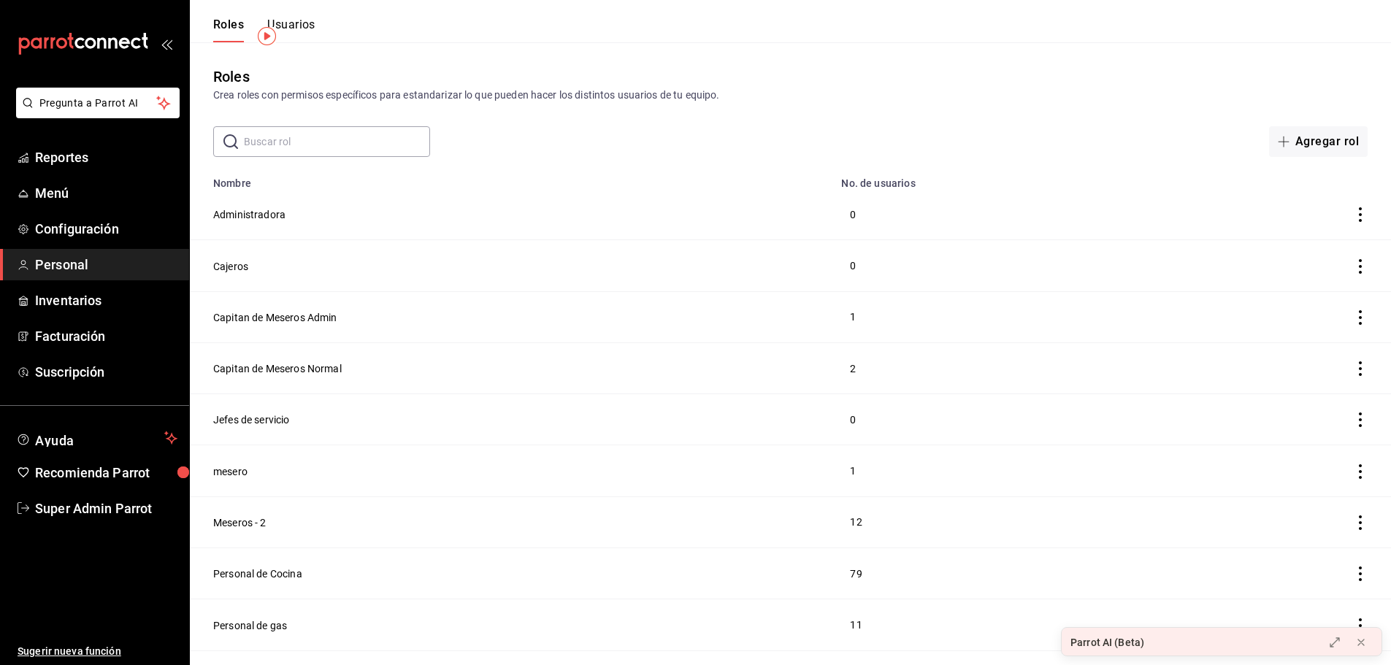
scroll to position [80, 0]
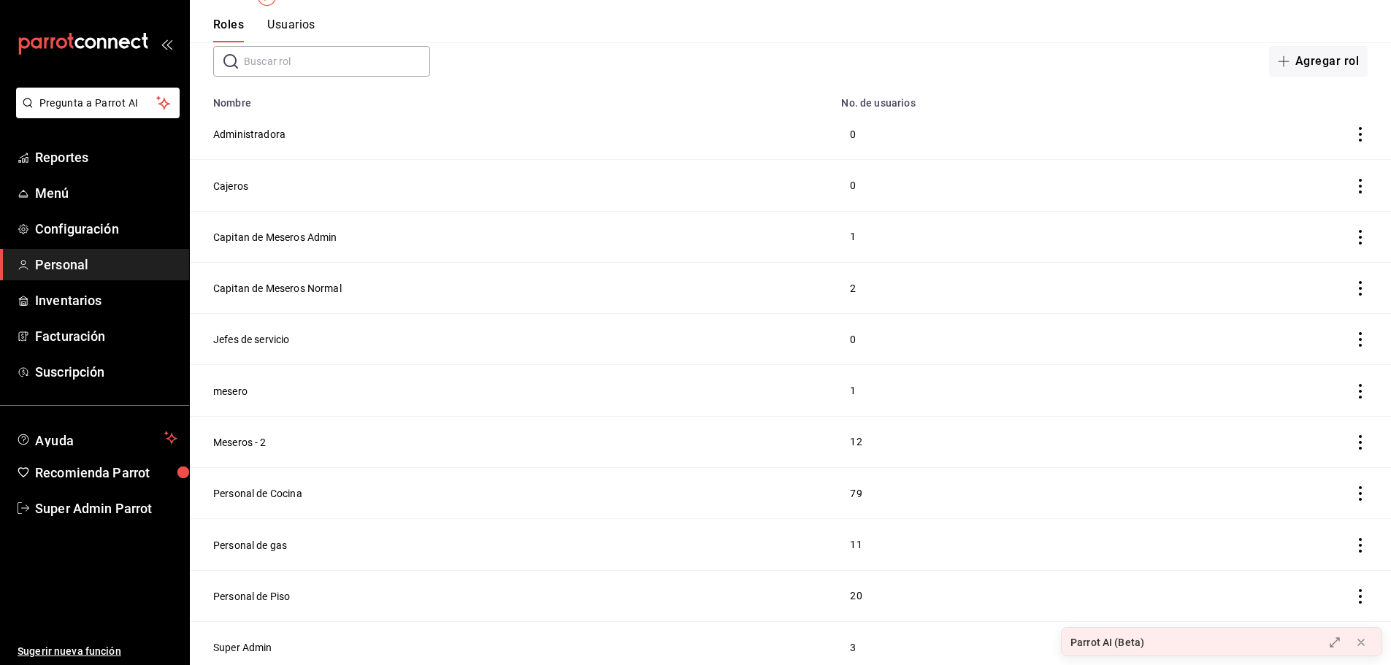
click at [246, 646] on button "Super Admin" at bounding box center [242, 648] width 59 height 15
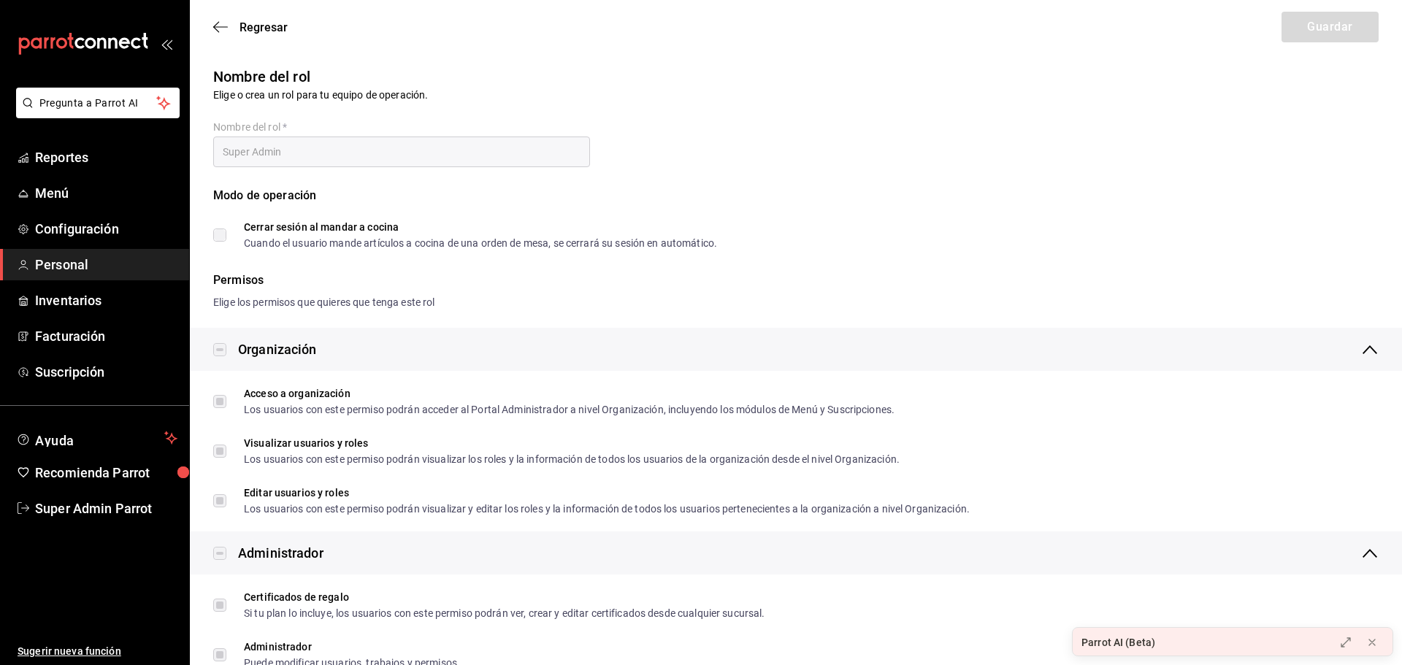
checkbox input "true"
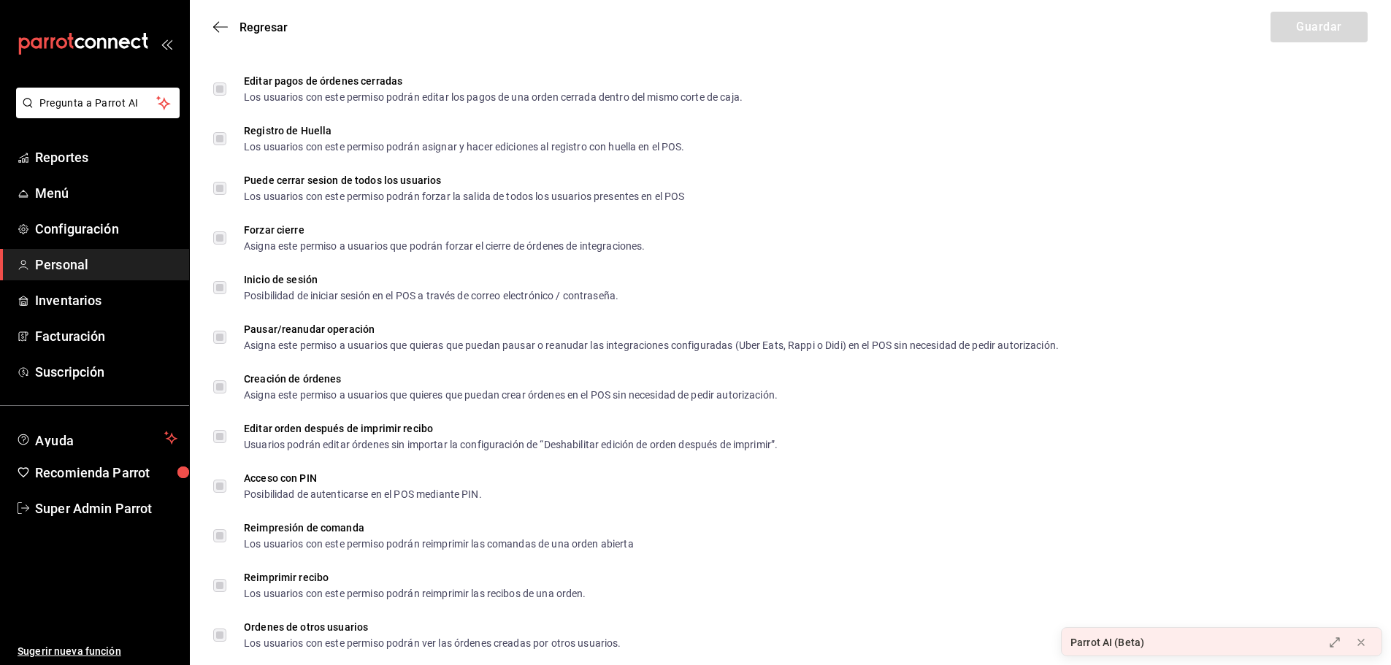
scroll to position [2294, 0]
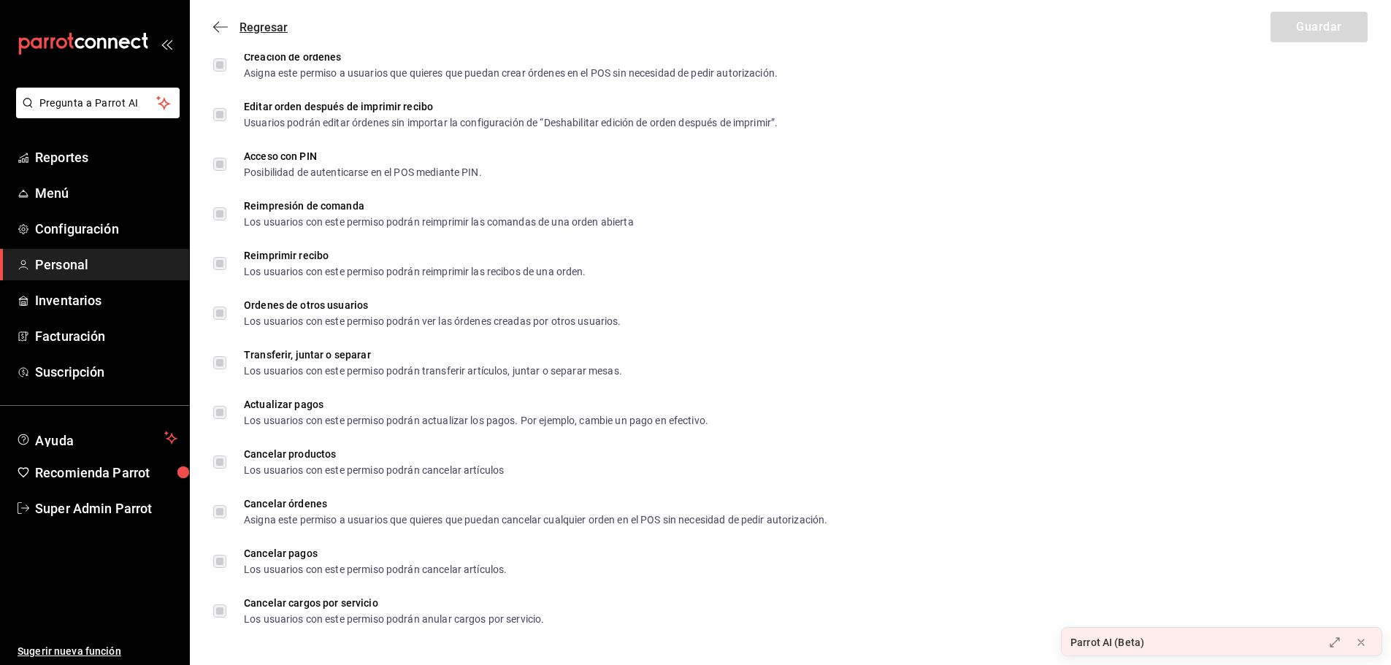
click at [219, 20] on icon "button" at bounding box center [220, 26] width 15 height 13
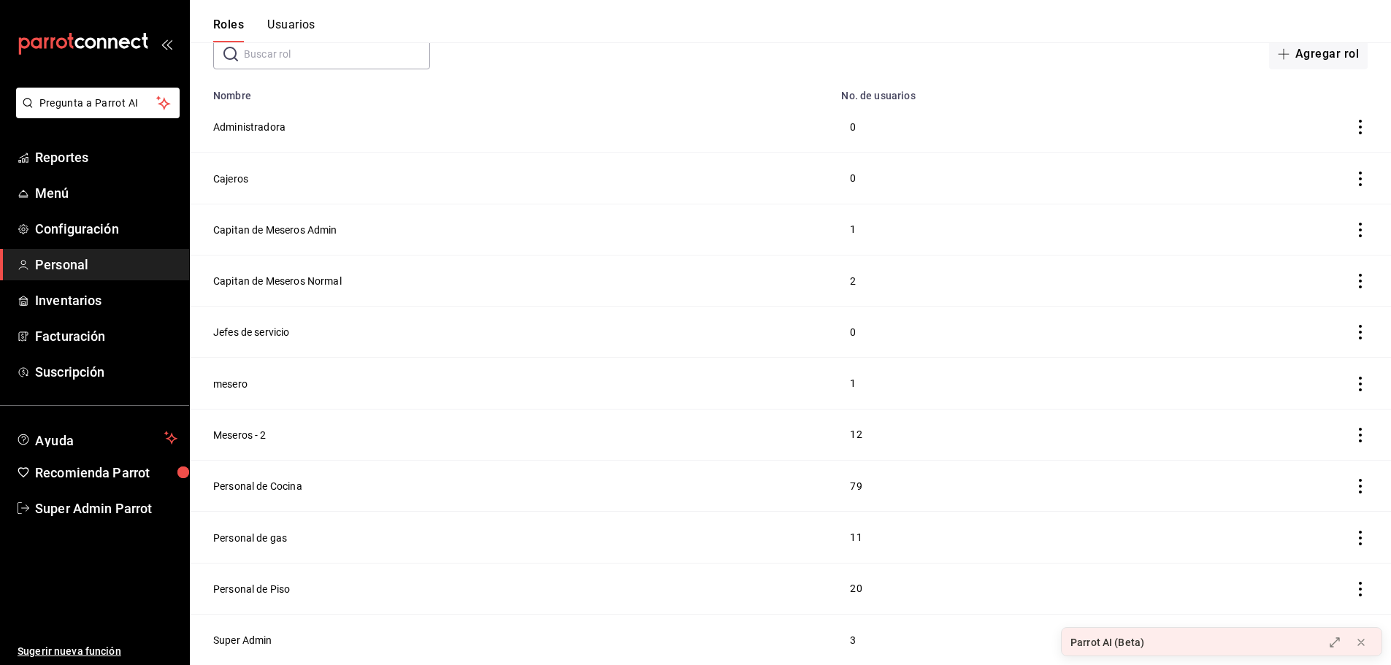
scroll to position [80, 0]
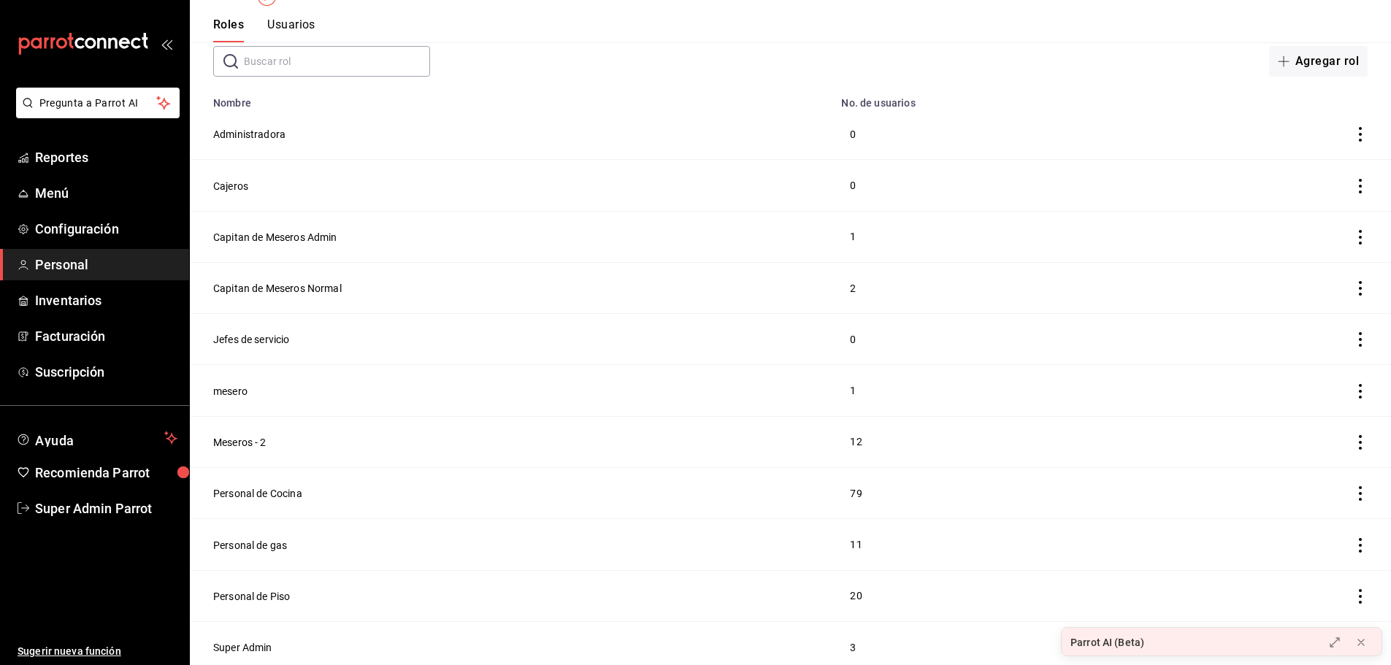
click at [315, 28] on button "Usuarios" at bounding box center [291, 30] width 48 height 25
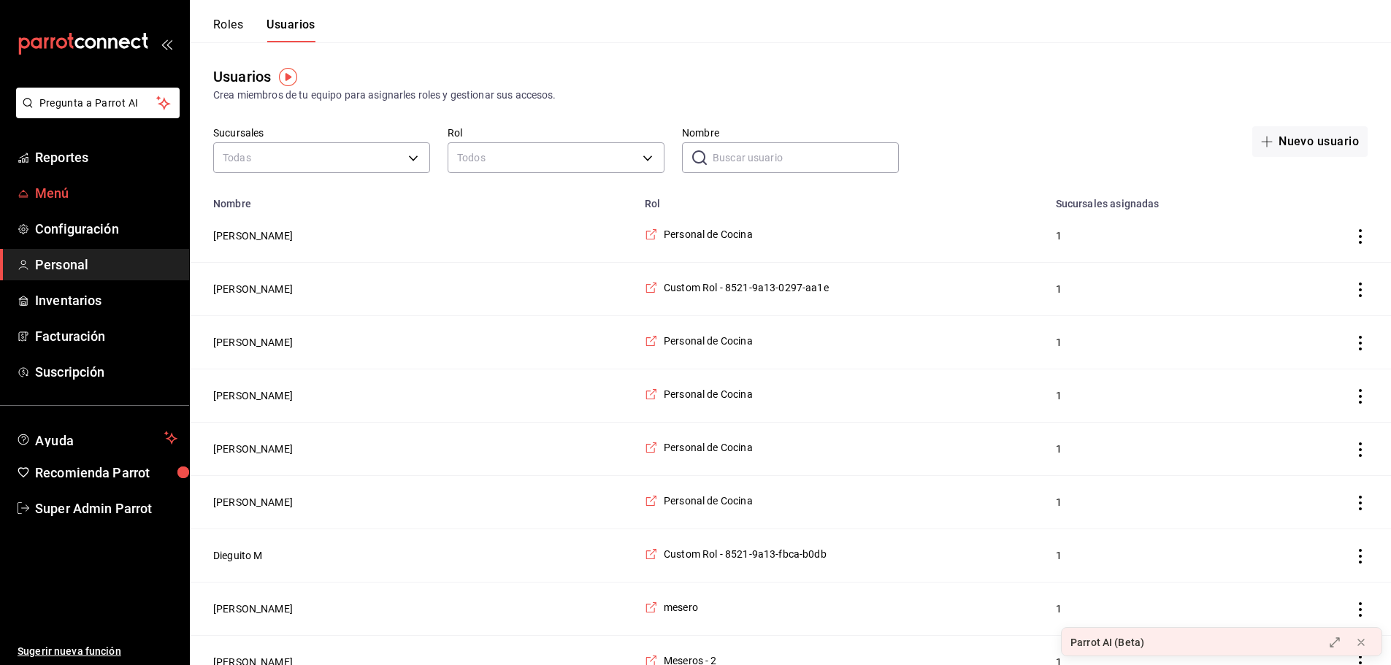
click at [69, 197] on span "Menú" at bounding box center [106, 193] width 142 height 20
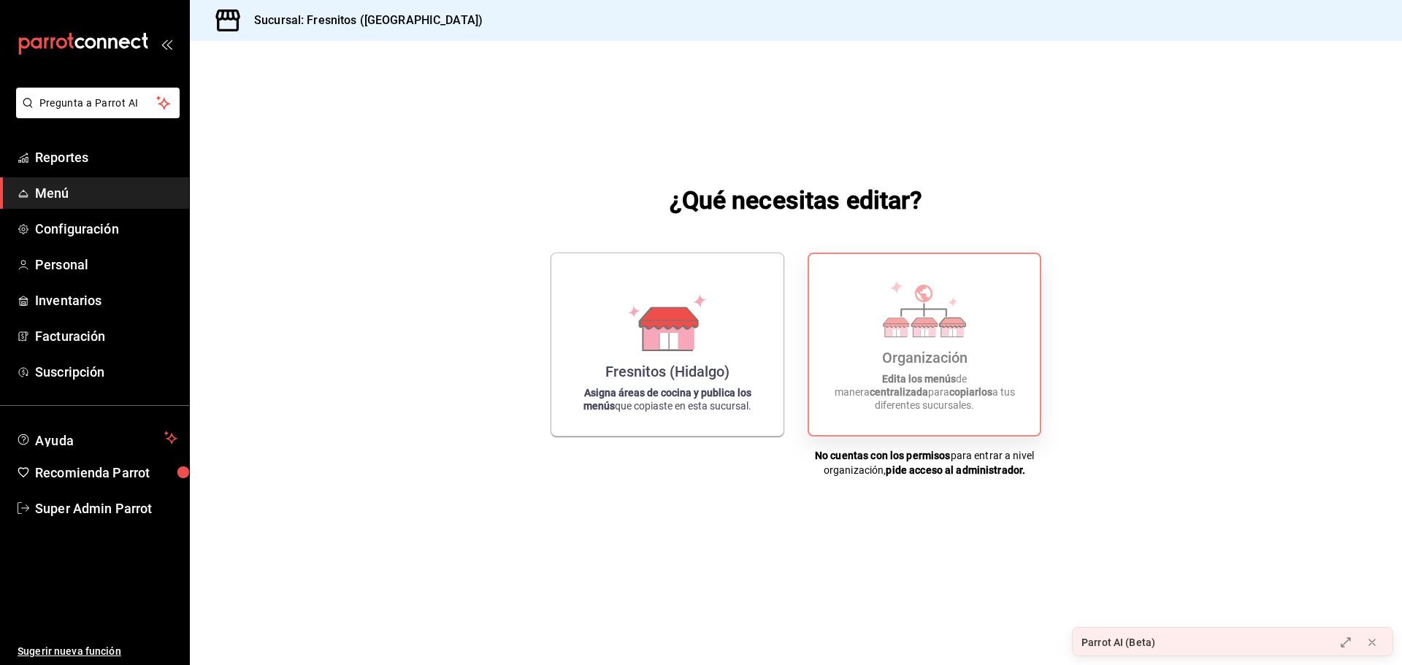
click at [946, 327] on icon at bounding box center [953, 322] width 26 height 9
drag, startPoint x: 940, startPoint y: 335, endPoint x: 880, endPoint y: 316, distance: 62.8
click at [895, 321] on icon at bounding box center [924, 308] width 83 height 57
click at [909, 286] on div "Organización Edita los menús de manera centralizada para copiarlos a tus difere…" at bounding box center [925, 345] width 196 height 158
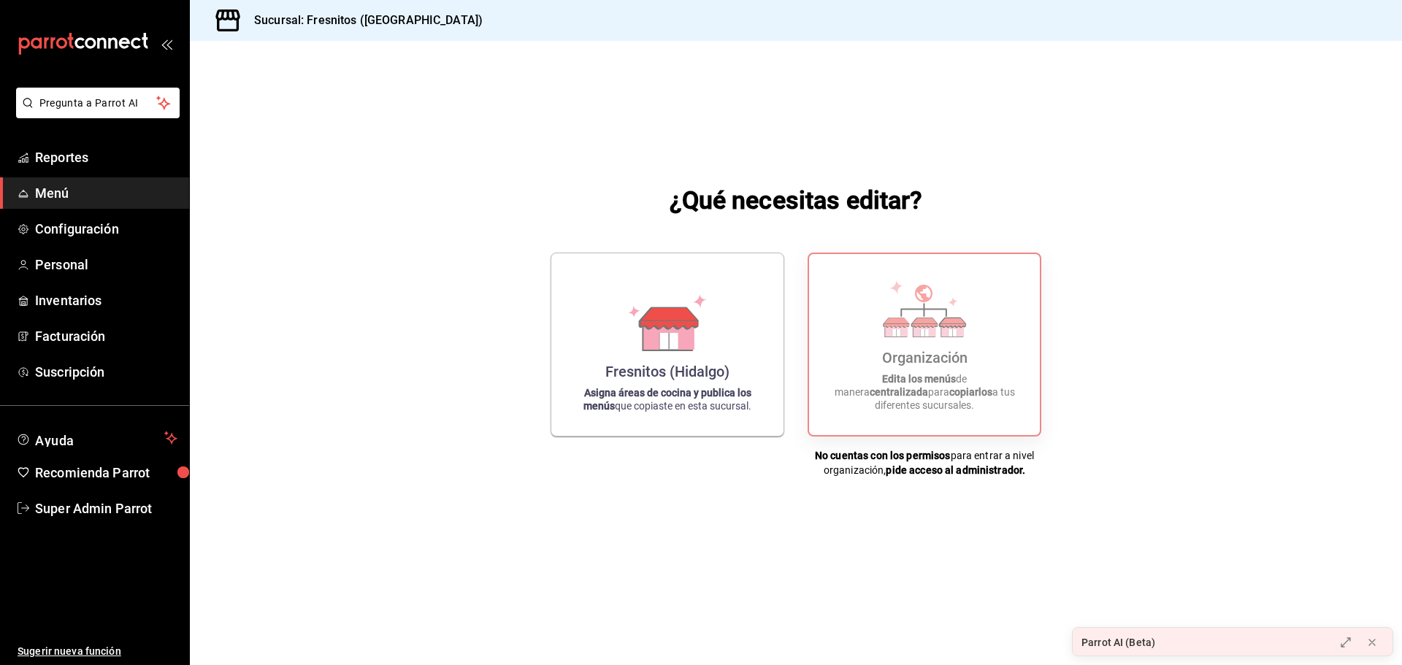
click at [141, 174] on ul "Reportes Menú Configuración Personal Inventarios Facturación Suscripción" at bounding box center [94, 265] width 189 height 246
click at [125, 156] on span "Reportes" at bounding box center [106, 158] width 142 height 20
